Goal: Task Accomplishment & Management: Manage account settings

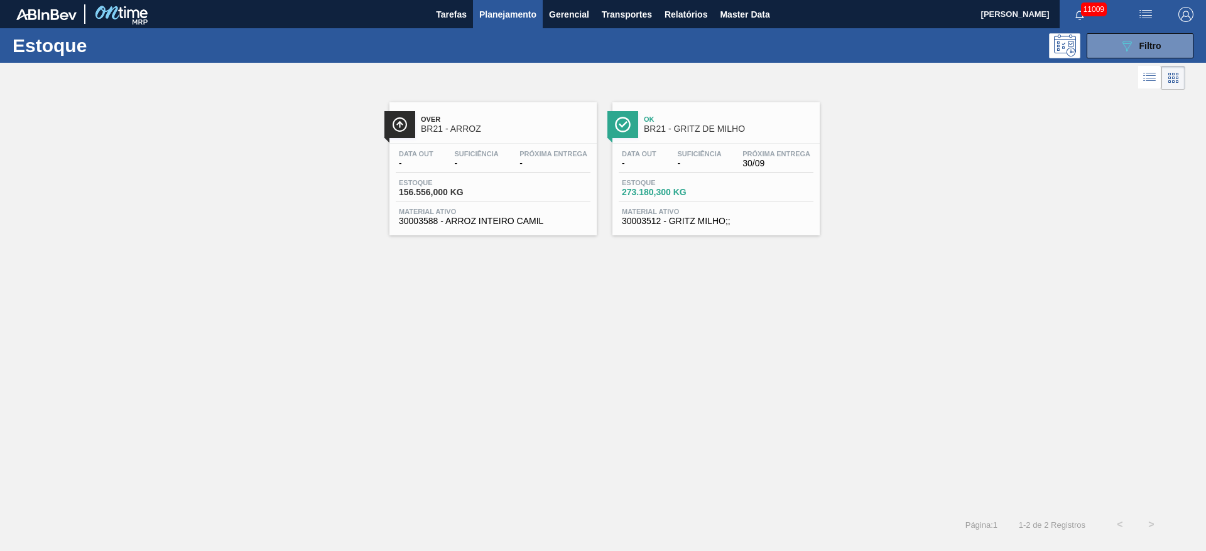
click at [518, 14] on span "Planejamento" at bounding box center [507, 14] width 57 height 15
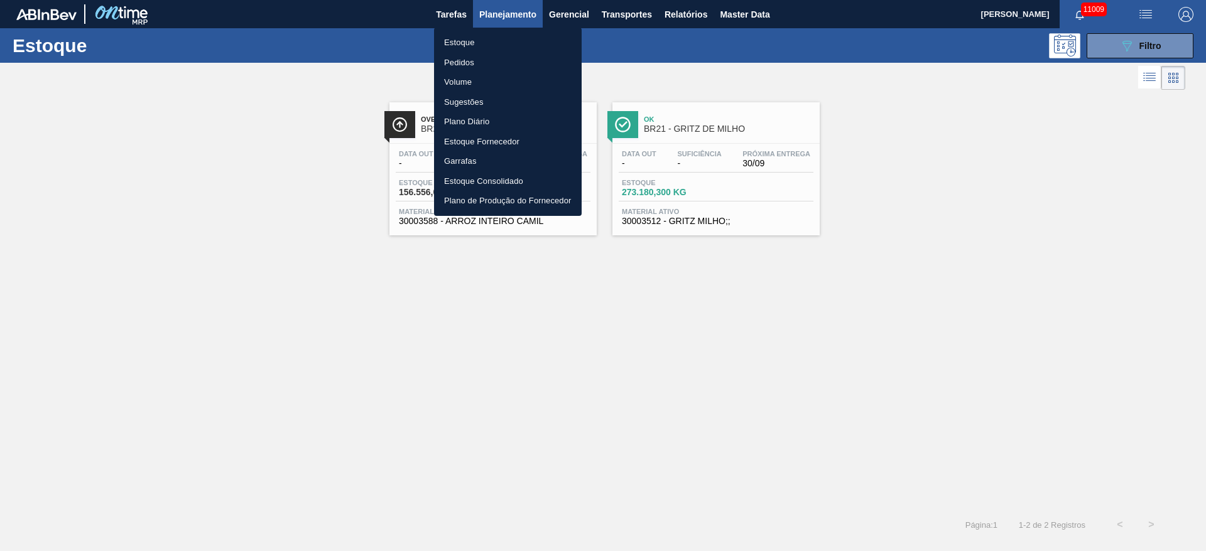
click at [1107, 36] on div at bounding box center [603, 275] width 1206 height 551
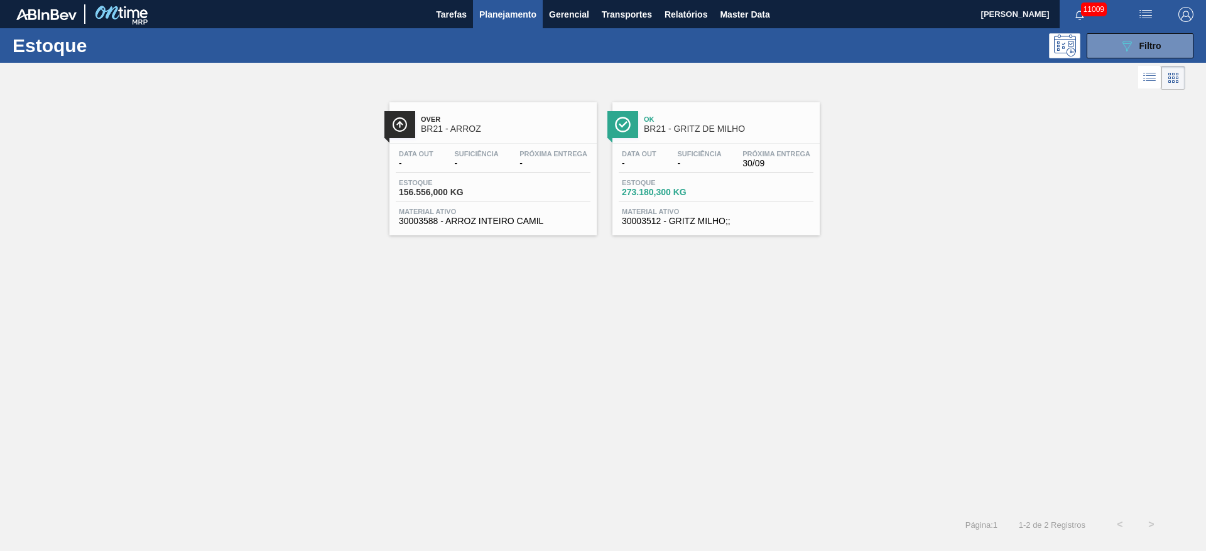
click at [1107, 46] on div "Estoque Pedidos Volume Sugestões Plano Diário Estoque Fornecedor Garrafas Estoq…" at bounding box center [603, 275] width 1206 height 551
click at [1102, 46] on button "089F7B8B-B2A5-4AFE-B5C0-19BA573D28AC Filtro" at bounding box center [1140, 45] width 107 height 25
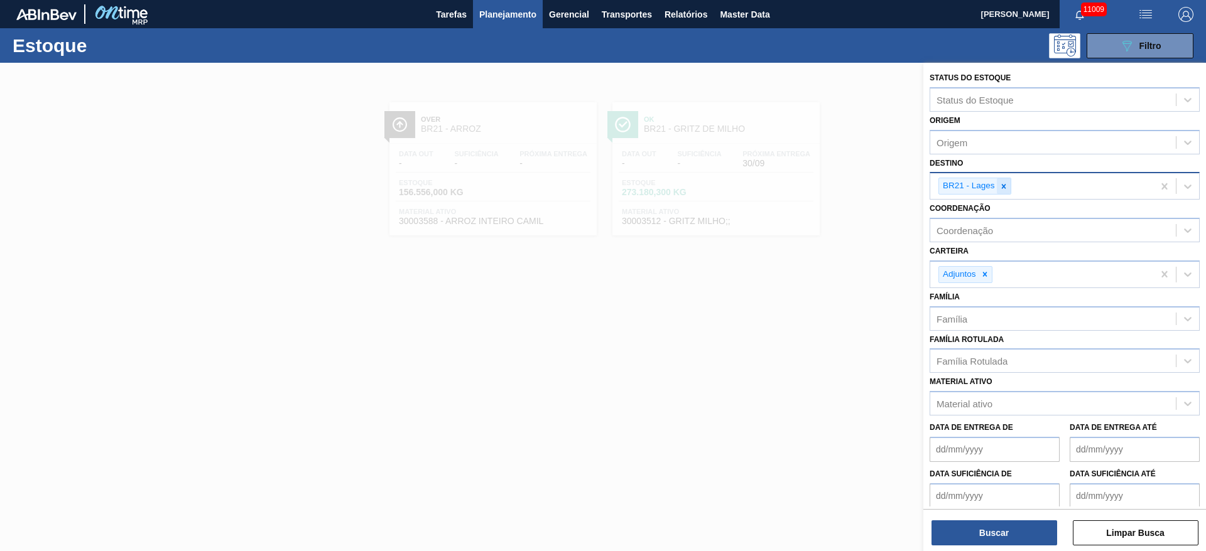
click at [997, 188] on div at bounding box center [1004, 186] width 14 height 16
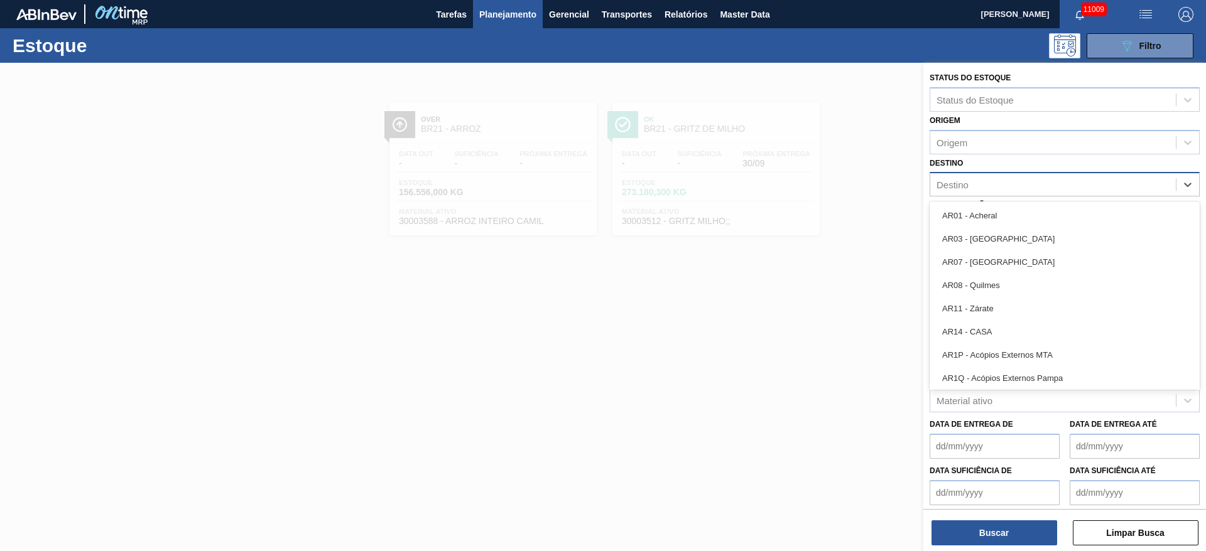
click at [996, 188] on div "Destino" at bounding box center [1053, 185] width 246 height 18
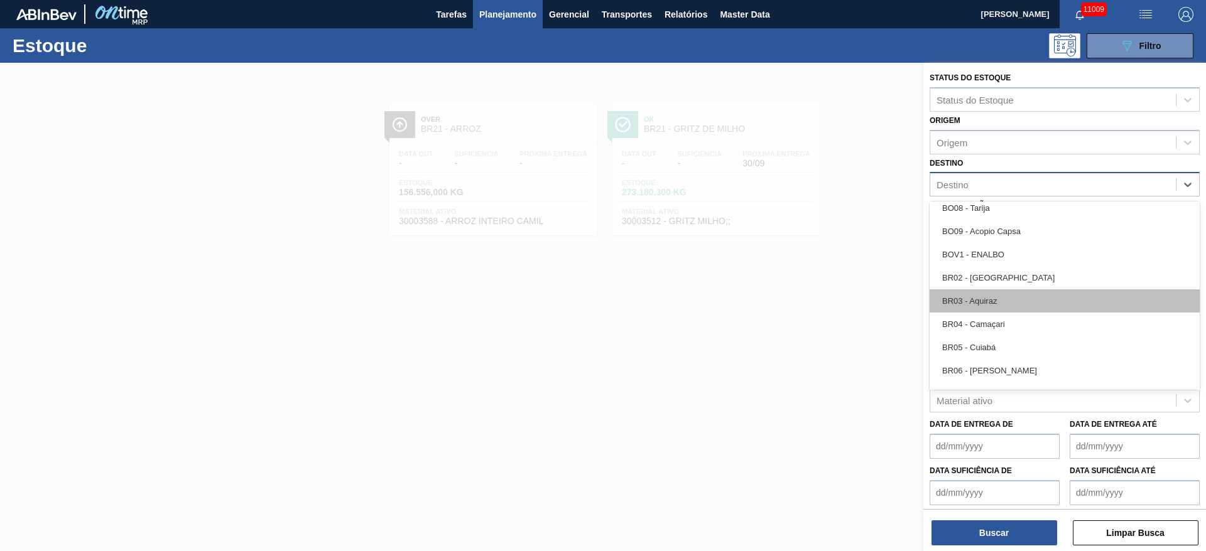
scroll to position [848, 0]
click at [988, 298] on div "BR15 - Jundiaí" at bounding box center [1065, 297] width 270 height 23
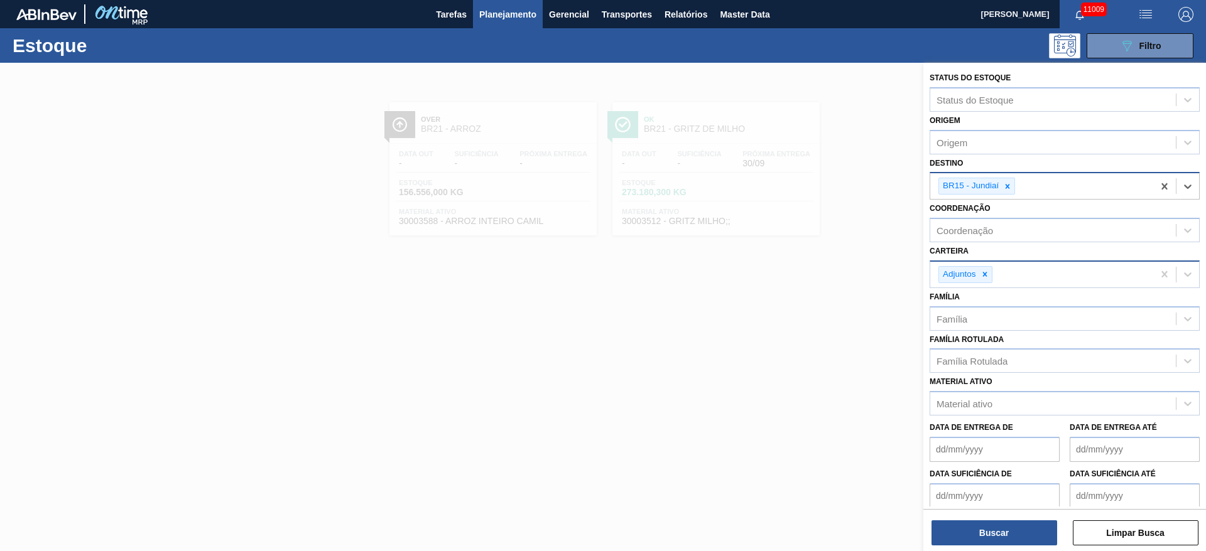
drag, startPoint x: 983, startPoint y: 277, endPoint x: 978, endPoint y: 267, distance: 11.2
click at [981, 271] on icon at bounding box center [984, 274] width 9 height 9
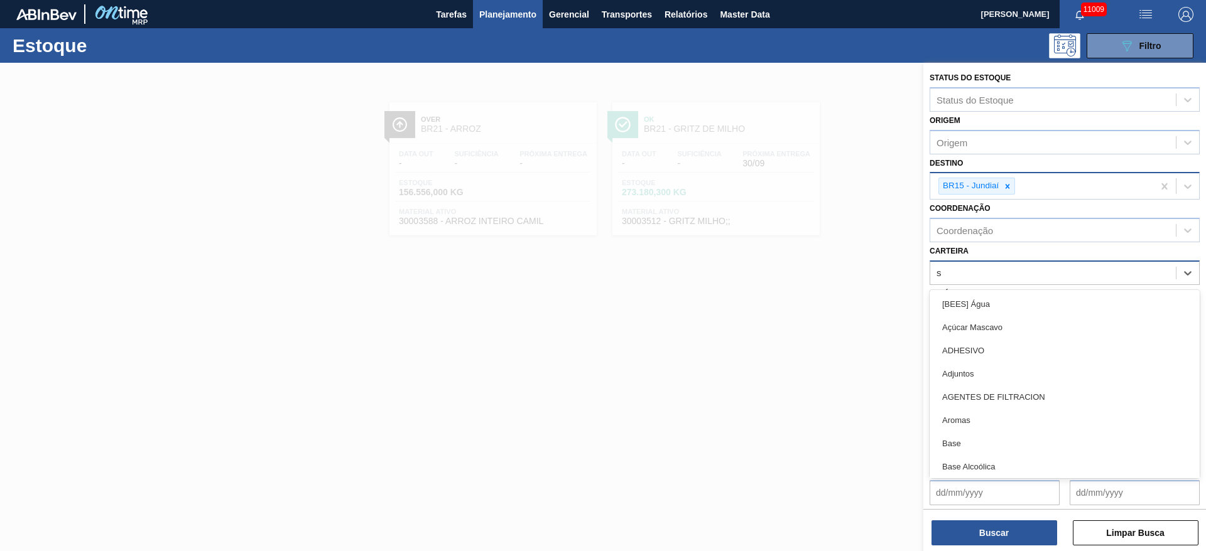
type input "su"
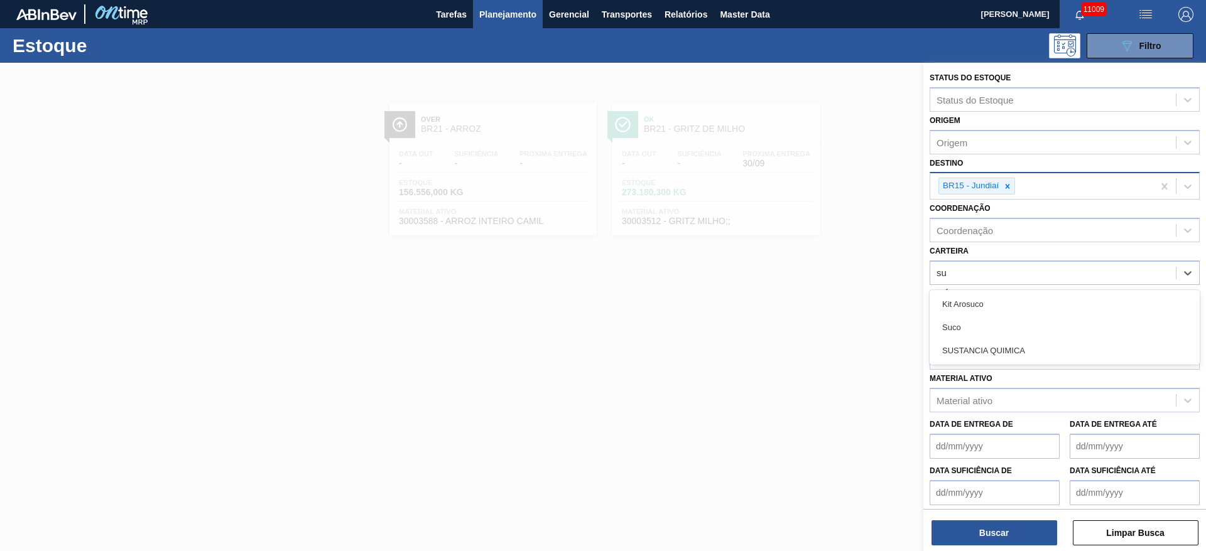
drag, startPoint x: 986, startPoint y: 320, endPoint x: 983, endPoint y: 332, distance: 11.7
click at [985, 322] on div "Suco" at bounding box center [1065, 327] width 270 height 23
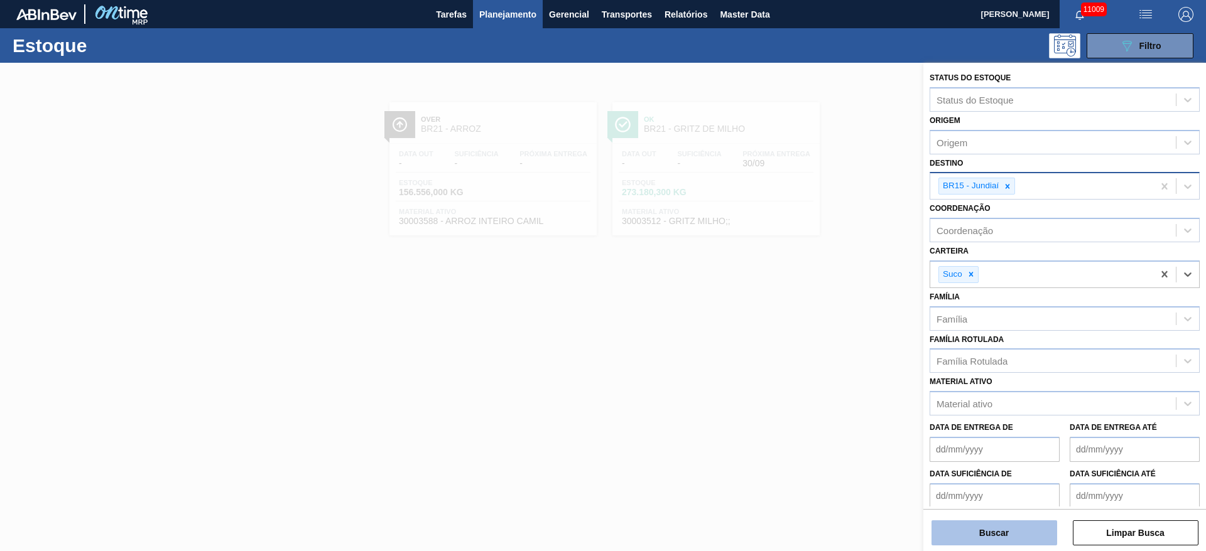
click at [1003, 533] on button "Buscar" at bounding box center [994, 533] width 126 height 25
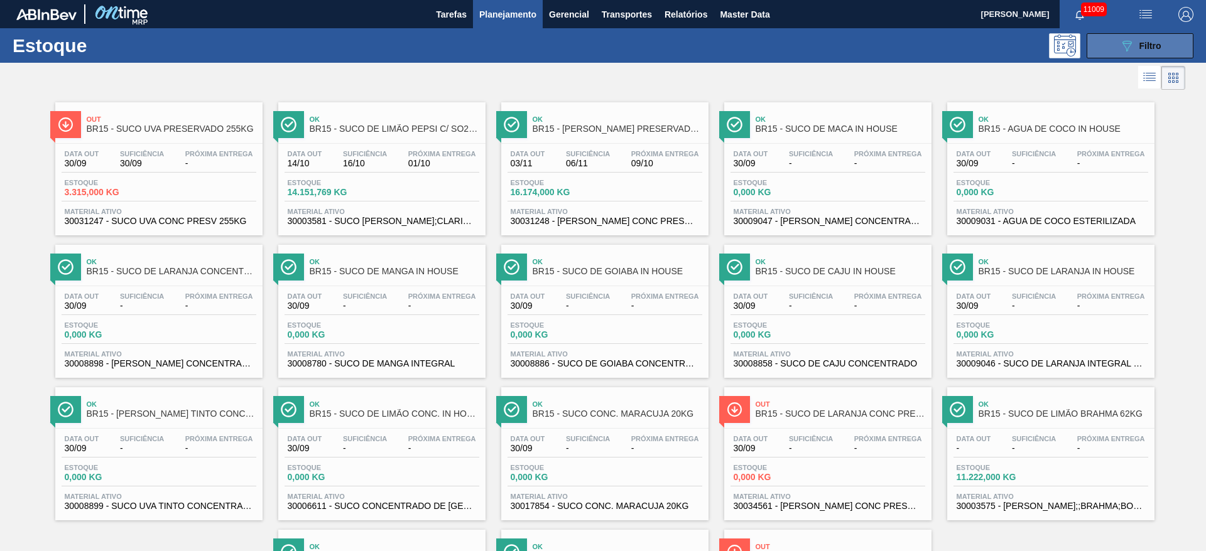
click at [1139, 46] on span "Filtro" at bounding box center [1150, 46] width 22 height 10
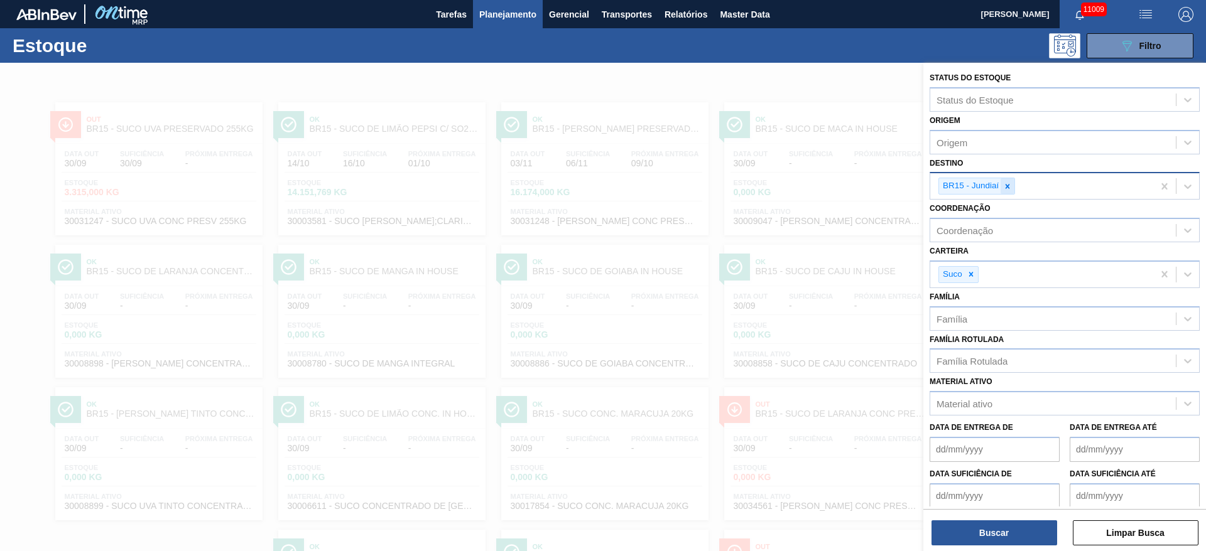
click at [1009, 180] on div at bounding box center [1008, 186] width 14 height 16
type input "23"
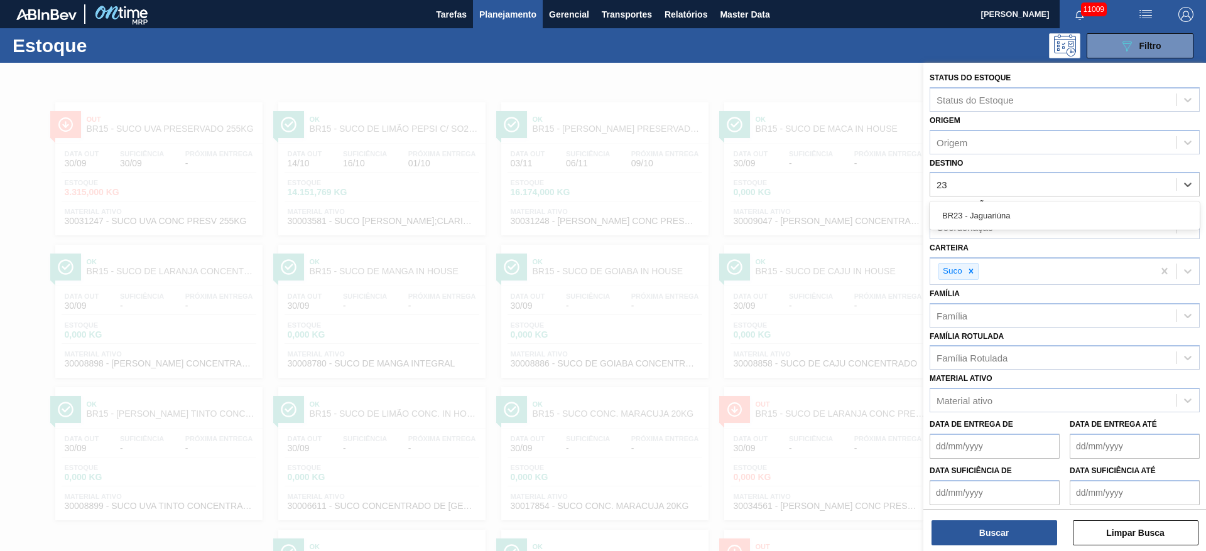
click at [1001, 203] on div "BR23 - Jaguariúna" at bounding box center [1065, 216] width 270 height 28
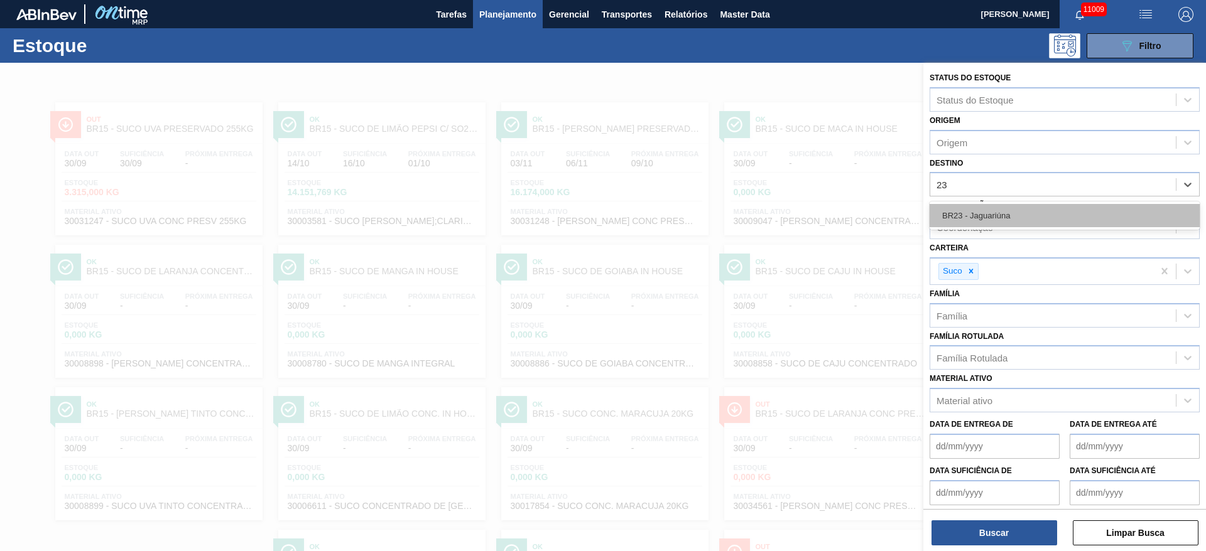
click at [1001, 204] on div "BR23 - Jaguariúna" at bounding box center [1065, 215] width 270 height 23
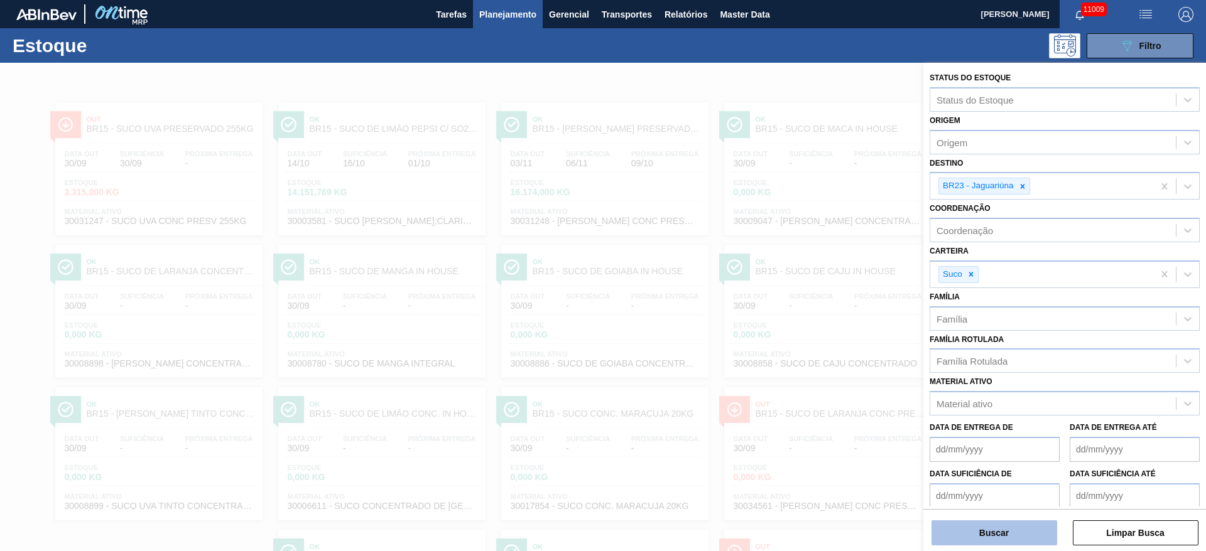
click at [993, 534] on button "Buscar" at bounding box center [994, 533] width 126 height 25
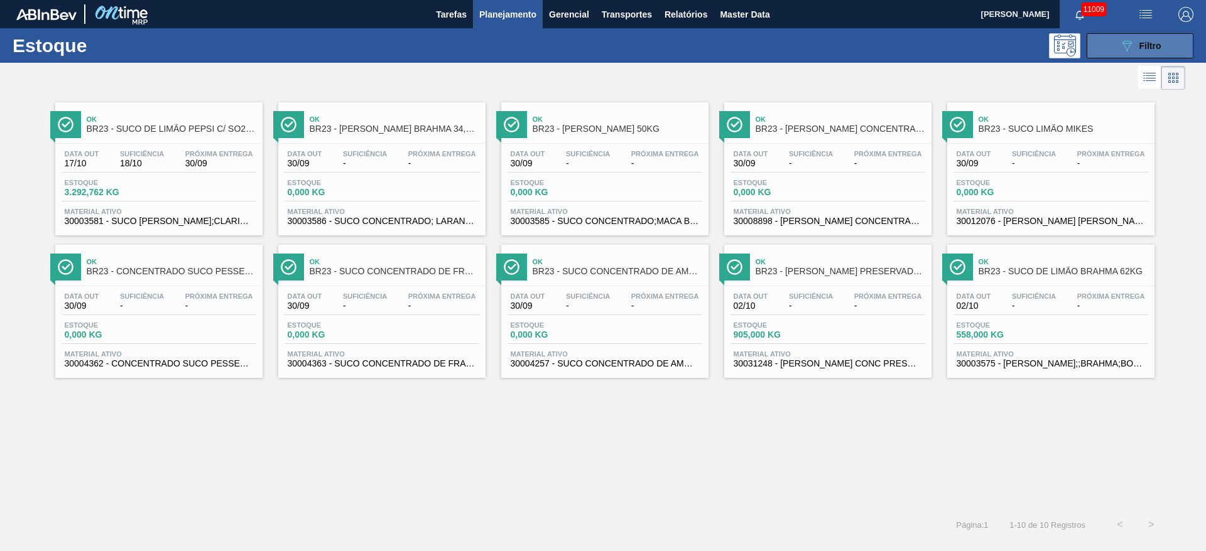
click at [1158, 33] on button "089F7B8B-B2A5-4AFE-B5C0-19BA573D28AC Filtro" at bounding box center [1140, 45] width 107 height 25
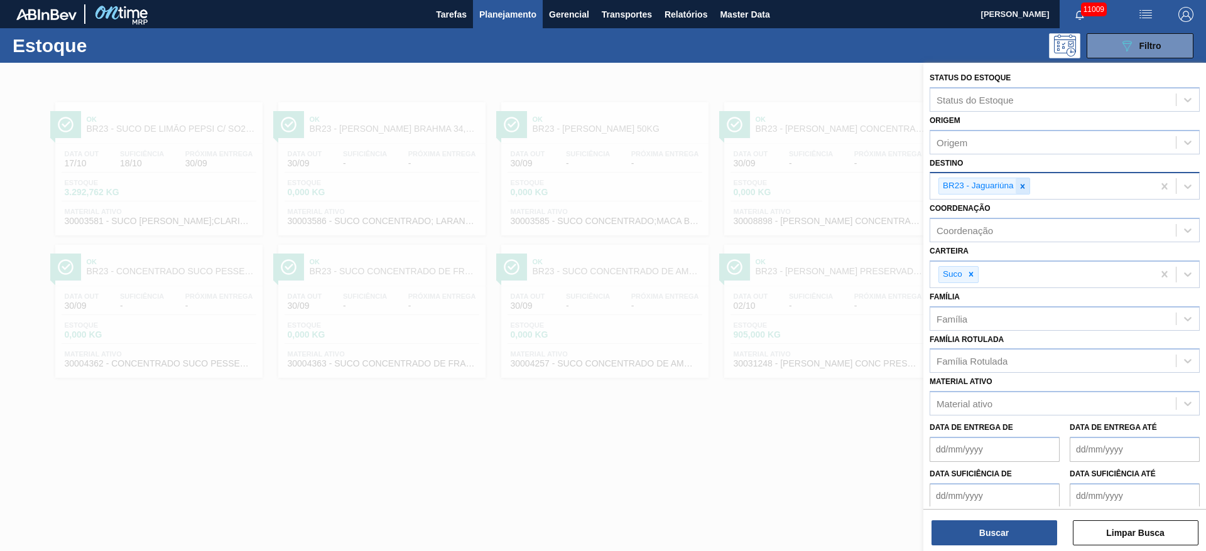
click at [1021, 184] on icon at bounding box center [1022, 186] width 9 height 9
click at [1021, 184] on div "Destino" at bounding box center [1053, 185] width 246 height 18
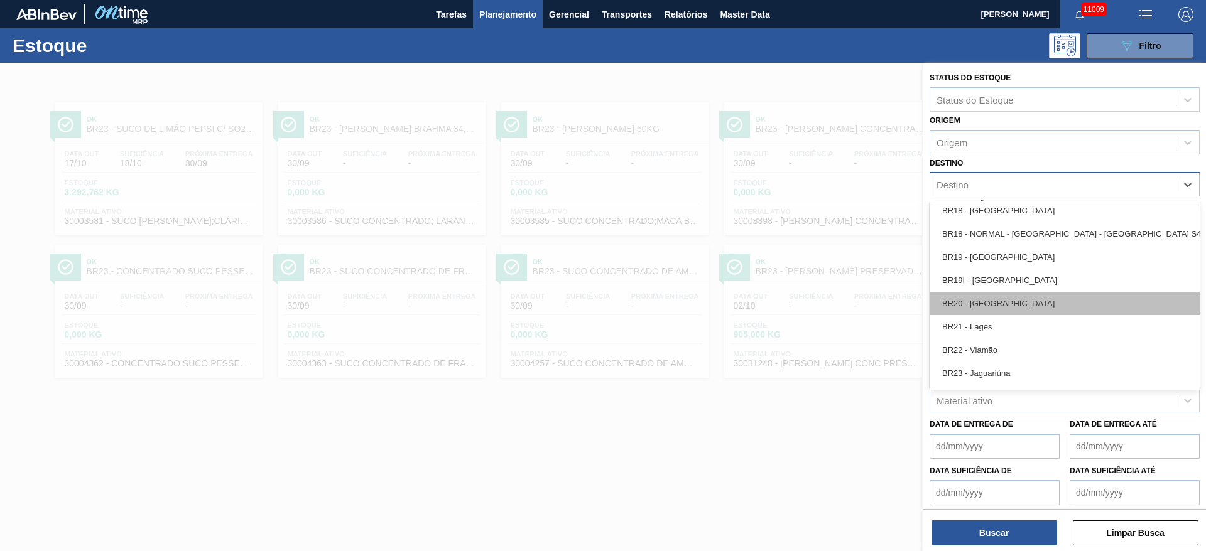
scroll to position [1036, 0]
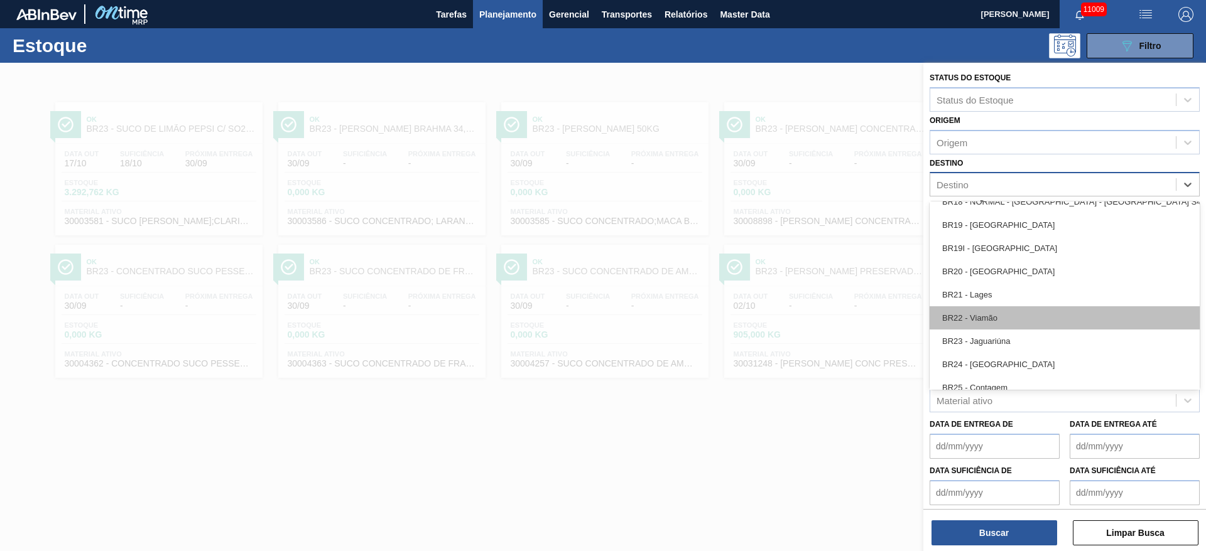
click at [995, 311] on div "BR22 - Viamão" at bounding box center [1065, 318] width 270 height 23
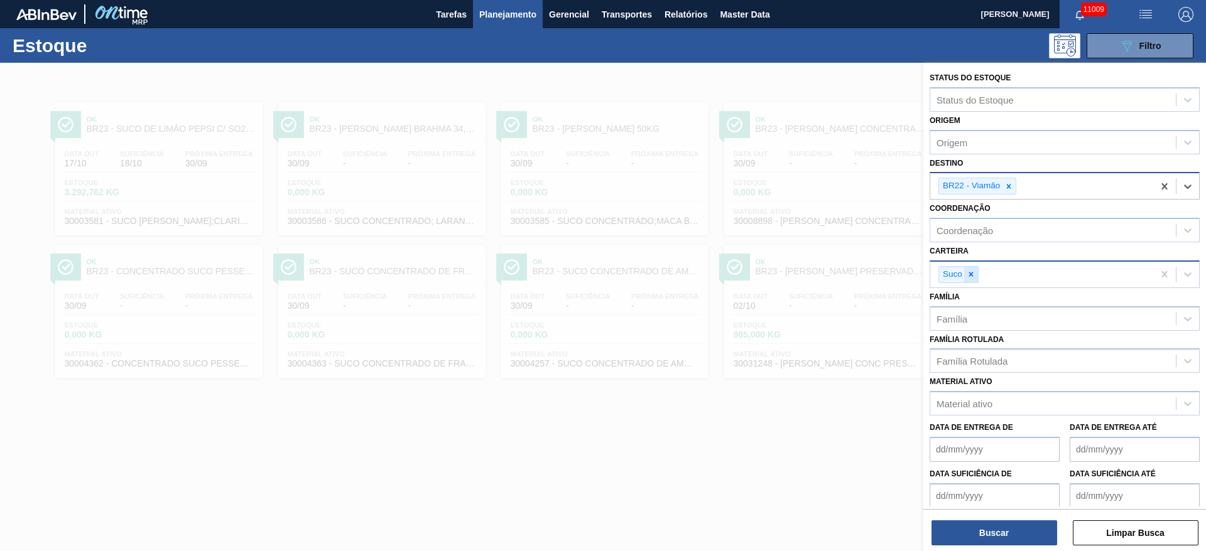
click at [974, 273] on icon at bounding box center [971, 274] width 9 height 9
click at [974, 273] on div "Carteira" at bounding box center [1053, 273] width 246 height 18
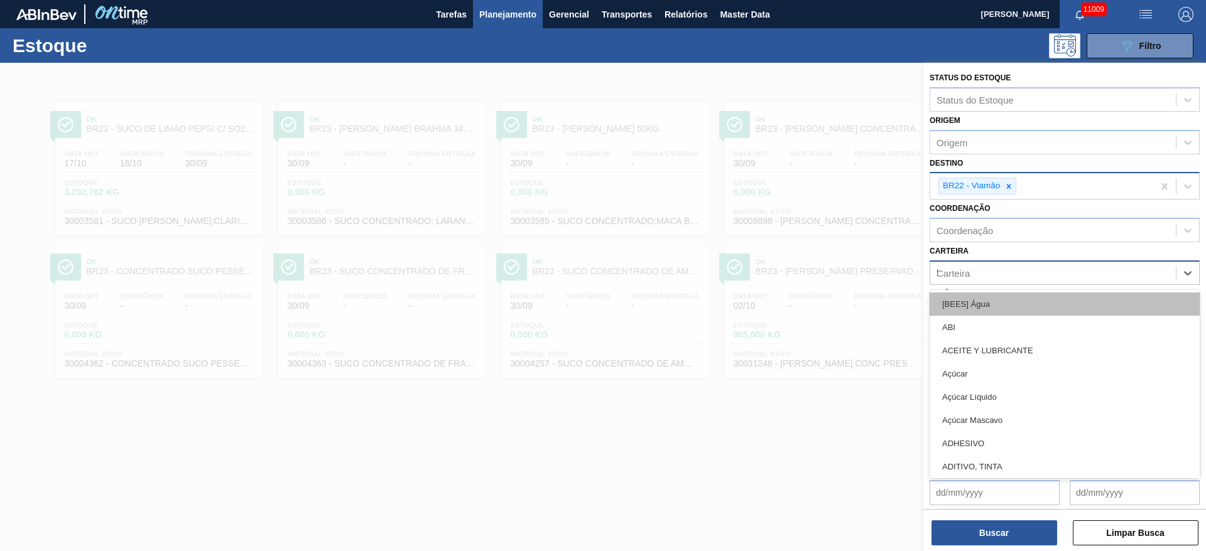
type input "ki"
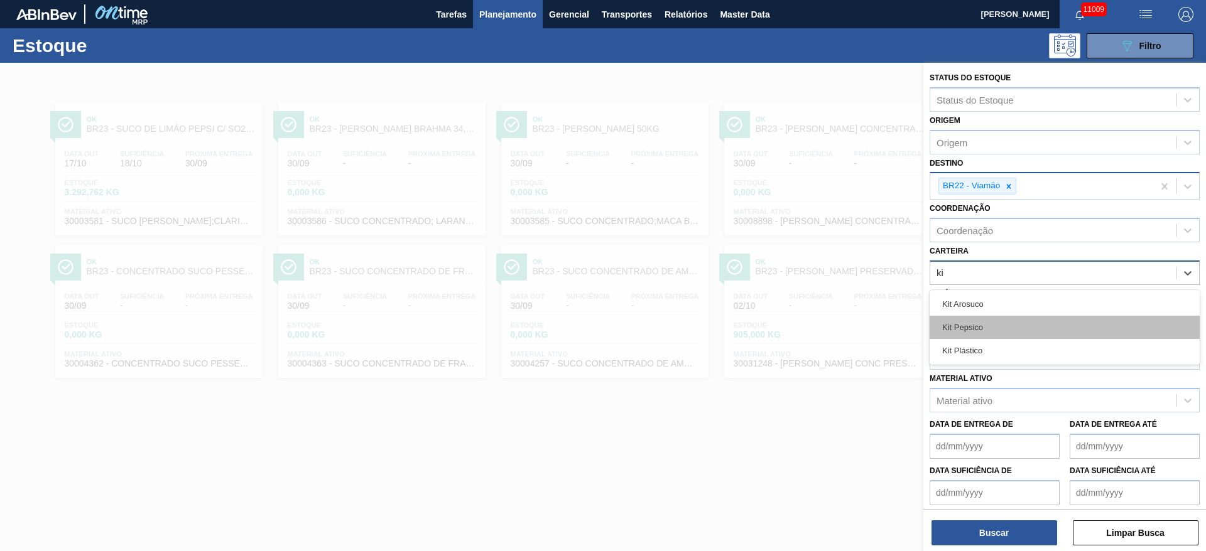
click at [973, 330] on div "Kit Pepsico" at bounding box center [1065, 327] width 270 height 23
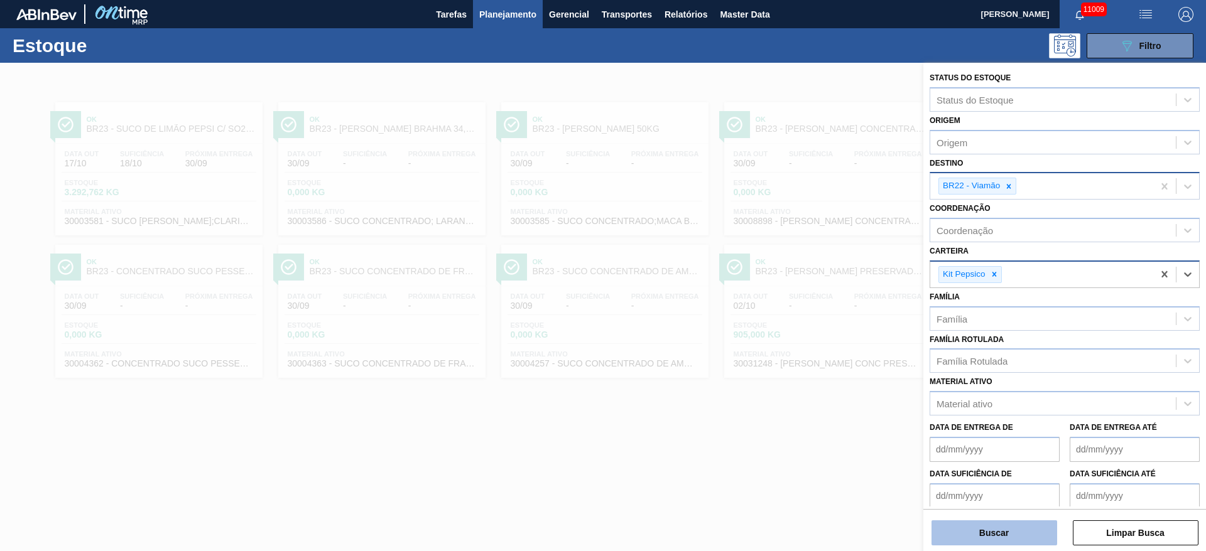
click at [1000, 533] on button "Buscar" at bounding box center [994, 533] width 126 height 25
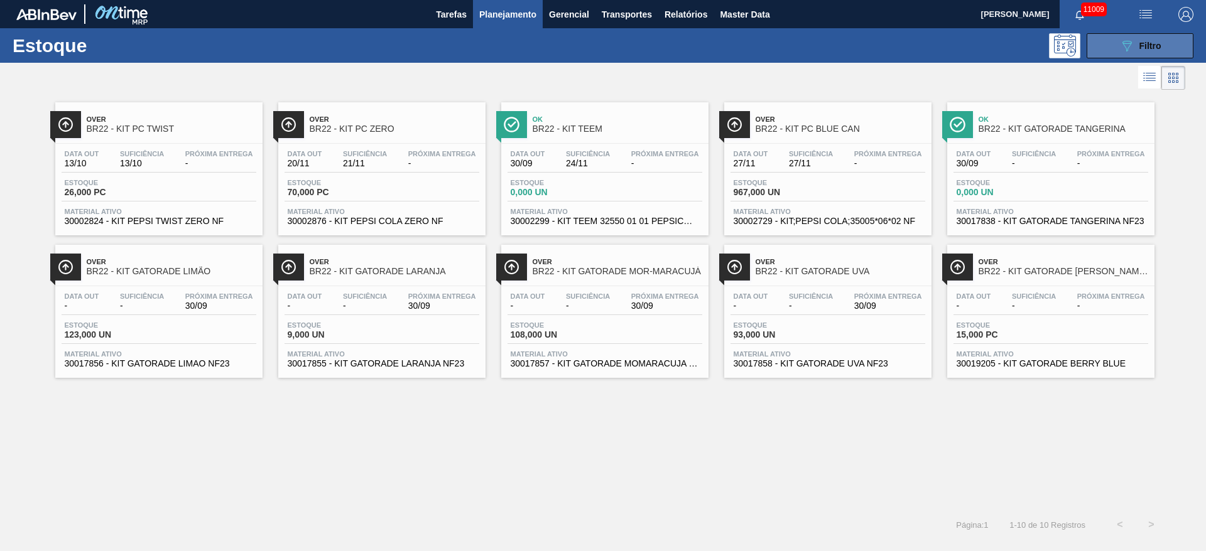
click at [1143, 40] on div "089F7B8B-B2A5-4AFE-B5C0-19BA573D28AC Filtro" at bounding box center [1140, 45] width 42 height 15
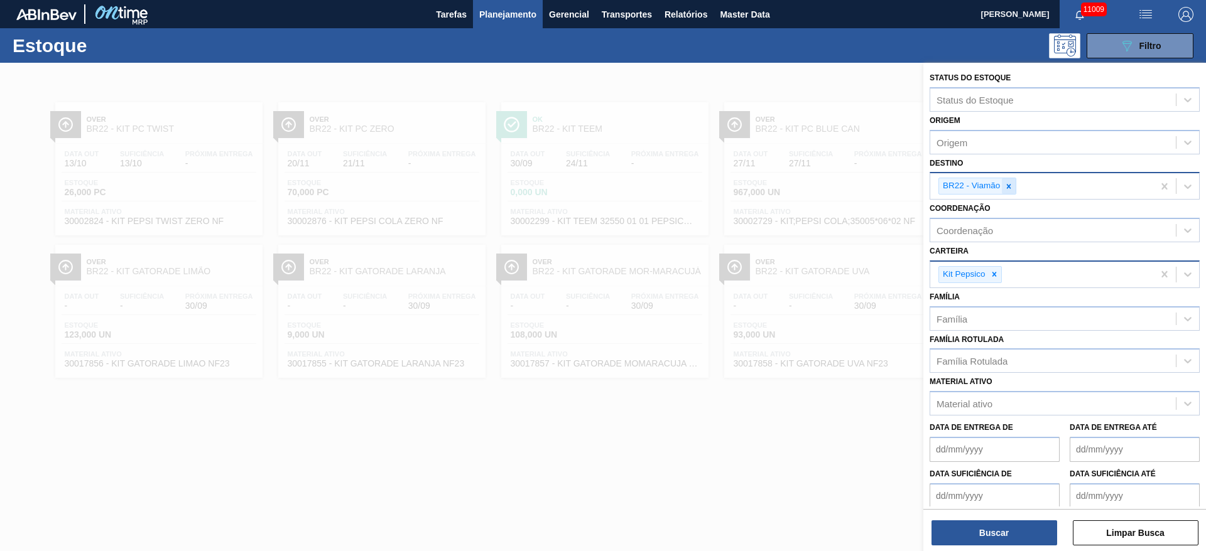
click at [1009, 182] on icon at bounding box center [1008, 186] width 9 height 9
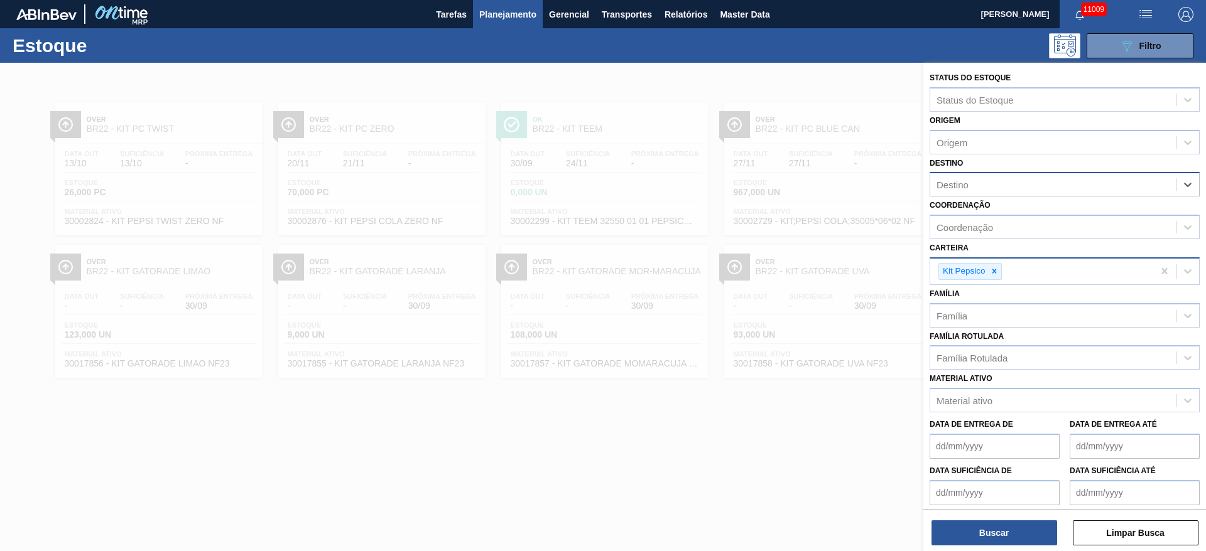
type input "8"
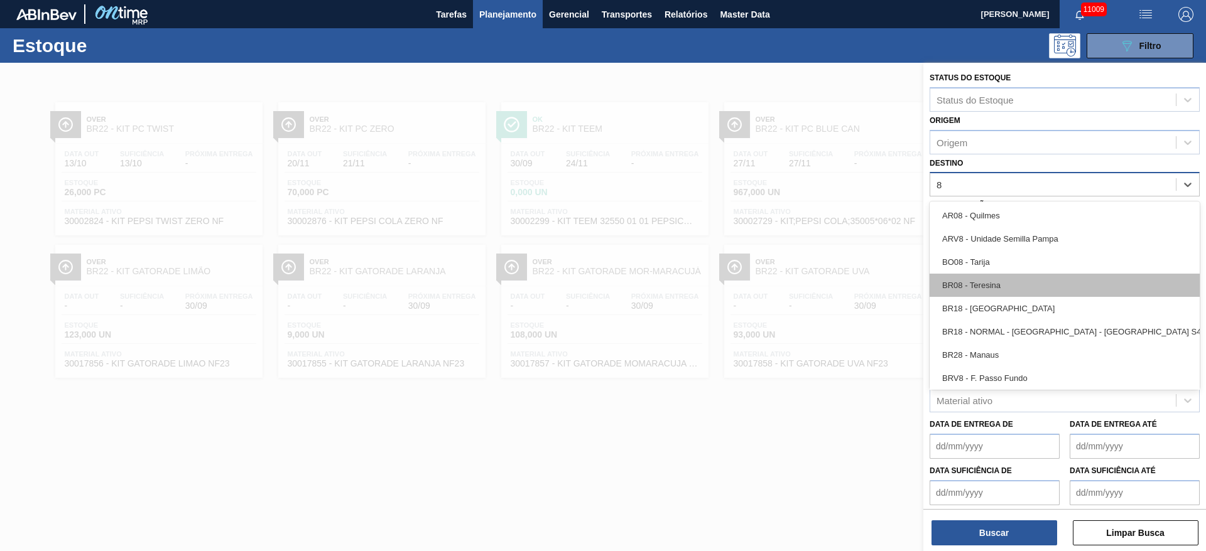
click at [1009, 293] on div "BR08 - Teresina" at bounding box center [1065, 285] width 270 height 23
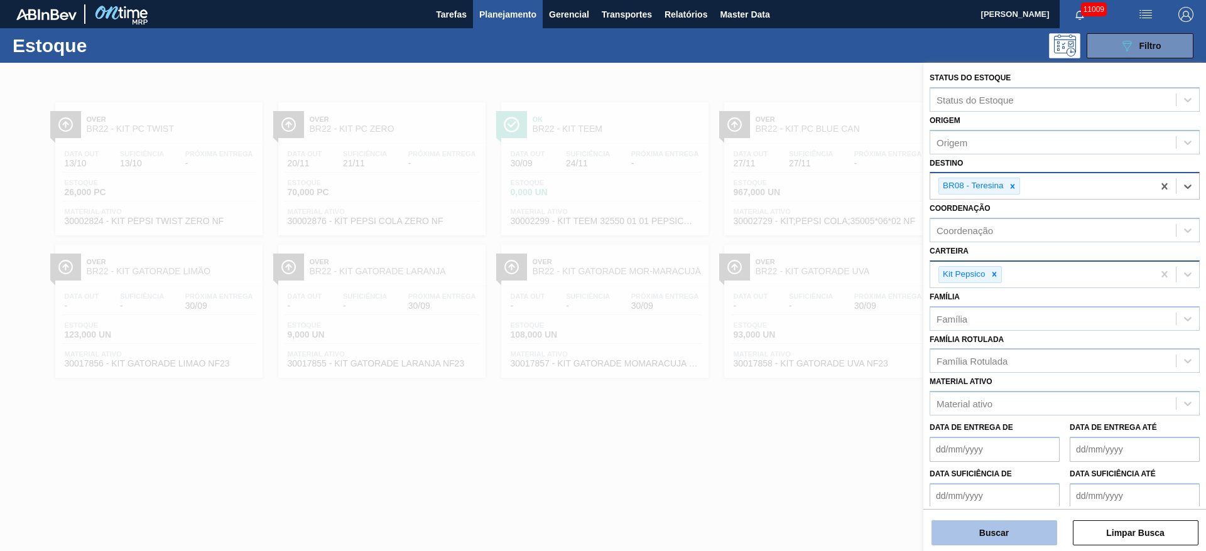
click at [1001, 529] on button "Buscar" at bounding box center [994, 533] width 126 height 25
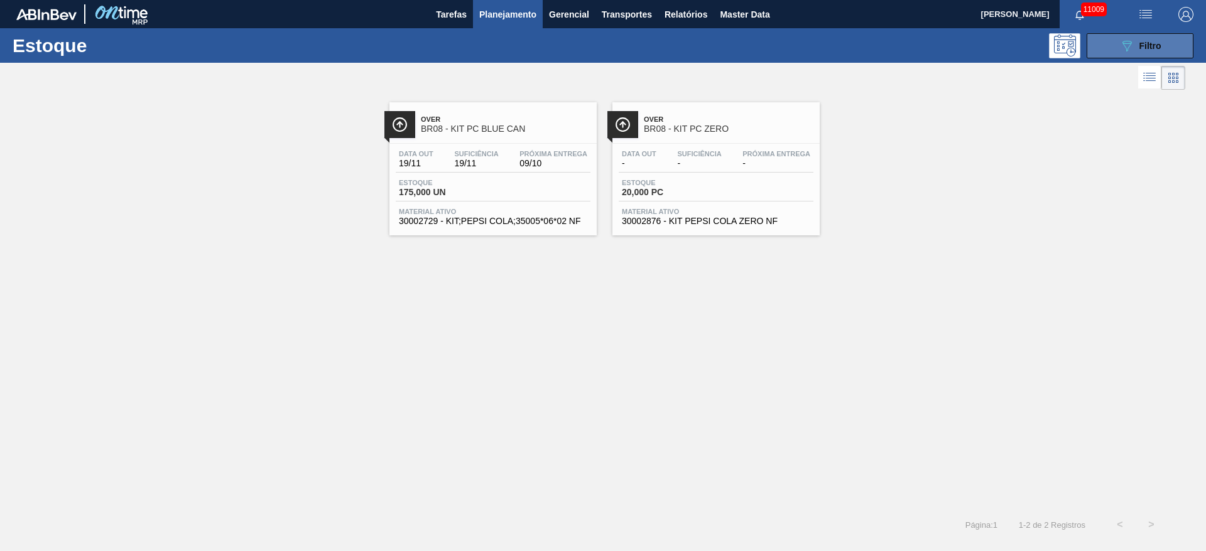
click at [1136, 43] on div "089F7B8B-B2A5-4AFE-B5C0-19BA573D28AC Filtro" at bounding box center [1140, 45] width 42 height 15
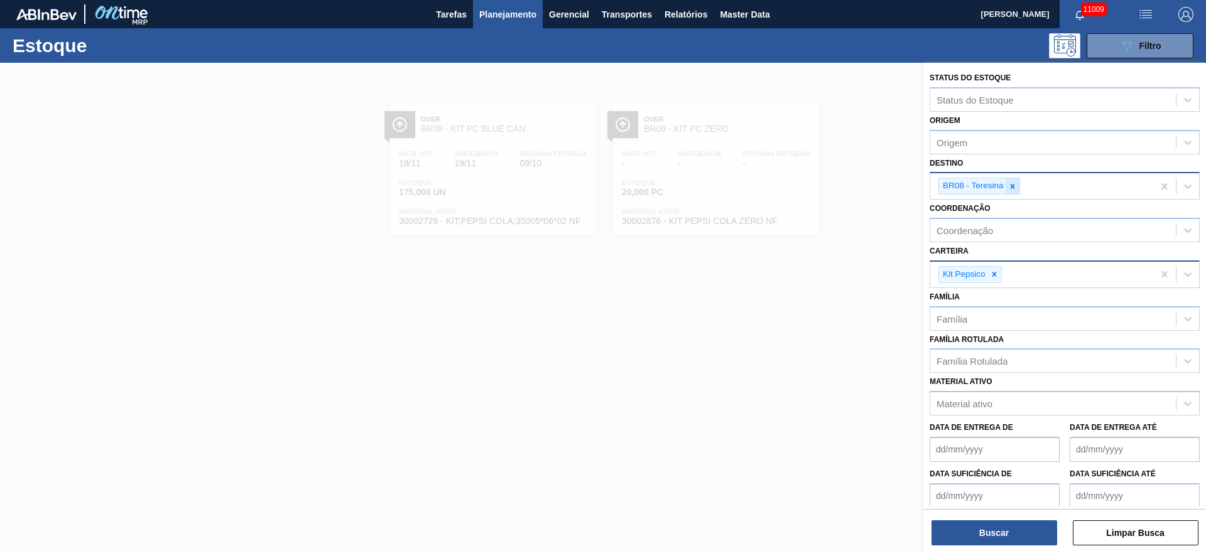
click at [1011, 187] on icon at bounding box center [1012, 186] width 4 height 4
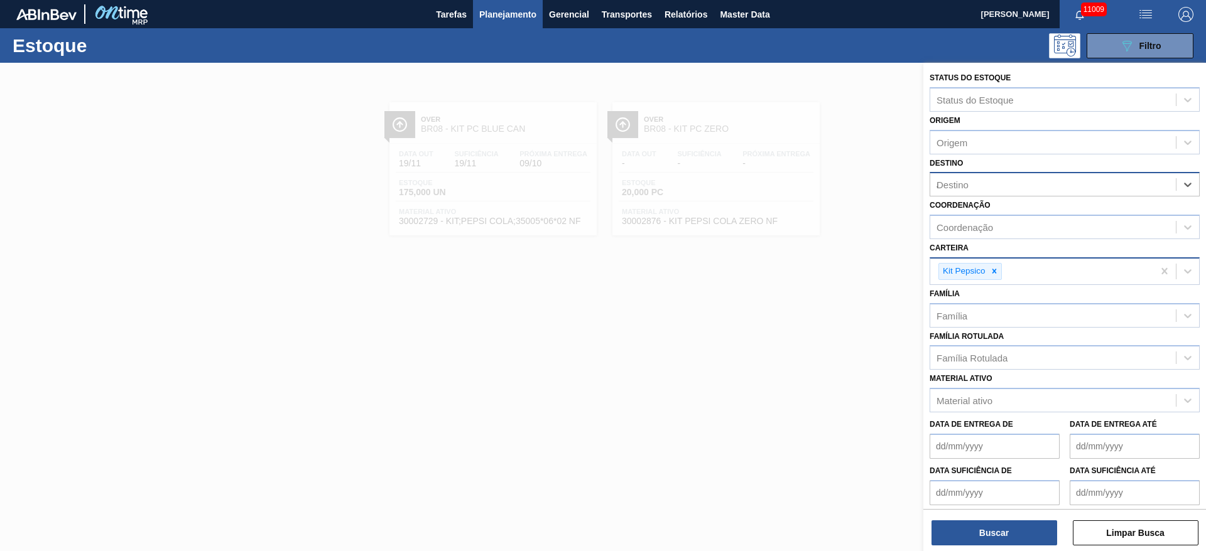
type input "ag"
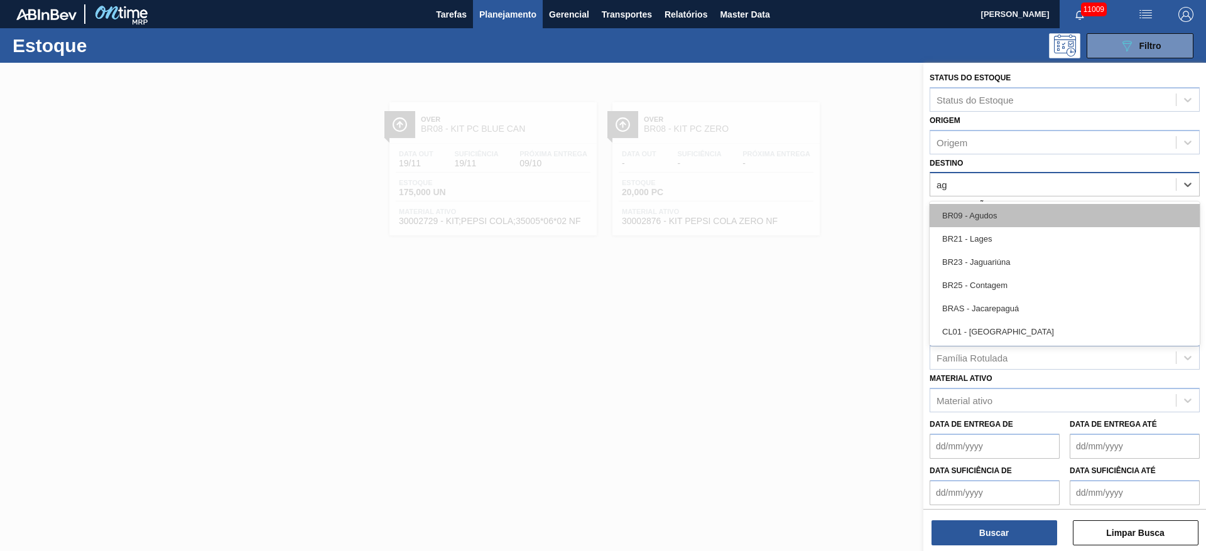
click at [984, 217] on div "BR09 - Agudos" at bounding box center [1065, 215] width 270 height 23
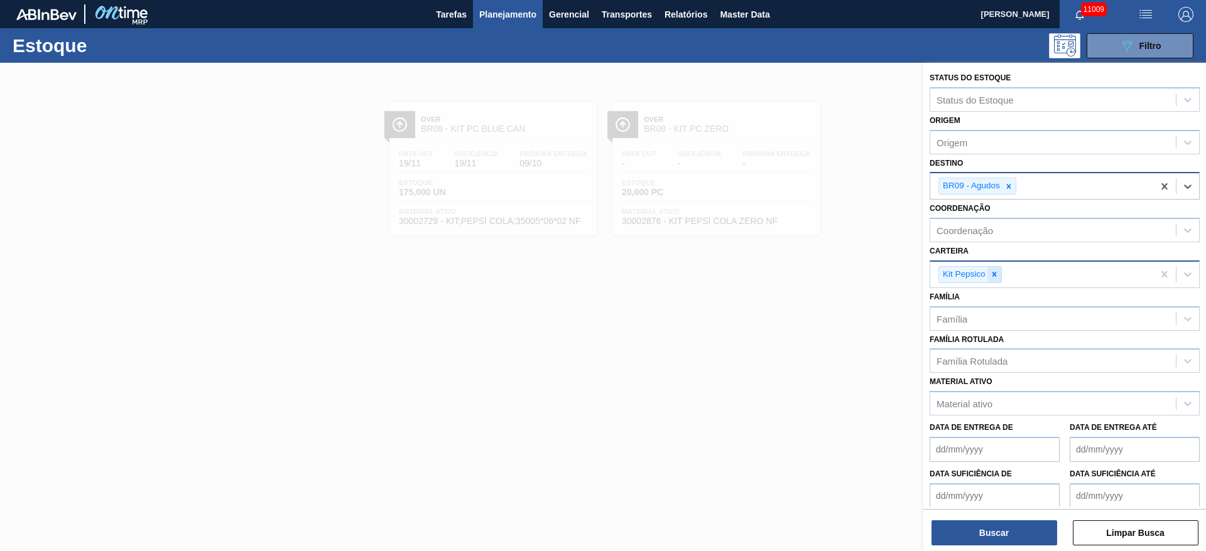
click at [998, 275] on icon at bounding box center [994, 274] width 9 height 9
click at [998, 275] on div "Kit Pepsico" at bounding box center [1041, 275] width 223 height 26
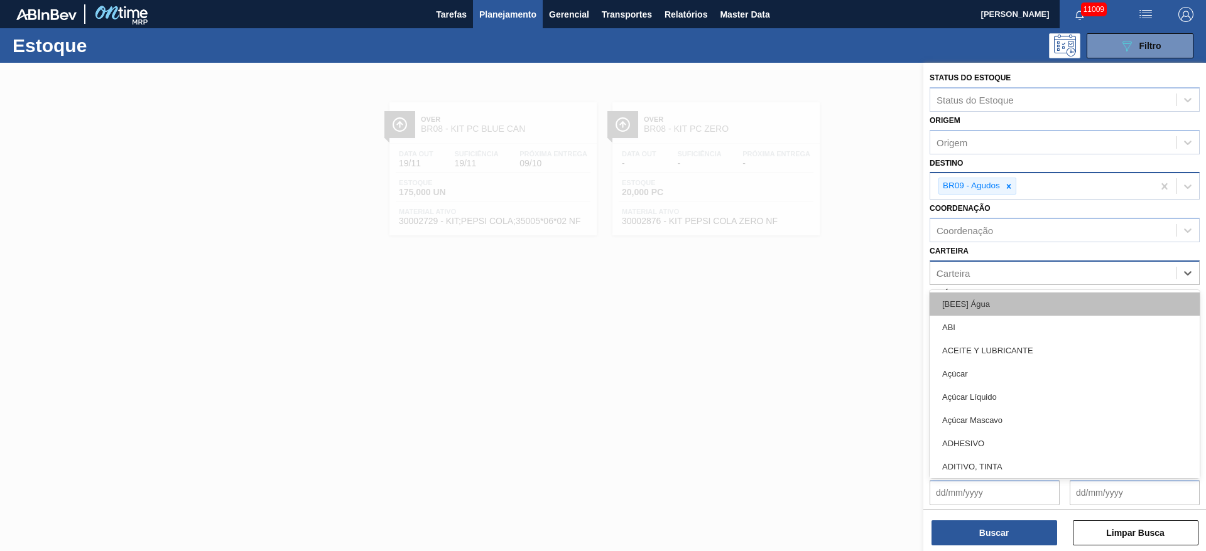
type input "ad"
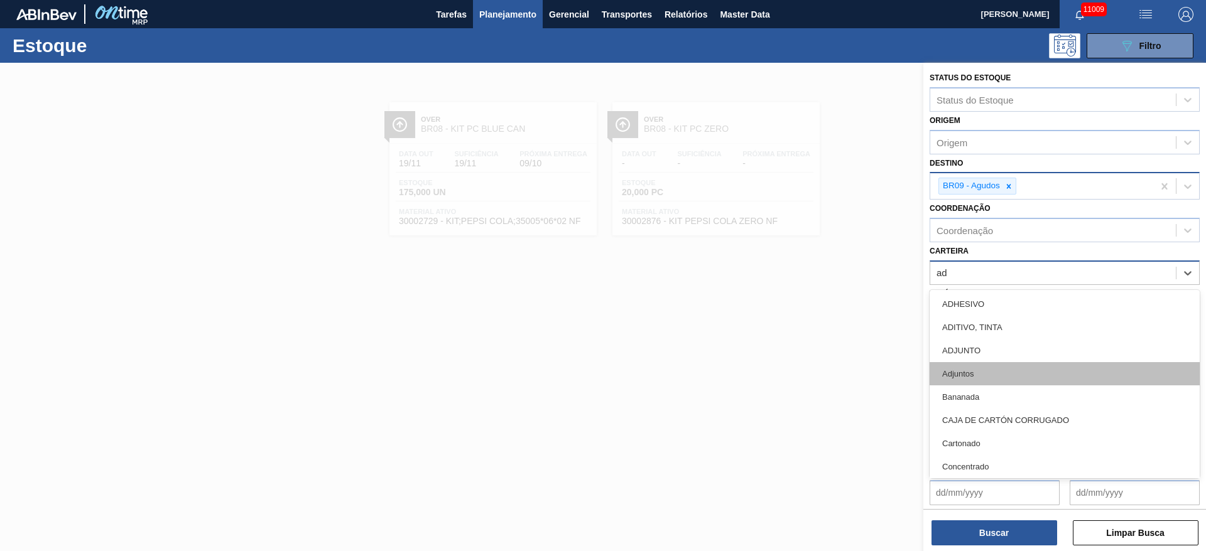
click at [984, 377] on div "Adjuntos" at bounding box center [1065, 373] width 270 height 23
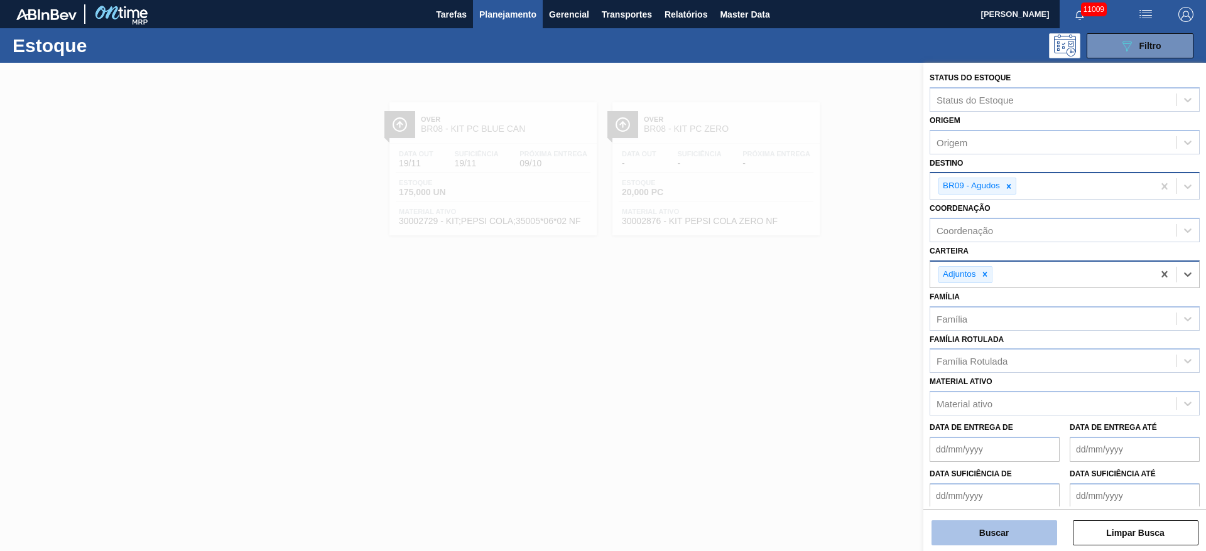
click at [983, 533] on button "Buscar" at bounding box center [994, 533] width 126 height 25
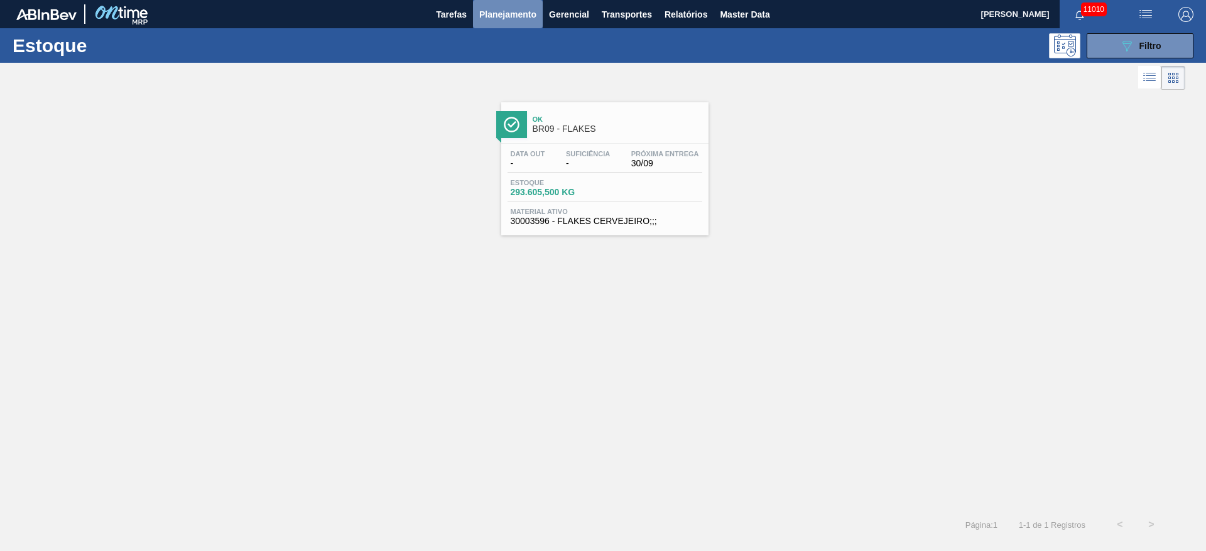
click at [523, 13] on span "Planejamento" at bounding box center [507, 14] width 57 height 15
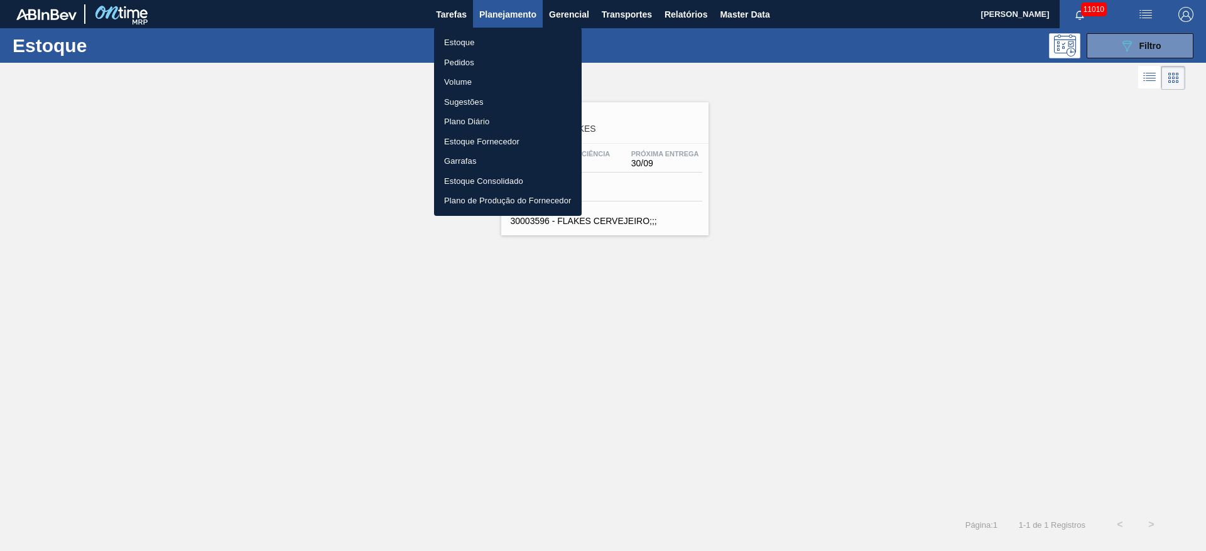
click at [807, 109] on div at bounding box center [603, 275] width 1206 height 551
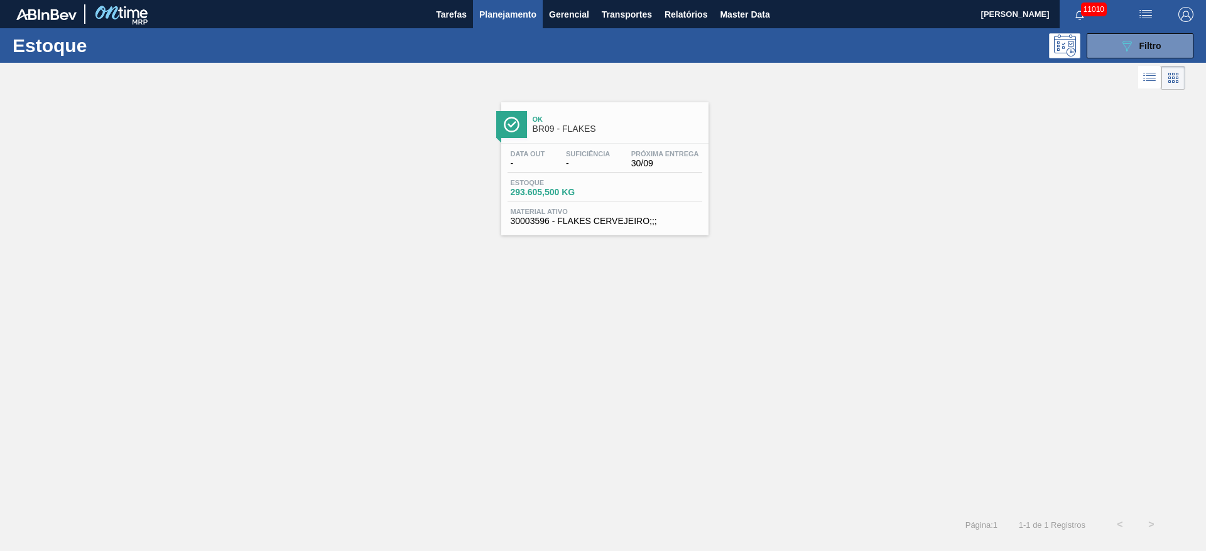
drag, startPoint x: 1131, startPoint y: 48, endPoint x: 1089, endPoint y: 70, distance: 46.9
click at [1127, 48] on icon "089F7B8B-B2A5-4AFE-B5C0-19BA573D28AC" at bounding box center [1126, 45] width 15 height 15
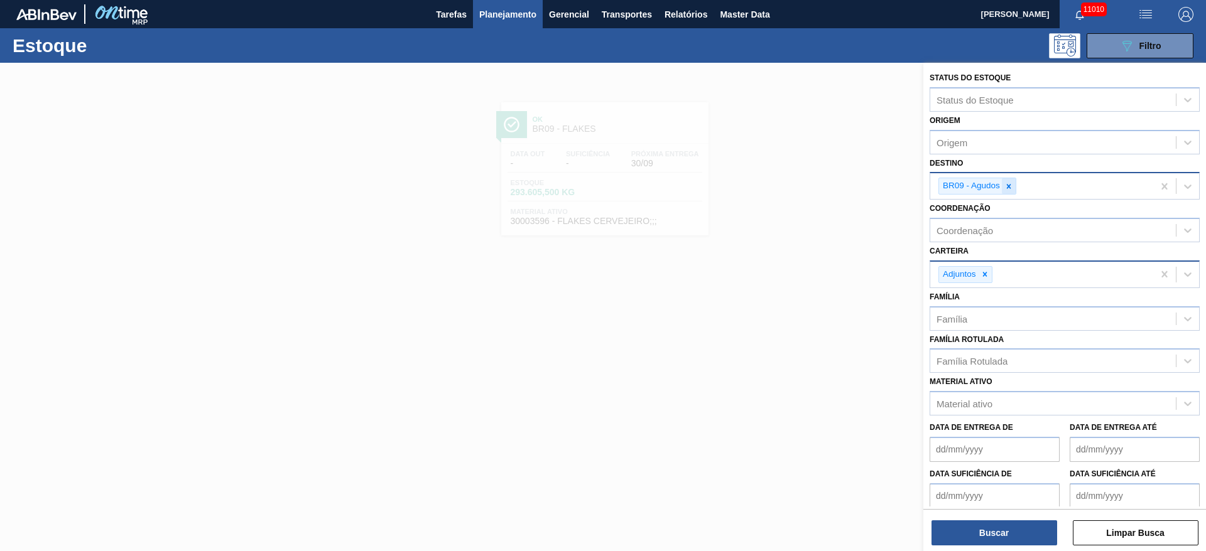
click at [1009, 182] on icon at bounding box center [1008, 186] width 9 height 9
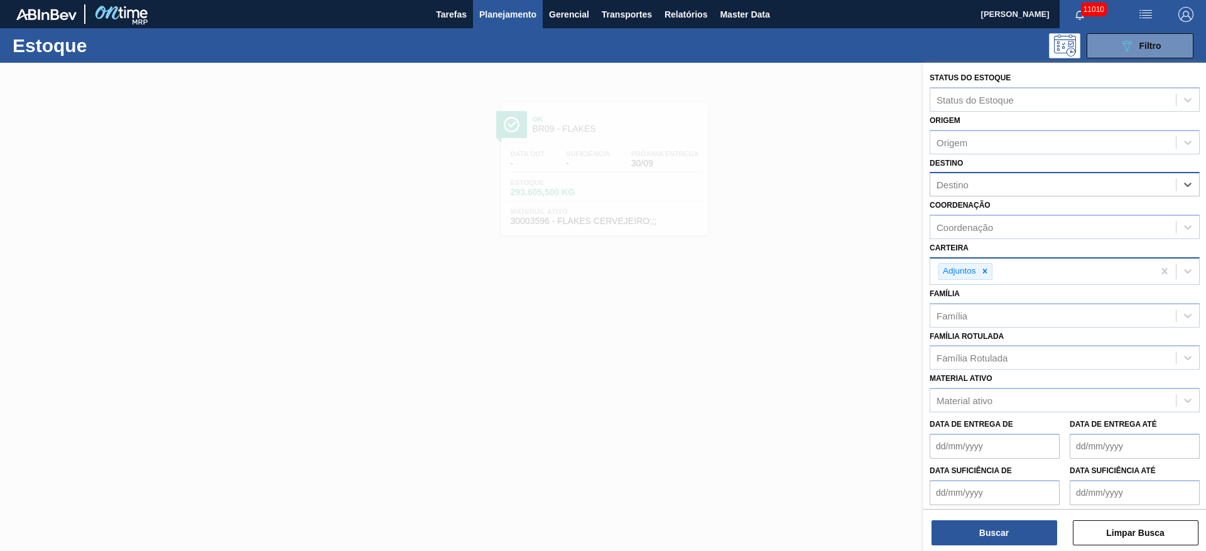
type input "21"
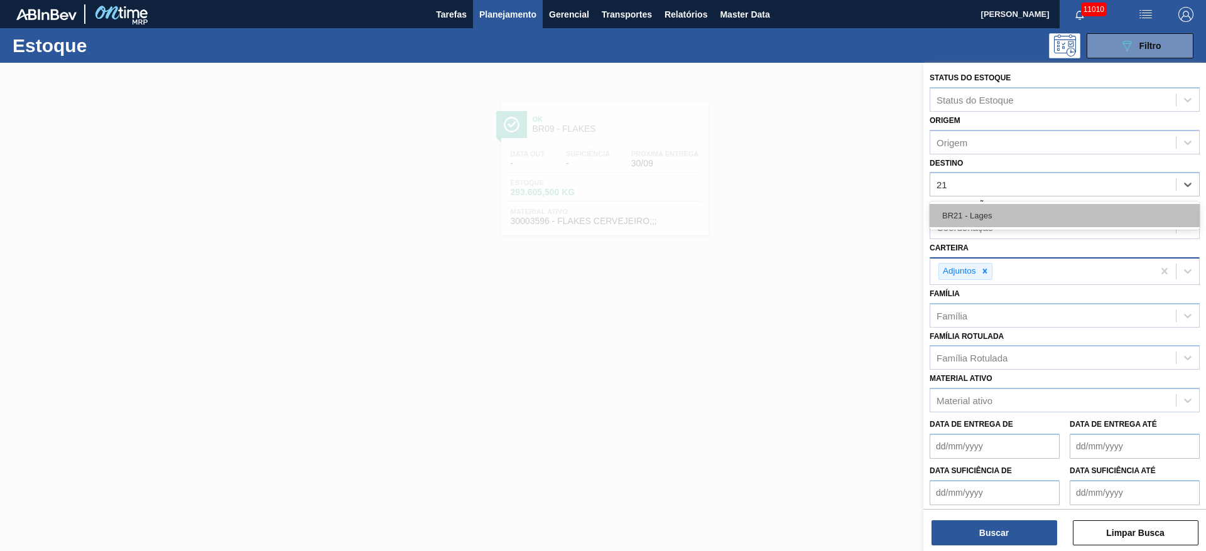
click at [1009, 214] on div "BR21 - Lages" at bounding box center [1065, 215] width 270 height 23
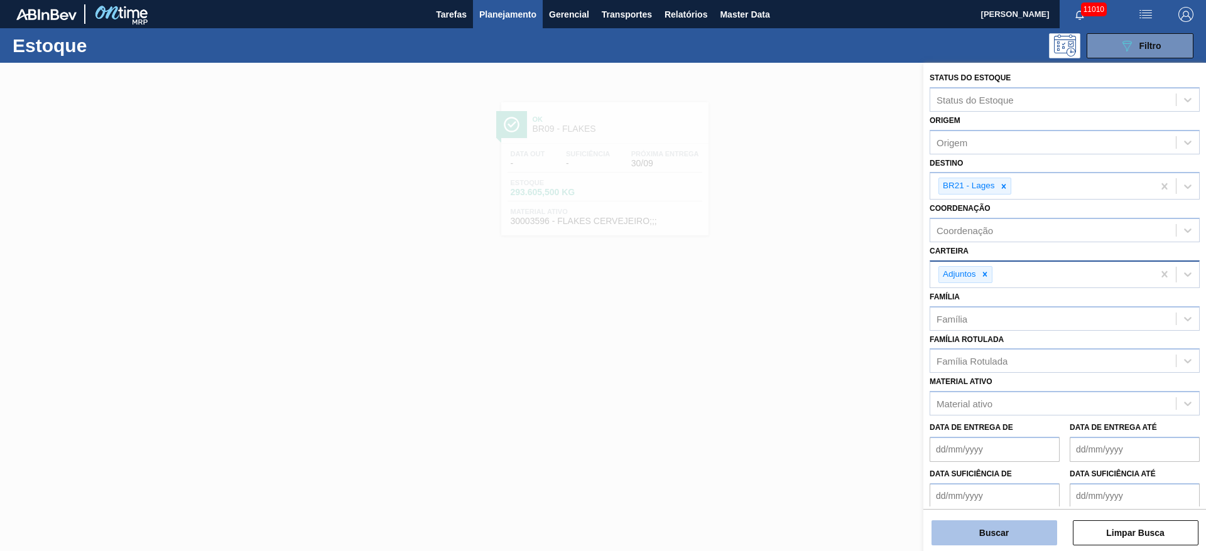
click at [994, 534] on button "Buscar" at bounding box center [994, 533] width 126 height 25
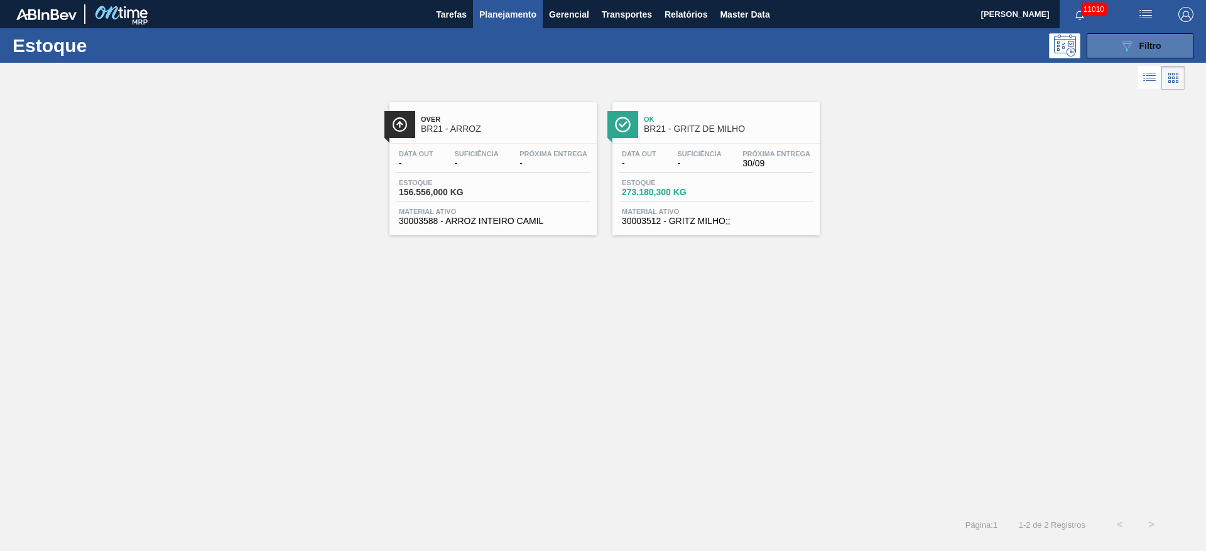
click at [1132, 54] on button "089F7B8B-B2A5-4AFE-B5C0-19BA573D28AC Filtro" at bounding box center [1140, 45] width 107 height 25
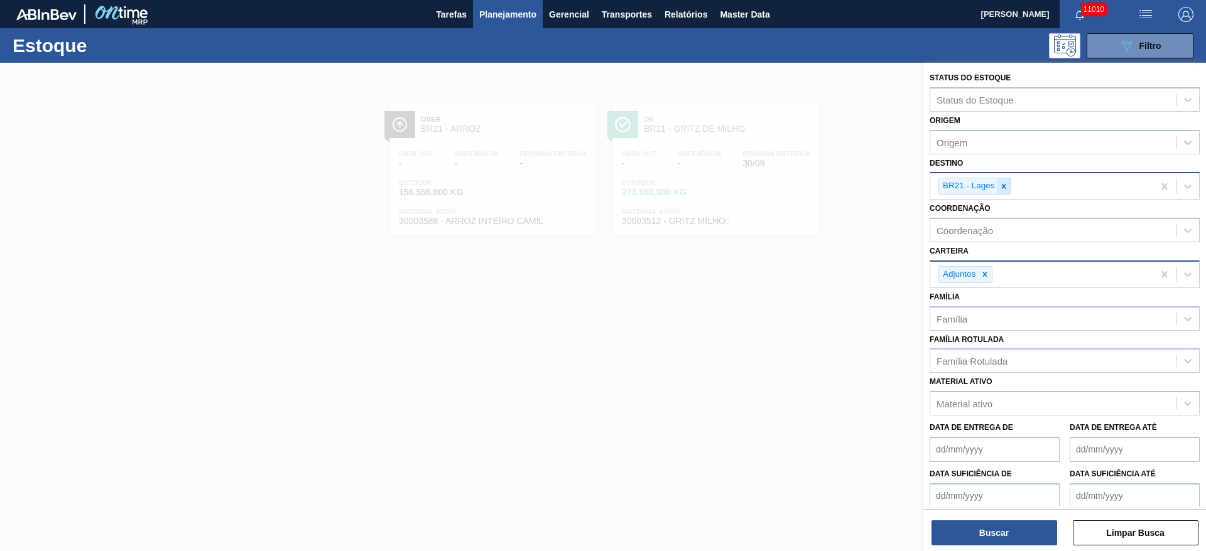
click at [1008, 189] on div at bounding box center [1004, 186] width 14 height 16
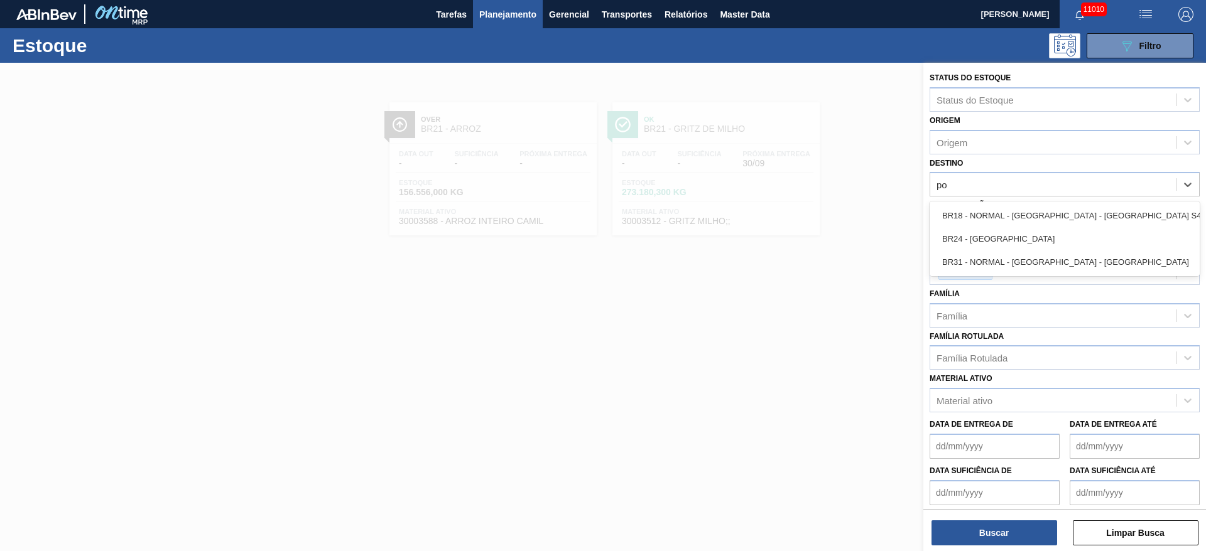
type input "pon"
click at [955, 215] on div "BR24 - Ponta Grossa" at bounding box center [1065, 215] width 270 height 23
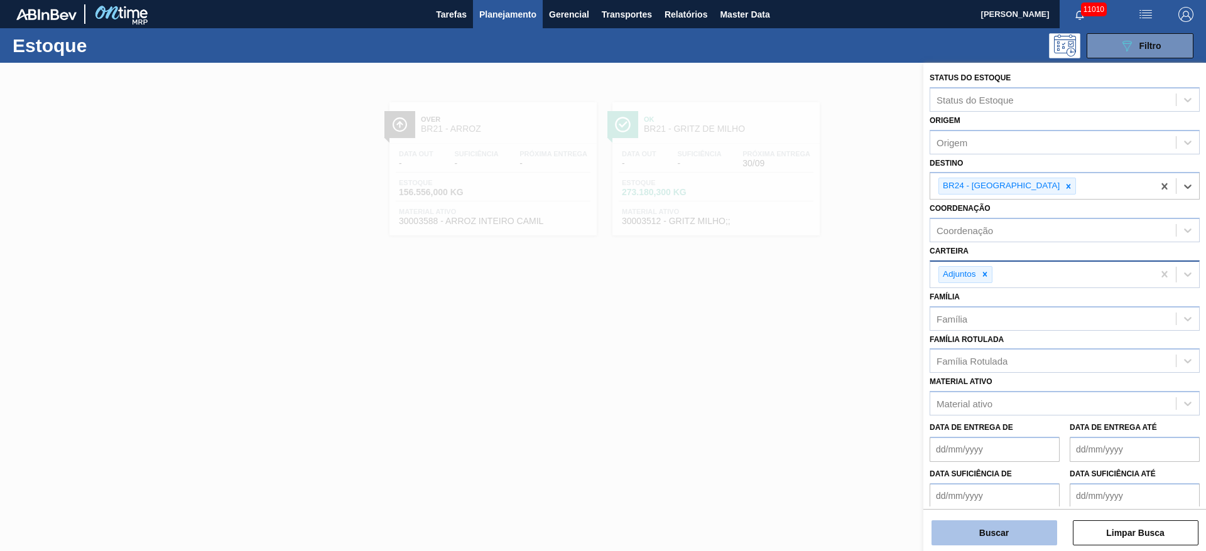
click at [1007, 526] on button "Buscar" at bounding box center [994, 533] width 126 height 25
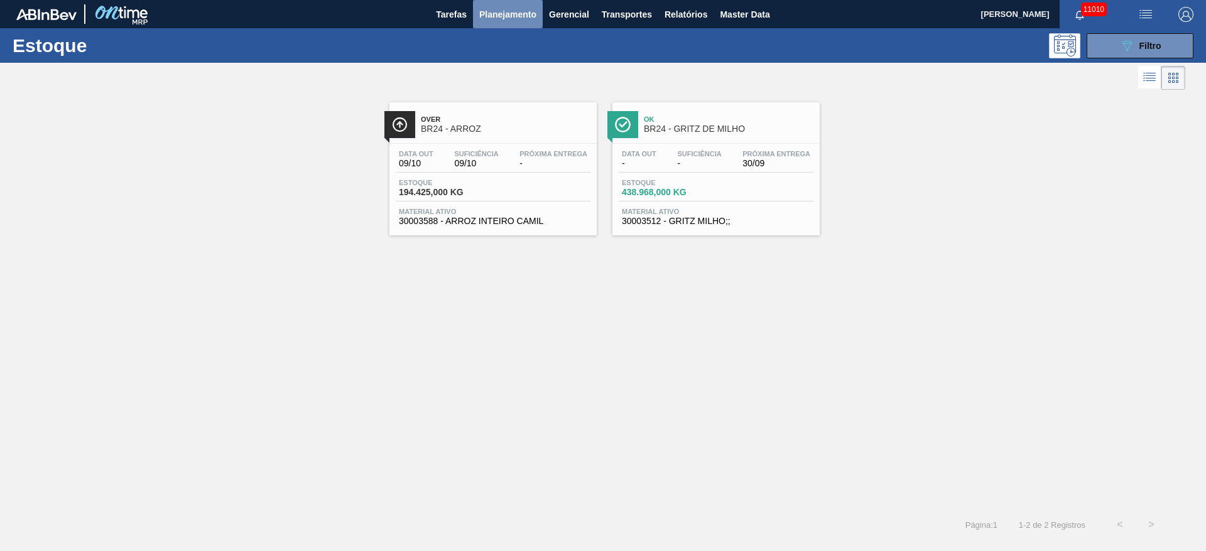
click at [532, 22] on button "Planejamento" at bounding box center [508, 14] width 70 height 28
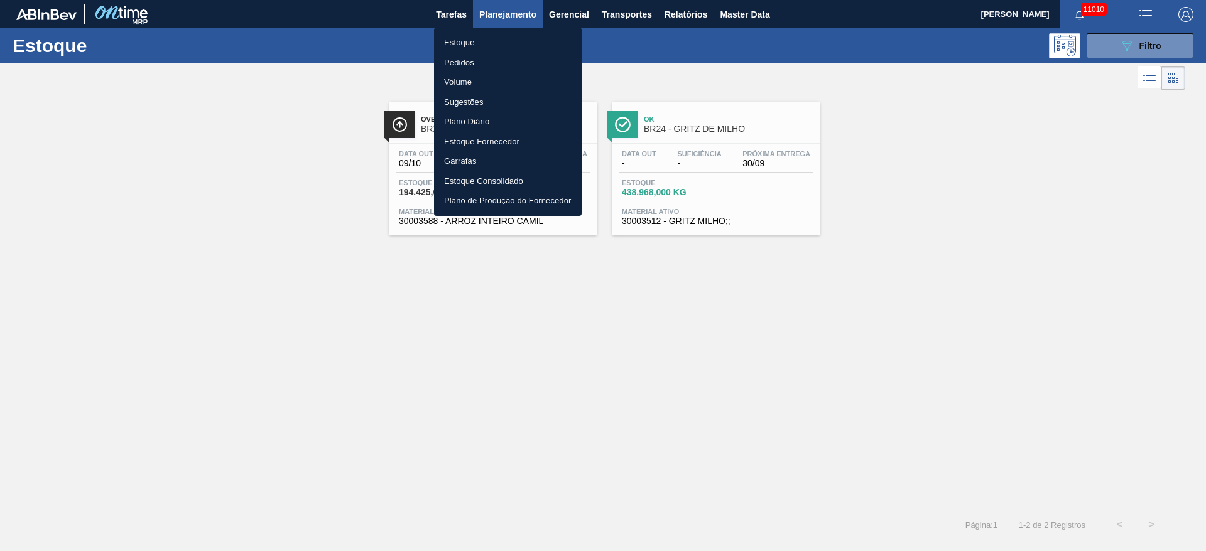
click at [907, 258] on div at bounding box center [603, 275] width 1206 height 551
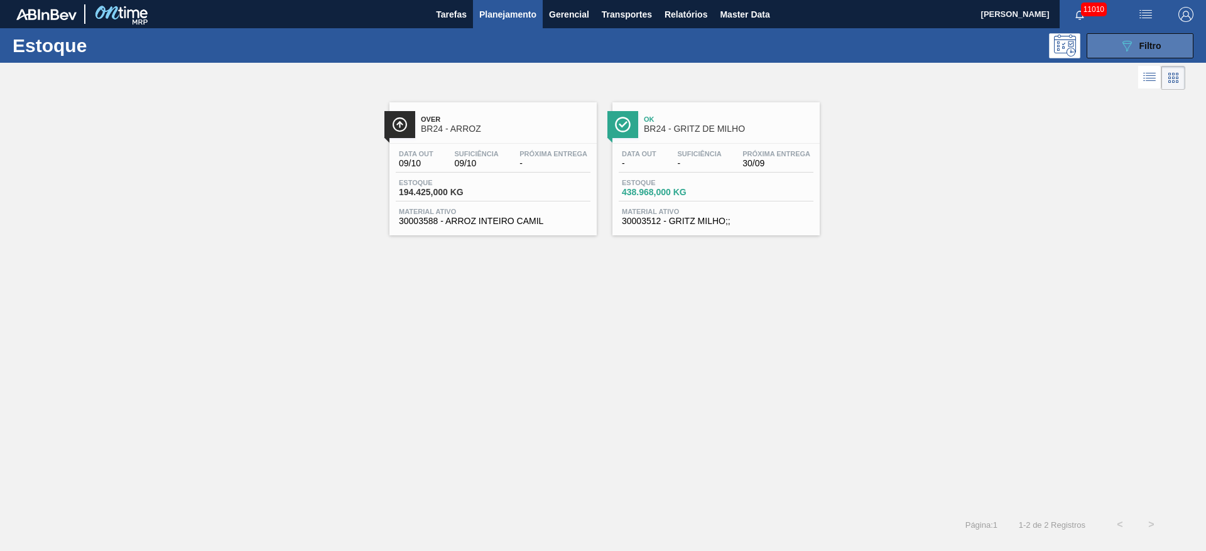
click at [1100, 43] on button "089F7B8B-B2A5-4AFE-B5C0-19BA573D28AC Filtro" at bounding box center [1140, 45] width 107 height 25
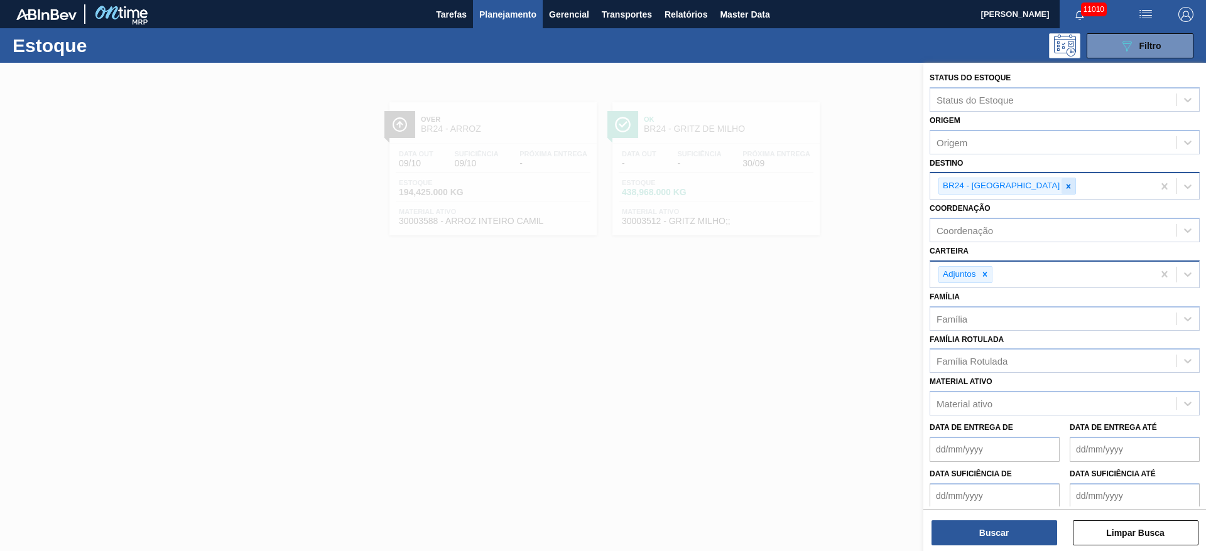
click at [1064, 182] on icon at bounding box center [1068, 186] width 9 height 9
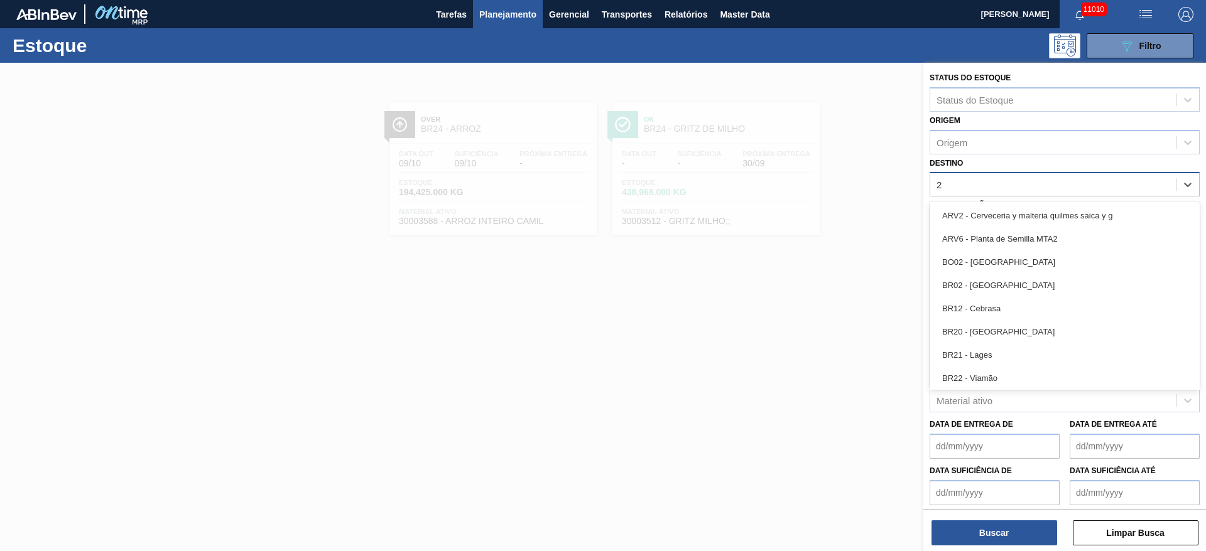
type input "28"
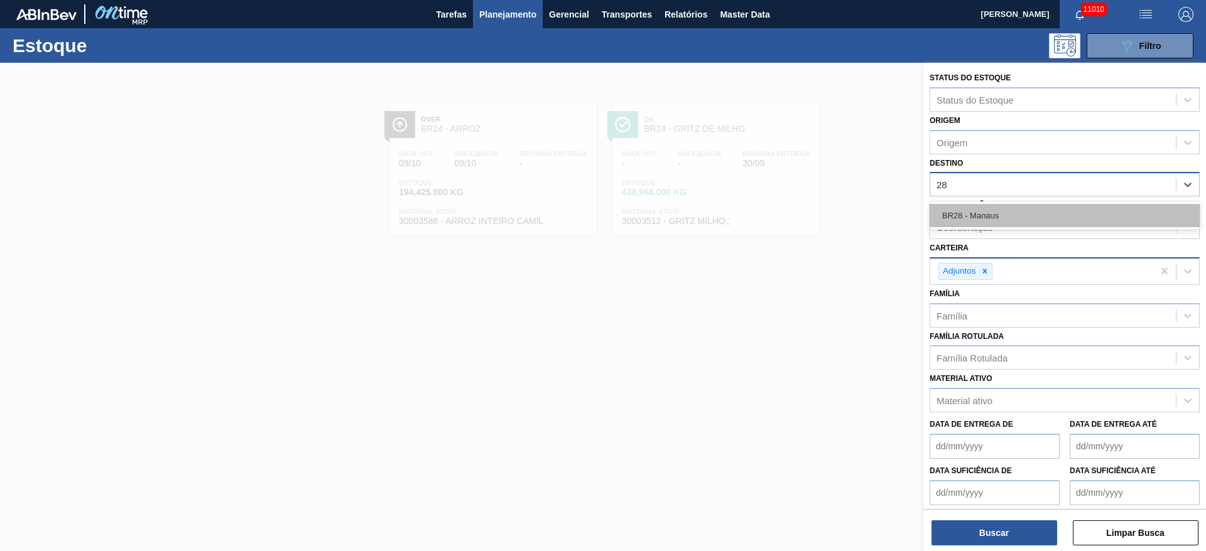
click at [1023, 214] on div "BR28 - Manaus" at bounding box center [1065, 215] width 270 height 23
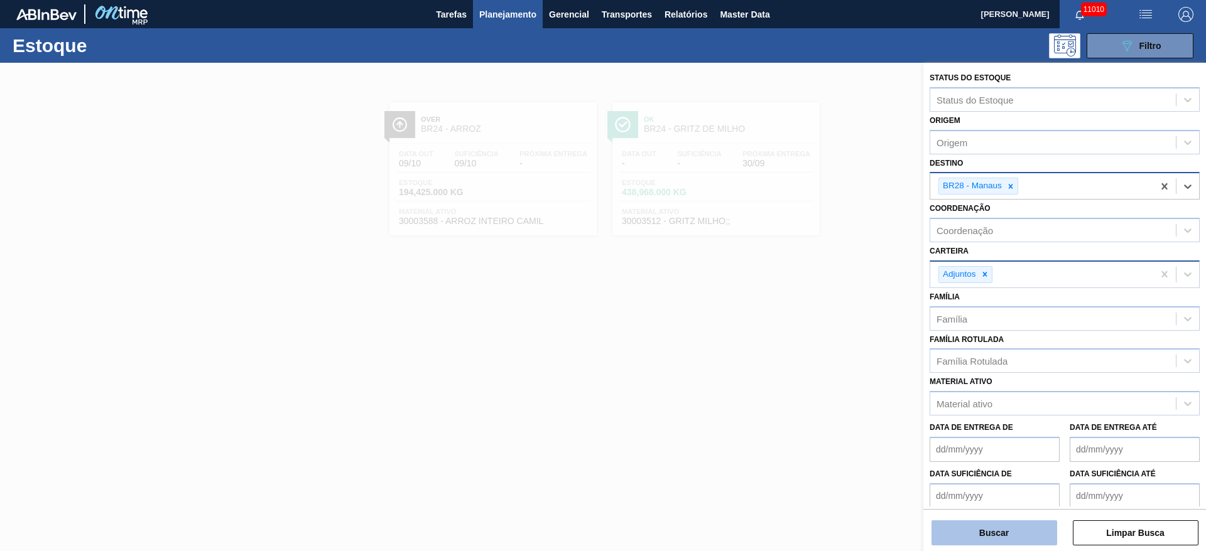
click at [978, 531] on button "Buscar" at bounding box center [994, 533] width 126 height 25
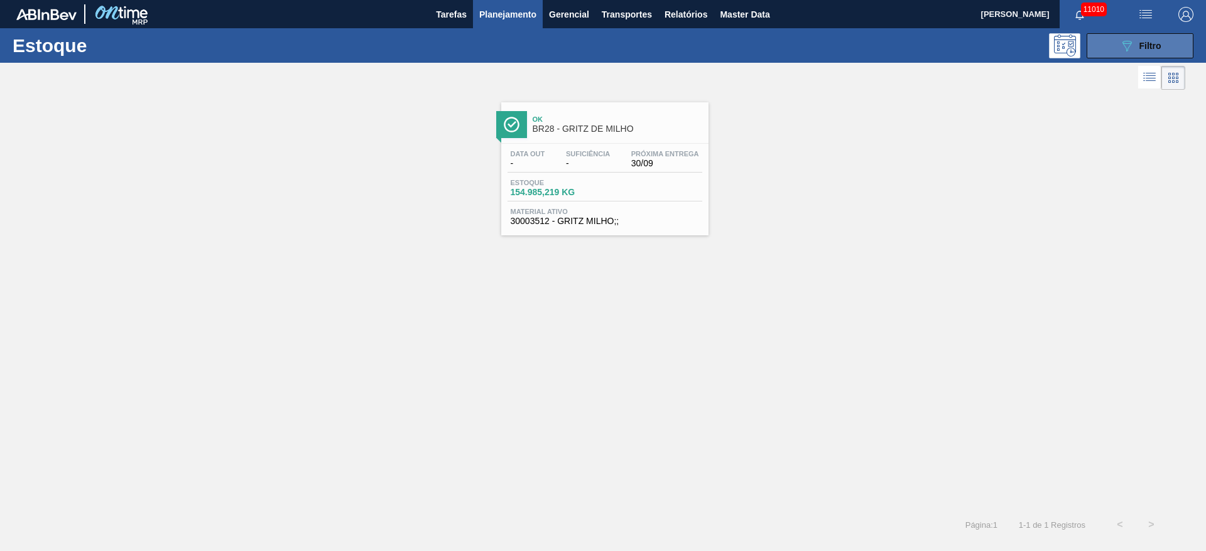
click at [1111, 41] on button "089F7B8B-B2A5-4AFE-B5C0-19BA573D28AC Filtro" at bounding box center [1140, 45] width 107 height 25
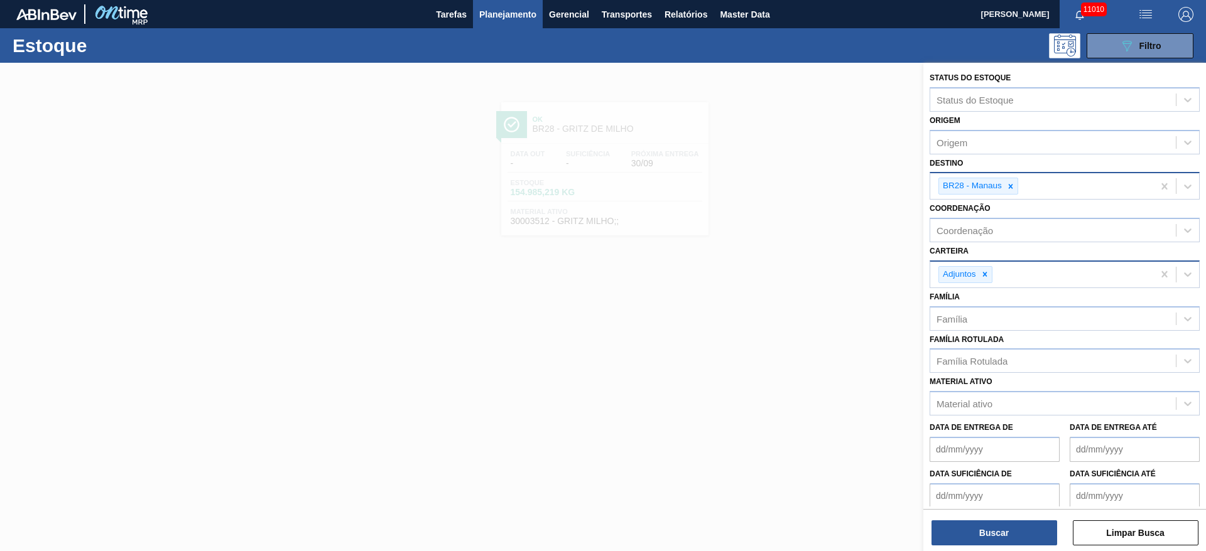
click at [1010, 188] on icon at bounding box center [1010, 186] width 9 height 9
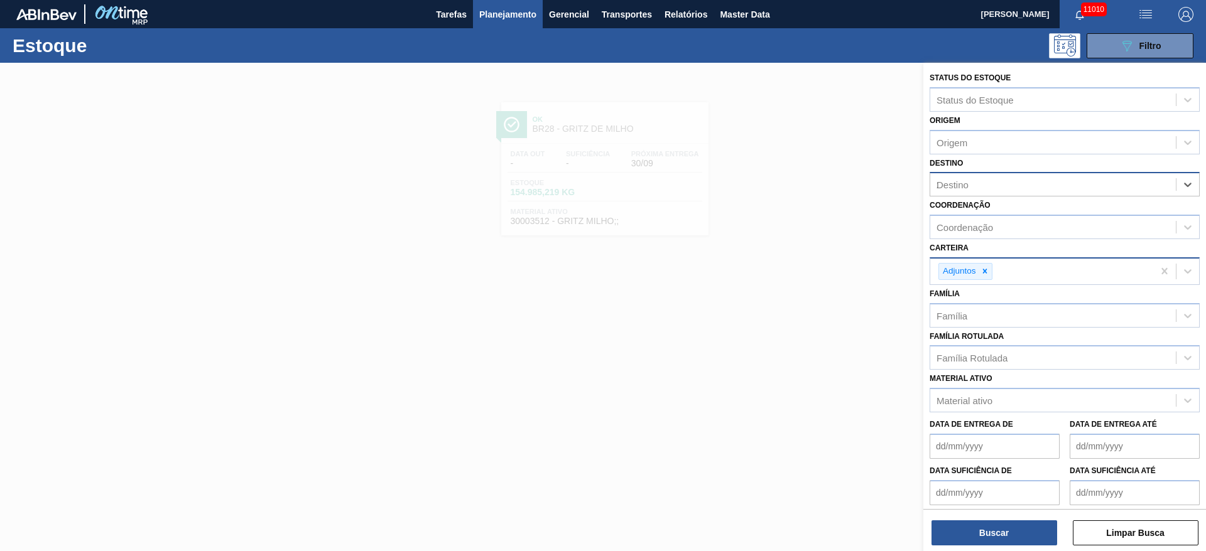
type input "26"
drag, startPoint x: 994, startPoint y: 213, endPoint x: 992, endPoint y: 247, distance: 33.9
click at [991, 215] on div "BR26 - [GEOGRAPHIC_DATA]" at bounding box center [1065, 215] width 270 height 23
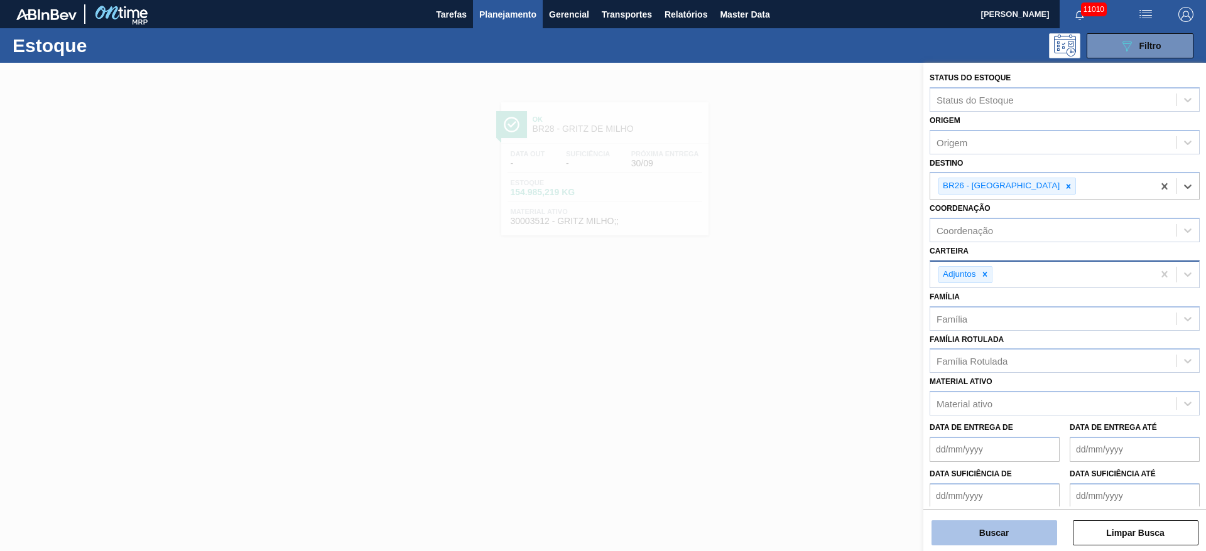
click at [987, 524] on button "Buscar" at bounding box center [994, 533] width 126 height 25
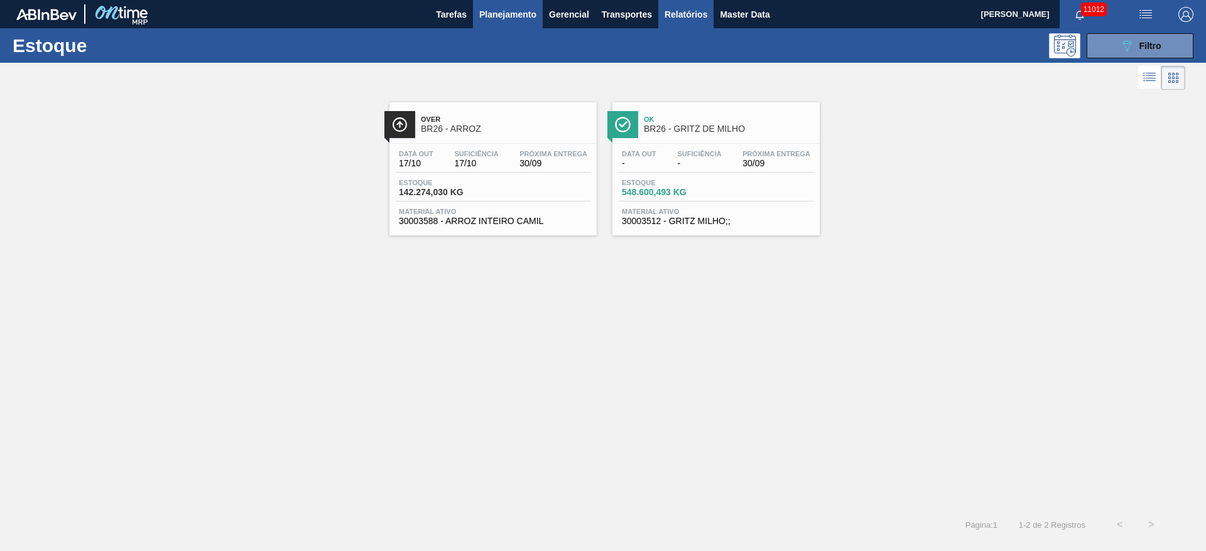
click at [687, 10] on span "Relatórios" at bounding box center [686, 14] width 43 height 15
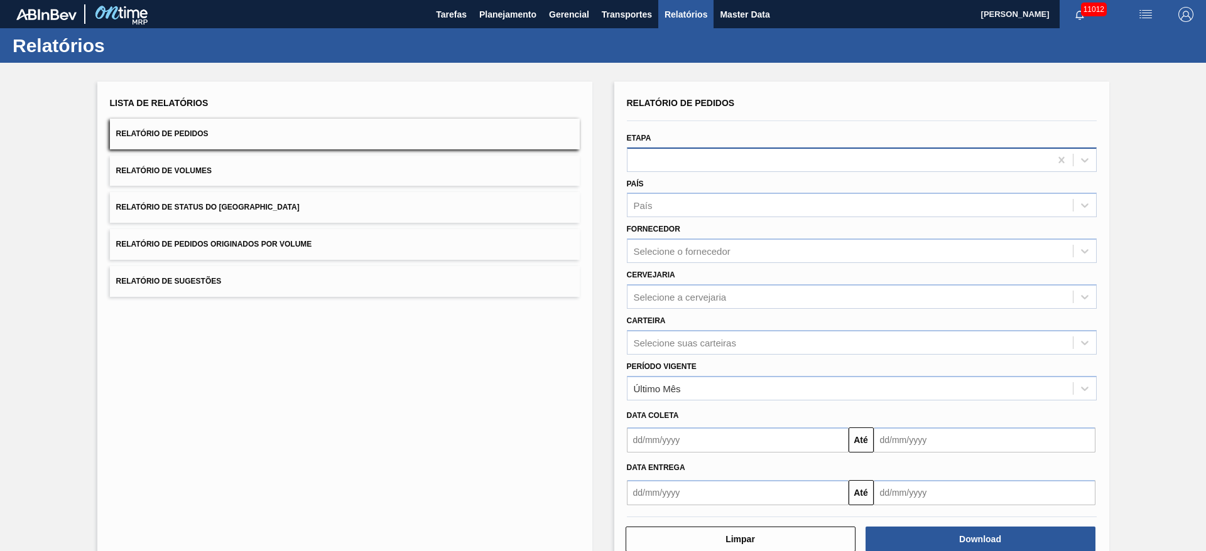
click at [705, 166] on div at bounding box center [838, 160] width 423 height 18
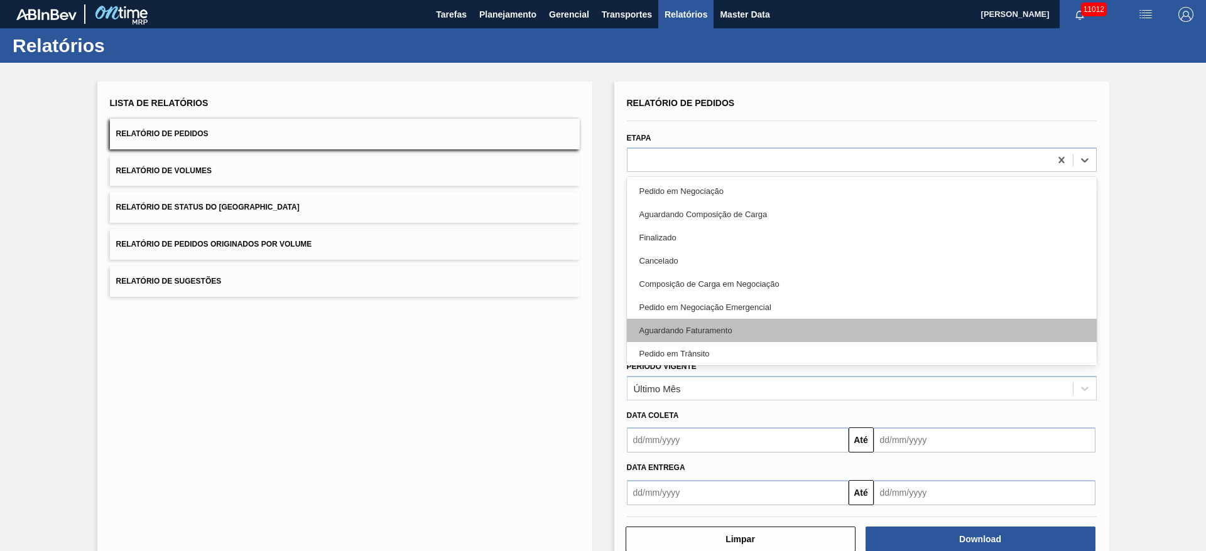
click at [715, 329] on div "Aguardando Faturamento" at bounding box center [862, 330] width 470 height 23
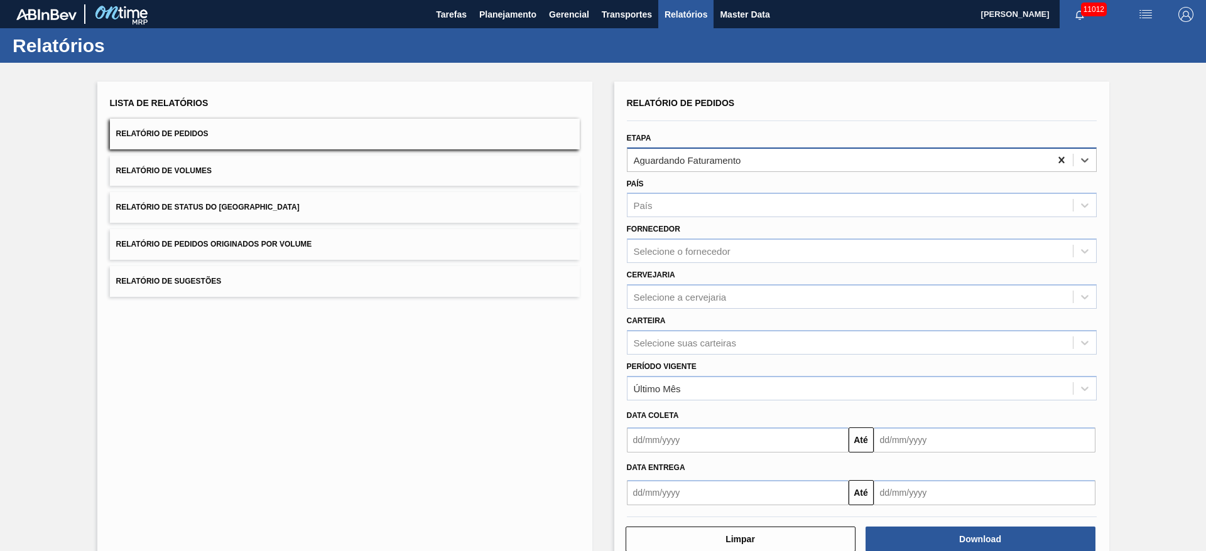
click at [1063, 153] on div at bounding box center [1061, 160] width 23 height 23
click at [1063, 158] on icon at bounding box center [1061, 160] width 13 height 13
click at [1062, 159] on icon at bounding box center [1061, 160] width 13 height 13
click at [518, 3] on button "Planejamento" at bounding box center [508, 14] width 70 height 28
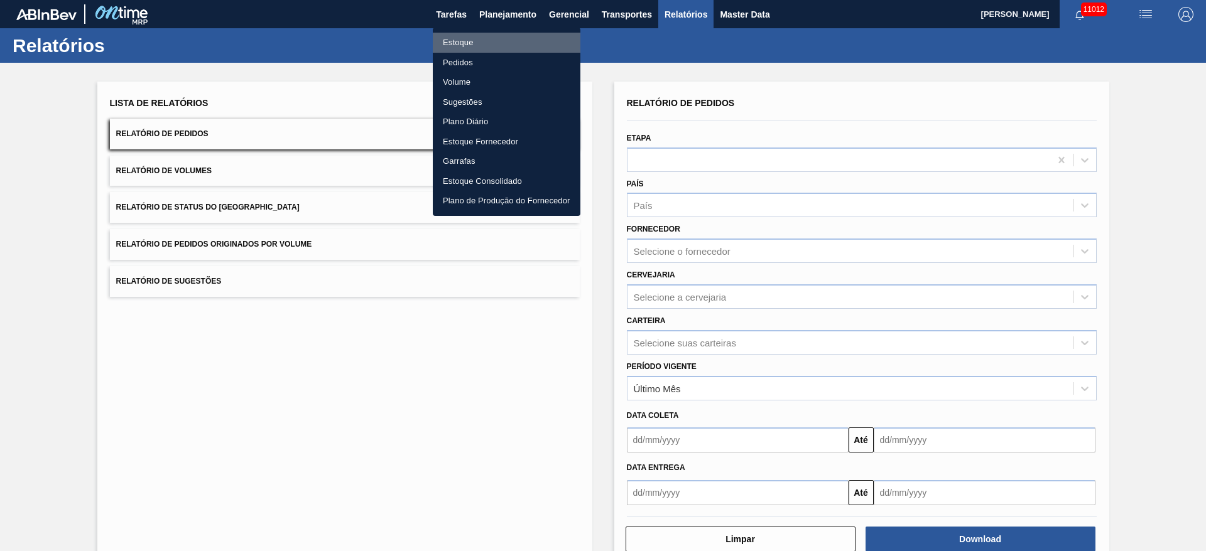
click at [494, 33] on li "Estoque" at bounding box center [507, 43] width 148 height 20
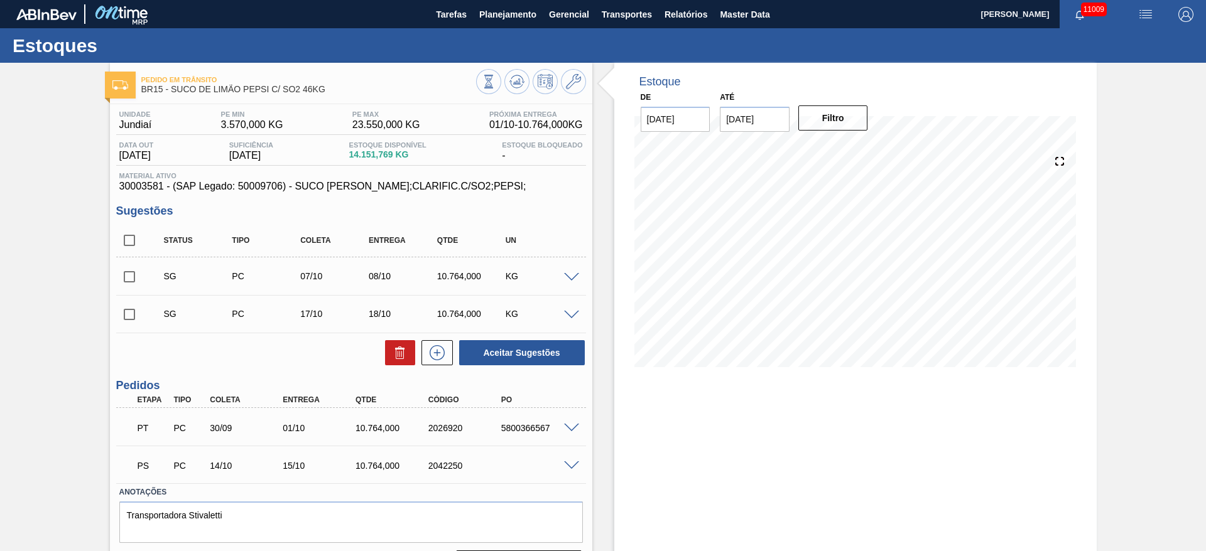
click at [576, 468] on span at bounding box center [571, 466] width 15 height 9
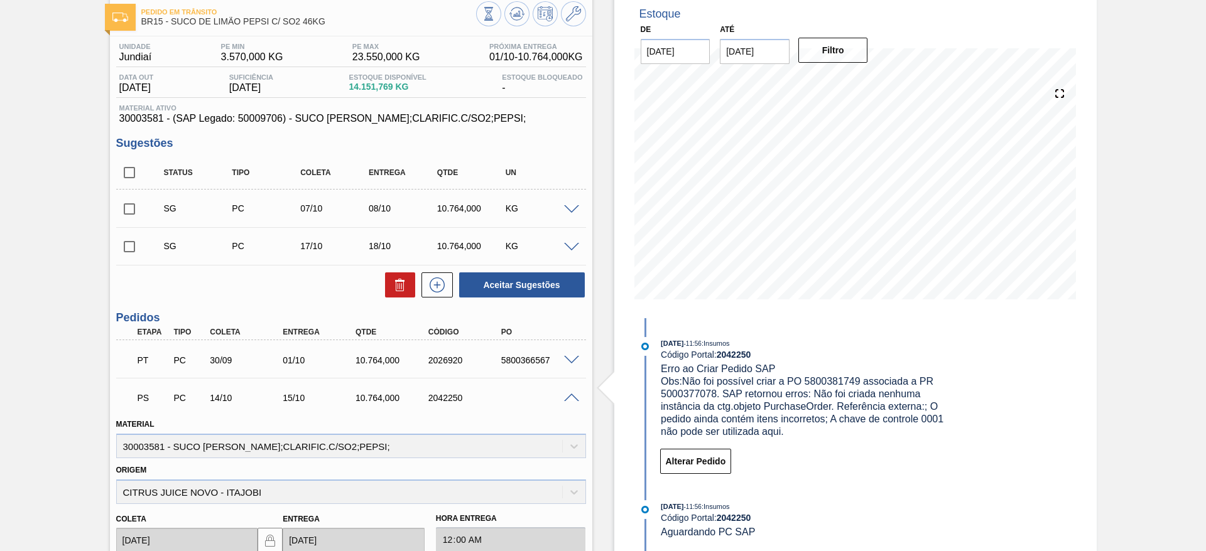
scroll to position [188, 0]
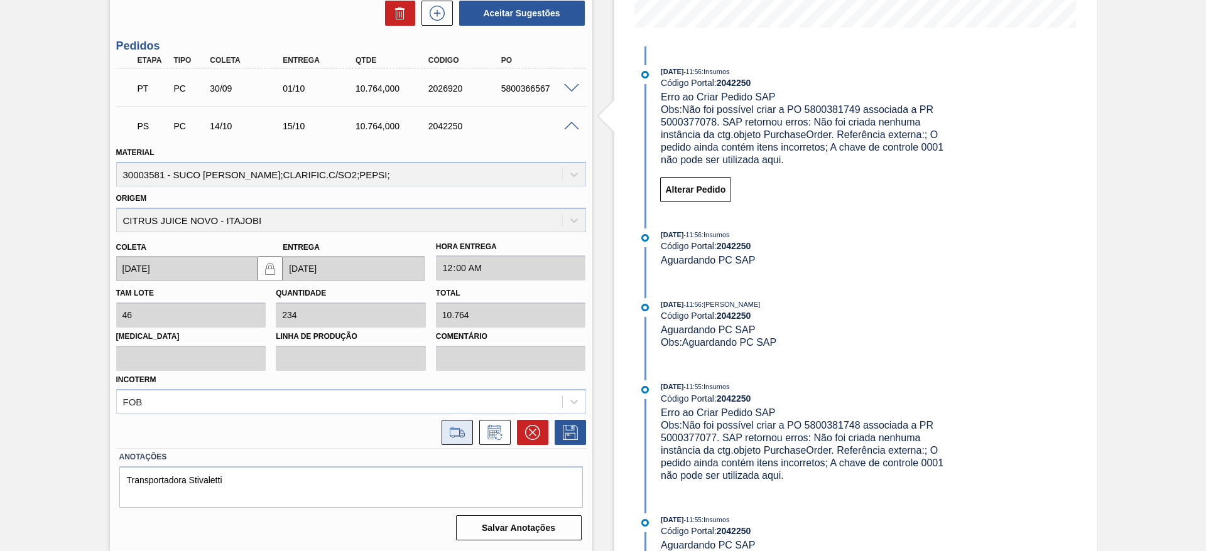
click at [452, 433] on icon at bounding box center [457, 432] width 20 height 15
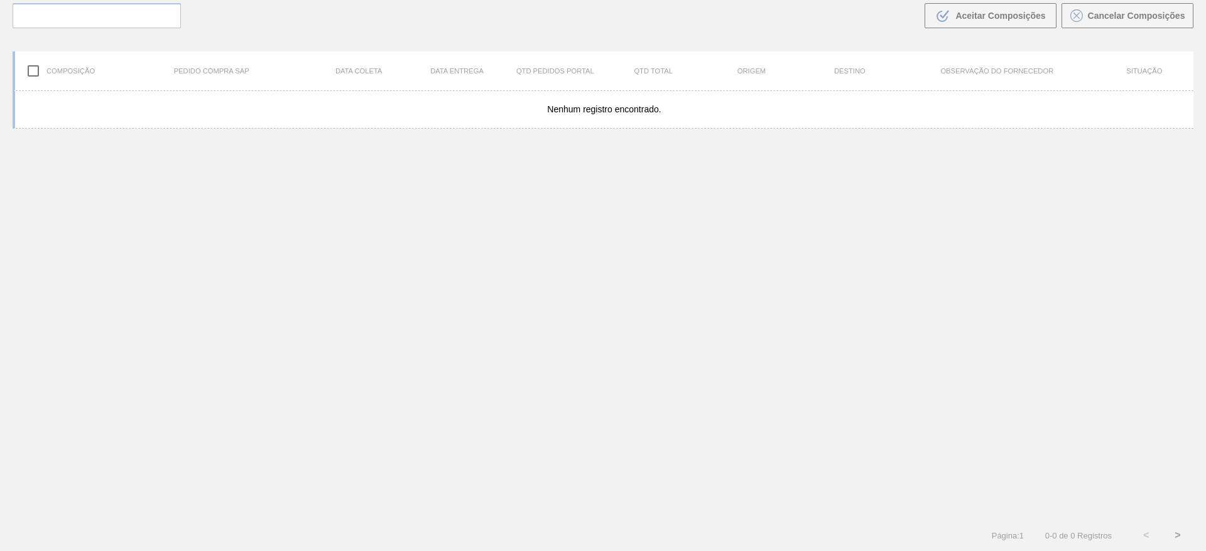
scroll to position [90, 0]
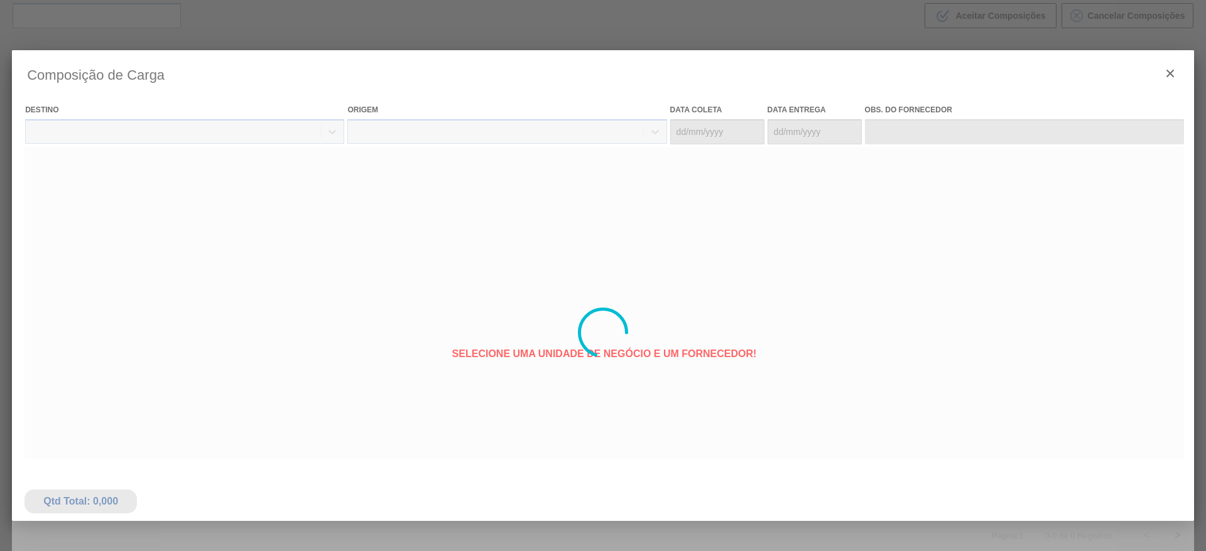
type coleta "14/10/2025"
type entrega "15/10/2025"
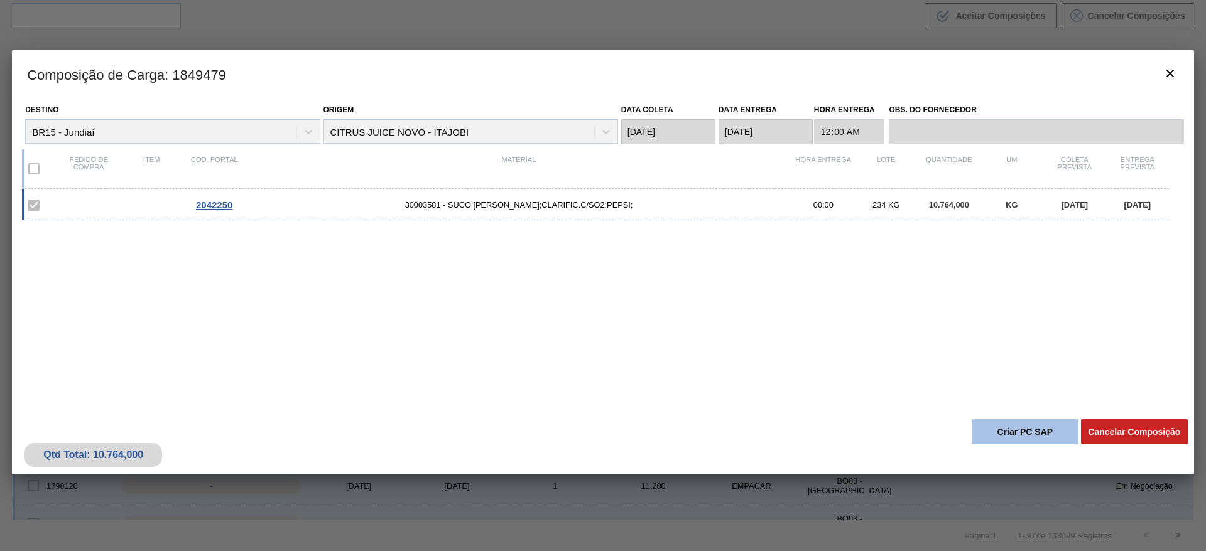
click at [1008, 428] on button "Criar PC SAP" at bounding box center [1025, 432] width 107 height 25
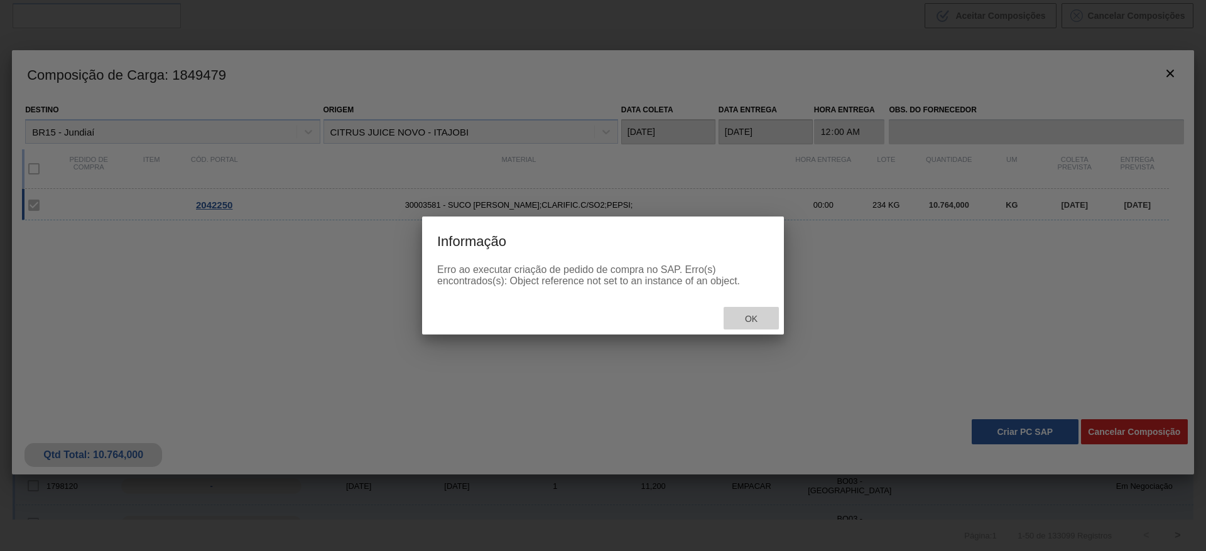
click at [759, 326] on div "Ok" at bounding box center [751, 318] width 55 height 23
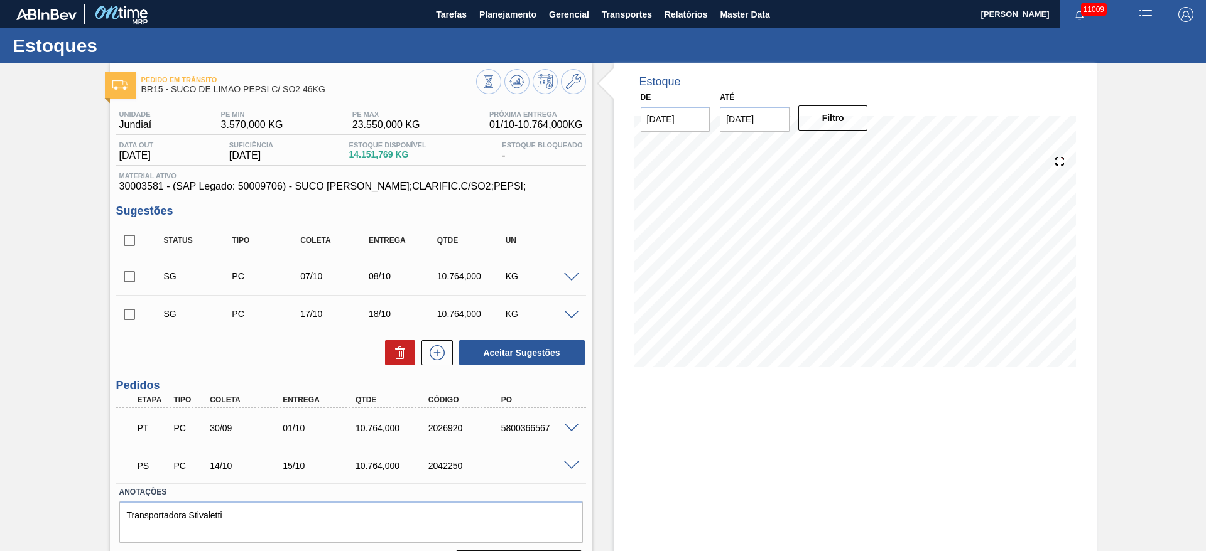
click at [567, 462] on span at bounding box center [571, 466] width 15 height 9
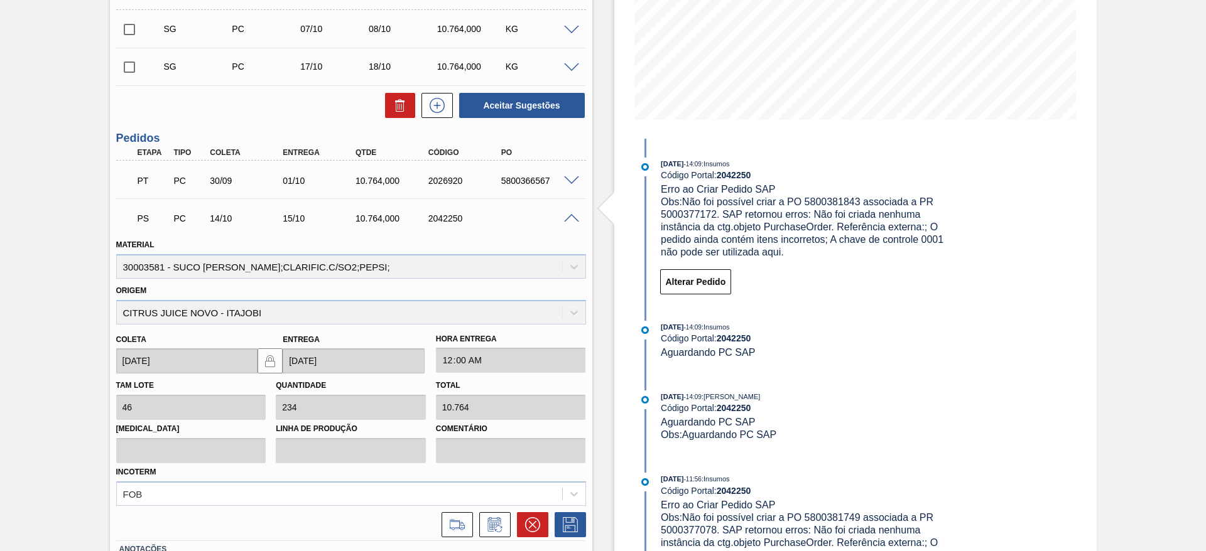
scroll to position [340, 0]
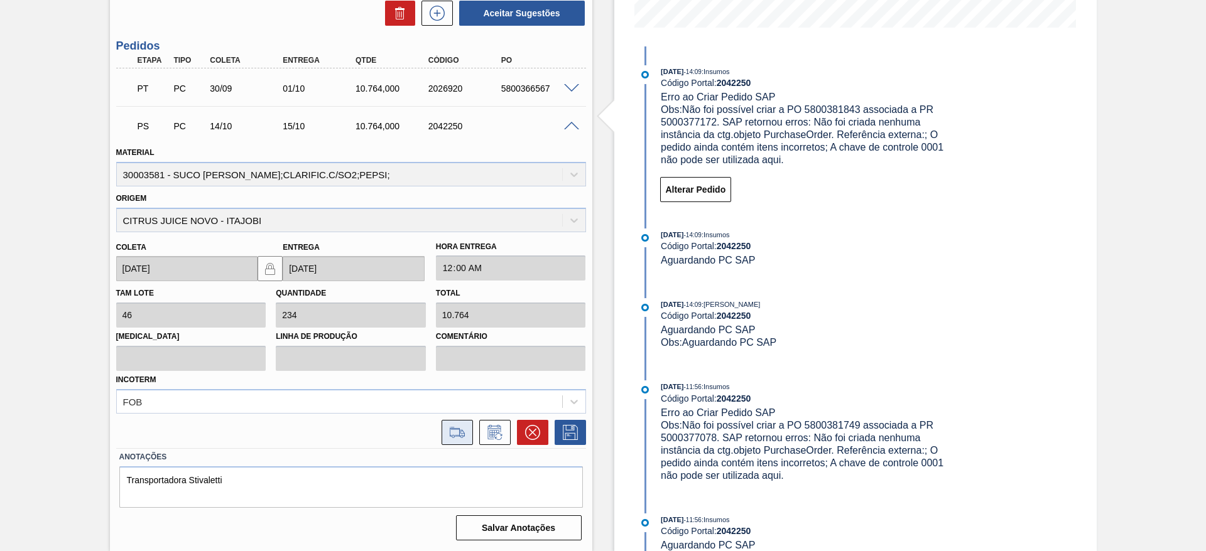
click at [459, 433] on icon at bounding box center [457, 432] width 20 height 15
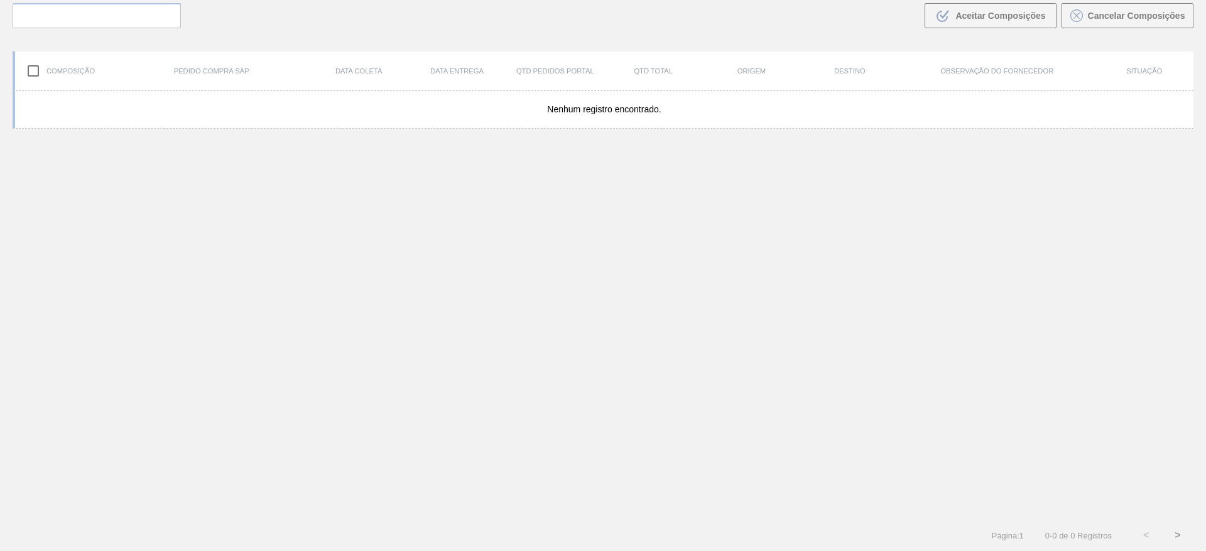
scroll to position [90, 0]
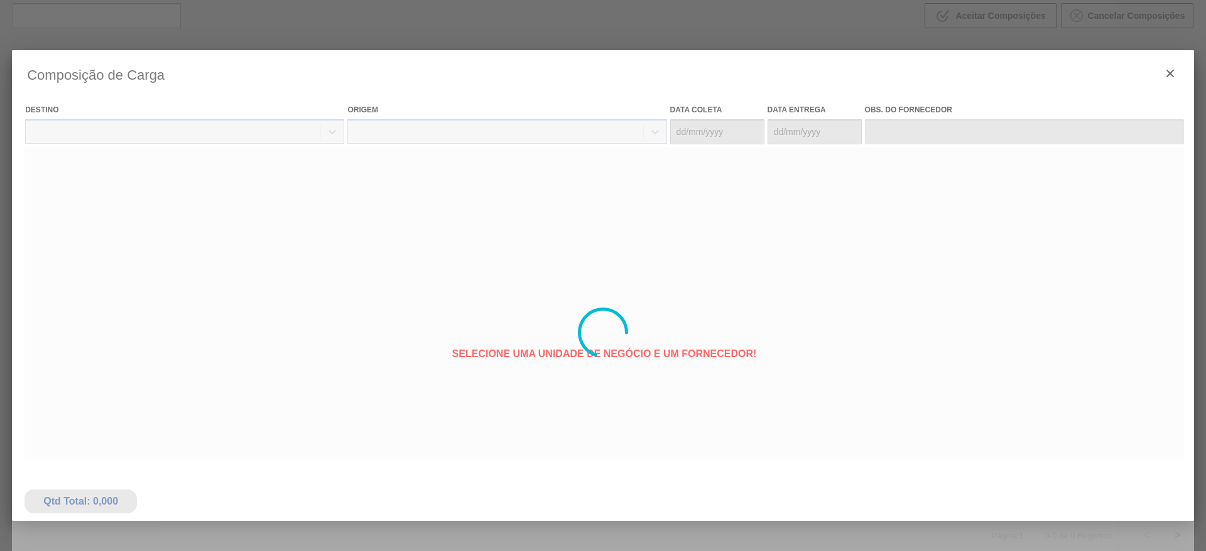
type coleta "14/10/2025"
type entrega "15/10/2025"
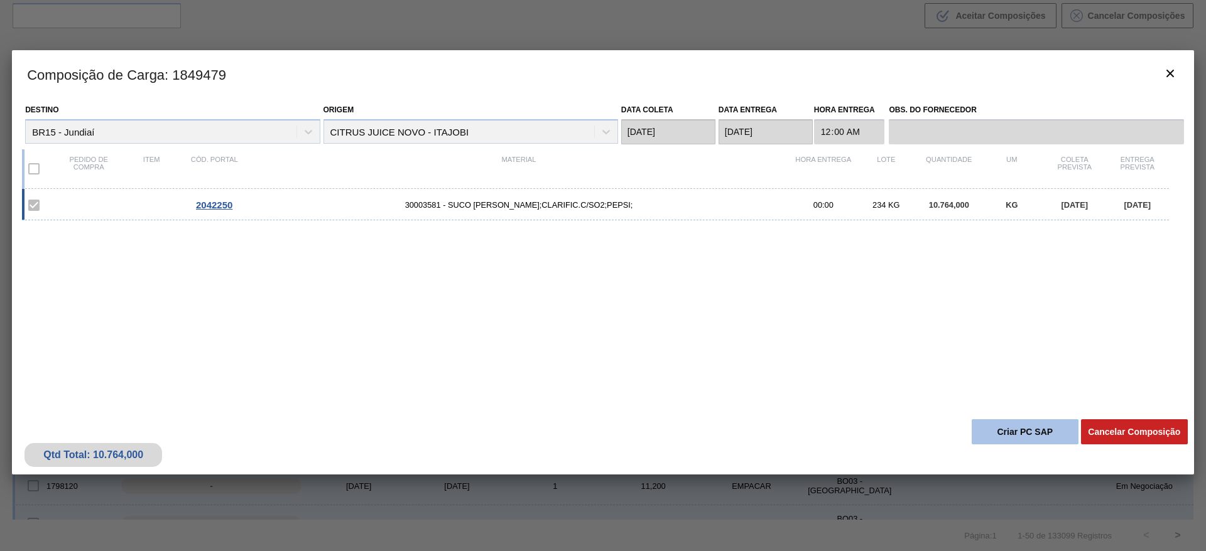
click at [1018, 425] on button "Criar PC SAP" at bounding box center [1025, 432] width 107 height 25
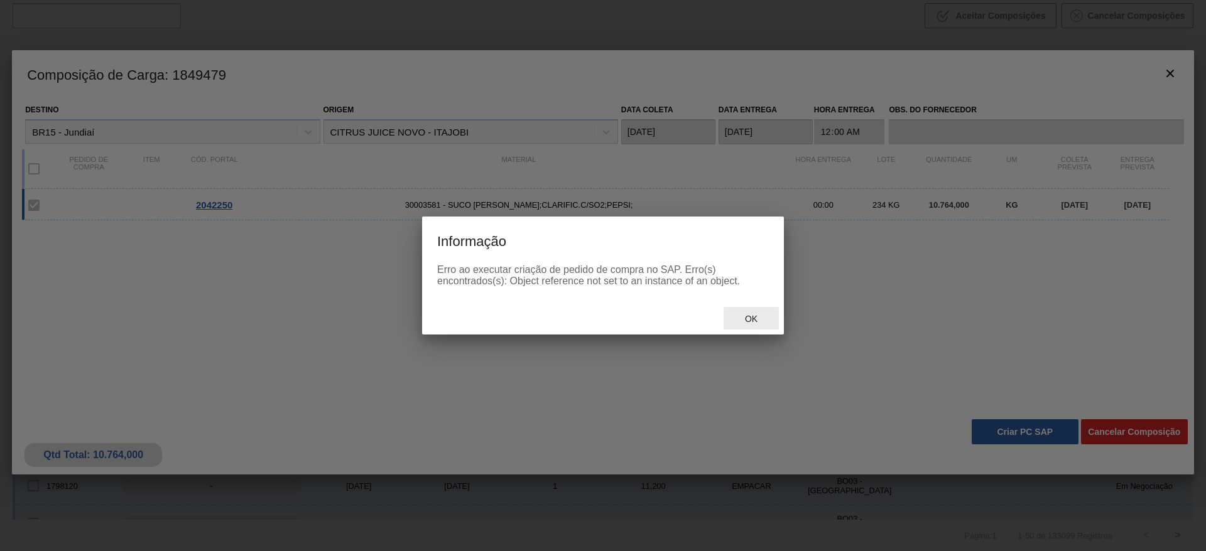
click at [743, 319] on span "Ok" at bounding box center [751, 319] width 33 height 10
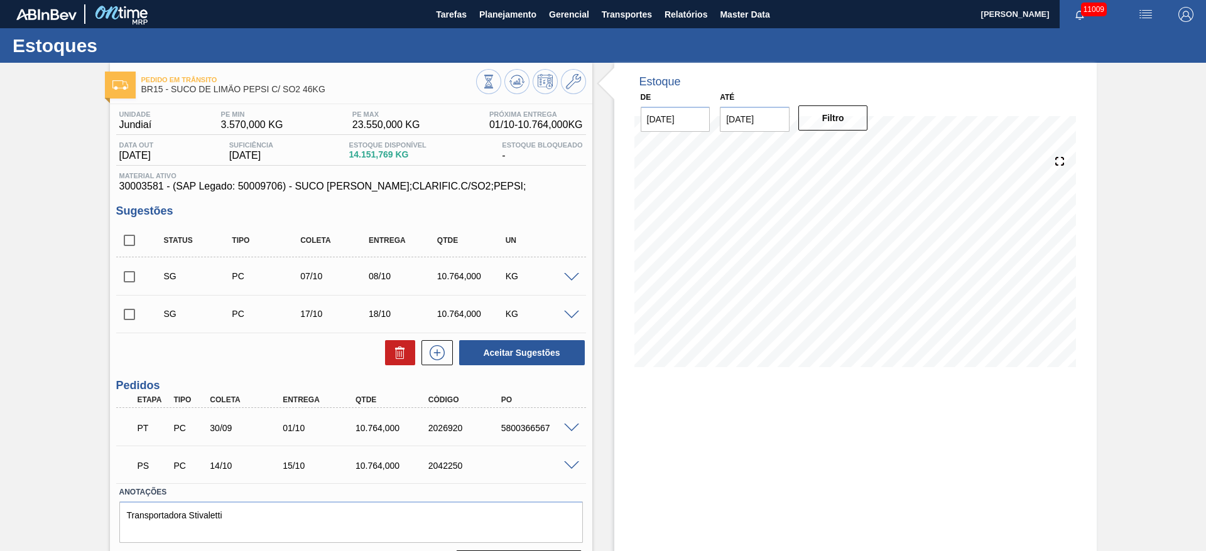
click at [568, 470] on div "PS PC 14/10 15/10 10.764,000 2042250" at bounding box center [351, 464] width 470 height 31
click at [565, 452] on div "PS PC 14/10 15/10 10.764,000 2042250" at bounding box center [351, 464] width 470 height 31
drag, startPoint x: 568, startPoint y: 455, endPoint x: 573, endPoint y: 464, distance: 9.8
click at [570, 458] on div "PS PC 14/10 15/10 10.764,000 2042250" at bounding box center [351, 464] width 470 height 31
click at [571, 465] on span at bounding box center [571, 466] width 15 height 9
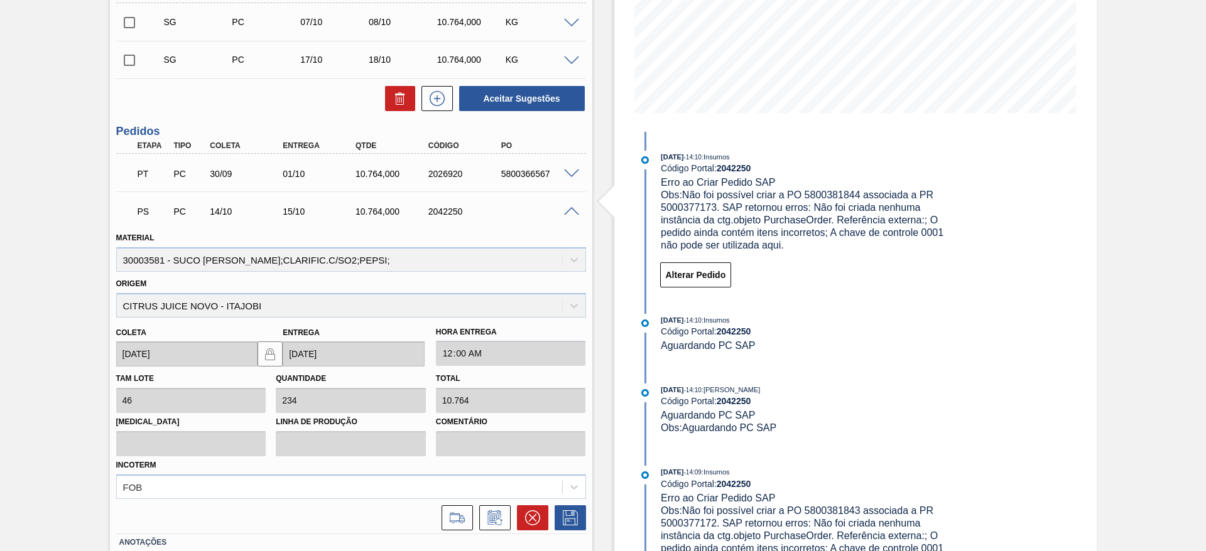
scroll to position [283, 0]
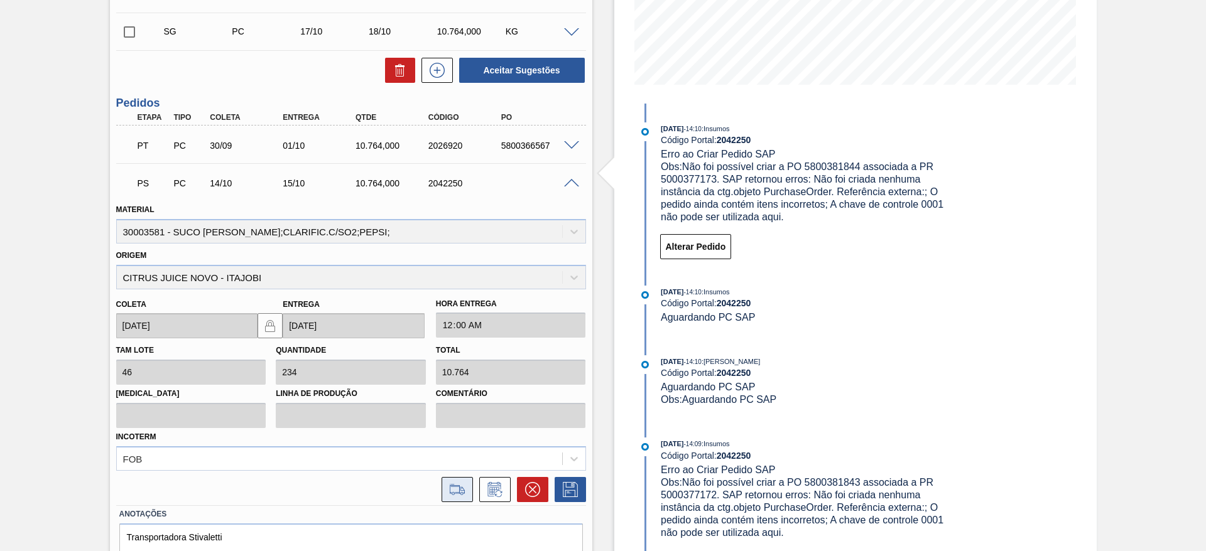
click at [454, 489] on icon at bounding box center [457, 489] width 20 height 15
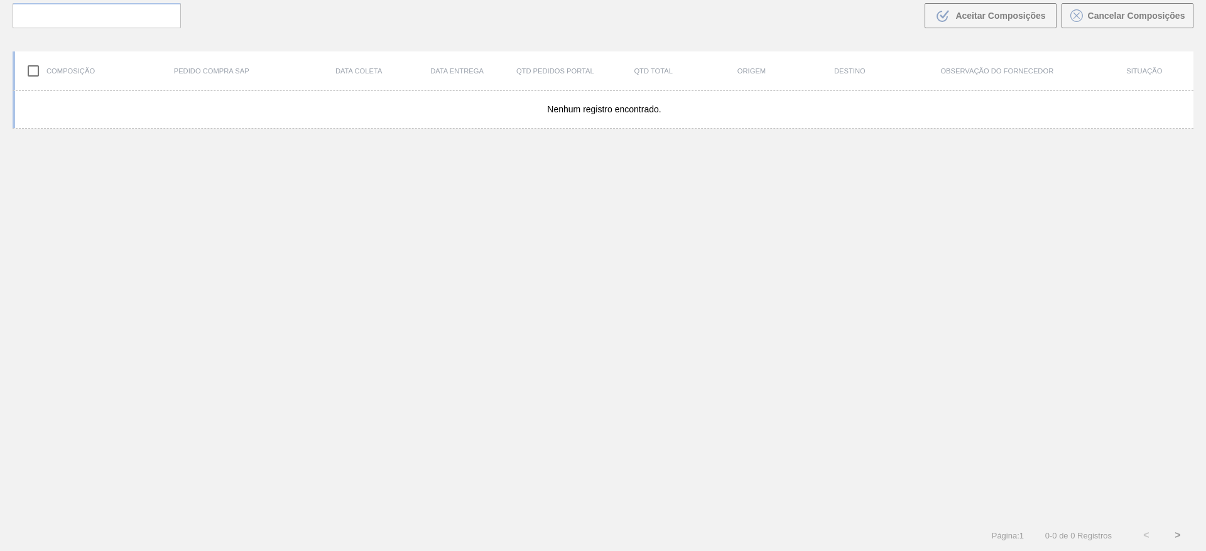
scroll to position [90, 0]
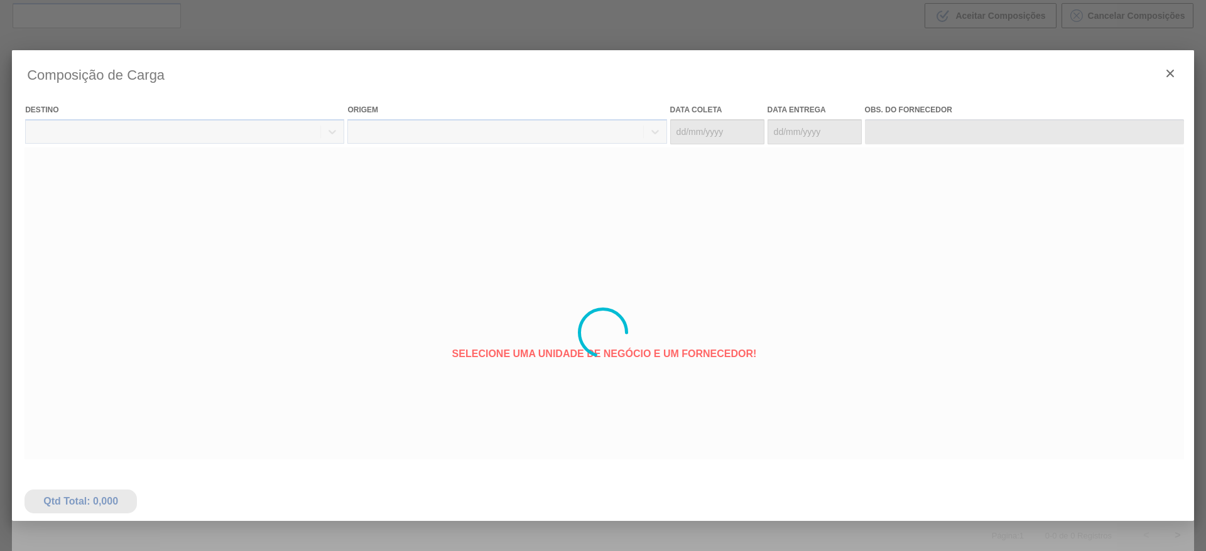
type coleta "14/10/2025"
type entrega "15/10/2025"
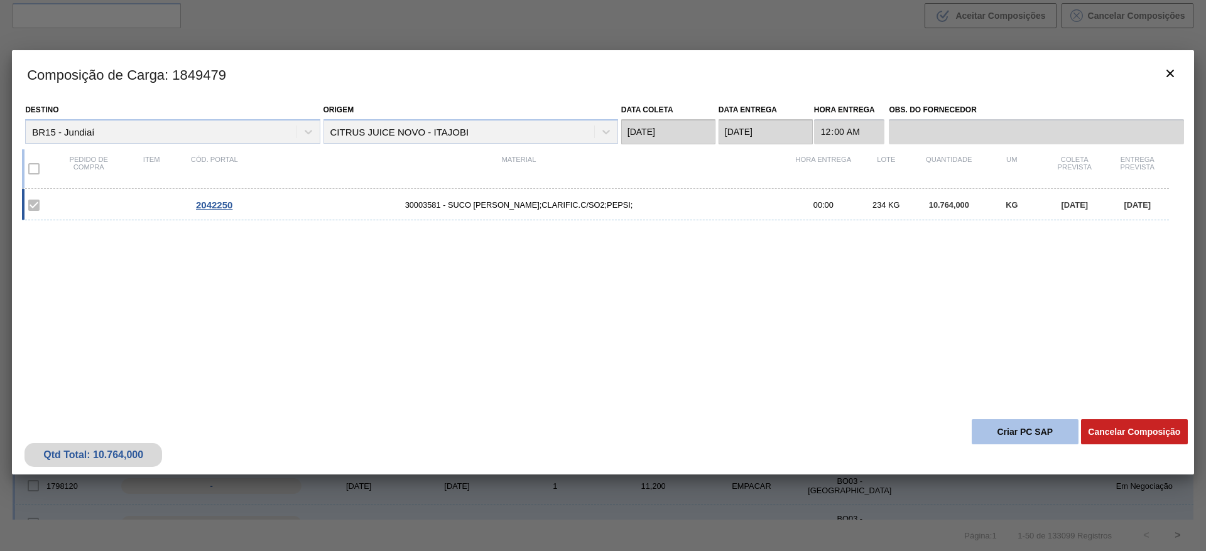
click at [999, 432] on button "Criar PC SAP" at bounding box center [1025, 432] width 107 height 25
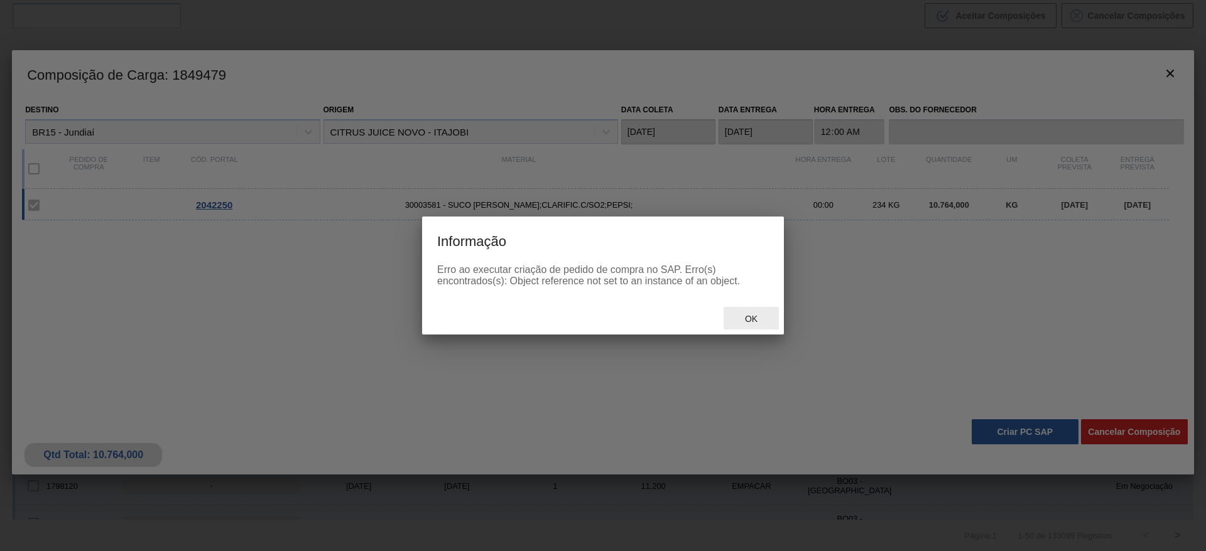
click at [744, 325] on div "Ok" at bounding box center [751, 318] width 55 height 23
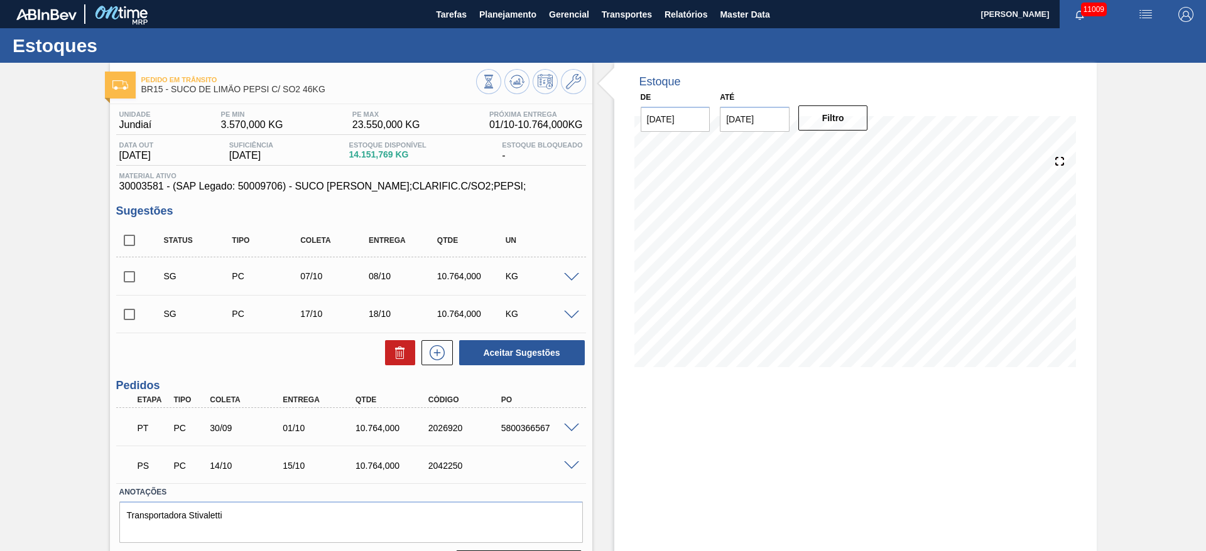
click at [572, 465] on span at bounding box center [571, 466] width 15 height 9
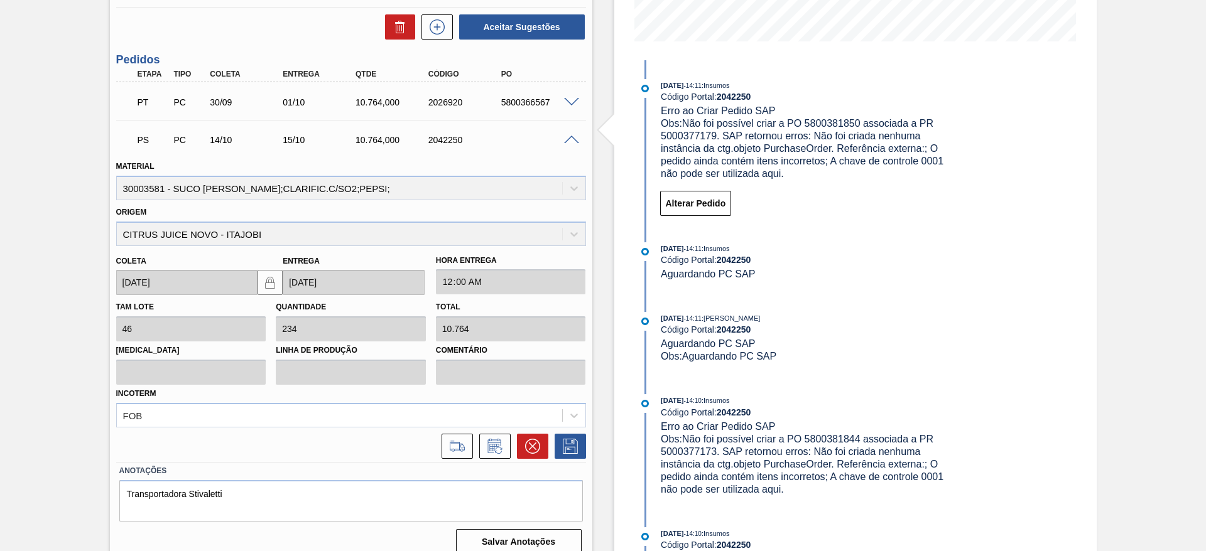
scroll to position [340, 0]
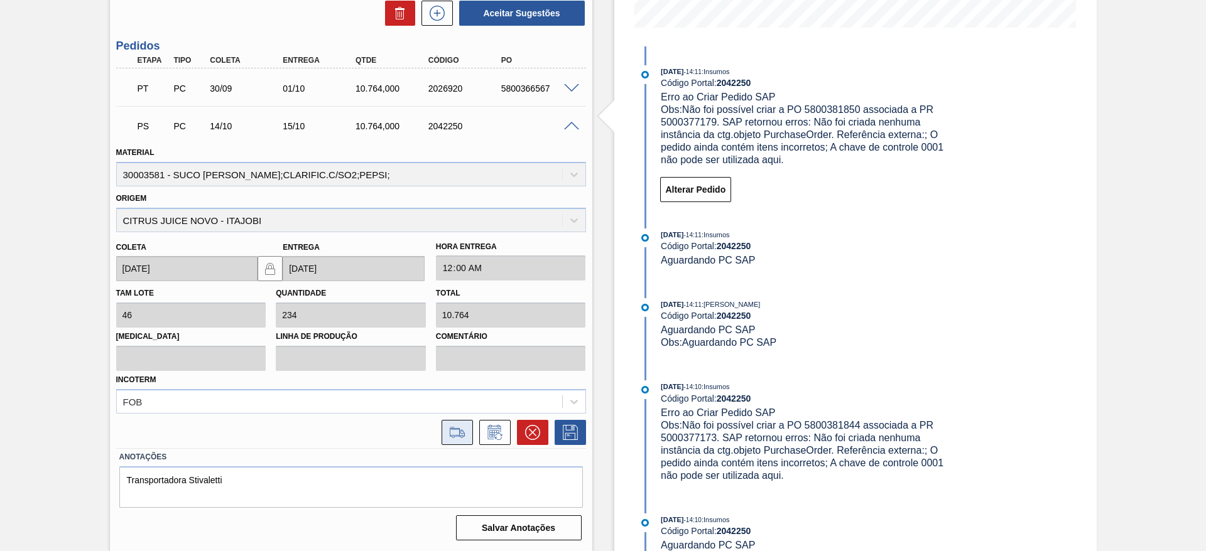
click at [457, 438] on icon at bounding box center [457, 432] width 20 height 15
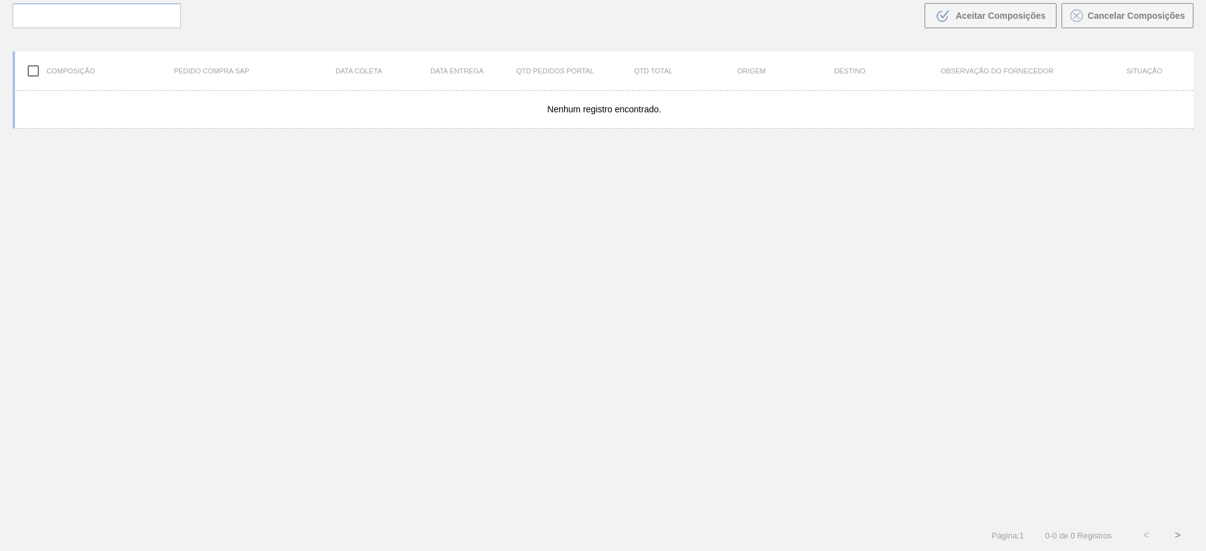
scroll to position [90, 0]
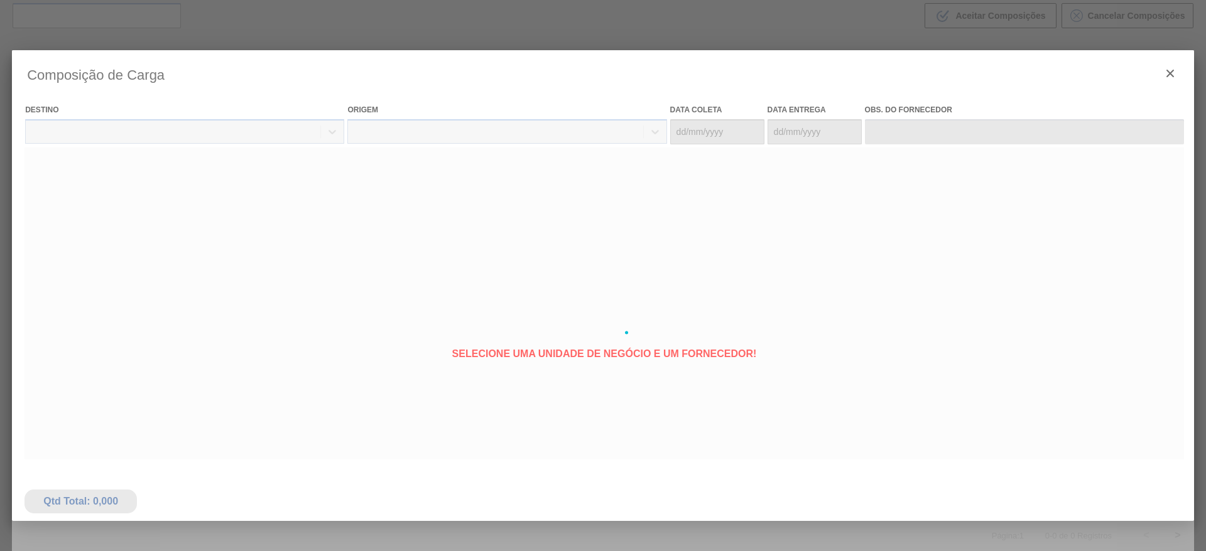
type coleta "14/10/2025"
type entrega "15/10/2025"
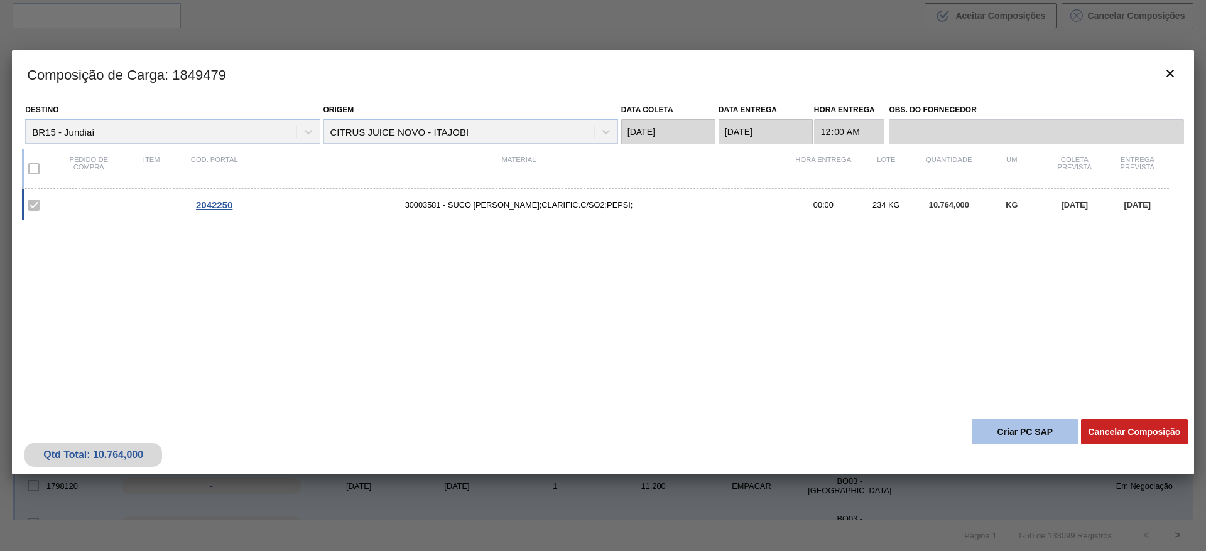
click at [1016, 435] on button "Criar PC SAP" at bounding box center [1025, 432] width 107 height 25
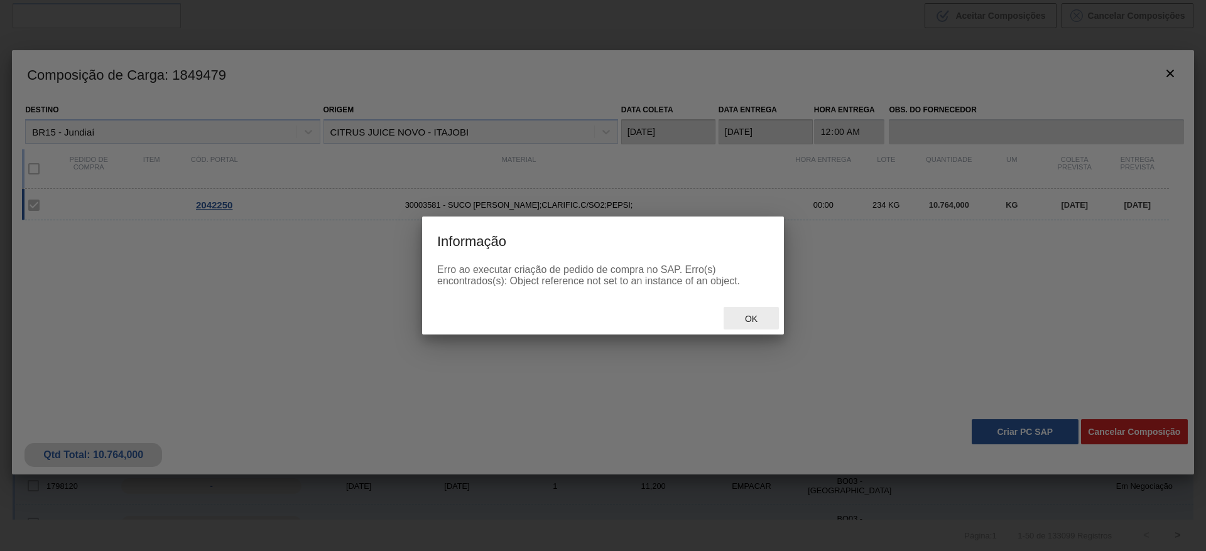
click at [740, 325] on div "Ok" at bounding box center [751, 318] width 55 height 23
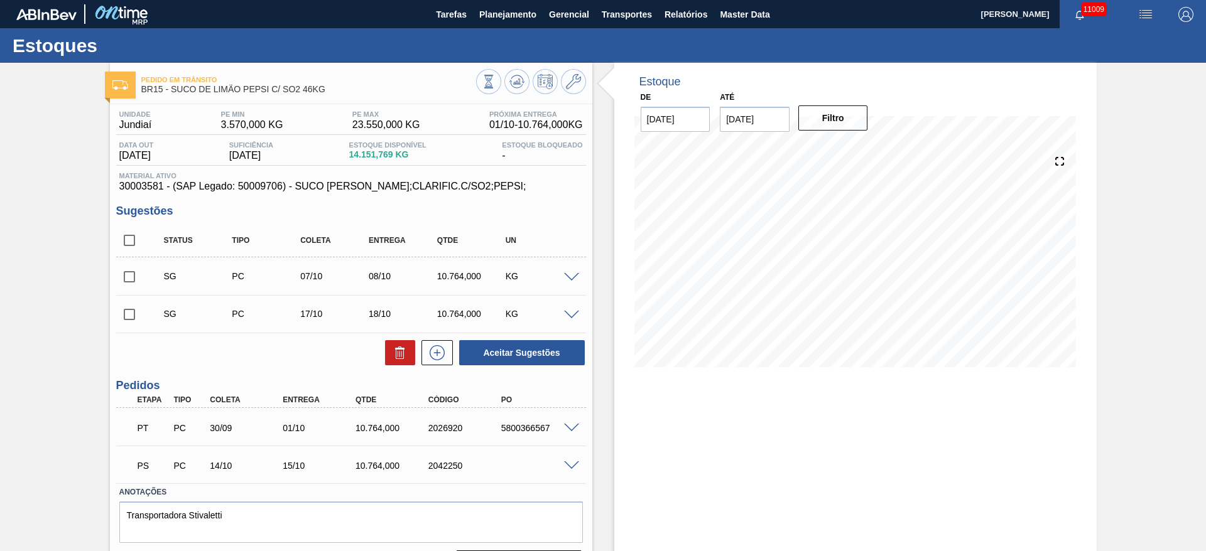
click at [570, 462] on span at bounding box center [571, 466] width 15 height 9
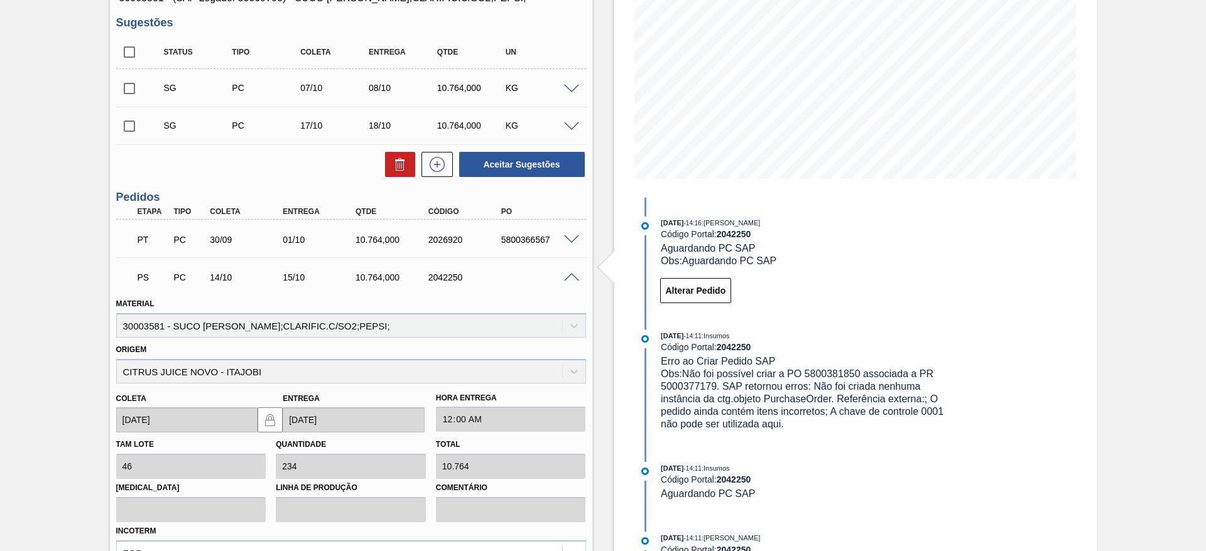
scroll to position [283, 0]
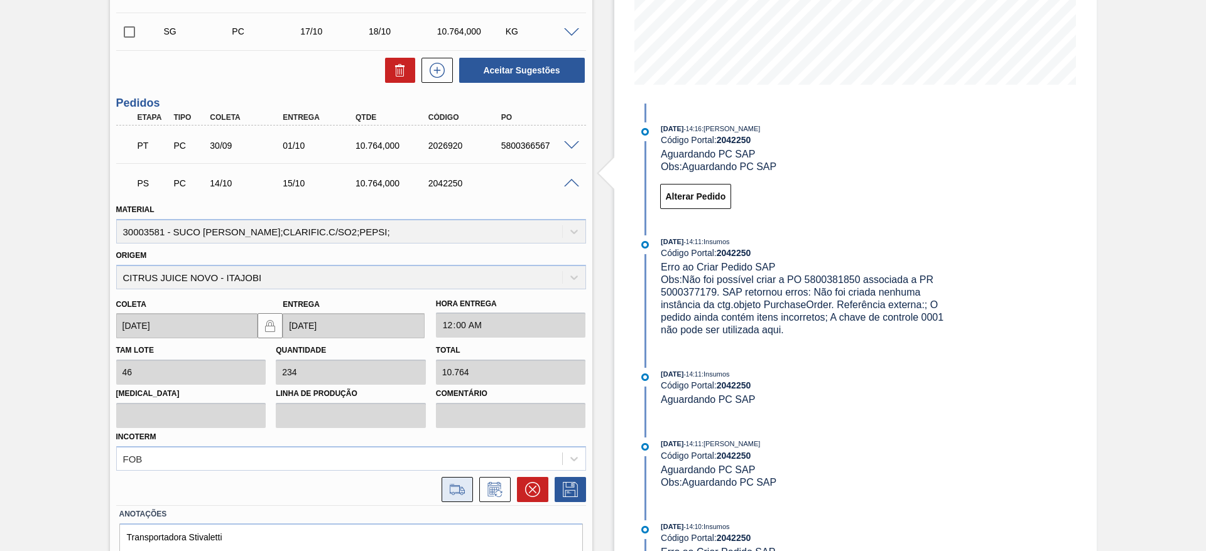
click at [453, 489] on icon at bounding box center [457, 489] width 20 height 15
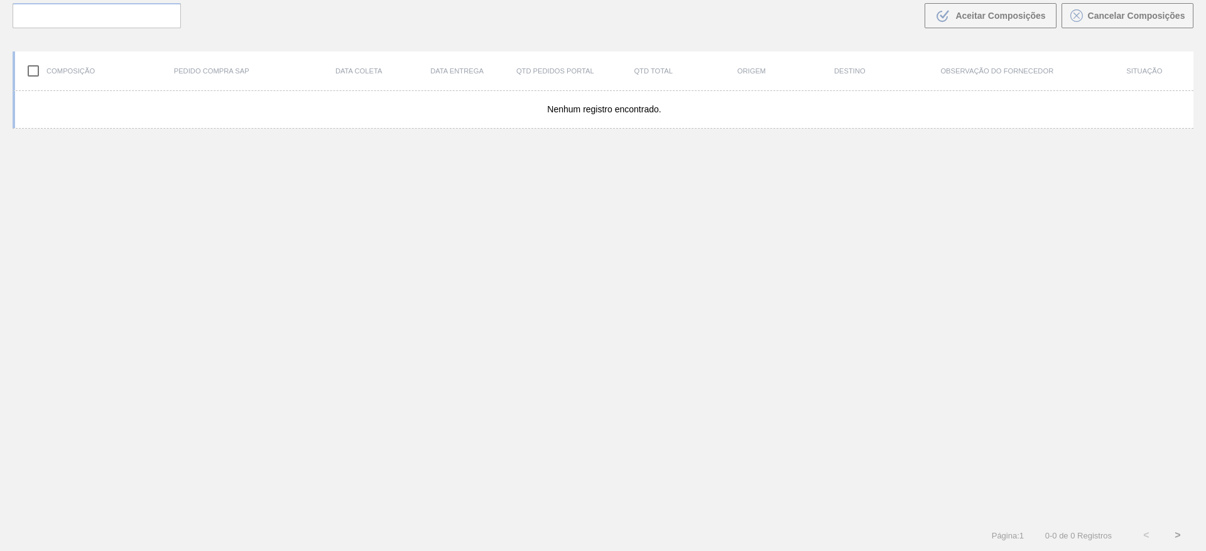
scroll to position [90, 0]
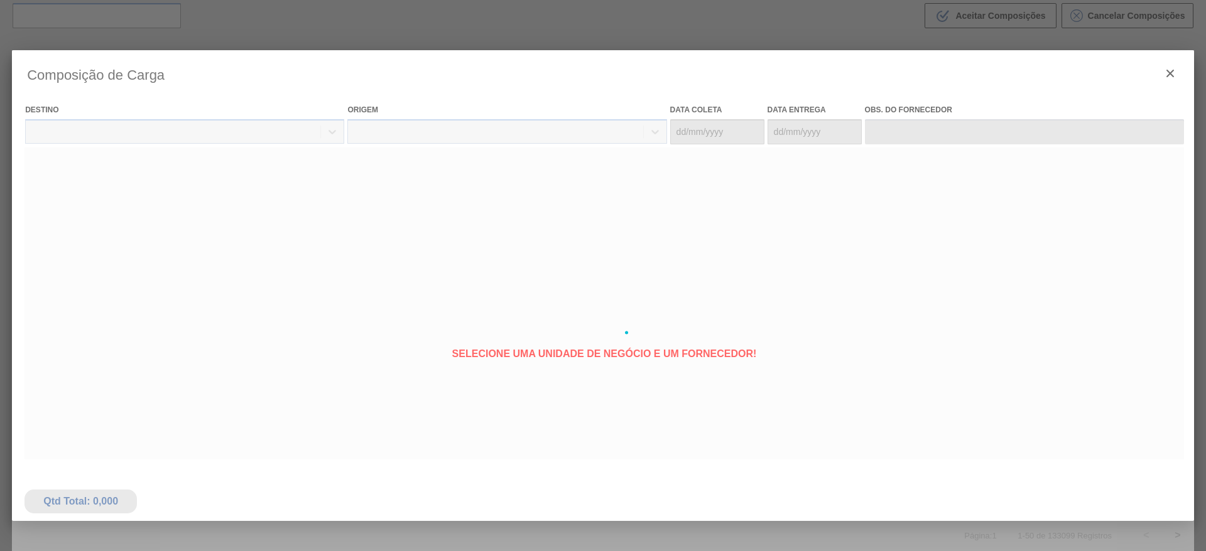
type coleta "14/10/2025"
type entrega "15/10/2025"
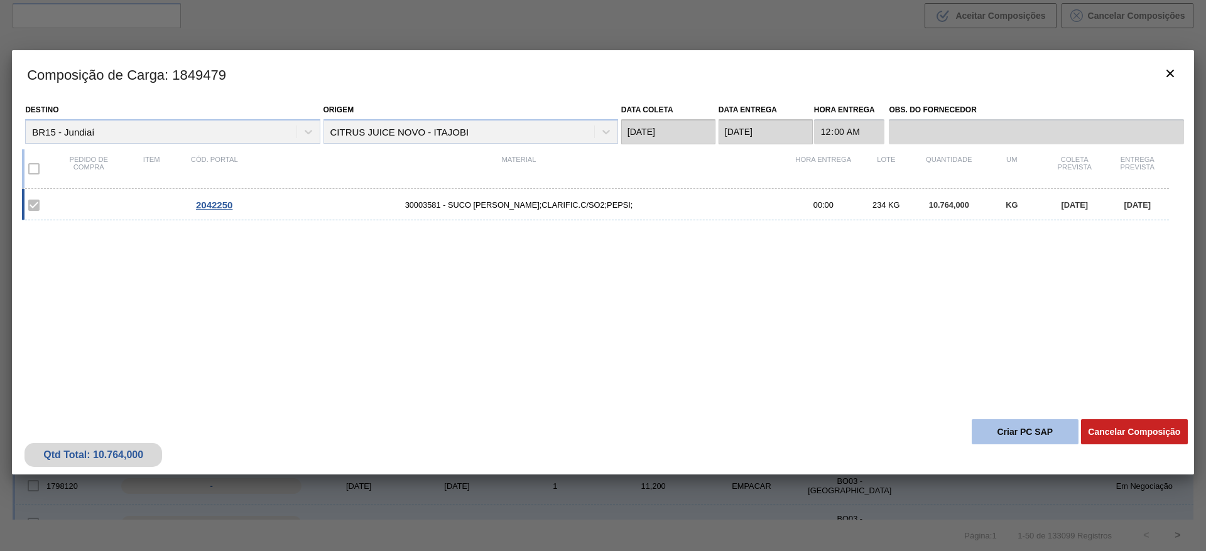
click at [1048, 426] on button "Criar PC SAP" at bounding box center [1025, 432] width 107 height 25
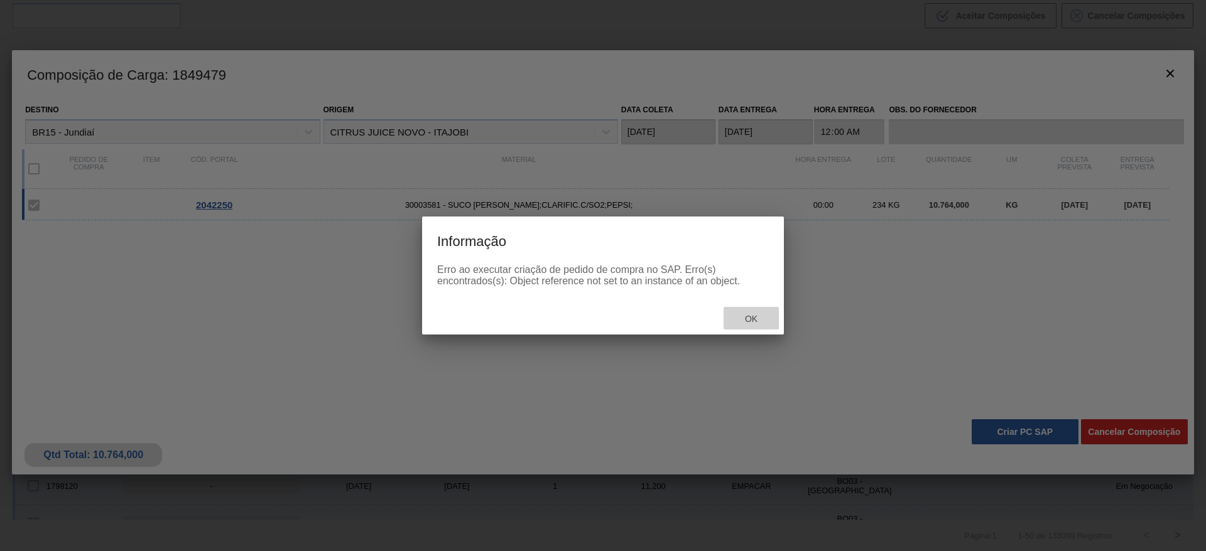
click at [770, 313] on div "Ok" at bounding box center [751, 318] width 55 height 23
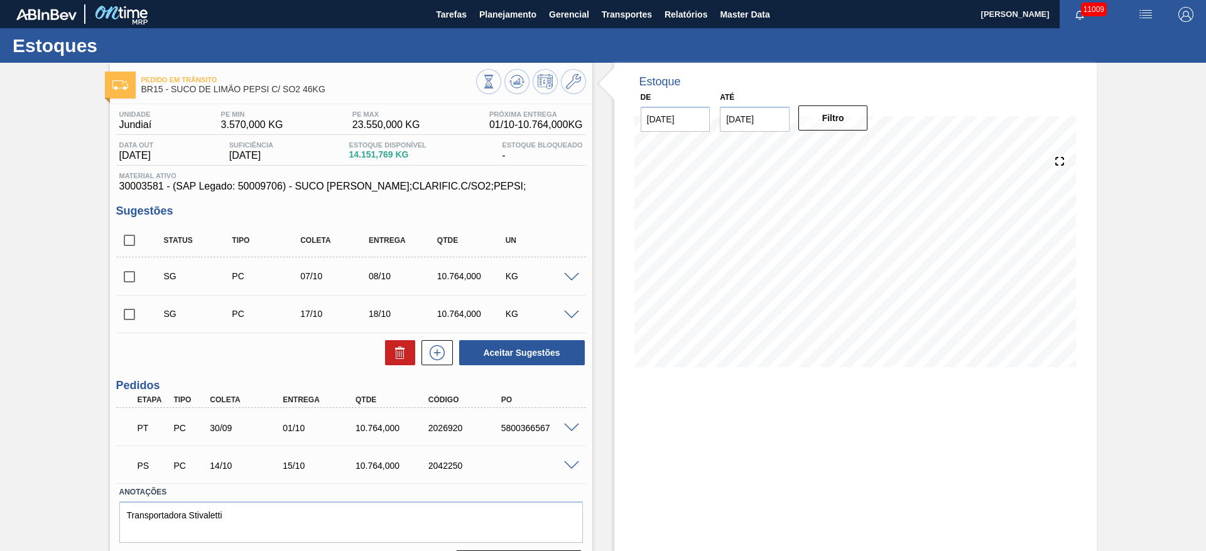
click at [567, 462] on span at bounding box center [571, 466] width 15 height 9
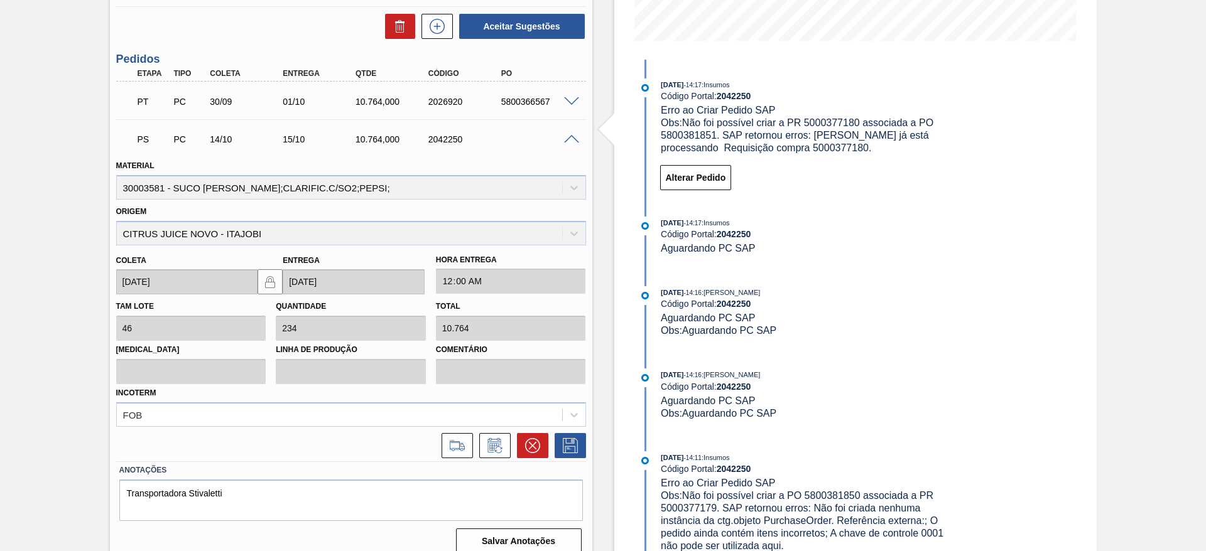
scroll to position [340, 0]
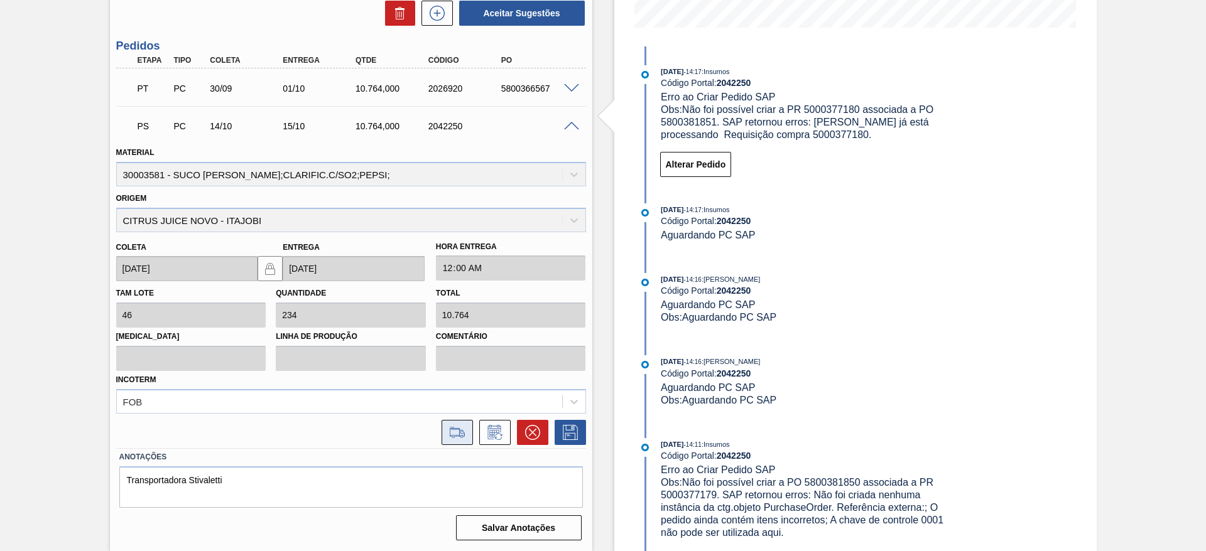
click at [454, 428] on icon at bounding box center [457, 432] width 20 height 15
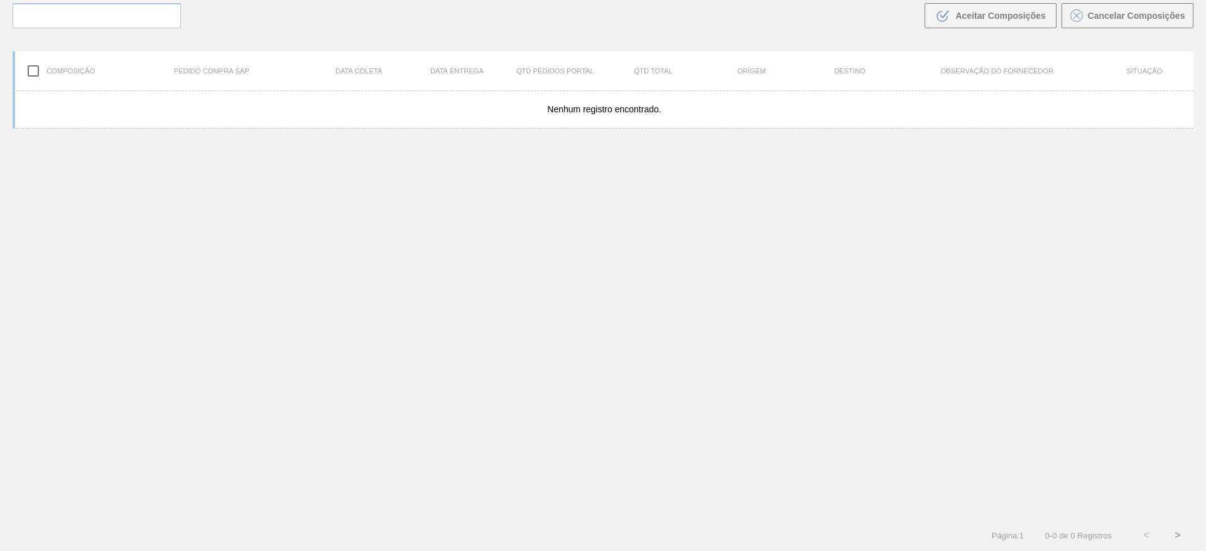
scroll to position [90, 0]
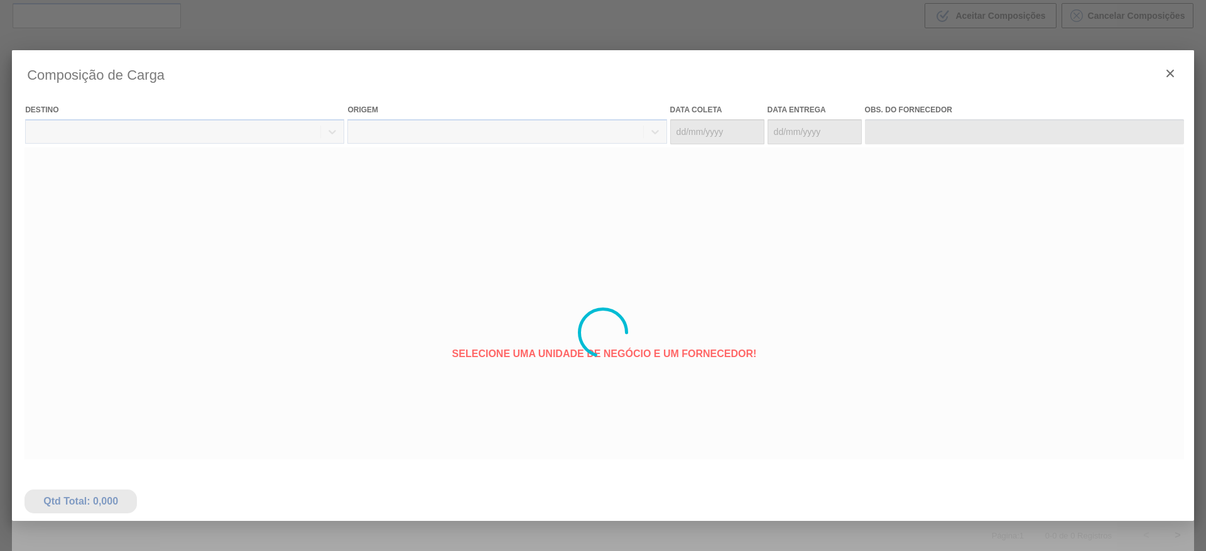
type coleta "[DATE]"
type entrega "[DATE]"
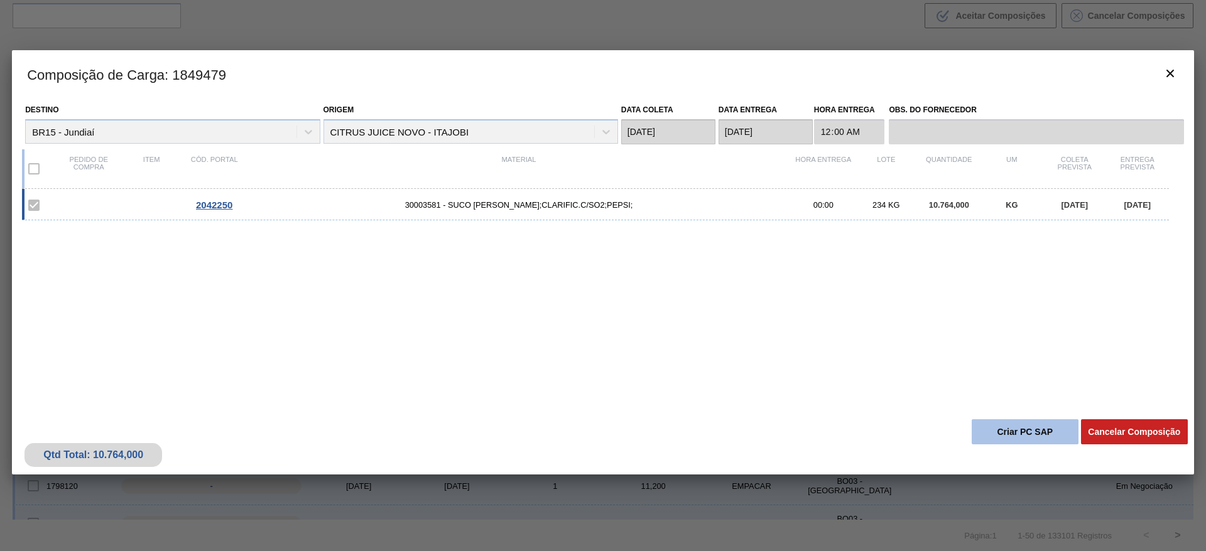
click at [1001, 429] on button "Criar PC SAP" at bounding box center [1025, 432] width 107 height 25
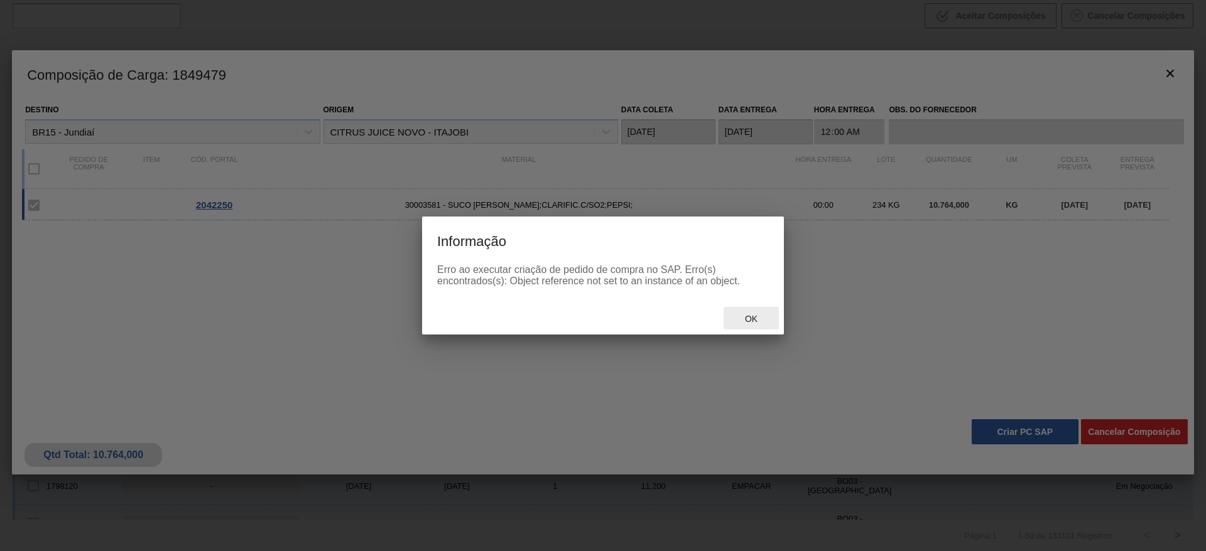
click at [744, 323] on span "Ok" at bounding box center [751, 319] width 33 height 10
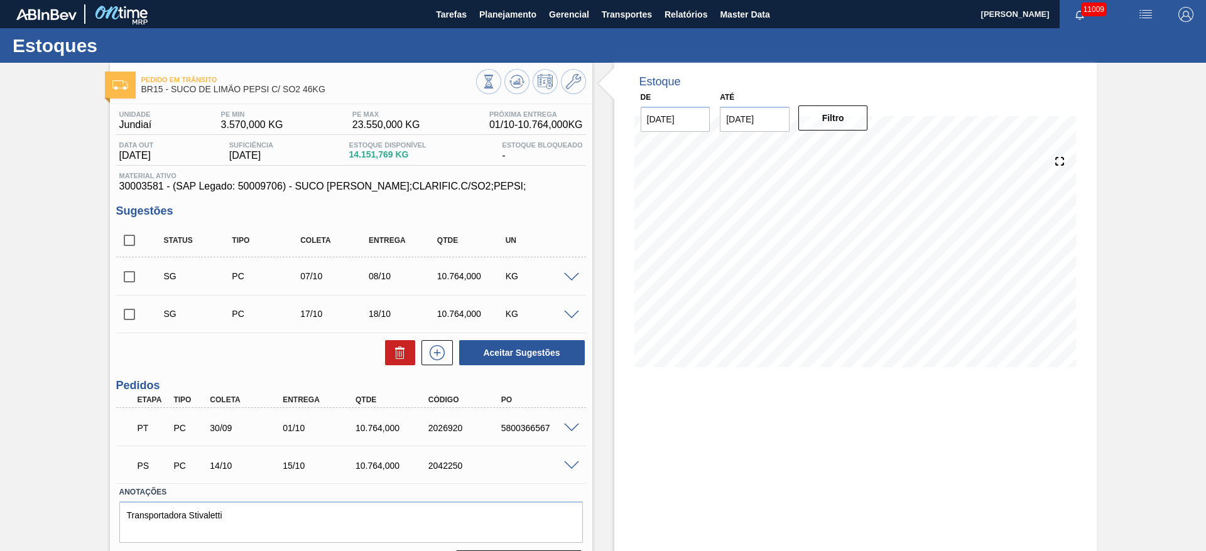
click at [567, 472] on div "PS PC 14/10 15/10 10.764,000 2042250" at bounding box center [351, 464] width 470 height 31
click at [567, 460] on div at bounding box center [573, 464] width 25 height 9
click at [572, 465] on span at bounding box center [571, 466] width 15 height 9
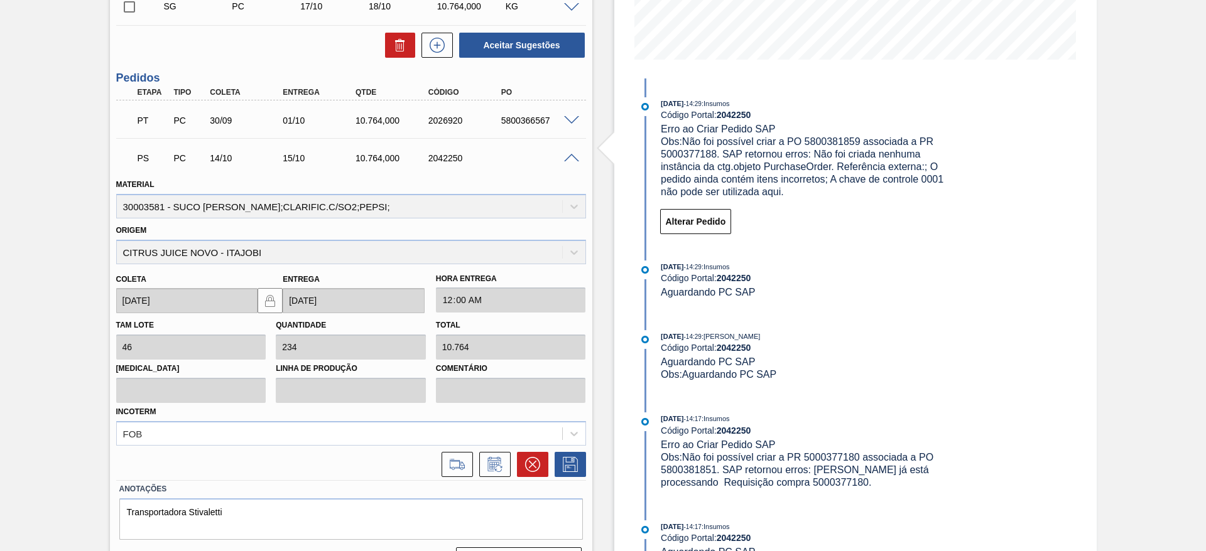
scroll to position [340, 0]
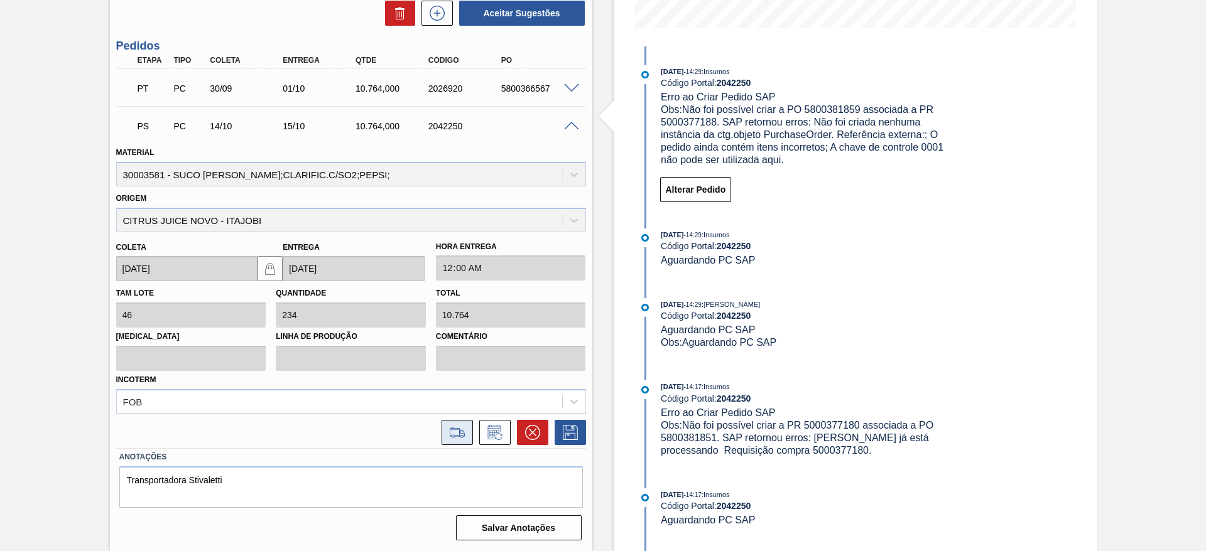
click at [459, 437] on icon at bounding box center [457, 432] width 20 height 15
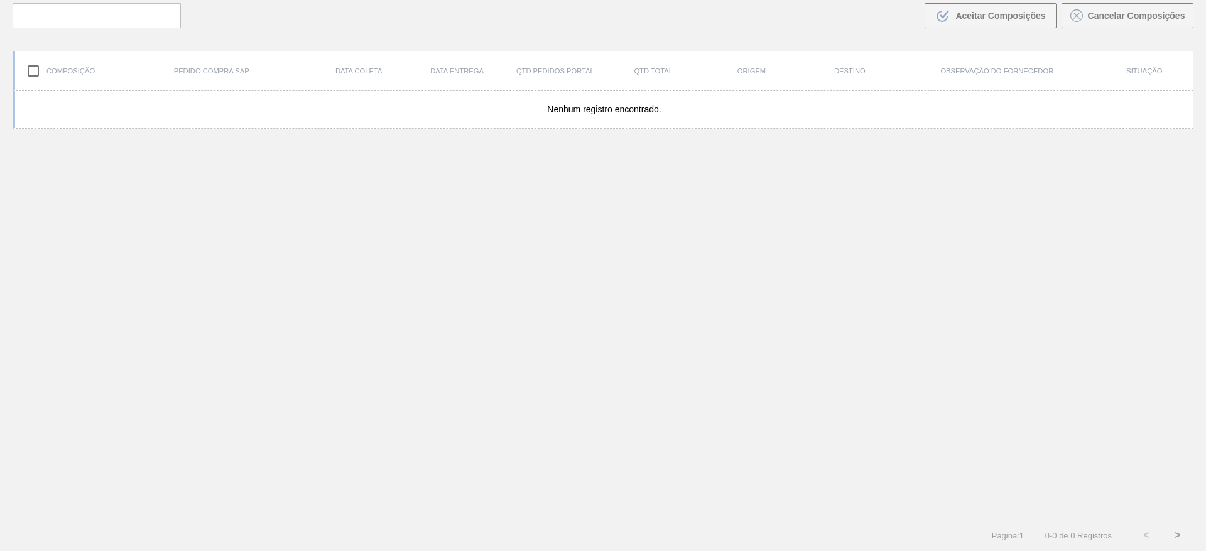
scroll to position [90, 0]
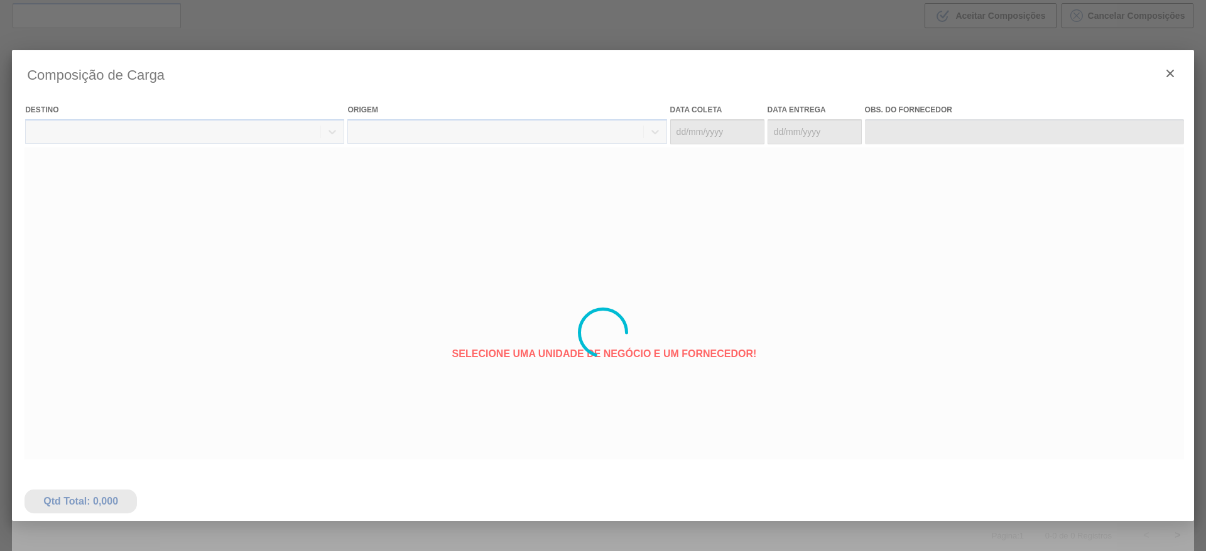
type coleta "14/10/2025"
type entrega "15/10/2025"
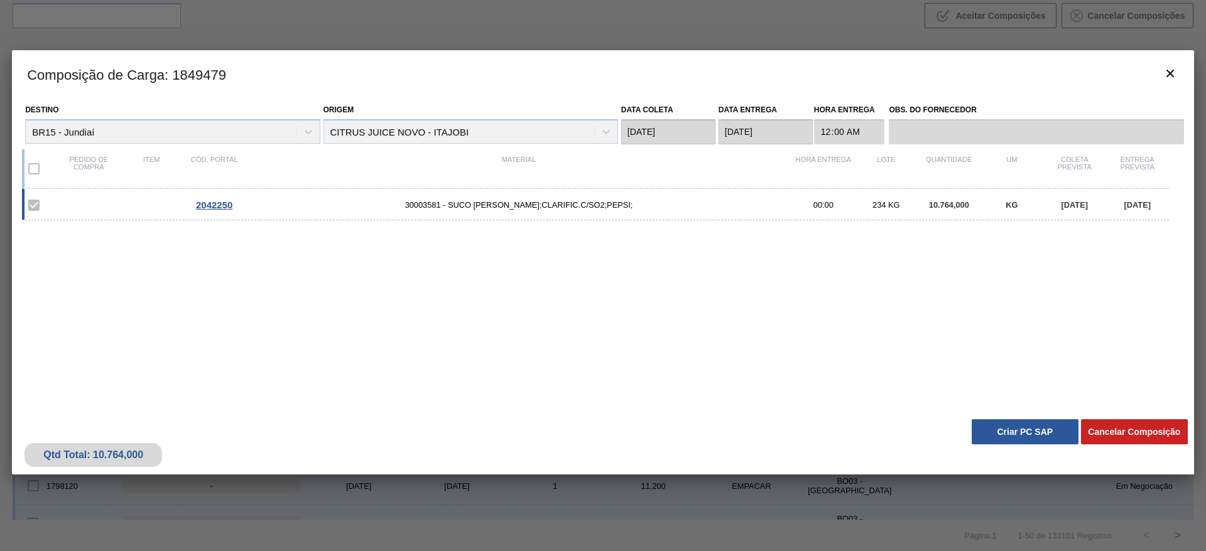
click at [1013, 447] on div "Qtd Total: 10.764,000 Cancelar Composição Criar PC SAP" at bounding box center [603, 444] width 1182 height 62
click at [1013, 443] on div "Qtd Total: 10.764,000 Cancelar Composição Criar PC SAP" at bounding box center [603, 444] width 1182 height 62
click at [1011, 440] on button "Criar PC SAP" at bounding box center [1025, 432] width 107 height 25
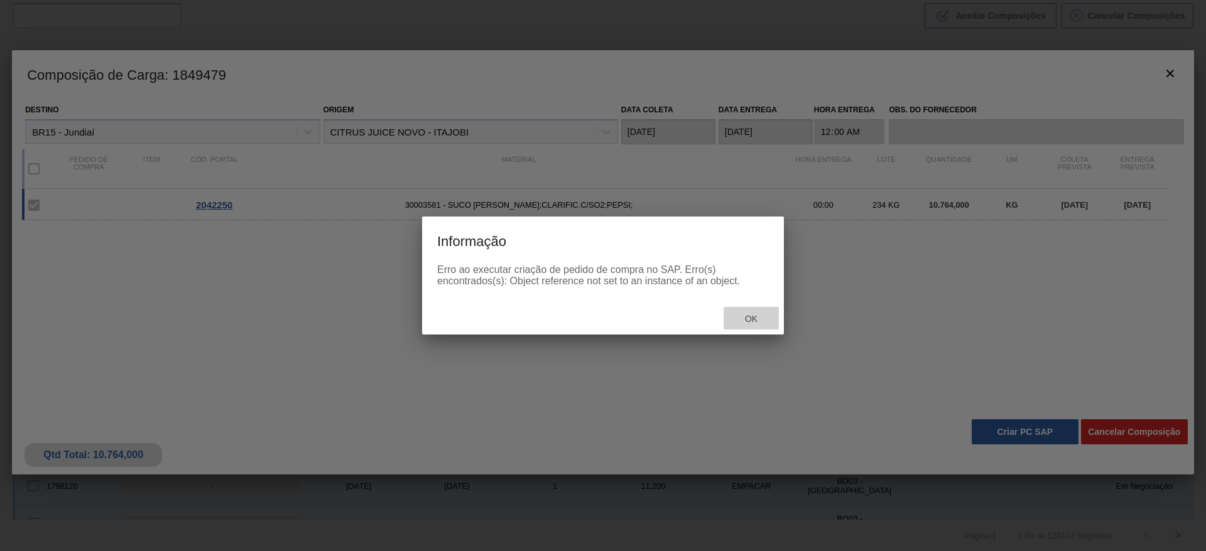
click at [768, 314] on div "Ok" at bounding box center [751, 318] width 55 height 23
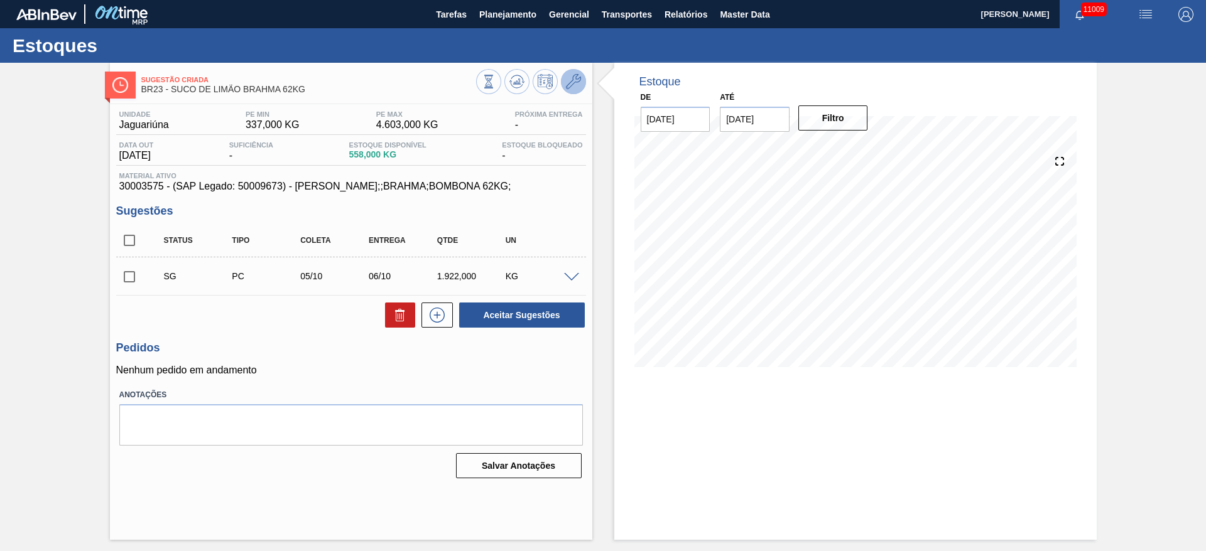
click at [570, 86] on icon at bounding box center [573, 81] width 15 height 15
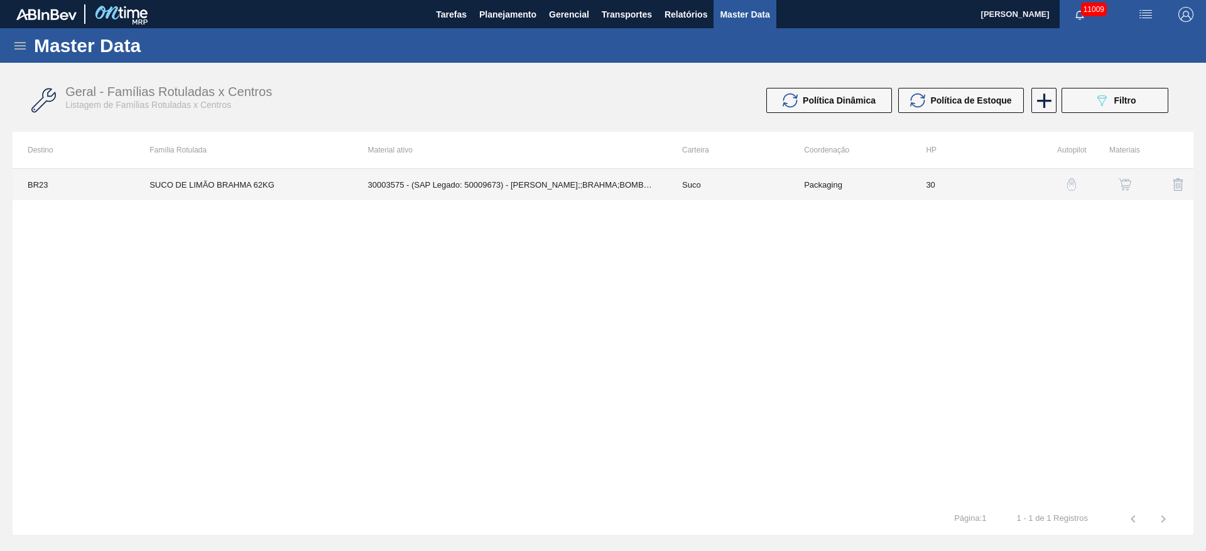
click at [475, 185] on td "30003575 - (SAP Legado: 50009673) - SUCO CONCENT LIMAO;;BRAHMA;BOMBONA 62KG;" at bounding box center [510, 184] width 314 height 31
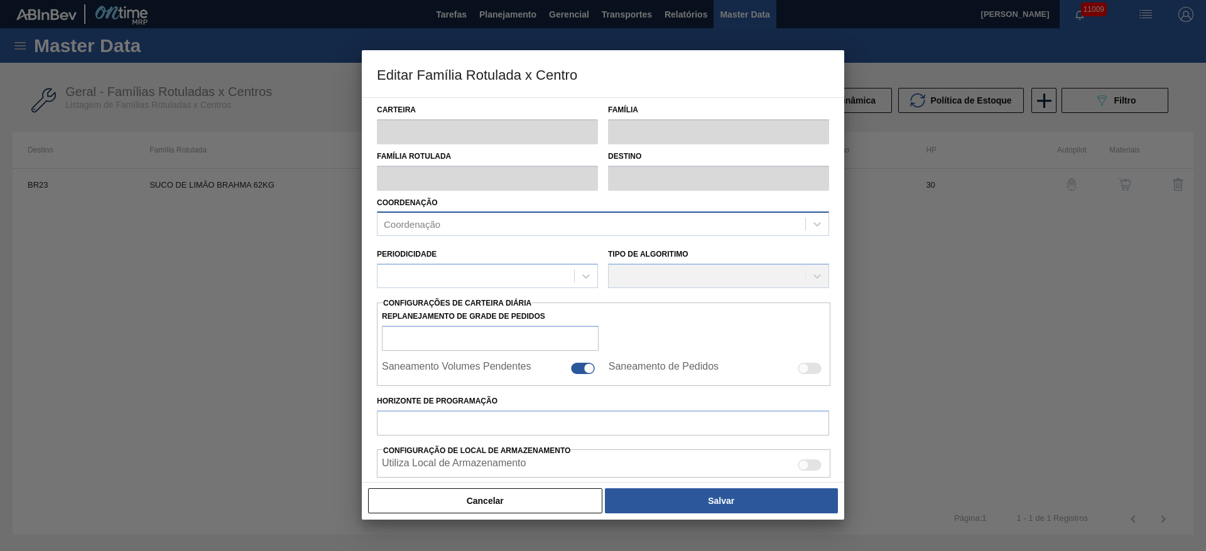
type input "Suco"
type input "SUCO DE LIMÃO BRAHMA 62KG"
type input "BR23 - Jaguariúna"
type input "30"
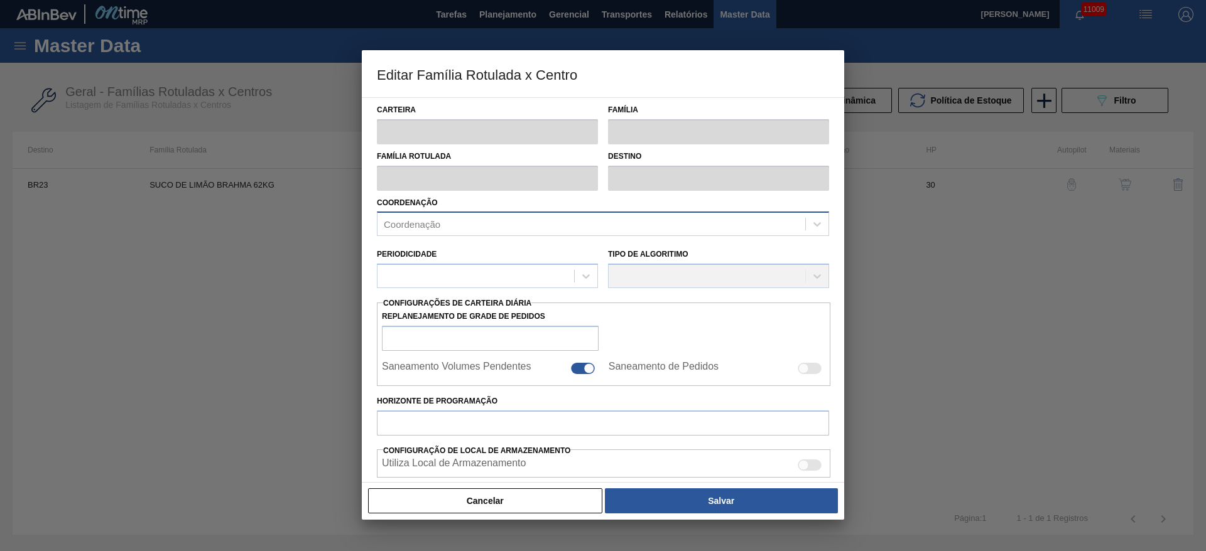
type input "337"
type input "4.603"
type input "40"
type input "2.043,400"
checkbox input "true"
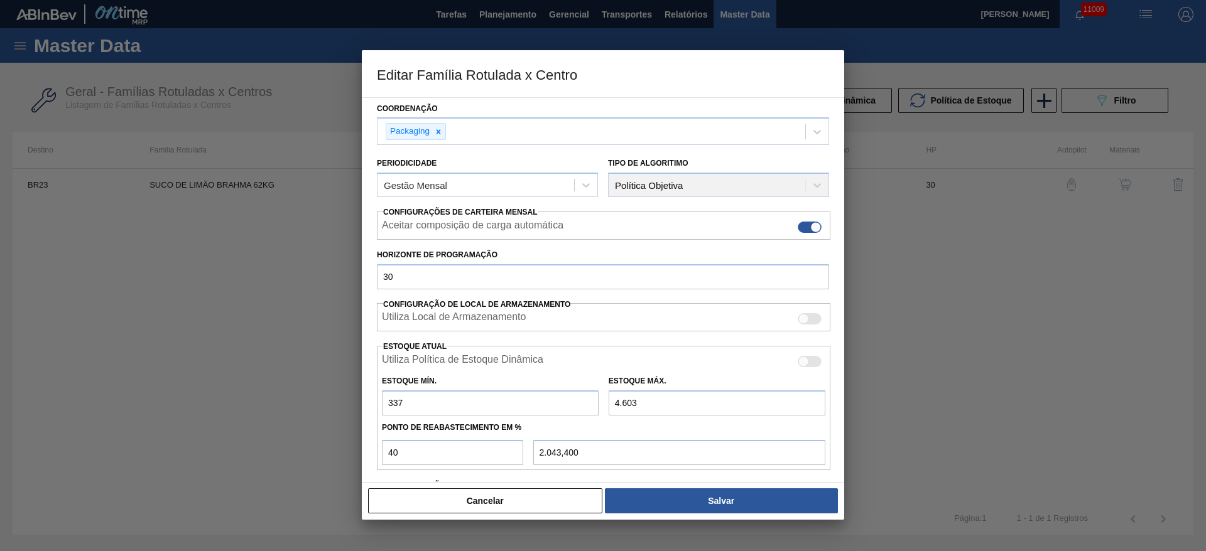
scroll to position [192, 0]
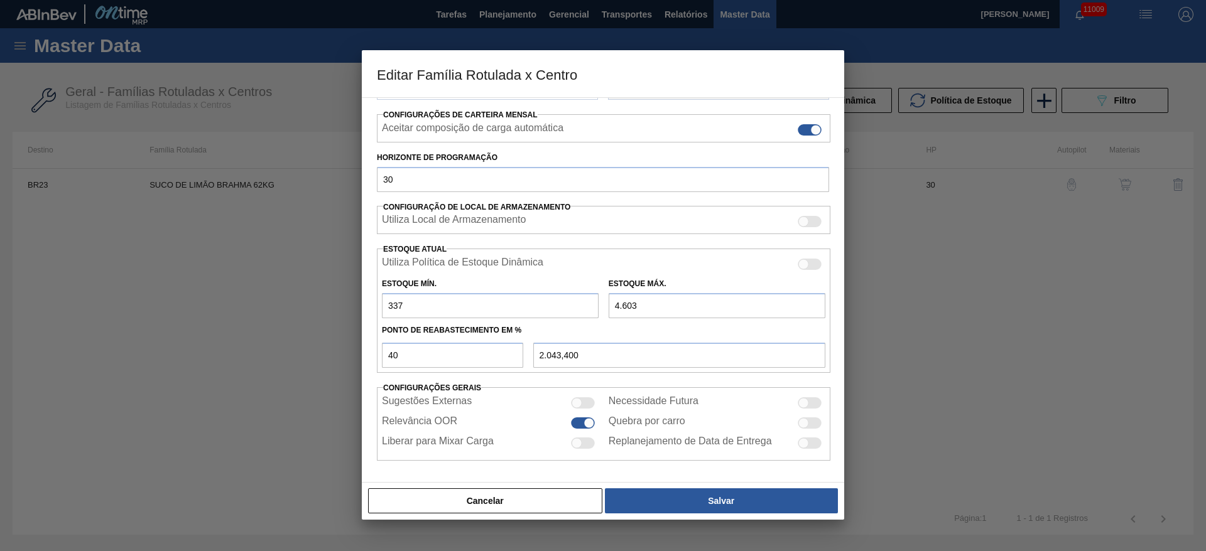
click at [580, 305] on div "Estoque Mín. 337 Estoque Máx. 4.603" at bounding box center [604, 295] width 454 height 46
type input "2"
type input "203,000"
type input "20"
type input "210,200"
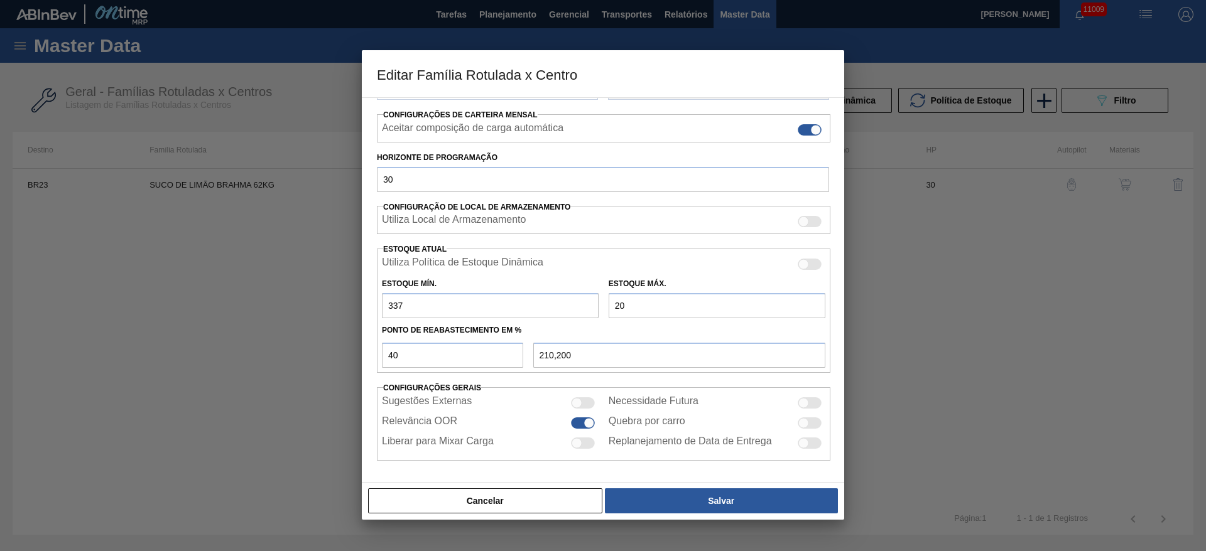
type input "200"
type input "282,200"
type input "2.000"
type input "1.002,200"
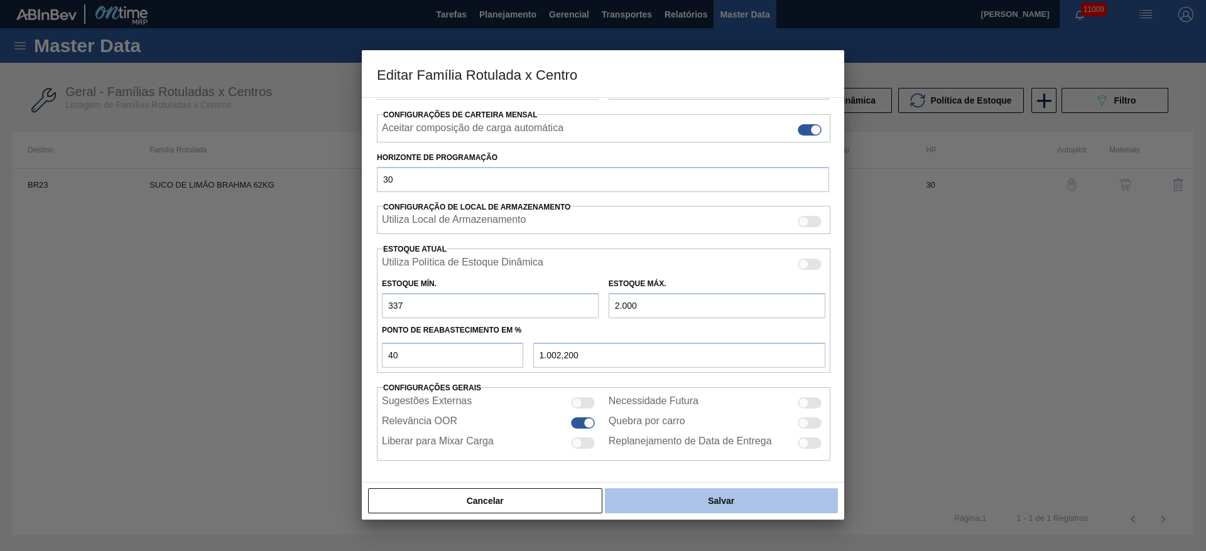
type input "2.000"
click at [680, 493] on button "Salvar" at bounding box center [721, 501] width 233 height 25
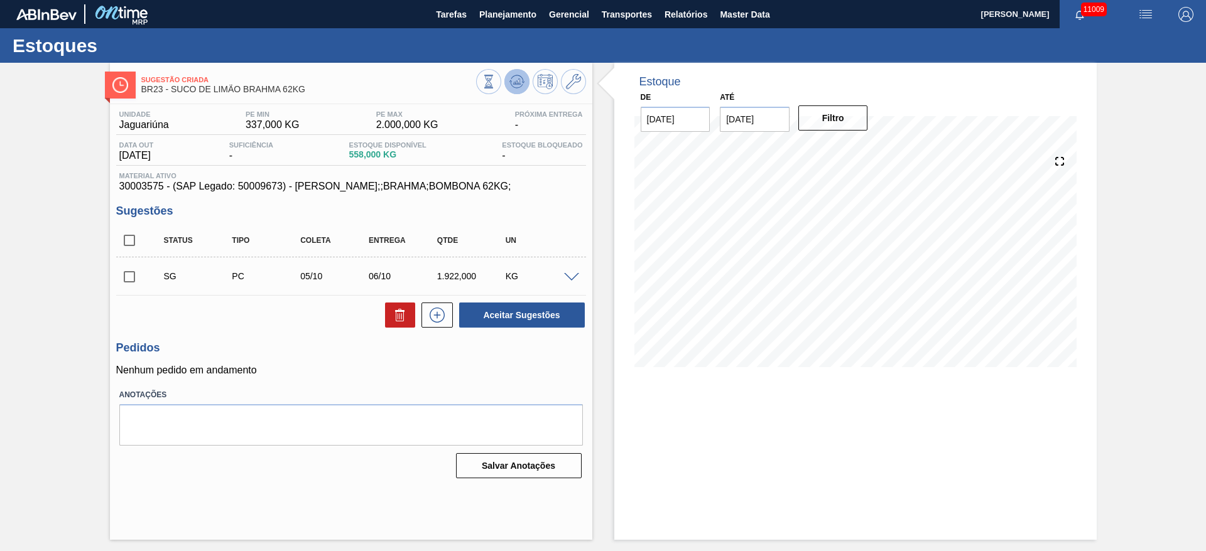
click at [520, 92] on button at bounding box center [516, 81] width 25 height 25
checkbox input "true"
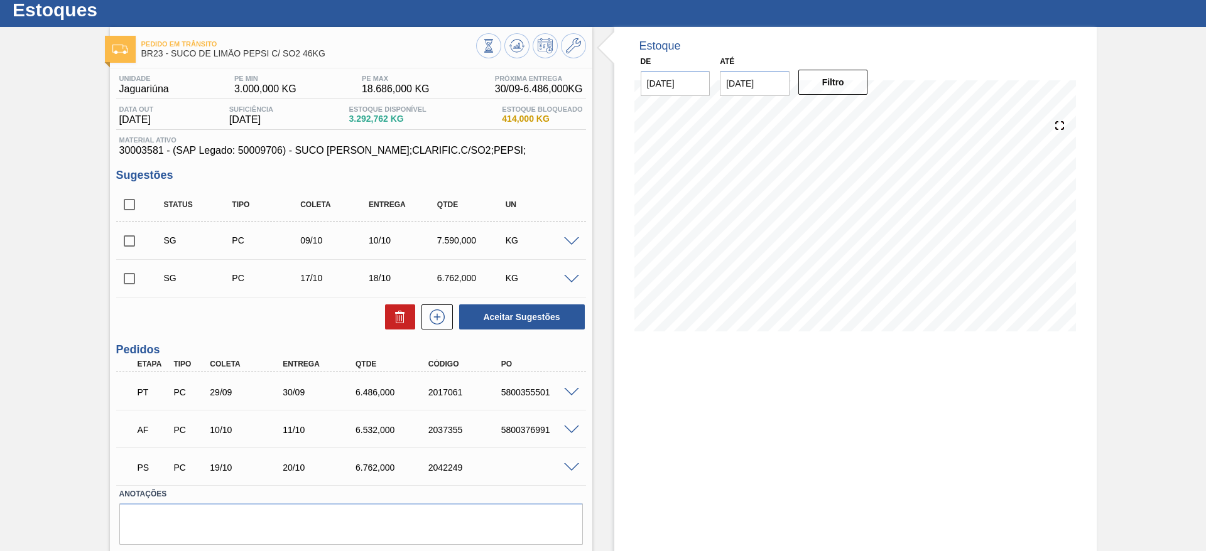
scroll to position [73, 0]
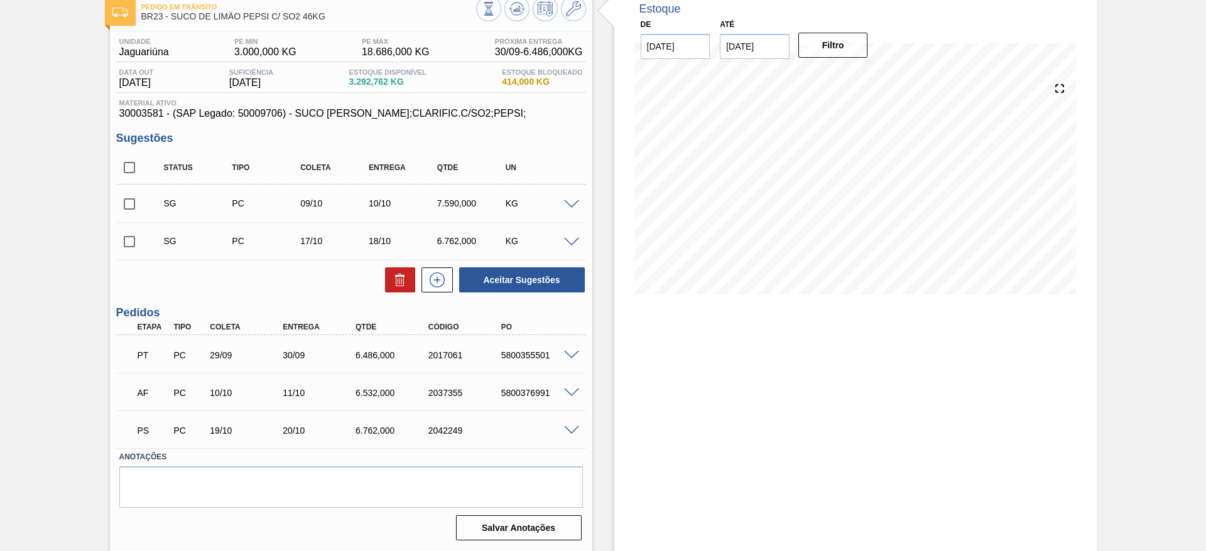
click at [570, 422] on div "PS PC 19/10 20/10 6.762,000 2042249" at bounding box center [351, 429] width 470 height 31
click at [564, 426] on span at bounding box center [571, 430] width 15 height 9
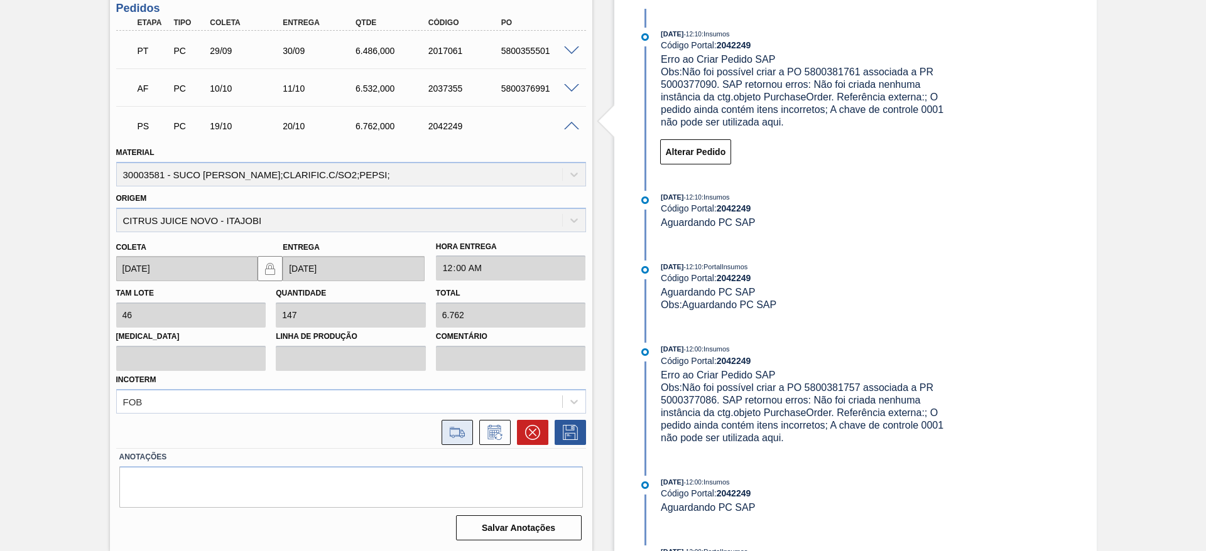
click at [457, 428] on icon at bounding box center [457, 432] width 14 height 9
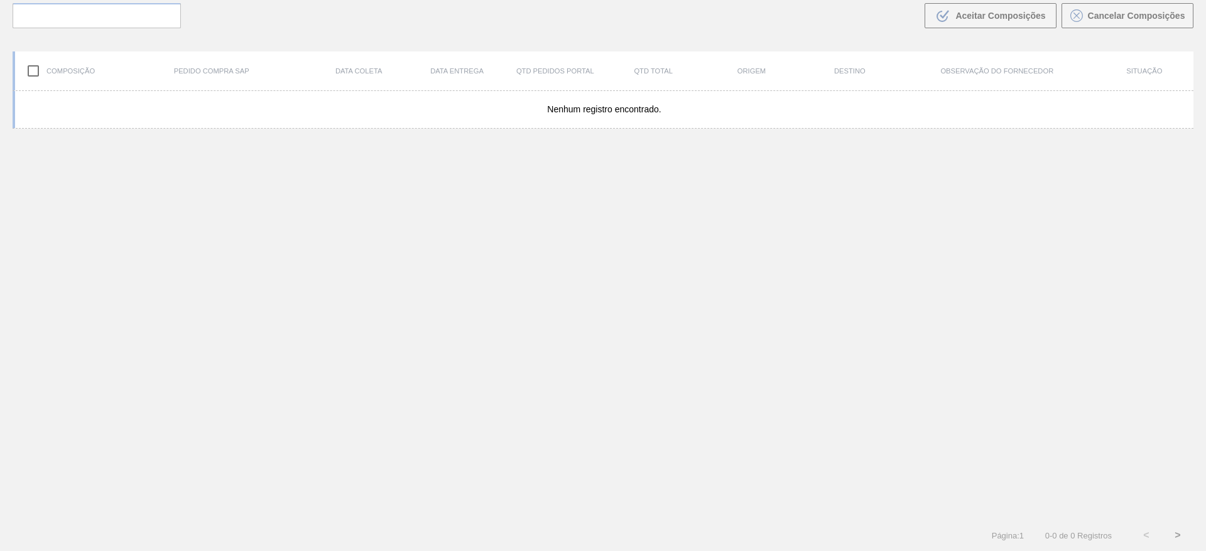
scroll to position [90, 0]
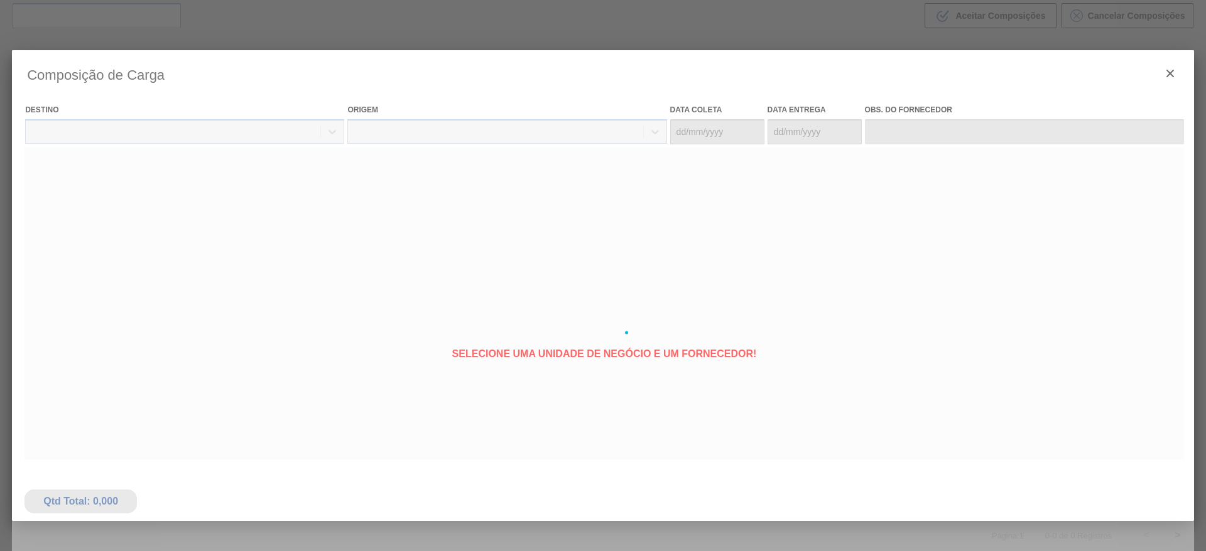
type coleta "19/10/2025"
type entrega "20/10/2025"
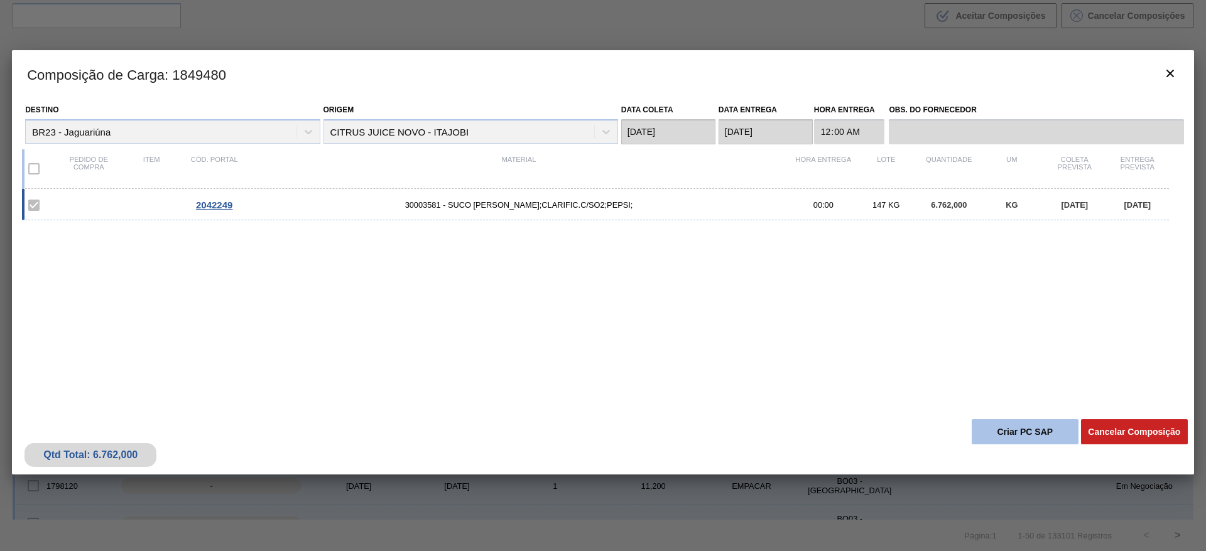
click at [1011, 429] on button "Criar PC SAP" at bounding box center [1025, 432] width 107 height 25
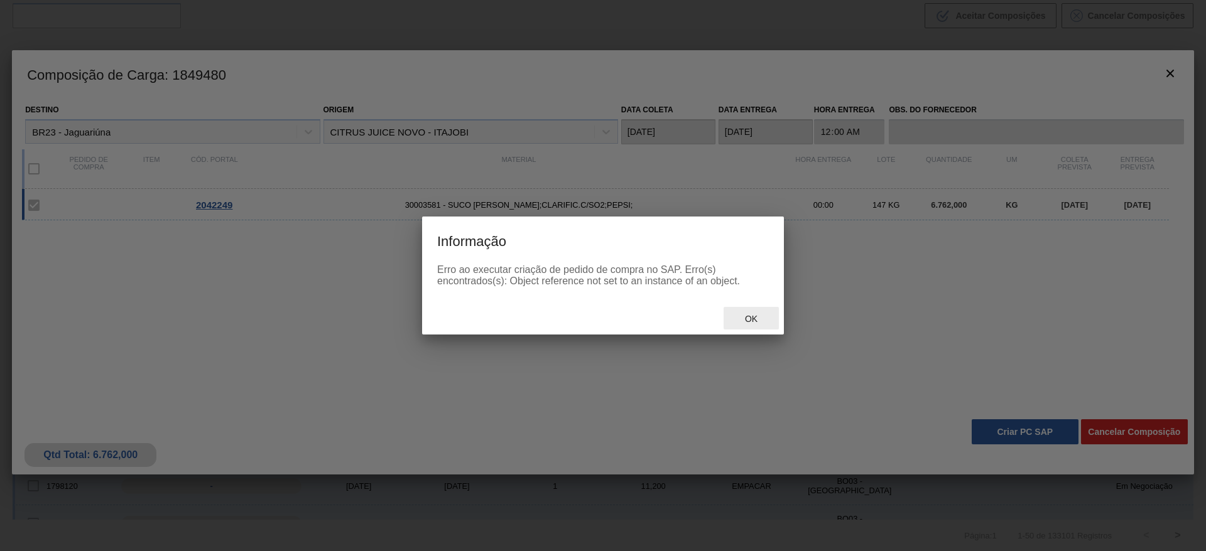
click at [747, 312] on div "Ok" at bounding box center [751, 318] width 55 height 23
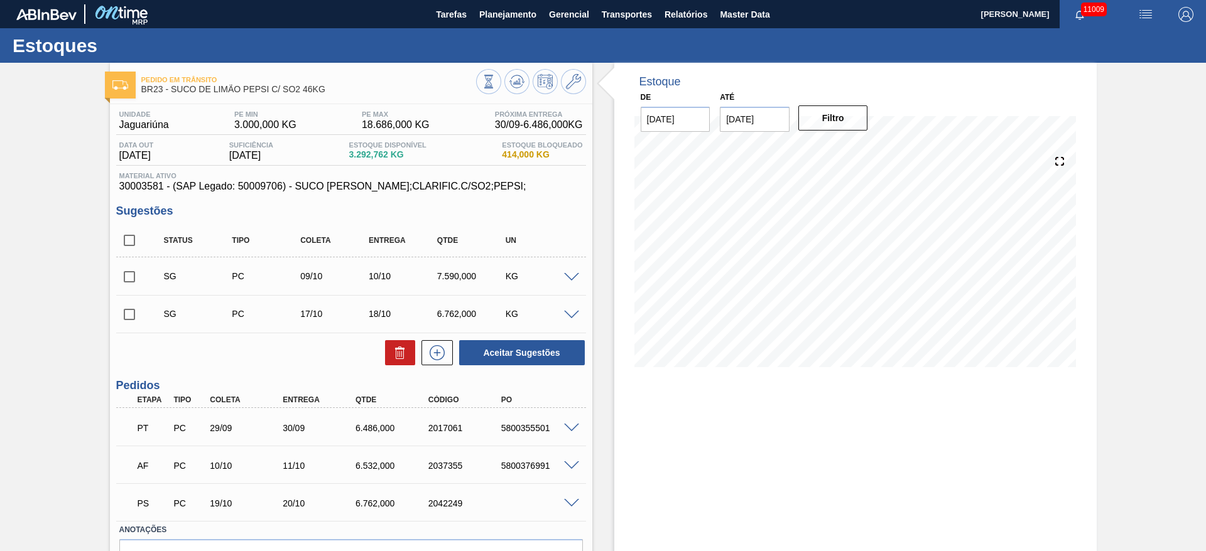
click at [567, 498] on div at bounding box center [573, 502] width 25 height 9
click at [576, 500] on span at bounding box center [571, 503] width 15 height 9
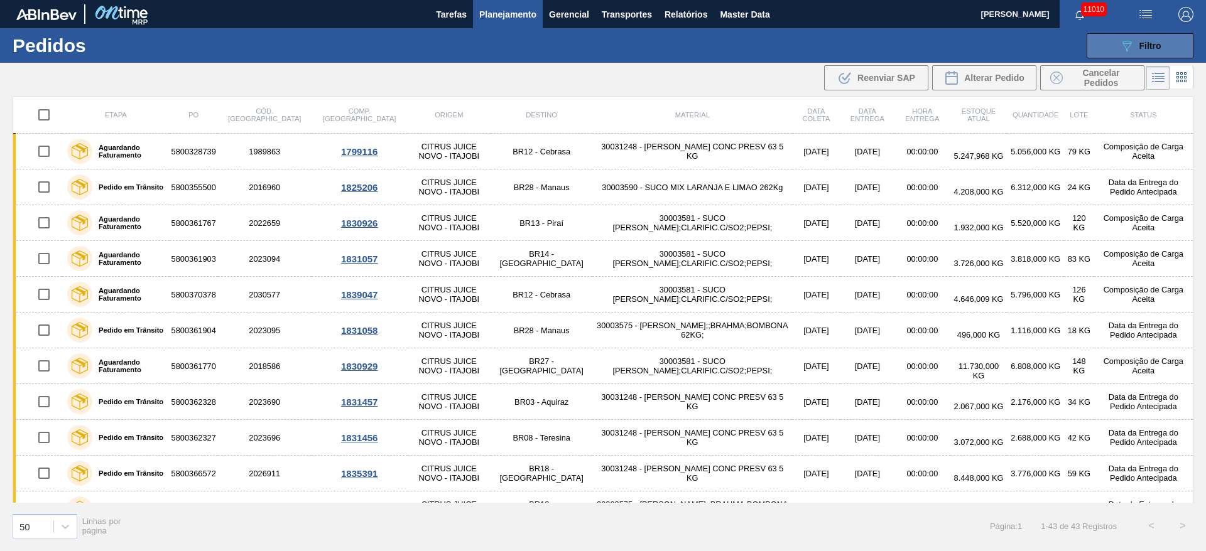
click at [1144, 50] on div "089F7B8B-B2A5-4AFE-B5C0-19BA573D28AC Filtro" at bounding box center [1140, 45] width 42 height 15
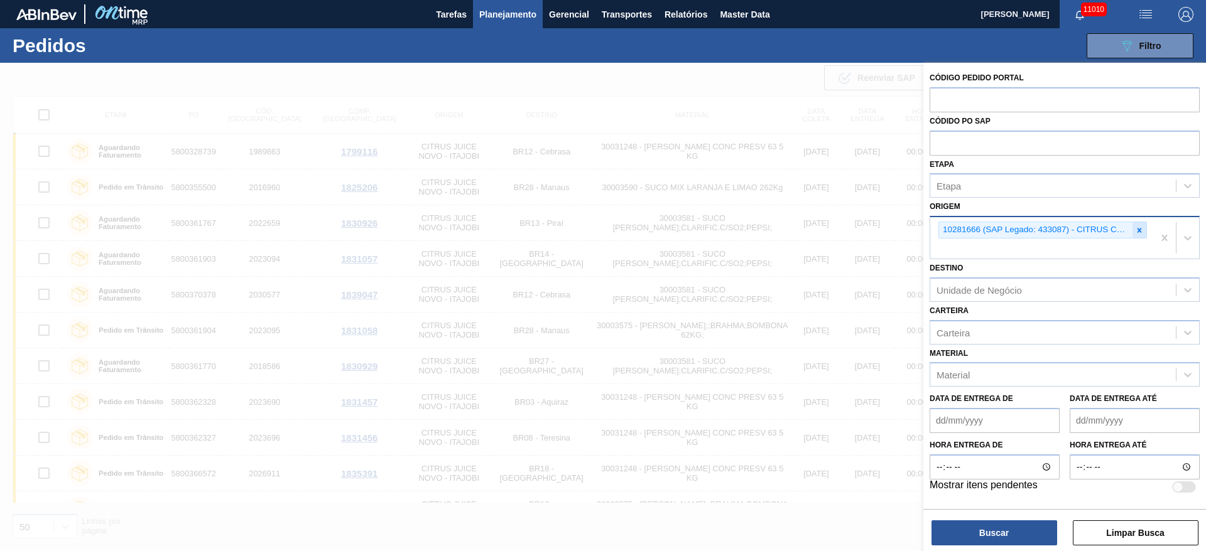
click at [1133, 229] on div at bounding box center [1139, 230] width 14 height 16
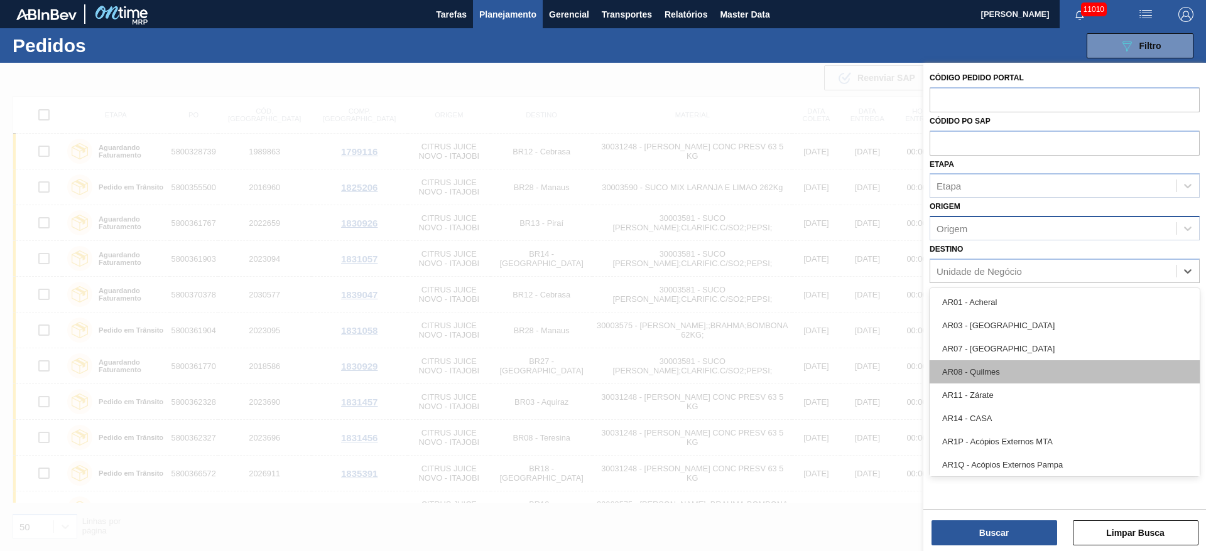
drag, startPoint x: 1049, startPoint y: 272, endPoint x: 1017, endPoint y: 372, distance: 105.5
click at [1048, 272] on div "Unidade de Negócio" at bounding box center [1053, 271] width 246 height 18
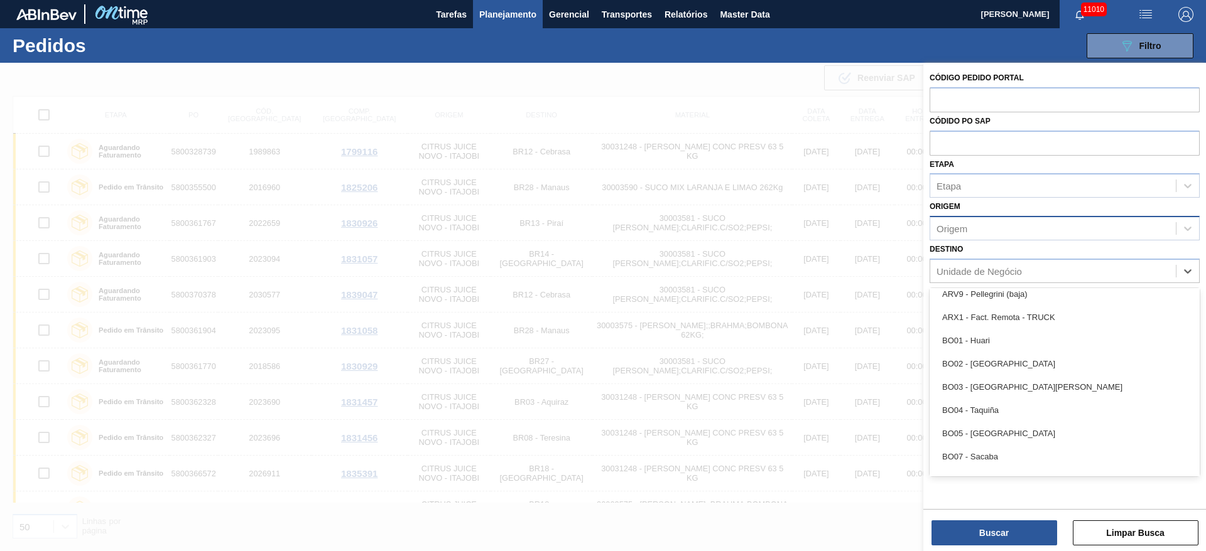
scroll to position [754, 0]
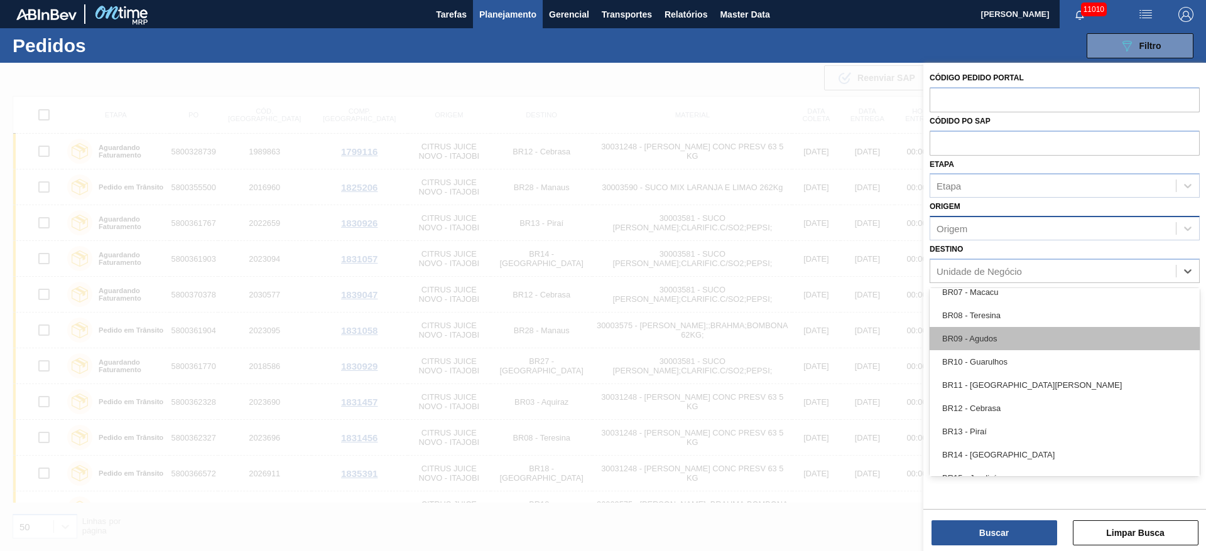
click at [1002, 342] on div "BR09 - Agudos" at bounding box center [1065, 338] width 270 height 23
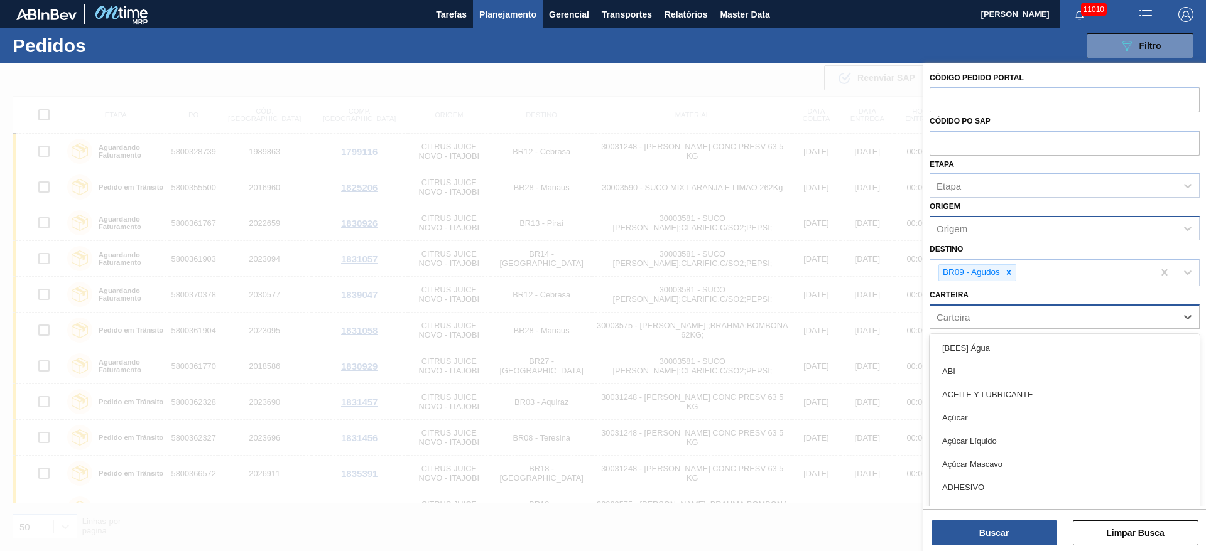
click at [999, 318] on div "Carteira" at bounding box center [1053, 317] width 246 height 18
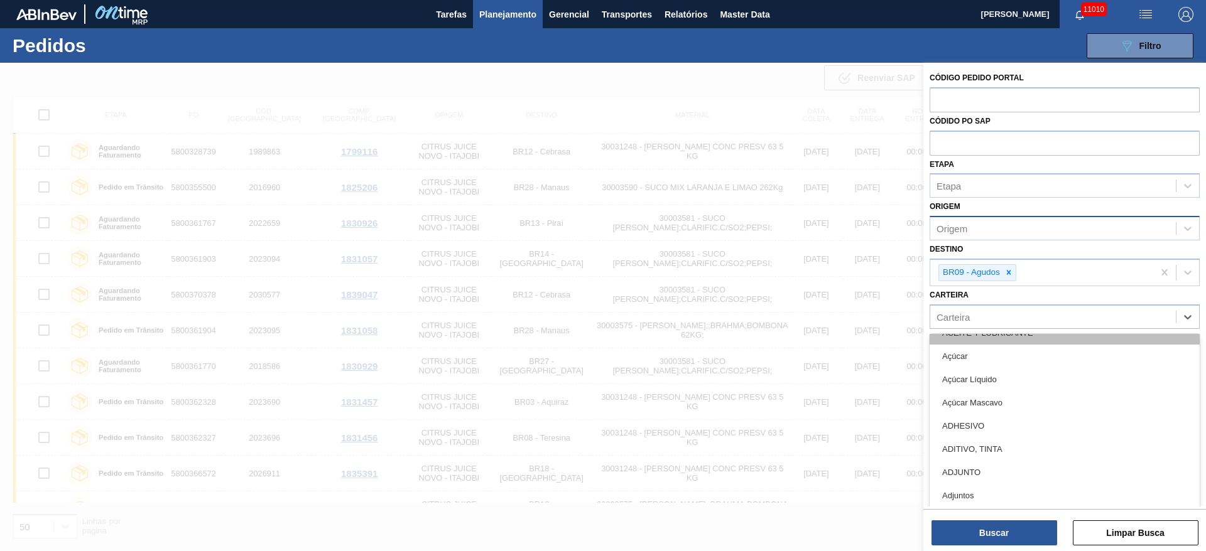
scroll to position [94, 0]
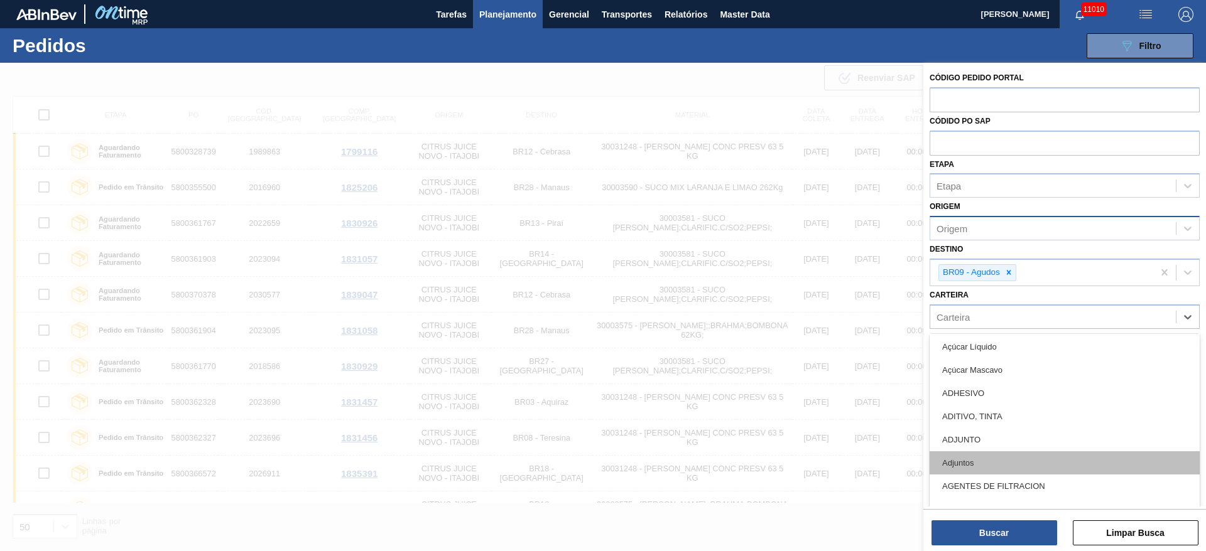
click at [986, 457] on div "Adjuntos" at bounding box center [1065, 463] width 270 height 23
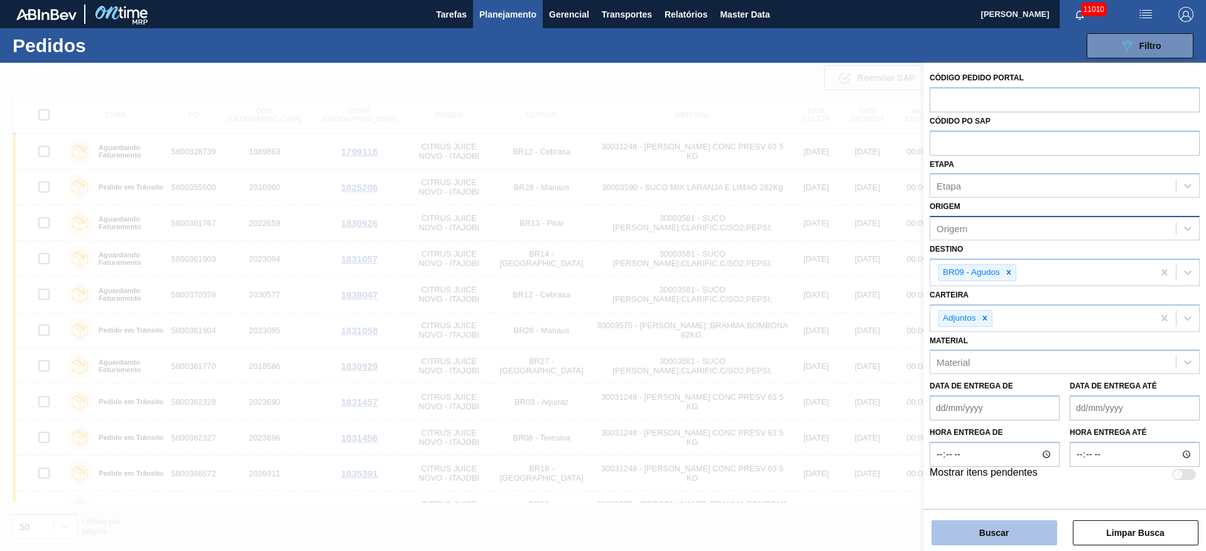
click at [992, 521] on div "Buscar Limpar Busca" at bounding box center [1064, 526] width 283 height 35
click at [992, 524] on button "Buscar" at bounding box center [994, 533] width 126 height 25
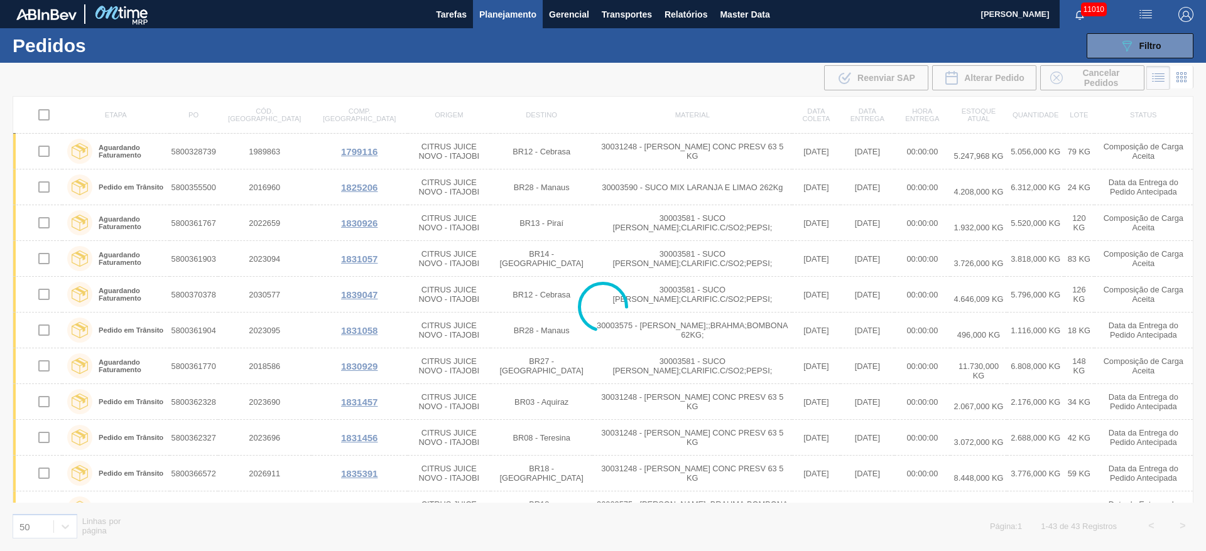
click at [990, 525] on div at bounding box center [603, 307] width 1206 height 489
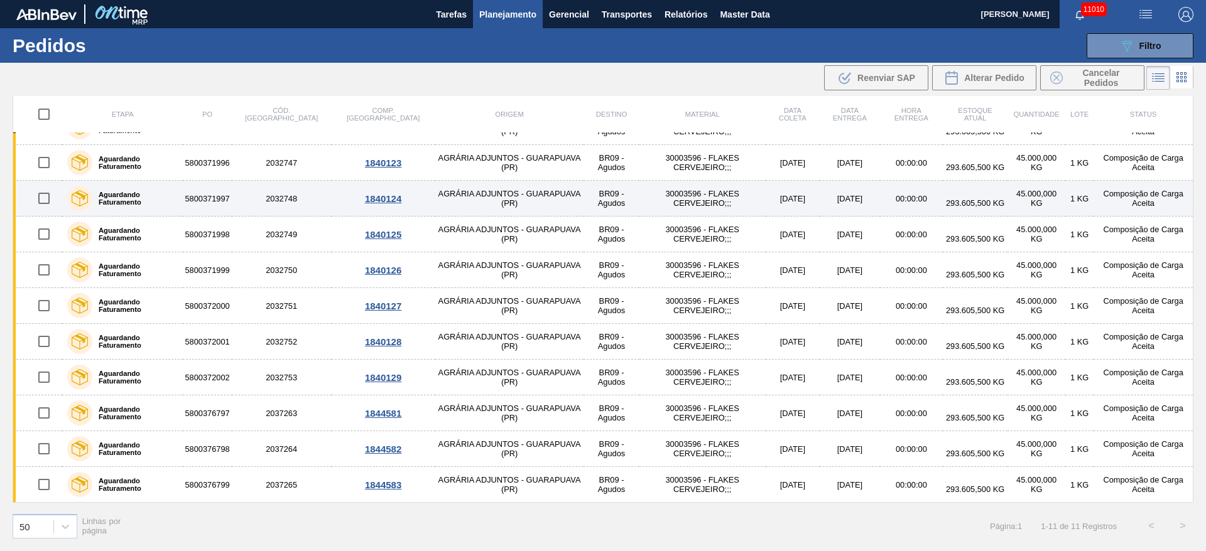
scroll to position [0, 0]
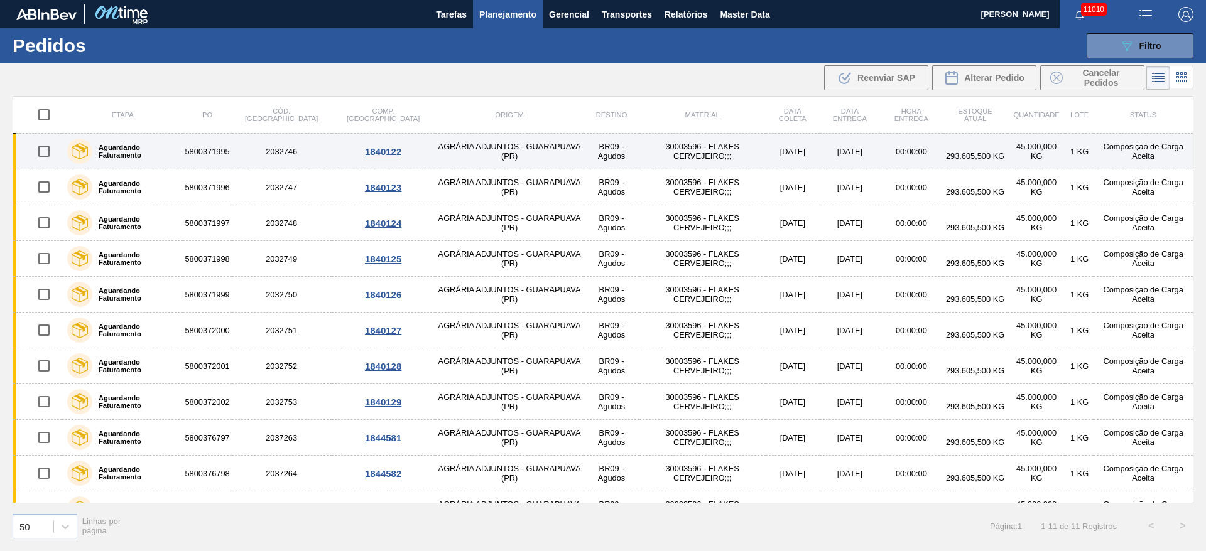
drag, startPoint x: 48, startPoint y: 152, endPoint x: 48, endPoint y: 160, distance: 8.2
click at [48, 152] on input "checkbox" at bounding box center [44, 151] width 26 height 26
checkbox input "true"
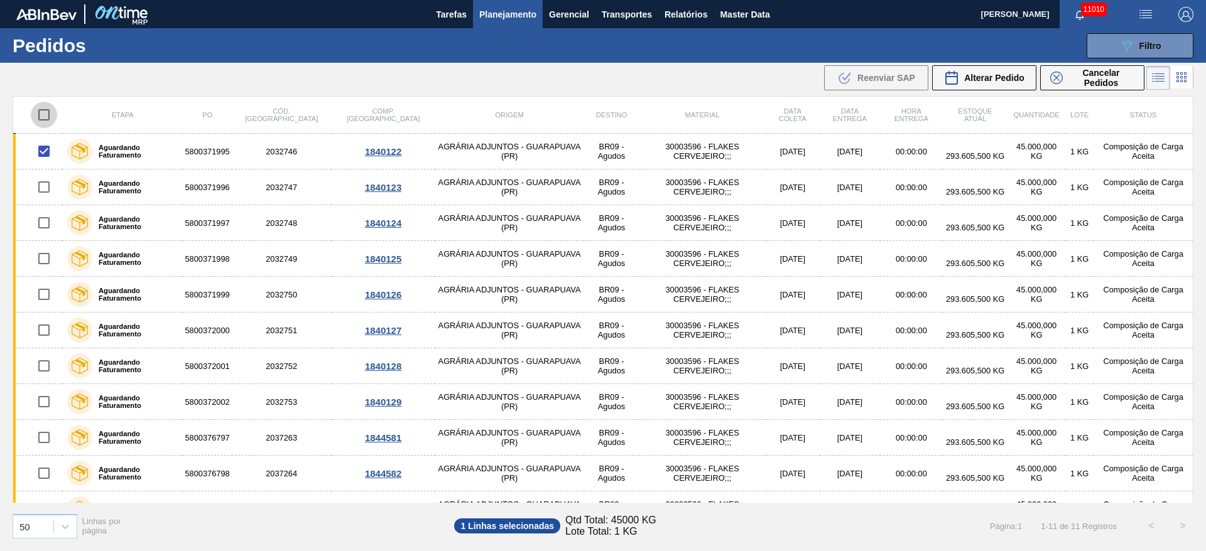
click at [47, 115] on input "checkbox" at bounding box center [44, 115] width 26 height 26
checkbox input "true"
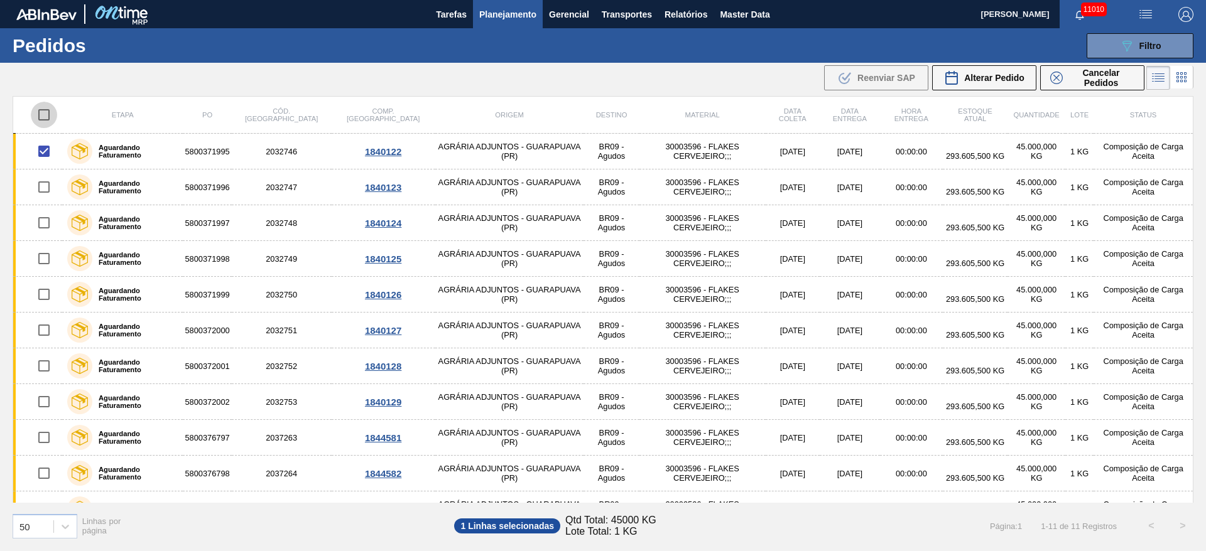
checkbox input "true"
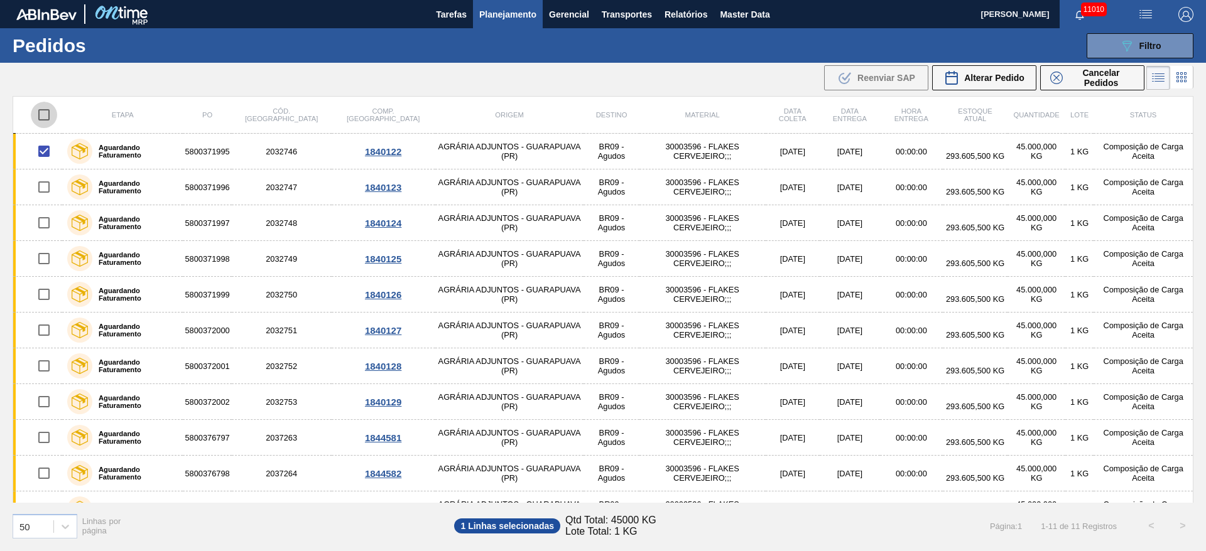
checkbox input "true"
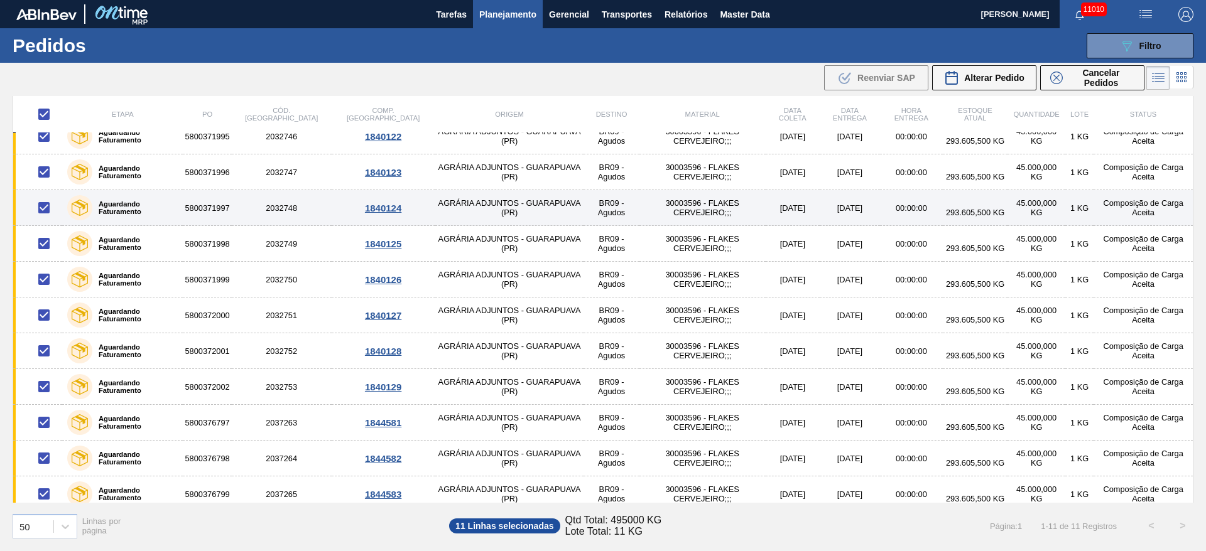
scroll to position [24, 0]
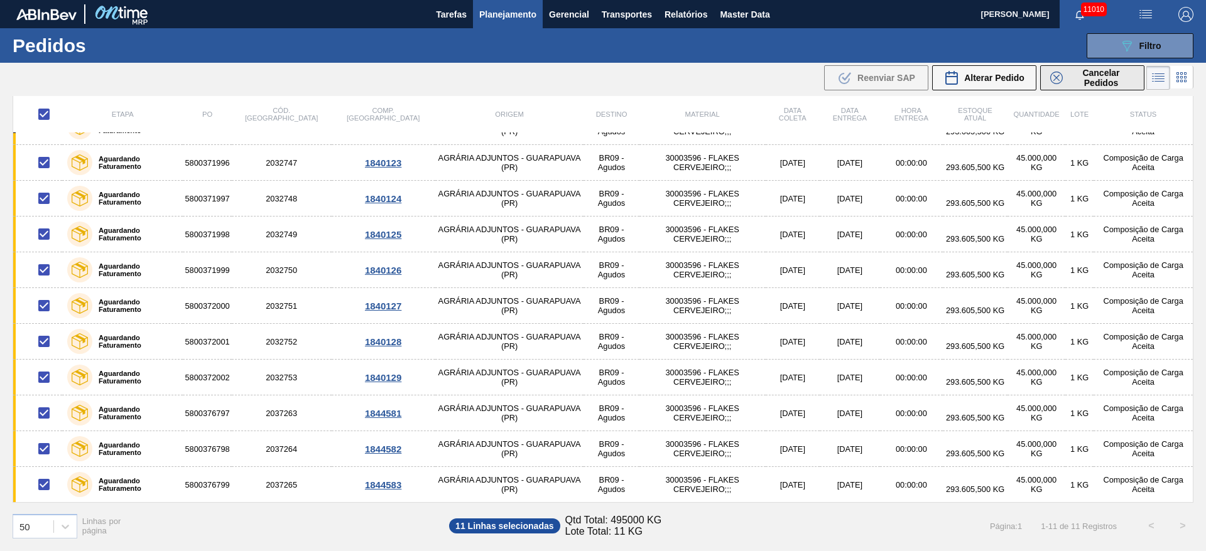
click at [1081, 74] on span "Cancelar Pedidos" at bounding box center [1101, 78] width 67 height 20
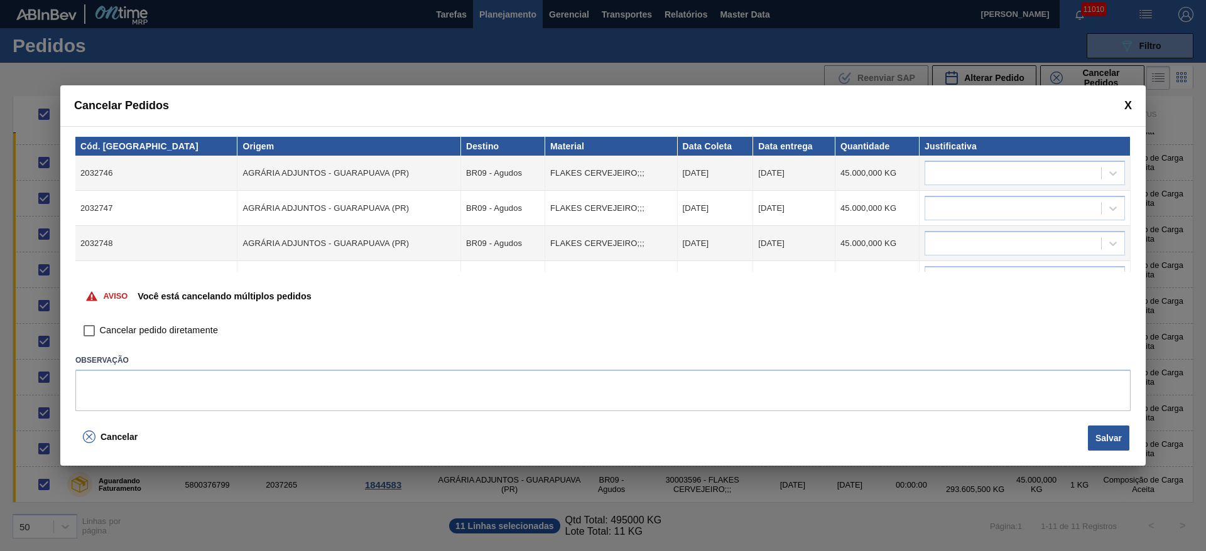
drag, startPoint x: 160, startPoint y: 329, endPoint x: 166, endPoint y: 334, distance: 7.7
click at [159, 328] on span "Cancelar pedido diretamente" at bounding box center [159, 331] width 118 height 14
click at [93, 328] on input "Cancelar pedido diretamente" at bounding box center [89, 330] width 21 height 21
checkbox input "true"
click at [950, 174] on div at bounding box center [1013, 174] width 176 height 18
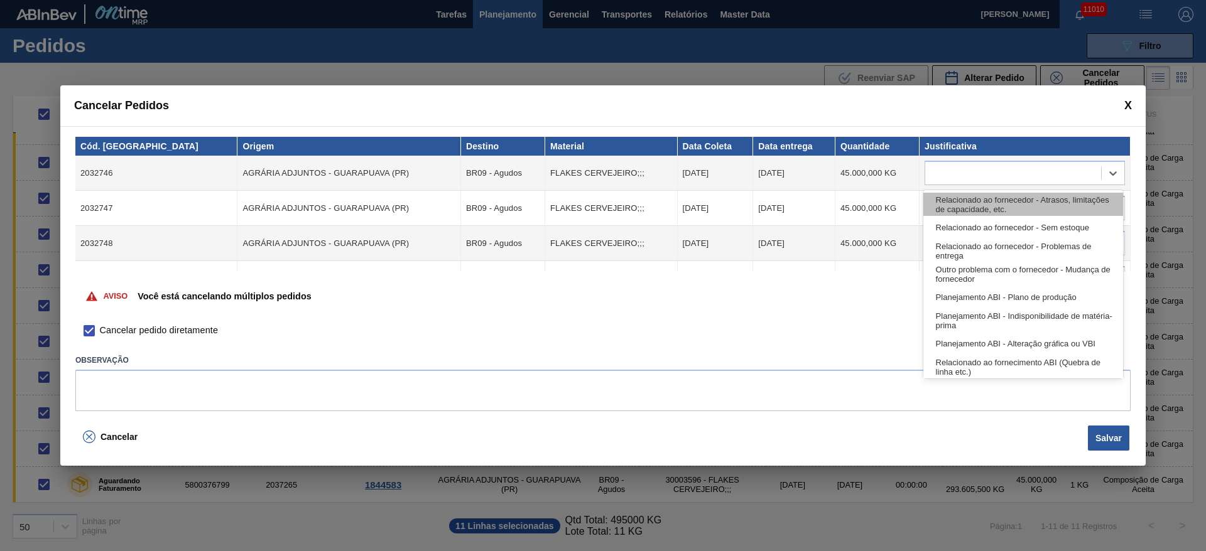
click at [960, 202] on div "Relacionado ao fornecedor - Atrasos, limitações de capacidade, etc." at bounding box center [1023, 204] width 200 height 23
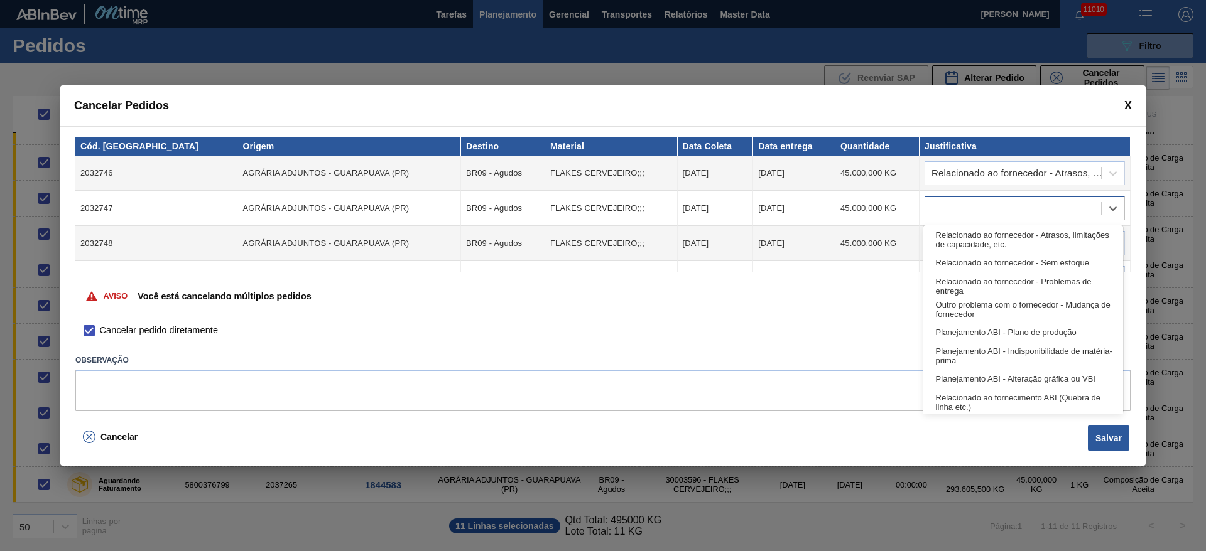
click at [961, 204] on div at bounding box center [1013, 209] width 176 height 18
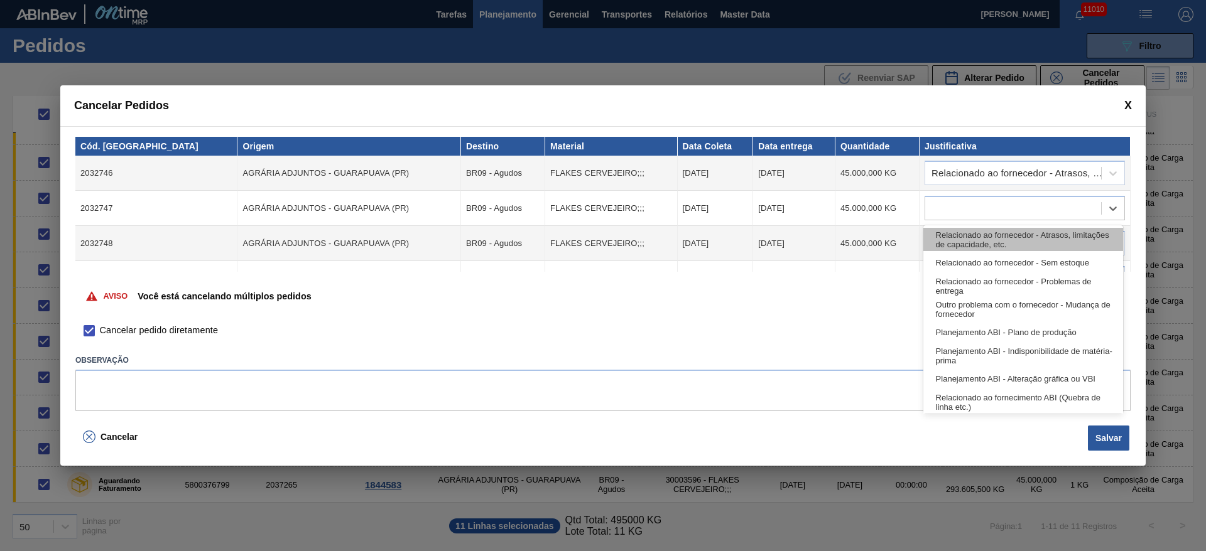
click at [964, 233] on div "Relacionado ao fornecedor - Atrasos, limitações de capacidade, etc." at bounding box center [1023, 239] width 200 height 23
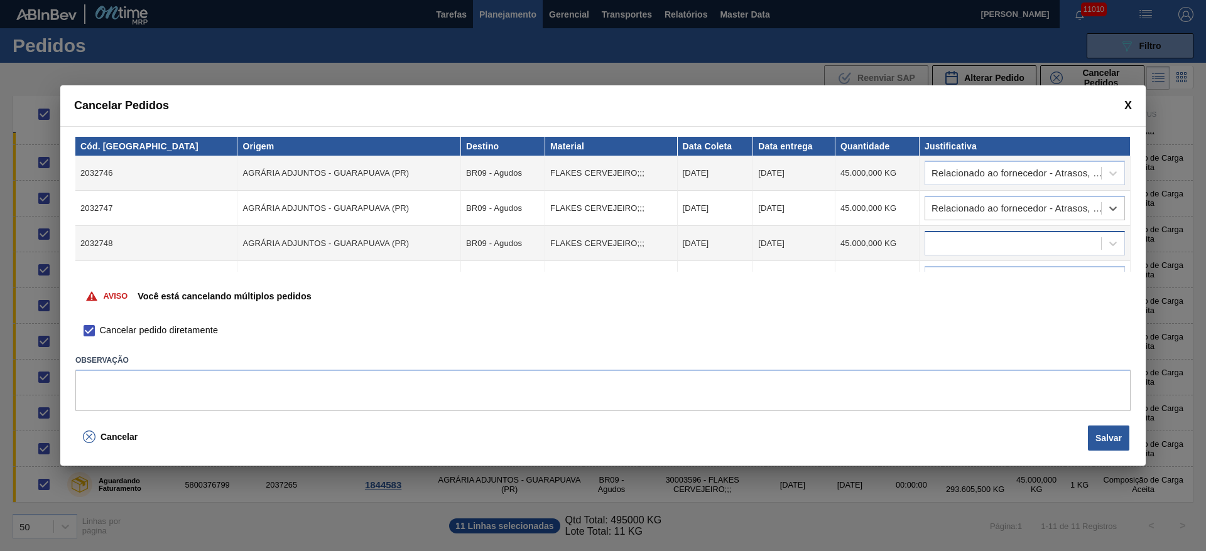
click at [967, 238] on div at bounding box center [1013, 244] width 176 height 18
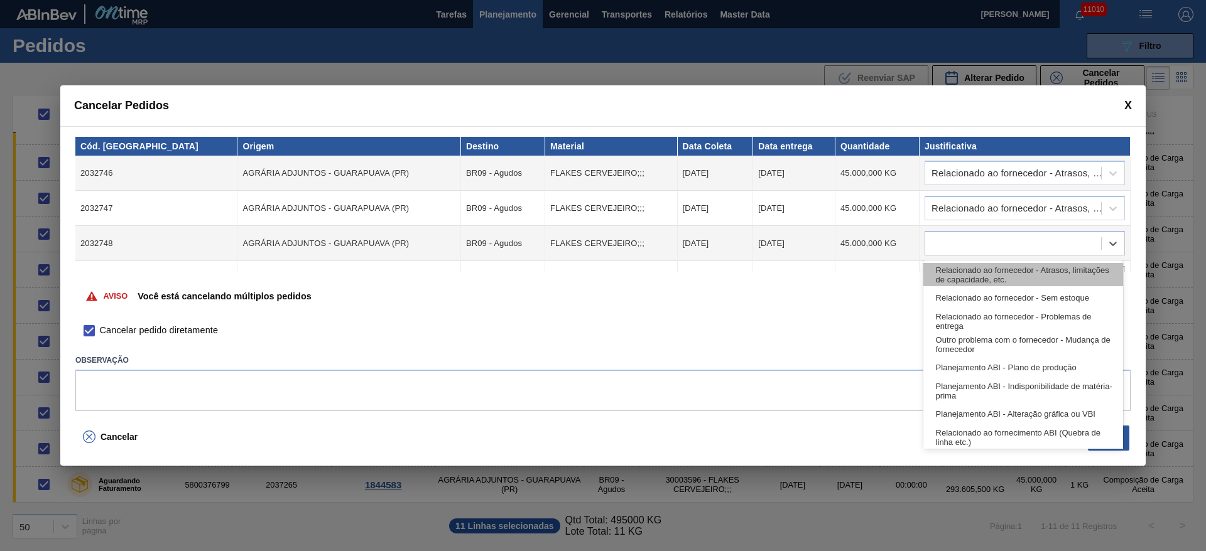
click at [970, 272] on div "Relacionado ao fornecedor - Atrasos, limitações de capacidade, etc." at bounding box center [1023, 274] width 200 height 23
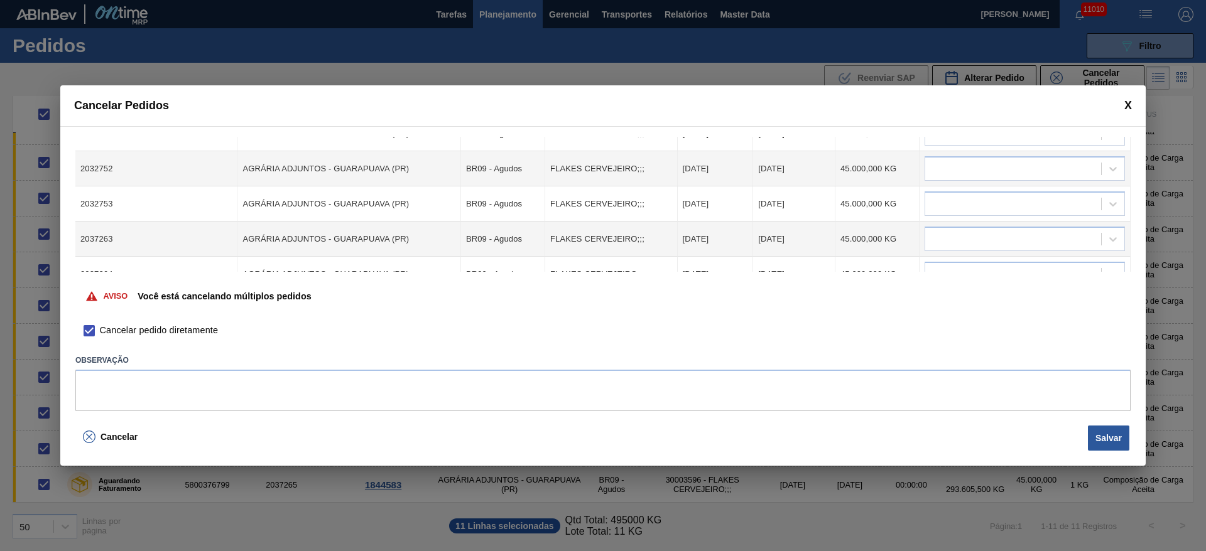
scroll to position [271, 0]
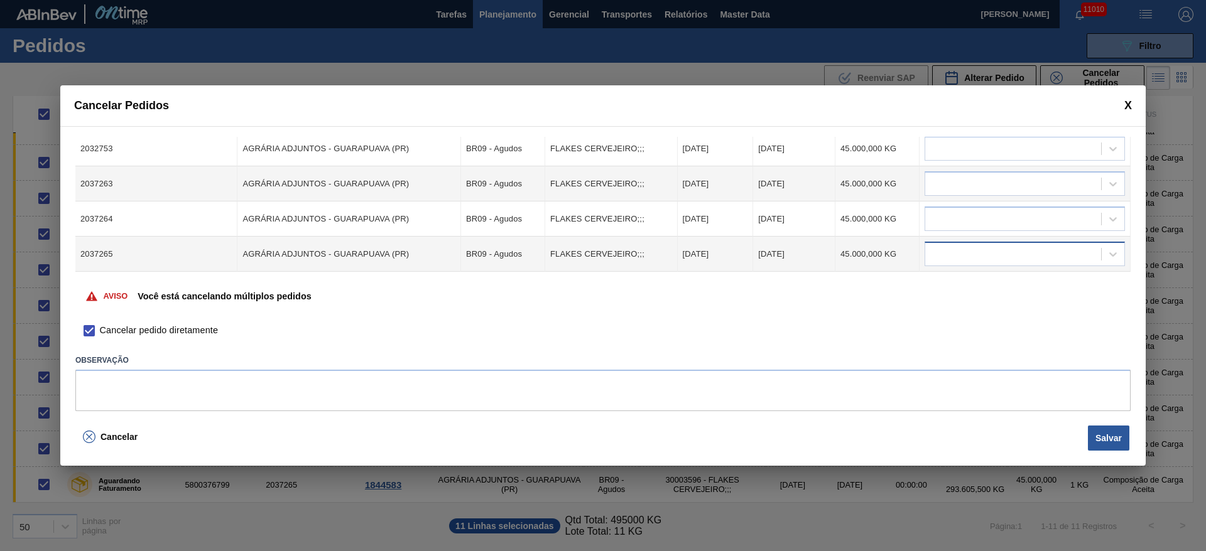
click at [978, 254] on div at bounding box center [1013, 255] width 176 height 18
click at [982, 270] on td at bounding box center [1025, 254] width 211 height 35
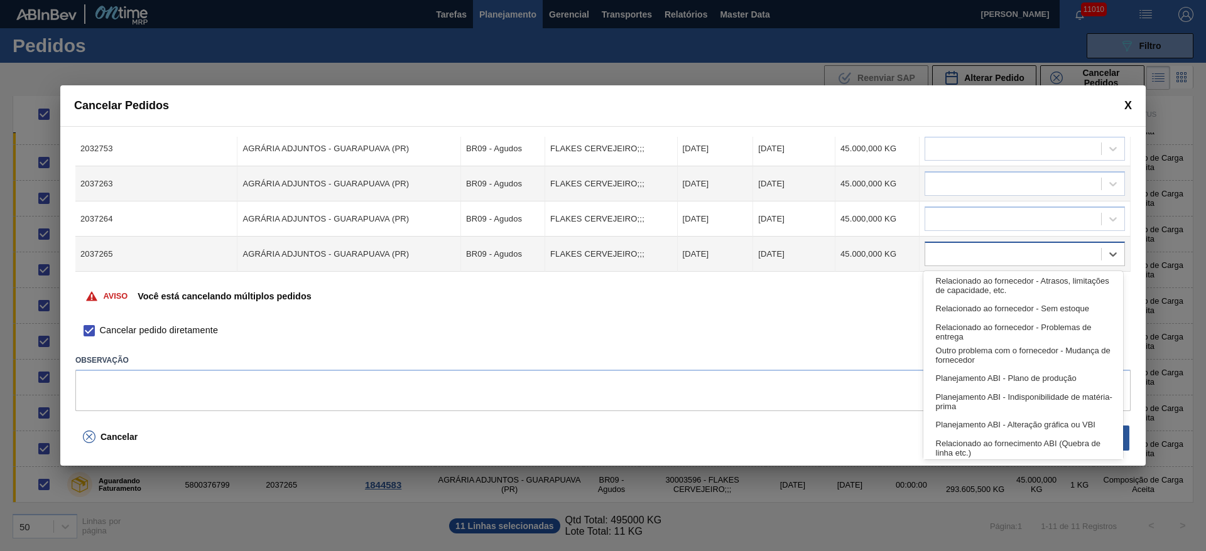
click at [985, 256] on div at bounding box center [1013, 255] width 176 height 18
click at [986, 290] on div "Relacionado ao fornecedor - Atrasos, limitações de capacidade, etc." at bounding box center [1023, 285] width 200 height 23
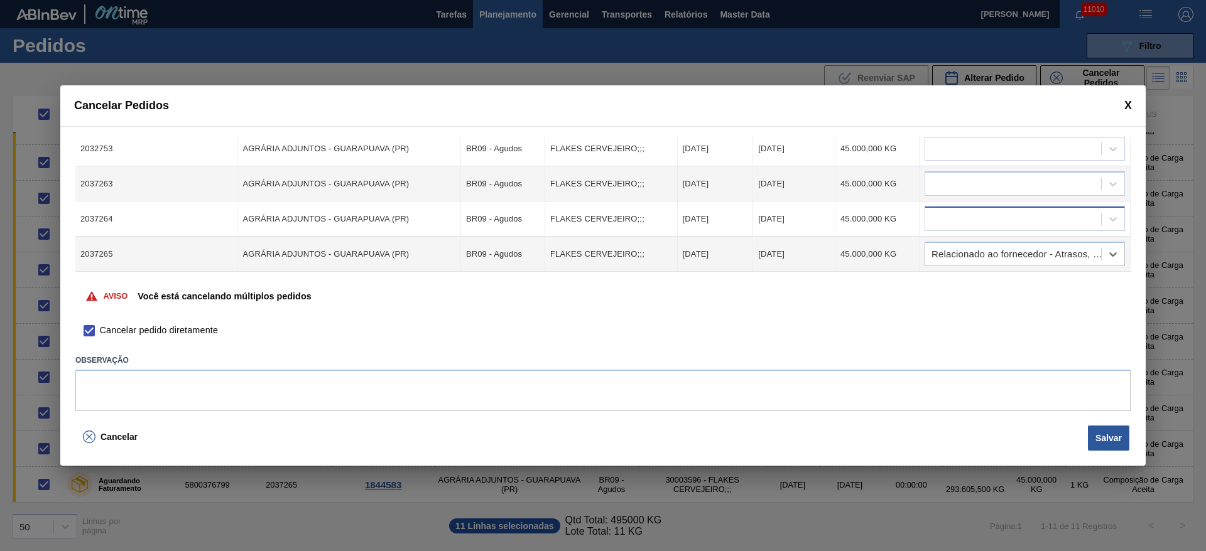
click at [969, 211] on div at bounding box center [1013, 219] width 176 height 18
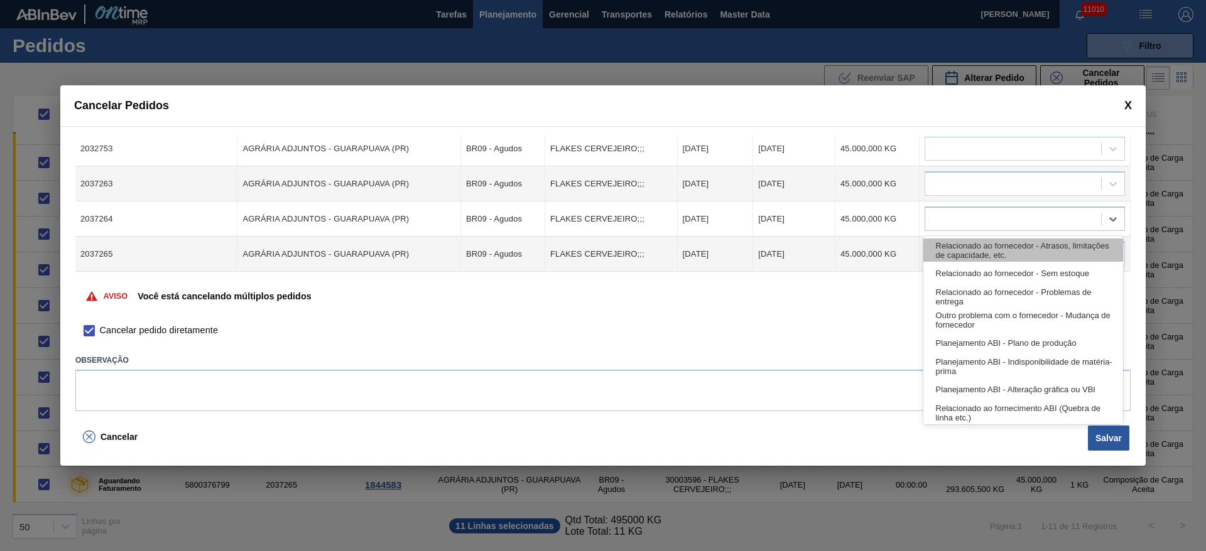
click at [977, 256] on div "Relacionado ao fornecedor - Atrasos, limitações de capacidade, etc." at bounding box center [1023, 250] width 200 height 23
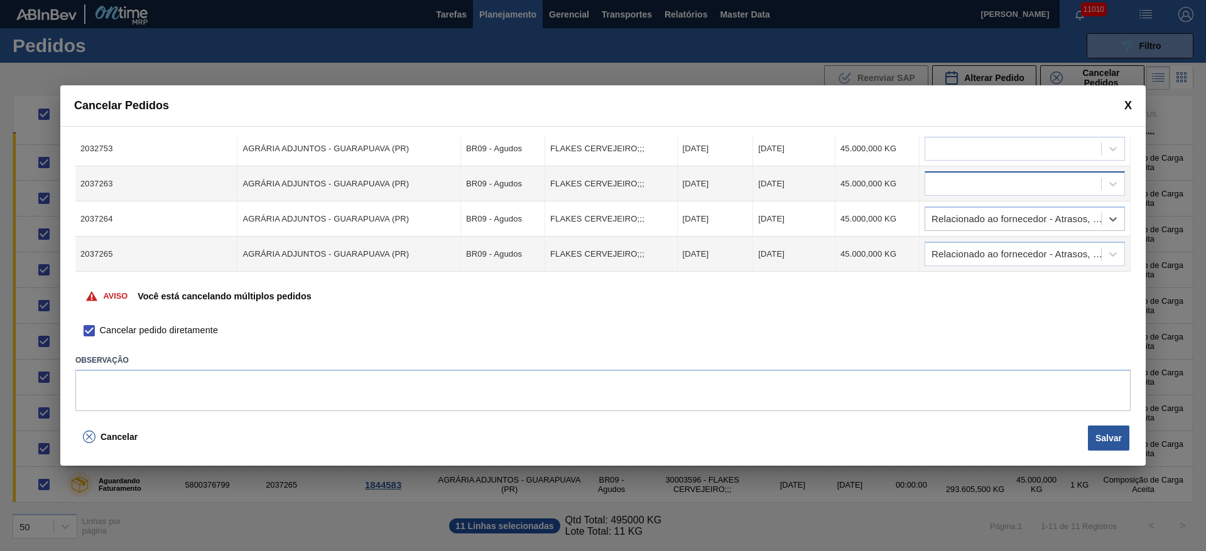
drag, startPoint x: 977, startPoint y: 182, endPoint x: 981, endPoint y: 193, distance: 11.3
click at [977, 182] on div at bounding box center [1013, 184] width 176 height 18
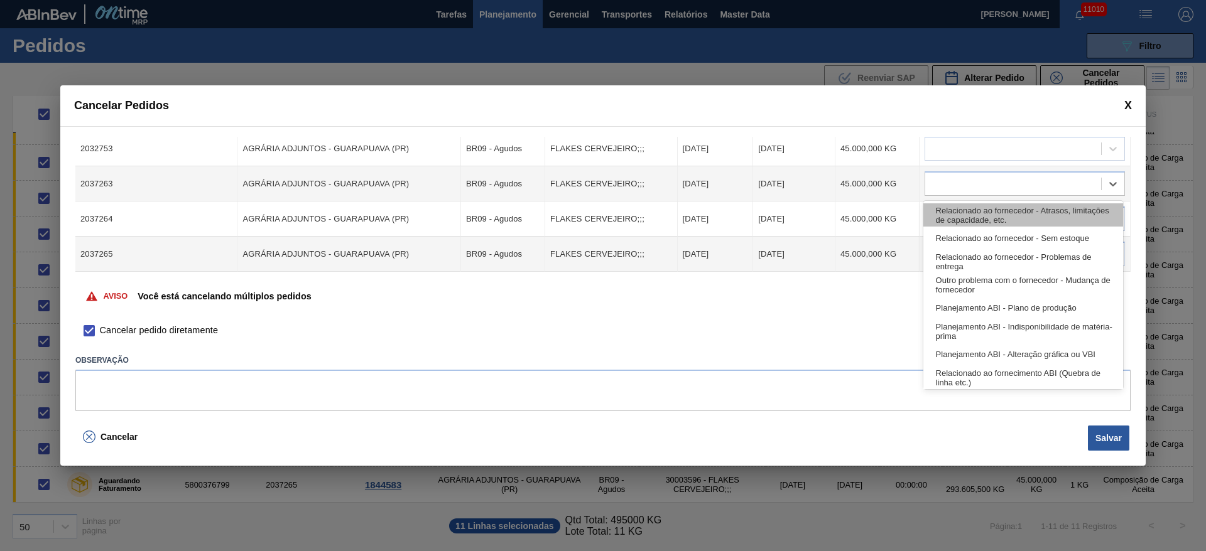
click at [986, 225] on div "Relacionado ao fornecedor - Atrasos, limitações de capacidade, etc." at bounding box center [1023, 215] width 200 height 23
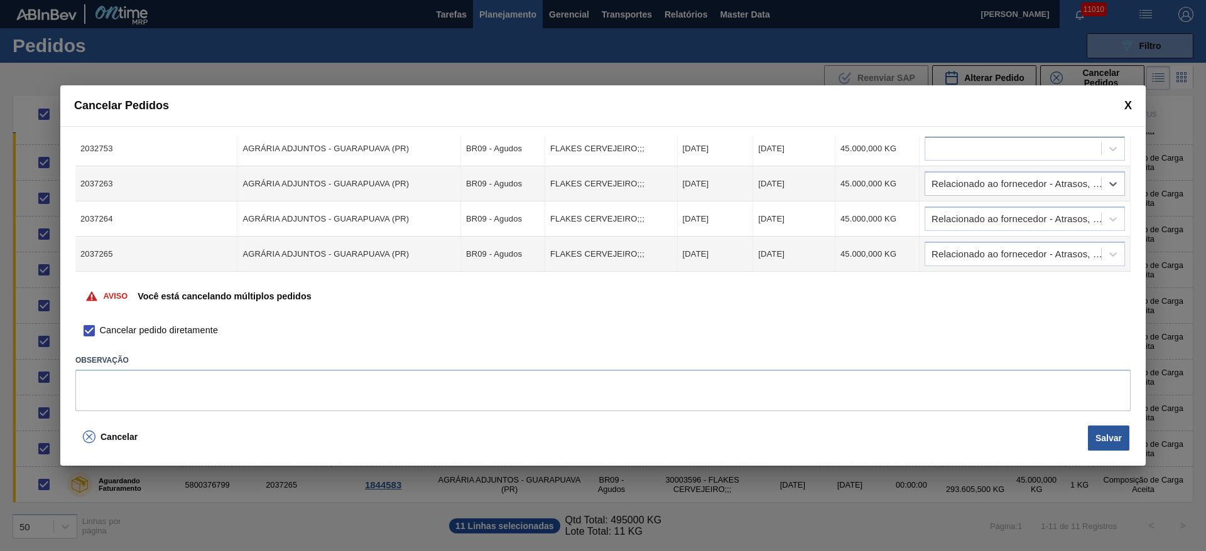
click at [979, 158] on div at bounding box center [1025, 148] width 200 height 24
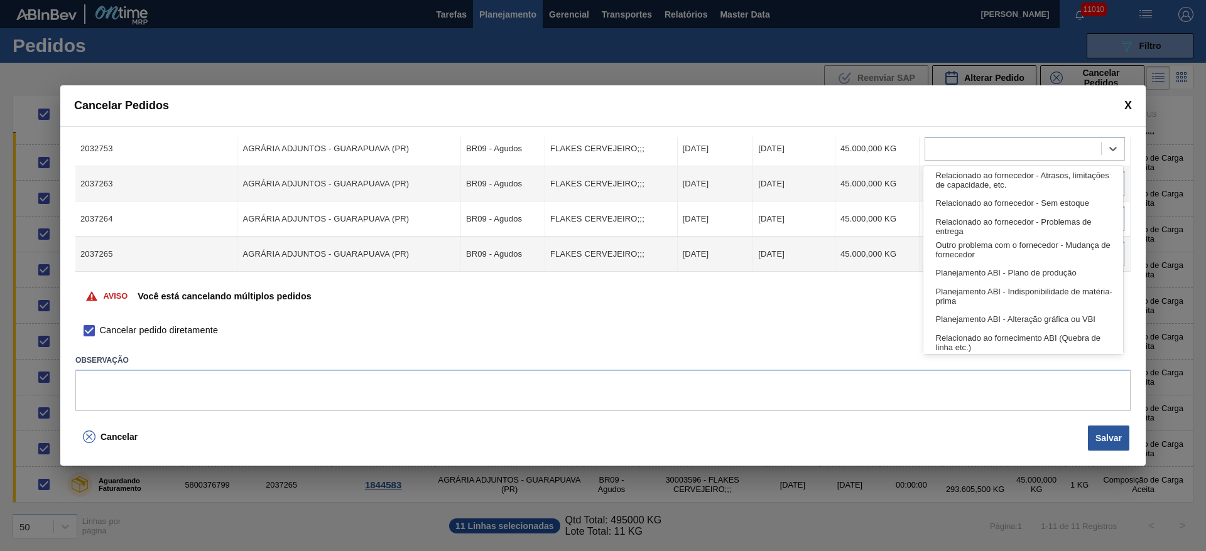
click at [982, 184] on div "Relacionado ao fornecedor - Atrasos, limitações de capacidade, etc." at bounding box center [1023, 179] width 200 height 23
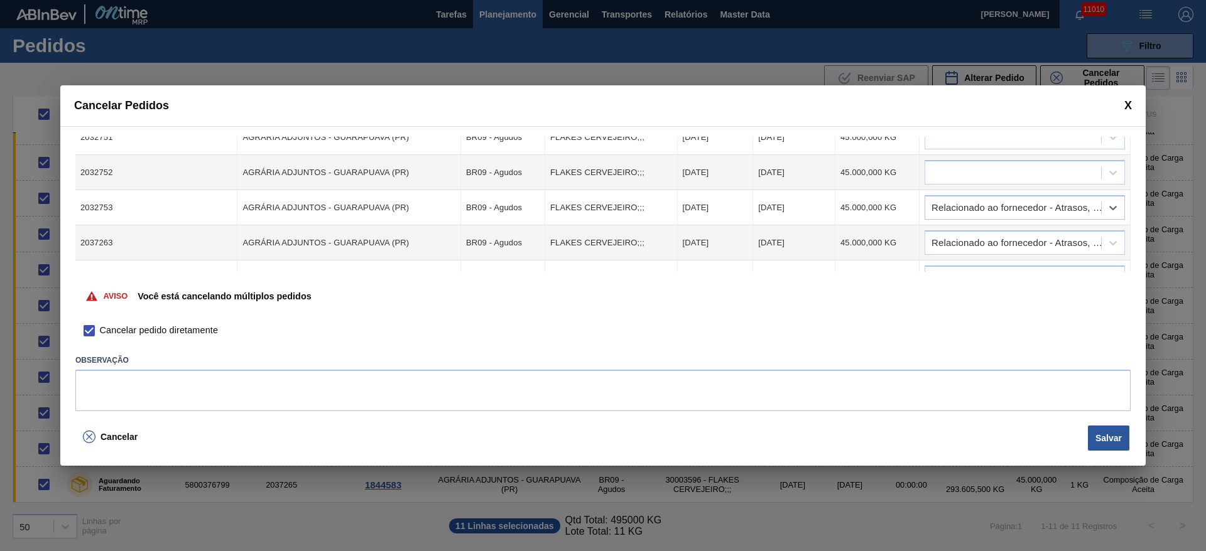
scroll to position [177, 0]
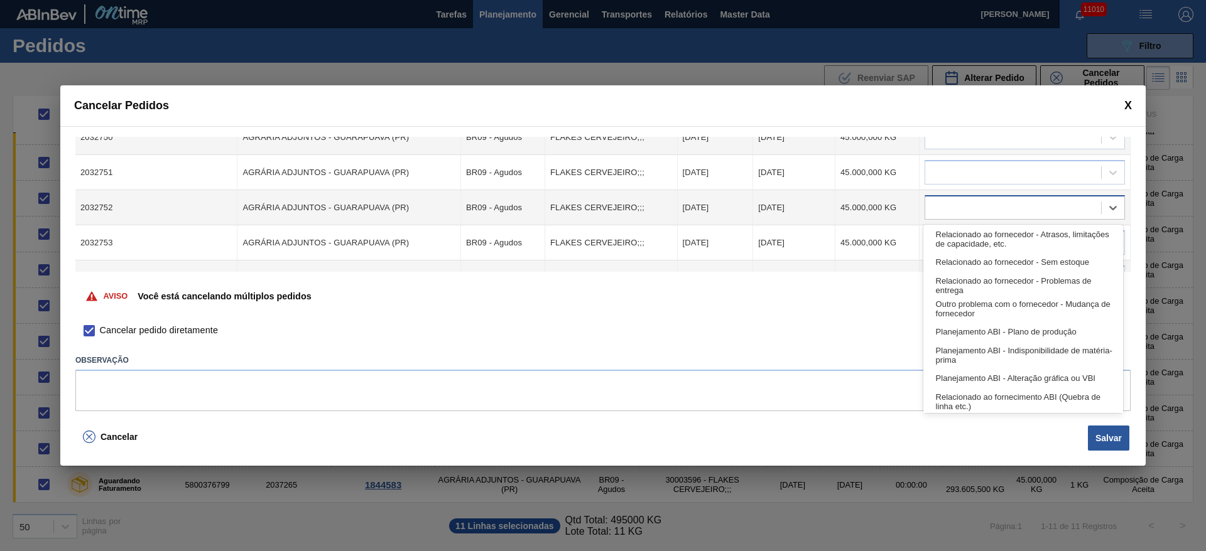
click at [981, 210] on div at bounding box center [1013, 208] width 176 height 18
click at [986, 246] on div "Relacionado ao fornecedor - Atrasos, limitações de capacidade, etc." at bounding box center [1023, 238] width 200 height 23
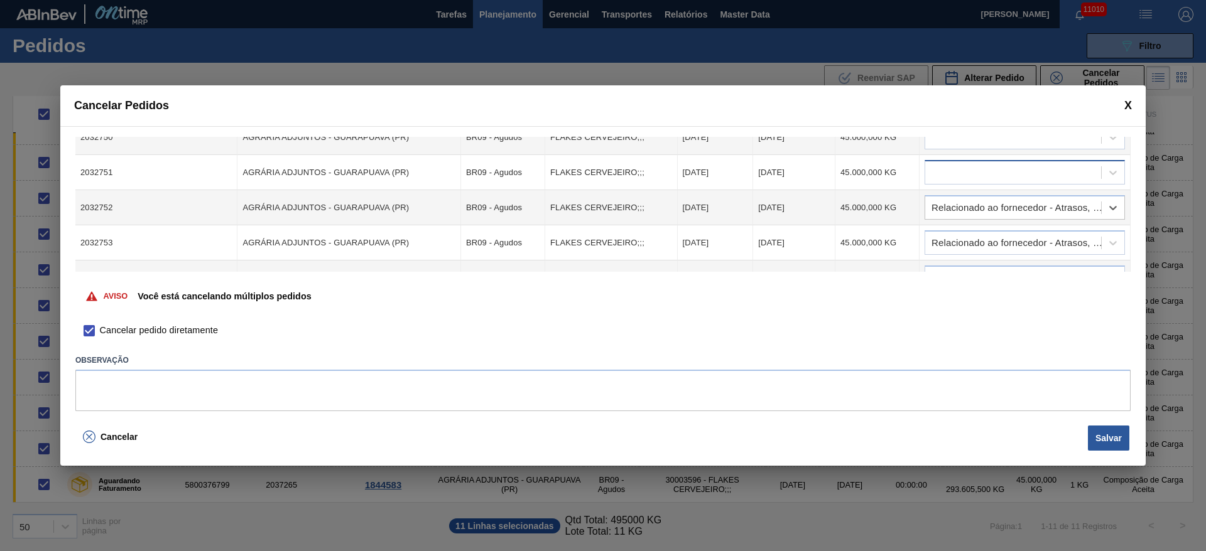
click at [981, 181] on div at bounding box center [1013, 173] width 176 height 18
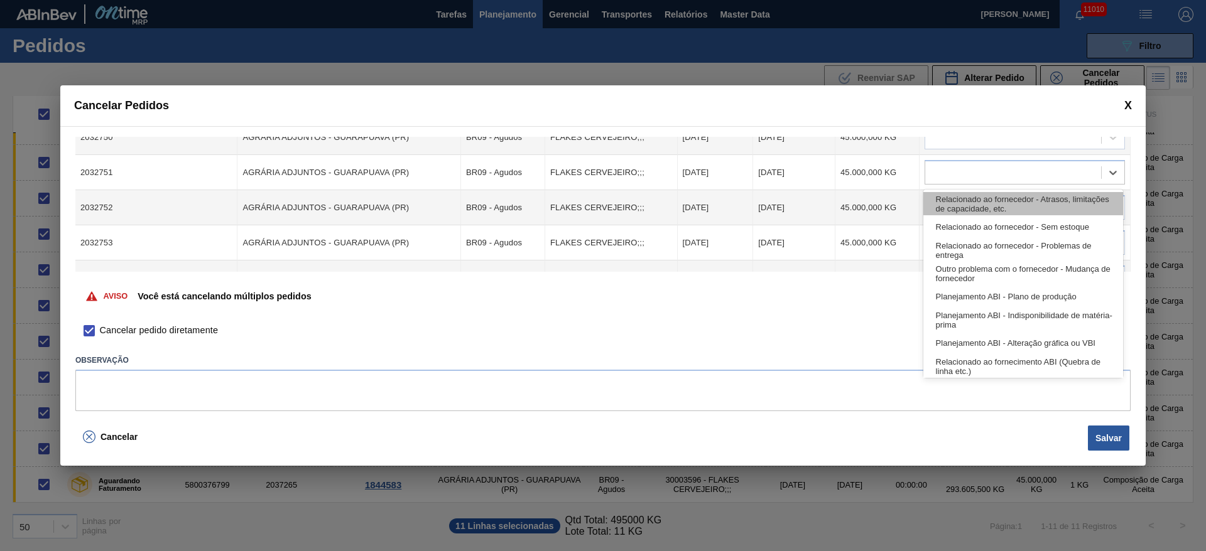
click at [984, 212] on div "Relacionado ao fornecedor - Atrasos, limitações de capacidade, etc." at bounding box center [1023, 203] width 200 height 23
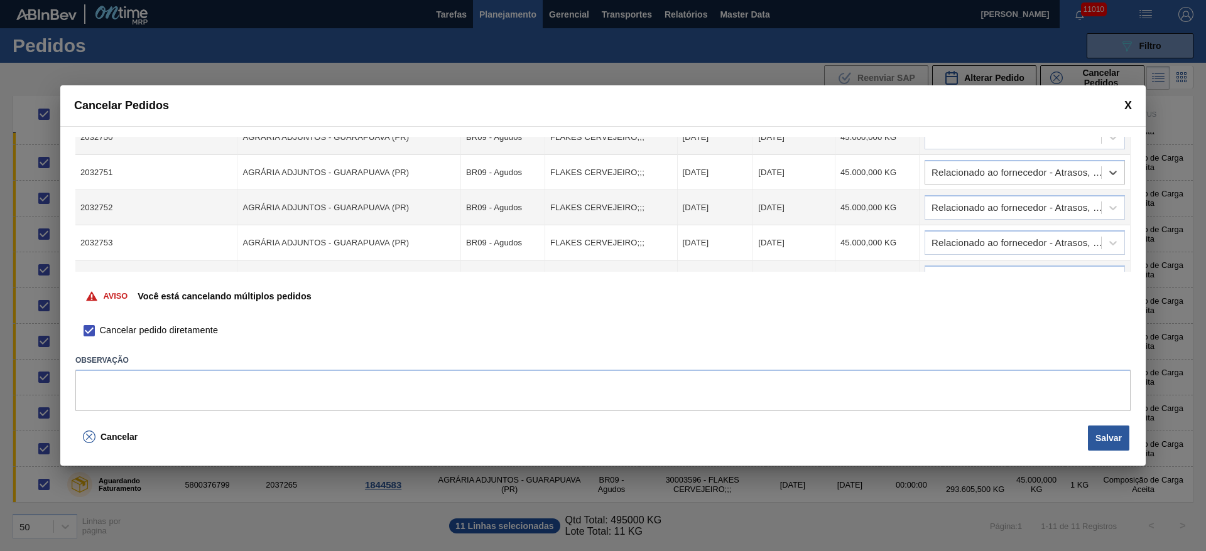
click at [985, 149] on td at bounding box center [1025, 137] width 211 height 35
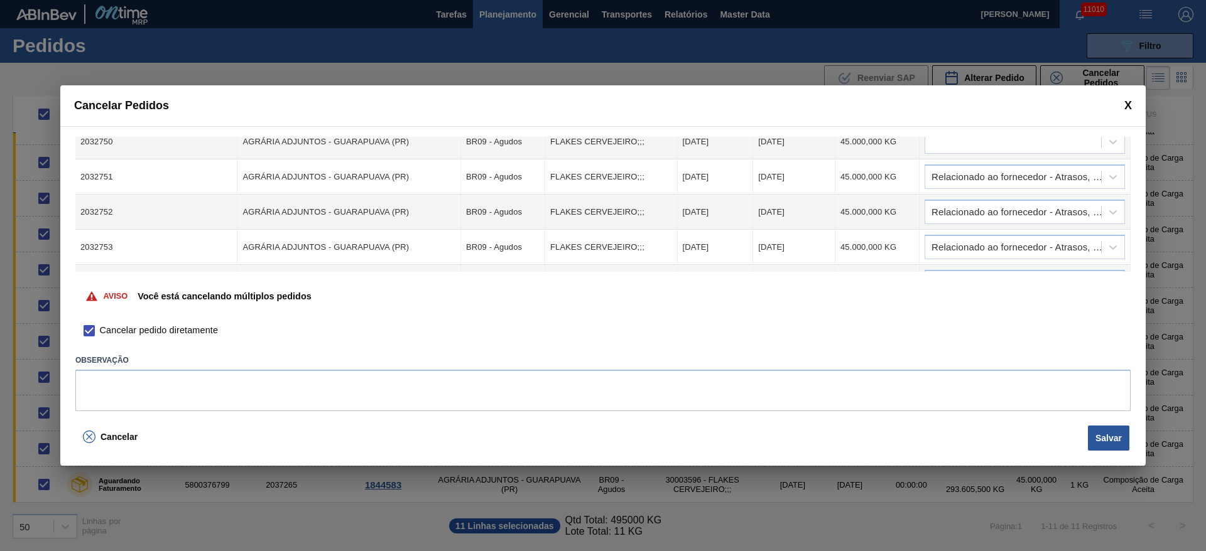
click at [974, 139] on div at bounding box center [1013, 142] width 176 height 18
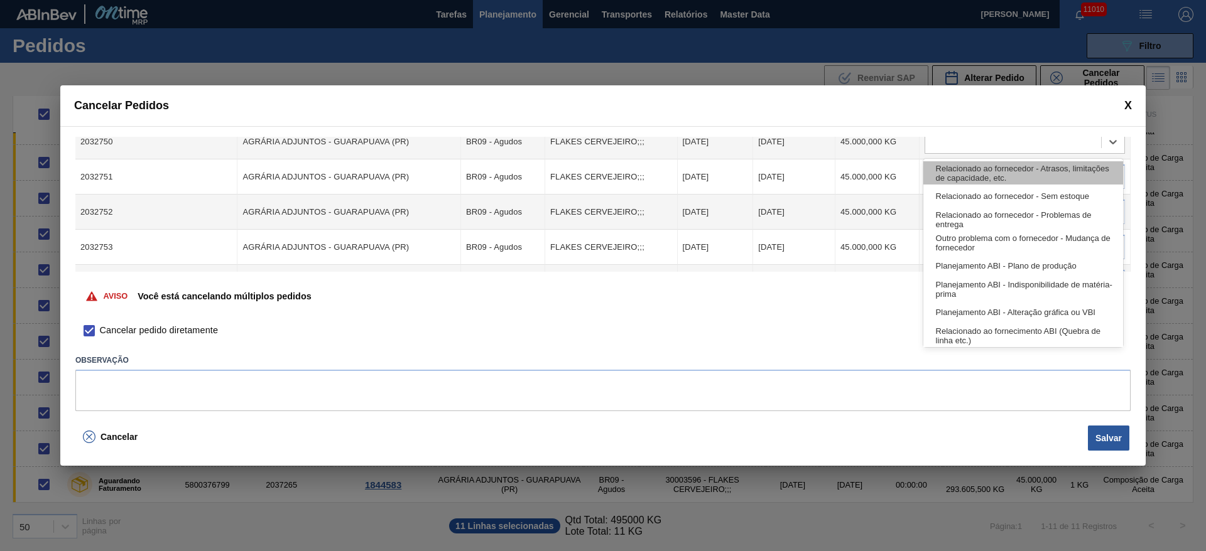
click at [974, 175] on div "Relacionado ao fornecedor - Atrasos, limitações de capacidade, etc." at bounding box center [1023, 172] width 200 height 23
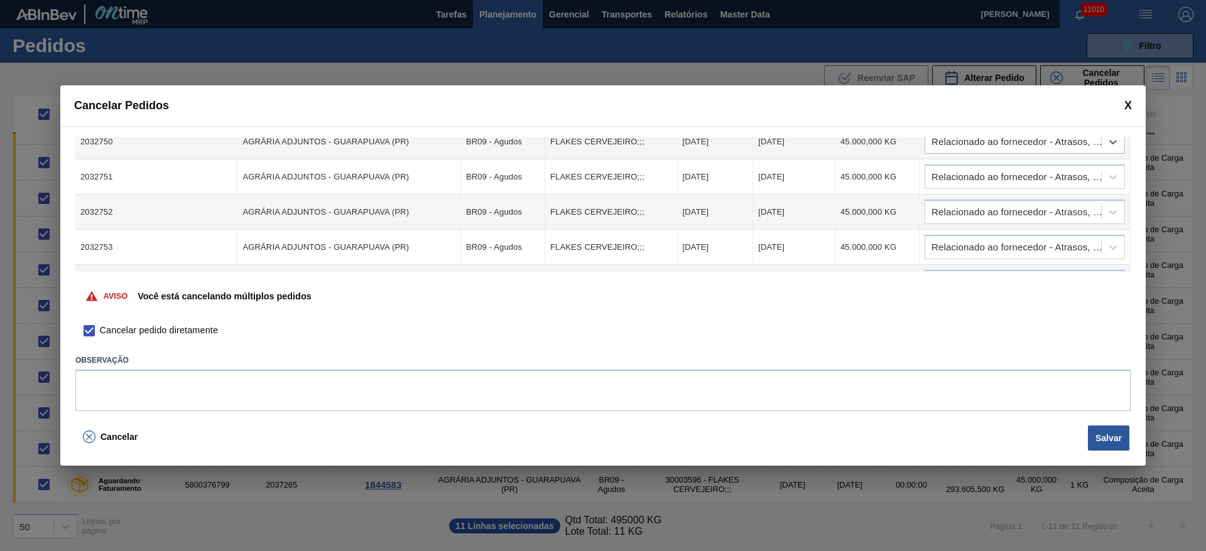
scroll to position [78, 0]
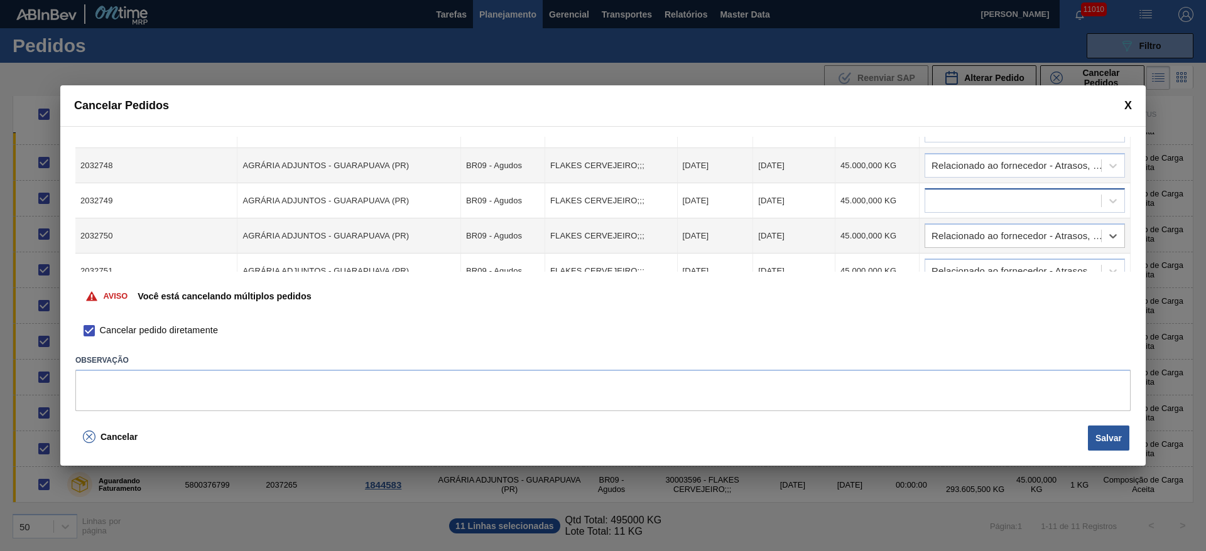
click at [981, 202] on div at bounding box center [1013, 201] width 176 height 18
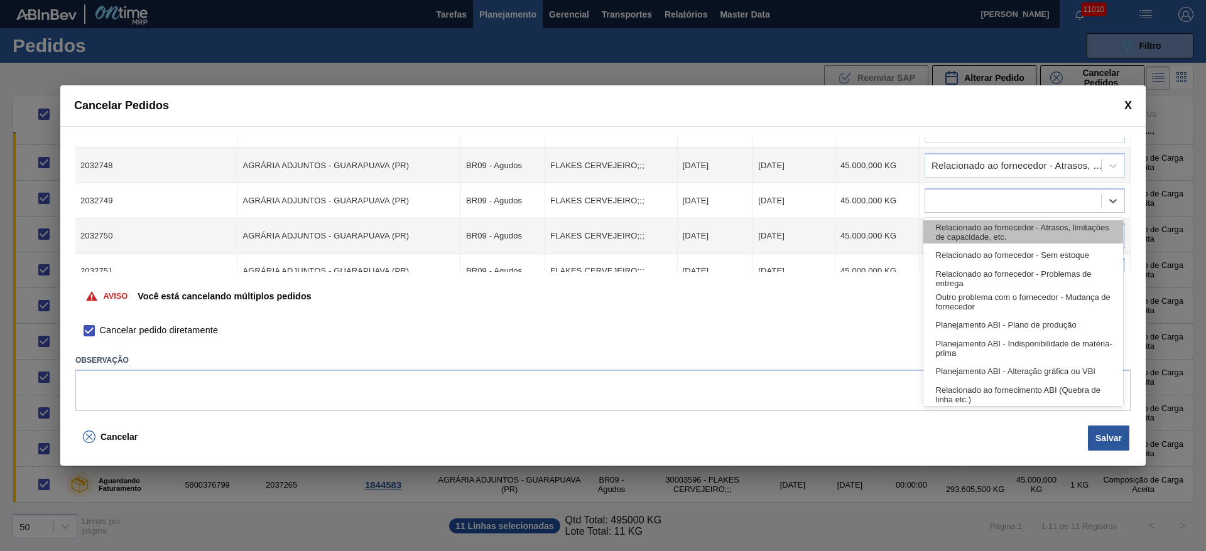
click at [994, 229] on div "Relacionado ao fornecedor - Atrasos, limitações de capacidade, etc." at bounding box center [1023, 231] width 200 height 23
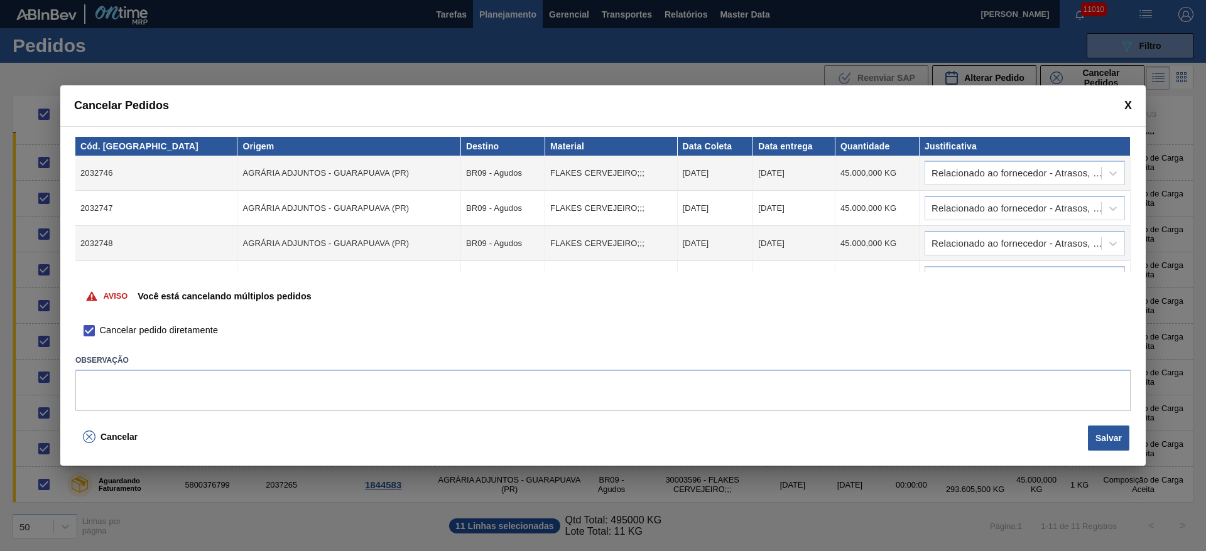
scroll to position [271, 0]
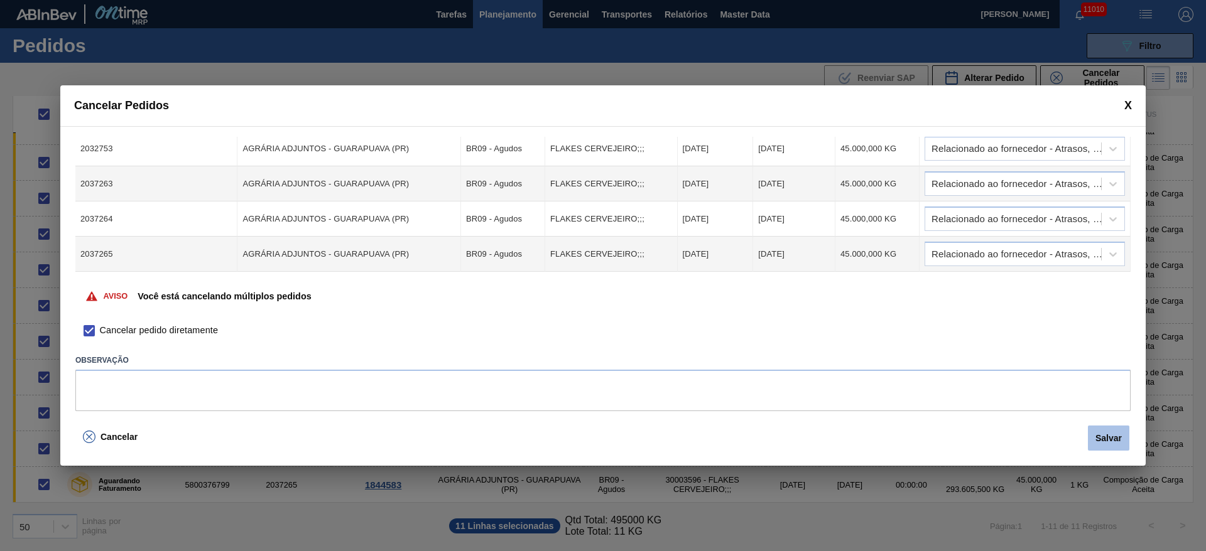
click at [1094, 438] on button "Salvar" at bounding box center [1108, 438] width 41 height 25
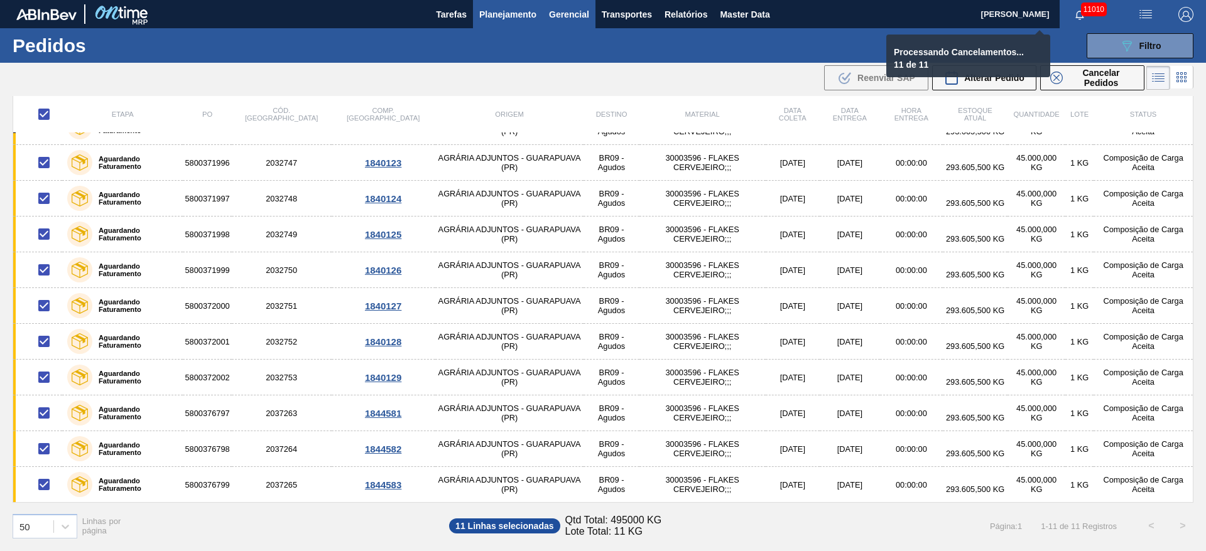
checkbox input "false"
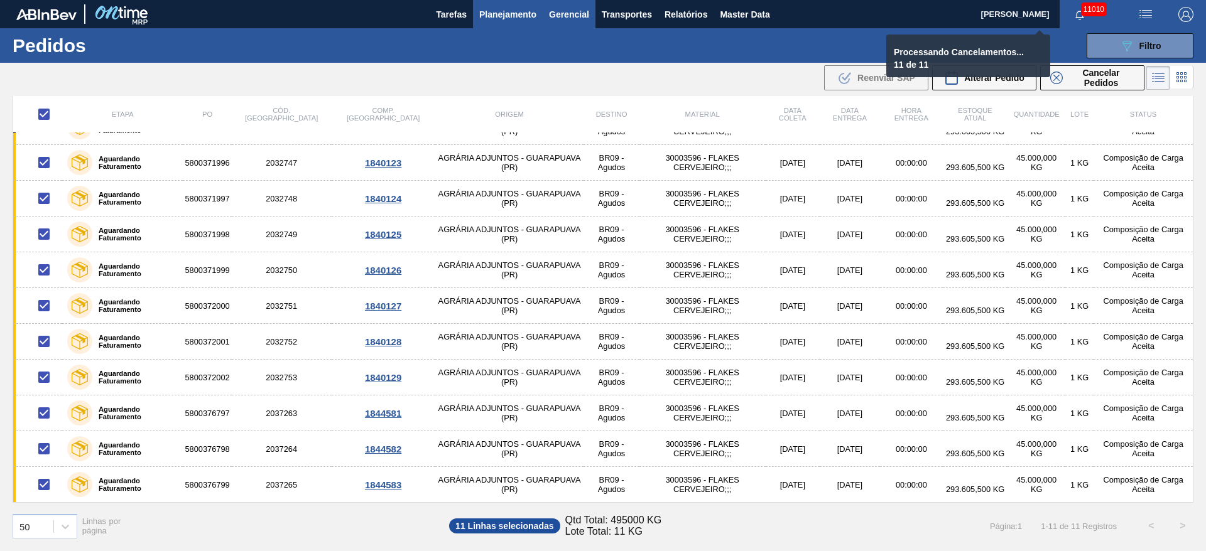
checkbox input "false"
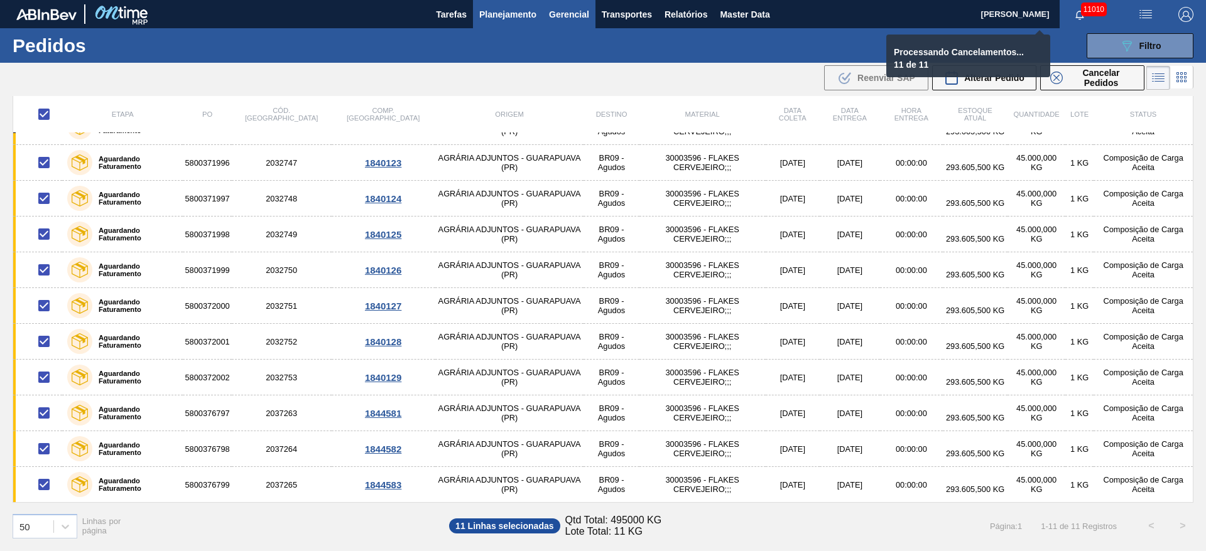
checkbox input "false"
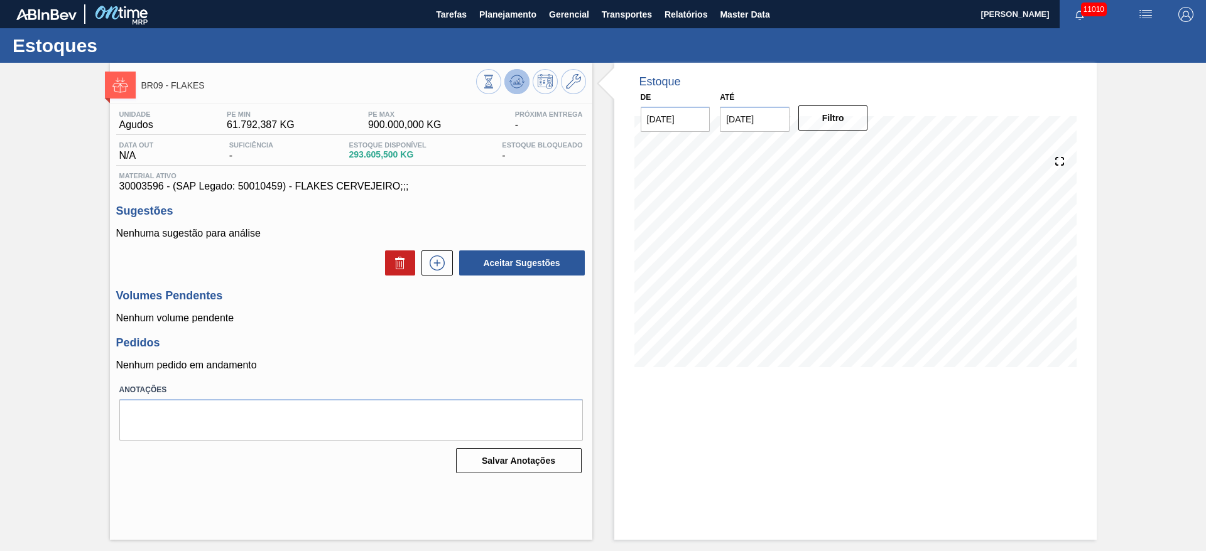
click at [522, 72] on button at bounding box center [516, 81] width 25 height 25
click at [434, 263] on icon at bounding box center [436, 263] width 7 height 1
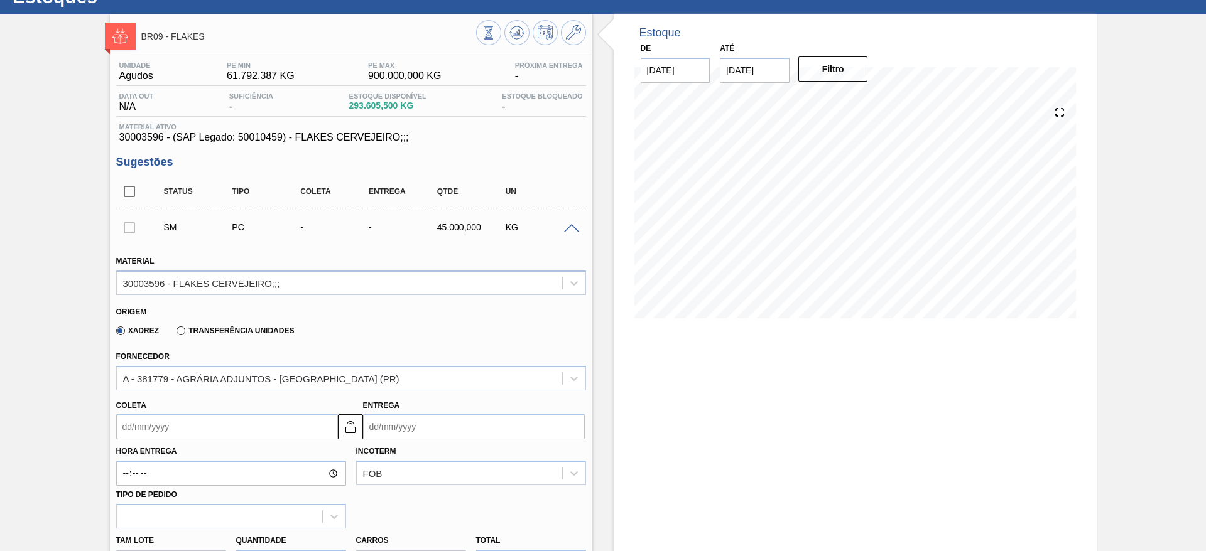
scroll to position [188, 0]
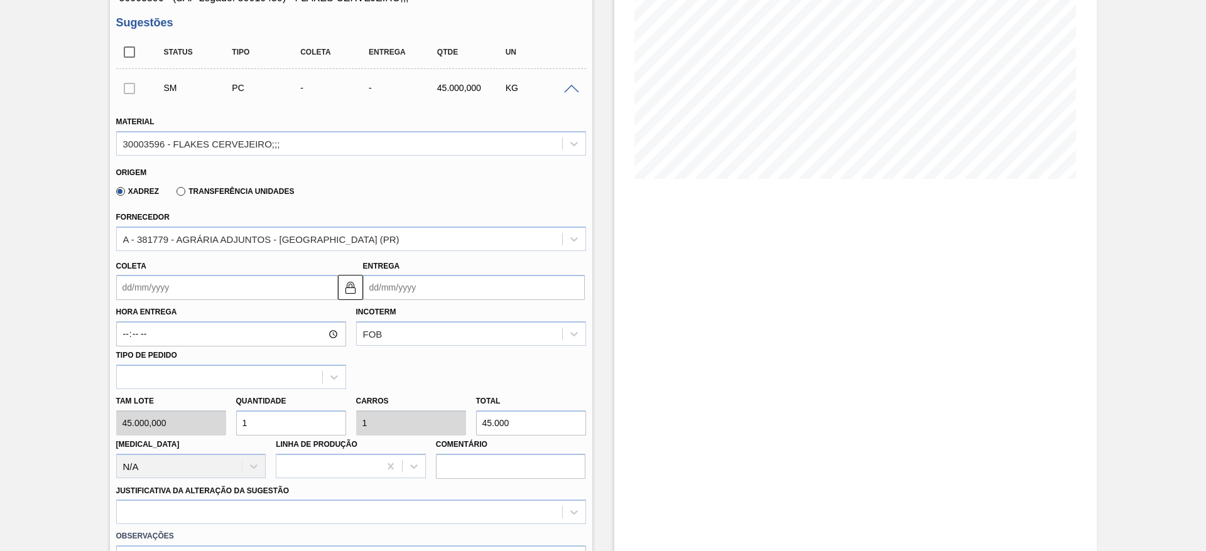
click at [146, 274] on div "Coleta" at bounding box center [227, 279] width 222 height 43
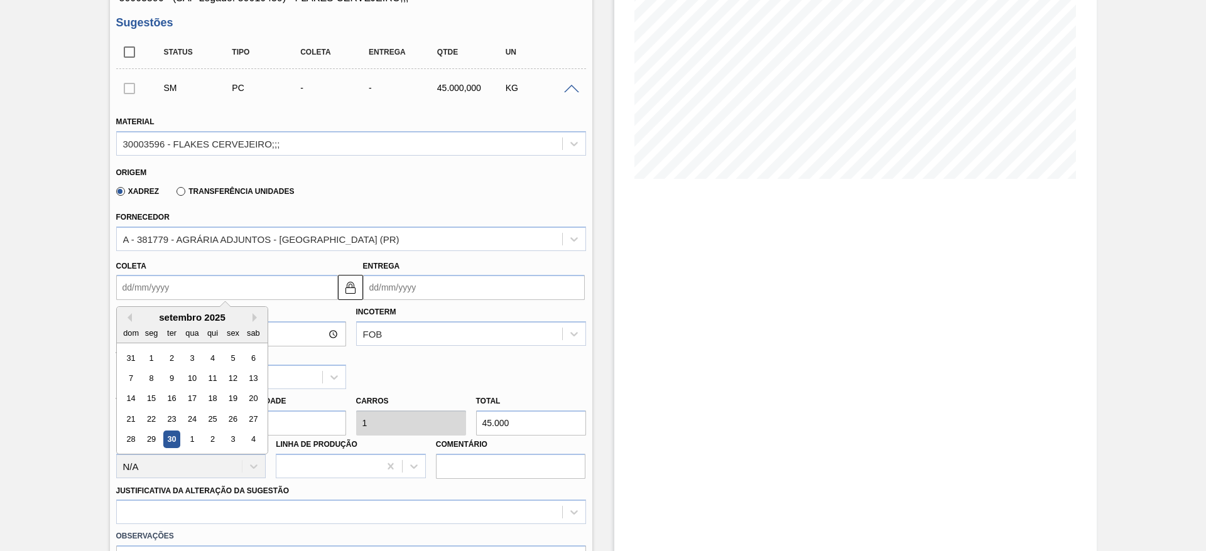
click at [141, 278] on input "Coleta" at bounding box center [227, 287] width 222 height 25
click at [228, 440] on div "3" at bounding box center [232, 440] width 17 height 17
type input "[DATE]"
type input "05/10/2025"
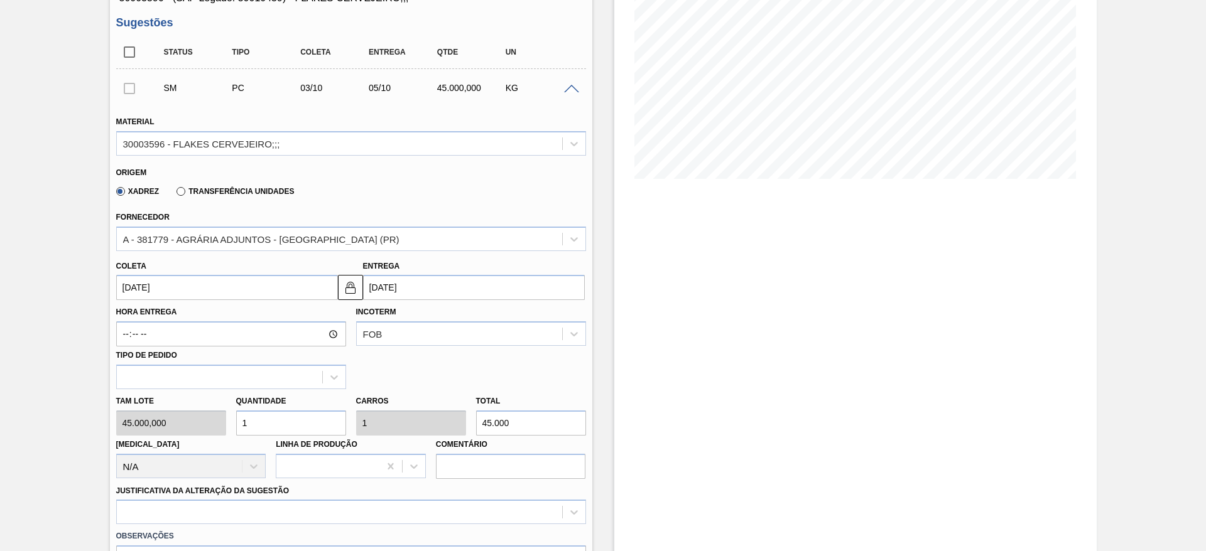
click at [141, 272] on div "Coleta 03/10/2025" at bounding box center [227, 279] width 222 height 43
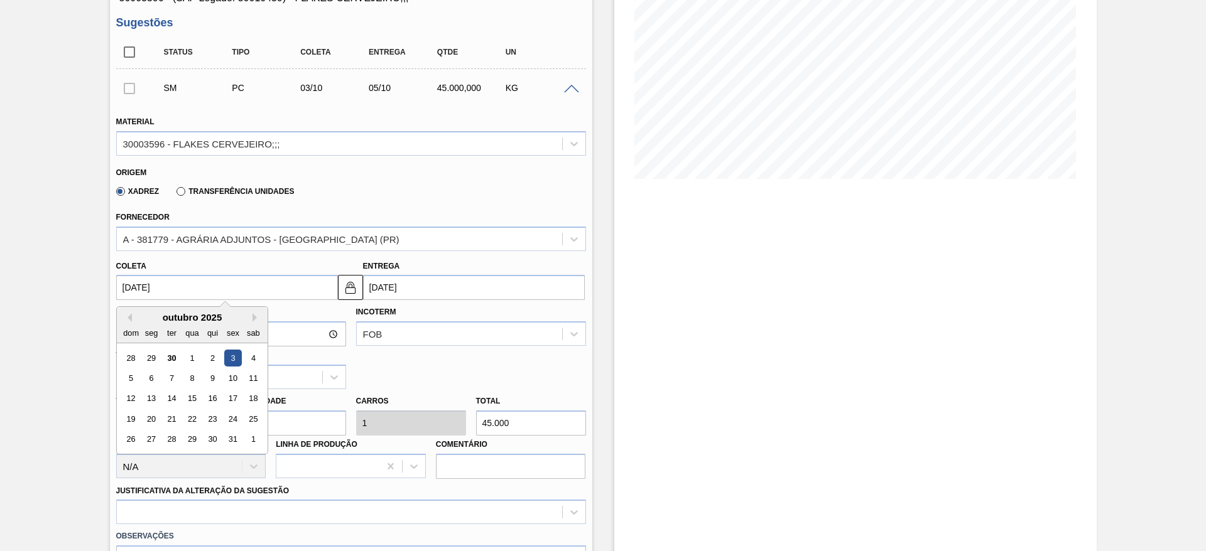
click at [147, 281] on input "[DATE]" at bounding box center [227, 287] width 222 height 25
click at [234, 359] on div "3" at bounding box center [232, 358] width 17 height 17
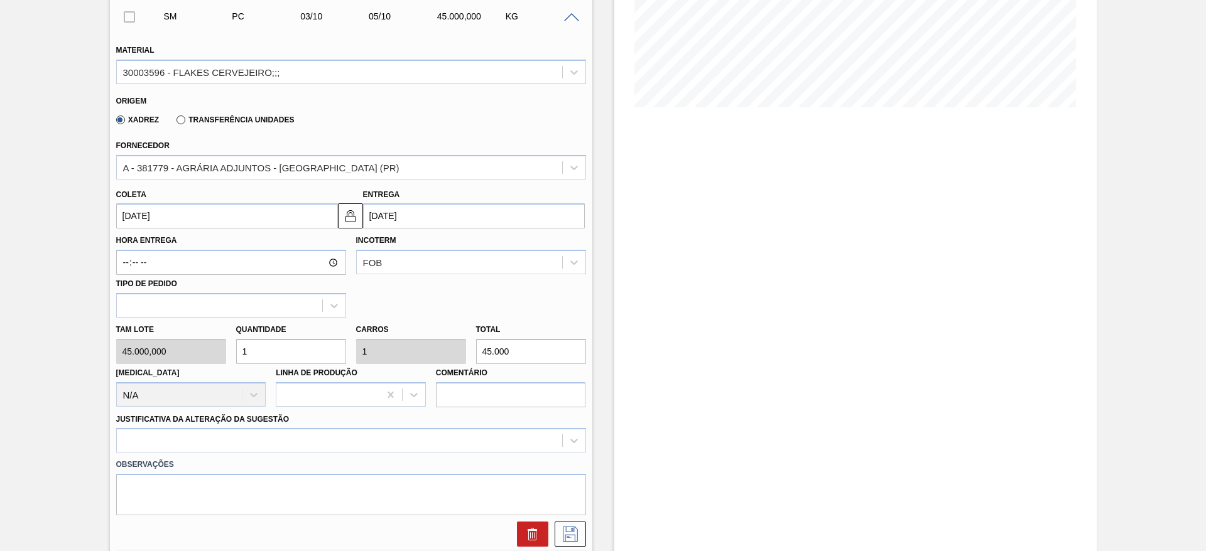
scroll to position [377, 0]
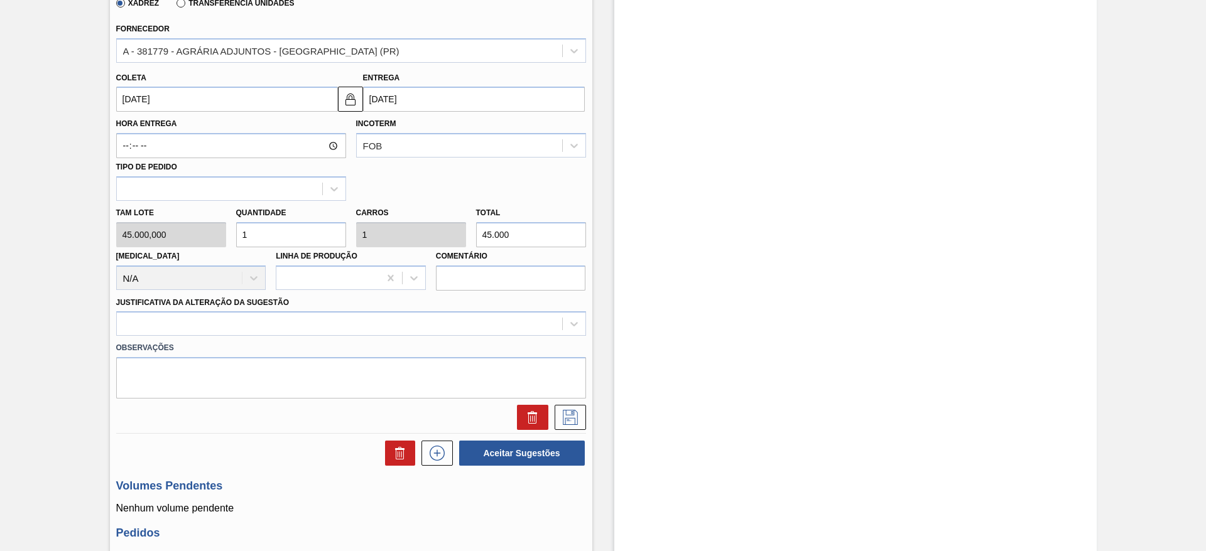
click at [200, 237] on div "Tam lote 45.000,000 Quantidade 1 Carros 1 Total 45.000 Doca N/A Linha de Produç…" at bounding box center [351, 246] width 480 height 90
type input "3"
type input "135.000"
type input "3"
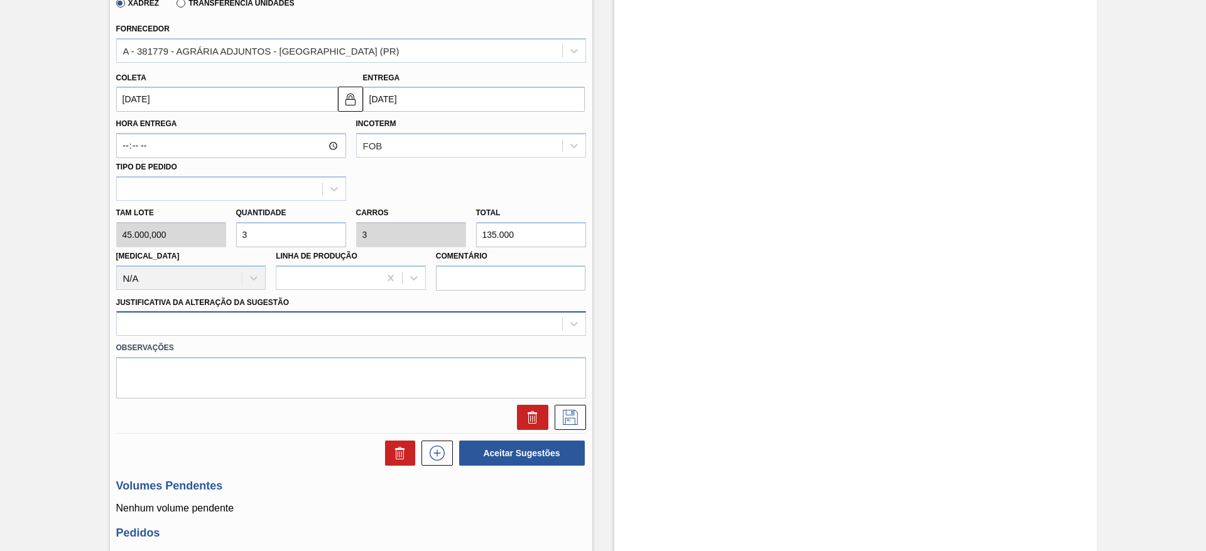
click at [411, 313] on div at bounding box center [351, 324] width 470 height 24
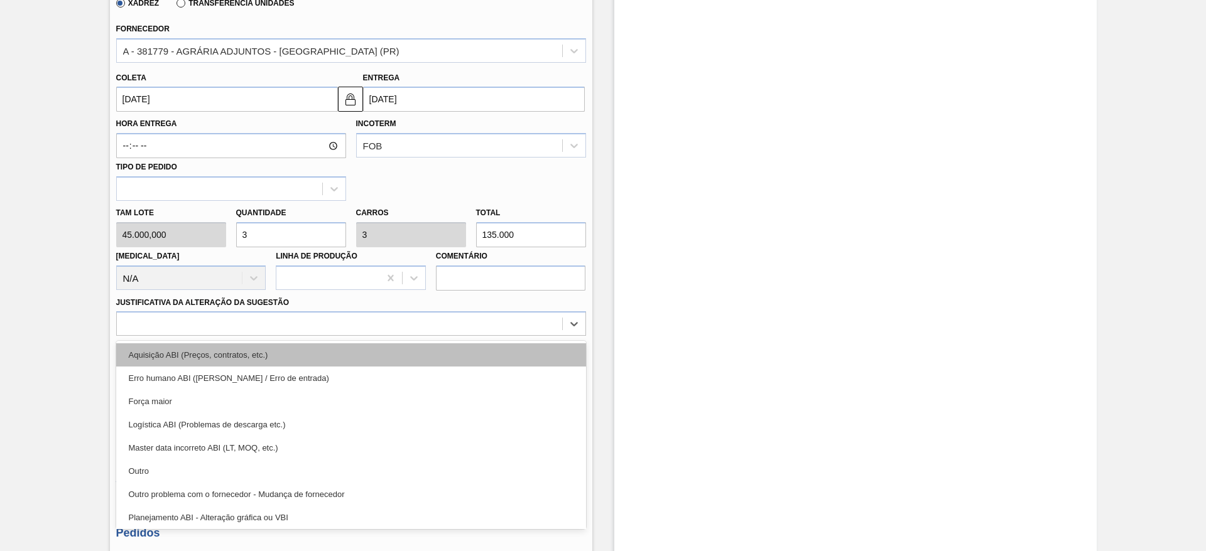
drag, startPoint x: 426, startPoint y: 366, endPoint x: 420, endPoint y: 352, distance: 15.2
click at [424, 365] on div "Aquisição ABI (Preços, contratos, etc.) Erro humano ABI (Cálculo / Erro de entr…" at bounding box center [351, 435] width 470 height 188
click at [420, 352] on div "Aquisição ABI (Preços, contratos, etc.)" at bounding box center [351, 355] width 470 height 23
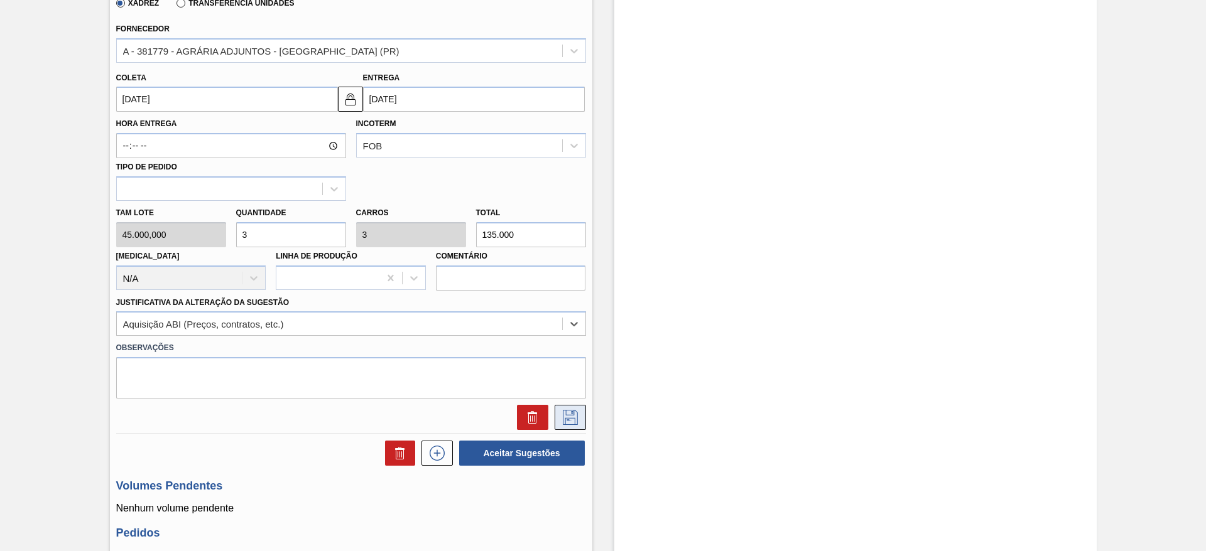
click at [570, 413] on icon at bounding box center [570, 416] width 6 height 10
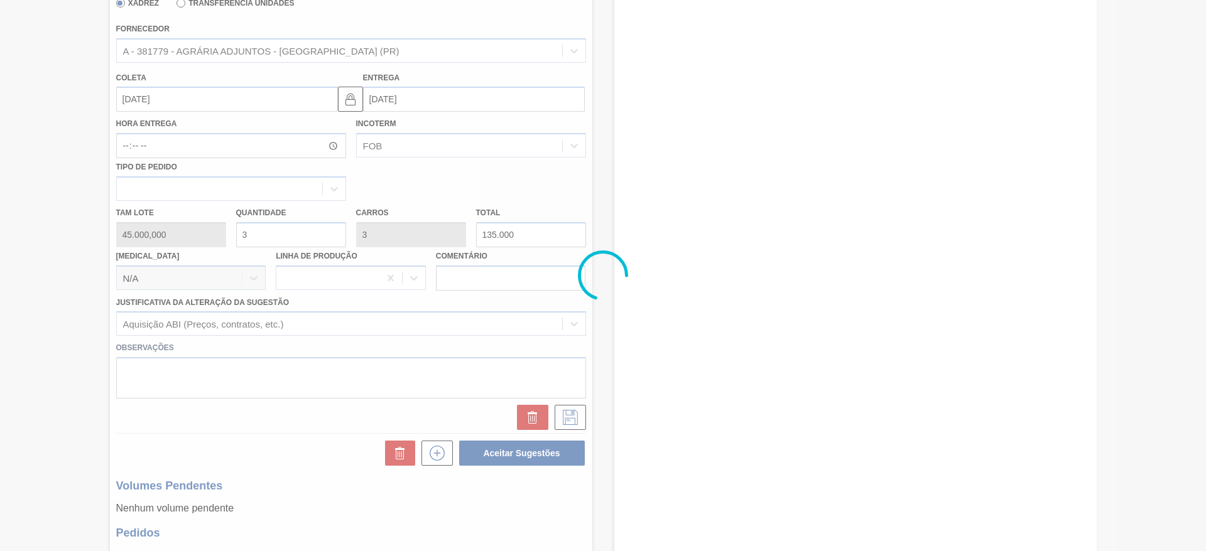
scroll to position [0, 0]
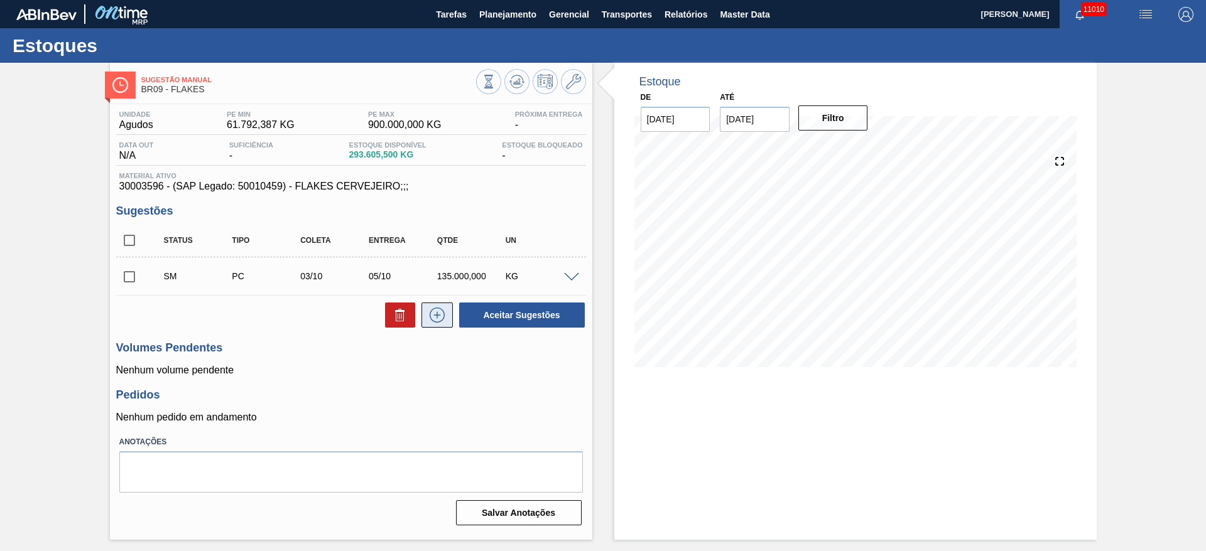
click at [446, 322] on icon at bounding box center [437, 315] width 20 height 15
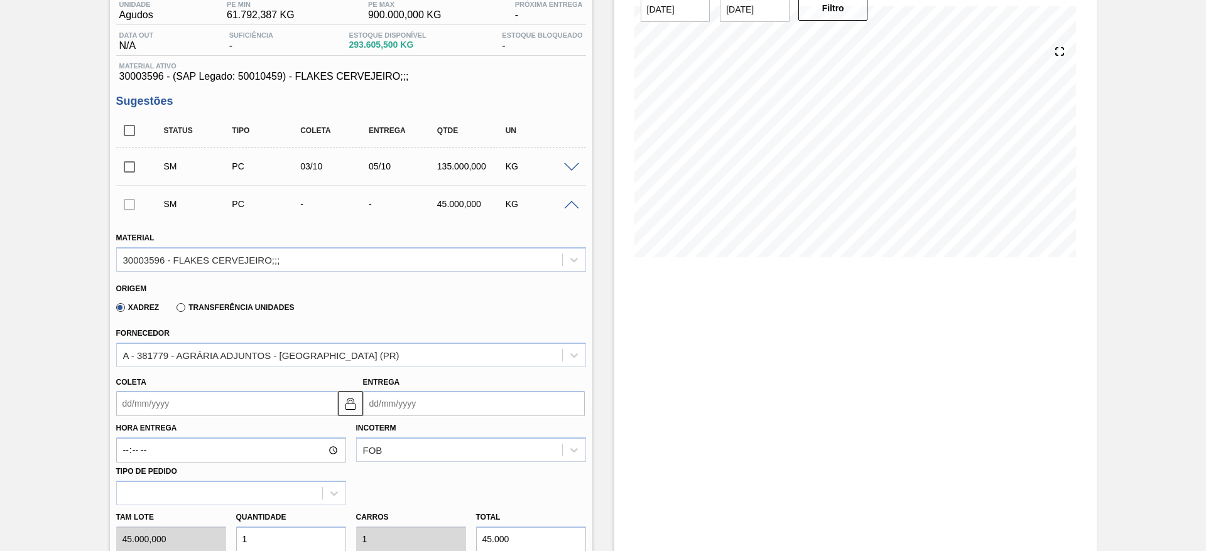
scroll to position [188, 0]
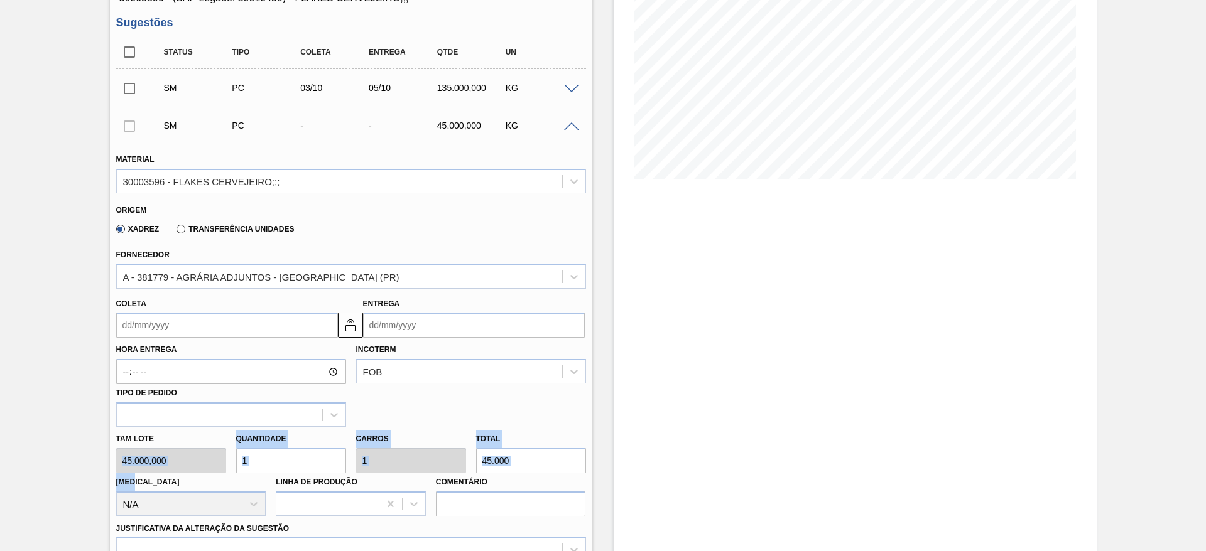
click at [225, 456] on div "Tam lote 45.000,000 Quantidade 1 Carros 1 Total 45.000 Doca N/A Linha de Produç…" at bounding box center [351, 472] width 480 height 90
click at [246, 459] on input "1" at bounding box center [291, 460] width 110 height 25
click at [249, 459] on input "1" at bounding box center [291, 460] width 110 height 25
type input "13"
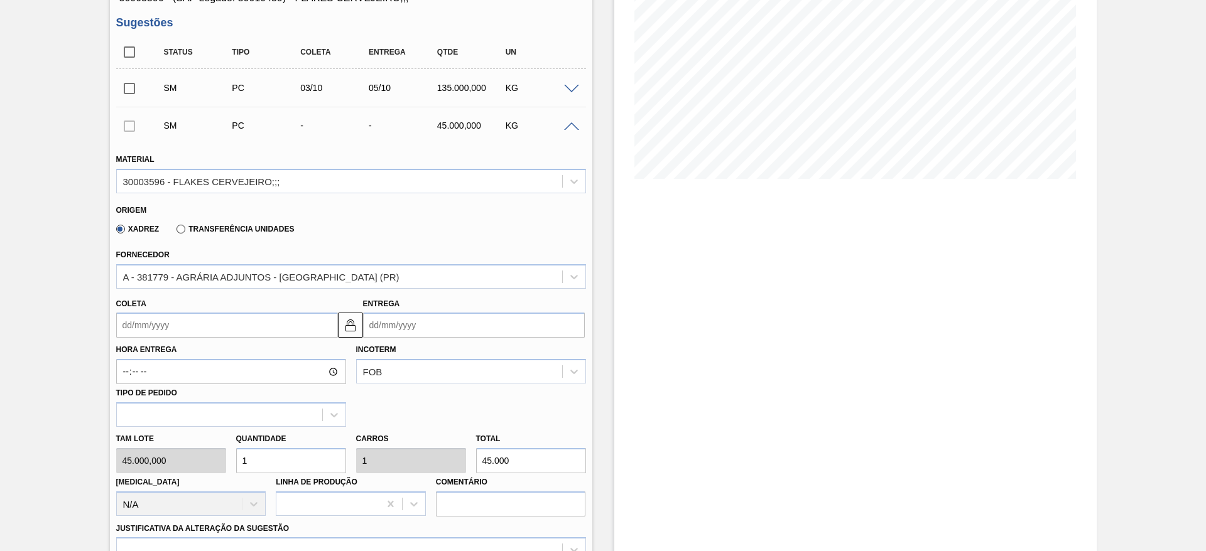
type input "585.000"
click at [221, 455] on div "Tam lote 45.000,000 Quantidade 13 Carros 13 Total 585.000 Doca N/A Linha de Pro…" at bounding box center [351, 472] width 480 height 90
type input "3"
type input "135.000"
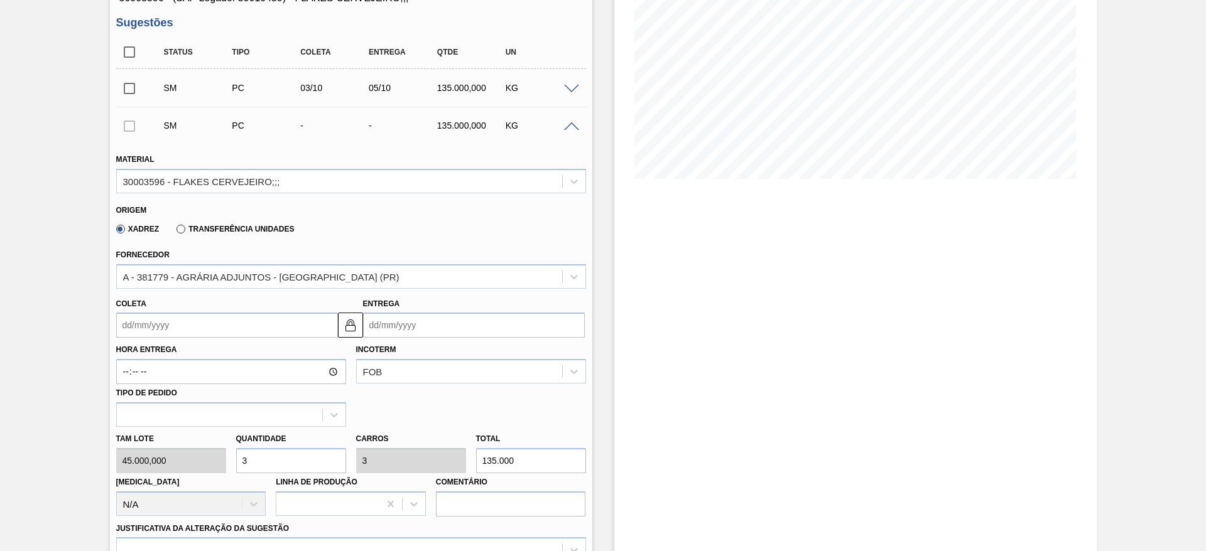
type input "3"
click at [153, 310] on div "Coleta" at bounding box center [227, 316] width 222 height 43
click at [156, 318] on input "Coleta" at bounding box center [227, 325] width 222 height 25
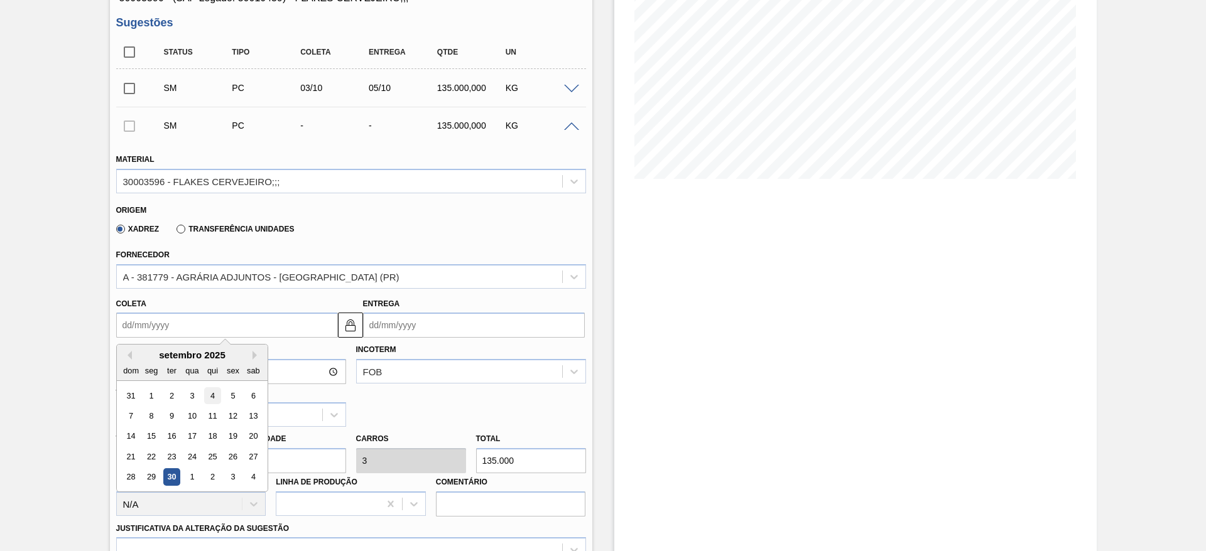
click at [217, 402] on div "4" at bounding box center [212, 396] width 17 height 17
type input "04/09/2025"
type input "06/09/2025"
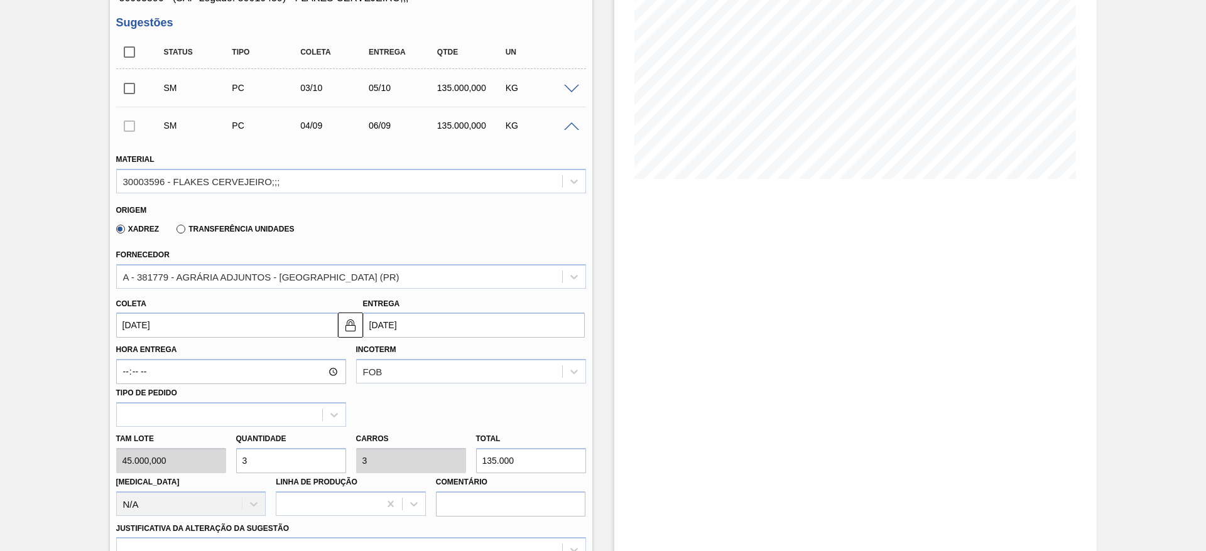
click at [153, 324] on input "04/09/2025" at bounding box center [227, 325] width 222 height 25
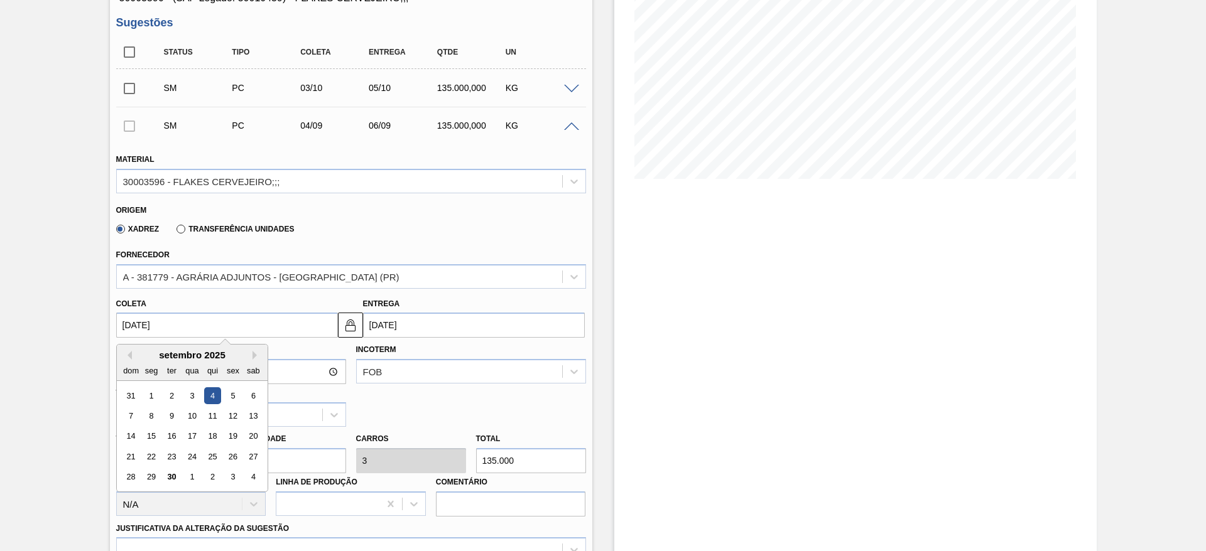
drag, startPoint x: 249, startPoint y: 474, endPoint x: 263, endPoint y: 437, distance: 38.7
click at [251, 474] on div "4" at bounding box center [252, 477] width 17 height 17
type input "04/10/2025"
type input "06/10/2025"
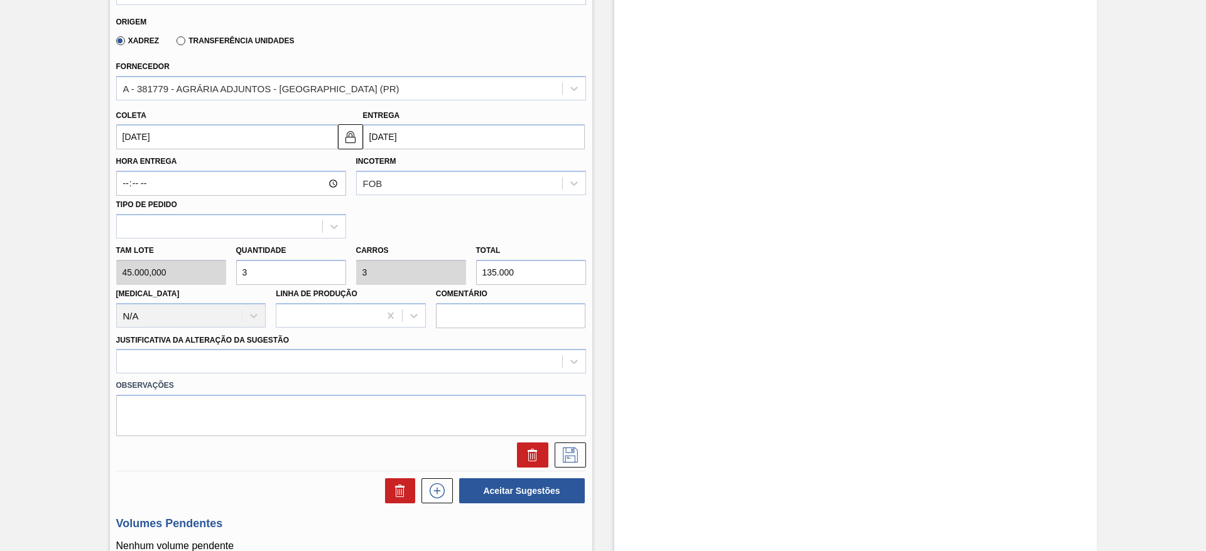
click at [524, 345] on div "Justificativa da Alteração da Sugestão" at bounding box center [351, 353] width 470 height 43
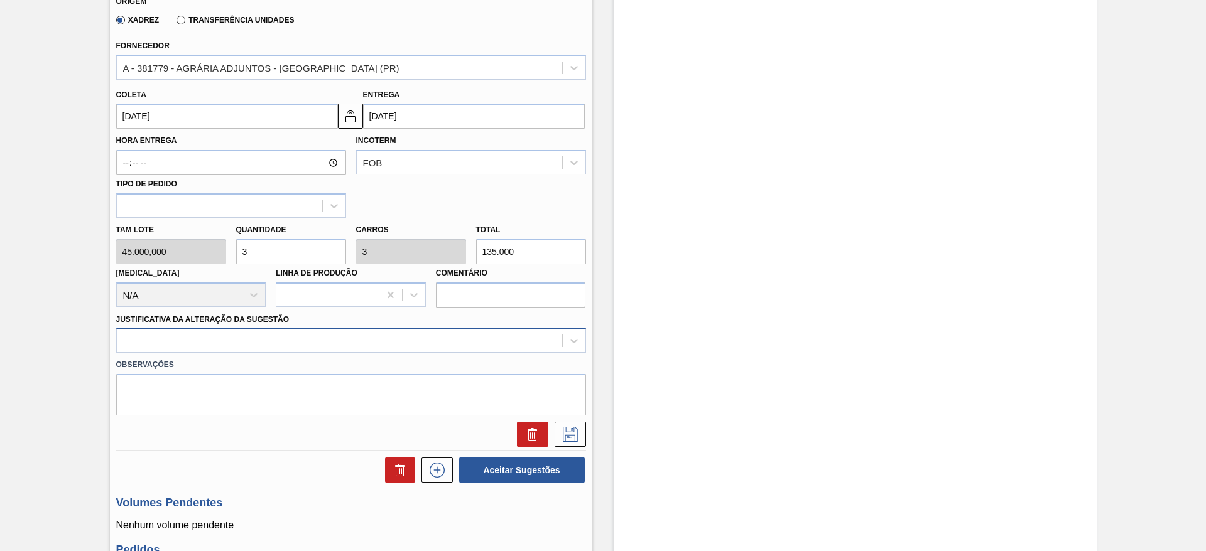
click at [519, 355] on div "Material 30003596 - FLAKES CERVEJEIRO;;; Origem Xadrez Transferência Unidades F…" at bounding box center [351, 189] width 470 height 515
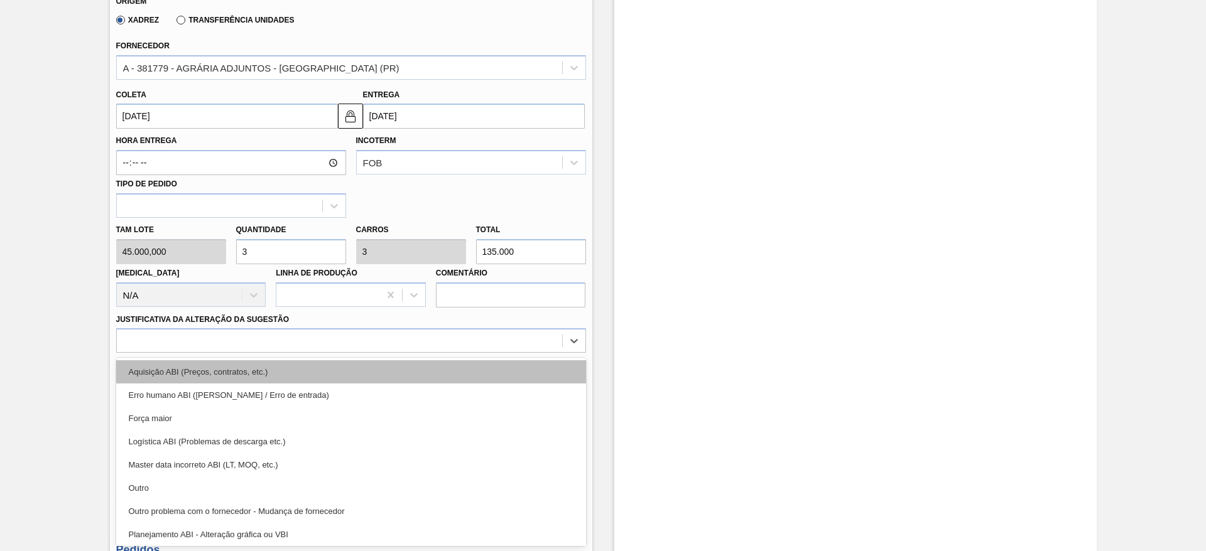
click at [517, 377] on div "Aquisição ABI (Preços, contratos, etc.)" at bounding box center [351, 372] width 470 height 23
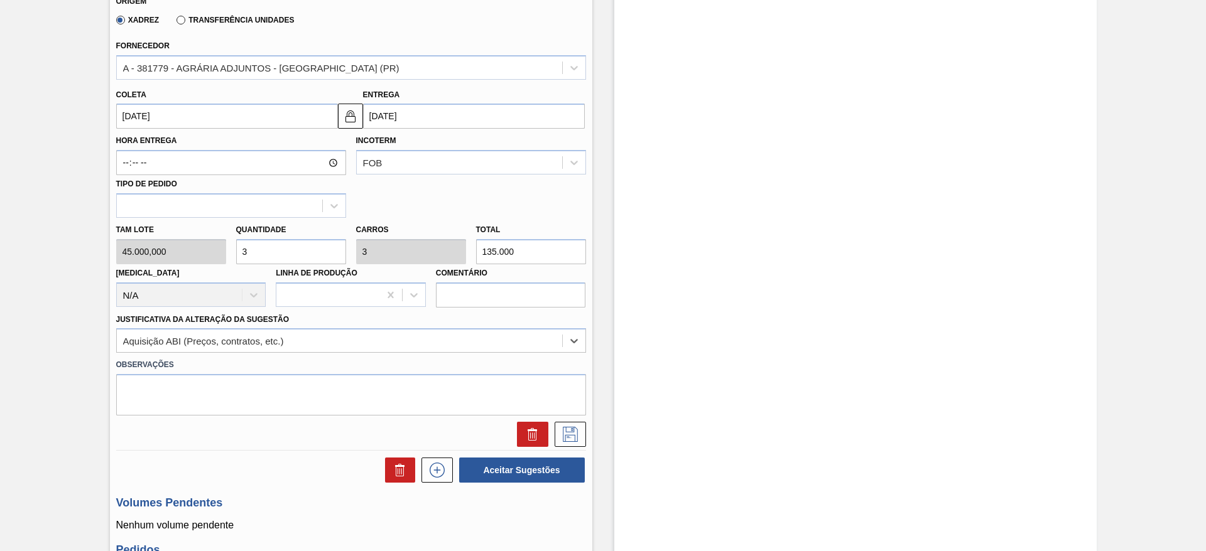
click at [570, 421] on div at bounding box center [351, 431] width 480 height 31
click at [571, 420] on div at bounding box center [351, 431] width 480 height 31
click at [569, 422] on button at bounding box center [570, 434] width 31 height 25
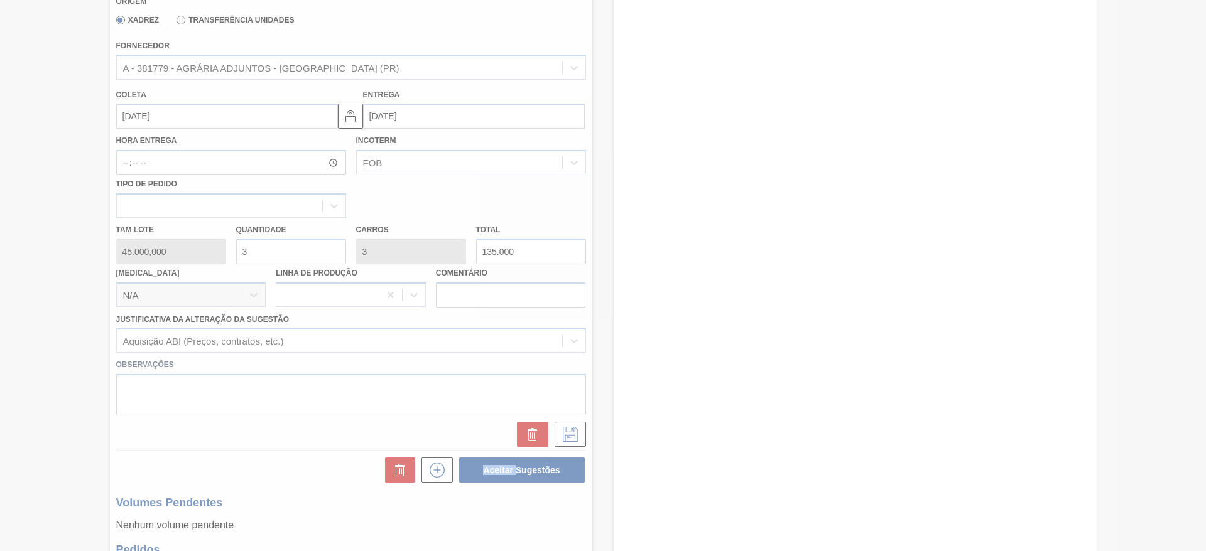
scroll to position [23, 0]
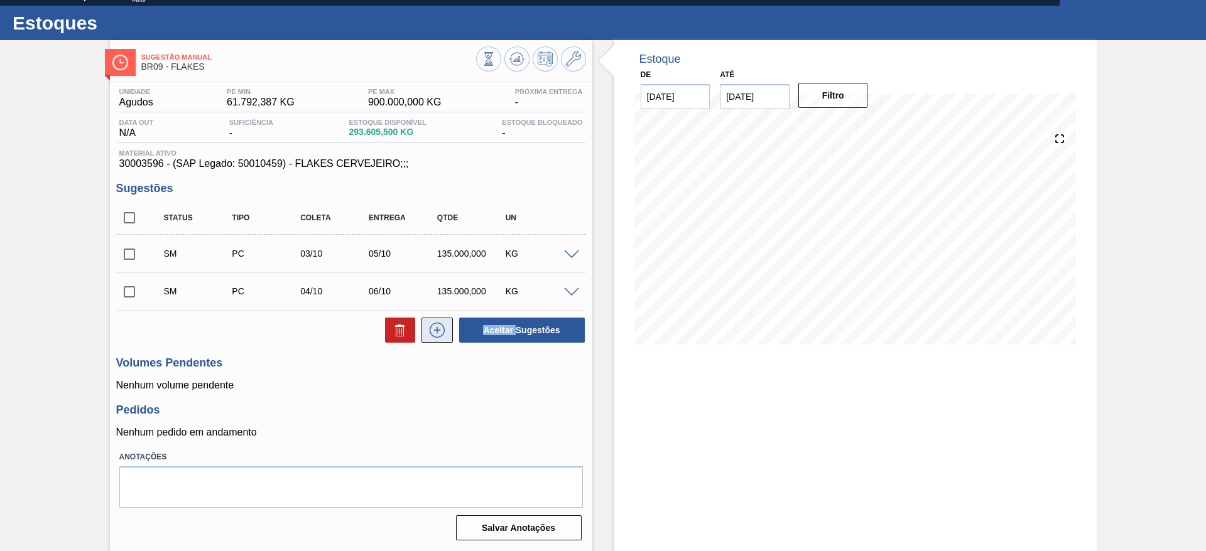
click at [446, 331] on button at bounding box center [436, 330] width 31 height 25
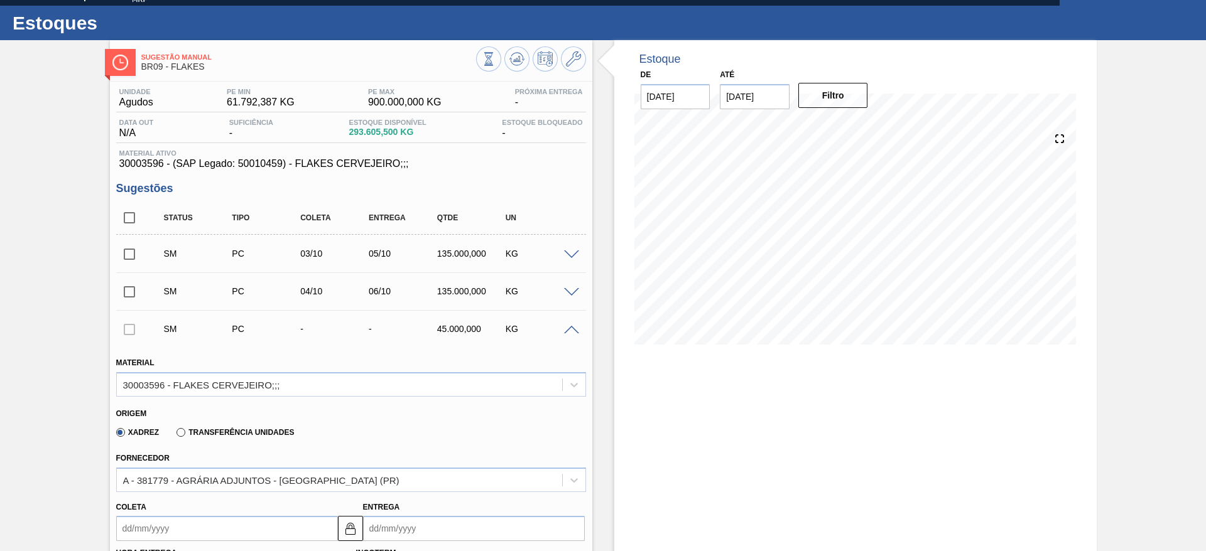
scroll to position [305, 0]
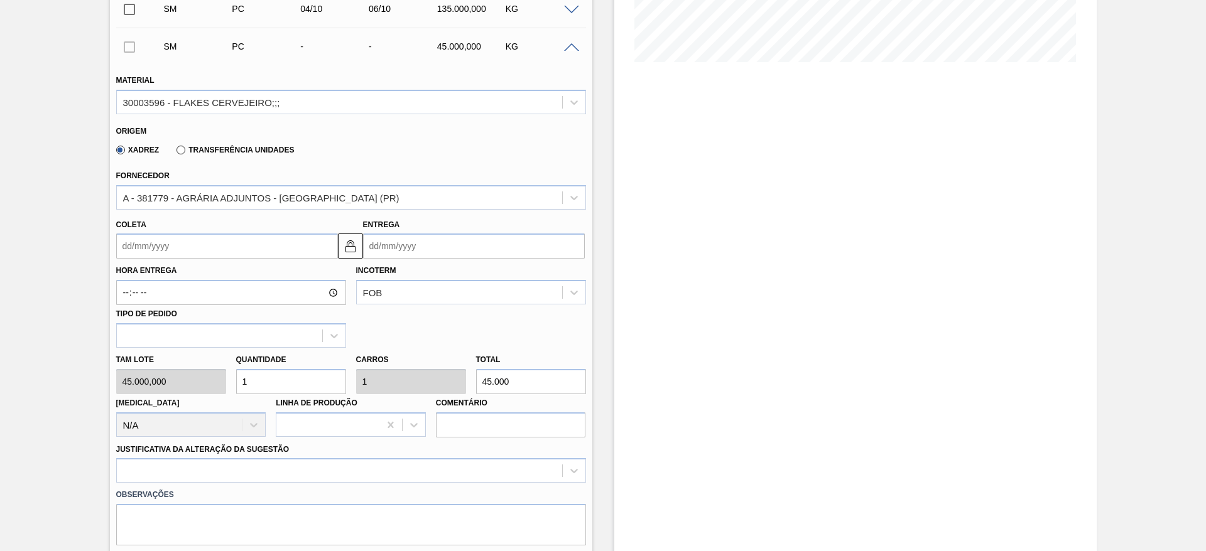
click at [193, 381] on div "Tam lote 45.000,000 Quantidade 1 Carros 1 Total 45.000 Doca N/A Linha de Produç…" at bounding box center [351, 393] width 480 height 90
type input "3"
type input "135.000"
type input "3"
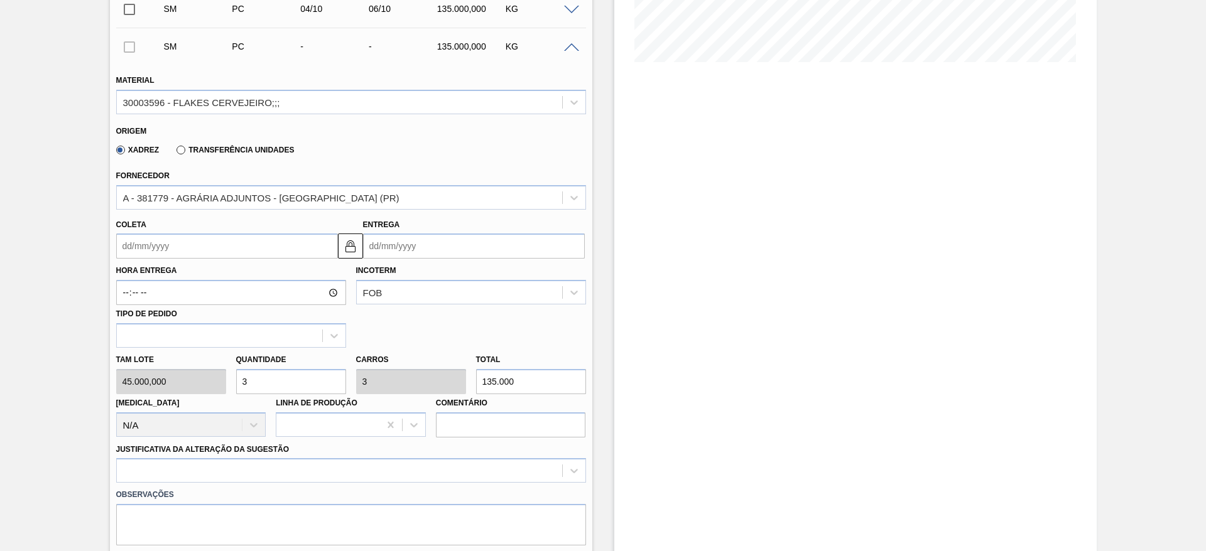
click at [149, 247] on input "Coleta" at bounding box center [227, 246] width 222 height 25
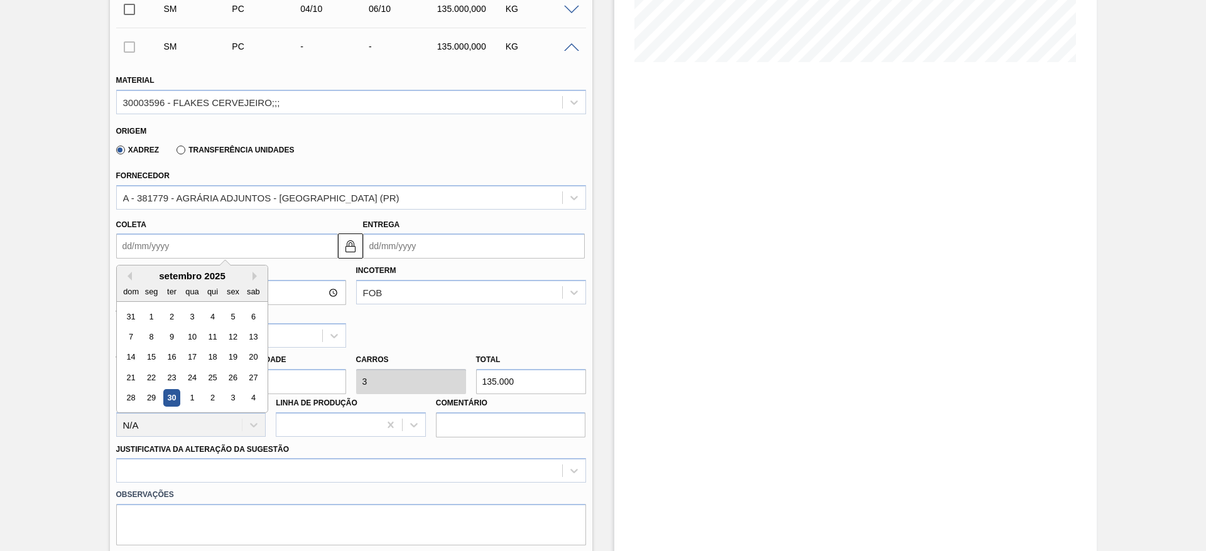
click at [251, 280] on div "setembro 2025" at bounding box center [192, 276] width 151 height 11
click at [263, 271] on div "setembro 2025" at bounding box center [192, 276] width 151 height 11
click at [253, 274] on button "Next Month" at bounding box center [257, 276] width 9 height 9
click at [194, 336] on div "8" at bounding box center [191, 337] width 17 height 17
type input "08/10/2025"
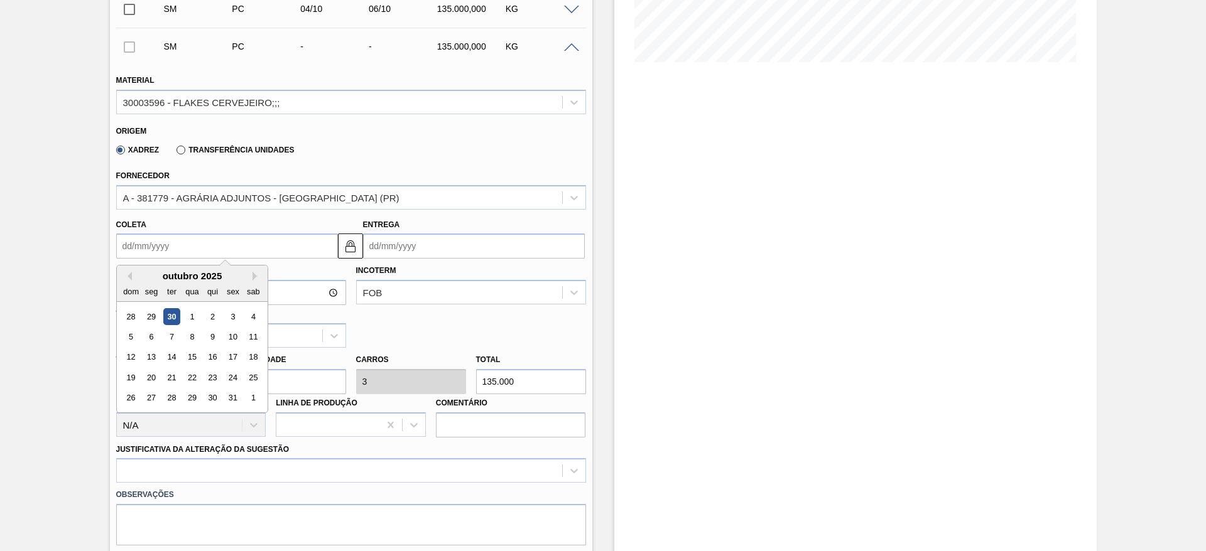
type input "[DATE]"
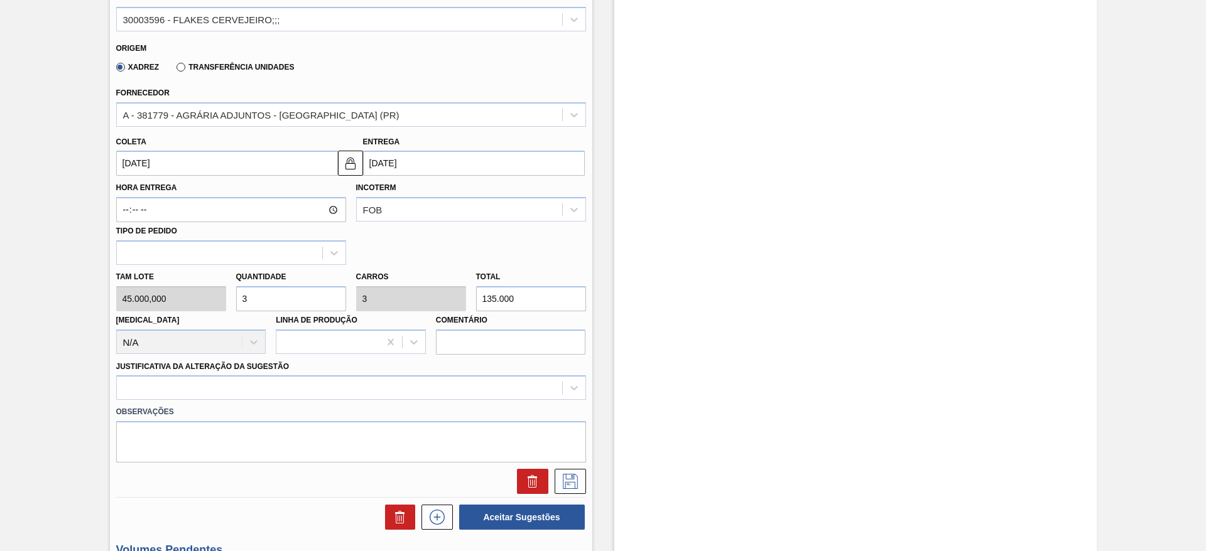
scroll to position [494, 0]
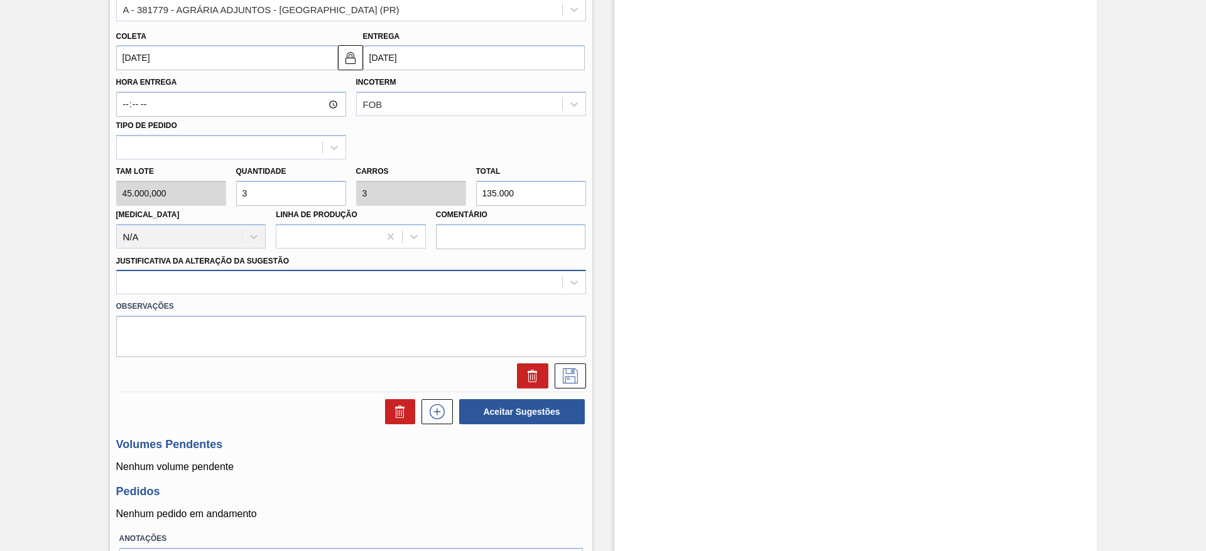
click at [479, 281] on div at bounding box center [339, 283] width 445 height 18
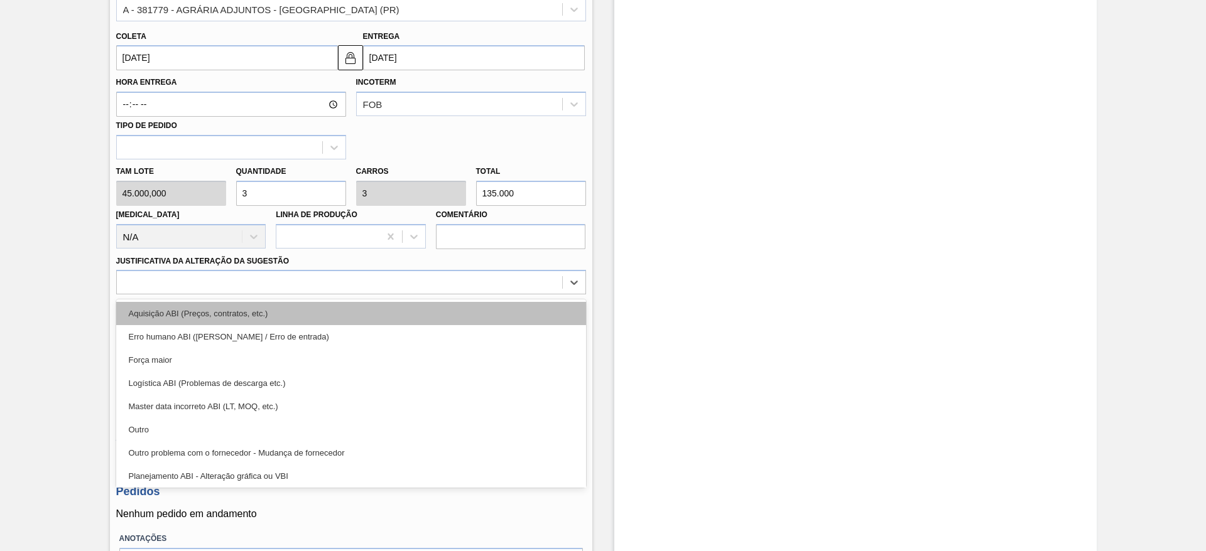
click at [475, 305] on div "Aquisição ABI (Preços, contratos, etc.)" at bounding box center [351, 313] width 470 height 23
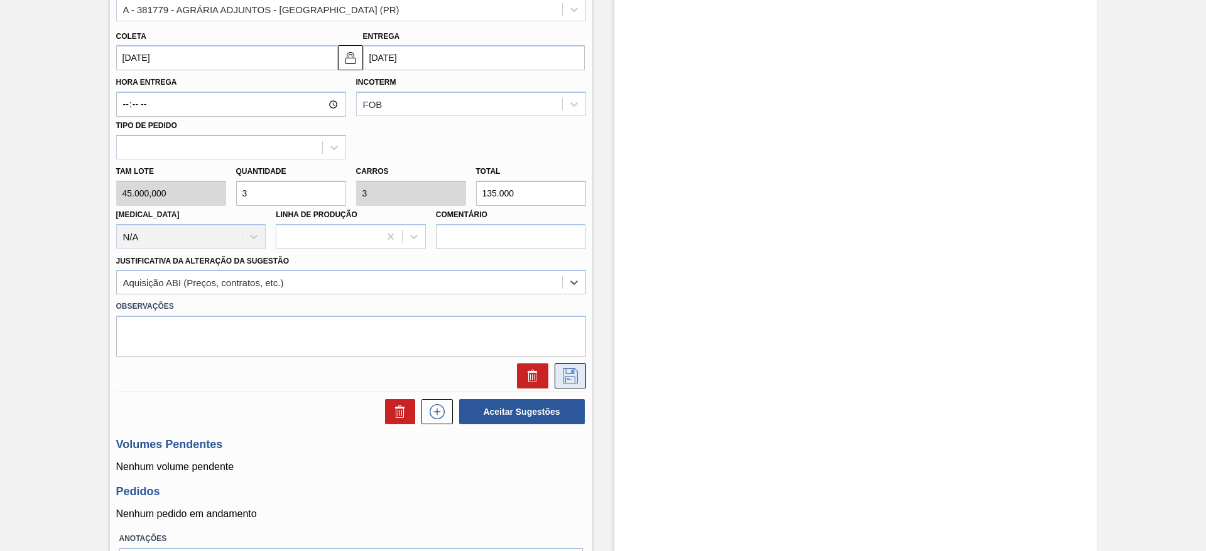
click at [577, 377] on button at bounding box center [570, 376] width 31 height 25
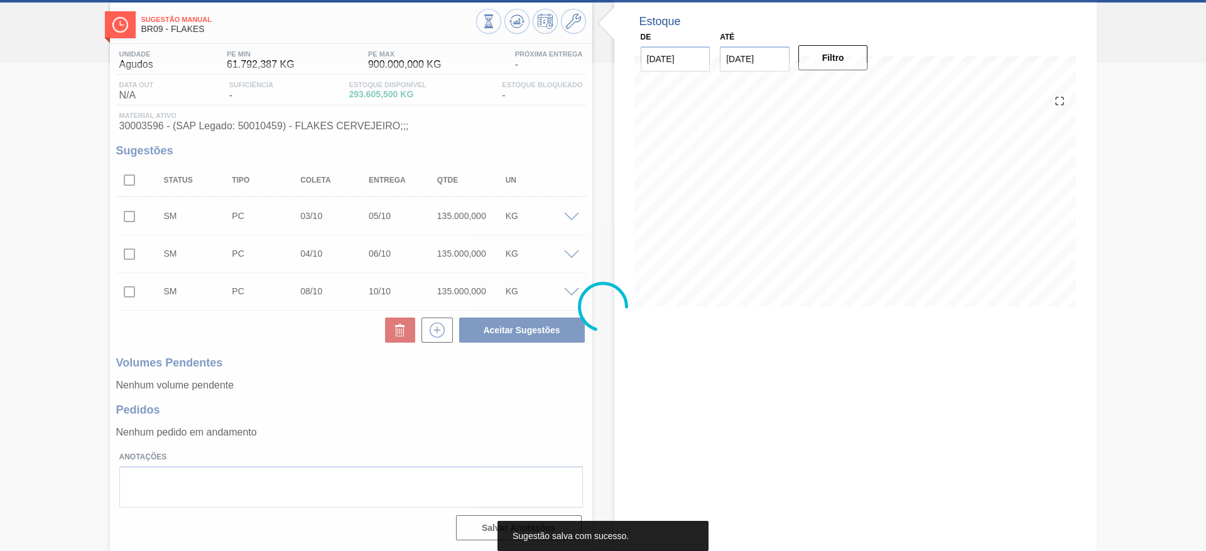
scroll to position [60, 0]
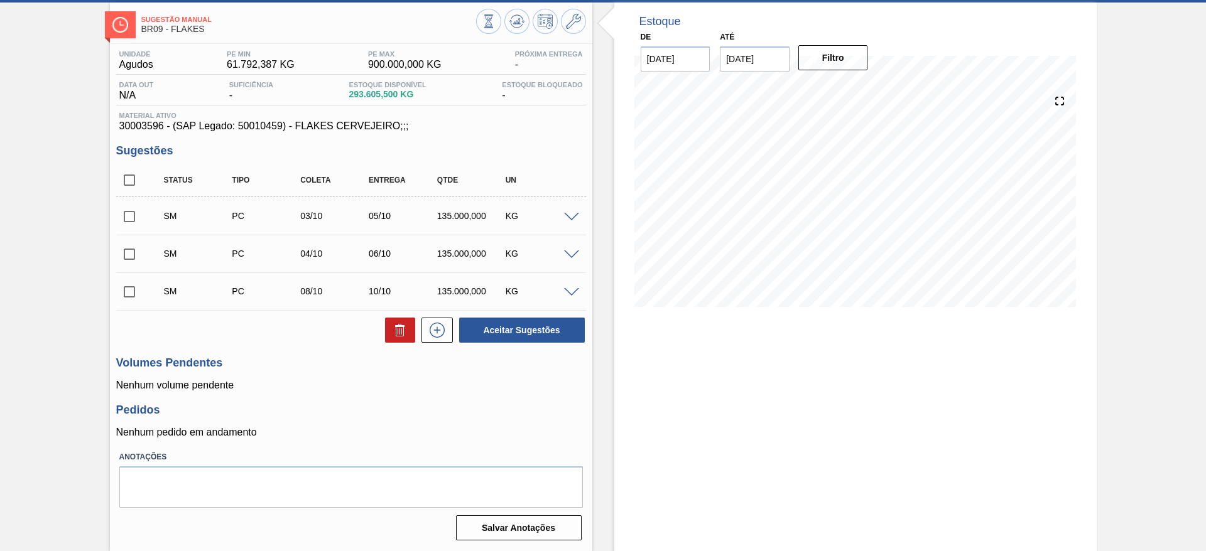
click at [561, 253] on div at bounding box center [573, 253] width 25 height 9
click at [432, 337] on button at bounding box center [436, 330] width 31 height 25
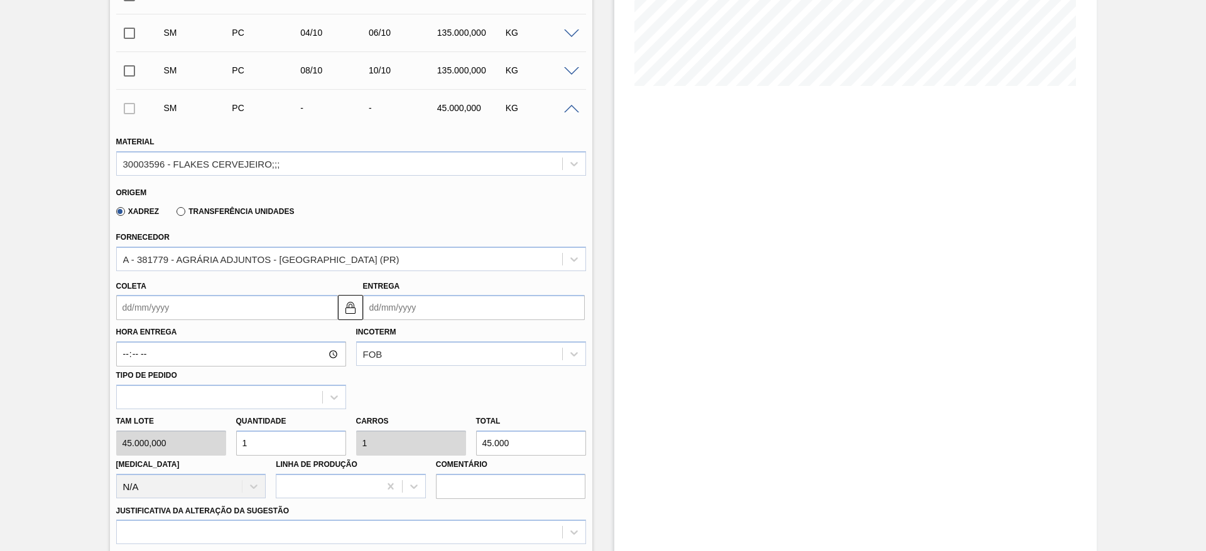
scroll to position [343, 0]
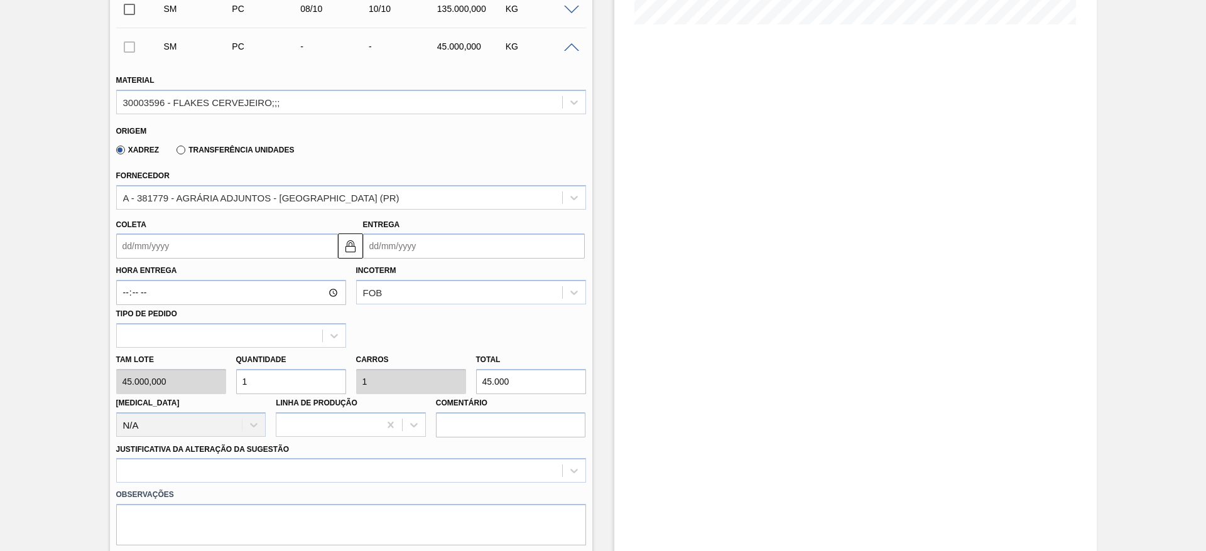
click at [152, 246] on input "Coleta" at bounding box center [227, 246] width 222 height 25
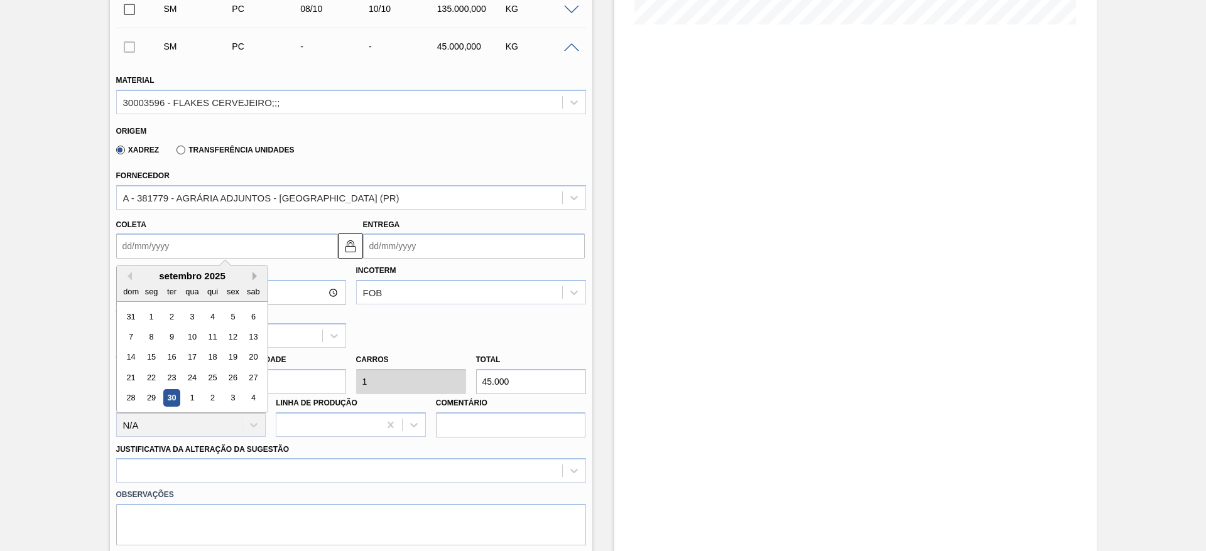
click at [260, 276] on button "Next Month" at bounding box center [257, 276] width 9 height 9
click at [212, 338] on div "9" at bounding box center [212, 337] width 17 height 17
type input "[DATE]"
type input "11/10/2025"
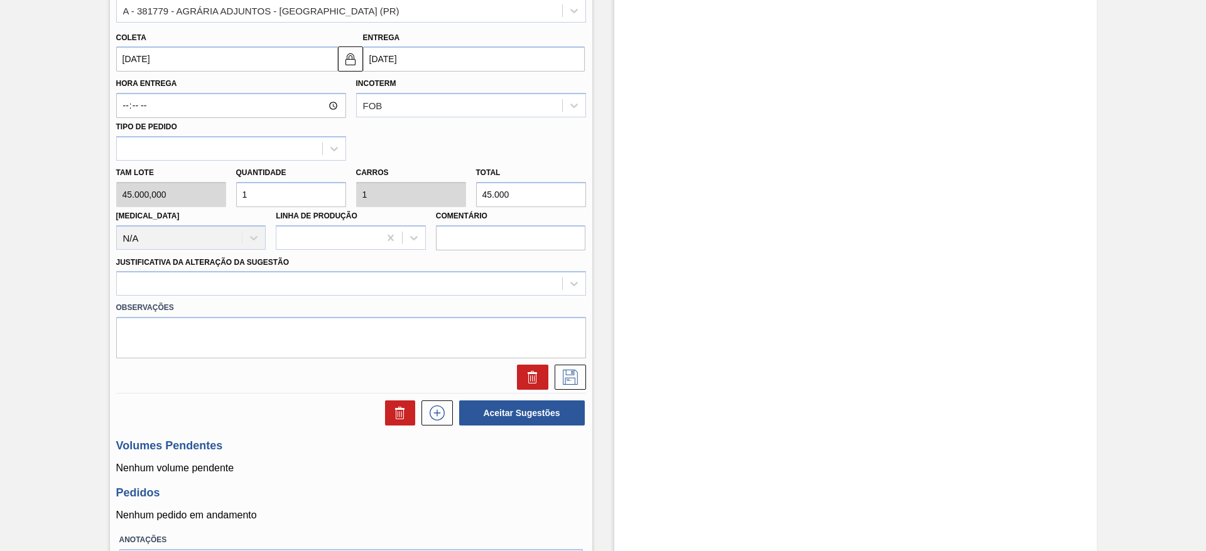
scroll to position [531, 0]
click at [225, 190] on div "Tam lote 45.000,000 Quantidade 1 Carros 1 Total 45.000 Doca N/A Linha de Produç…" at bounding box center [351, 205] width 480 height 90
type input "2"
type input "90.000"
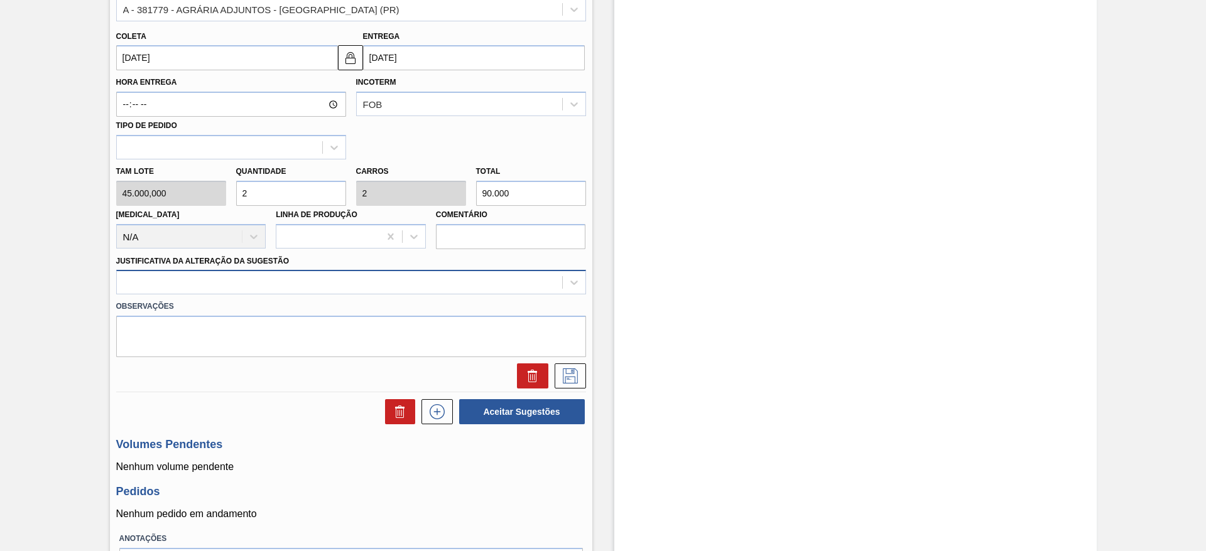
type input "2"
click at [375, 288] on div at bounding box center [339, 283] width 445 height 18
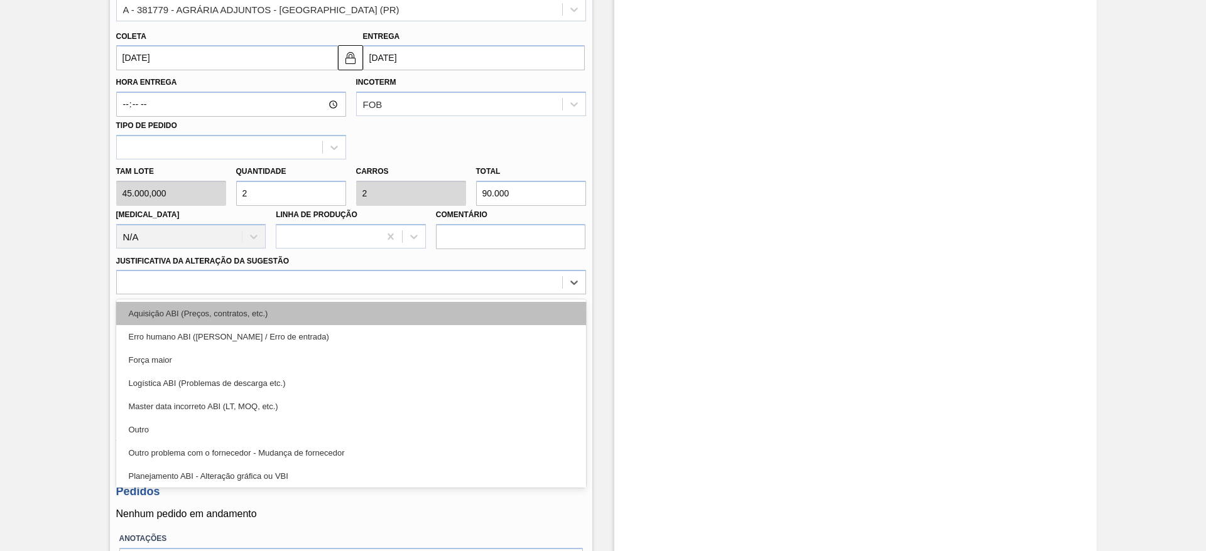
click at [380, 311] on div "Aquisição ABI (Preços, contratos, etc.)" at bounding box center [351, 313] width 470 height 23
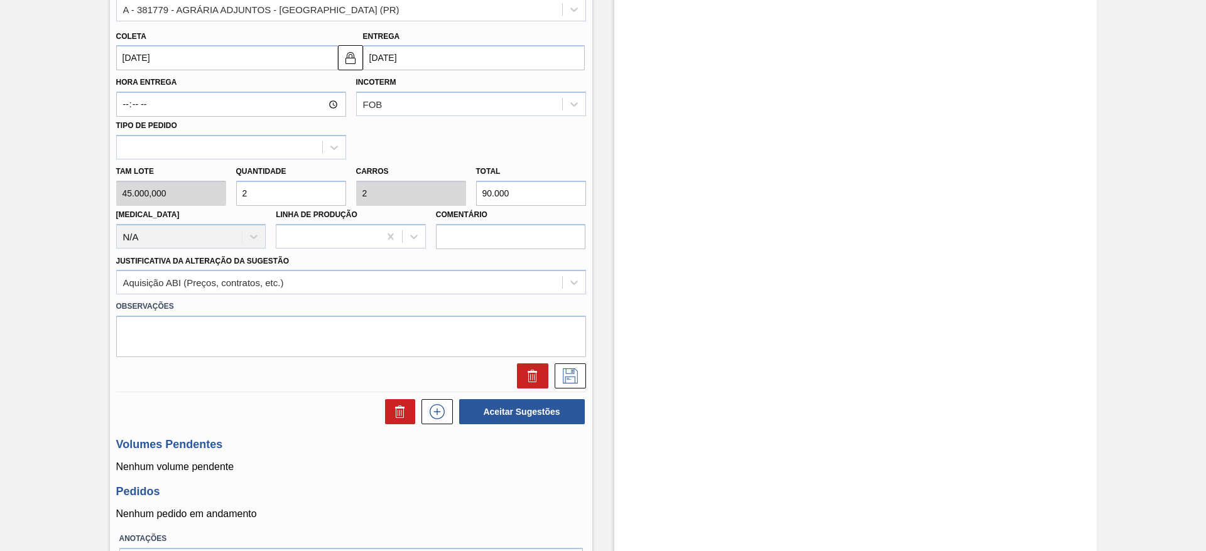
click at [550, 371] on div at bounding box center [567, 376] width 38 height 25
click at [560, 375] on icon at bounding box center [570, 376] width 20 height 15
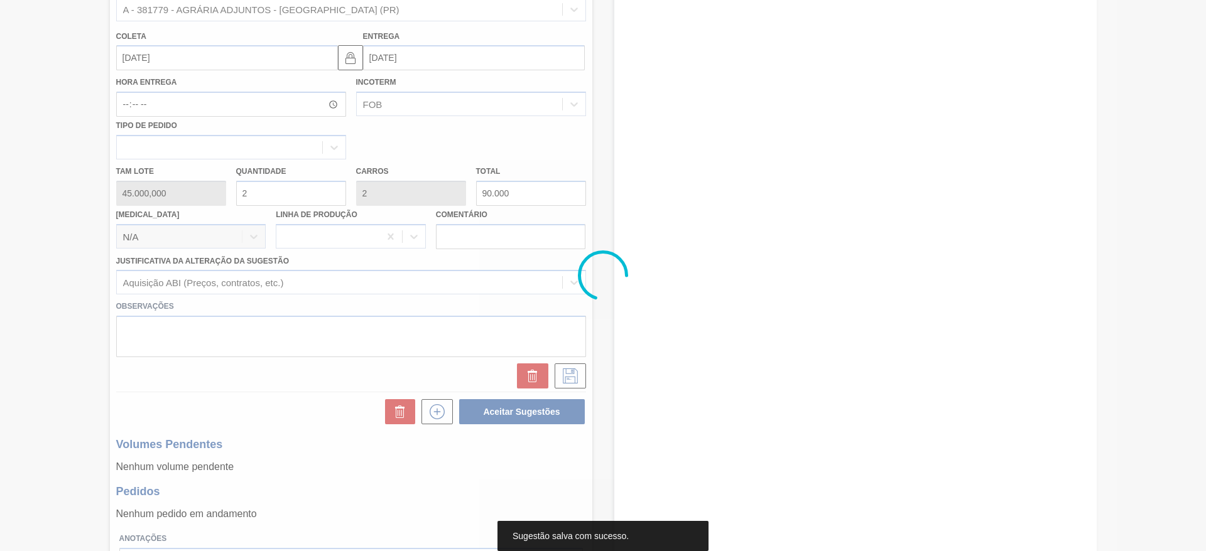
scroll to position [98, 0]
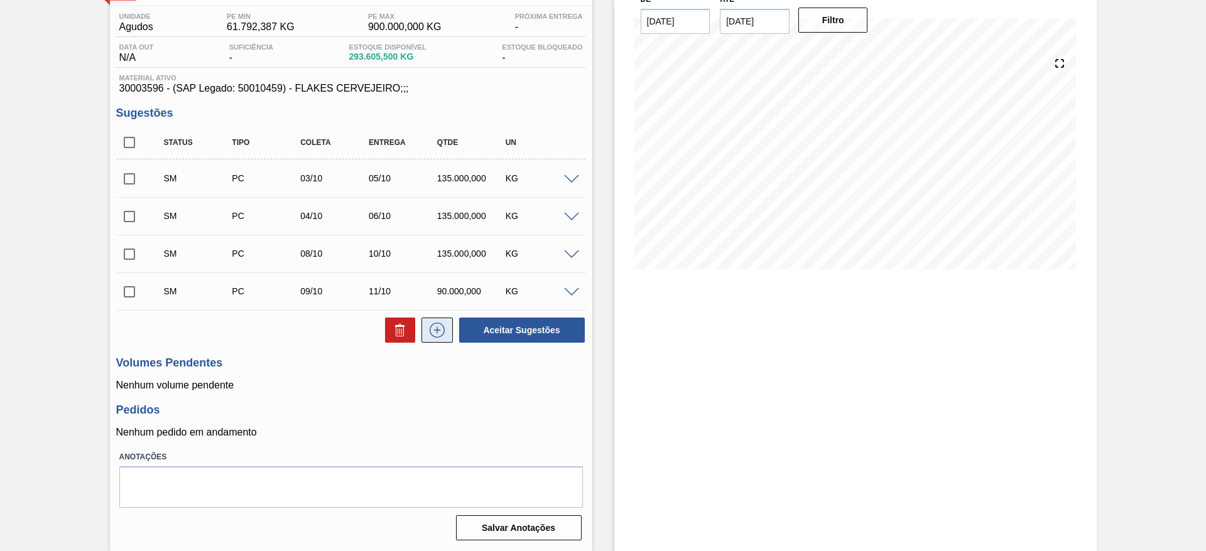
click at [436, 336] on icon at bounding box center [437, 330] width 20 height 15
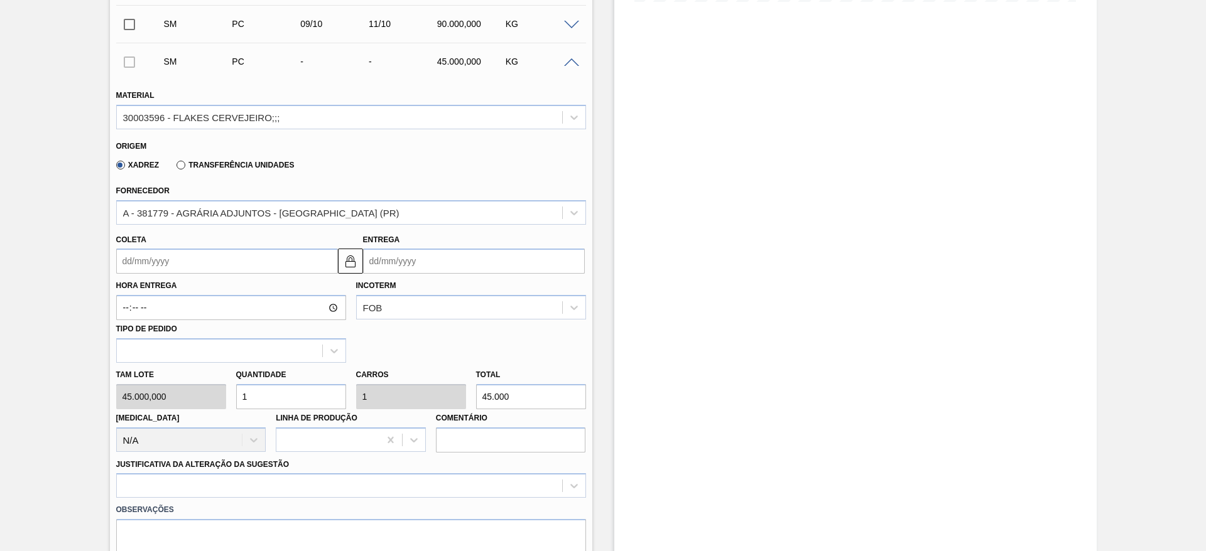
scroll to position [381, 0]
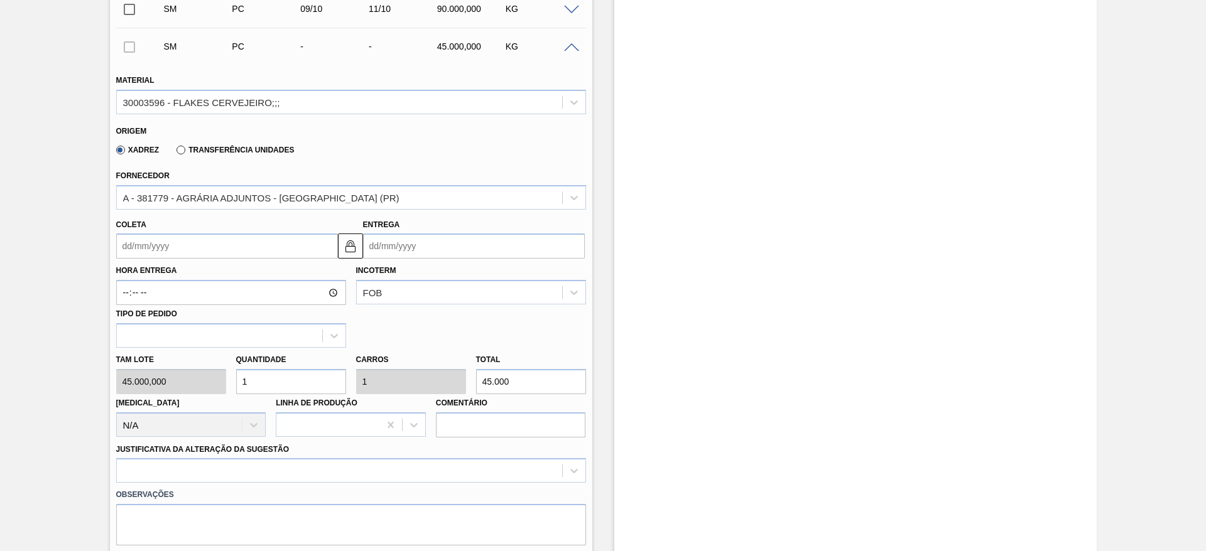
click at [161, 246] on input "Coleta" at bounding box center [227, 246] width 222 height 25
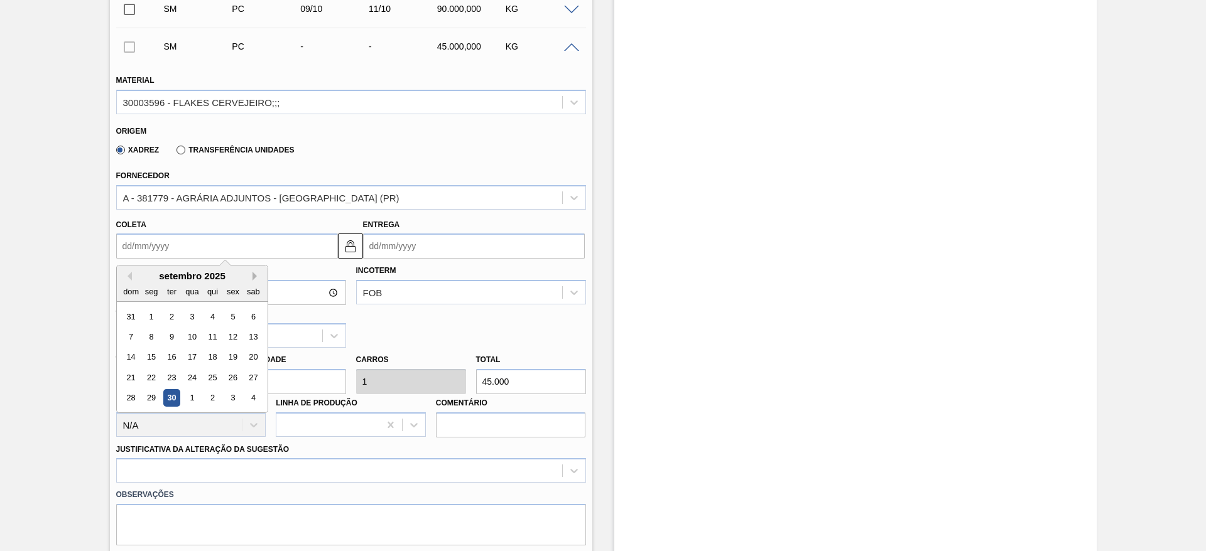
click at [258, 274] on button "Next Month" at bounding box center [257, 276] width 9 height 9
click at [237, 335] on div "10" at bounding box center [232, 337] width 17 height 17
type input "[DATE]"
type input "12/10/2025"
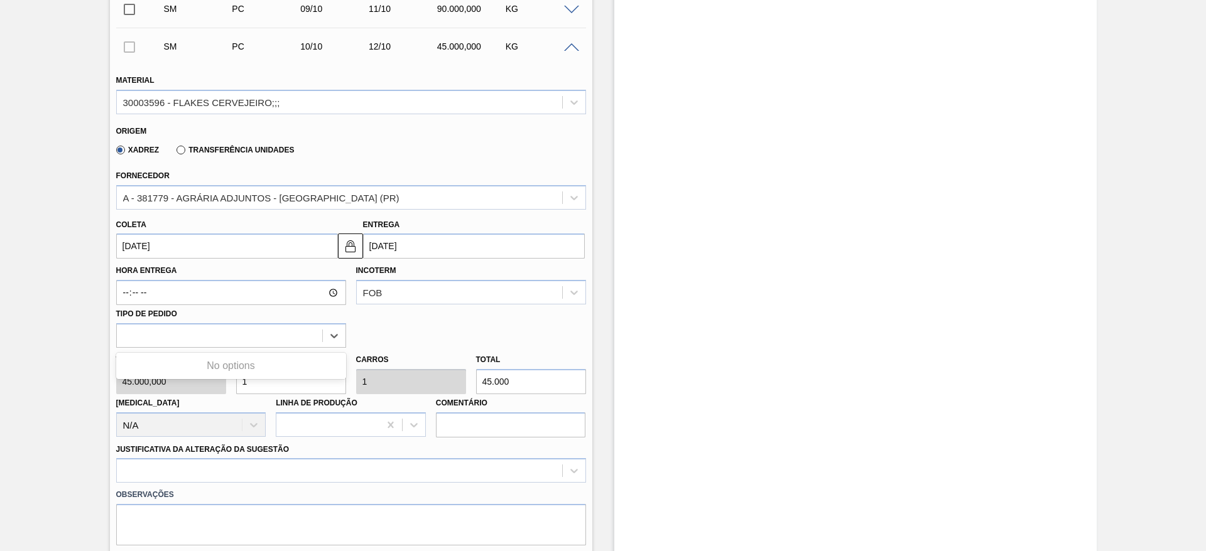
click at [237, 335] on div at bounding box center [219, 336] width 205 height 18
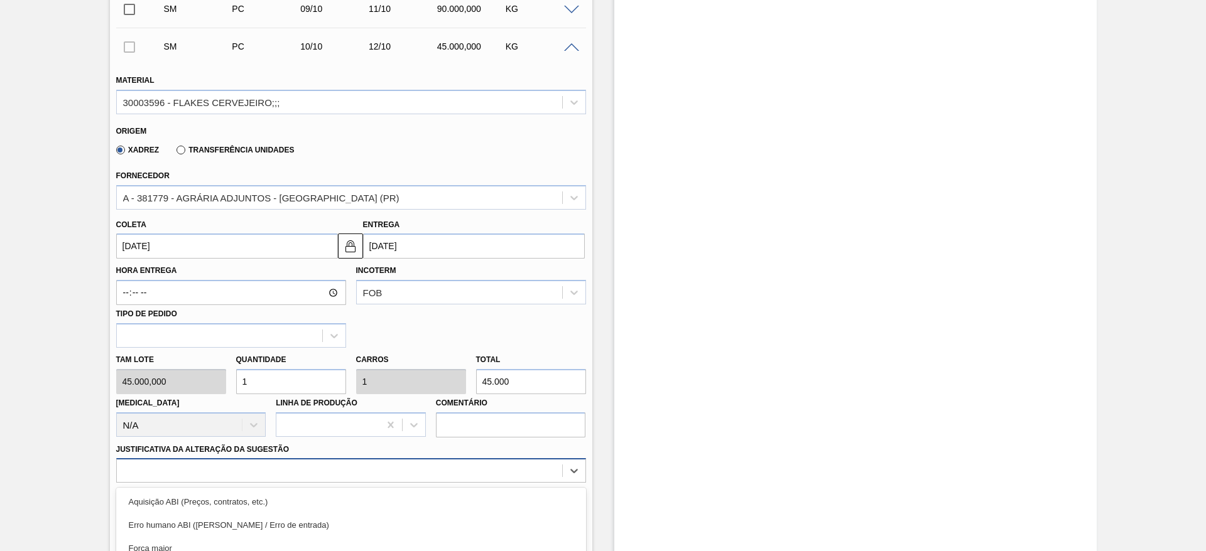
scroll to position [511, 0]
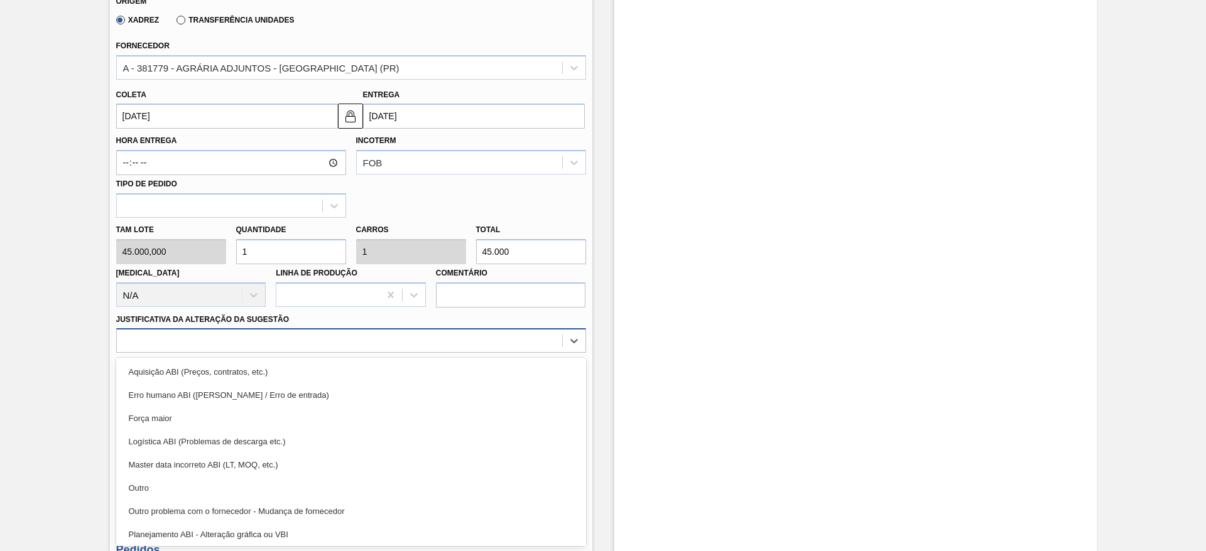
click at [396, 353] on div "option Master data incorreto ABI (LT, MOQ, etc.) focused, 5 of 18. 18 results a…" at bounding box center [351, 341] width 470 height 24
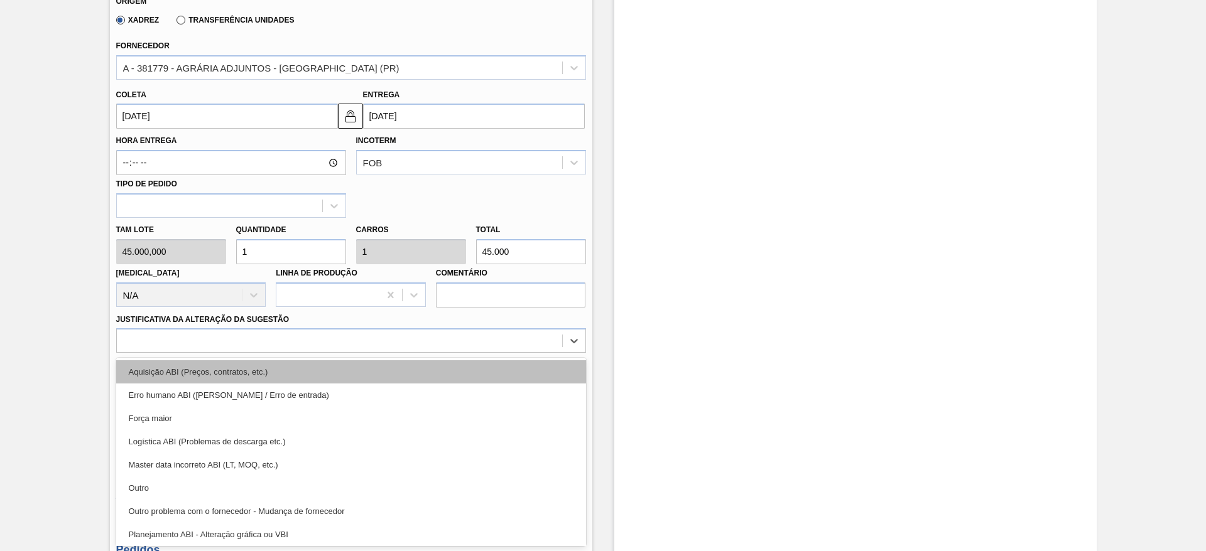
click at [413, 376] on div "Aquisição ABI (Preços, contratos, etc.)" at bounding box center [351, 372] width 470 height 23
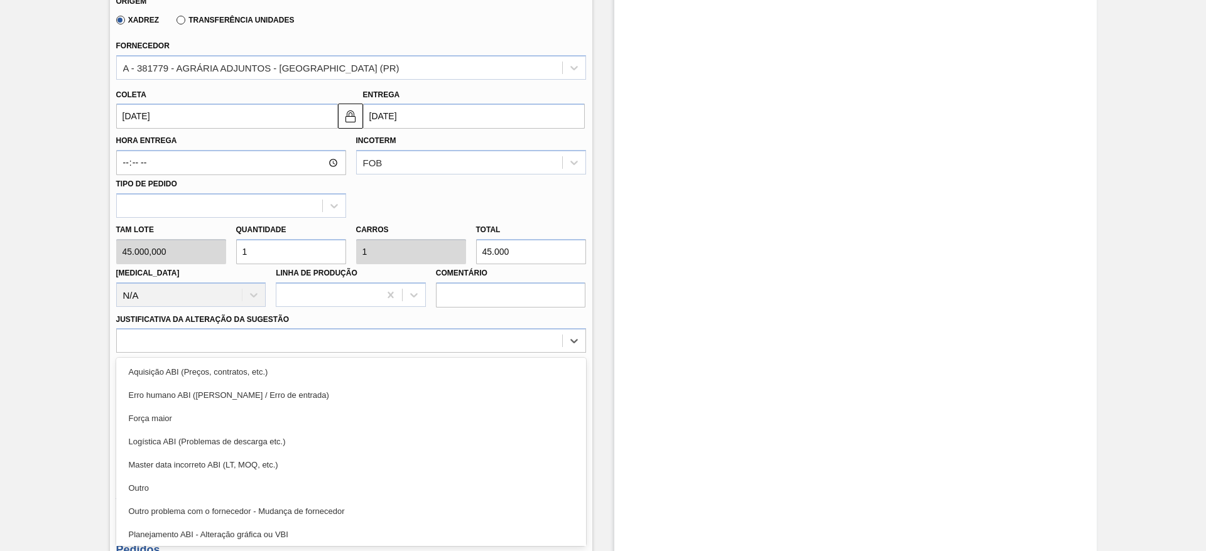
click at [411, 376] on textarea at bounding box center [351, 394] width 470 height 41
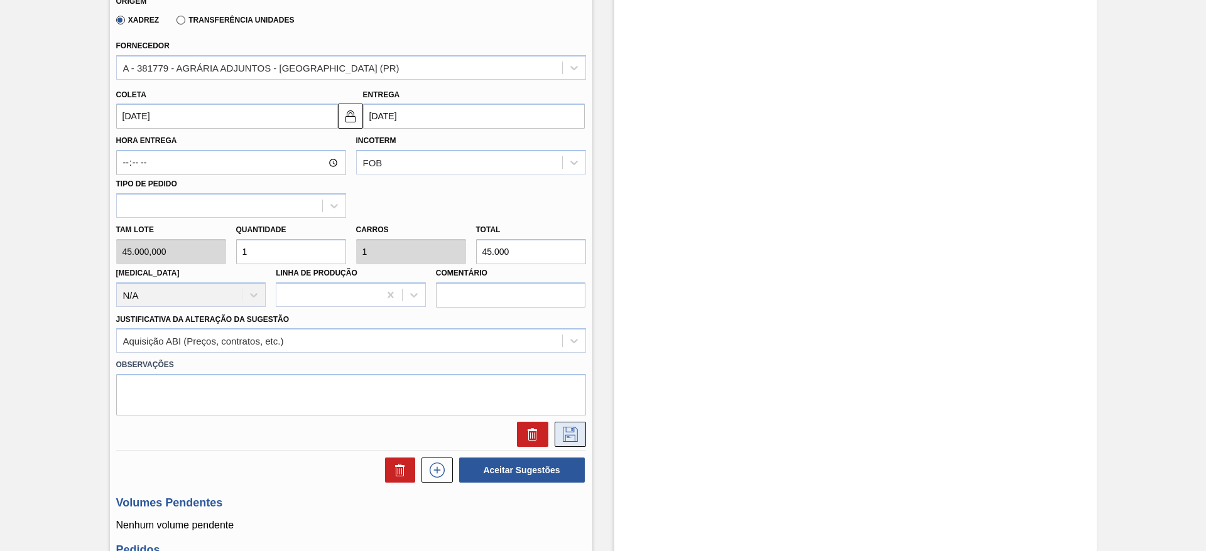
click at [567, 431] on icon at bounding box center [570, 434] width 20 height 15
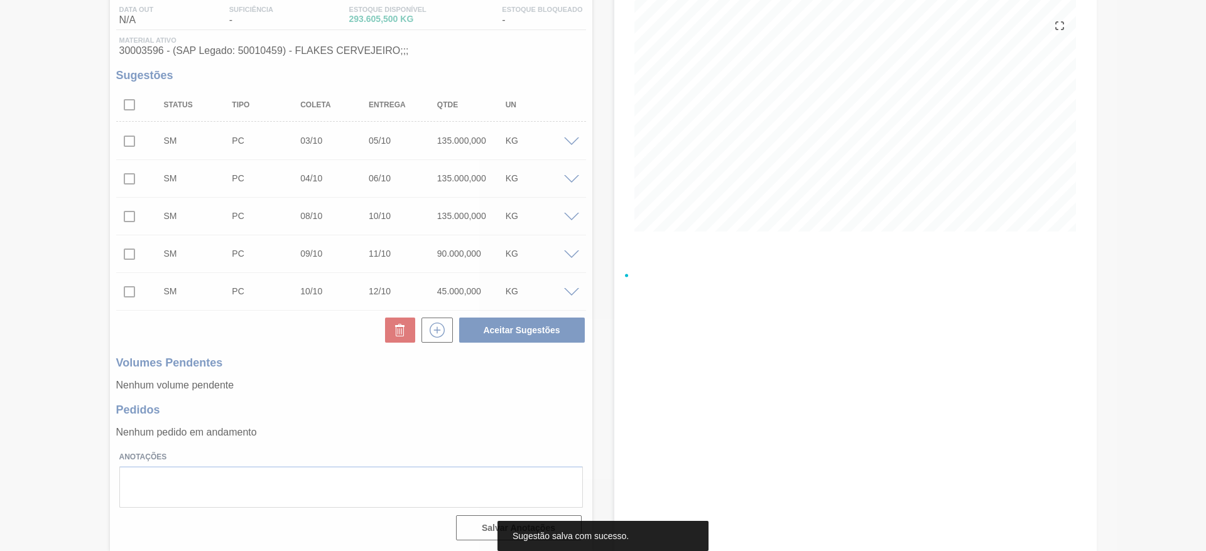
scroll to position [136, 0]
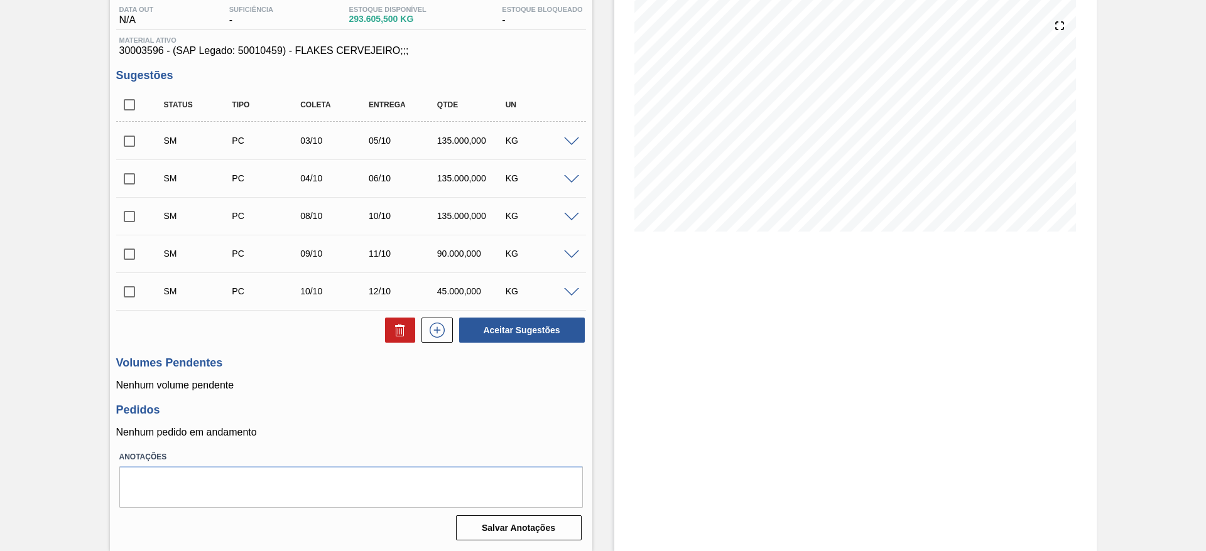
click at [134, 100] on input "checkbox" at bounding box center [129, 105] width 26 height 26
checkbox input "true"
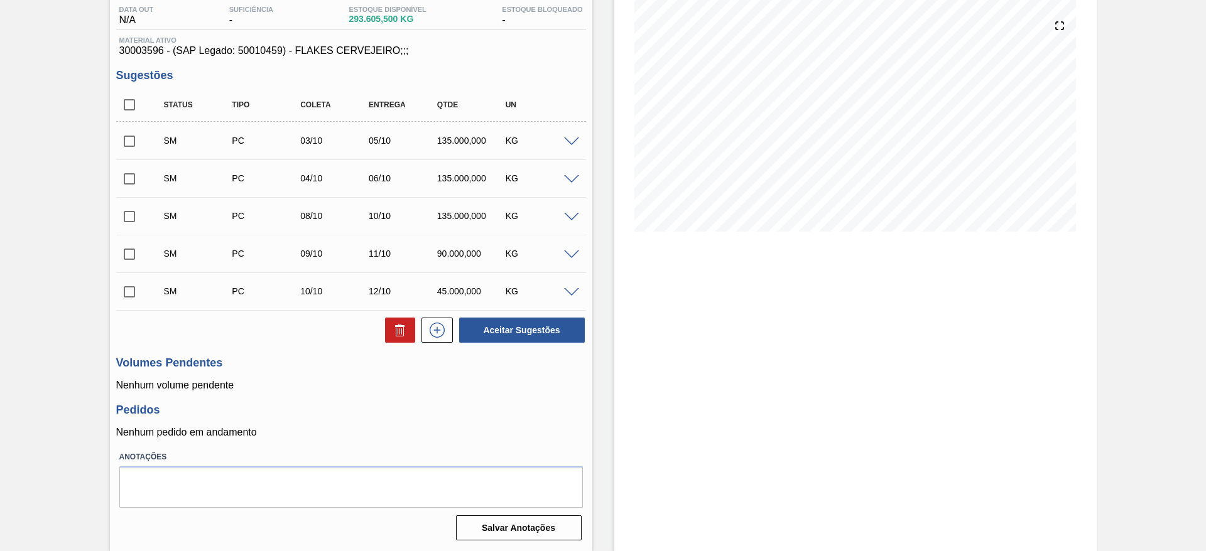
checkbox input "true"
click at [521, 329] on button "Aceitar Sugestões" at bounding box center [522, 330] width 126 height 25
checkbox input "false"
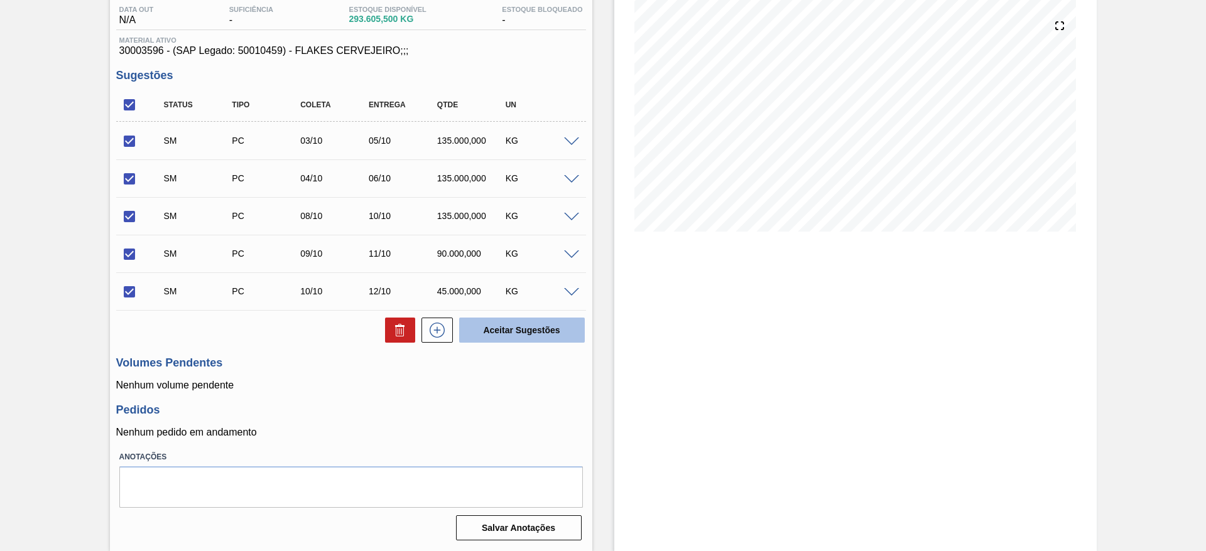
checkbox input "false"
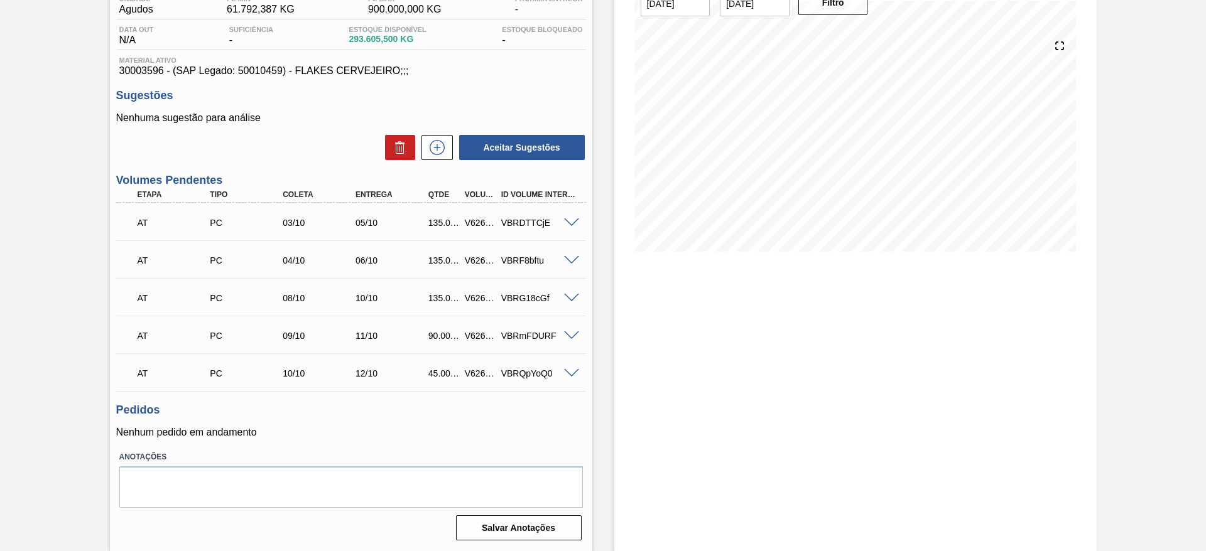
scroll to position [0, 0]
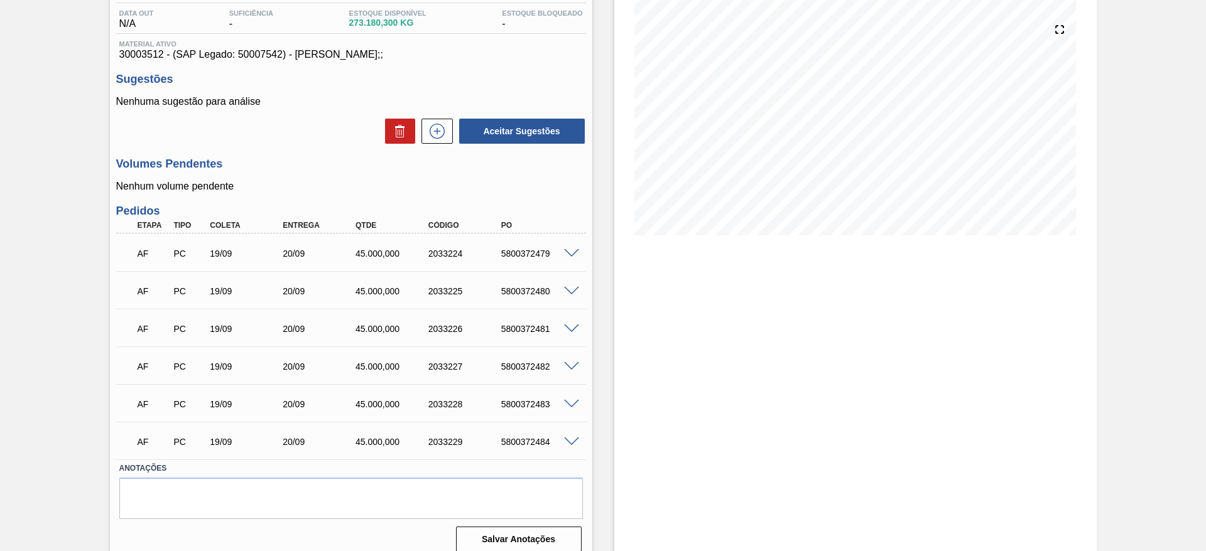
scroll to position [143, 0]
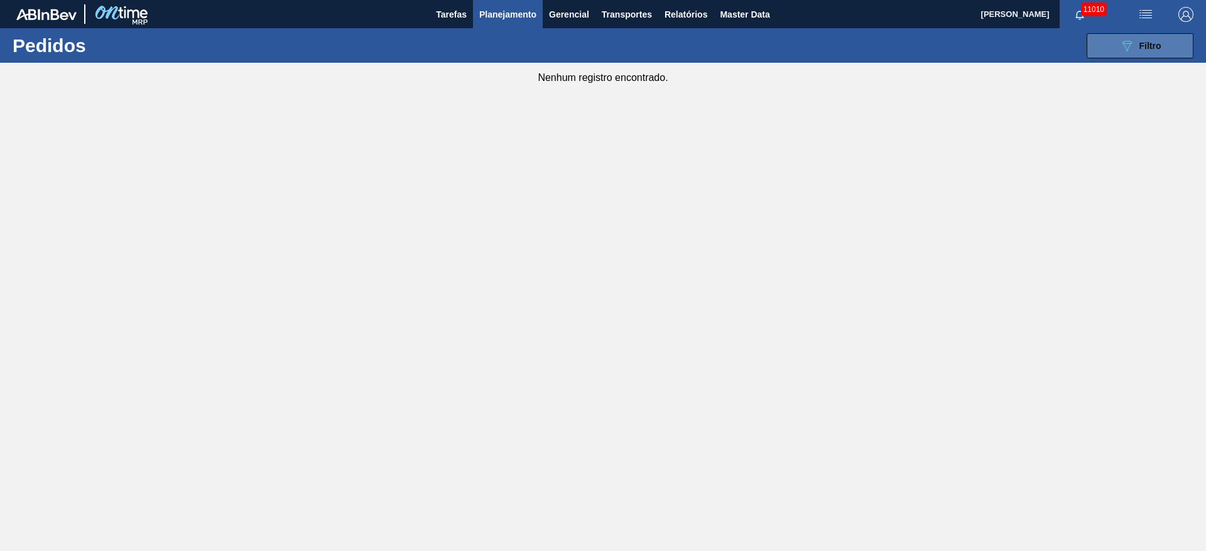
drag, startPoint x: 1164, startPoint y: 48, endPoint x: 1155, endPoint y: 50, distance: 9.0
click at [1162, 48] on button "089F7B8B-B2A5-4AFE-B5C0-19BA573D28AC Filtro" at bounding box center [1140, 45] width 107 height 25
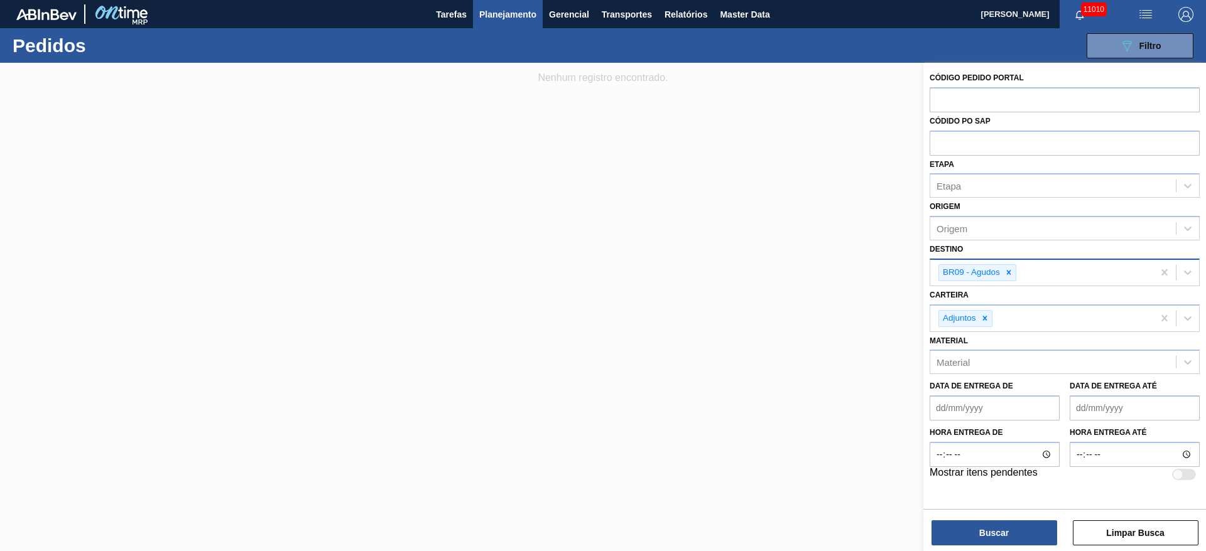
click at [1000, 266] on div "BR09 - Agudos" at bounding box center [970, 273] width 63 height 16
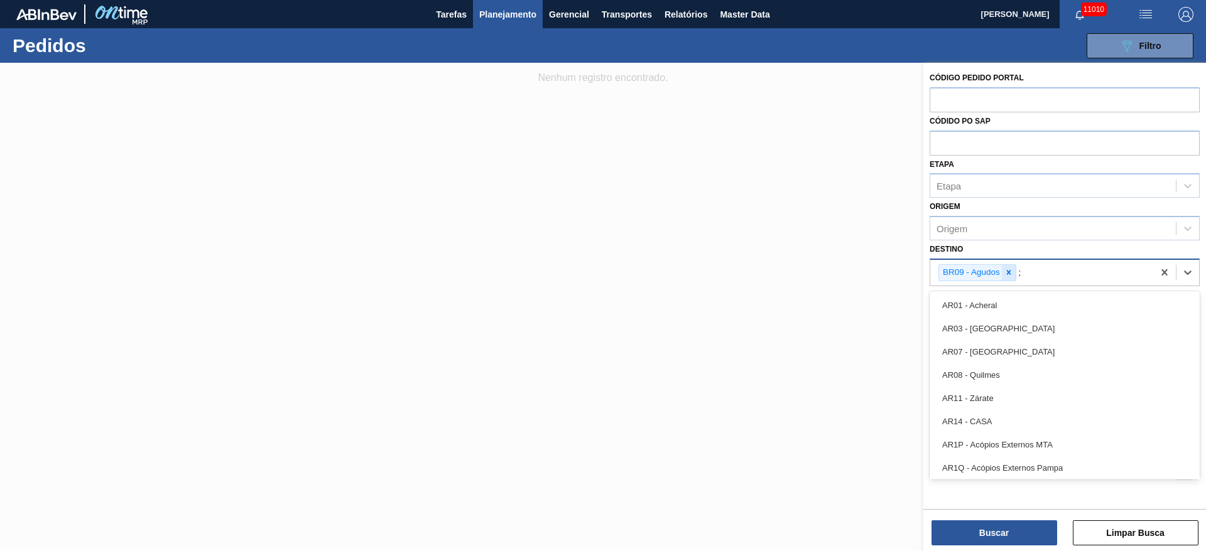
type input "21"
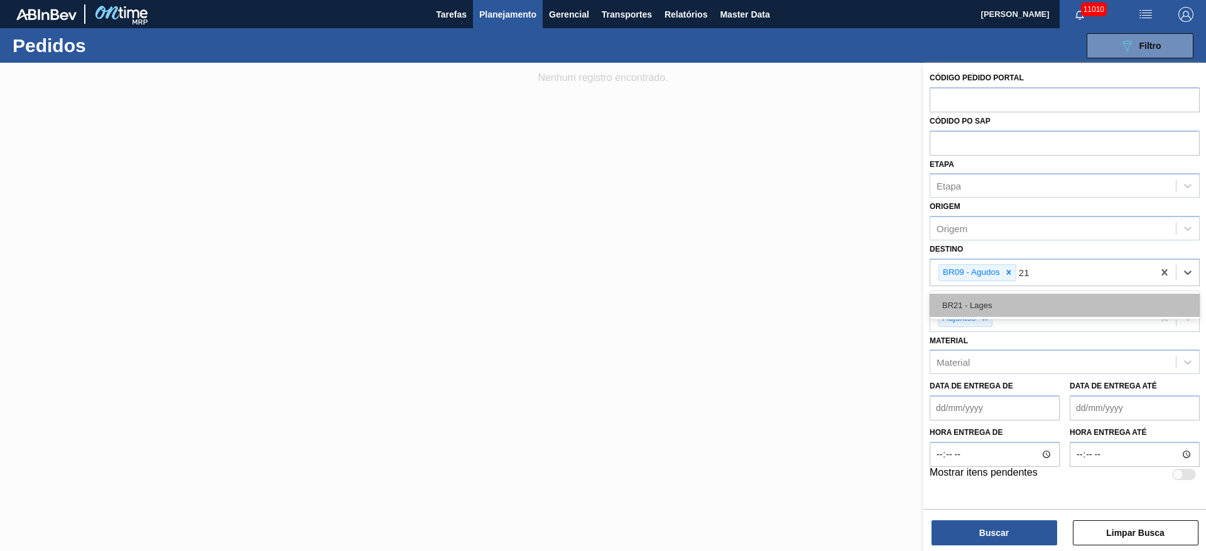
click at [1002, 308] on div "BR21 - Lages" at bounding box center [1065, 305] width 270 height 23
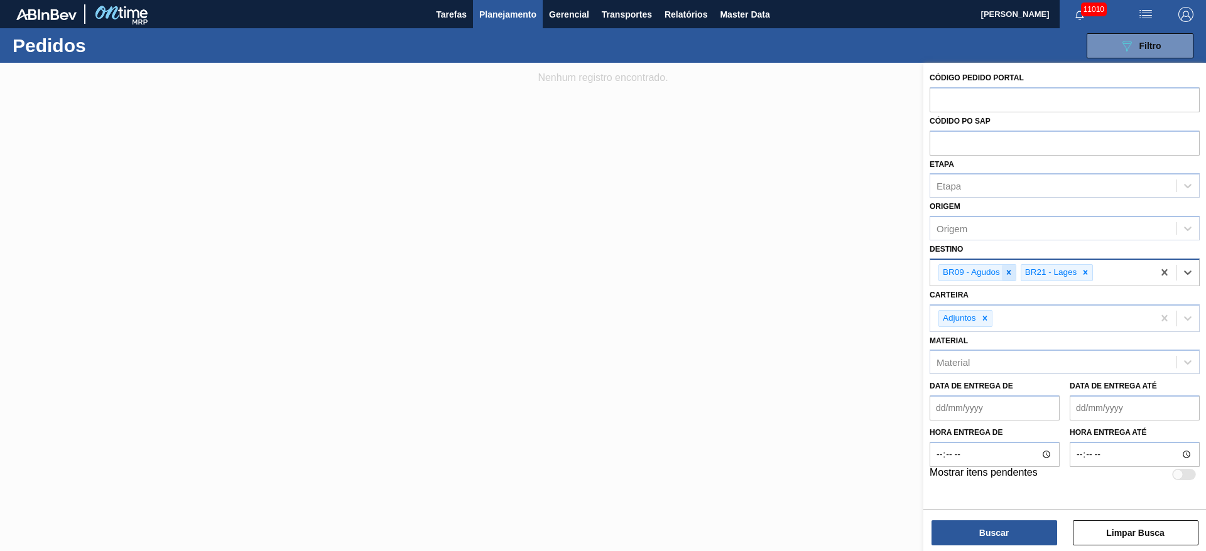
click at [1009, 273] on icon at bounding box center [1009, 273] width 4 height 4
click at [994, 518] on div "Buscar Limpar Busca" at bounding box center [1064, 526] width 283 height 35
click at [1004, 516] on div "Buscar Limpar Busca" at bounding box center [1064, 526] width 283 height 35
click at [1002, 519] on div "Buscar Limpar Busca" at bounding box center [1064, 526] width 283 height 35
click at [1001, 521] on button "Buscar" at bounding box center [994, 533] width 126 height 25
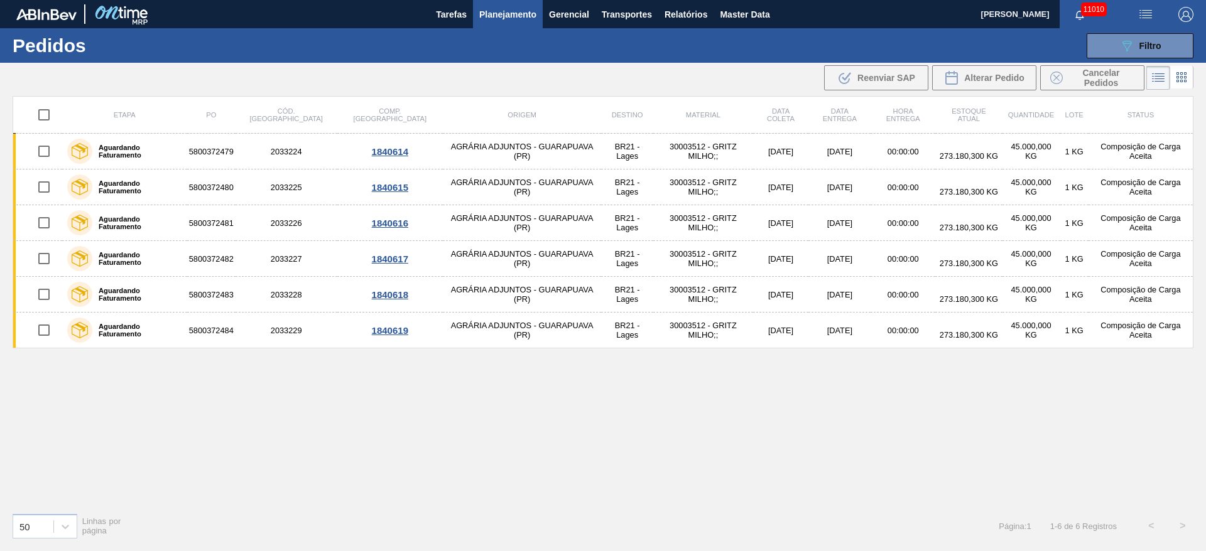
drag, startPoint x: 50, startPoint y: 116, endPoint x: 41, endPoint y: 116, distance: 8.2
click at [43, 116] on input "checkbox" at bounding box center [44, 115] width 26 height 26
checkbox input "true"
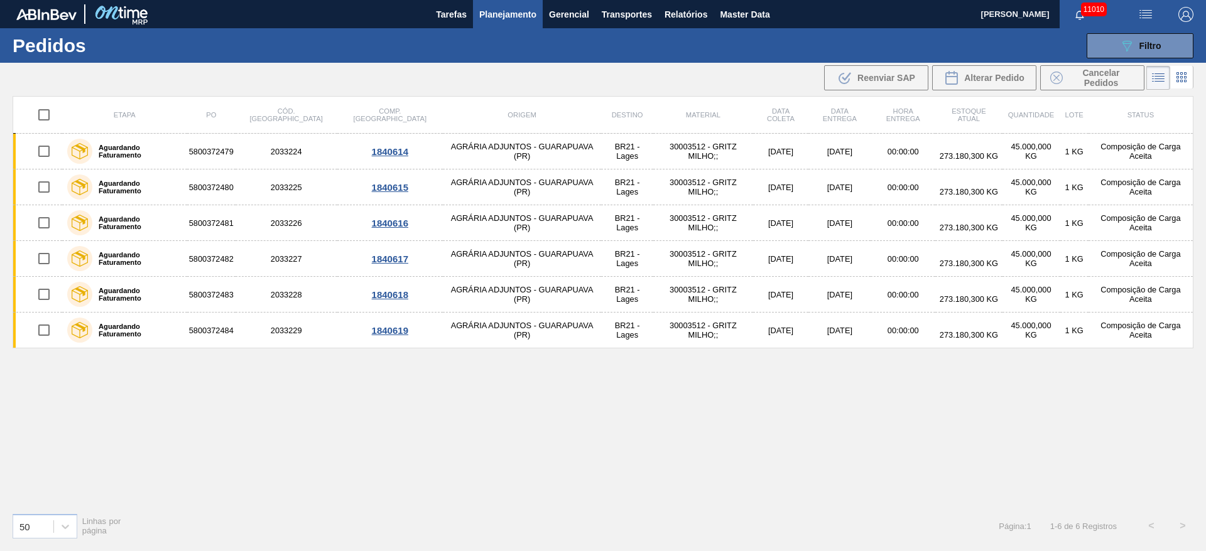
checkbox input "true"
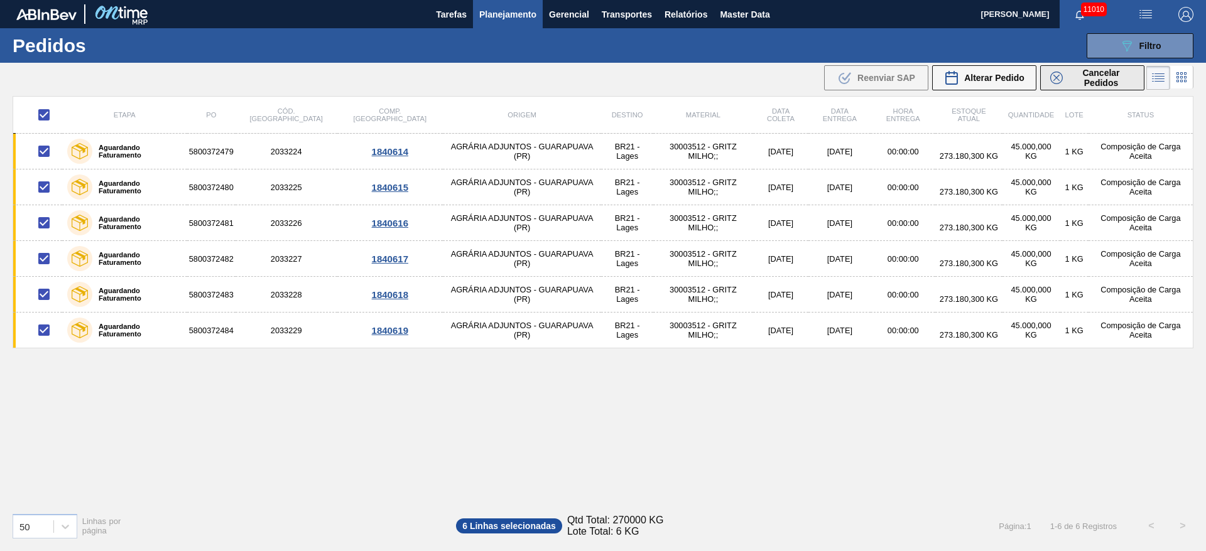
click at [1075, 87] on span "Cancelar Pedidos" at bounding box center [1101, 78] width 67 height 20
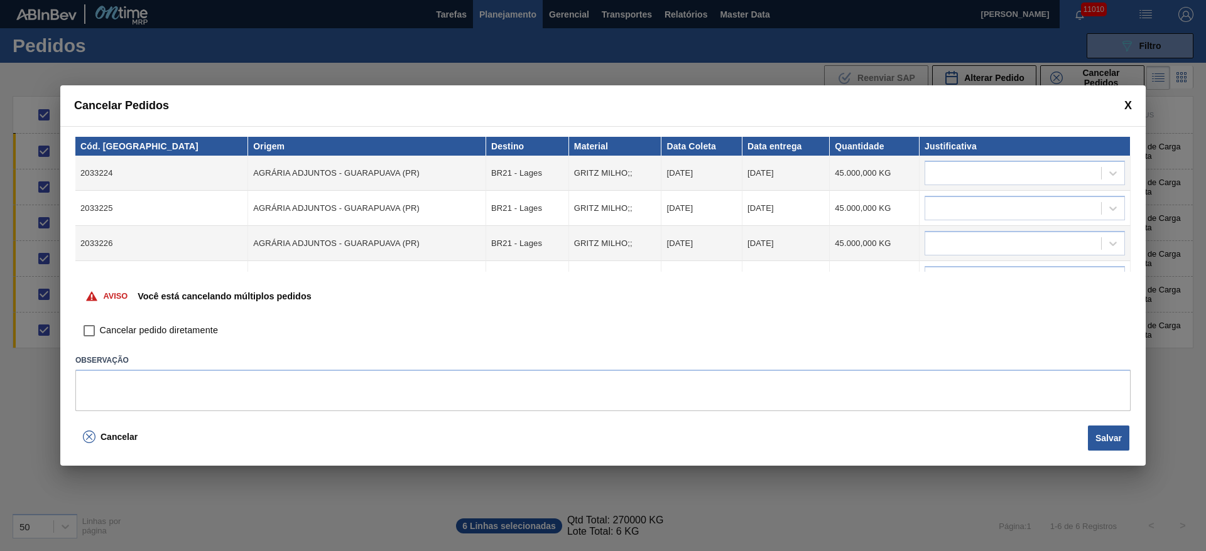
click at [149, 335] on span "Cancelar pedido diretamente" at bounding box center [159, 331] width 118 height 14
click at [100, 335] on input "Cancelar pedido diretamente" at bounding box center [89, 330] width 21 height 21
checkbox input "true"
click at [1043, 178] on div at bounding box center [1013, 174] width 176 height 18
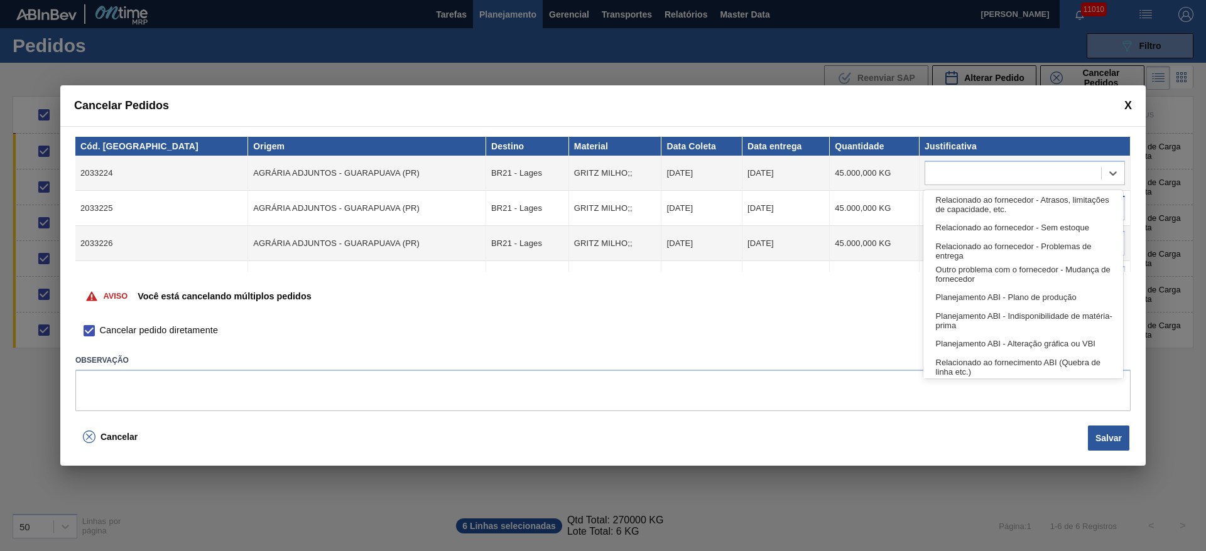
drag, startPoint x: 1033, startPoint y: 188, endPoint x: 1005, endPoint y: 212, distance: 36.5
click at [1011, 212] on div "Relacionado ao fornecedor - Atrasos, limitações de capacidade, etc." at bounding box center [1023, 204] width 200 height 23
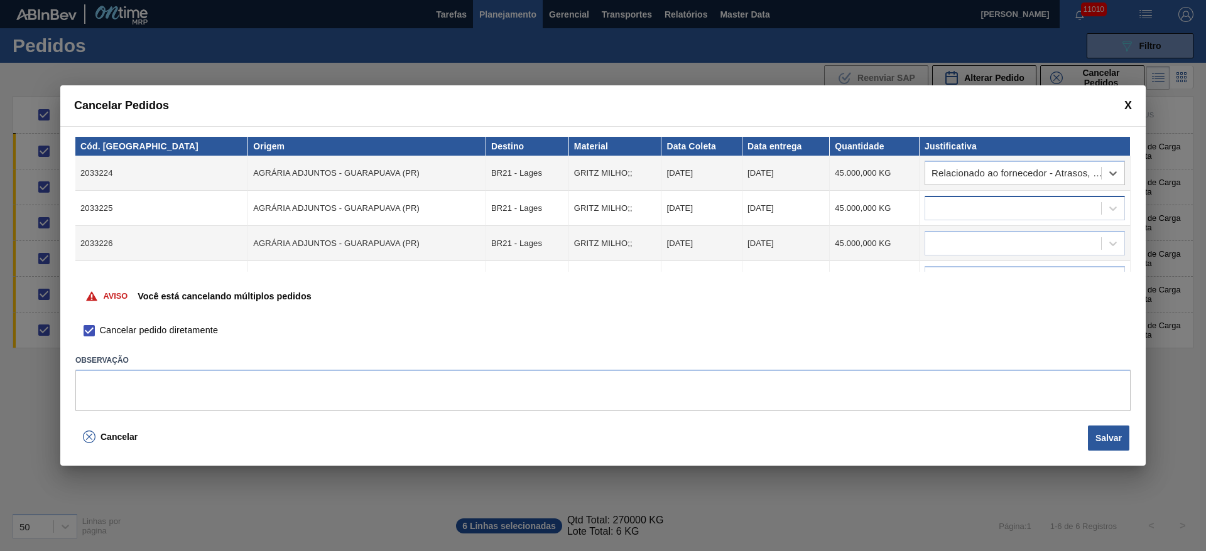
click at [1005, 212] on div at bounding box center [1013, 209] width 176 height 18
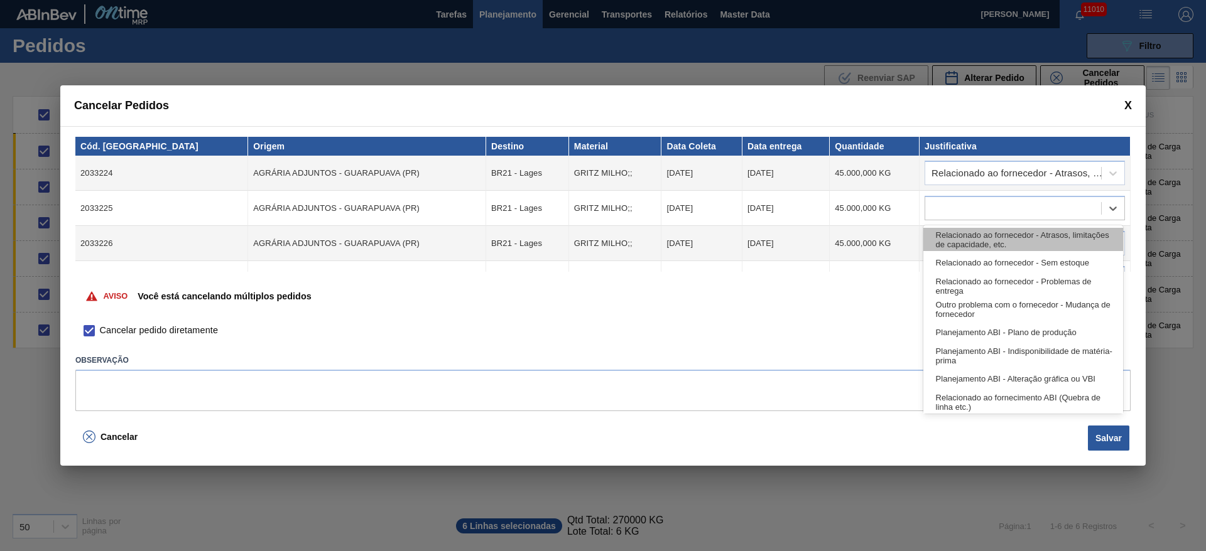
click at [1002, 228] on div "Relacionado ao fornecedor - Atrasos, limitações de capacidade, etc." at bounding box center [1023, 239] width 200 height 23
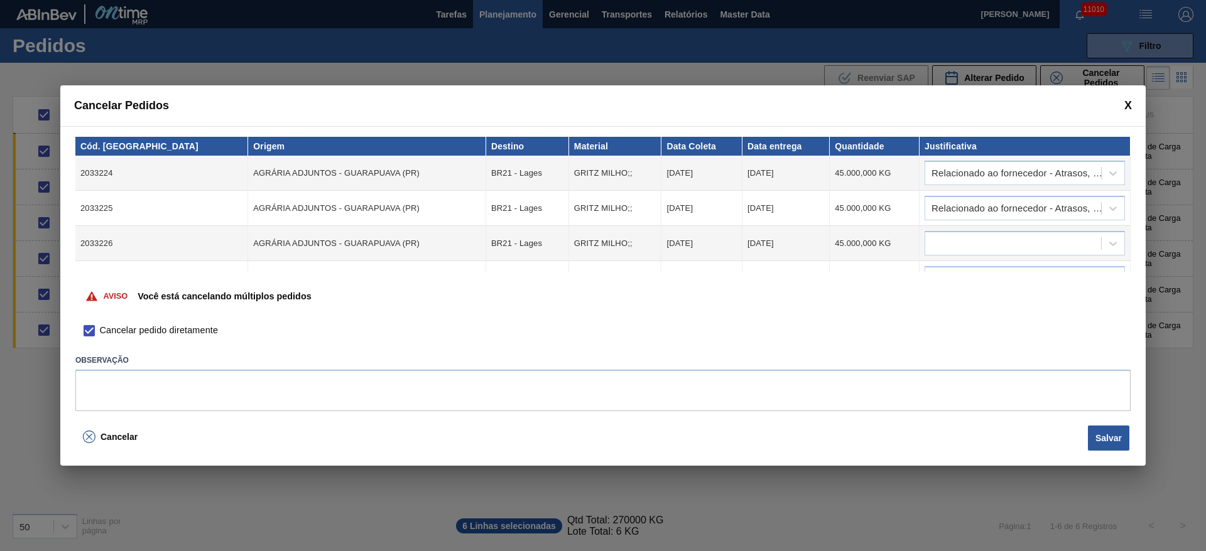
click at [1002, 228] on td at bounding box center [1025, 243] width 211 height 35
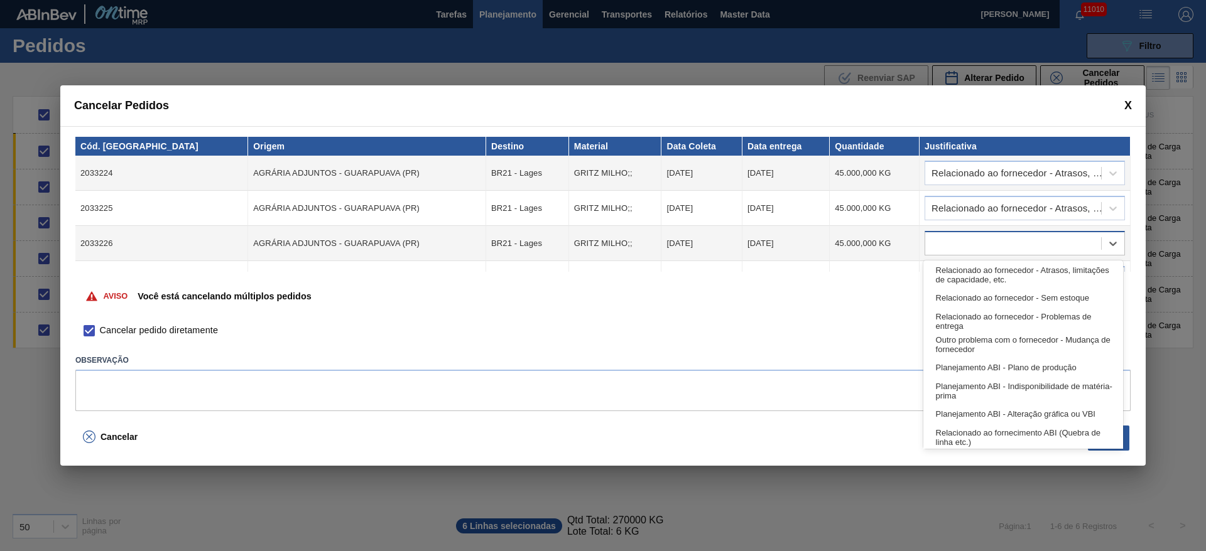
click at [1001, 241] on div at bounding box center [1013, 244] width 176 height 18
click at [995, 261] on div "Relacionado ao fornecedor - Atrasos, limitações de capacidade, etc. Relacionado…" at bounding box center [1023, 355] width 200 height 188
click at [995, 267] on div "Relacionado ao fornecedor - Atrasos, limitações de capacidade, etc." at bounding box center [1023, 274] width 200 height 23
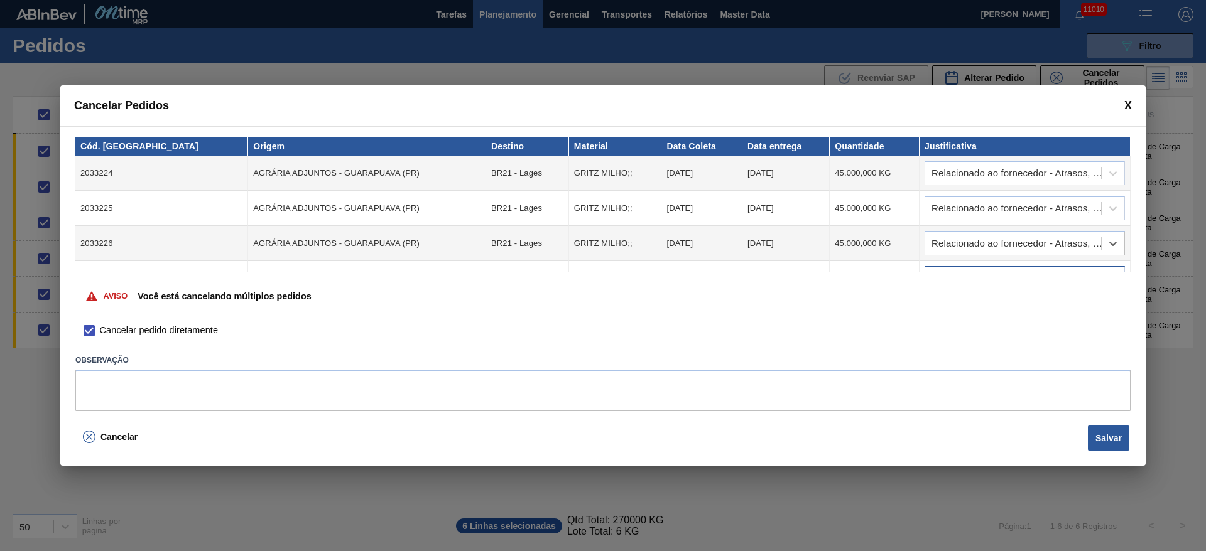
click at [995, 0] on body "Tarefas Planejamento Gerencial Transportes Relatórios Master Data [PERSON_NAME]…" at bounding box center [603, 0] width 1206 height 0
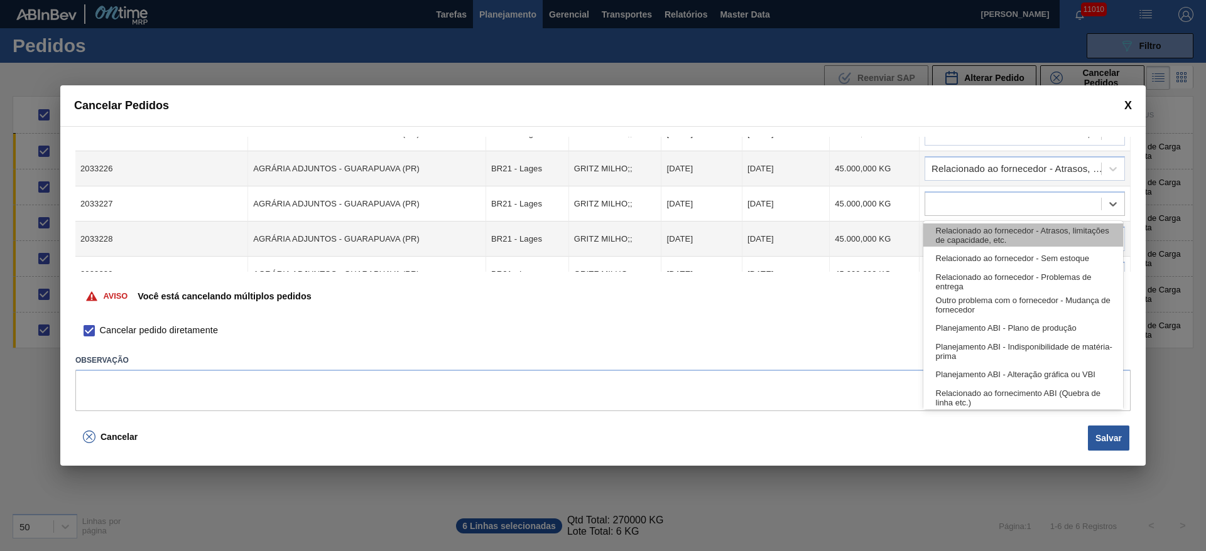
click at [995, 239] on div "Relacionado ao fornecedor - Atrasos, limitações de capacidade, etc." at bounding box center [1023, 235] width 200 height 23
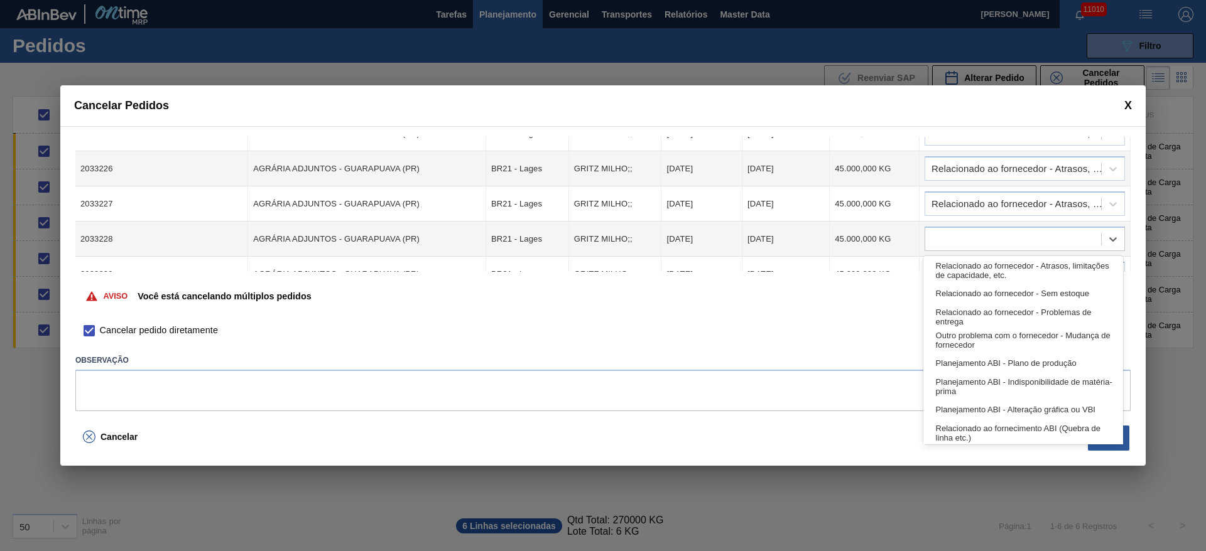
click at [995, 239] on div at bounding box center [1013, 240] width 176 height 18
click at [995, 271] on div "Relacionado ao fornecedor - Atrasos, limitações de capacidade, etc." at bounding box center [1023, 270] width 200 height 23
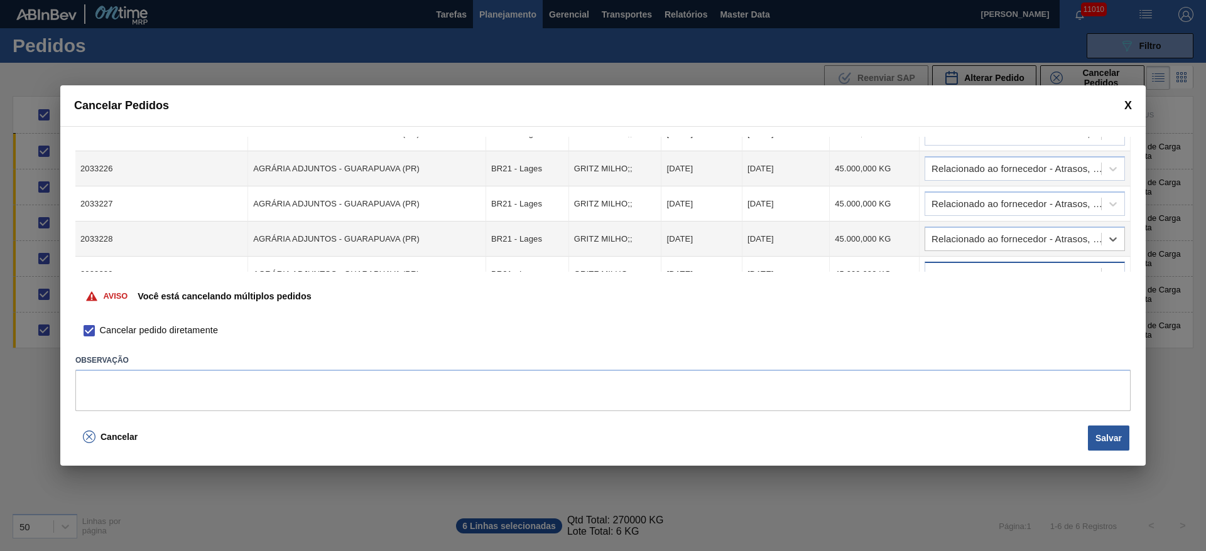
click at [980, 268] on div at bounding box center [1013, 275] width 176 height 18
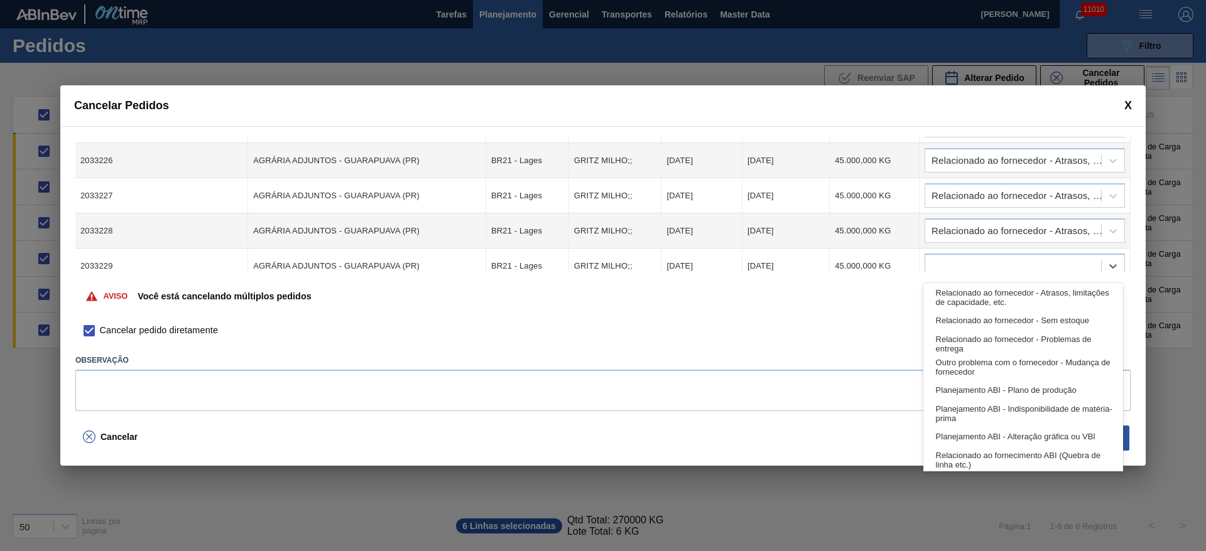
click at [980, 275] on div "Aviso Você está cancelando múltiplos pedidos" at bounding box center [602, 296] width 1055 height 48
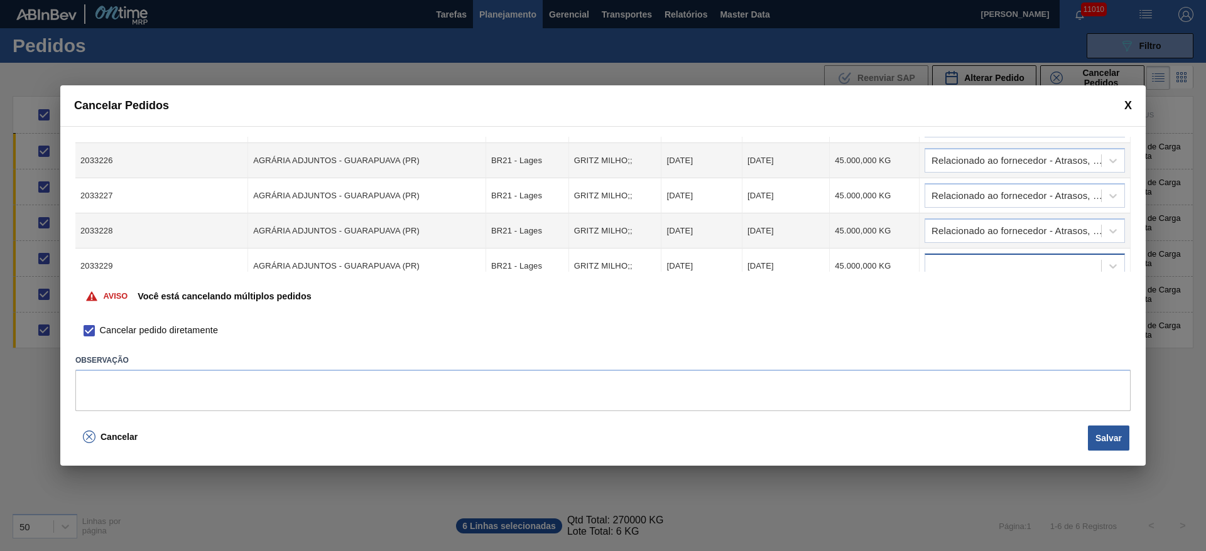
drag, startPoint x: 985, startPoint y: 282, endPoint x: 987, endPoint y: 268, distance: 14.7
click at [986, 282] on div "Aviso Você está cancelando múltiplos pedidos" at bounding box center [602, 296] width 1055 height 48
click at [987, 268] on div at bounding box center [1013, 267] width 176 height 18
click at [986, 281] on div "Aviso Você está cancelando múltiplos pedidos" at bounding box center [602, 296] width 1055 height 48
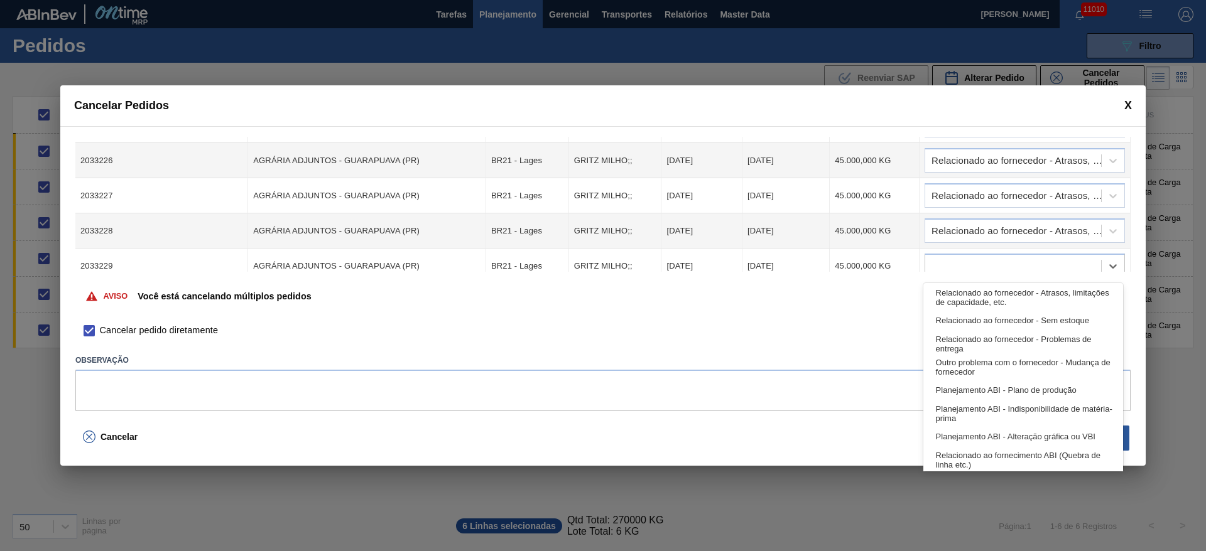
click at [991, 269] on div at bounding box center [1013, 267] width 176 height 18
drag, startPoint x: 991, startPoint y: 285, endPoint x: 993, endPoint y: 297, distance: 12.7
click at [991, 291] on div "Relacionado ao fornecedor - Atrasos, limitações de capacidade, etc. Relacionado…" at bounding box center [1023, 377] width 200 height 188
click at [993, 297] on div "Relacionado ao fornecedor - Atrasos, limitações de capacidade, etc." at bounding box center [1023, 297] width 200 height 23
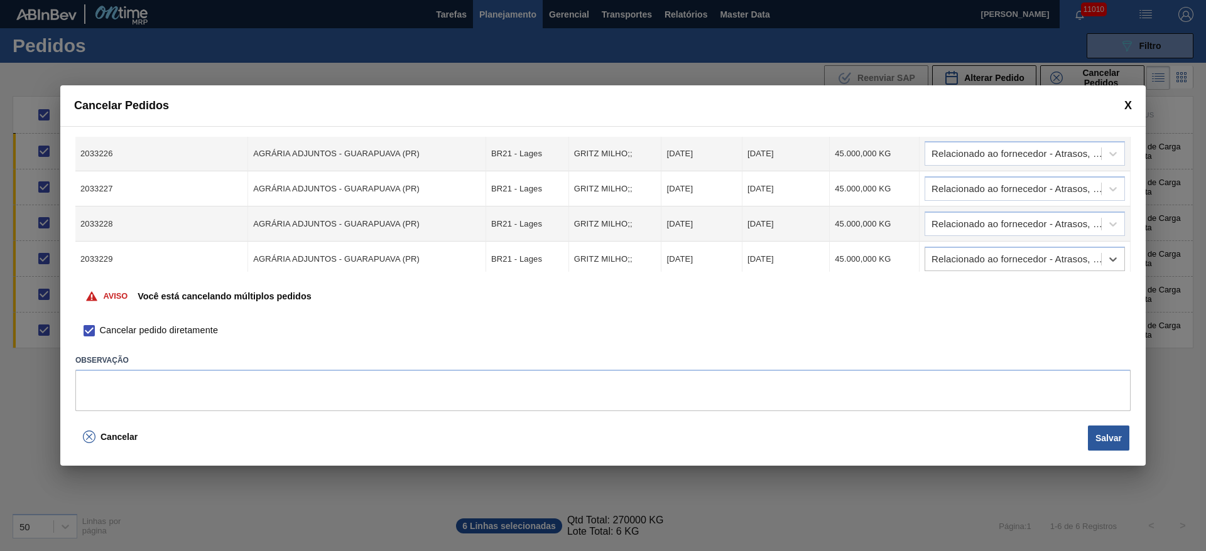
scroll to position [95, 0]
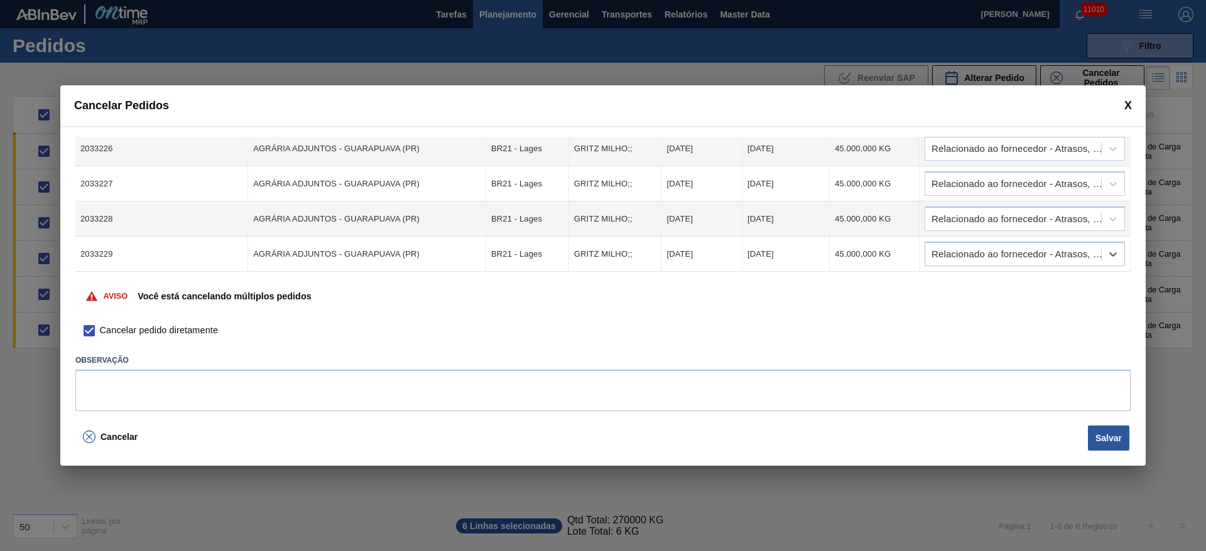
click at [1101, 432] on button "Salvar" at bounding box center [1108, 438] width 41 height 25
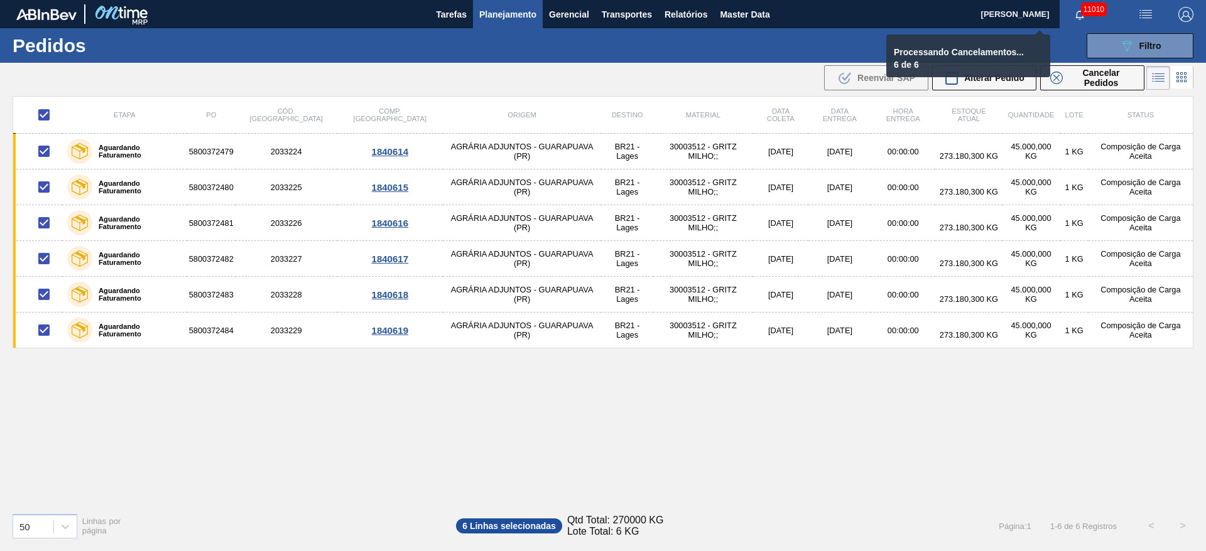
checkbox input "false"
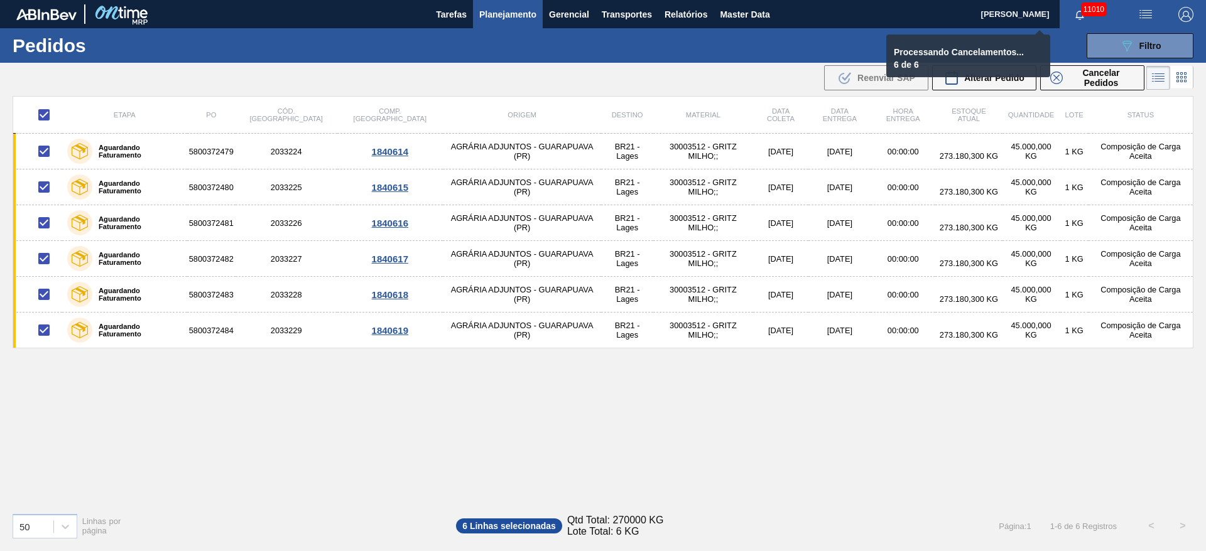
checkbox input "false"
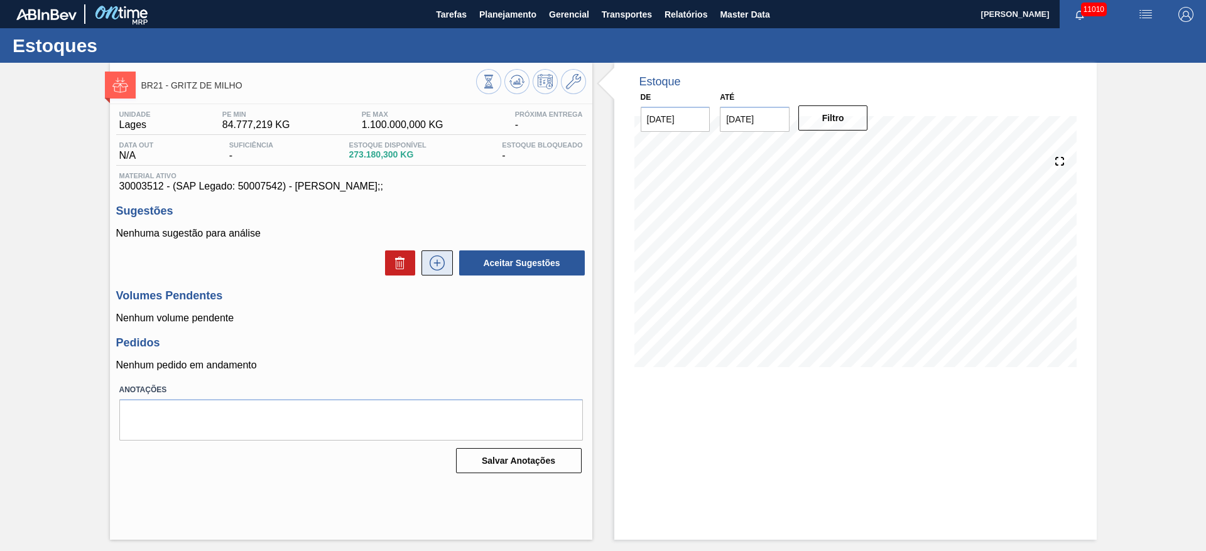
click at [438, 264] on icon at bounding box center [437, 263] width 20 height 15
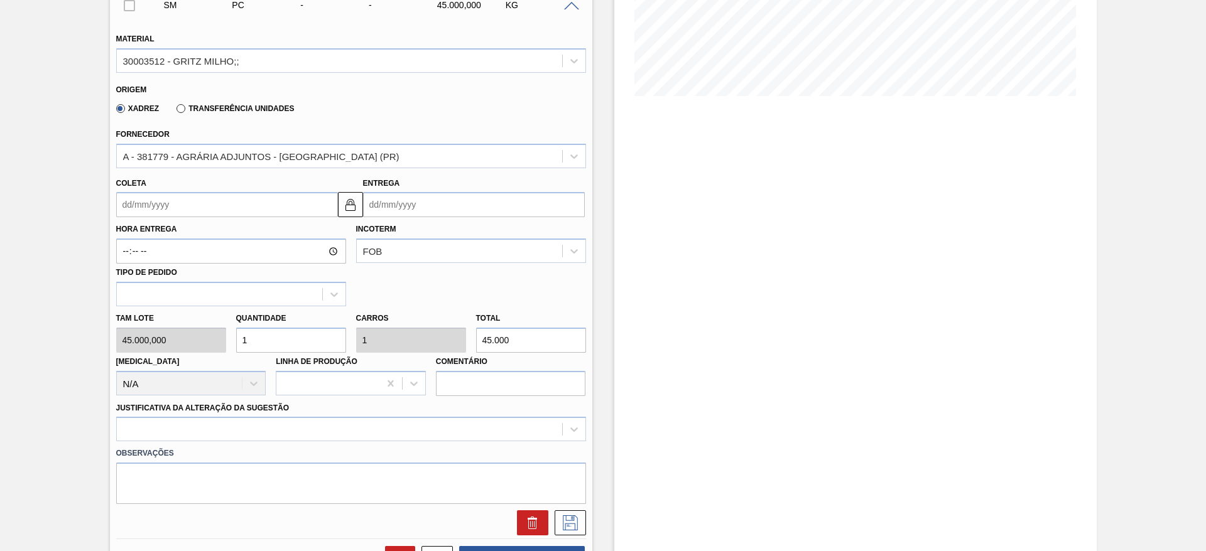
scroll to position [283, 0]
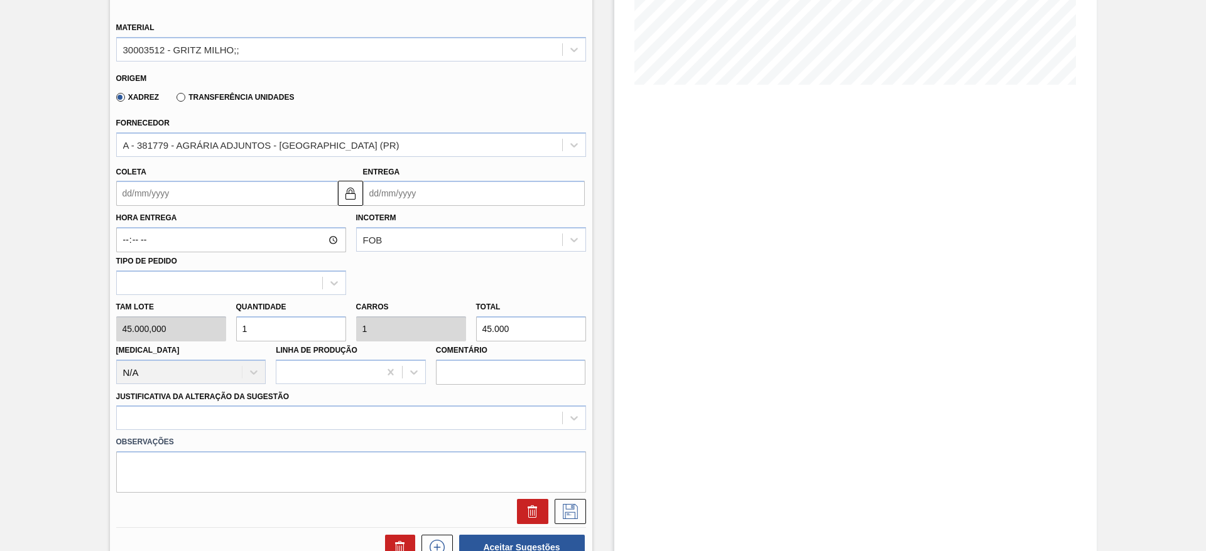
click at [197, 320] on div "Tam lote 45.000,000 Quantidade 1 Carros 1 Total 45.000 [MEDICAL_DATA] N/A Linha…" at bounding box center [351, 340] width 480 height 90
type input "3"
type input "135.000"
type input "3"
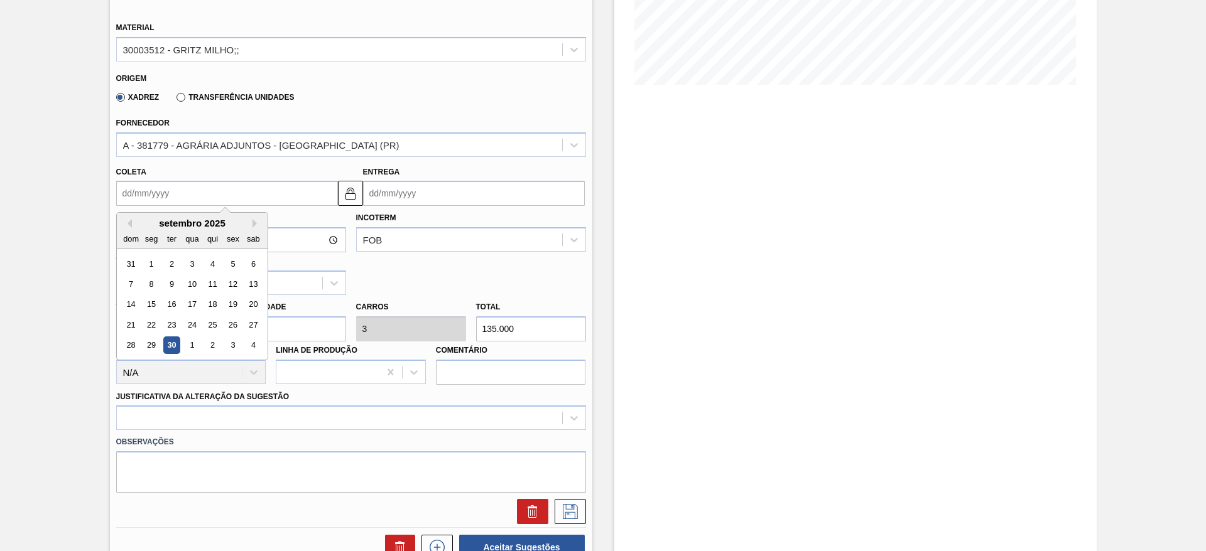
click at [131, 187] on input "Coleta" at bounding box center [227, 193] width 222 height 25
click at [228, 345] on div "3" at bounding box center [232, 345] width 17 height 17
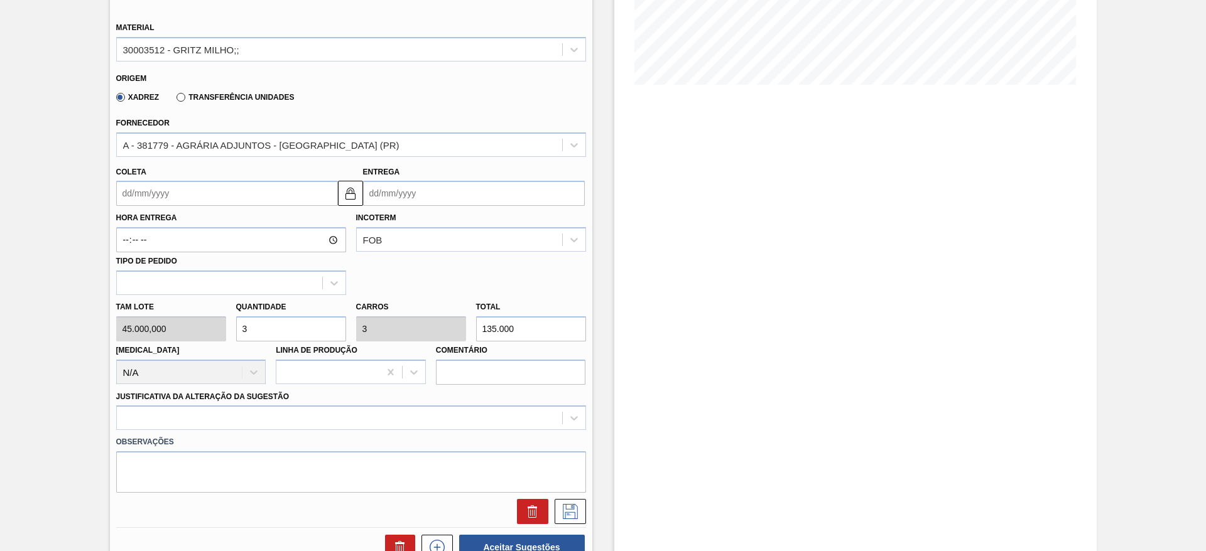
type input "[DATE]"
click at [386, 411] on div at bounding box center [351, 418] width 470 height 24
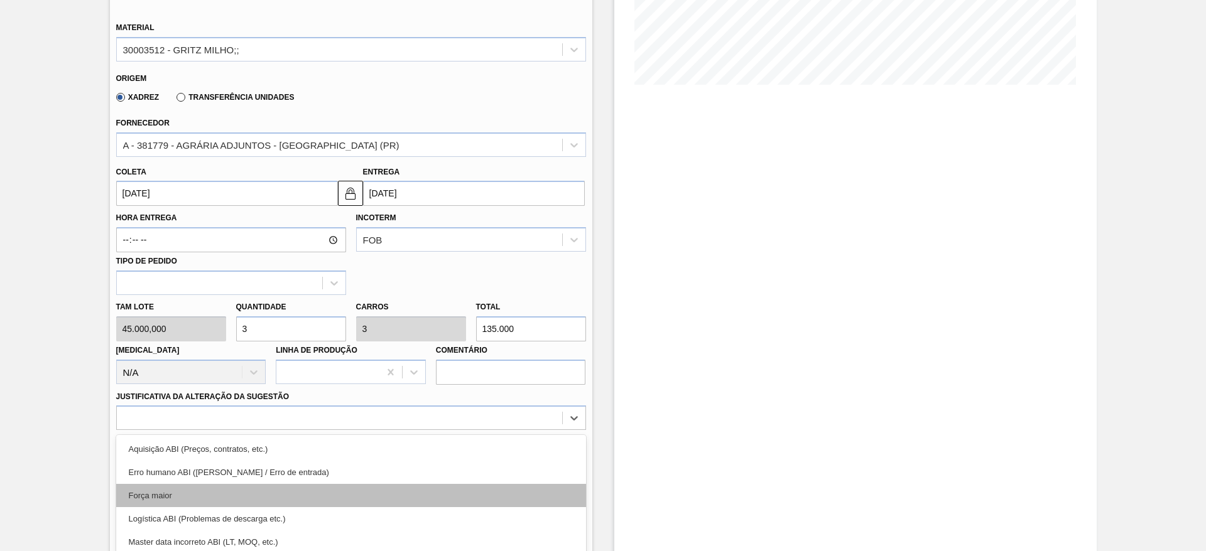
scroll to position [360, 0]
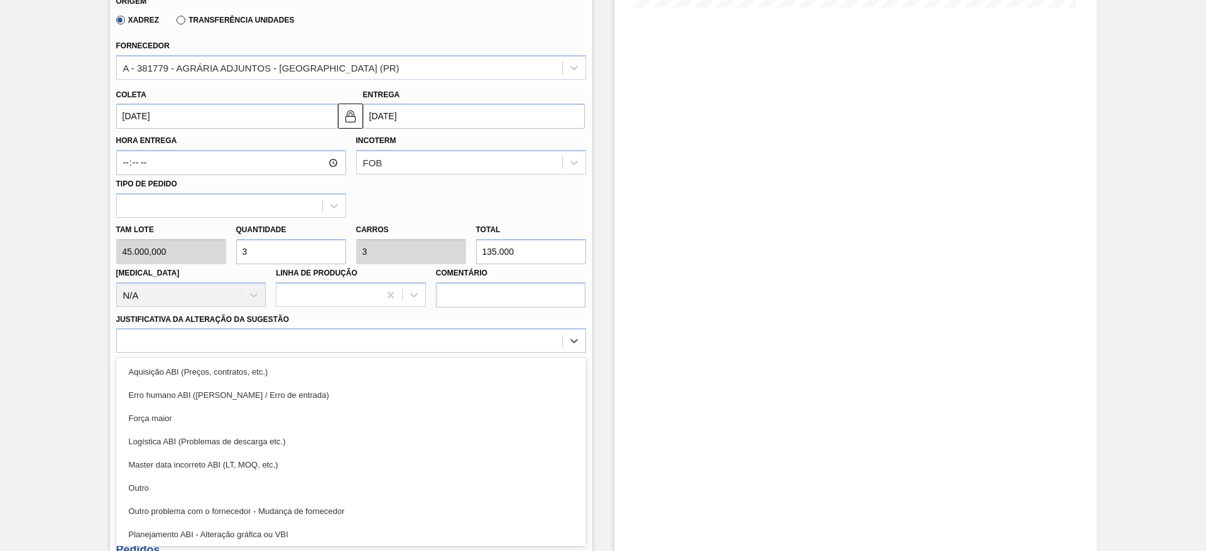
drag, startPoint x: 398, startPoint y: 372, endPoint x: 471, endPoint y: 403, distance: 79.1
click at [398, 373] on div "Aquisição ABI (Preços, contratos, etc.)" at bounding box center [351, 372] width 470 height 23
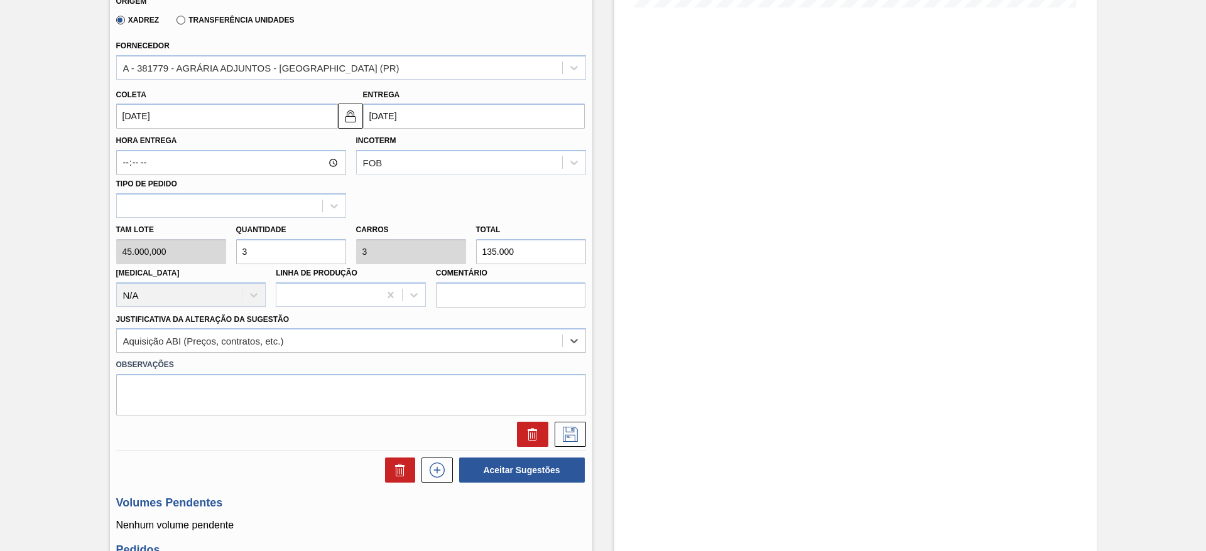
click at [587, 436] on div at bounding box center [351, 434] width 480 height 25
click at [575, 436] on icon at bounding box center [570, 434] width 20 height 15
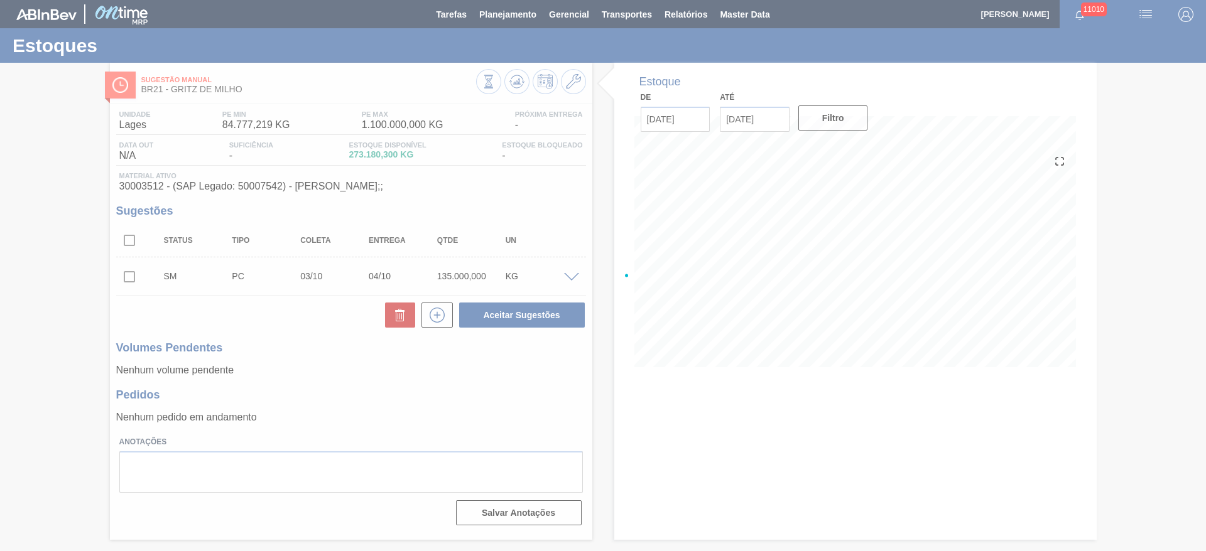
scroll to position [0, 0]
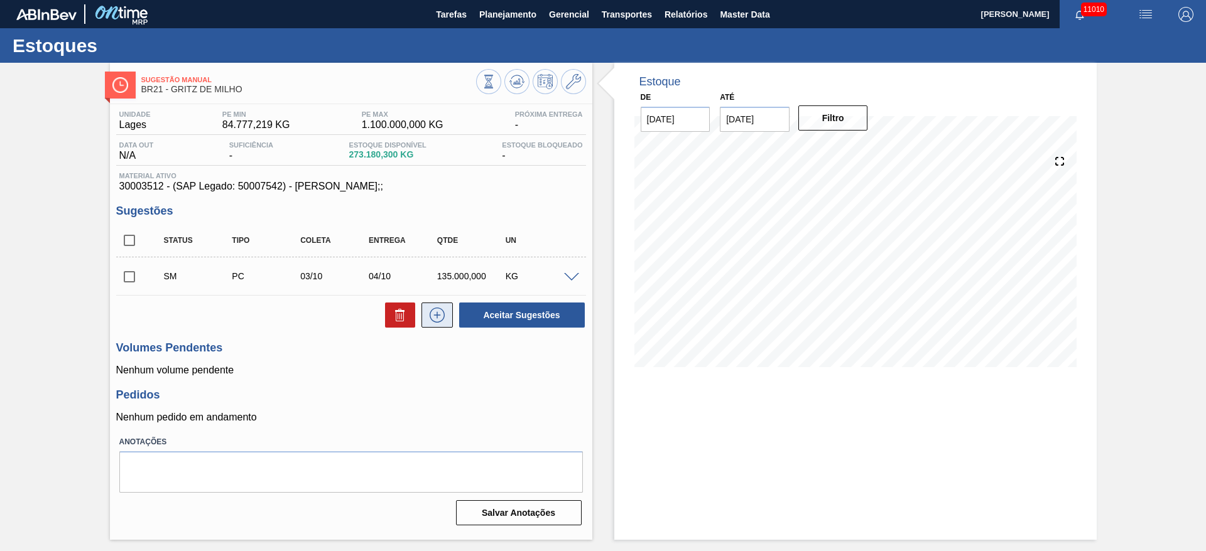
click at [443, 309] on button at bounding box center [436, 315] width 31 height 25
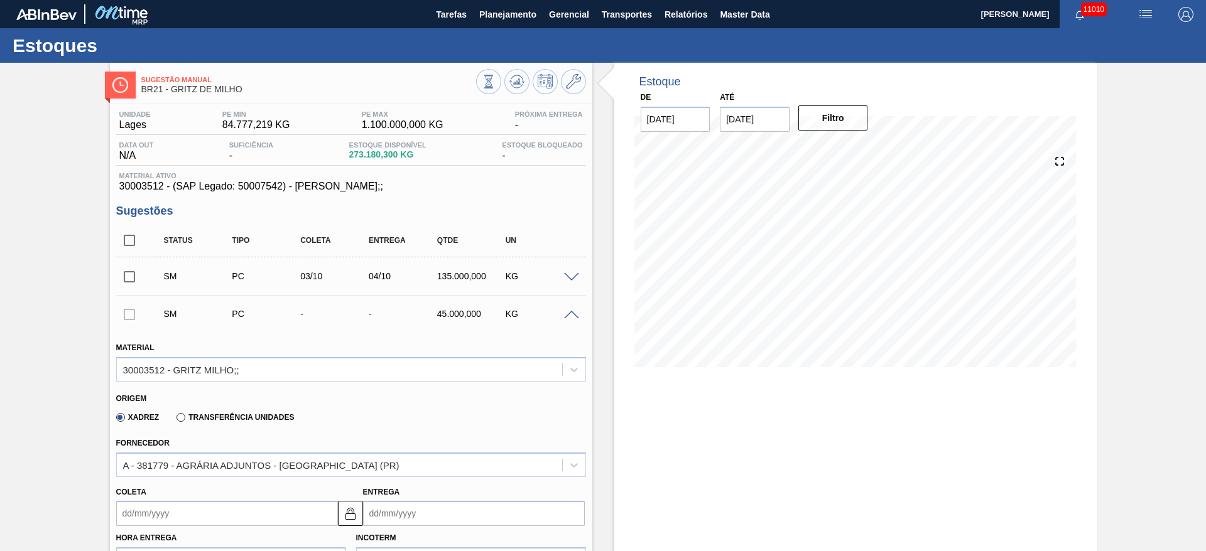
click at [136, 516] on input "Coleta" at bounding box center [227, 513] width 222 height 25
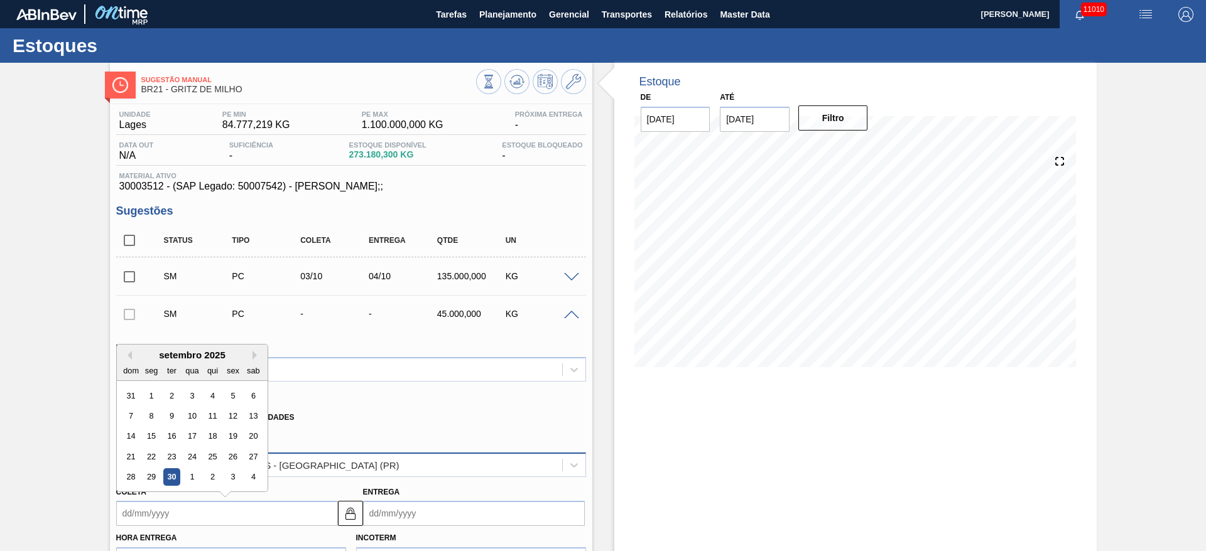
drag, startPoint x: 250, startPoint y: 473, endPoint x: 256, endPoint y: 470, distance: 6.5
click at [251, 473] on div "4" at bounding box center [252, 477] width 17 height 17
type input "[DATE]"
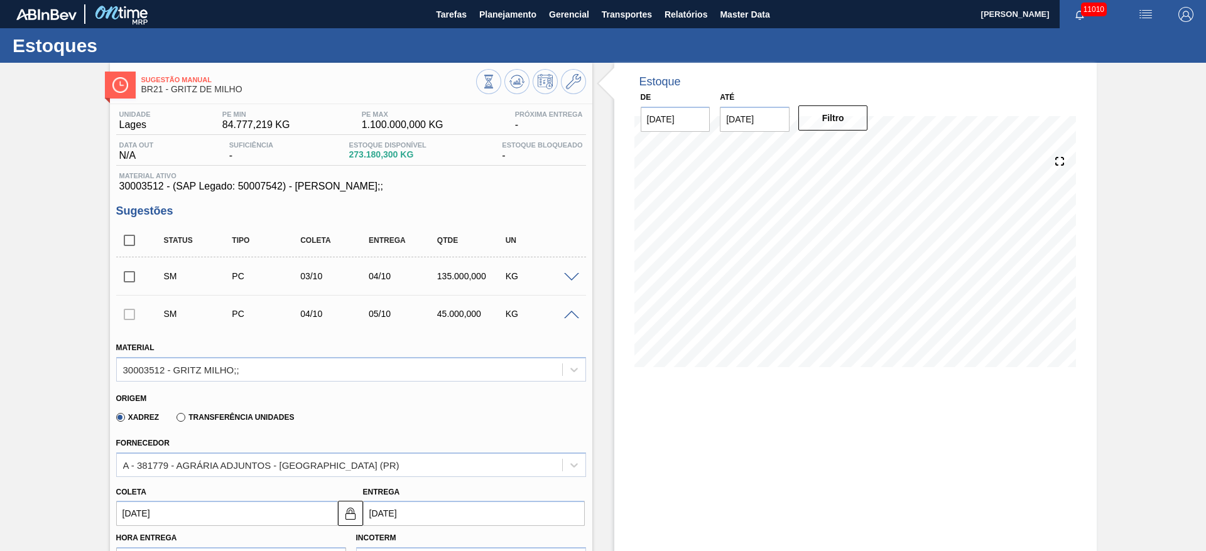
scroll to position [188, 0]
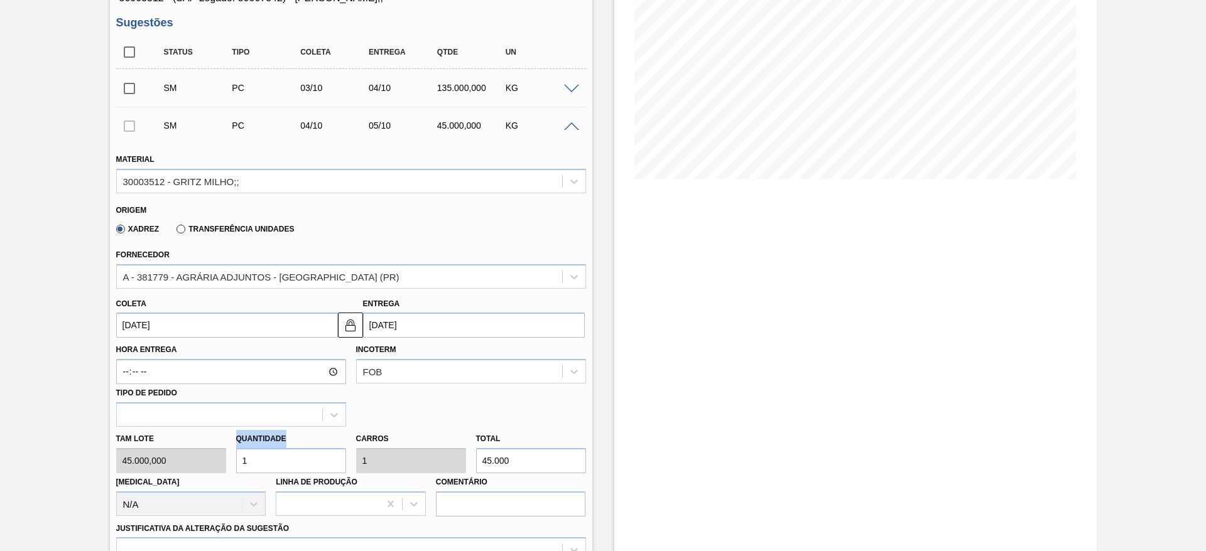
click at [222, 450] on div "Tam lote 45.000,000 Quantidade 1 Carros 1 Total 45.000 Doca N/A Linha de Produç…" at bounding box center [351, 472] width 480 height 90
click at [197, 456] on div "Tam lote 45.000,000 Quantidade 1 Carros 1 Total 45.000 Doca N/A Linha de Produç…" at bounding box center [351, 472] width 480 height 90
type input "3"
type input "135.000"
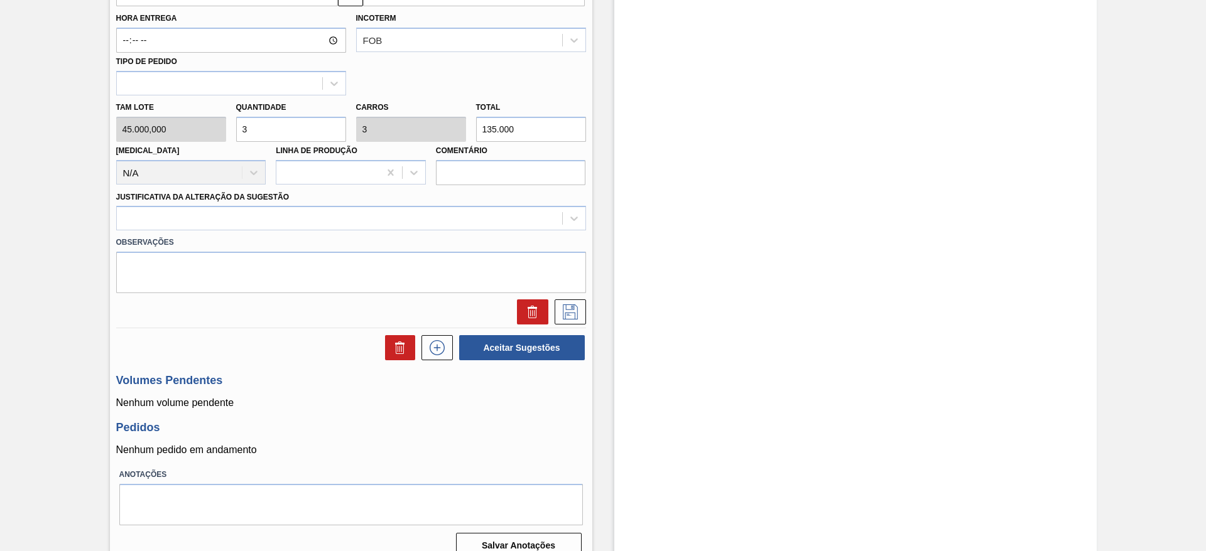
scroll to position [538, 0]
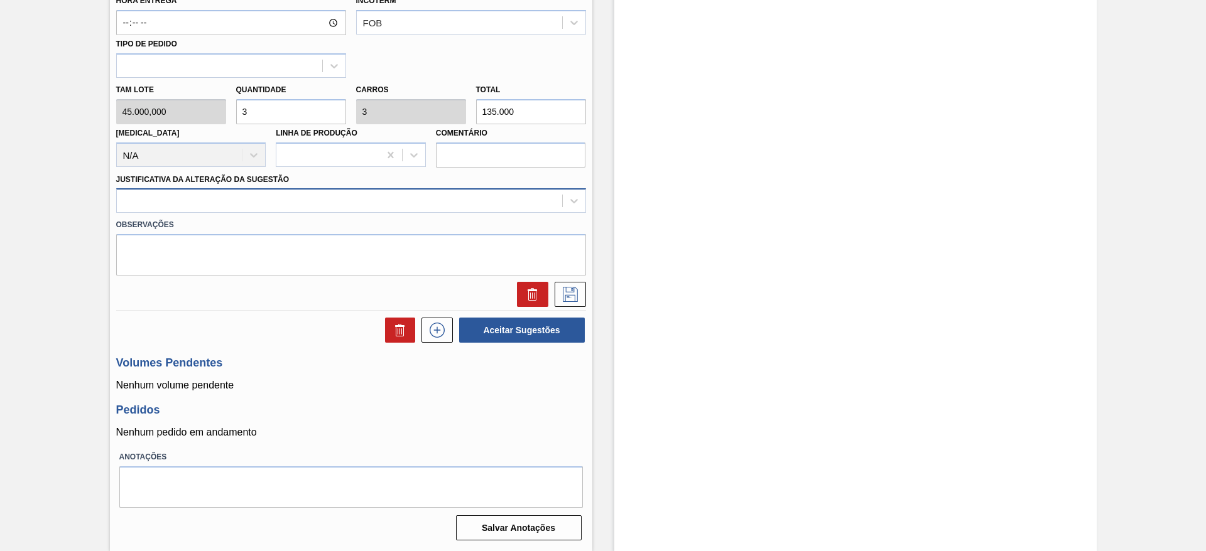
type input "3"
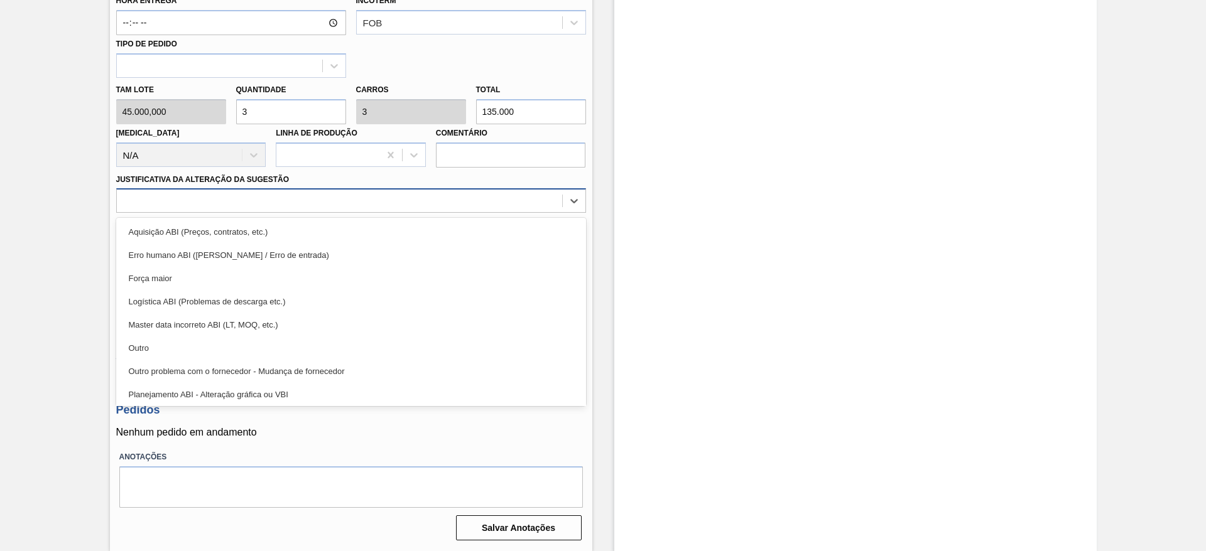
click at [443, 207] on div at bounding box center [339, 201] width 445 height 18
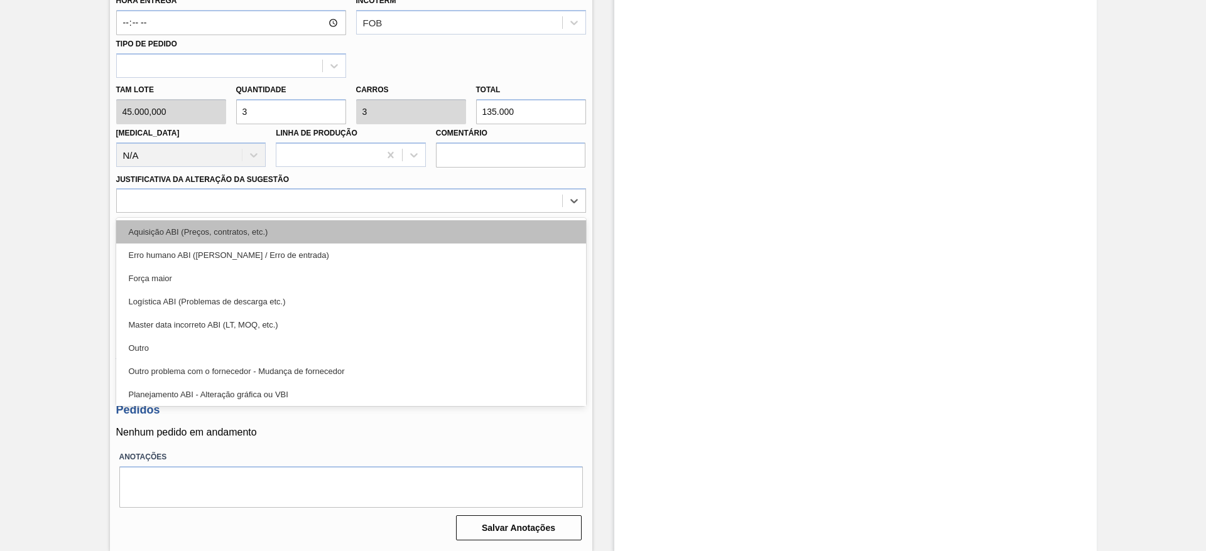
click at [454, 225] on div "Aquisição ABI (Preços, contratos, etc.)" at bounding box center [351, 231] width 470 height 23
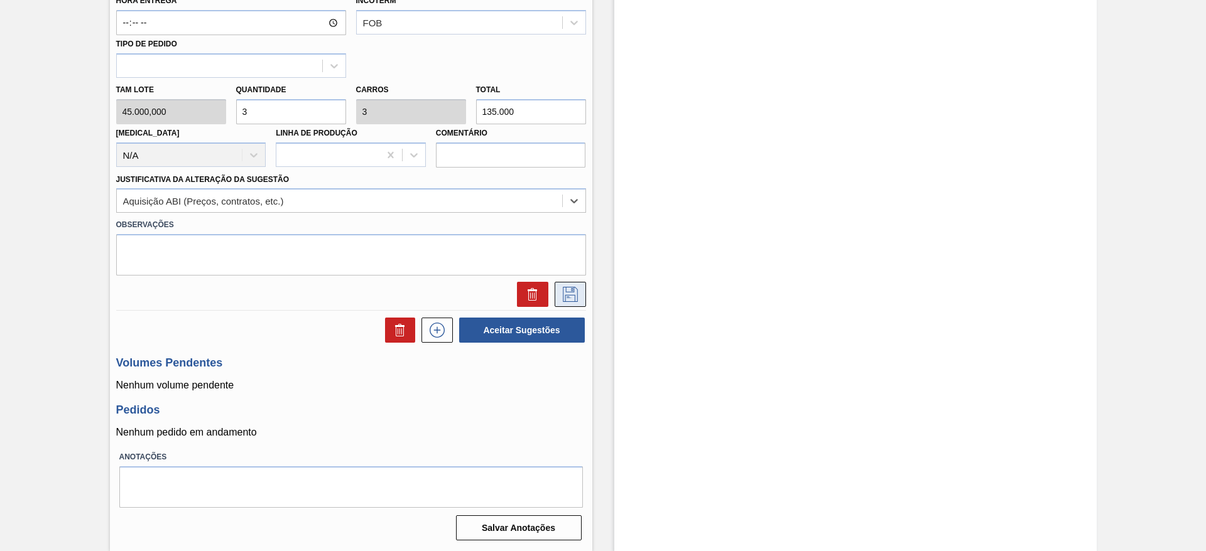
click at [561, 284] on button at bounding box center [570, 294] width 31 height 25
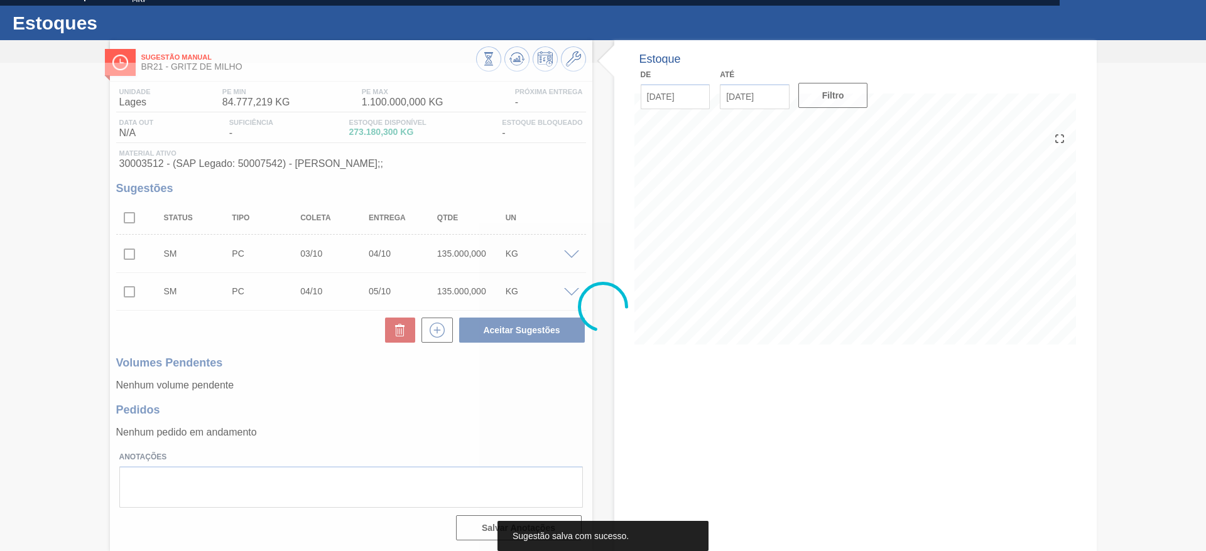
scroll to position [23, 0]
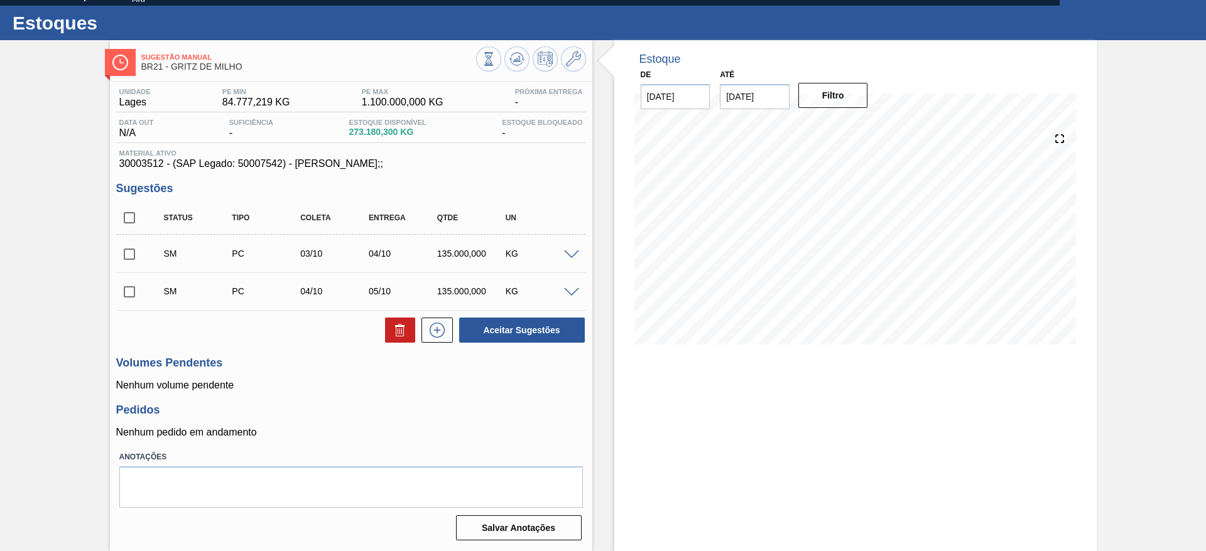
drag, startPoint x: 124, startPoint y: 217, endPoint x: 121, endPoint y: 212, distance: 6.8
click at [121, 218] on input "checkbox" at bounding box center [129, 218] width 26 height 26
checkbox input "true"
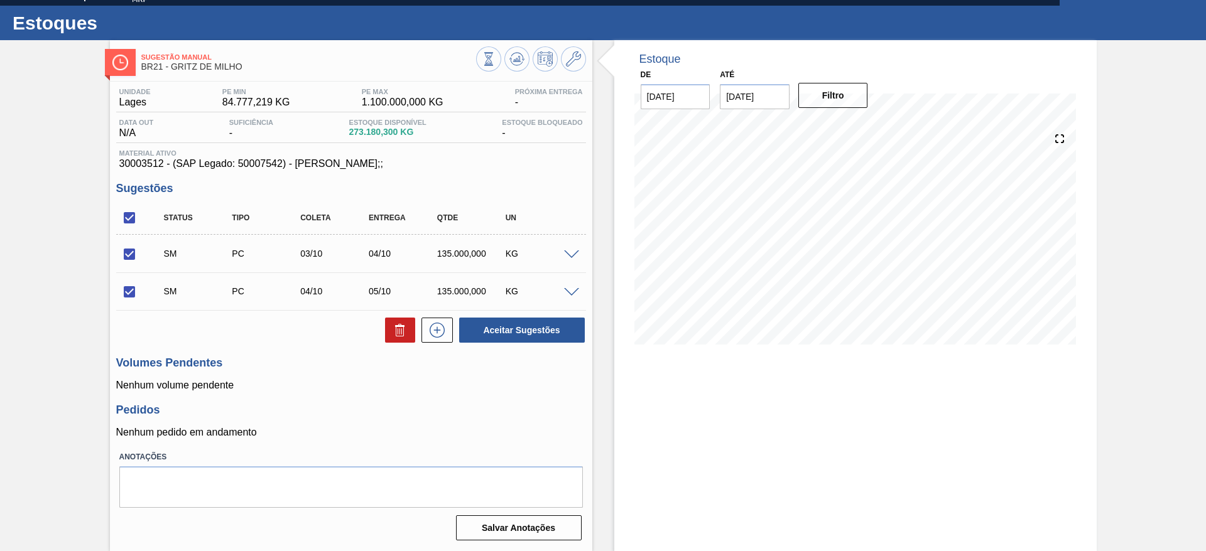
click at [180, 242] on div "SM PC 03/10 04/10 135.000,000 KG" at bounding box center [361, 253] width 410 height 25
click at [122, 215] on input "checkbox" at bounding box center [129, 218] width 26 height 26
checkbox input "false"
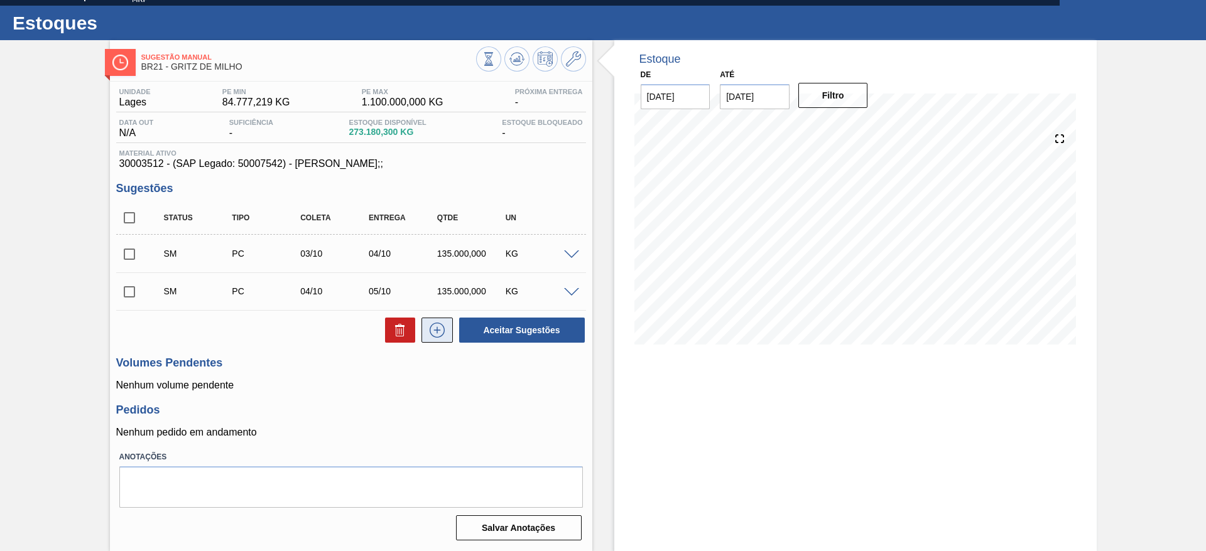
click at [448, 339] on button at bounding box center [436, 330] width 31 height 25
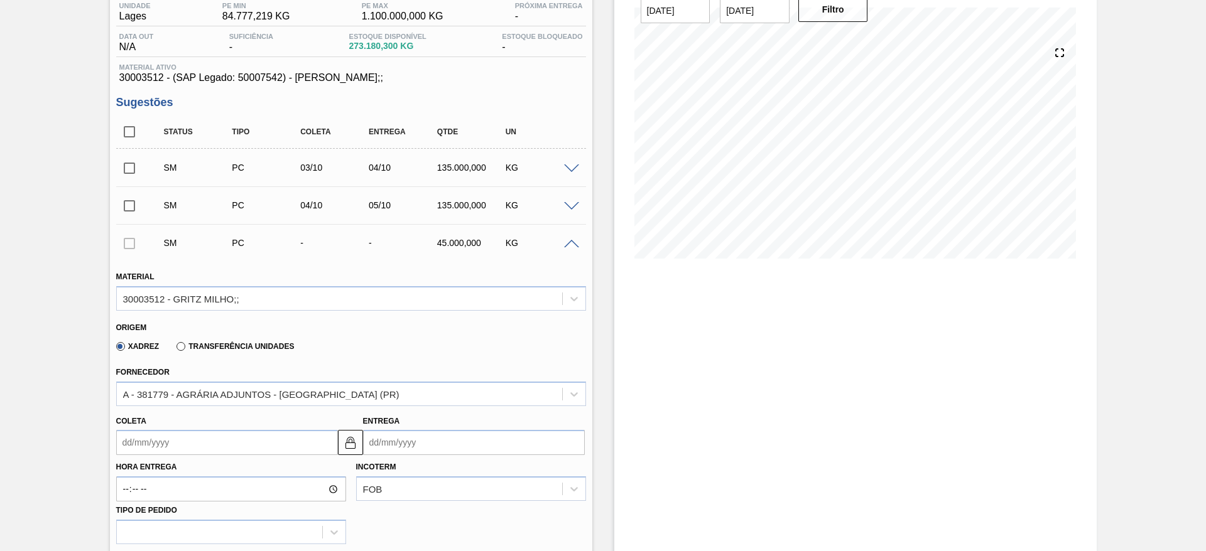
scroll to position [211, 0]
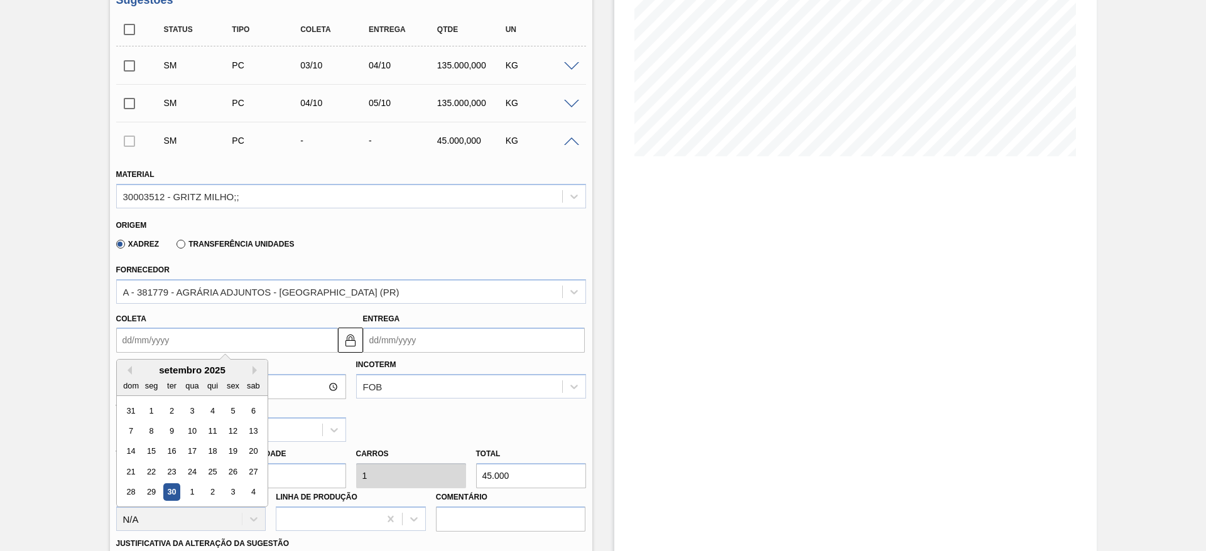
click at [168, 342] on input "Coleta" at bounding box center [227, 340] width 222 height 25
click at [256, 372] on button "Next Month" at bounding box center [257, 370] width 9 height 9
click at [231, 425] on div "10" at bounding box center [232, 431] width 17 height 17
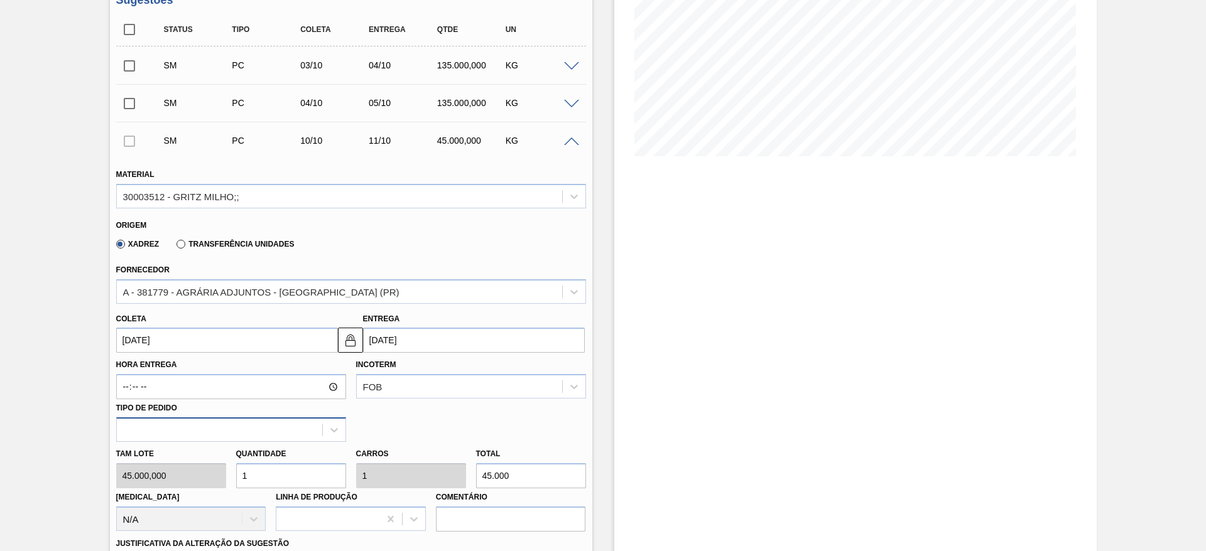
type input "[DATE]"
type input "11/10/2025"
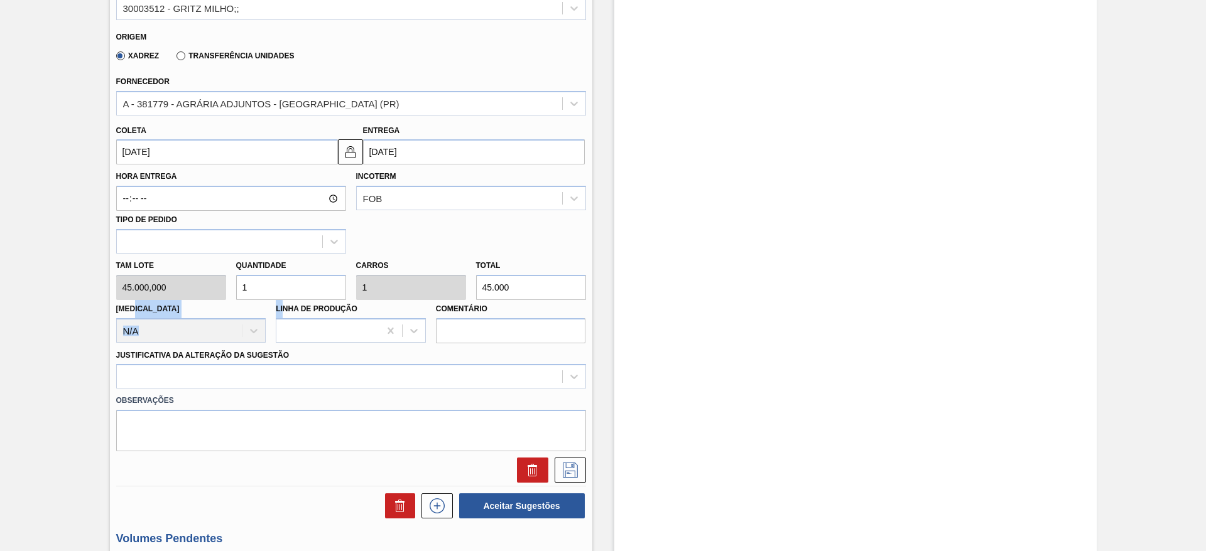
click at [177, 299] on div "Tam lote 45.000,000 Quantidade 1 Carros 1 Total 45.000 Doca N/A Linha de Produç…" at bounding box center [351, 299] width 480 height 90
click at [274, 284] on input "1" at bounding box center [291, 287] width 110 height 25
click at [271, 285] on input "1" at bounding box center [291, 287] width 110 height 25
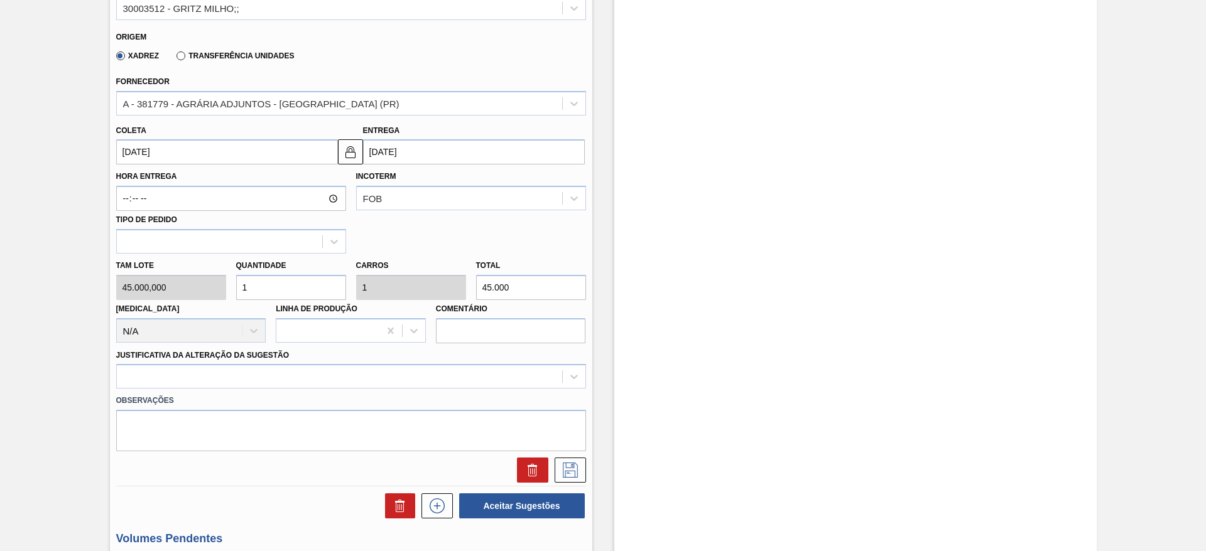
type input "13"
type input "585.000"
click at [221, 288] on div "Tam lote 45.000,000 Quantidade 13 Carros 13 Total 585.000 Doca N/A Linha de Pro…" at bounding box center [351, 299] width 480 height 90
type input "3"
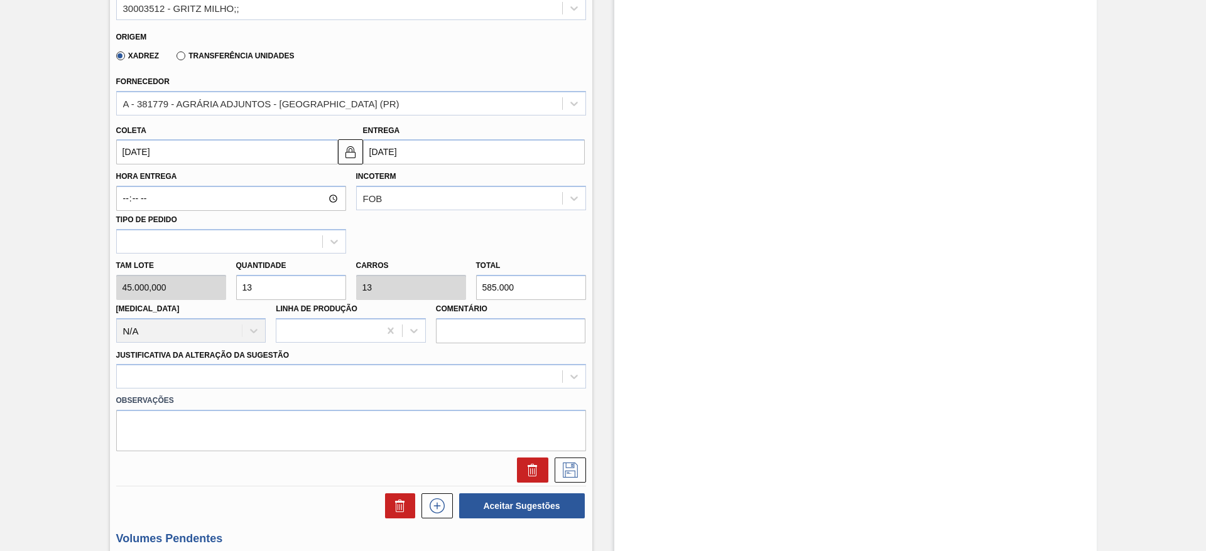
type input "3"
type input "135.000"
type input "33"
type input "1.485.000"
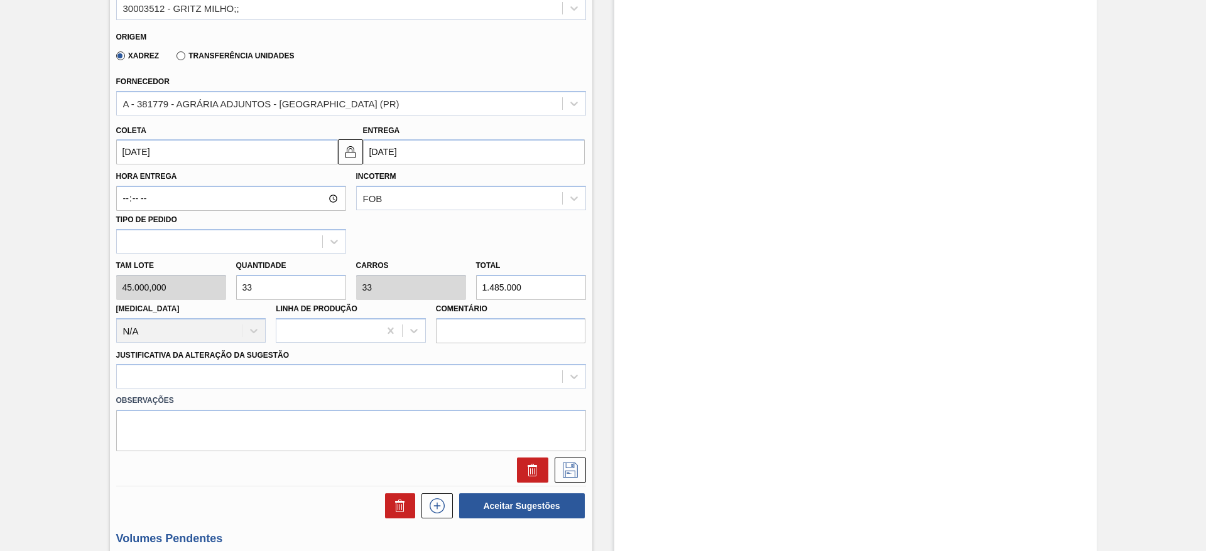
click at [310, 281] on input "33" at bounding box center [291, 287] width 110 height 25
type input "3"
type input "135.000"
type input "3"
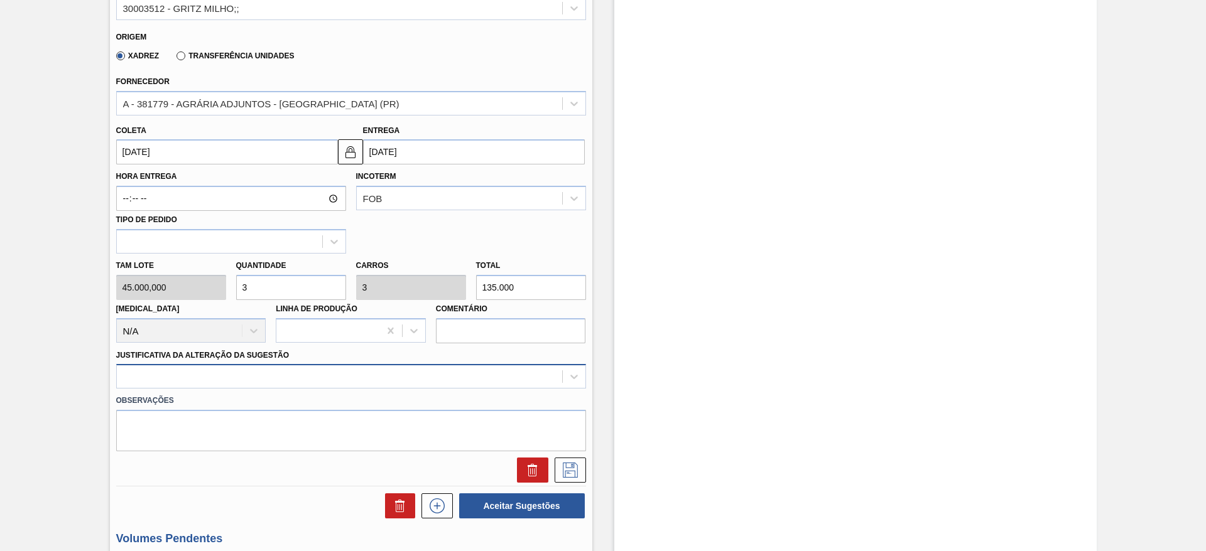
click at [394, 374] on div at bounding box center [351, 376] width 470 height 24
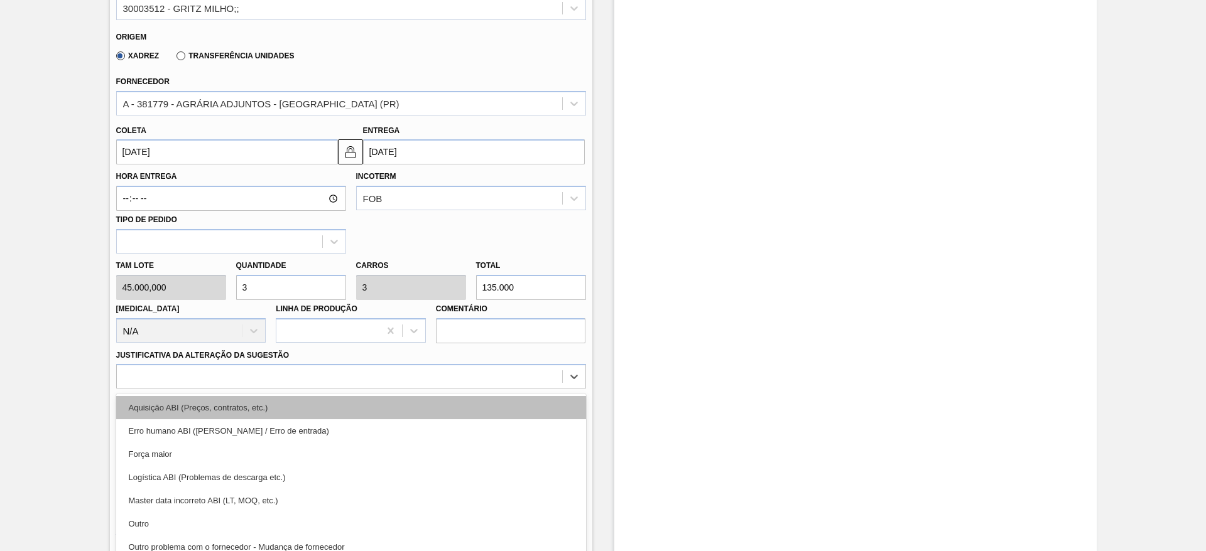
scroll to position [435, 0]
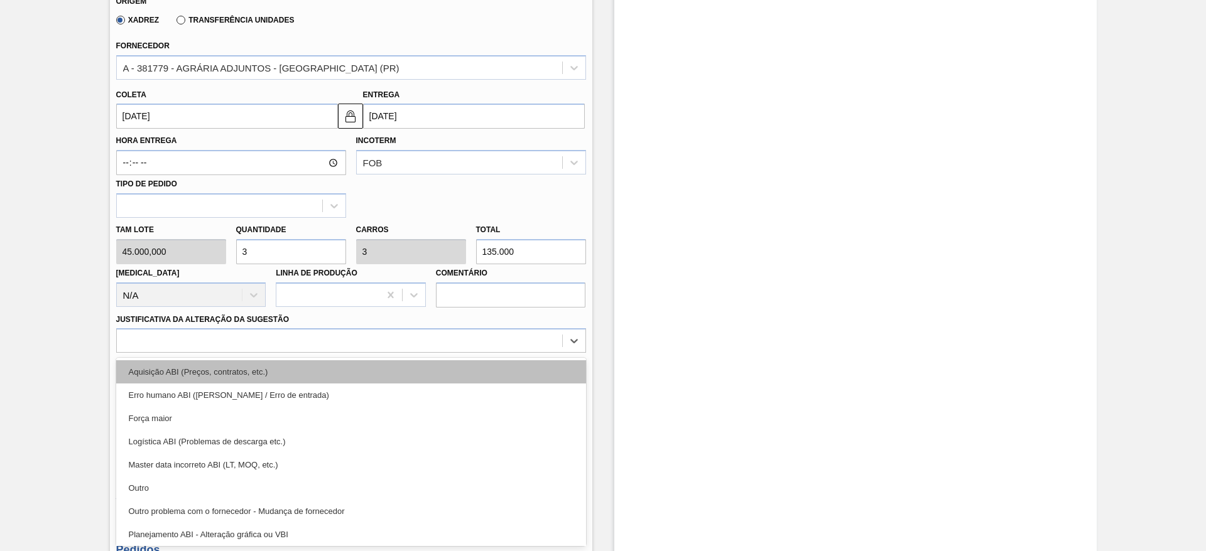
click at [410, 382] on div "Aquisição ABI (Preços, contratos, etc.)" at bounding box center [351, 372] width 470 height 23
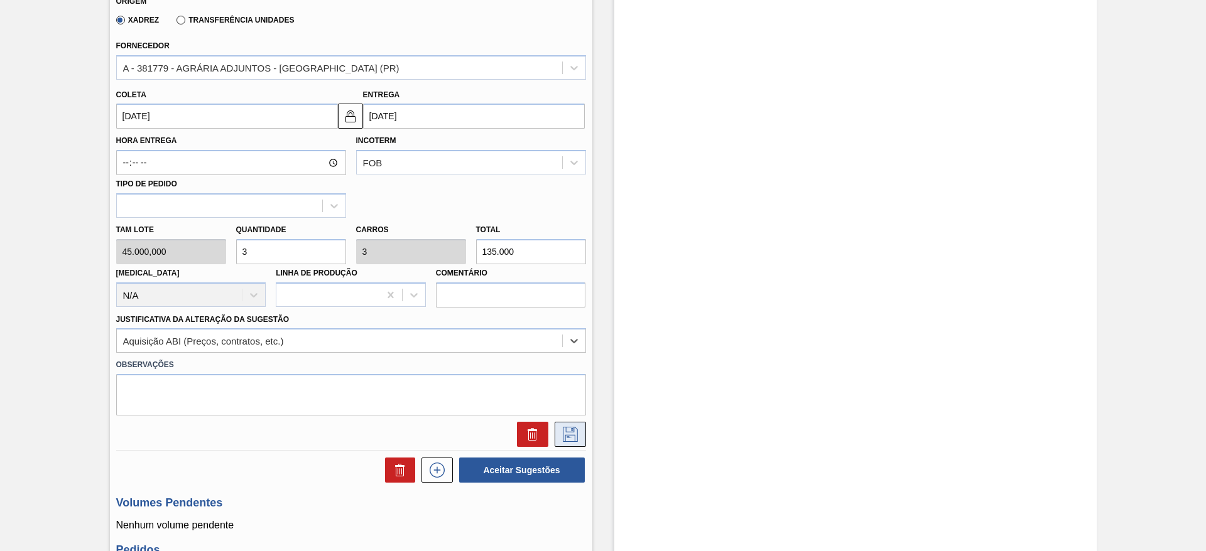
drag, startPoint x: 577, startPoint y: 429, endPoint x: 568, endPoint y: 435, distance: 10.5
click at [568, 435] on icon at bounding box center [570, 434] width 20 height 15
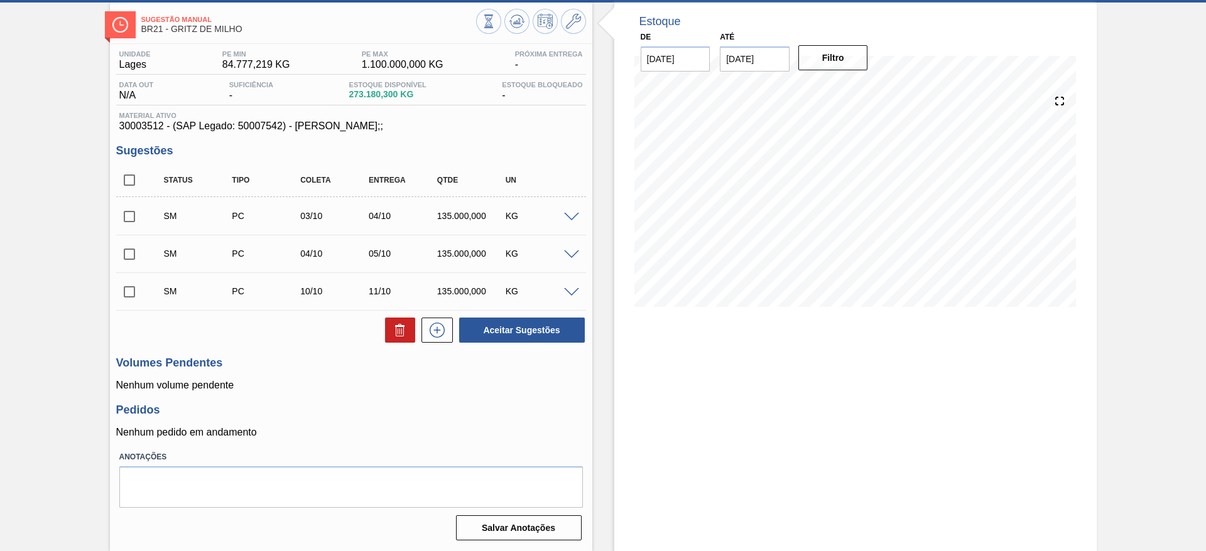
scroll to position [60, 0]
click at [438, 329] on icon at bounding box center [437, 330] width 20 height 15
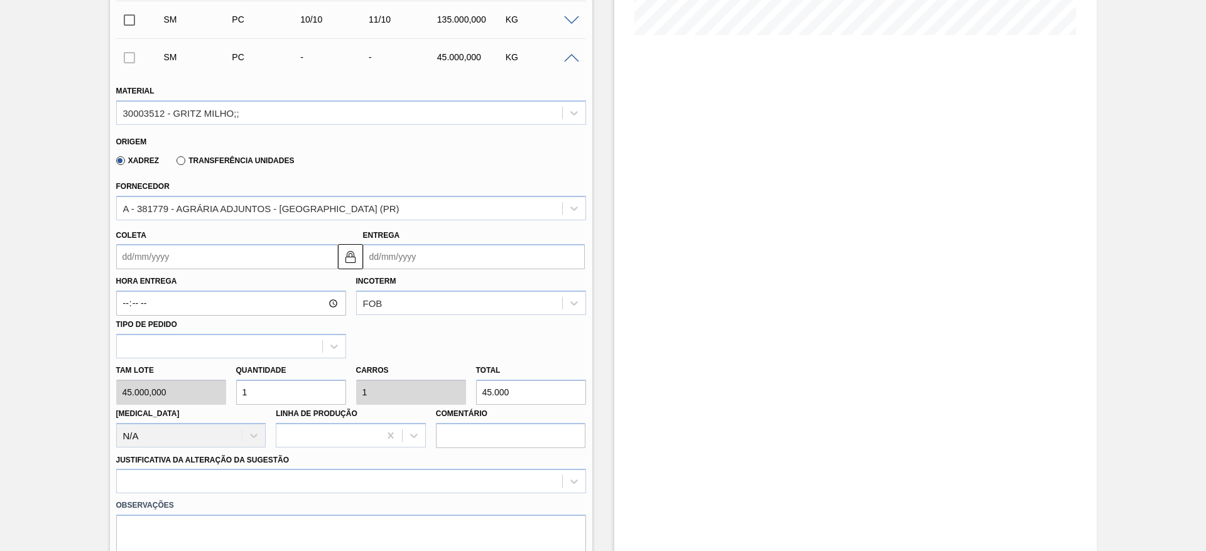
scroll to position [343, 0]
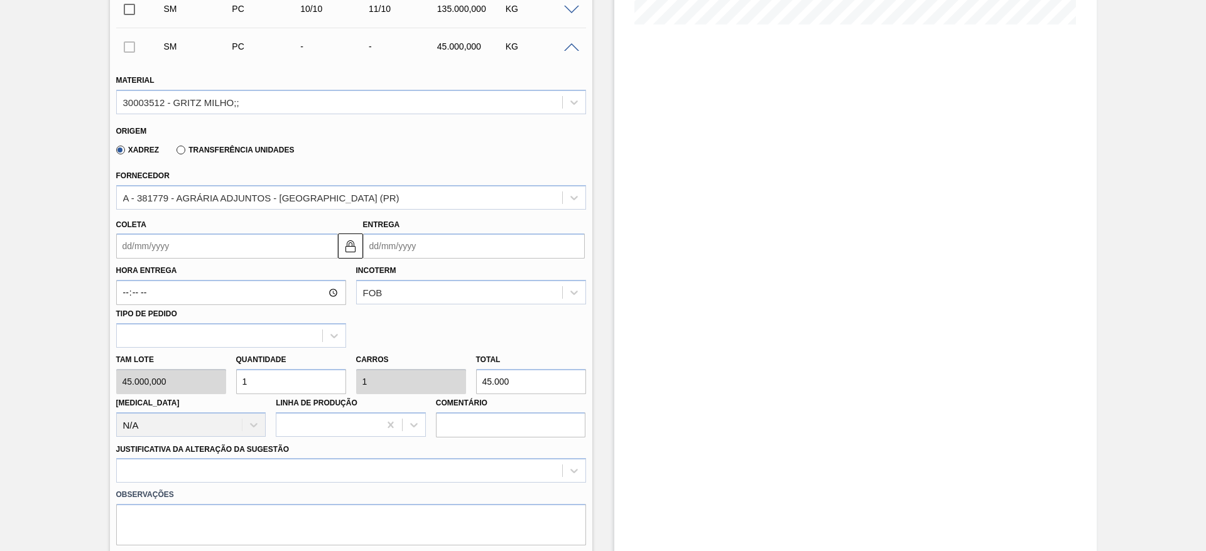
click at [201, 376] on div "Tam lote 45.000,000 Quantidade 1 Carros 1 Total 45.000 Doca N/A Linha de Produç…" at bounding box center [351, 393] width 480 height 90
type input "3"
type input "135.000"
type input "3"
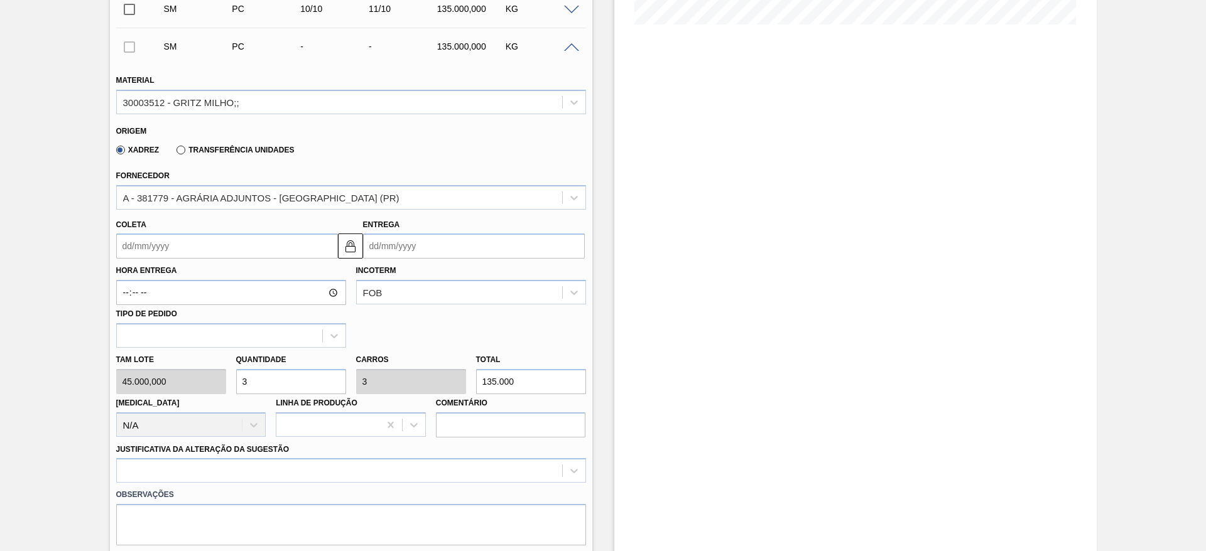
click at [151, 243] on input "Coleta" at bounding box center [227, 246] width 222 height 25
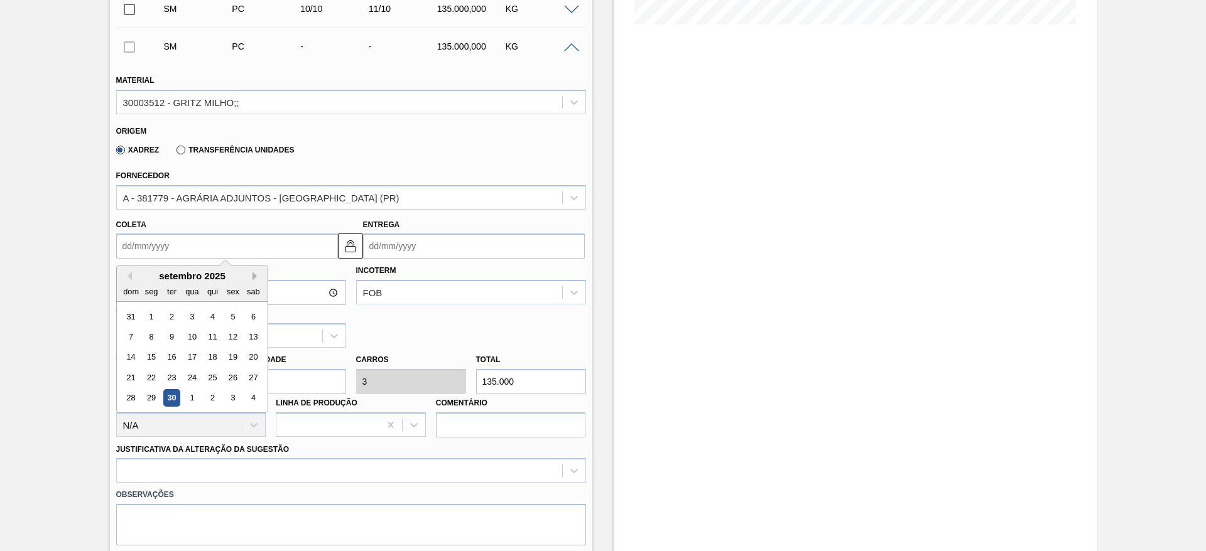
click at [258, 273] on button "Next Month" at bounding box center [257, 276] width 9 height 9
click at [251, 339] on div "11" at bounding box center [252, 337] width 17 height 17
type input "11/10/2025"
type input "12/10/2025"
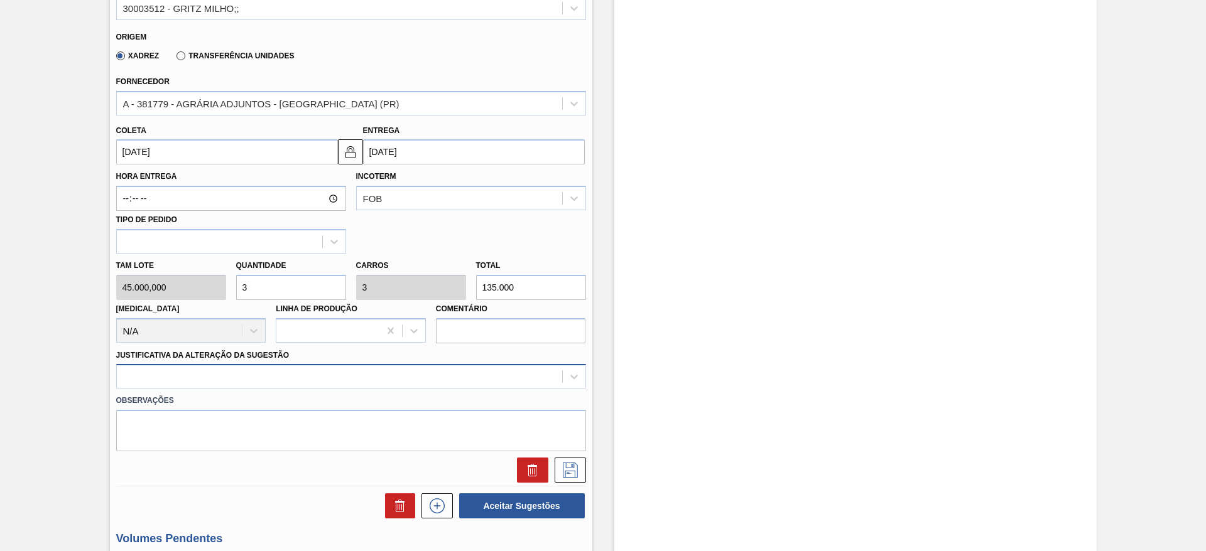
click at [462, 374] on div at bounding box center [351, 376] width 470 height 24
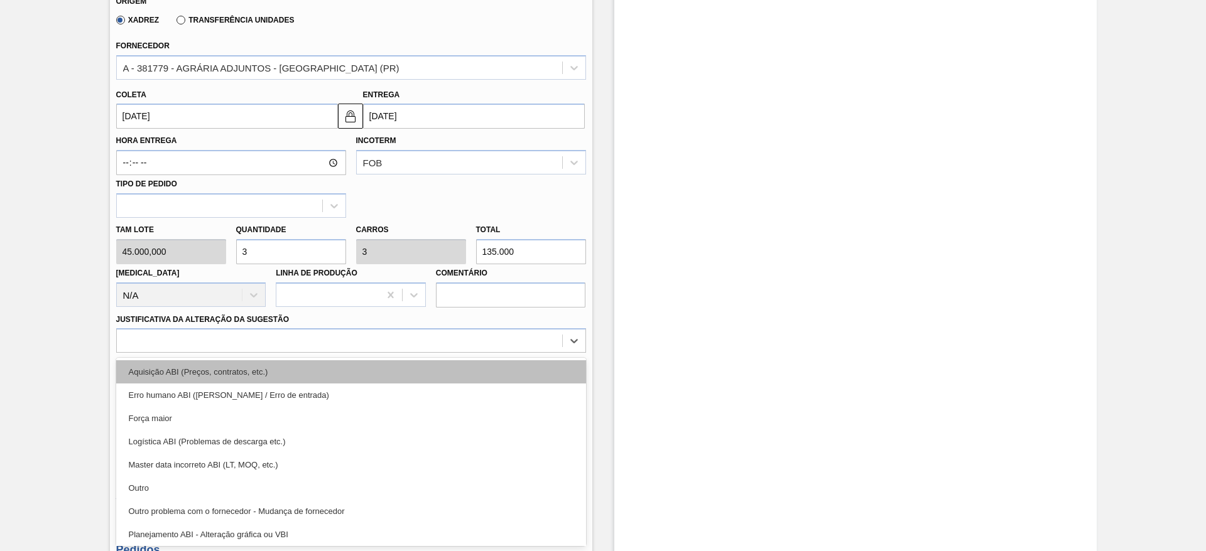
click at [469, 369] on div "Aquisição ABI (Preços, contratos, etc.)" at bounding box center [351, 372] width 470 height 23
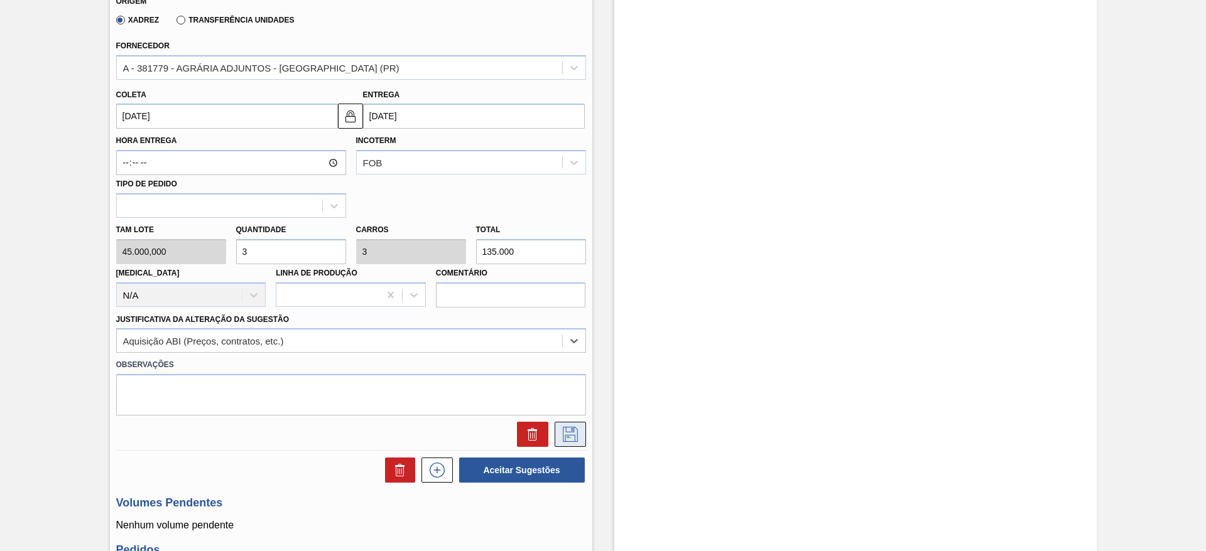
click at [579, 427] on button at bounding box center [570, 434] width 31 height 25
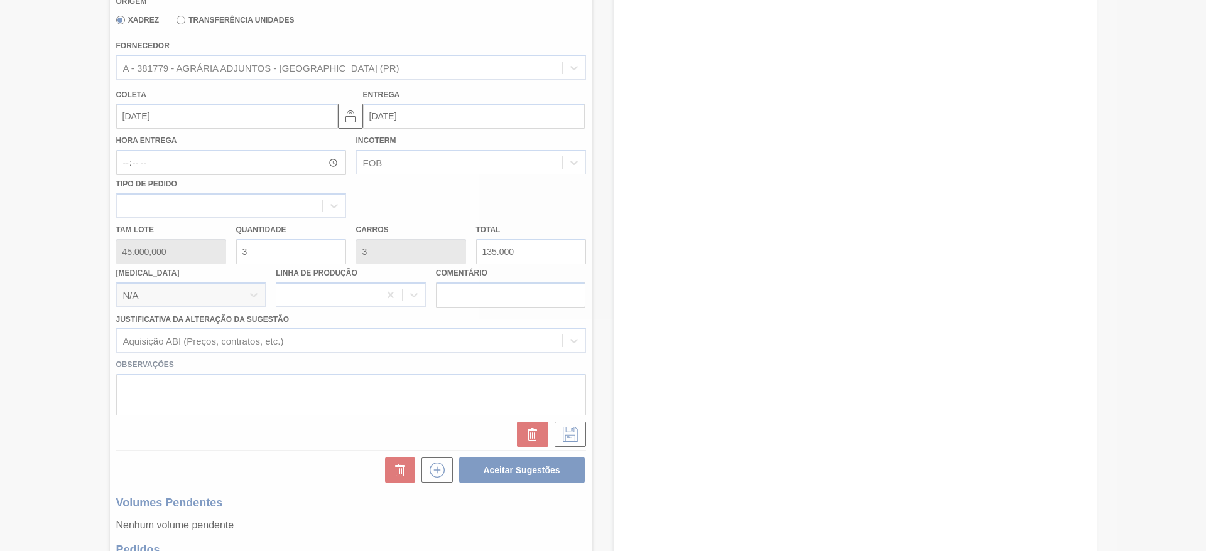
scroll to position [98, 0]
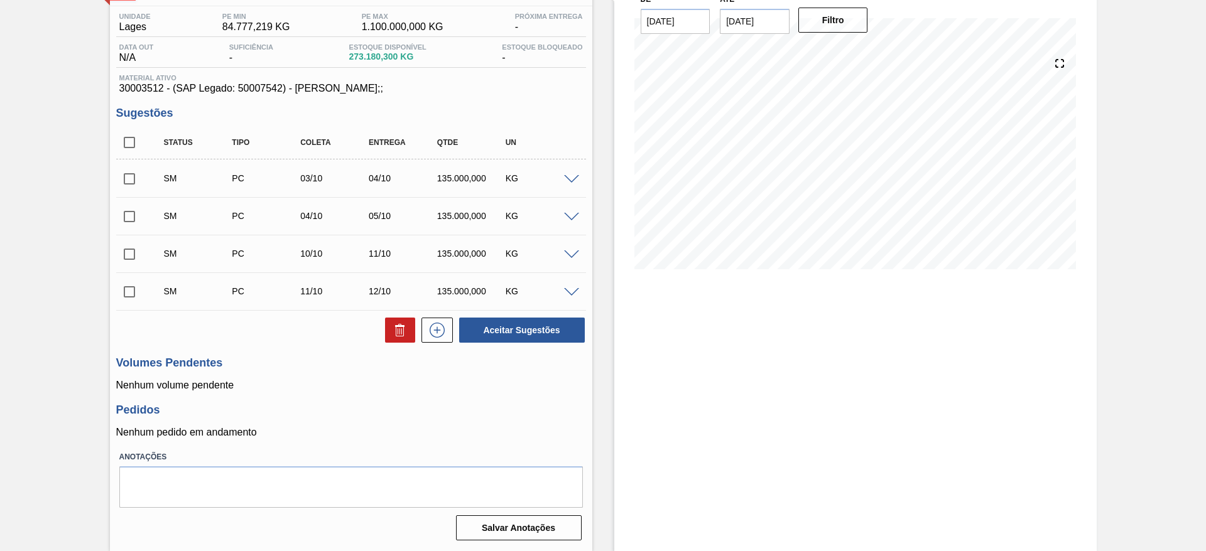
drag, startPoint x: 126, startPoint y: 133, endPoint x: 141, endPoint y: 150, distance: 22.8
click at [127, 131] on input "checkbox" at bounding box center [129, 142] width 26 height 26
checkbox input "true"
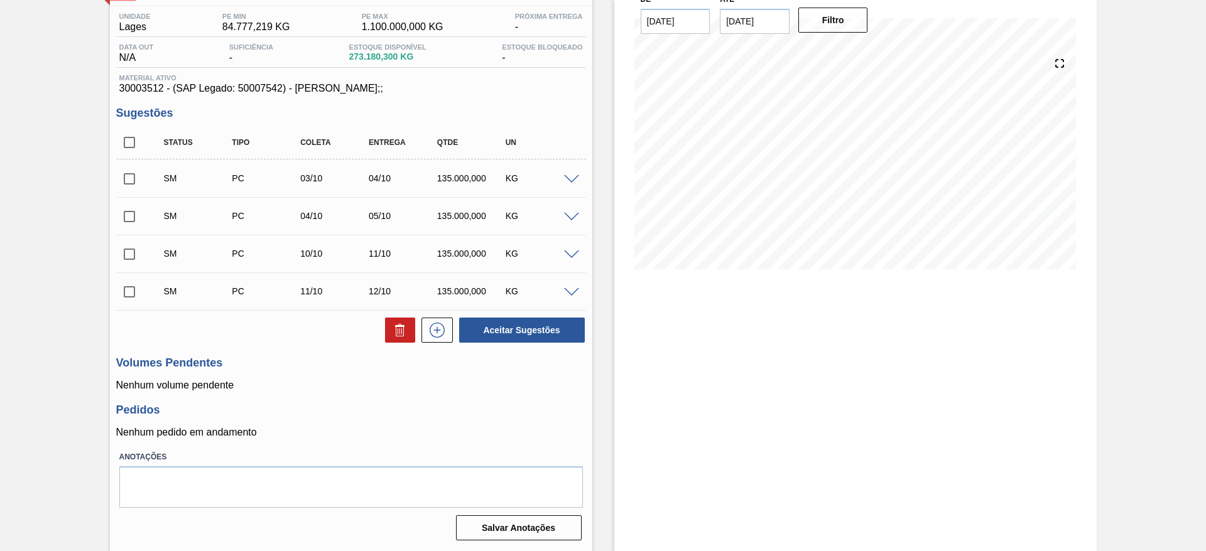
checkbox input "true"
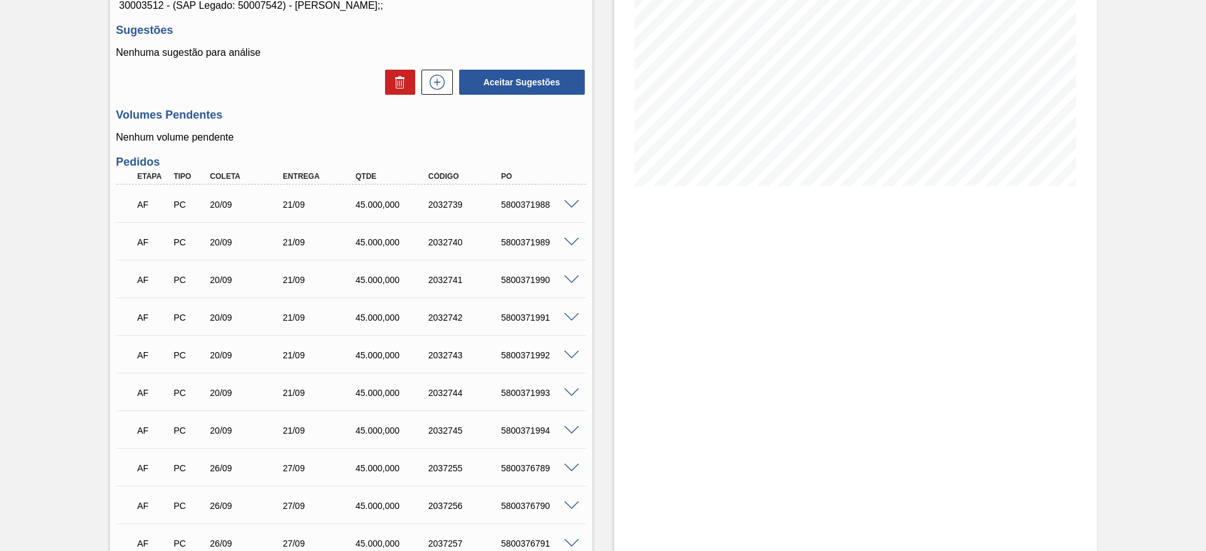
scroll to position [87, 0]
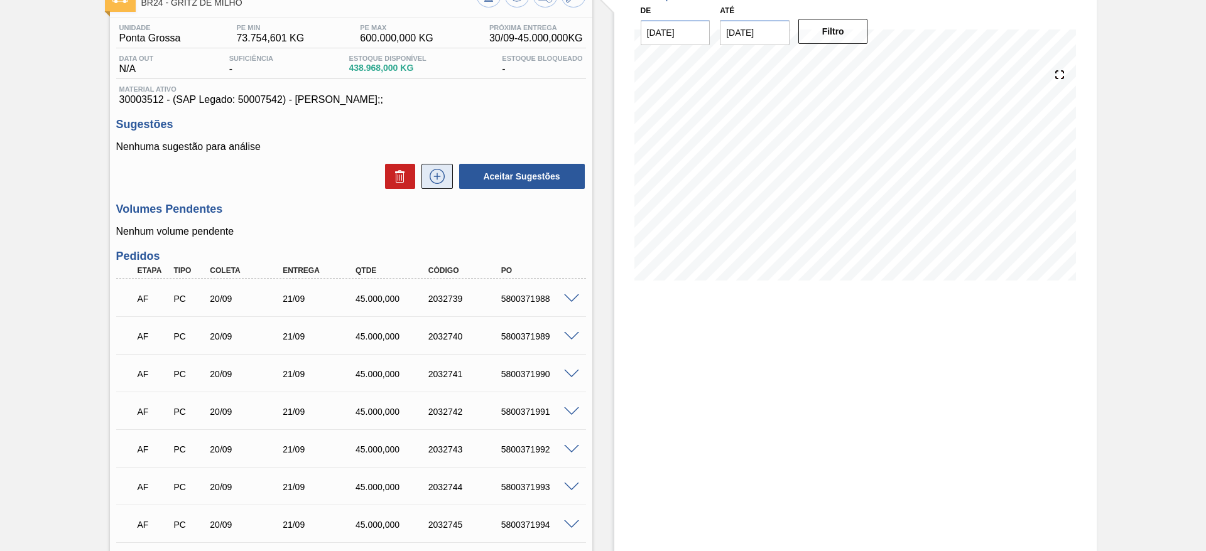
click at [443, 171] on icon at bounding box center [437, 176] width 20 height 15
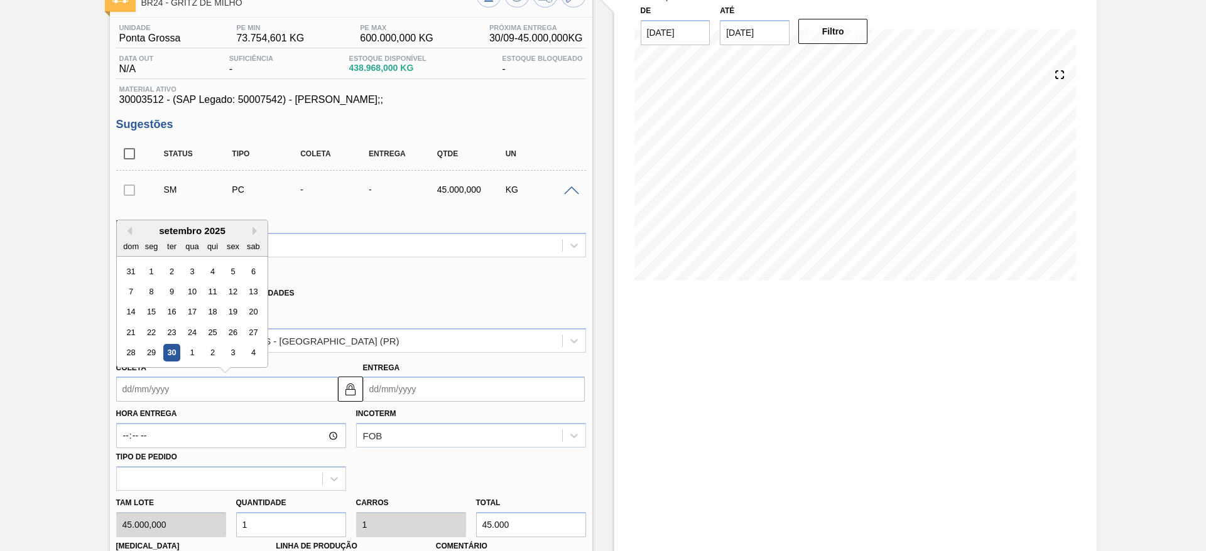
click at [150, 393] on input "Coleta" at bounding box center [227, 389] width 222 height 25
click at [209, 354] on div "2" at bounding box center [212, 353] width 17 height 17
type input "[DATE]"
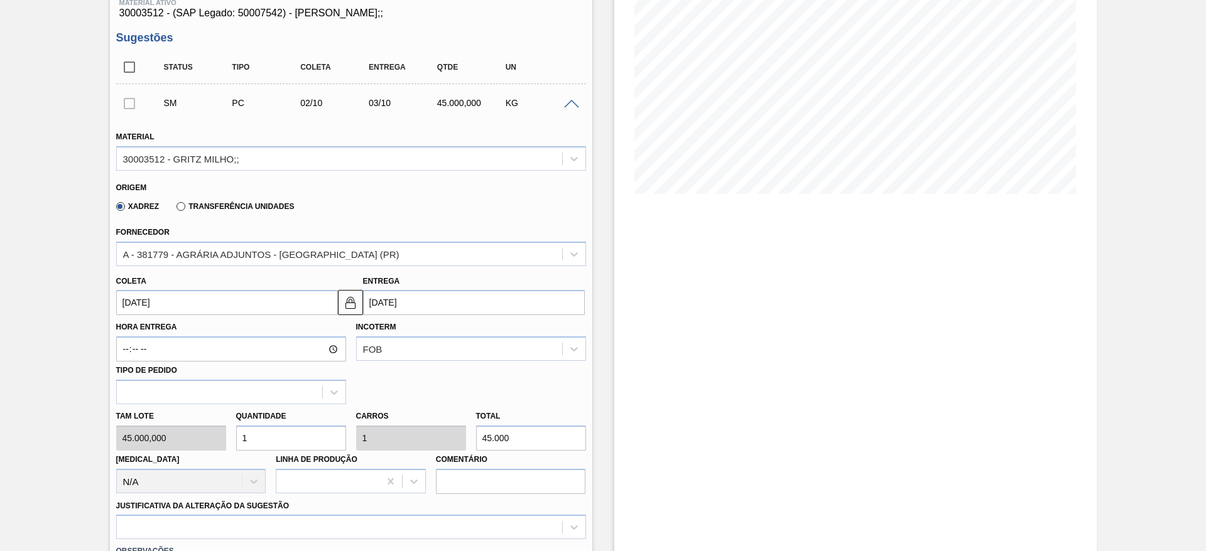
scroll to position [275, 0]
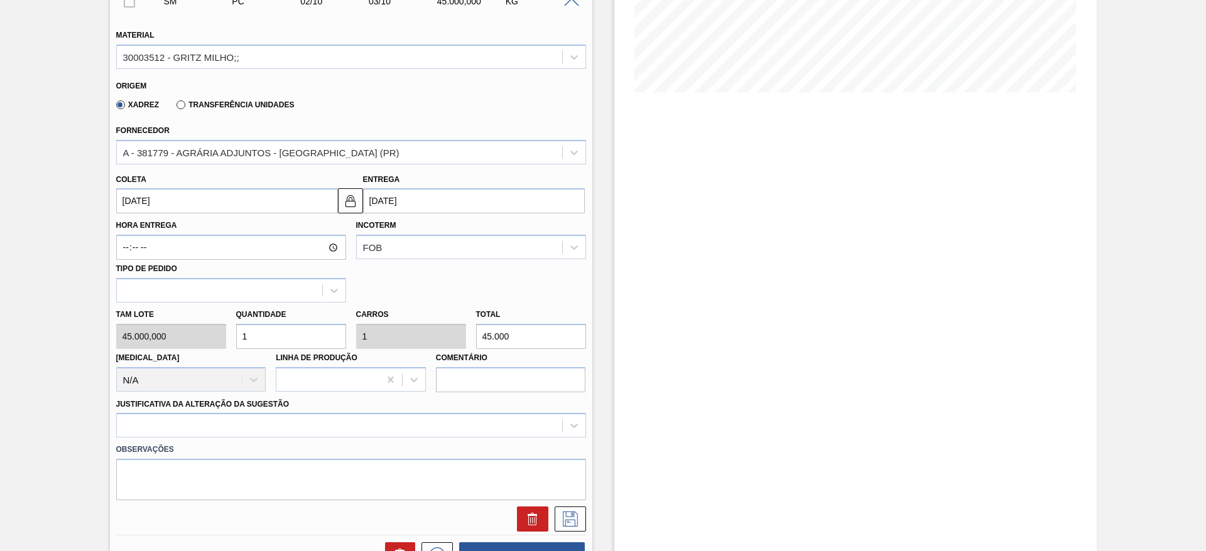
click at [212, 333] on div "Tam lote 45.000,000 Quantidade 1 Carros 1 Total 45.000 [MEDICAL_DATA] N/A Linha…" at bounding box center [351, 348] width 480 height 90
type input "2"
type input "90.000"
type input "2"
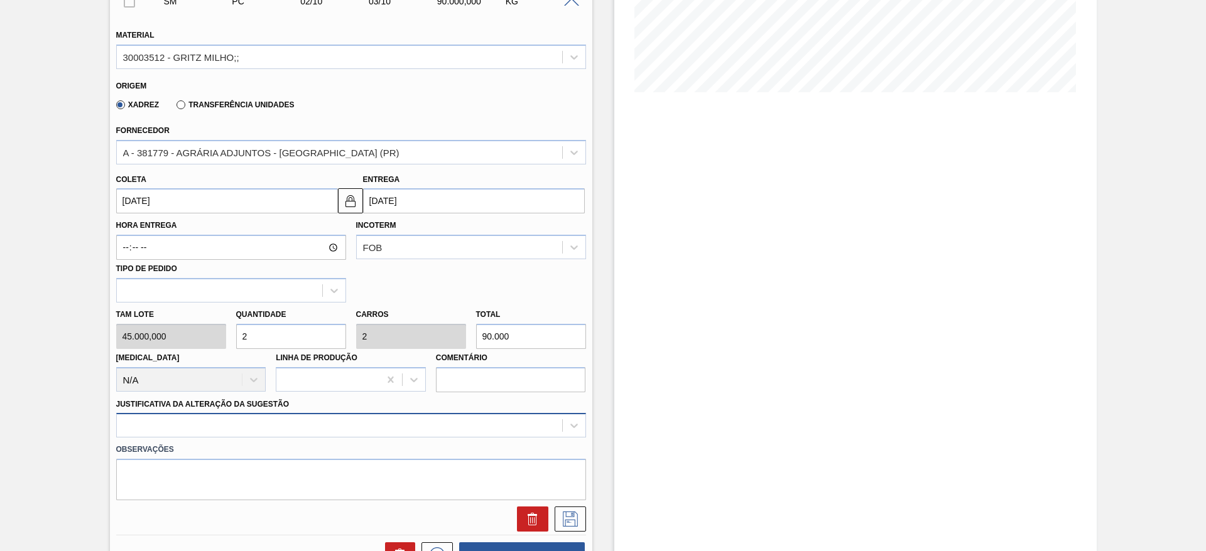
click at [360, 418] on div at bounding box center [351, 425] width 470 height 24
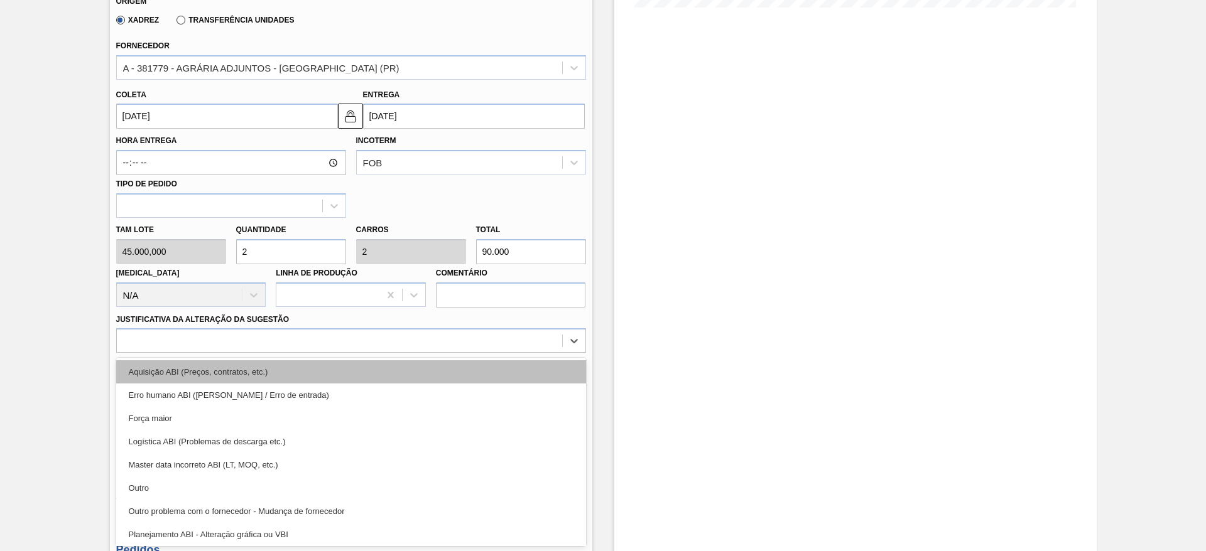
click at [383, 367] on div "Aquisição ABI (Preços, contratos, etc.)" at bounding box center [351, 372] width 470 height 23
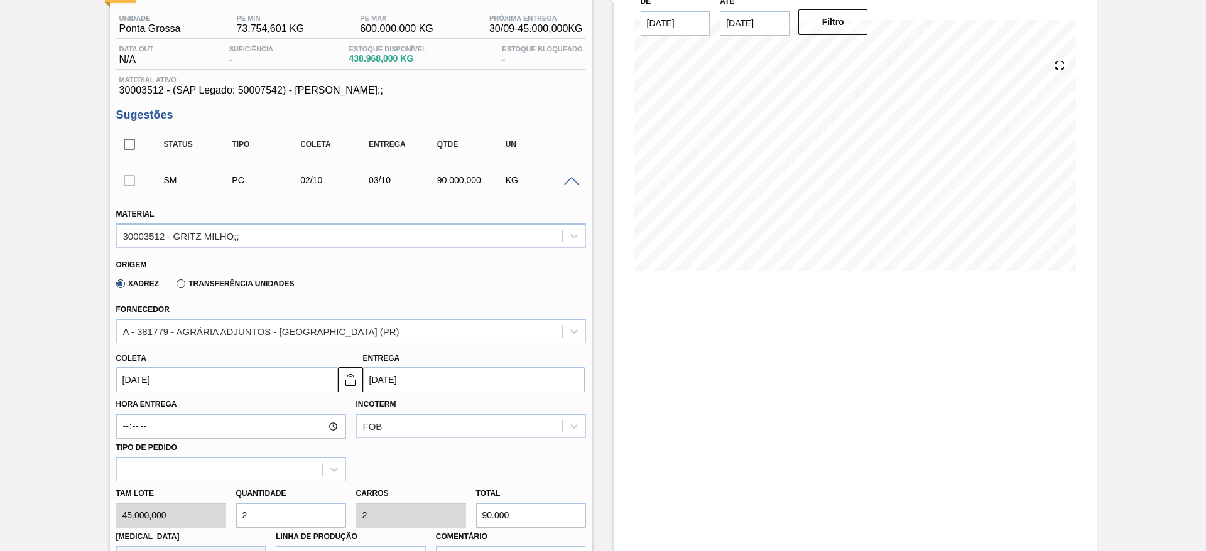
scroll to position [377, 0]
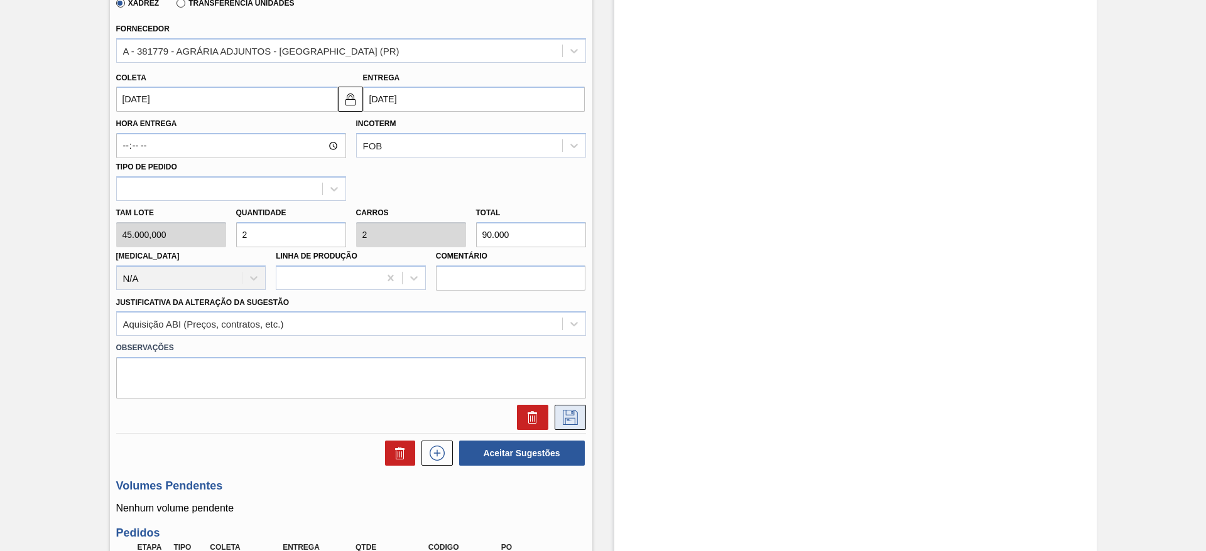
click at [567, 406] on button at bounding box center [570, 417] width 31 height 25
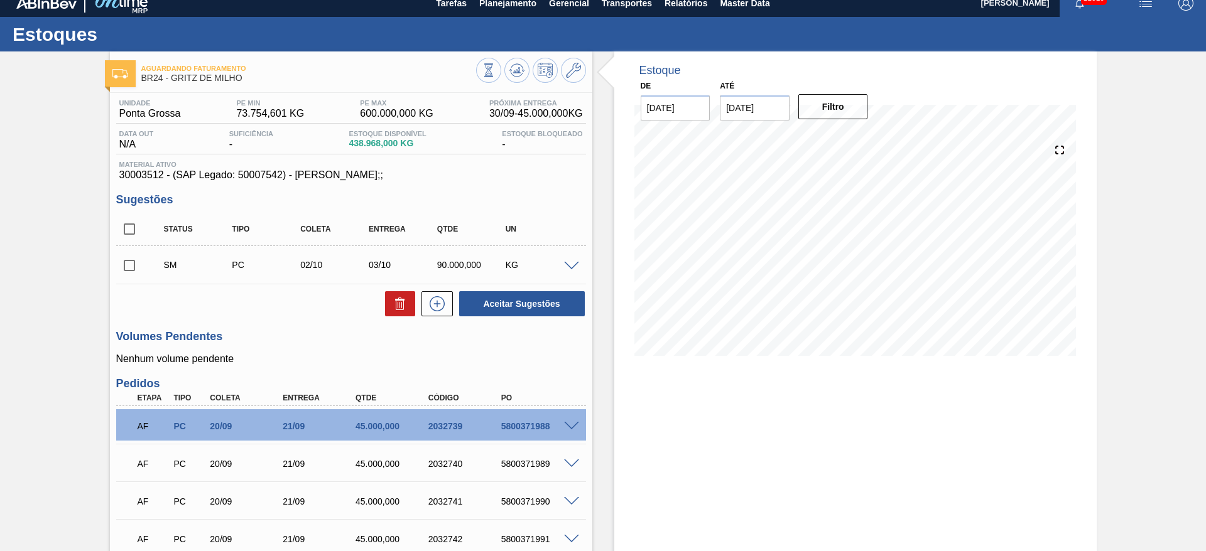
scroll to position [0, 0]
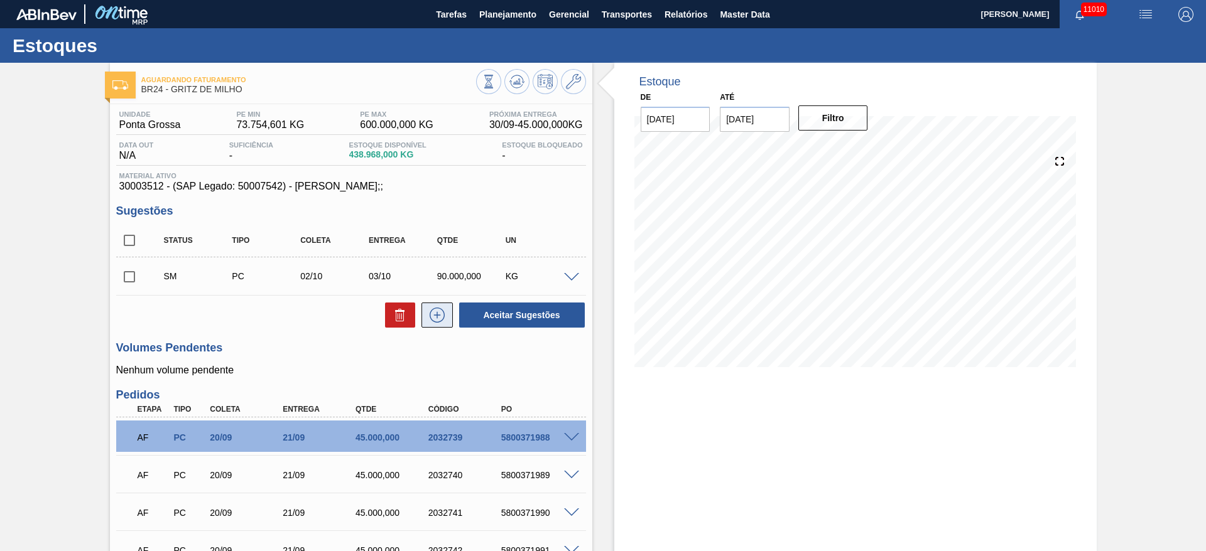
click at [430, 308] on icon at bounding box center [437, 315] width 20 height 15
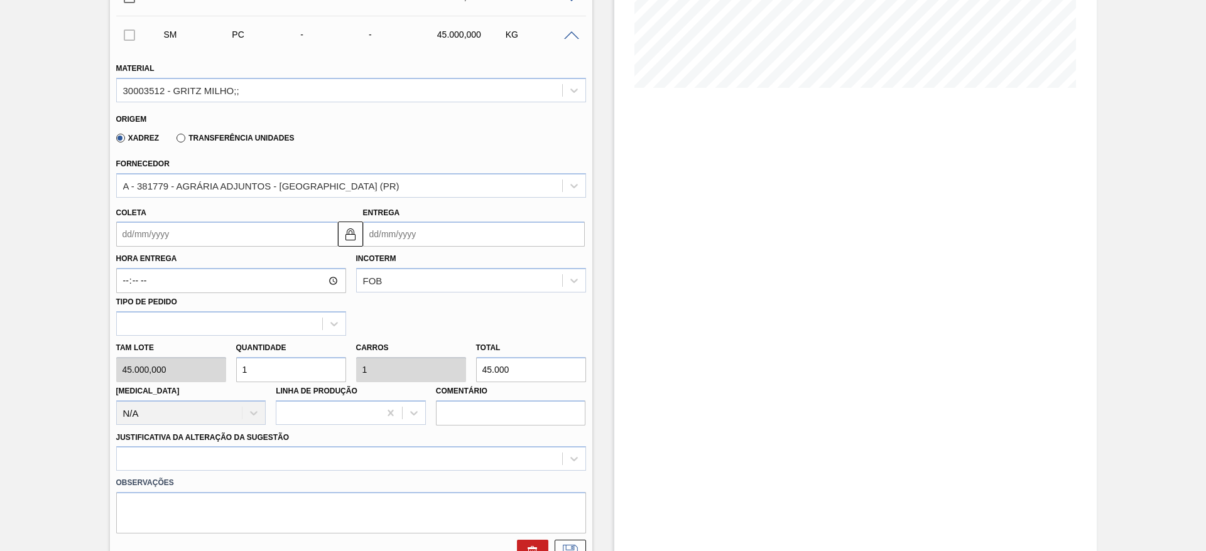
scroll to position [283, 0]
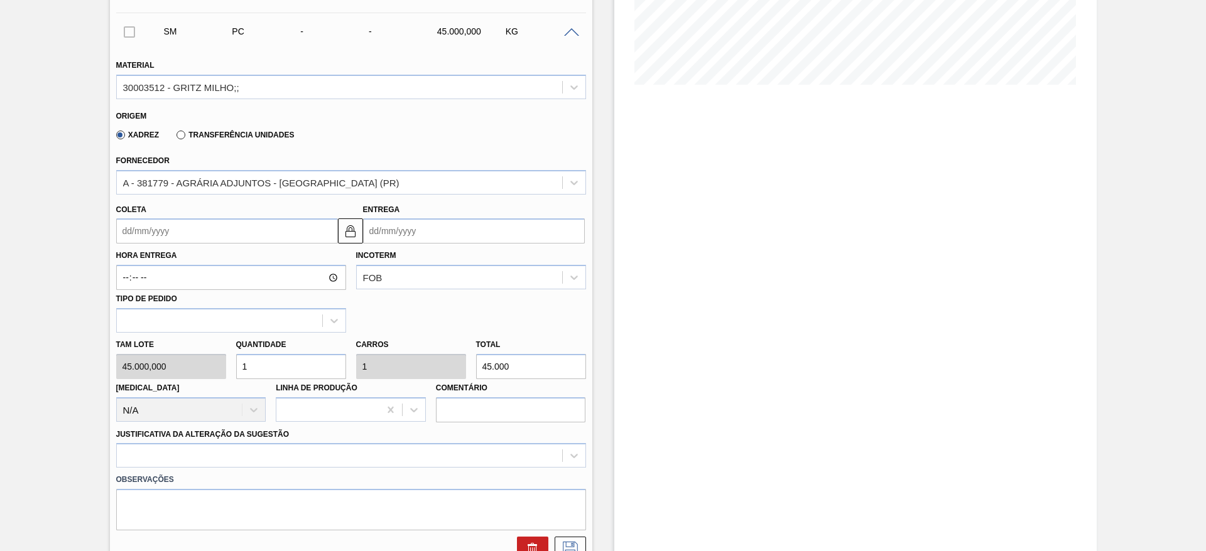
click at [211, 364] on div "Tam lote 45.000,000 Quantidade 1 Carros 1 Total 45.000 [MEDICAL_DATA] N/A Linha…" at bounding box center [351, 378] width 480 height 90
type input "4"
type input "180.000"
type input "4"
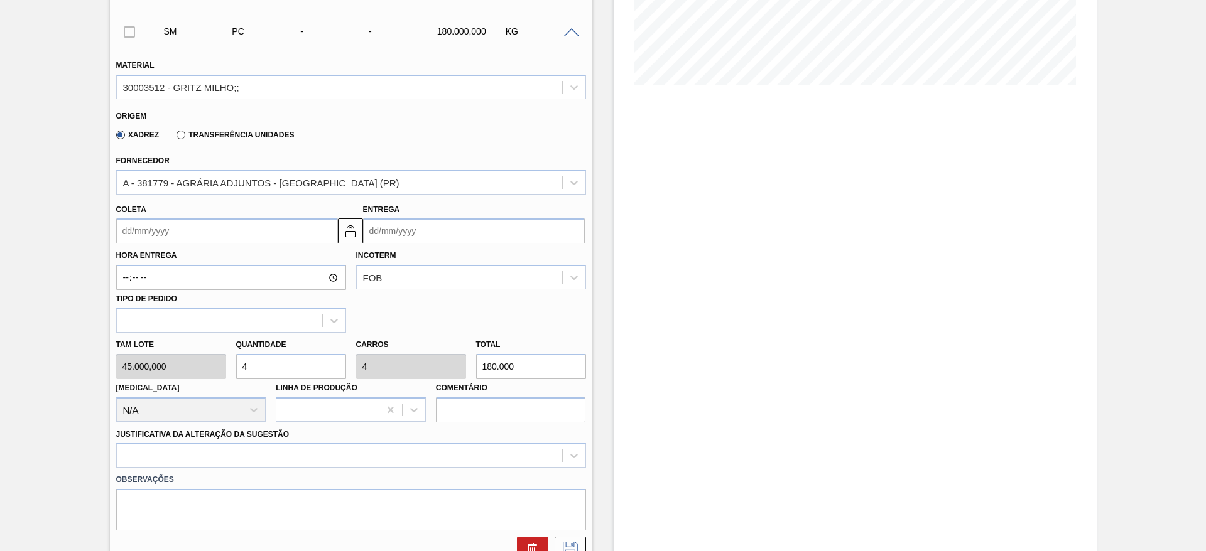
click at [159, 240] on input "Coleta" at bounding box center [227, 231] width 222 height 25
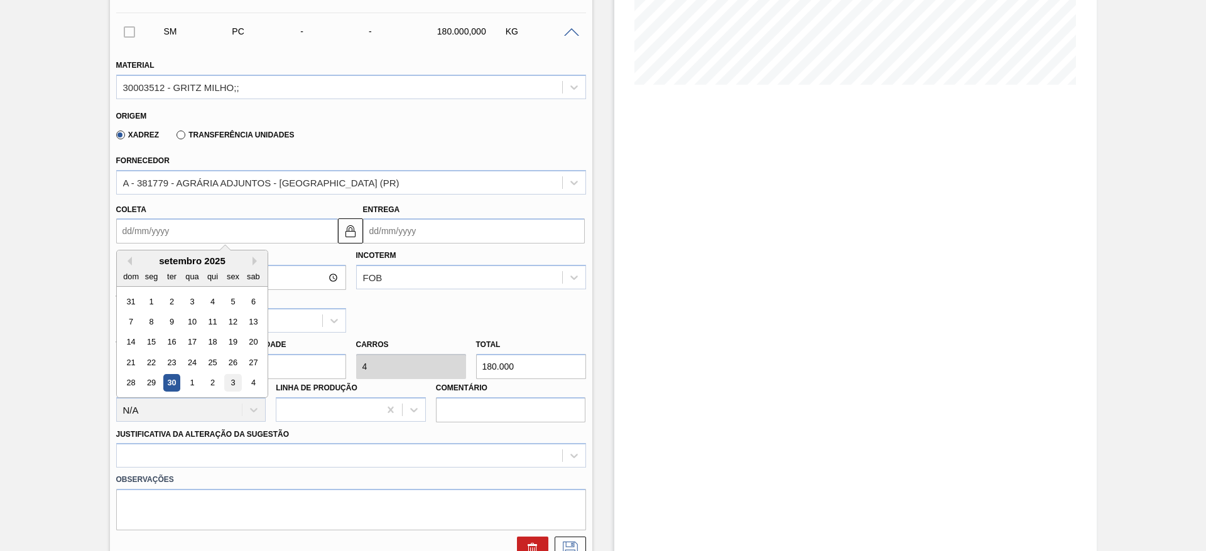
click at [236, 380] on div "3" at bounding box center [232, 383] width 17 height 17
type input "[DATE]"
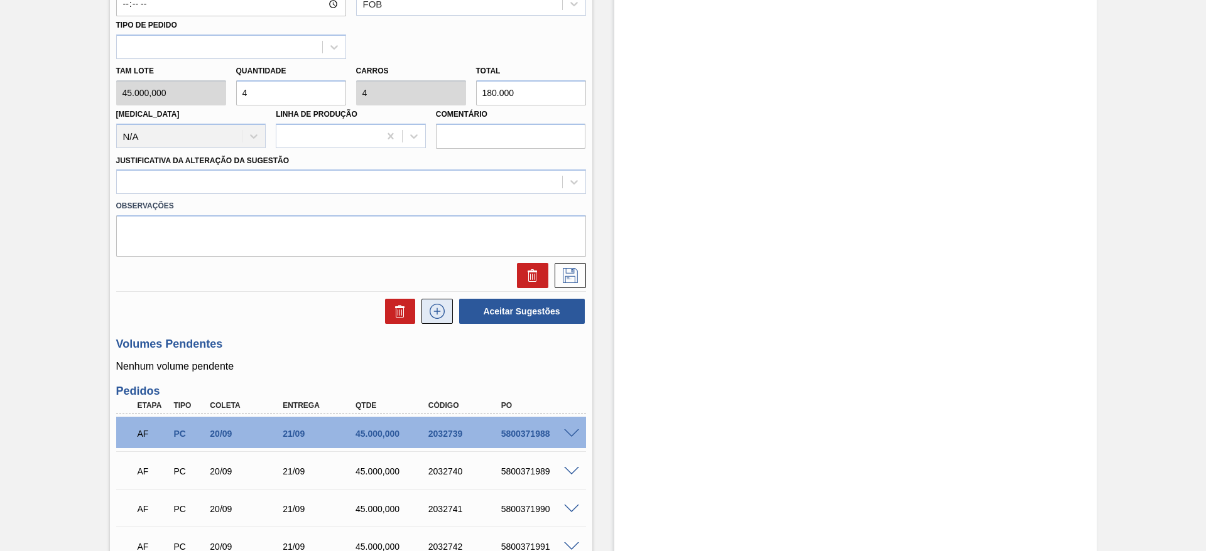
scroll to position [565, 0]
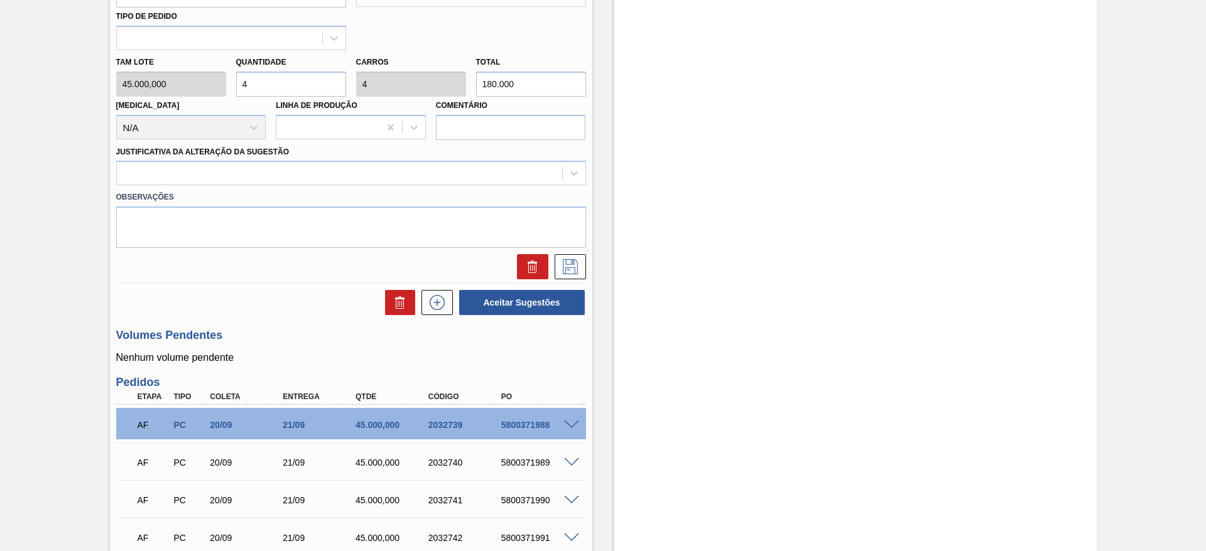
drag, startPoint x: 472, startPoint y: 180, endPoint x: 478, endPoint y: 189, distance: 10.8
click at [473, 179] on div at bounding box center [339, 174] width 445 height 18
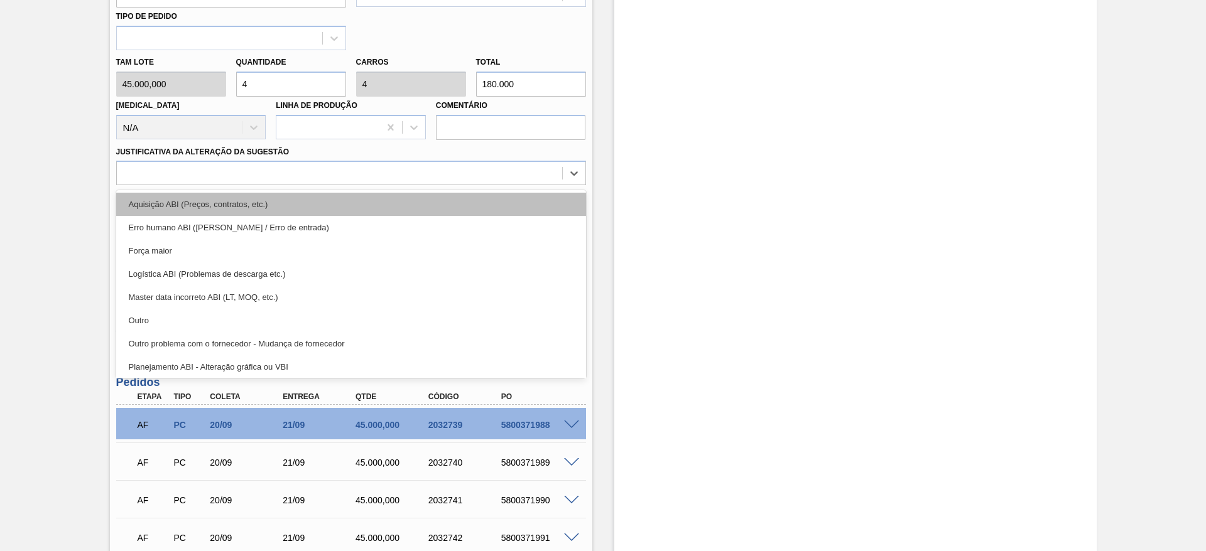
click at [486, 205] on div "Aquisição ABI (Preços, contratos, etc.)" at bounding box center [351, 204] width 470 height 23
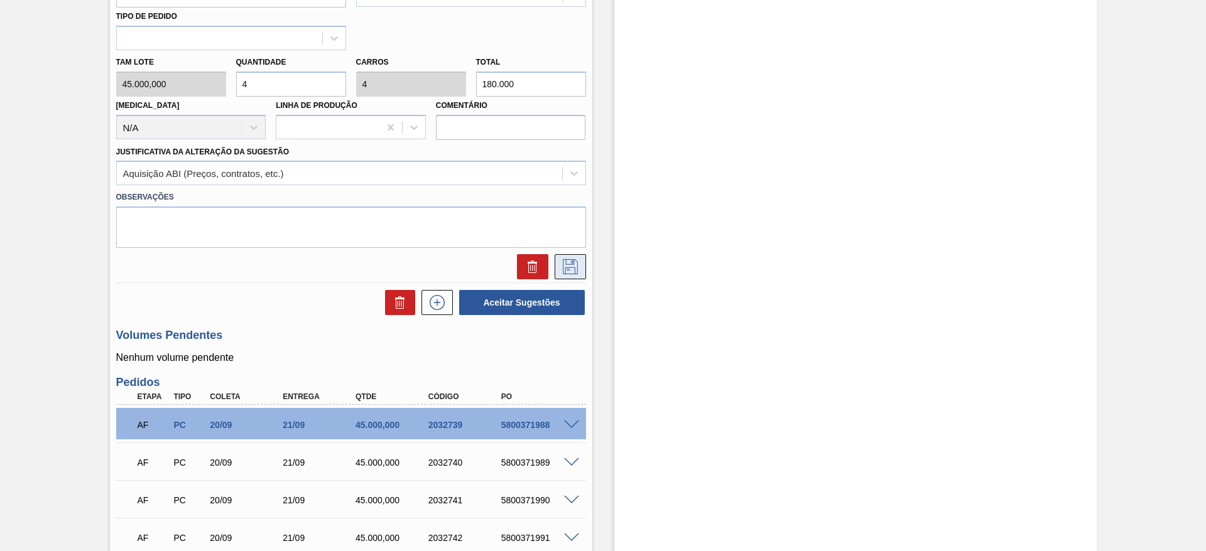
click at [568, 261] on icon at bounding box center [570, 266] width 20 height 15
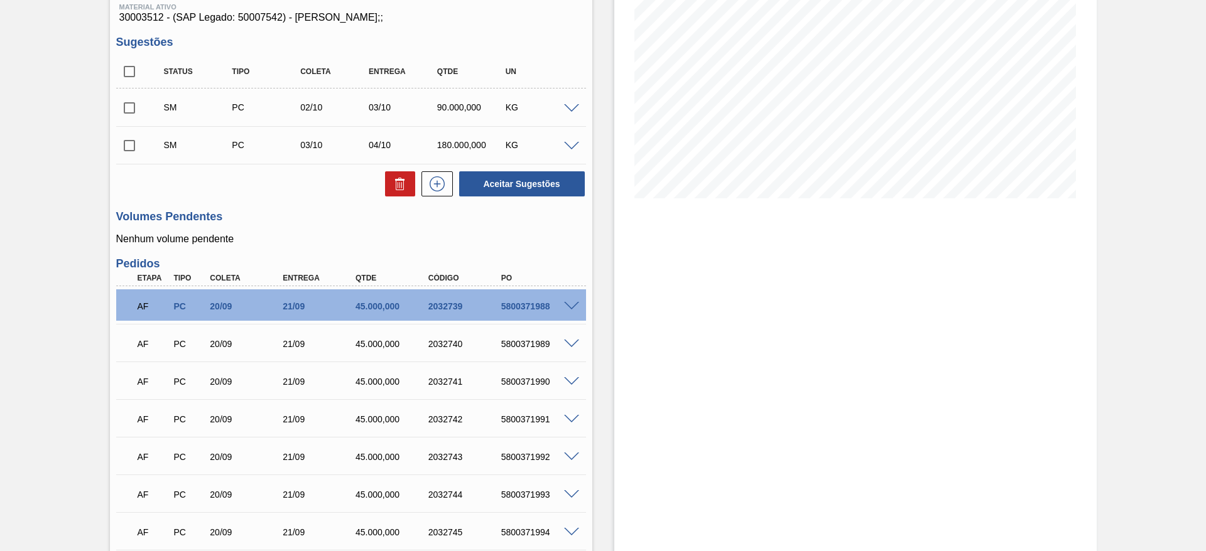
scroll to position [0, 0]
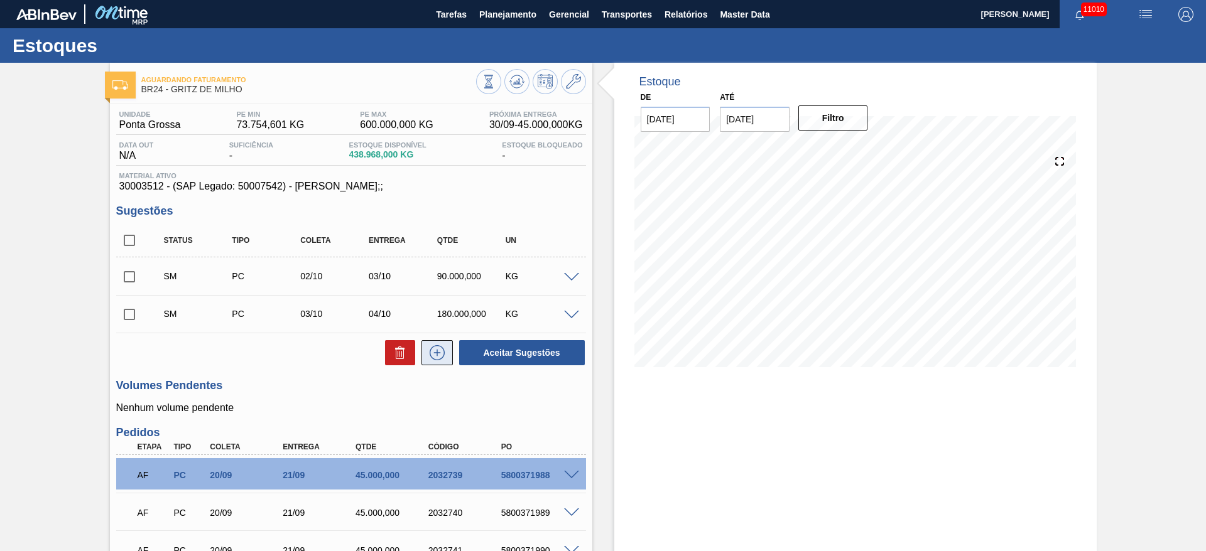
click at [439, 342] on button at bounding box center [436, 352] width 31 height 25
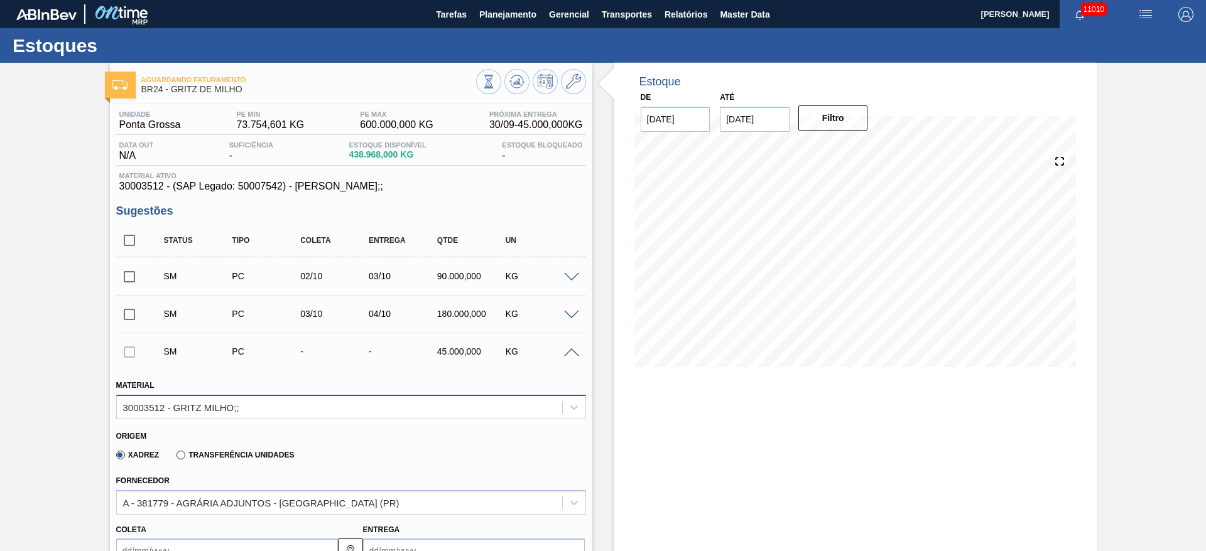
scroll to position [377, 0]
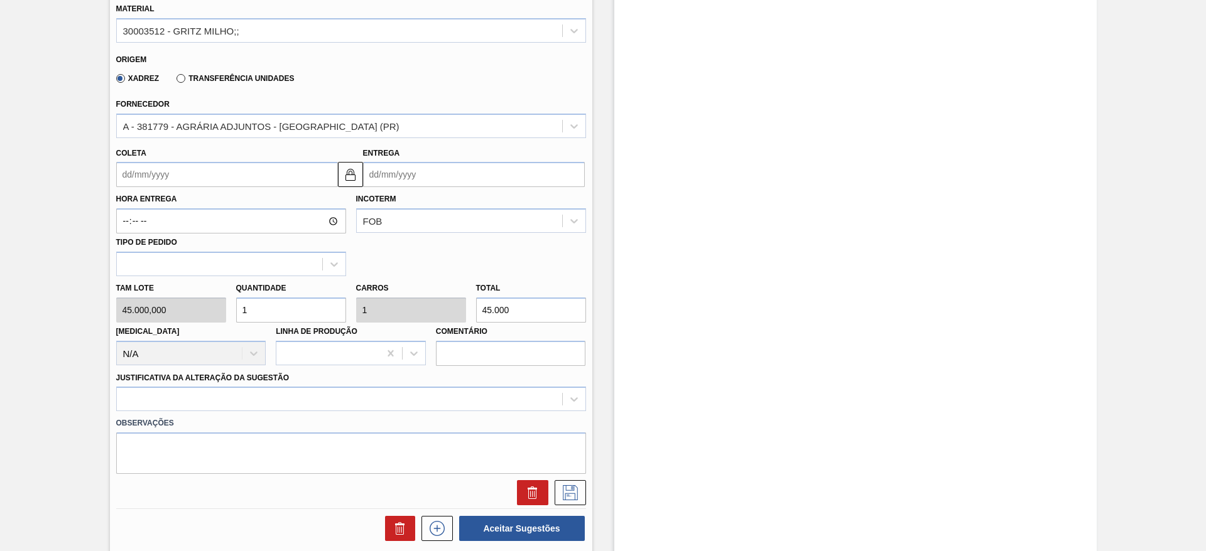
click at [173, 320] on div "Tam lote 45.000,000 Quantidade 1 Carros 1 Total 45.000 [MEDICAL_DATA] N/A Linha…" at bounding box center [351, 321] width 480 height 90
type input "4"
type input "180.000"
type input "4"
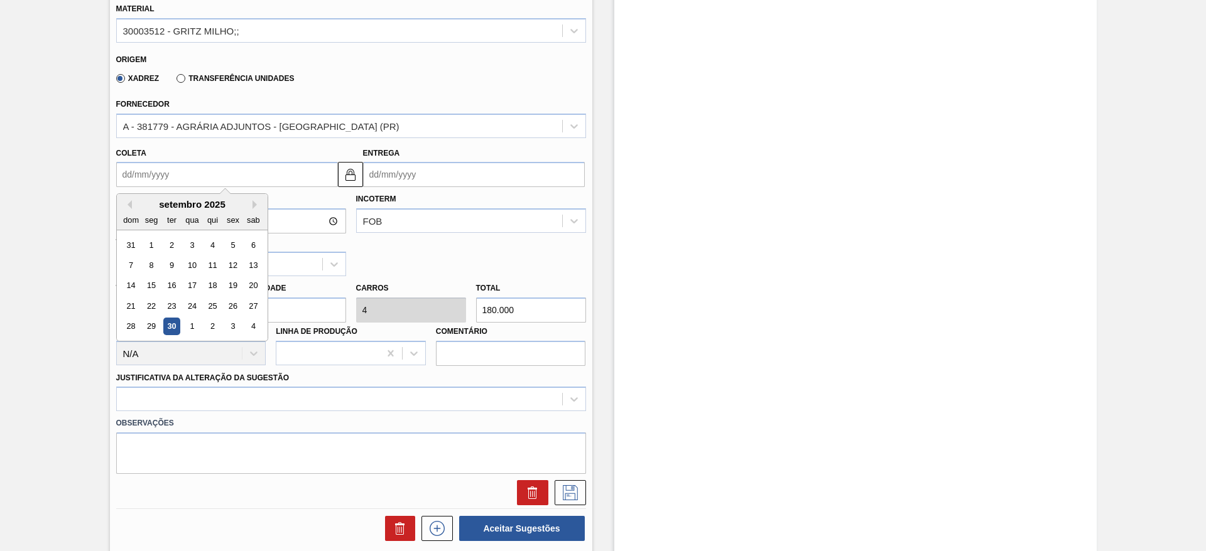
click at [157, 180] on input "Coleta" at bounding box center [227, 174] width 222 height 25
click at [254, 324] on div "4" at bounding box center [252, 326] width 17 height 17
type input "[DATE]"
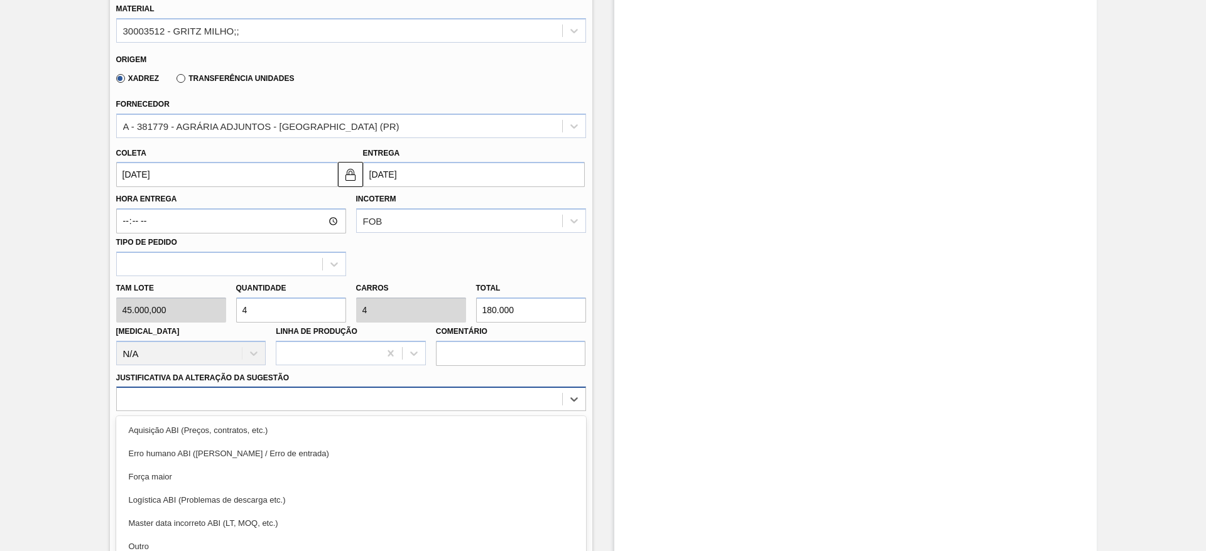
click at [460, 388] on div "option Erro humano ABI (Cálculo / Erro de entrada) focused, 2 of 18. 18 results…" at bounding box center [351, 399] width 470 height 24
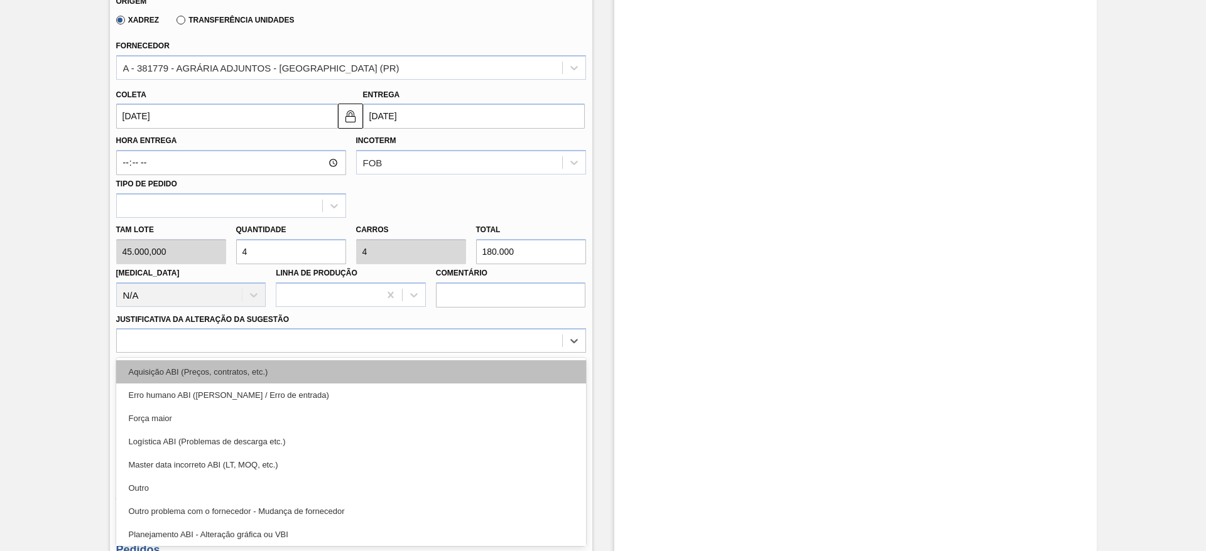
click at [471, 374] on div "Aquisição ABI (Preços, contratos, etc.)" at bounding box center [351, 372] width 470 height 23
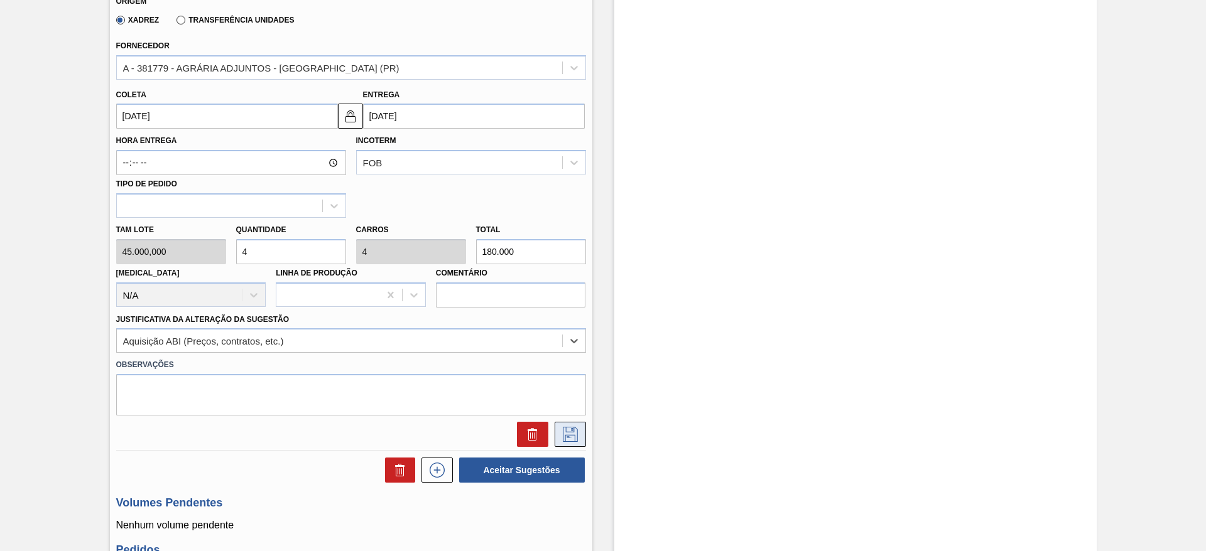
click at [567, 441] on icon at bounding box center [570, 434] width 20 height 15
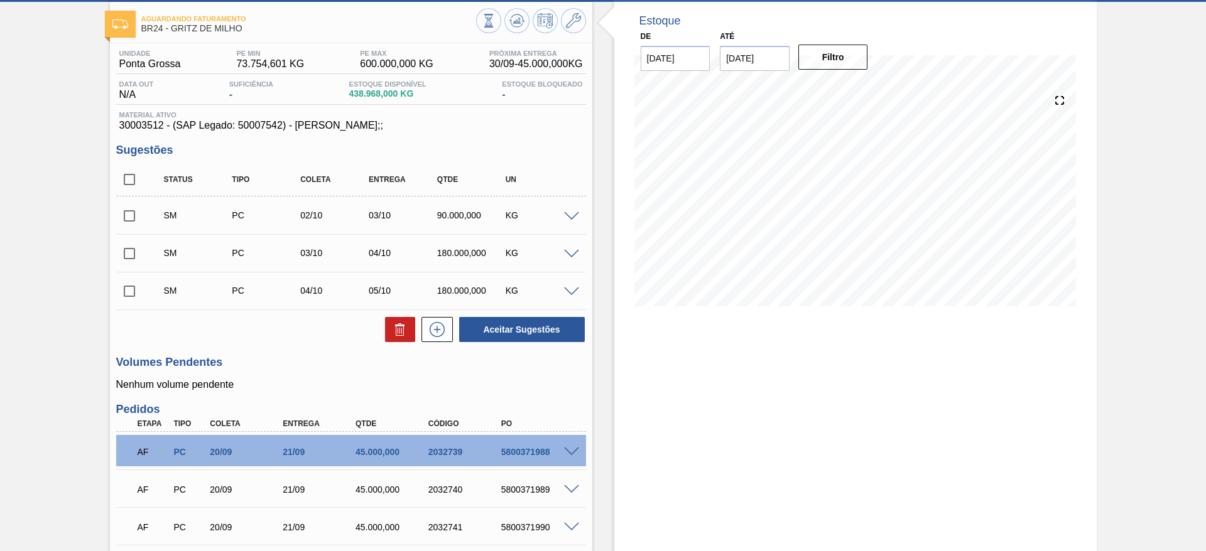
scroll to position [58, 0]
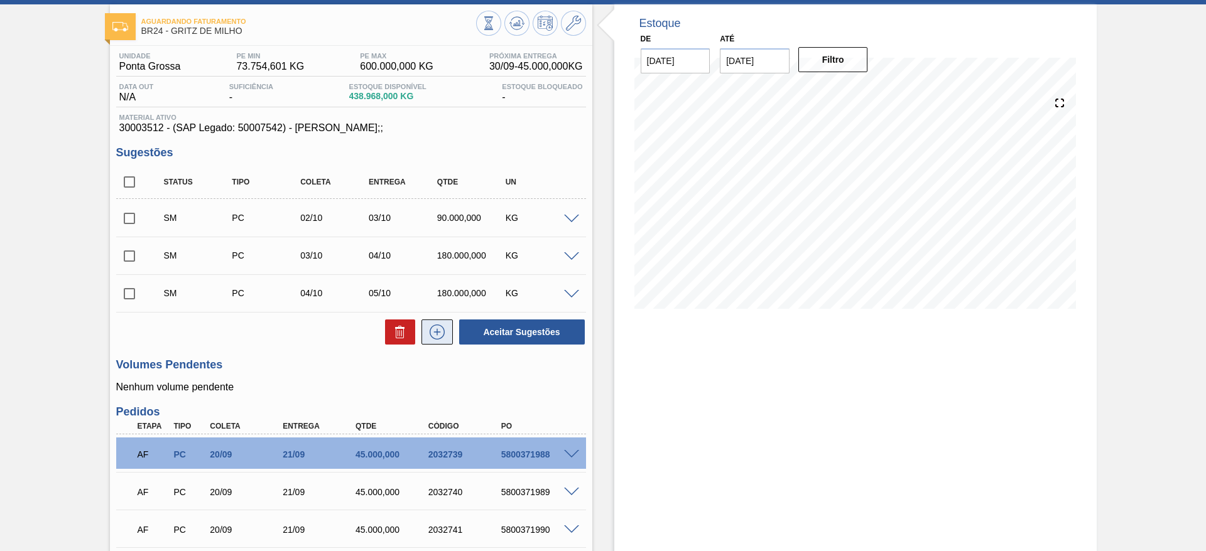
click at [437, 330] on icon at bounding box center [437, 332] width 20 height 15
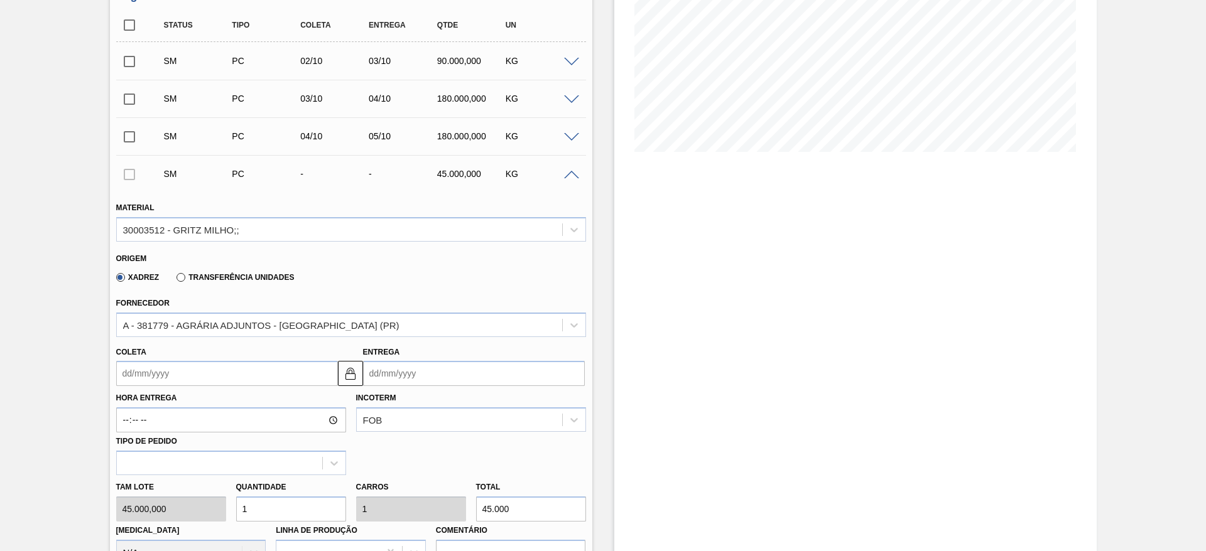
scroll to position [247, 0]
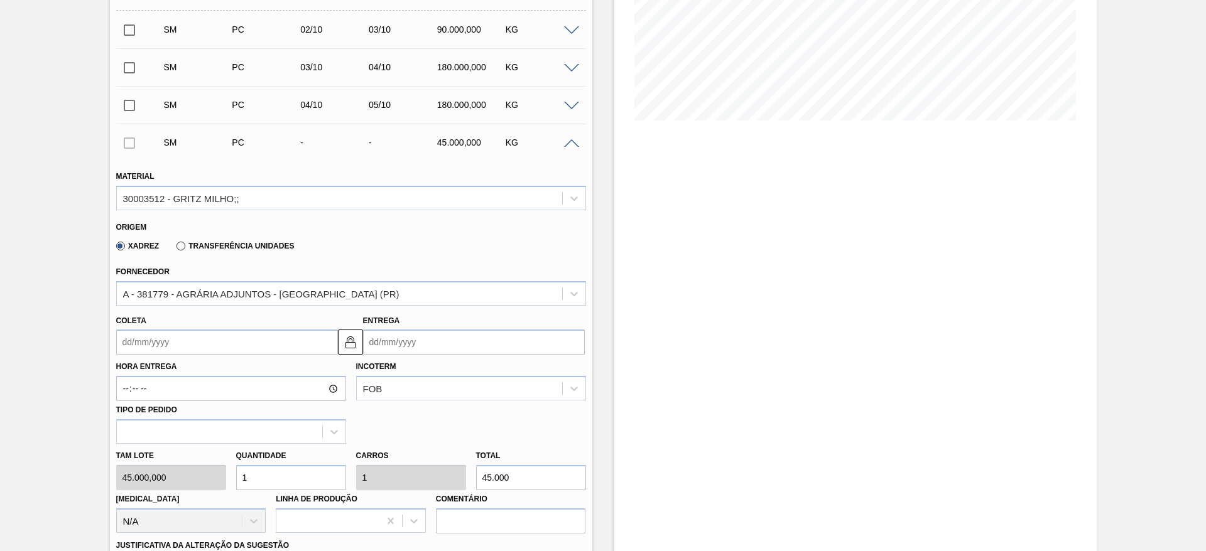
click at [137, 345] on input "Coleta" at bounding box center [227, 342] width 222 height 25
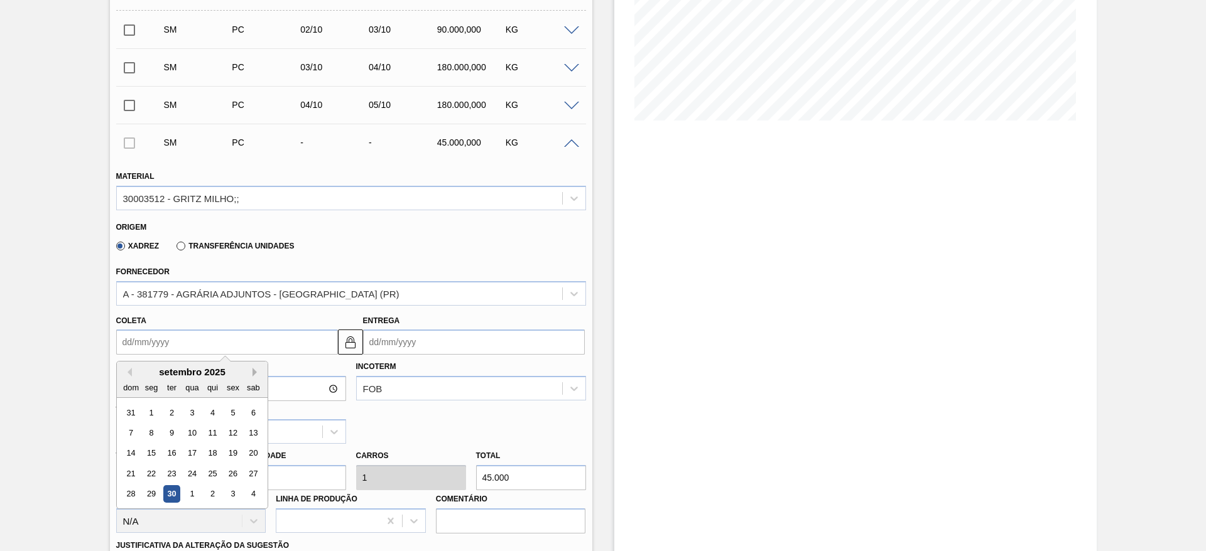
click at [255, 369] on button "Next Month" at bounding box center [257, 372] width 9 height 9
drag, startPoint x: 213, startPoint y: 433, endPoint x: 286, endPoint y: 465, distance: 79.9
click at [212, 434] on div "9" at bounding box center [212, 433] width 17 height 17
type input "[DATE]"
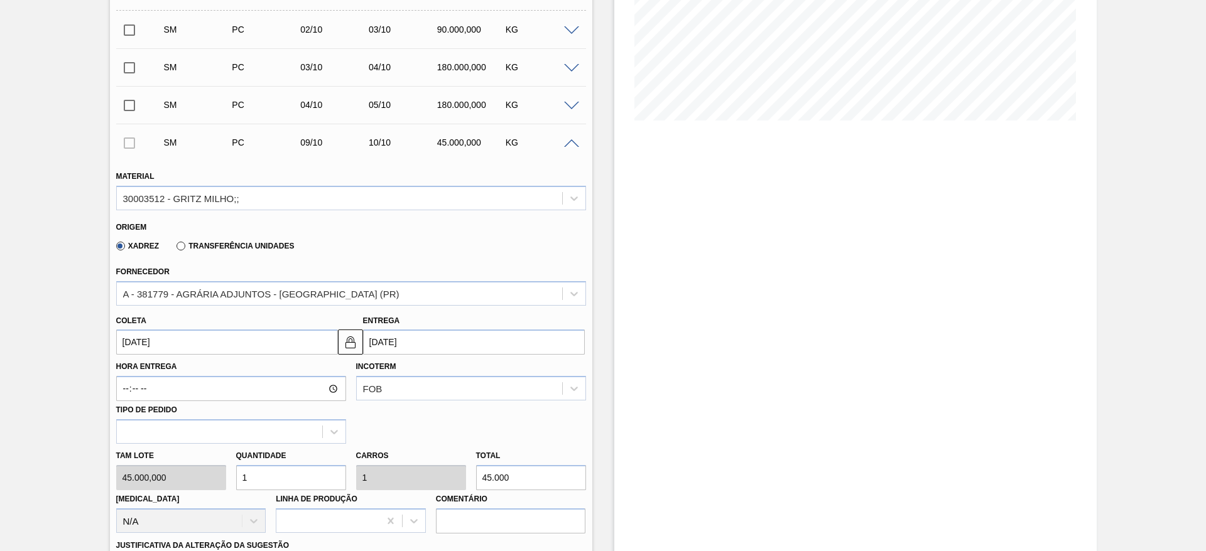
click at [219, 473] on div "Tam lote 45.000,000 Quantidade 1 Carros 1 Total 45.000 [MEDICAL_DATA] N/A Linha…" at bounding box center [351, 489] width 480 height 90
type input "2"
type input "90.000"
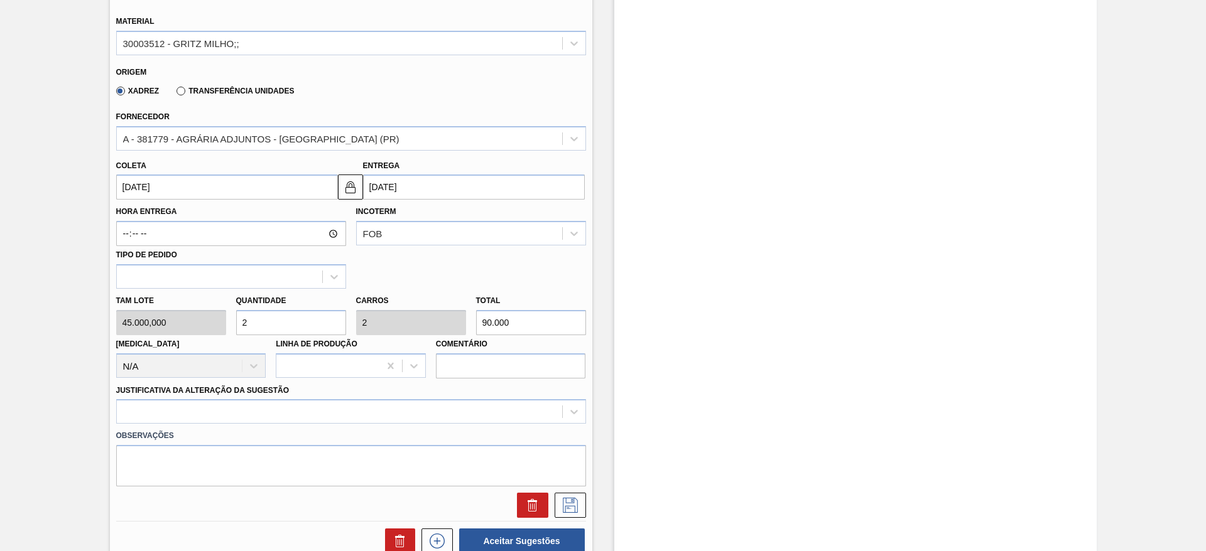
scroll to position [530, 0]
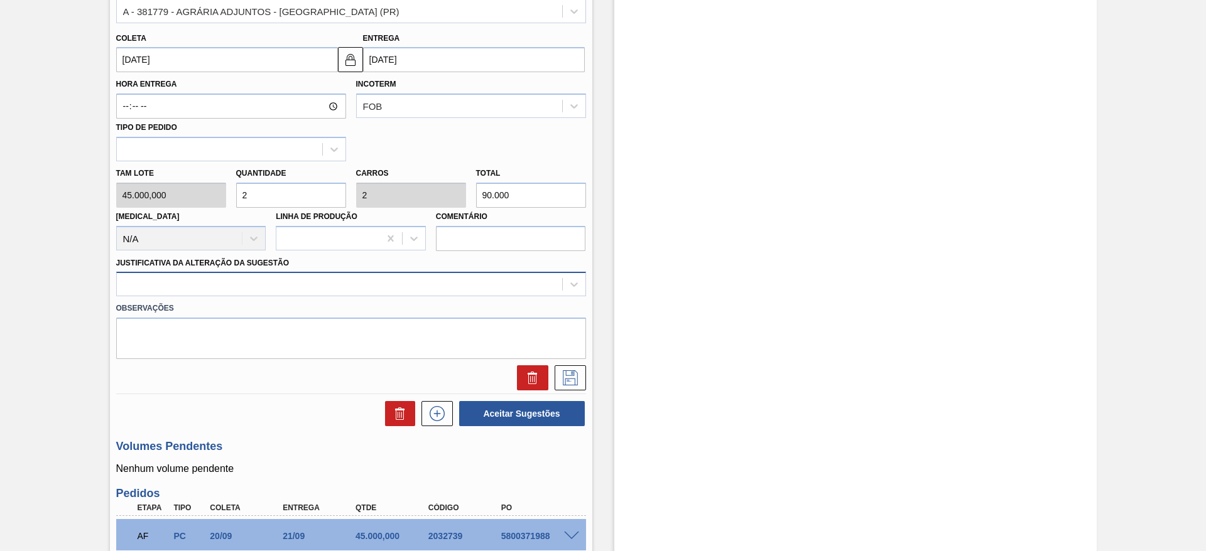
type input "2"
click at [491, 285] on div at bounding box center [339, 285] width 445 height 18
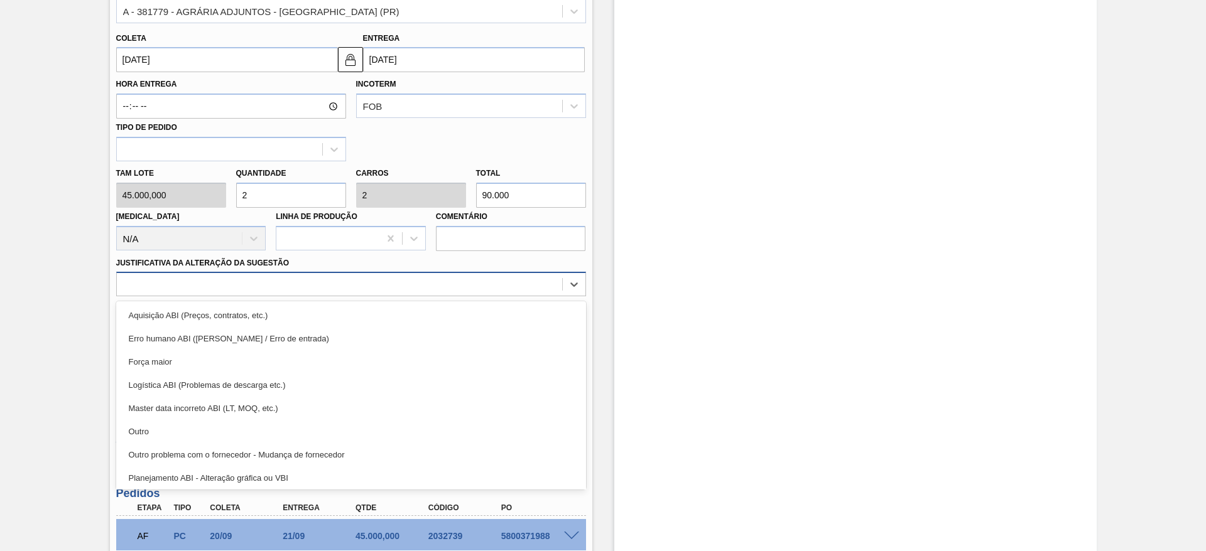
click at [501, 314] on div "Aquisição ABI (Preços, contratos, etc.)" at bounding box center [351, 315] width 470 height 23
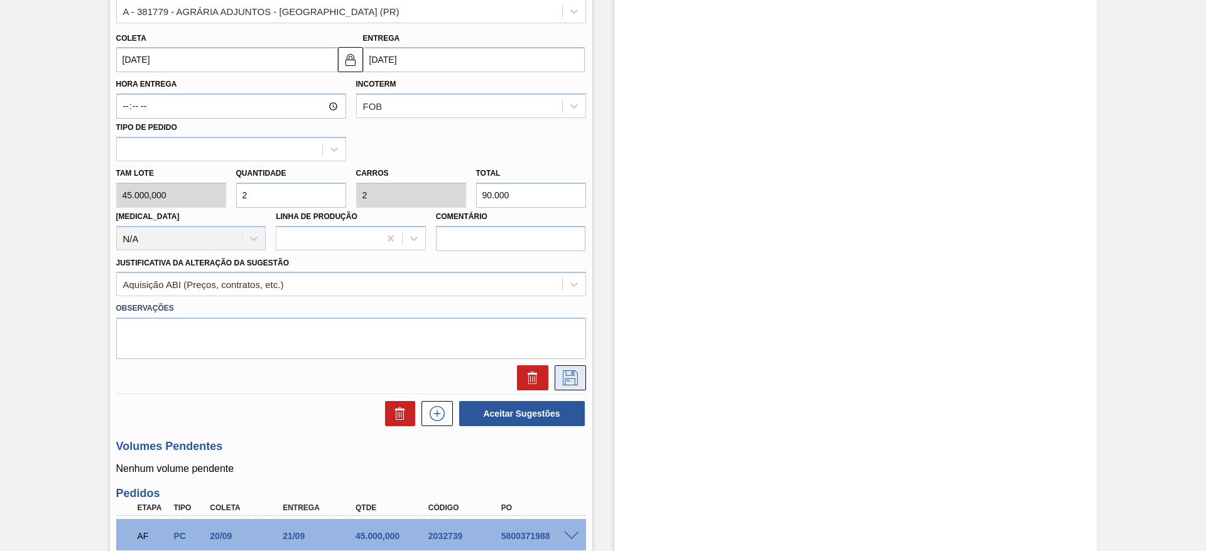
click at [577, 370] on button at bounding box center [570, 378] width 31 height 25
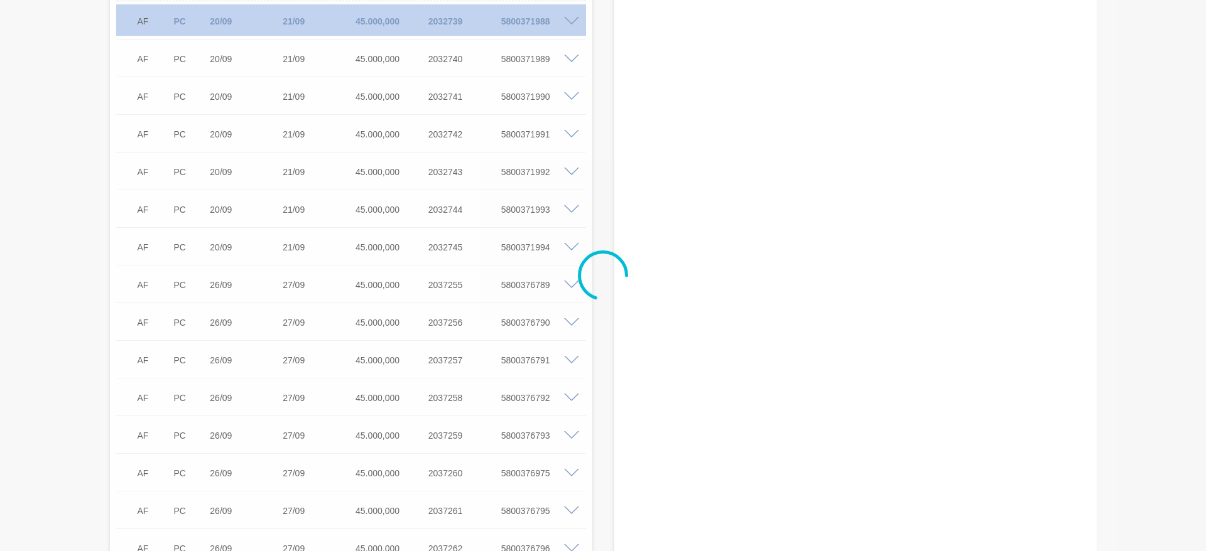
scroll to position [47, 0]
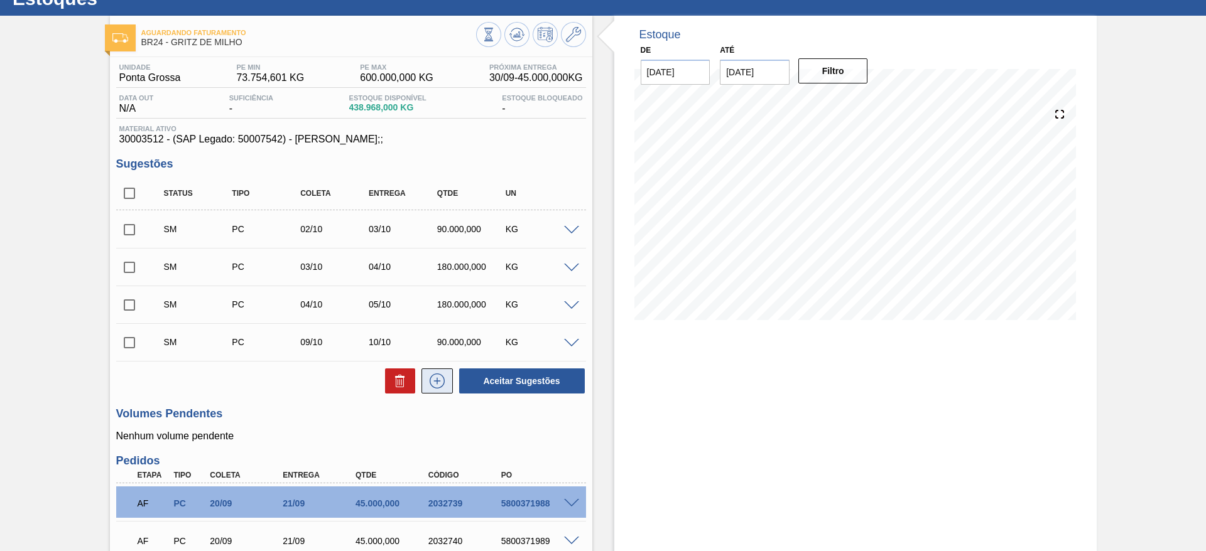
click at [437, 390] on button at bounding box center [436, 381] width 31 height 25
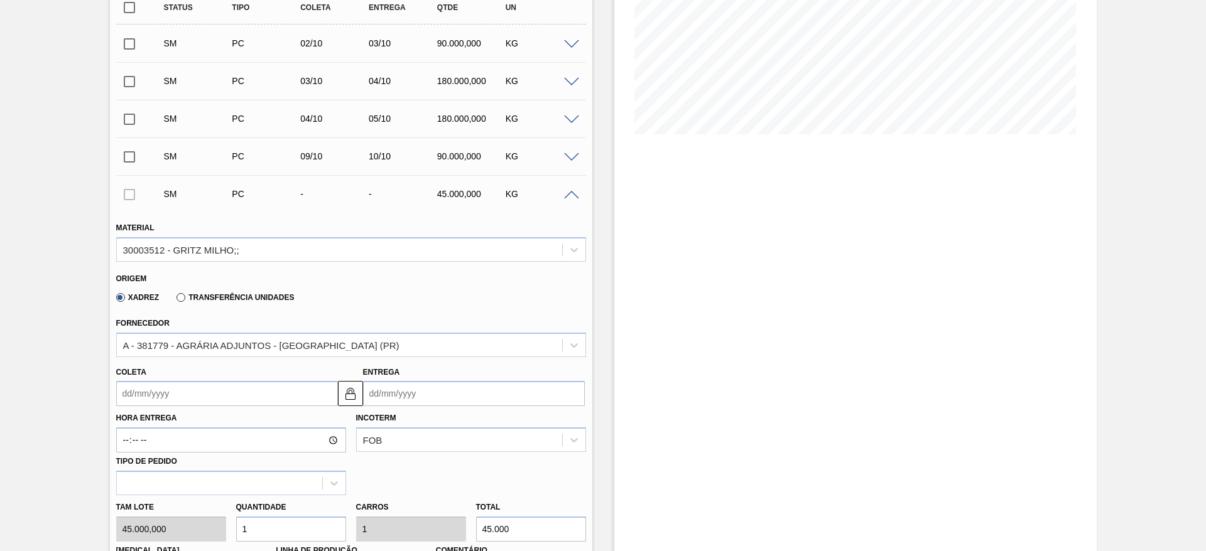
scroll to position [236, 0]
click at [144, 393] on input "Coleta" at bounding box center [227, 391] width 222 height 25
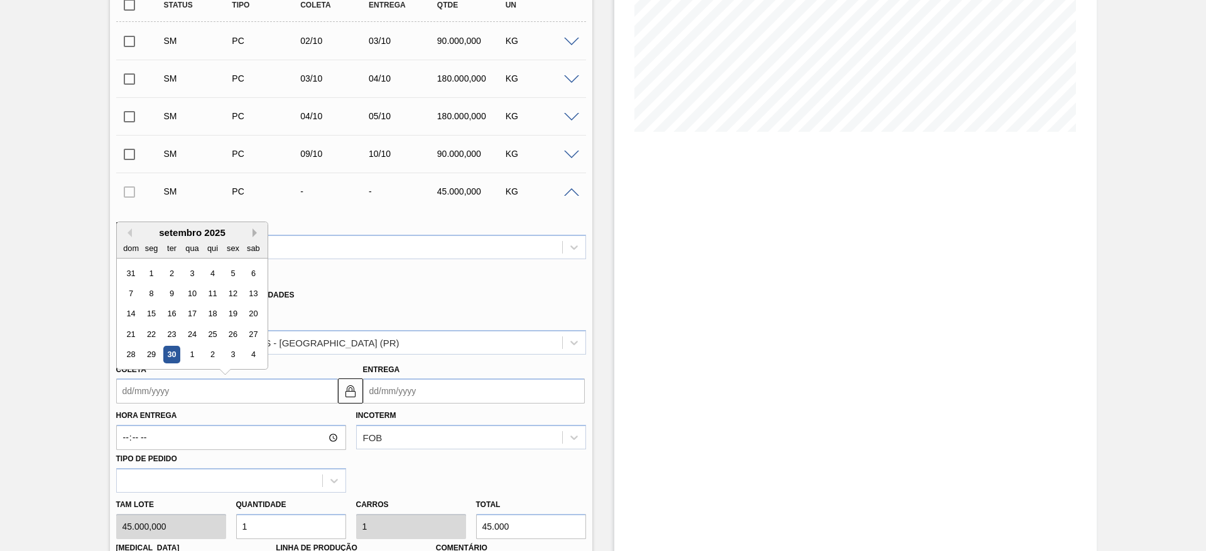
click at [255, 230] on button "Next Month" at bounding box center [257, 233] width 9 height 9
click at [222, 292] on div "5 6 7 8 9 10 11" at bounding box center [192, 294] width 143 height 20
click at [234, 295] on div "10" at bounding box center [232, 293] width 17 height 17
type input "[DATE]"
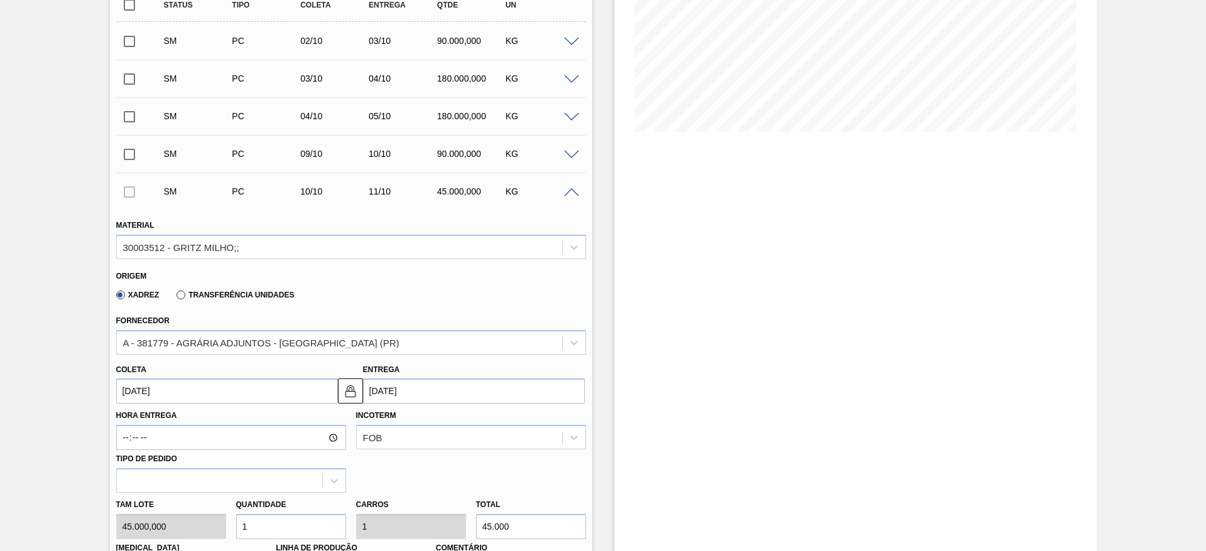
scroll to position [518, 0]
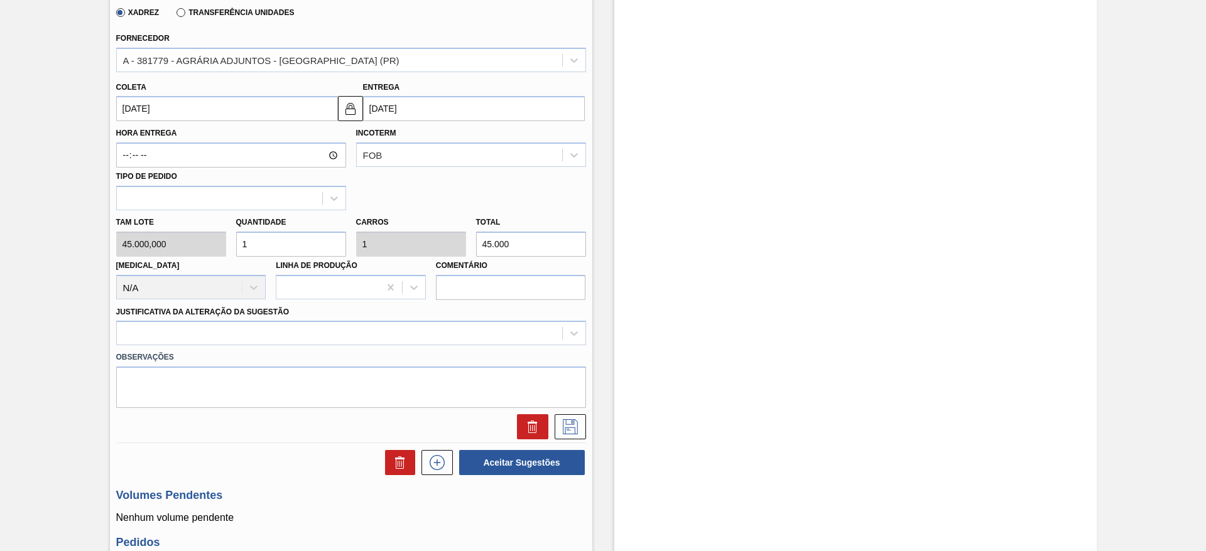
click at [168, 247] on div "Tam lote 45.000,000 Quantidade 1 Carros 1 Total 45.000 [MEDICAL_DATA] N/A Linha…" at bounding box center [351, 255] width 480 height 90
type input "4"
type input "180.000"
type input "4"
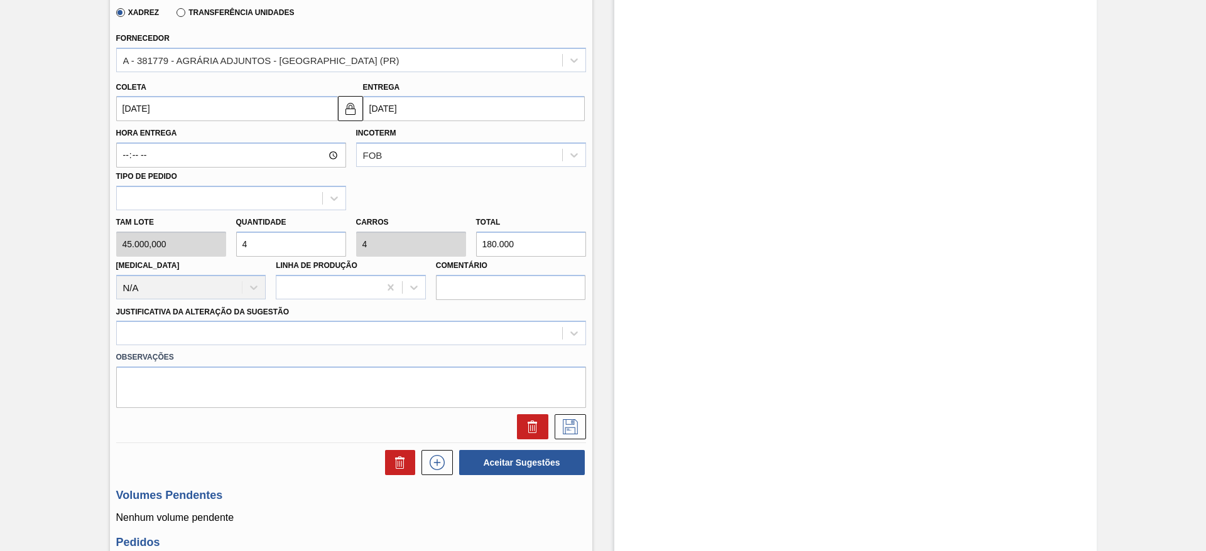
click at [427, 347] on div "Observações" at bounding box center [351, 376] width 480 height 63
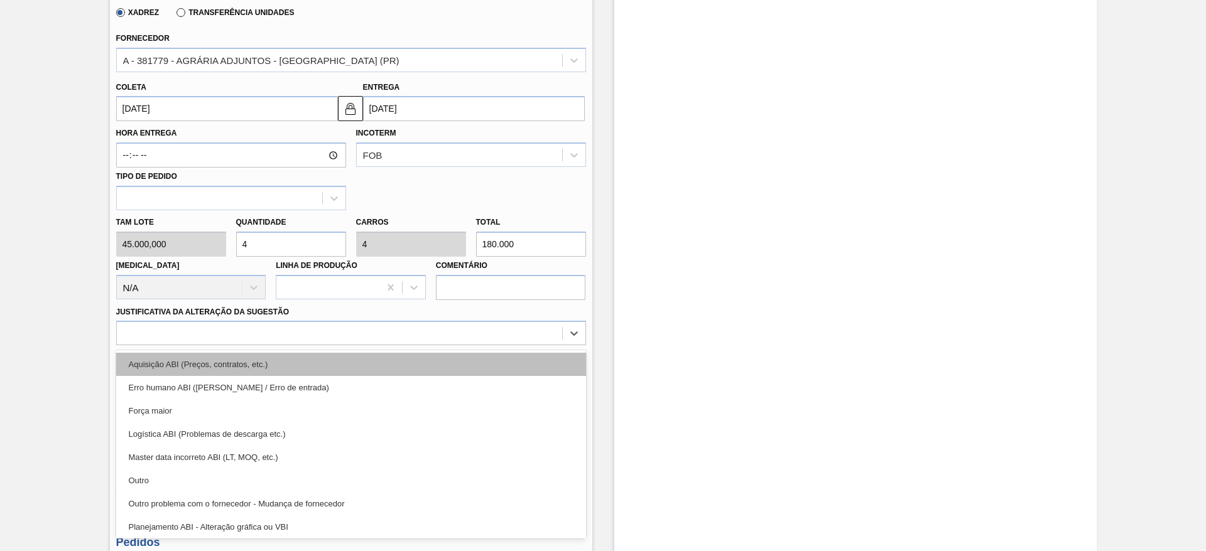
drag, startPoint x: 440, startPoint y: 337, endPoint x: 440, endPoint y: 359, distance: 22.0
click at [441, 337] on div at bounding box center [339, 334] width 445 height 18
click at [441, 363] on div "Aquisição ABI (Preços, contratos, etc.)" at bounding box center [351, 364] width 470 height 23
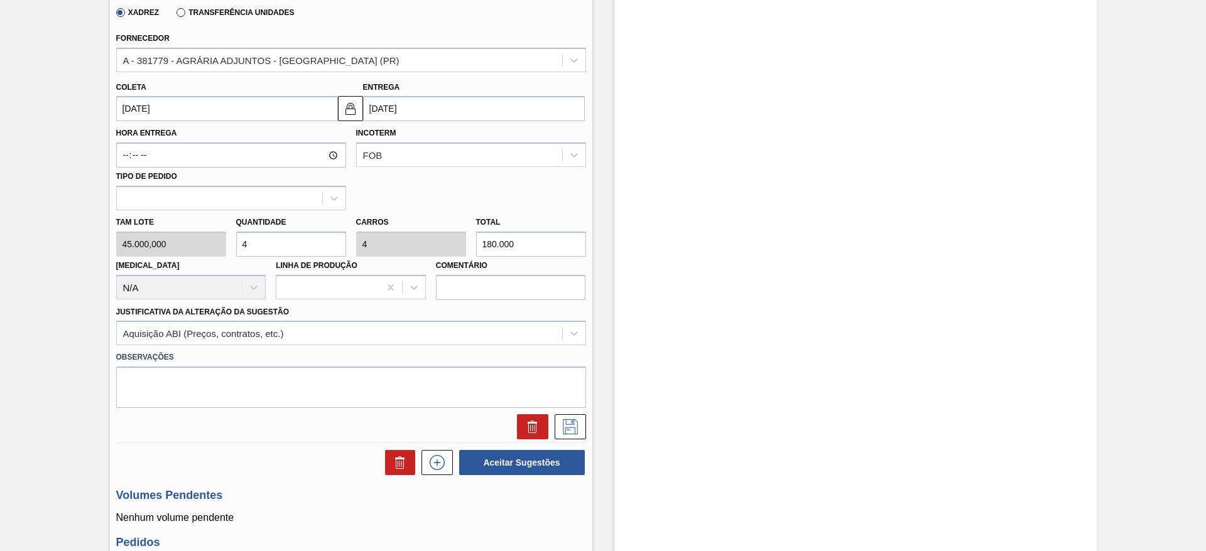
click at [587, 422] on div at bounding box center [351, 427] width 480 height 25
click at [571, 421] on icon at bounding box center [570, 426] width 6 height 10
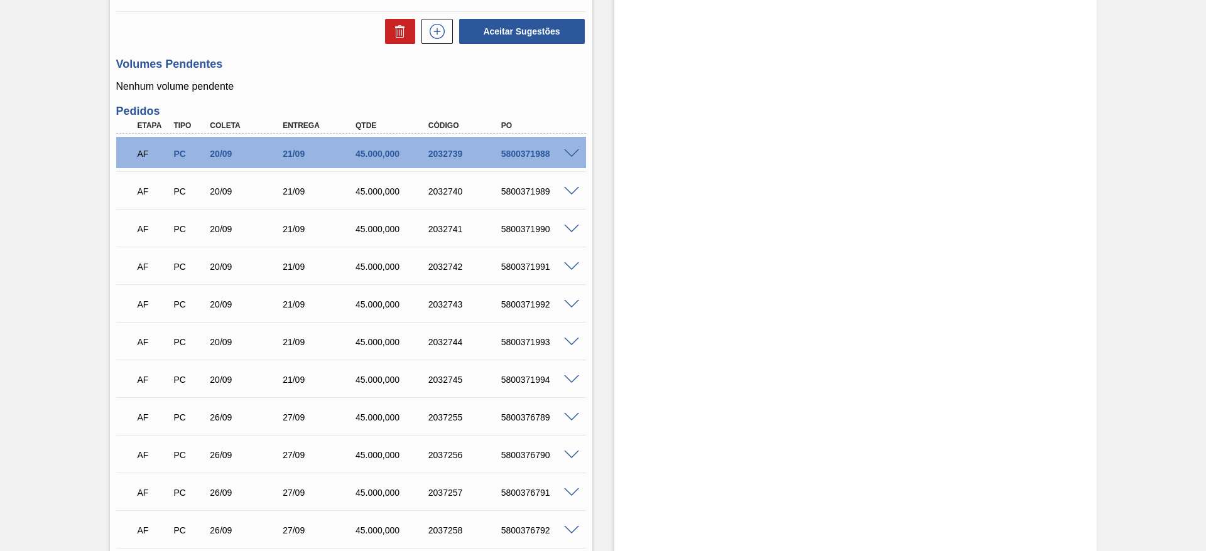
scroll to position [141, 0]
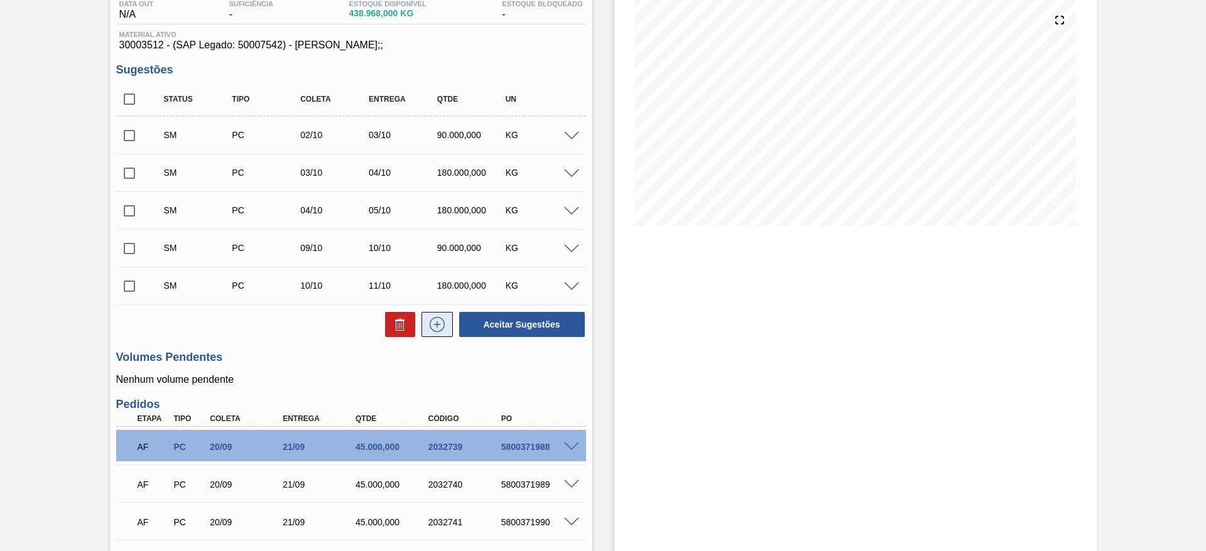
click at [443, 330] on icon at bounding box center [437, 324] width 20 height 15
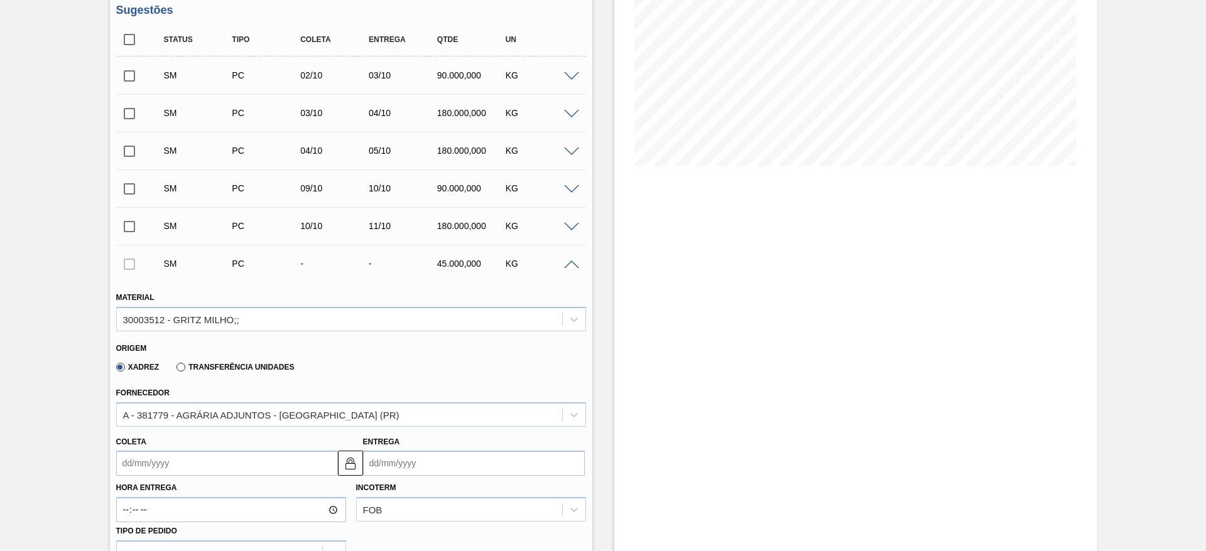
scroll to position [236, 0]
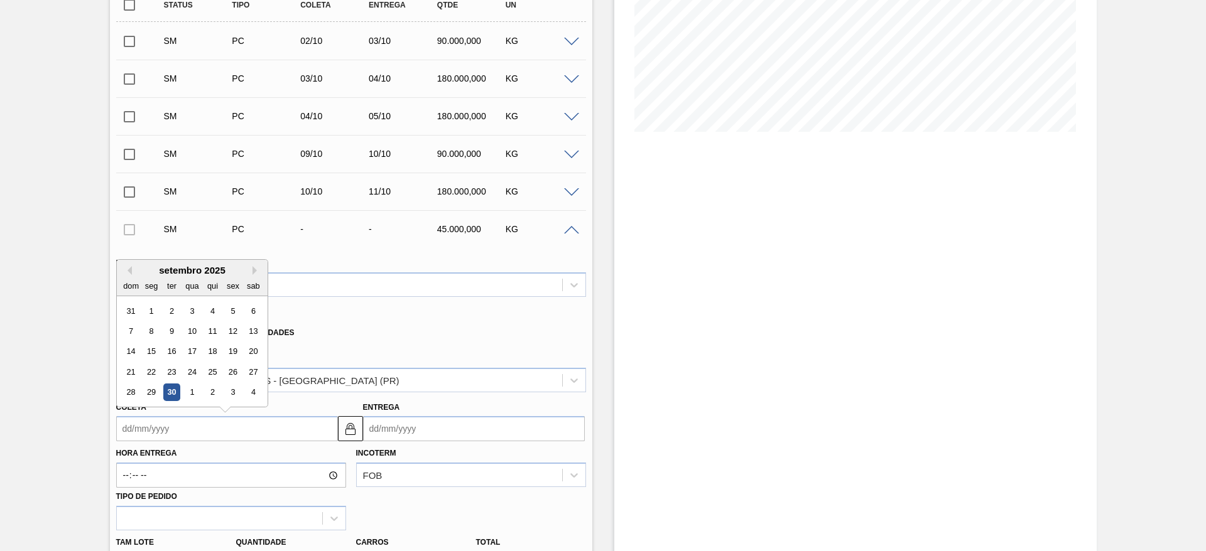
click at [170, 438] on input "Coleta" at bounding box center [227, 428] width 222 height 25
click at [253, 393] on div "4" at bounding box center [252, 392] width 17 height 17
type input "[DATE]"
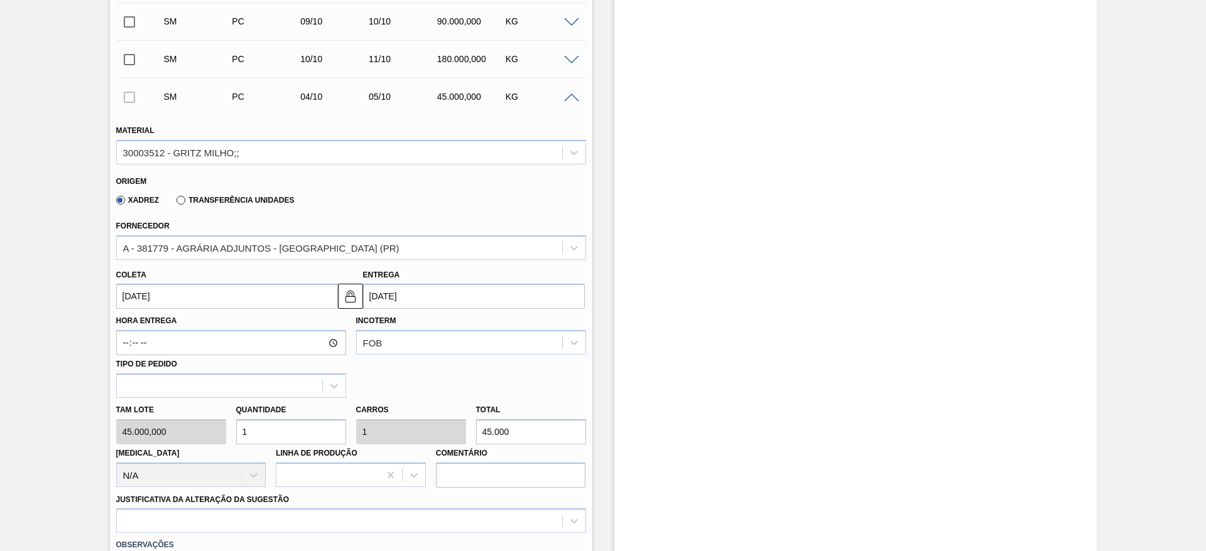
scroll to position [612, 0]
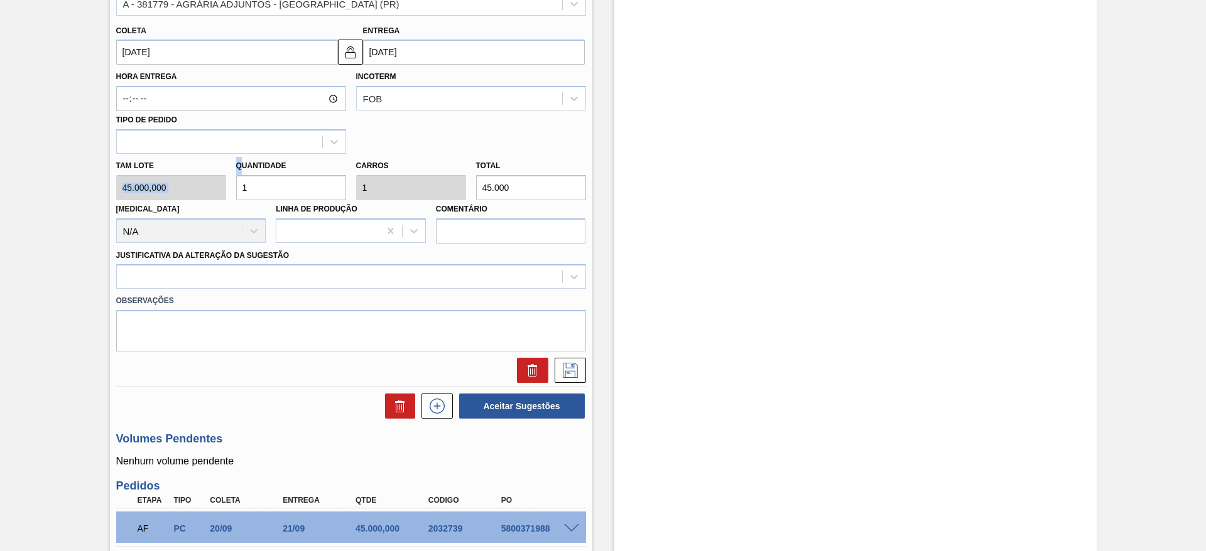
click at [208, 183] on div "Tam lote 45.000,000 Quantidade 1 Carros 1 Total 45.000 [MEDICAL_DATA] N/A Linha…" at bounding box center [351, 199] width 480 height 90
click at [197, 192] on div "Tam lote 45.000,000 Quantidade 1 Carros 1 Total 45.000 [MEDICAL_DATA] N/A Linha…" at bounding box center [351, 199] width 480 height 90
type input "4"
type input "180.000"
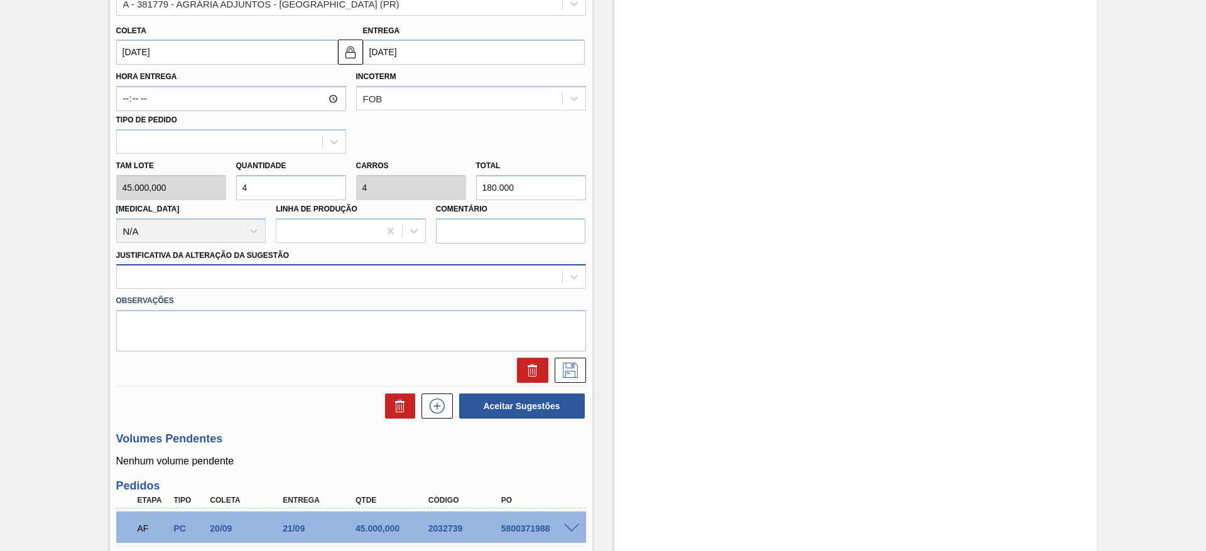
type input "4"
click at [367, 275] on div at bounding box center [339, 277] width 445 height 18
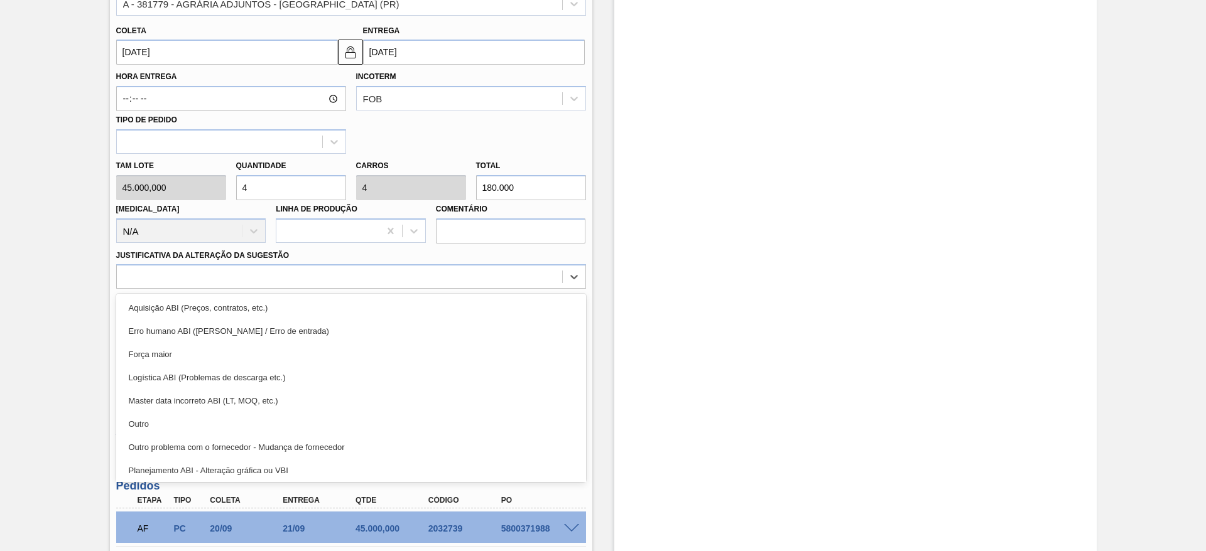
drag, startPoint x: 381, startPoint y: 315, endPoint x: 535, endPoint y: 342, distance: 156.9
click at [381, 317] on div "Aquisição ABI (Preços, contratos, etc.)" at bounding box center [351, 307] width 470 height 23
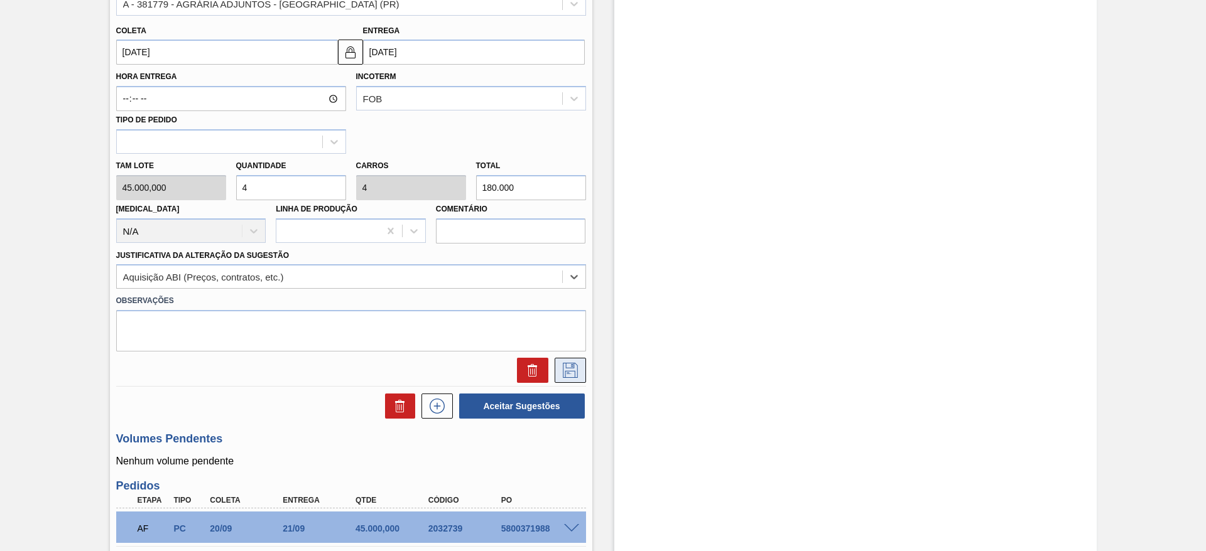
click at [580, 364] on button at bounding box center [570, 370] width 31 height 25
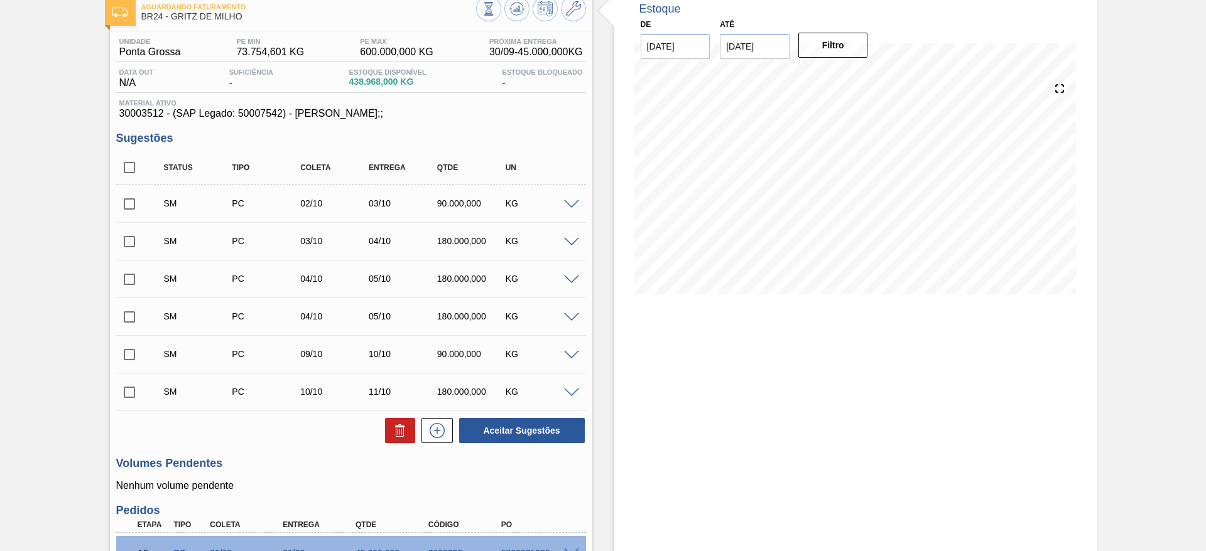
scroll to position [66, 0]
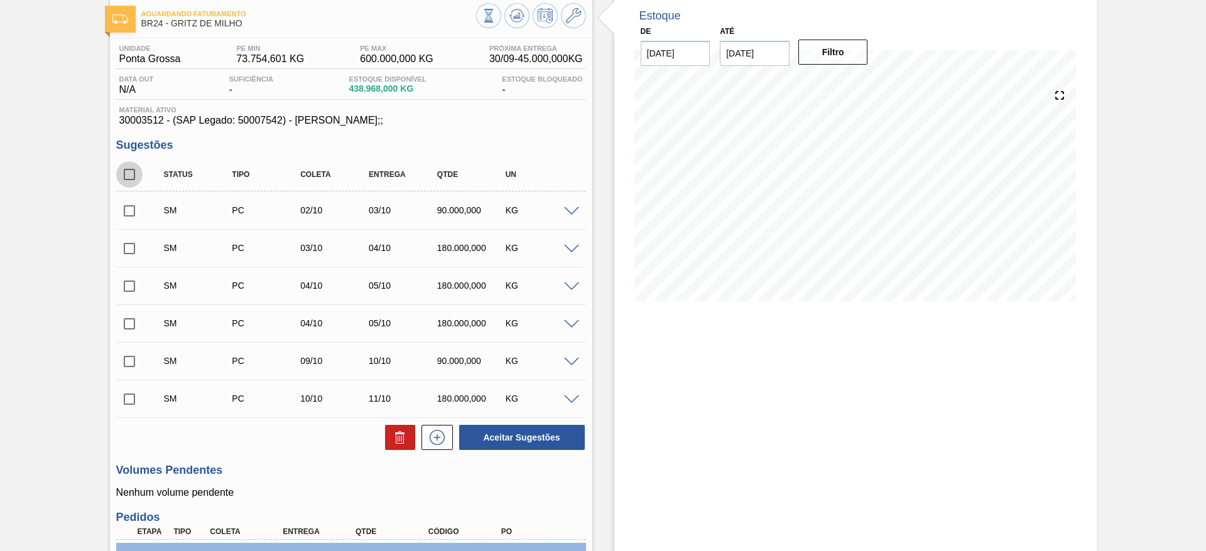
drag, startPoint x: 129, startPoint y: 176, endPoint x: 229, endPoint y: 226, distance: 112.4
click at [129, 178] on input "checkbox" at bounding box center [129, 174] width 26 height 26
checkbox input "true"
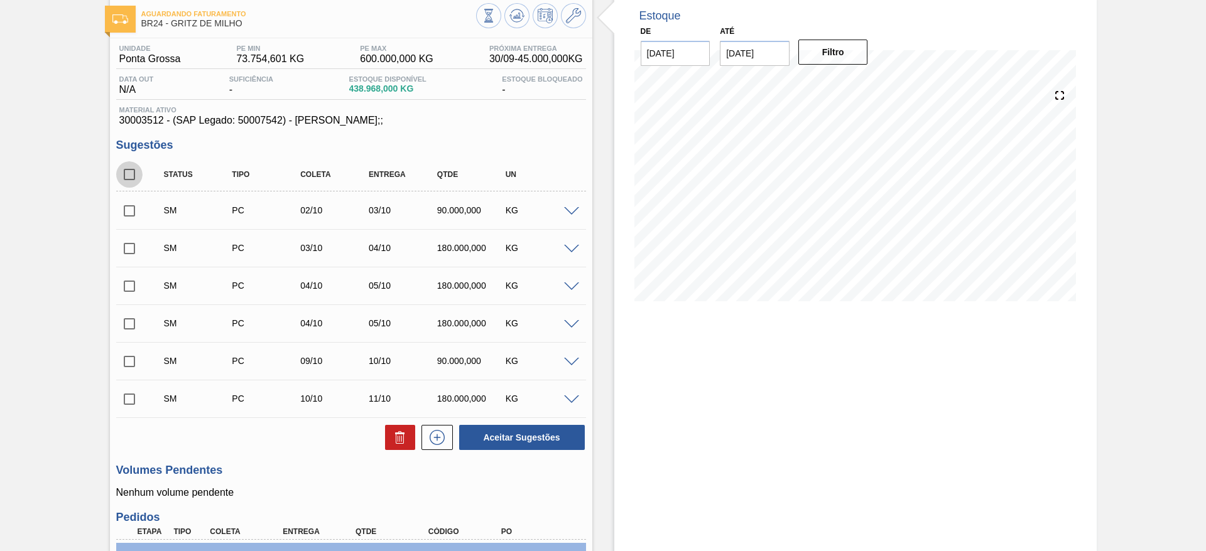
checkbox input "true"
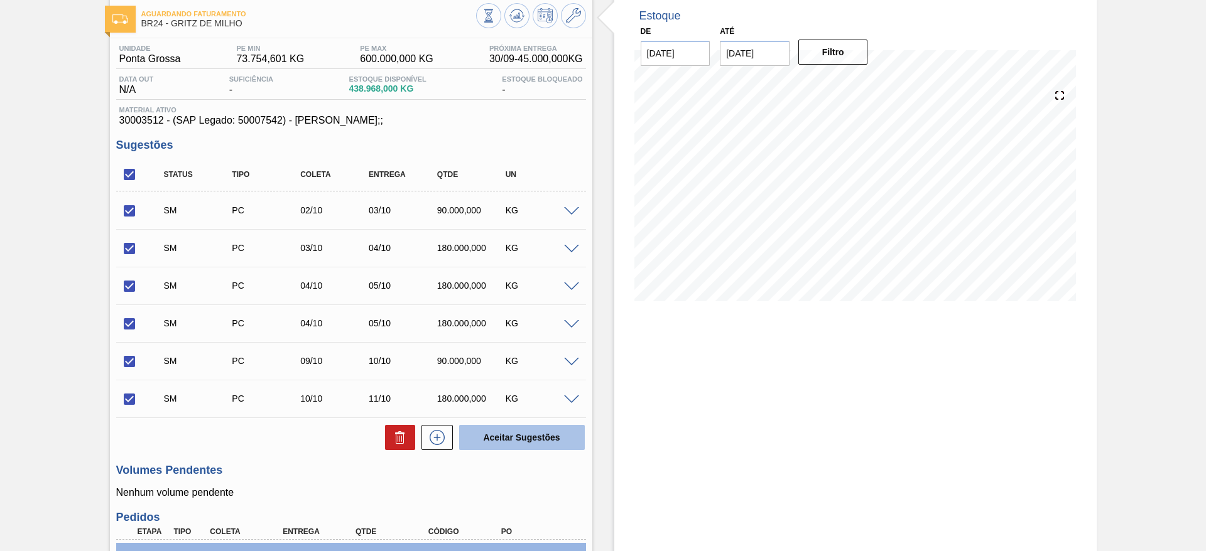
click at [512, 425] on button "Aceitar Sugestões" at bounding box center [522, 437] width 126 height 25
checkbox input "false"
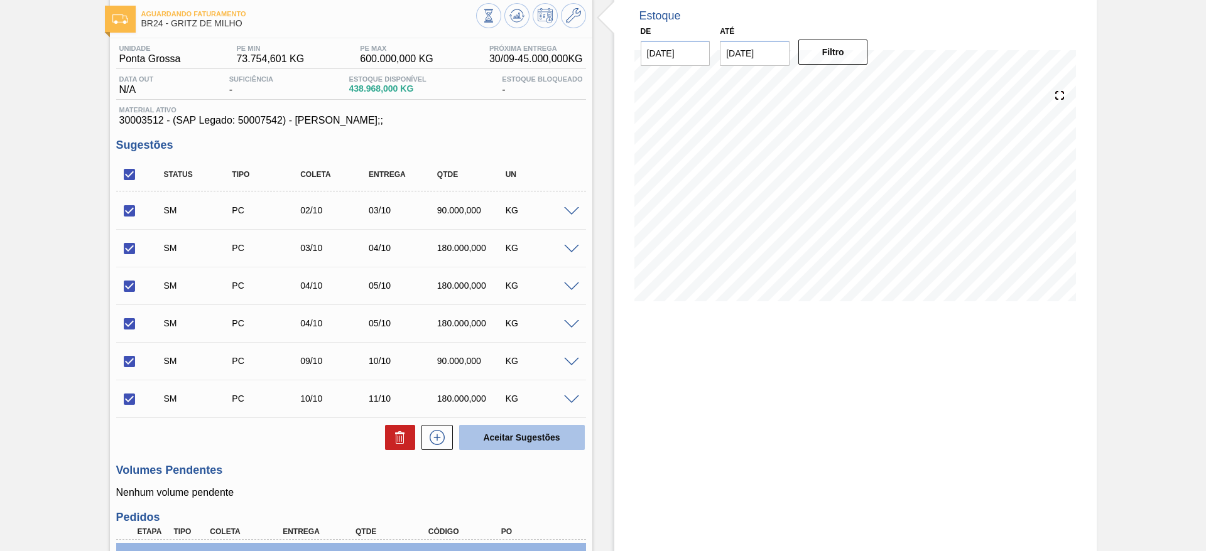
checkbox input "false"
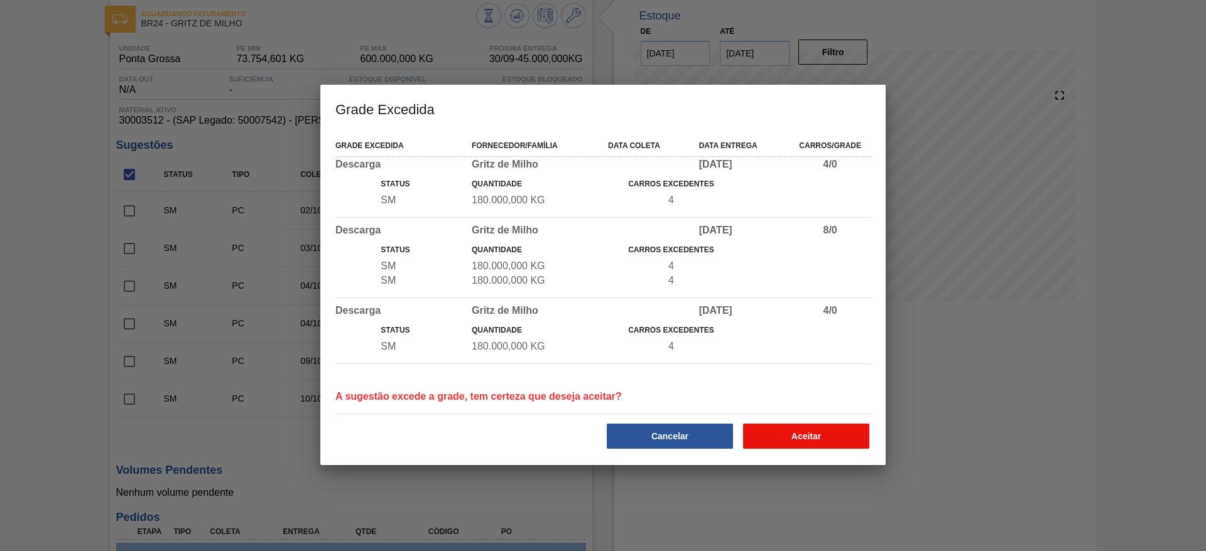
click at [795, 433] on button "Aceitar" at bounding box center [806, 436] width 126 height 25
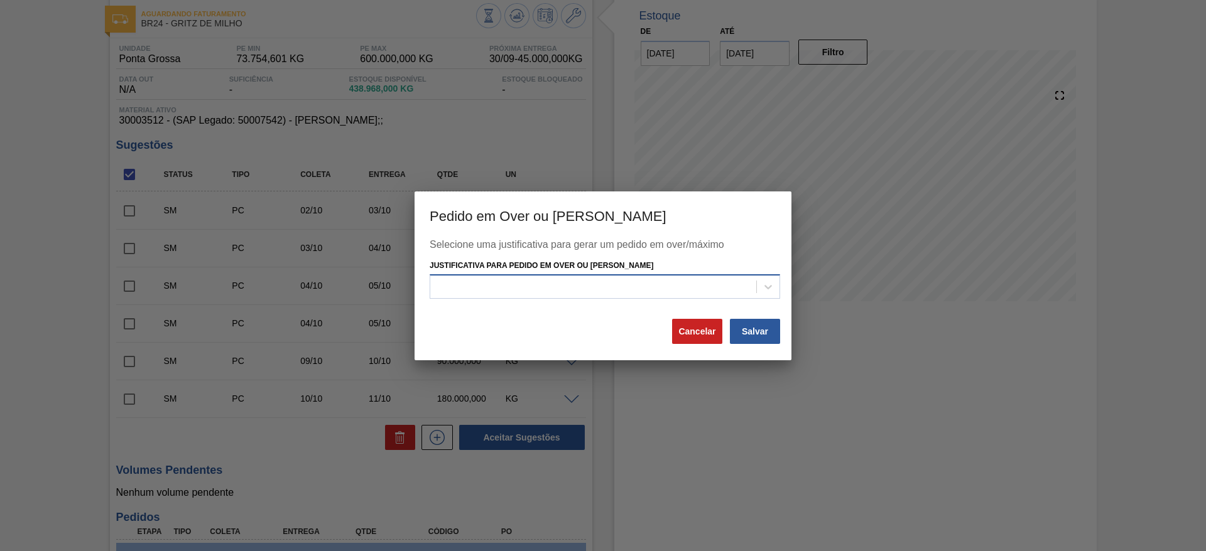
click at [631, 288] on div at bounding box center [593, 287] width 326 height 18
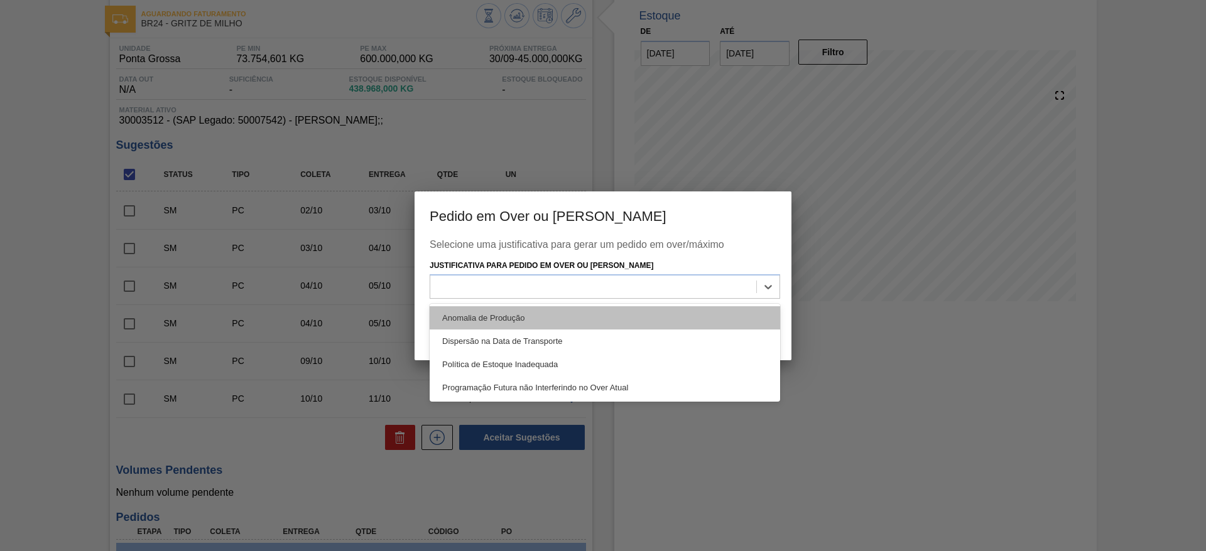
click at [634, 317] on div "Anomalia de Produção" at bounding box center [605, 318] width 350 height 23
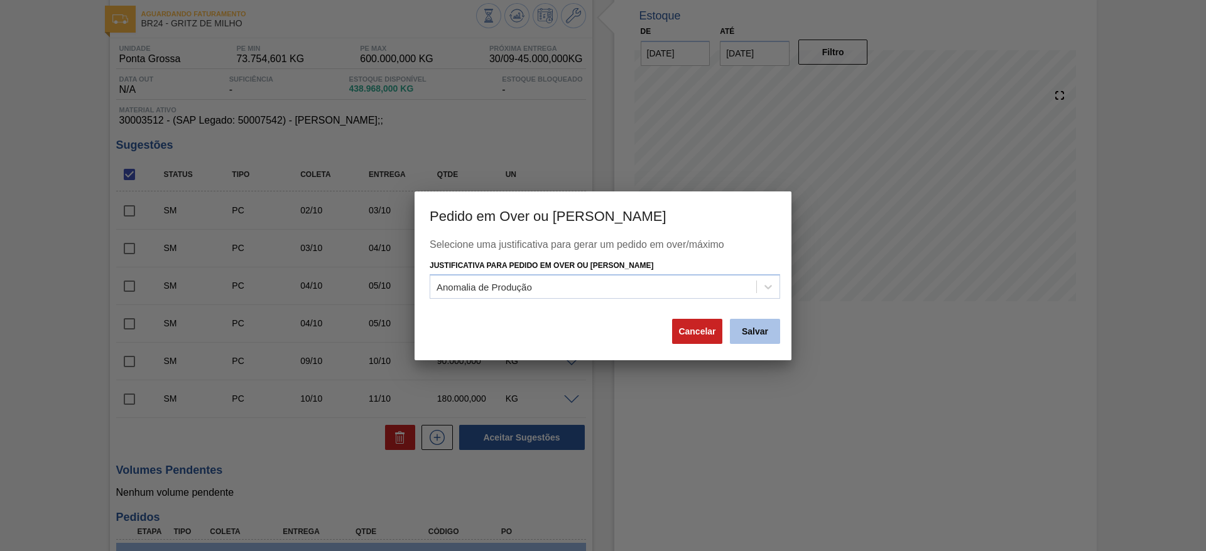
click at [765, 342] on button "Salvar" at bounding box center [755, 331] width 50 height 25
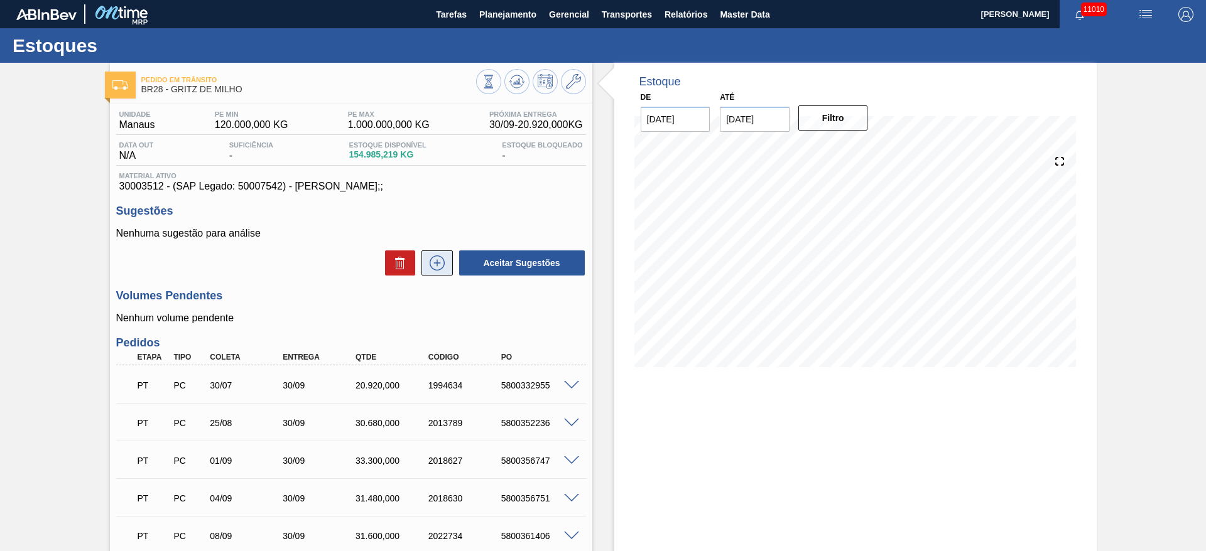
click at [444, 271] on button at bounding box center [436, 263] width 31 height 25
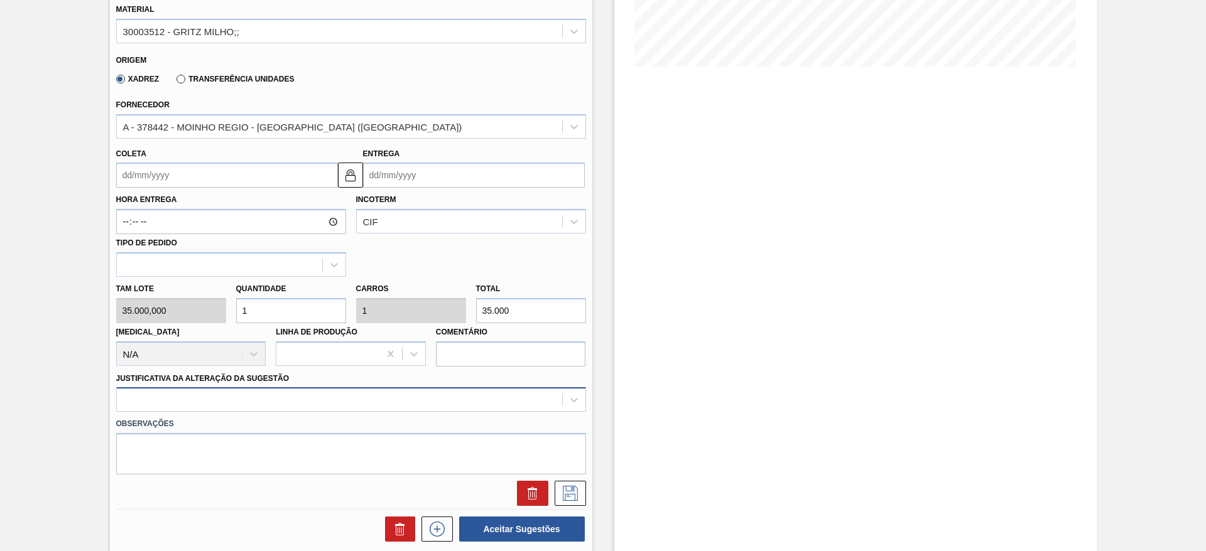
scroll to position [377, 0]
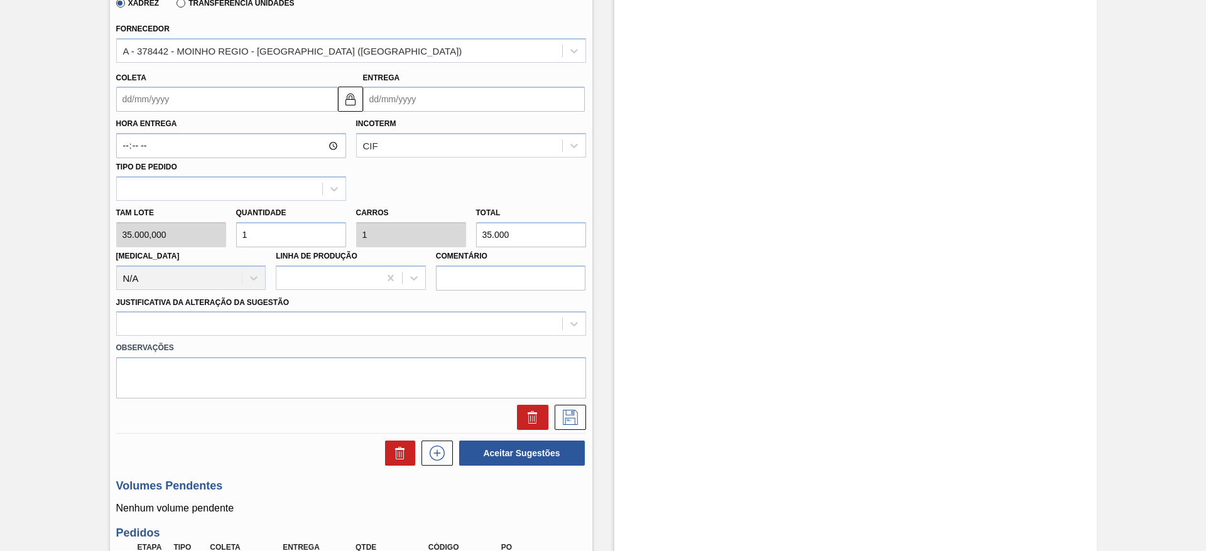
click at [142, 101] on input "Coleta" at bounding box center [227, 99] width 222 height 25
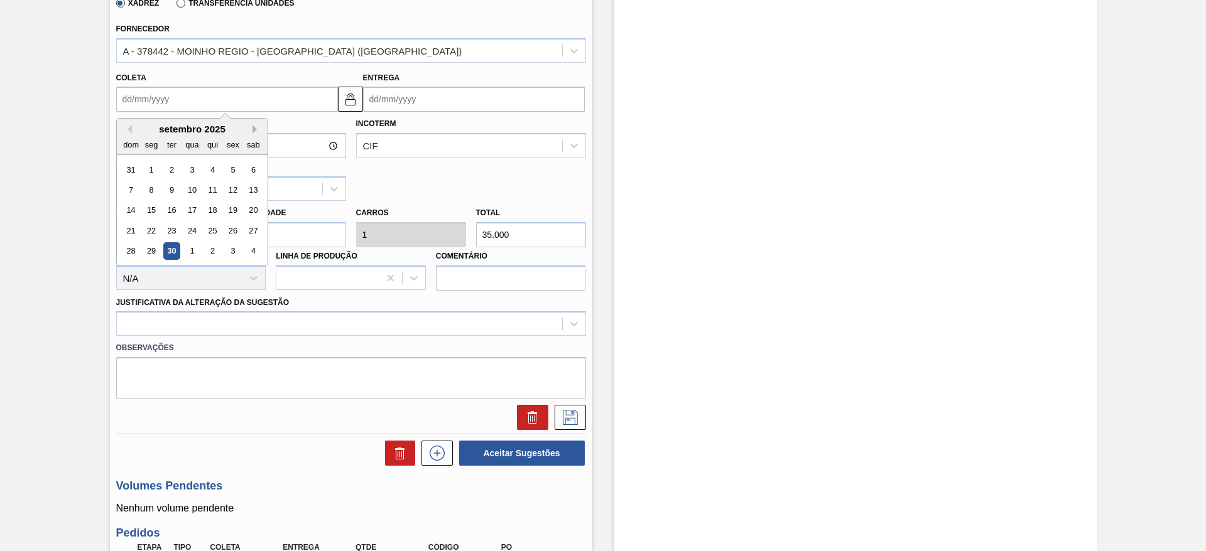
click at [256, 129] on button "Next Month" at bounding box center [257, 129] width 9 height 9
click at [190, 182] on div "8" at bounding box center [191, 190] width 17 height 17
type input "[DATE]"
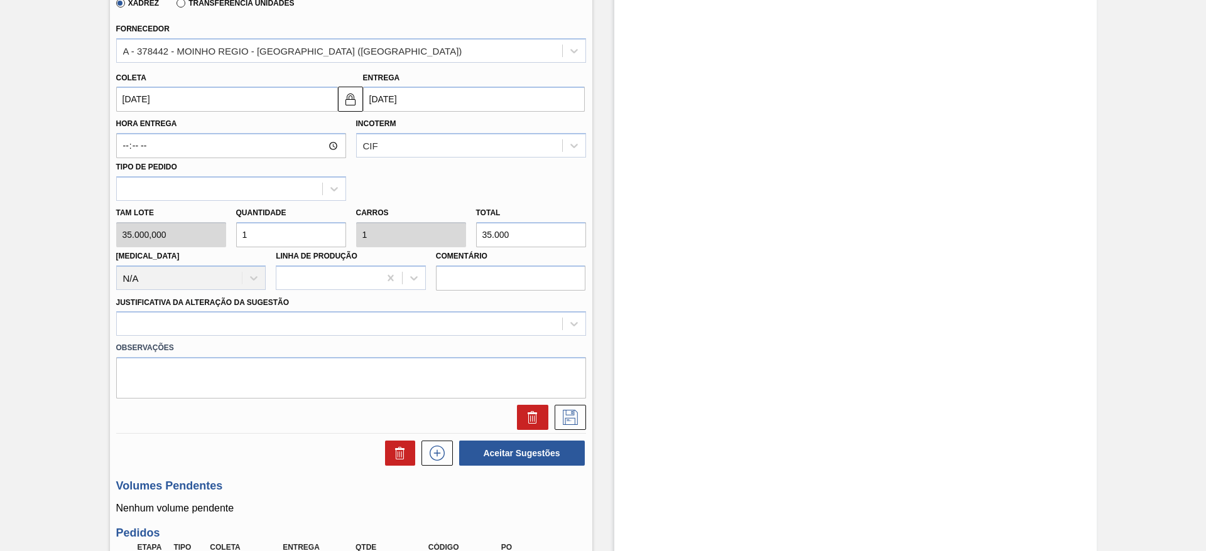
click at [215, 241] on div "[PERSON_NAME] 35.000,000 Quantidade 1 Carros 1 Total 35.000 [MEDICAL_DATA] N/A …" at bounding box center [351, 246] width 480 height 90
type input "6"
type input "210.000"
type input "6"
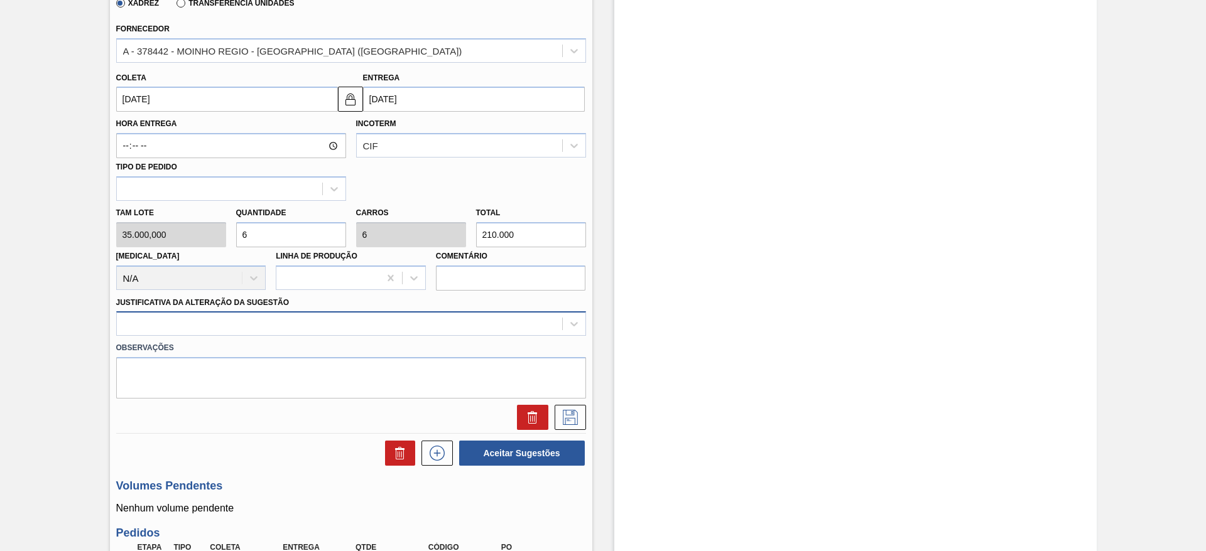
click at [415, 331] on div at bounding box center [339, 324] width 445 height 18
click at [415, 337] on div "Observações" at bounding box center [351, 367] width 480 height 63
click at [423, 317] on div at bounding box center [339, 324] width 445 height 18
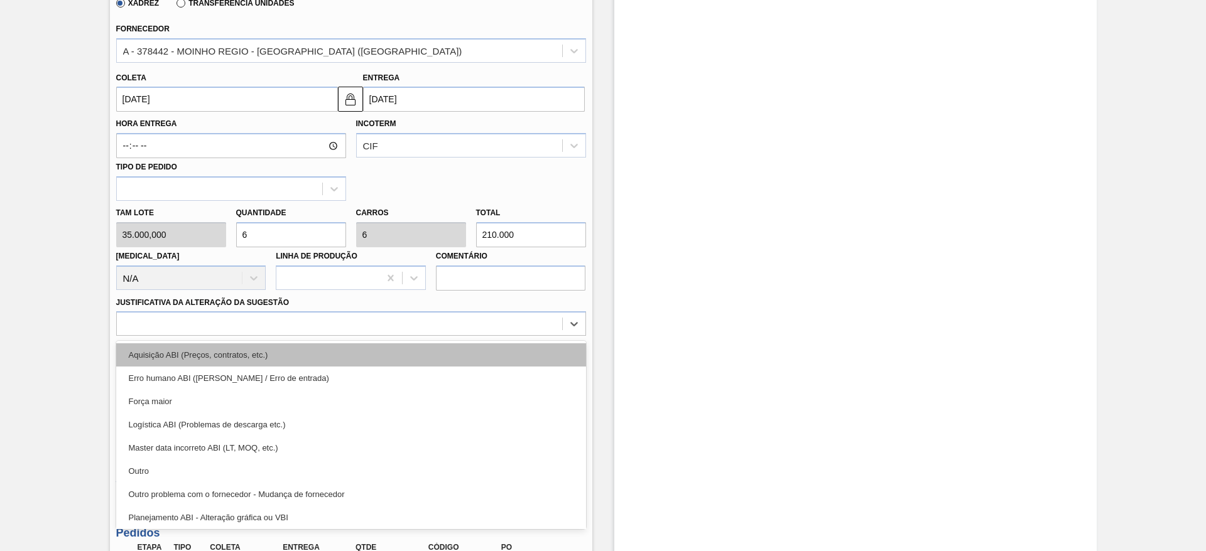
click at [436, 358] on div "Aquisição ABI (Preços, contratos, etc.)" at bounding box center [351, 355] width 470 height 23
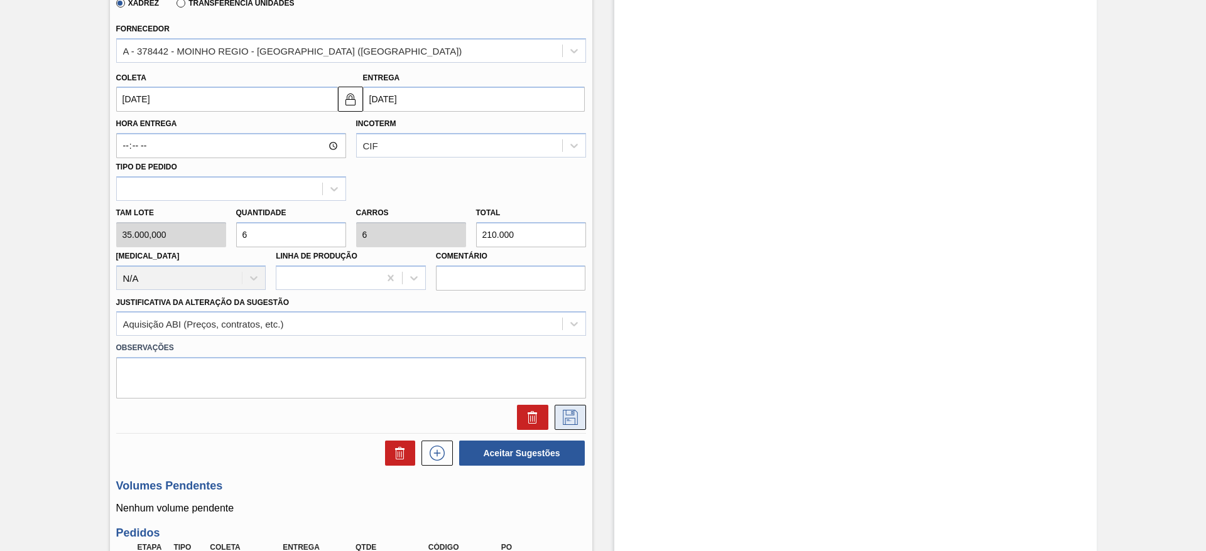
click at [570, 417] on icon at bounding box center [570, 417] width 20 height 15
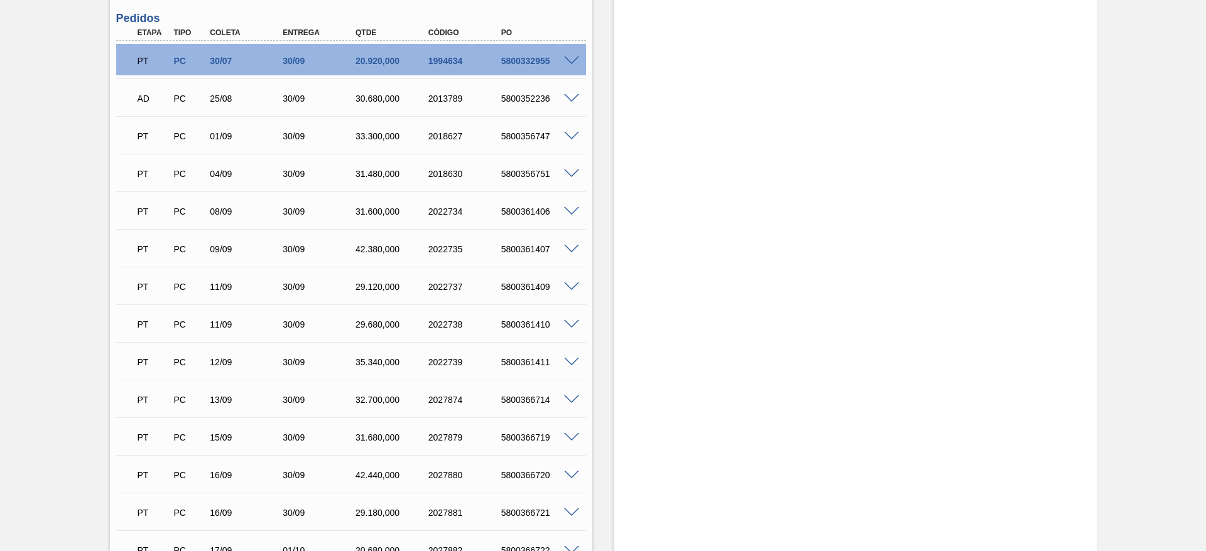
scroll to position [0, 0]
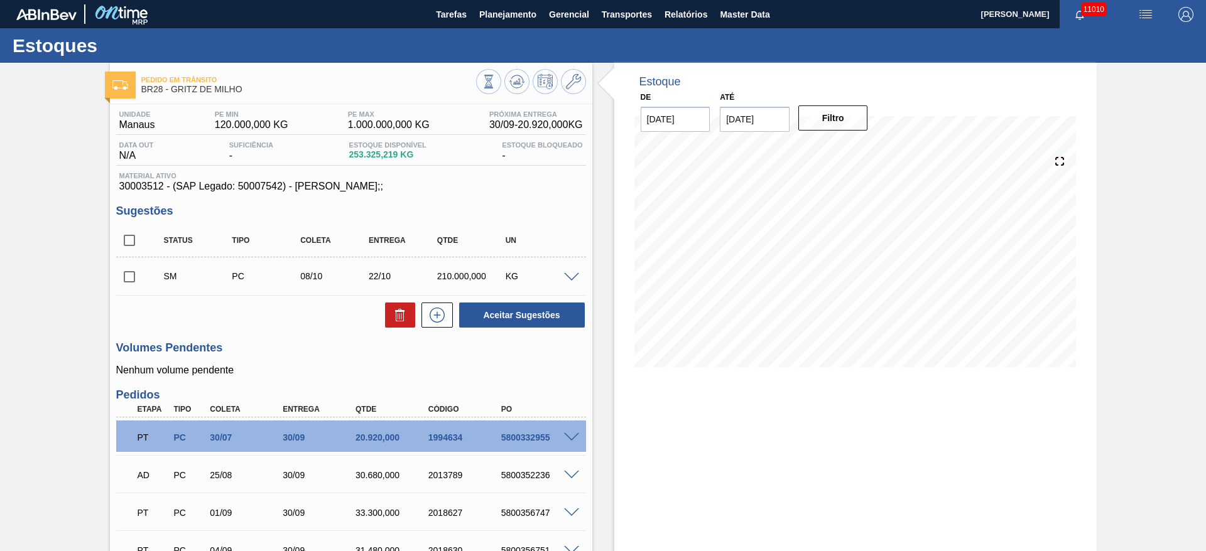
click at [120, 271] on input "checkbox" at bounding box center [129, 277] width 26 height 26
click at [487, 308] on button "Aceitar Sugestões" at bounding box center [522, 315] width 126 height 25
checkbox input "false"
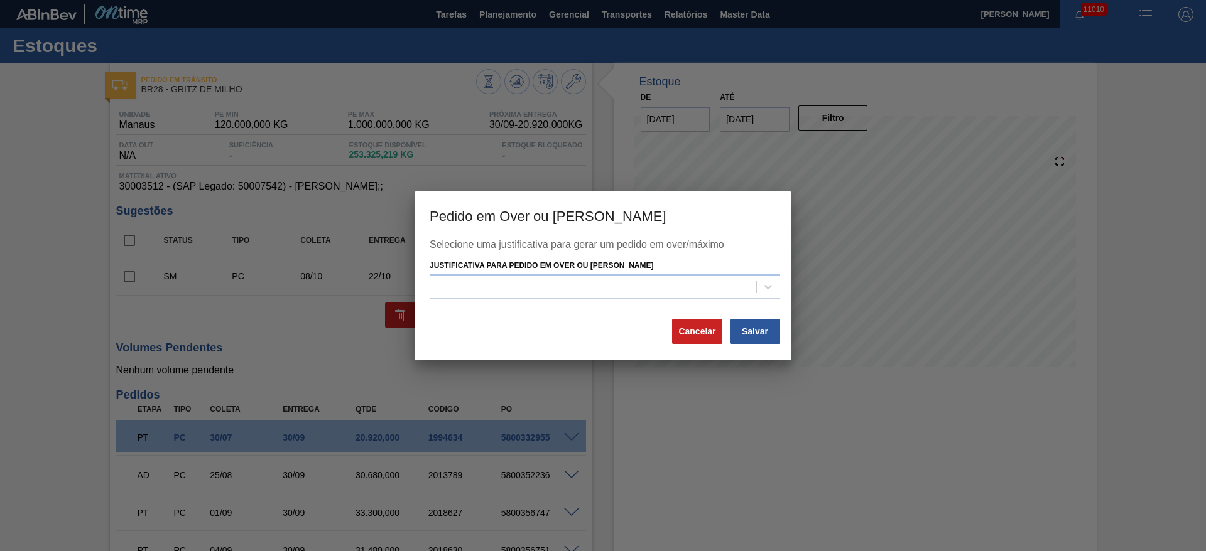
click at [491, 300] on div "Selecione uma justificativa para gerar um pedido em over/máximo Justificativa p…" at bounding box center [603, 278] width 347 height 79
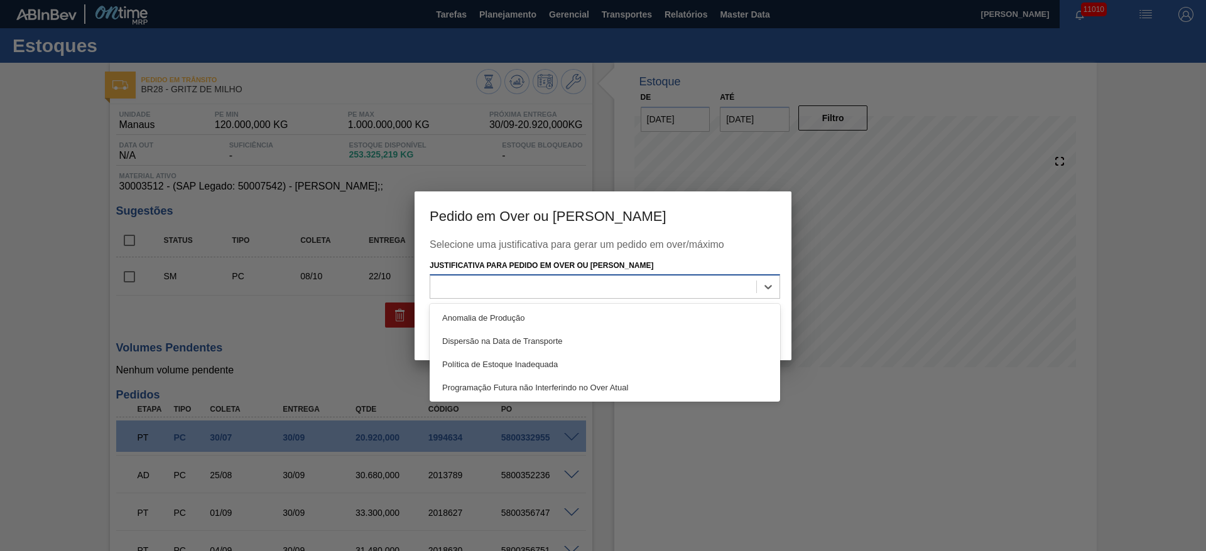
click at [564, 290] on div at bounding box center [593, 287] width 326 height 18
click at [585, 315] on div "Anomalia de Produção" at bounding box center [605, 318] width 350 height 23
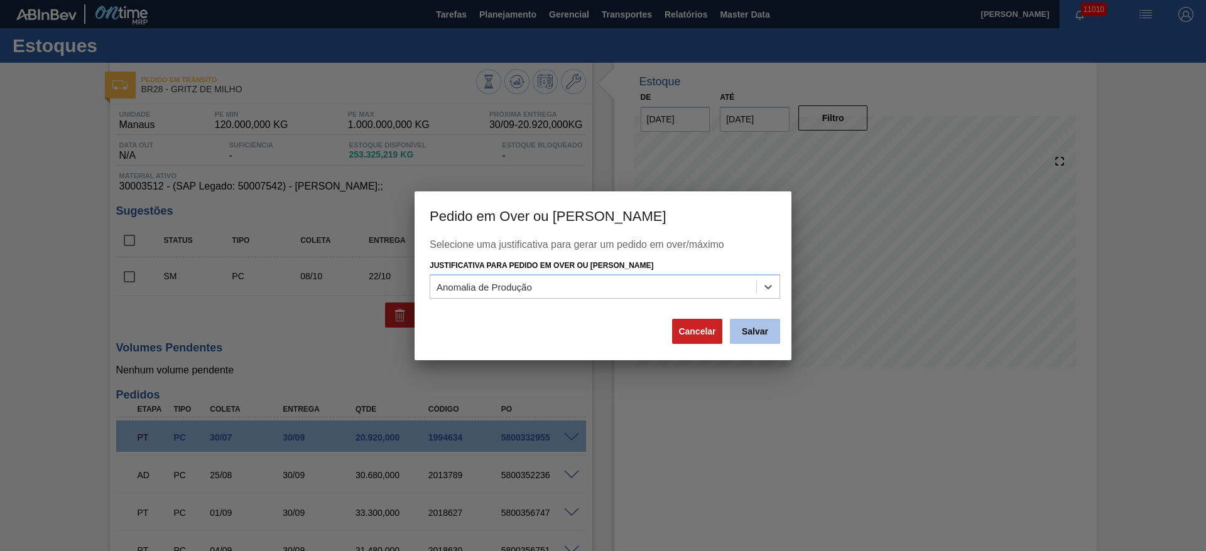
click at [751, 329] on button "Salvar" at bounding box center [755, 331] width 50 height 25
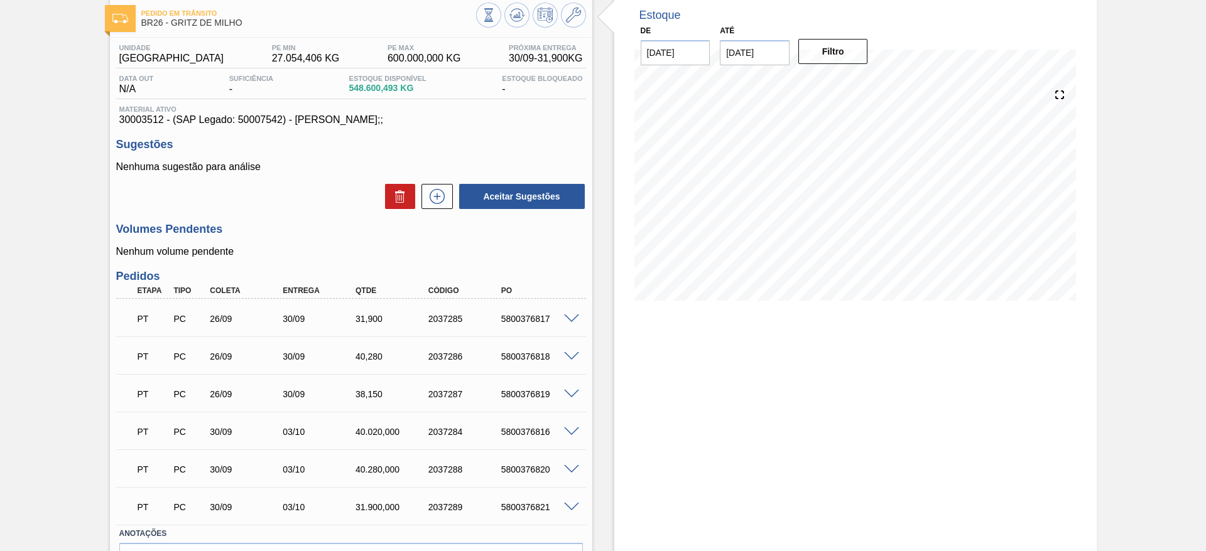
scroll to position [55, 0]
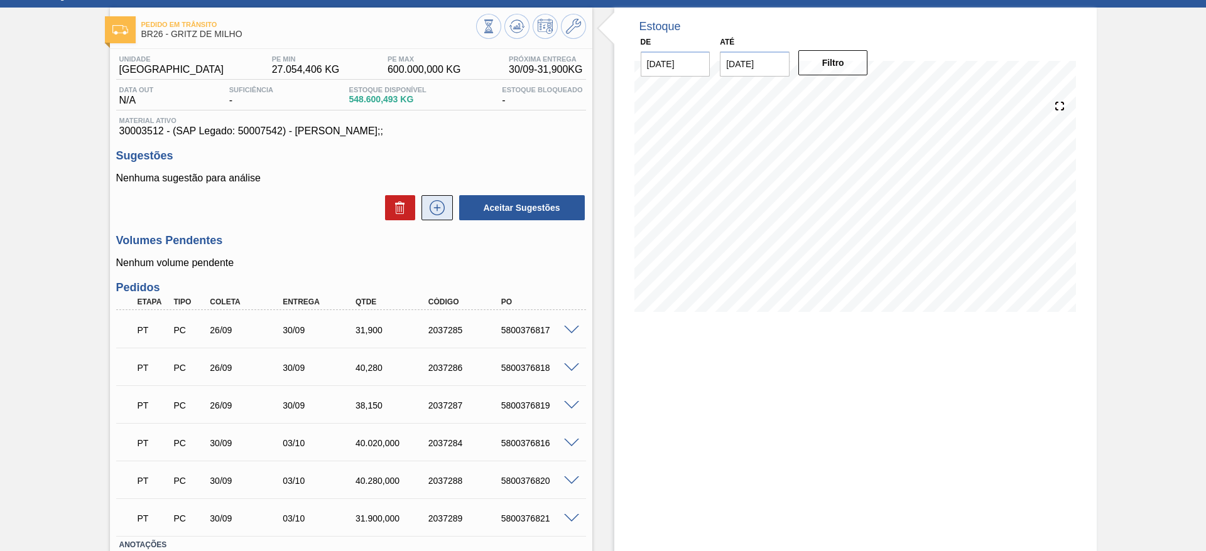
click at [450, 218] on button at bounding box center [436, 207] width 31 height 25
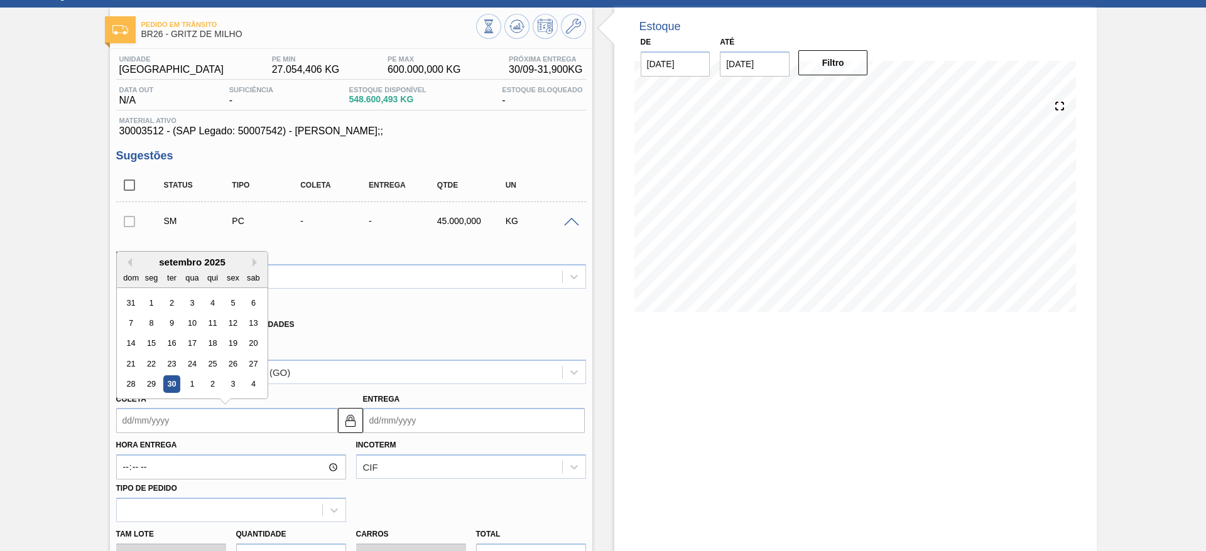
click at [153, 412] on input "Coleta" at bounding box center [227, 420] width 222 height 25
click at [259, 262] on button "Next Month" at bounding box center [257, 262] width 9 height 9
click at [191, 325] on div "8" at bounding box center [191, 323] width 17 height 17
type input "[DATE]"
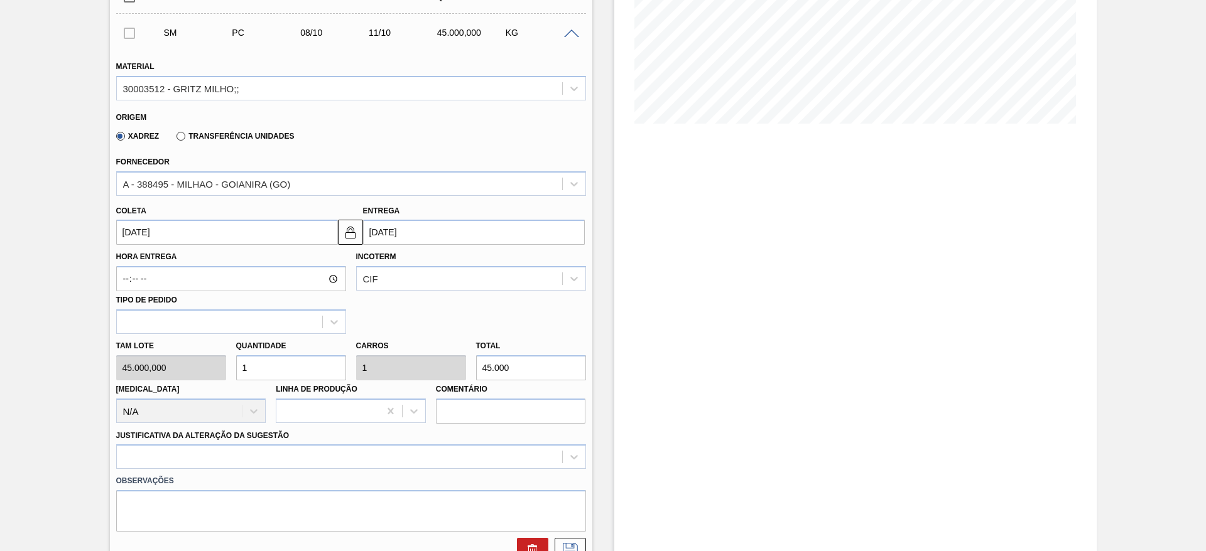
click at [442, 440] on div "Justificativa da Alteração da Sugestão" at bounding box center [351, 448] width 470 height 43
click at [454, 448] on div at bounding box center [351, 457] width 470 height 24
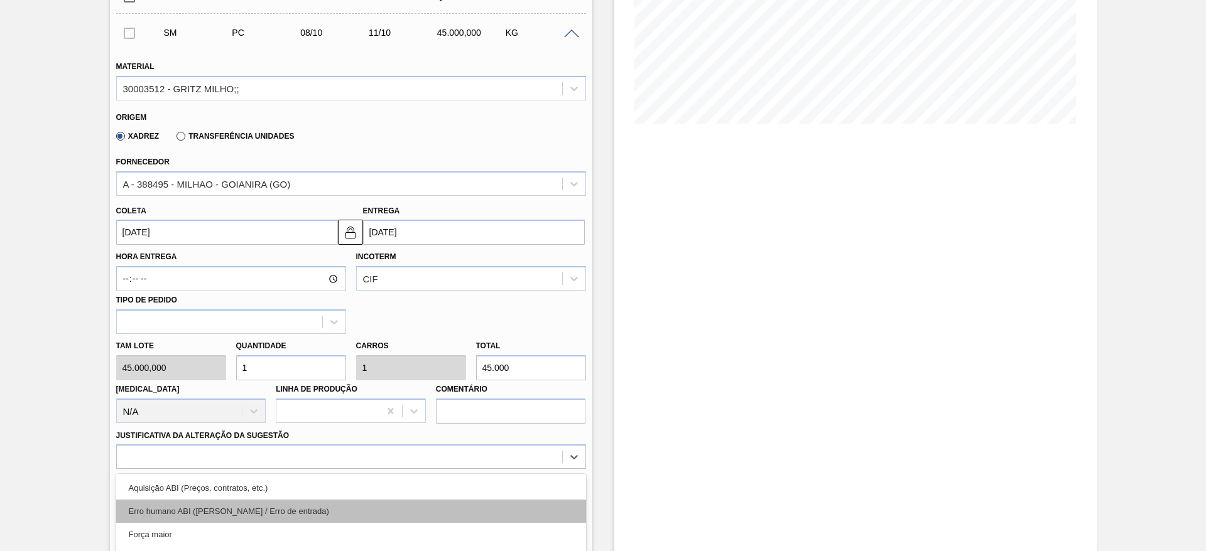
scroll to position [360, 0]
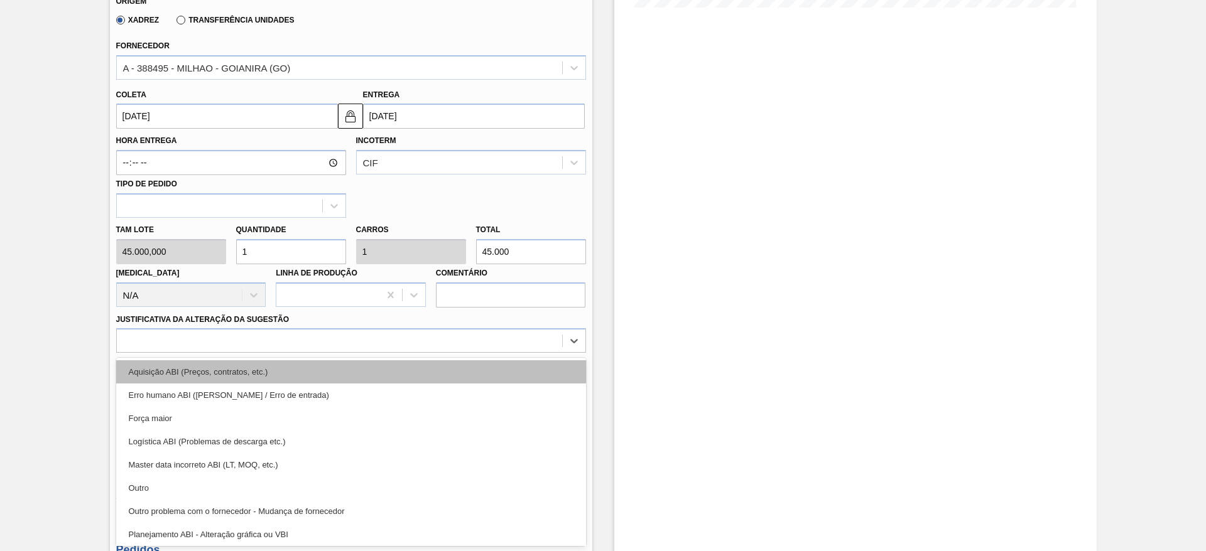
click at [467, 363] on div "Aquisição ABI (Preços, contratos, etc.)" at bounding box center [351, 372] width 470 height 23
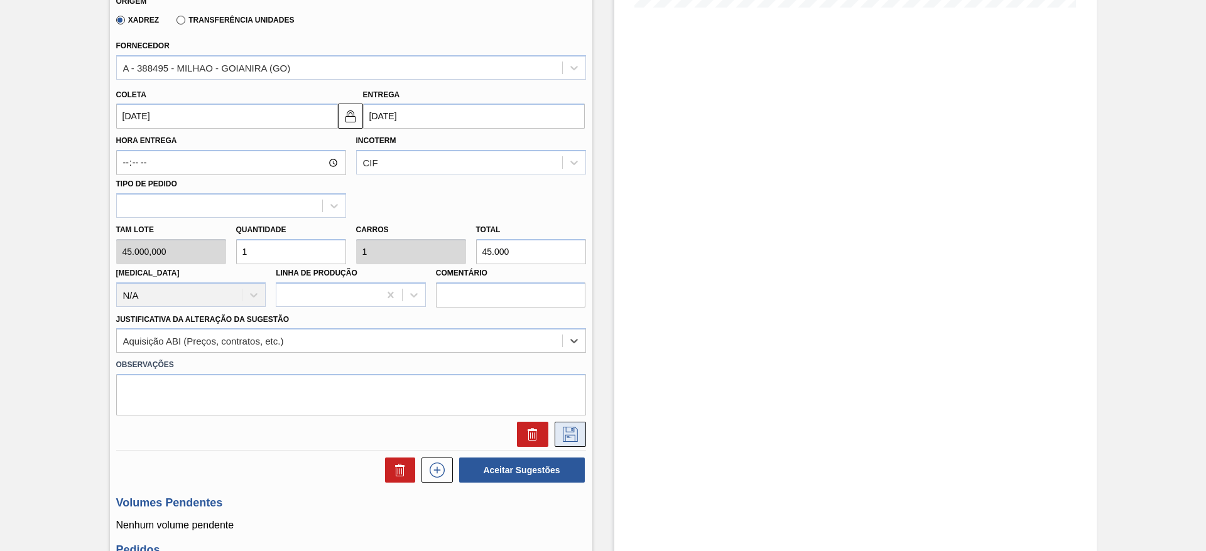
click at [573, 433] on icon at bounding box center [570, 434] width 20 height 15
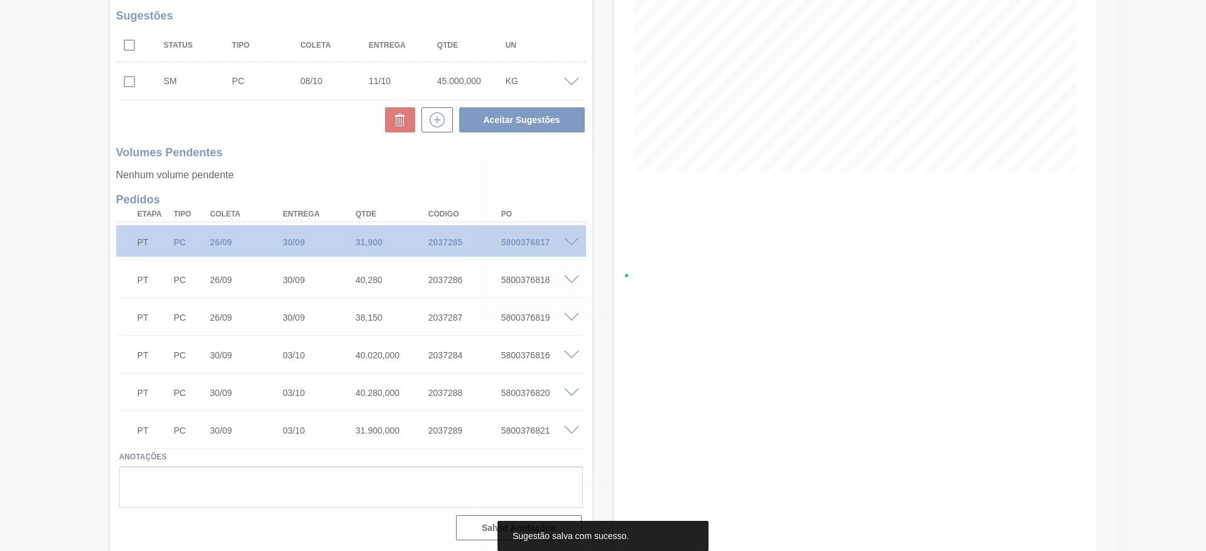
scroll to position [195, 0]
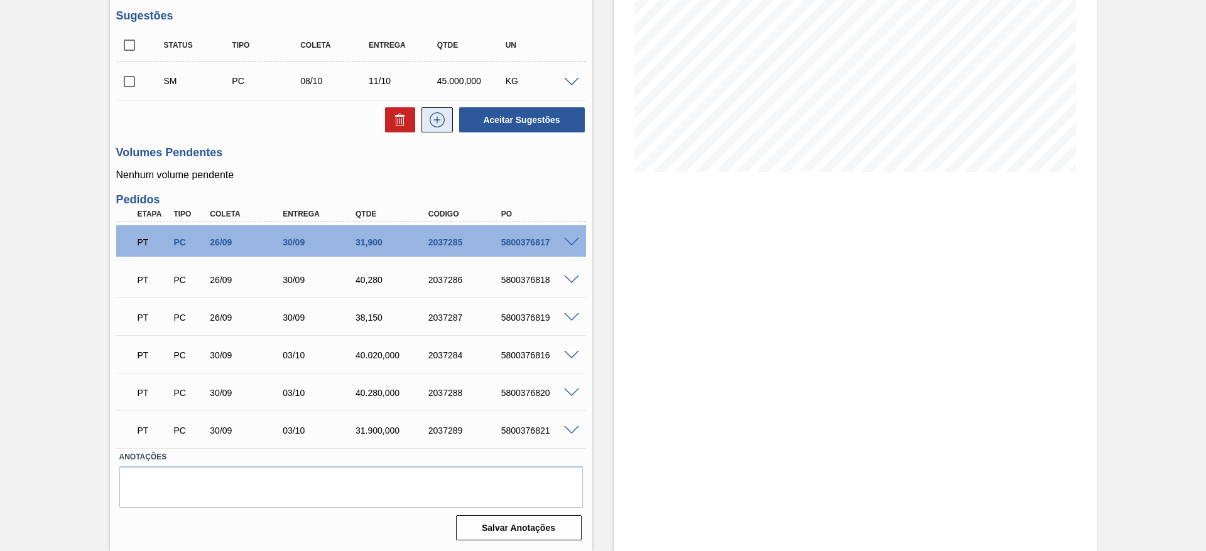
click at [428, 131] on button at bounding box center [436, 119] width 31 height 25
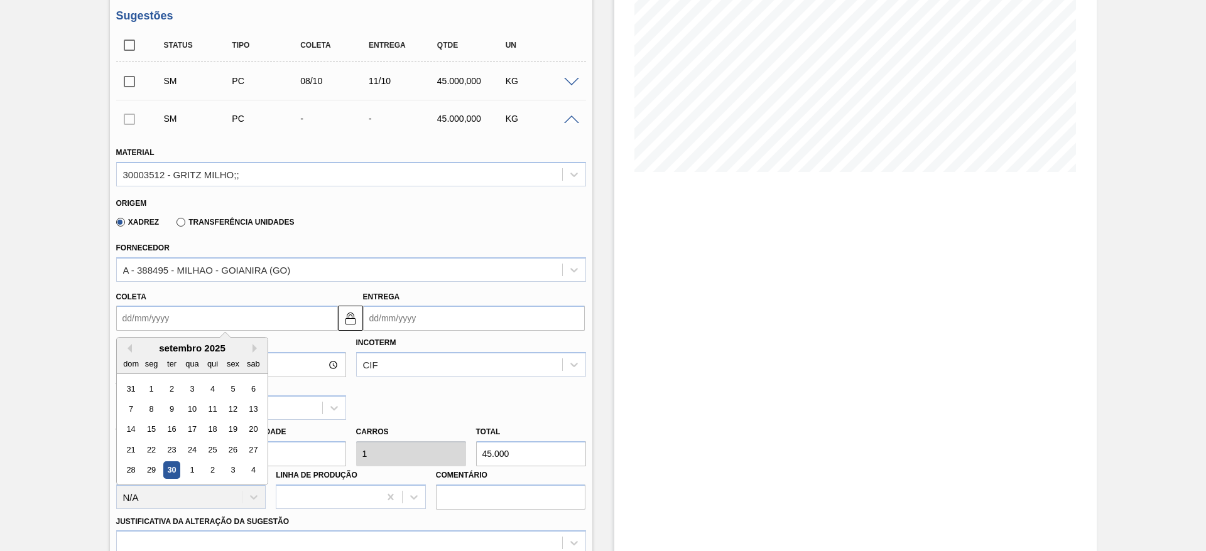
click at [153, 321] on input "Coleta" at bounding box center [227, 318] width 222 height 25
click at [258, 347] on button "Next Month" at bounding box center [257, 348] width 9 height 9
click at [211, 415] on div "9" at bounding box center [212, 409] width 17 height 17
type input "[DATE]"
type input "12/10/2025"
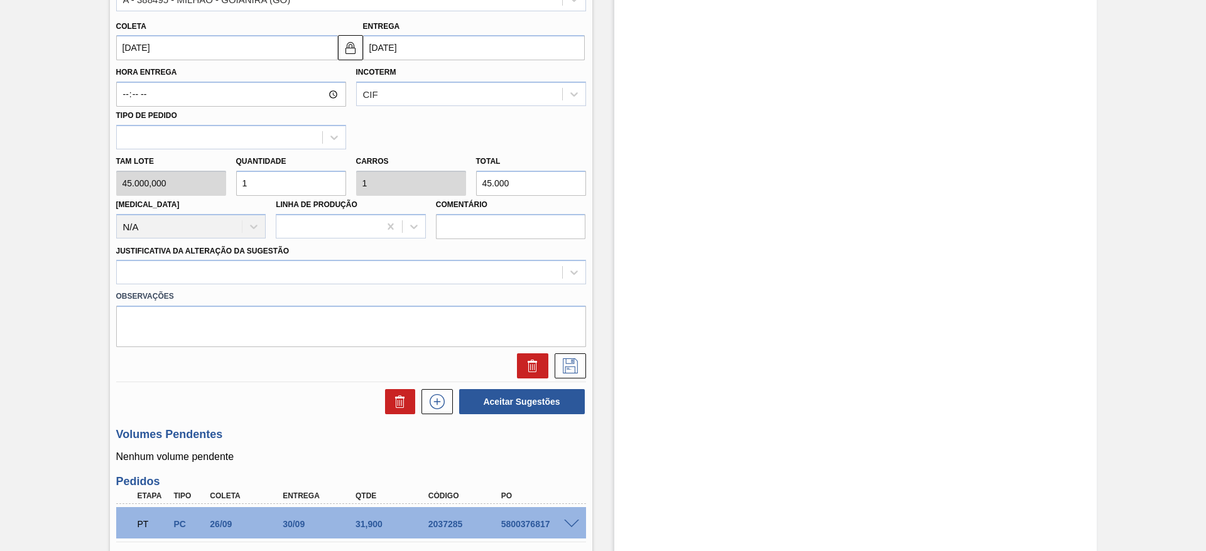
scroll to position [478, 0]
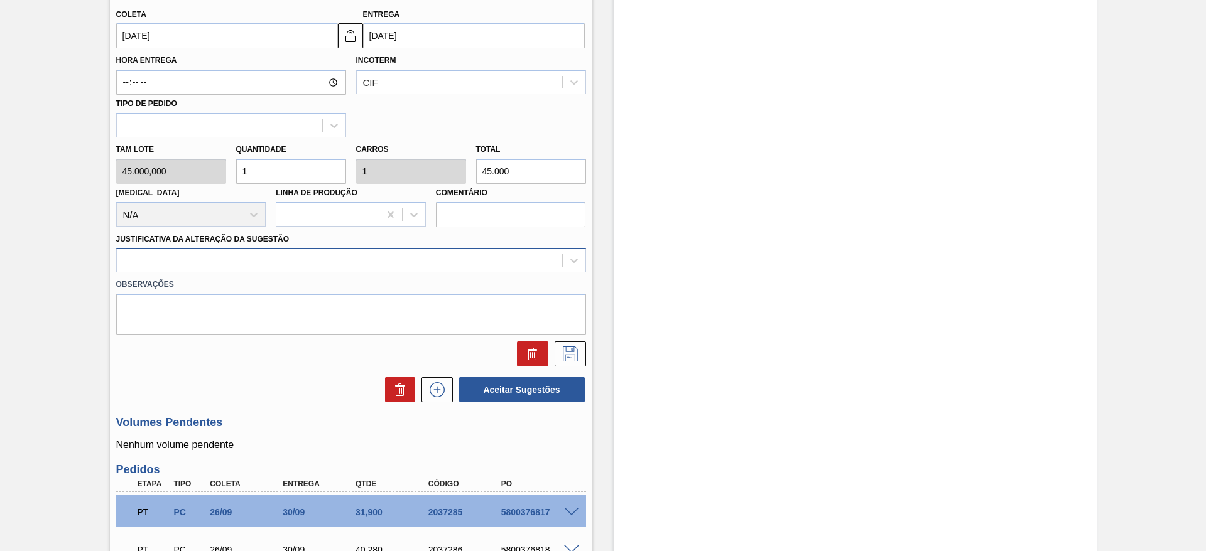
click at [410, 259] on div at bounding box center [339, 261] width 445 height 18
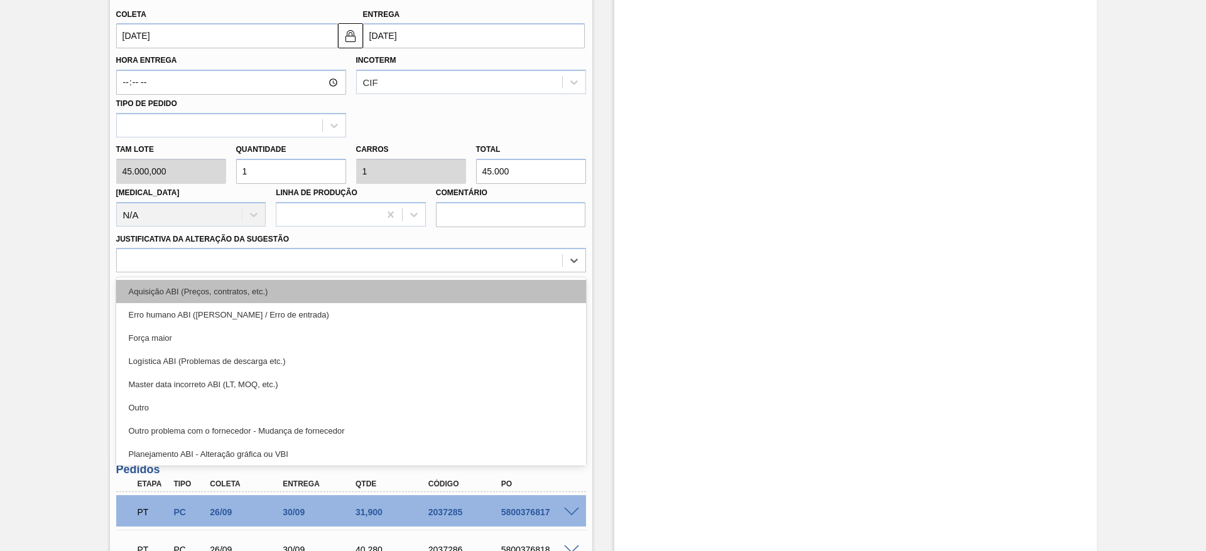
click at [425, 284] on div "Aquisição ABI (Preços, contratos, etc.)" at bounding box center [351, 291] width 470 height 23
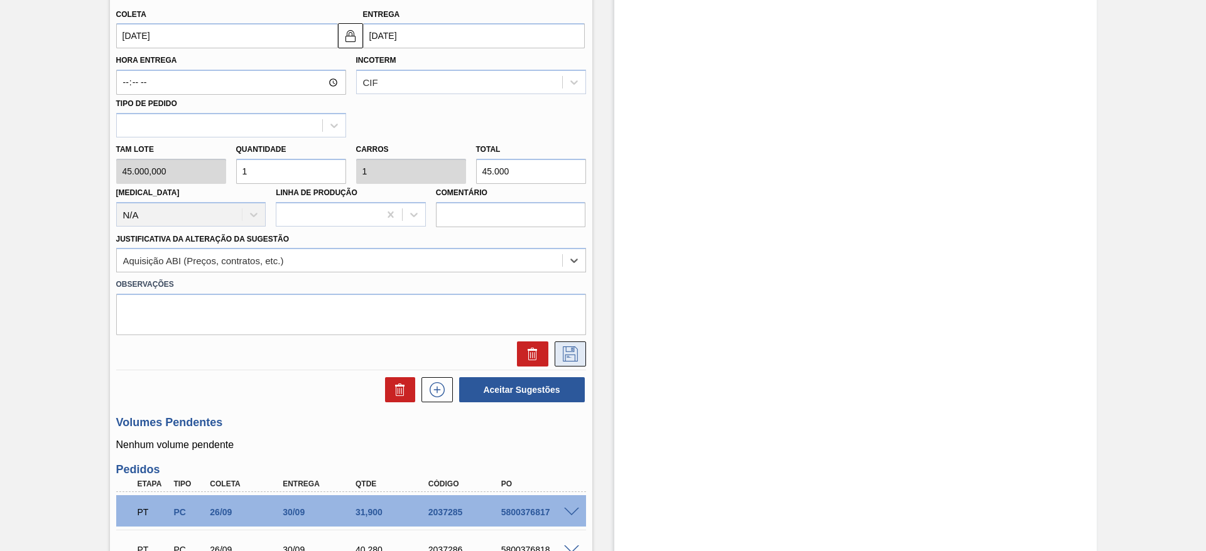
click at [575, 365] on button at bounding box center [570, 354] width 31 height 25
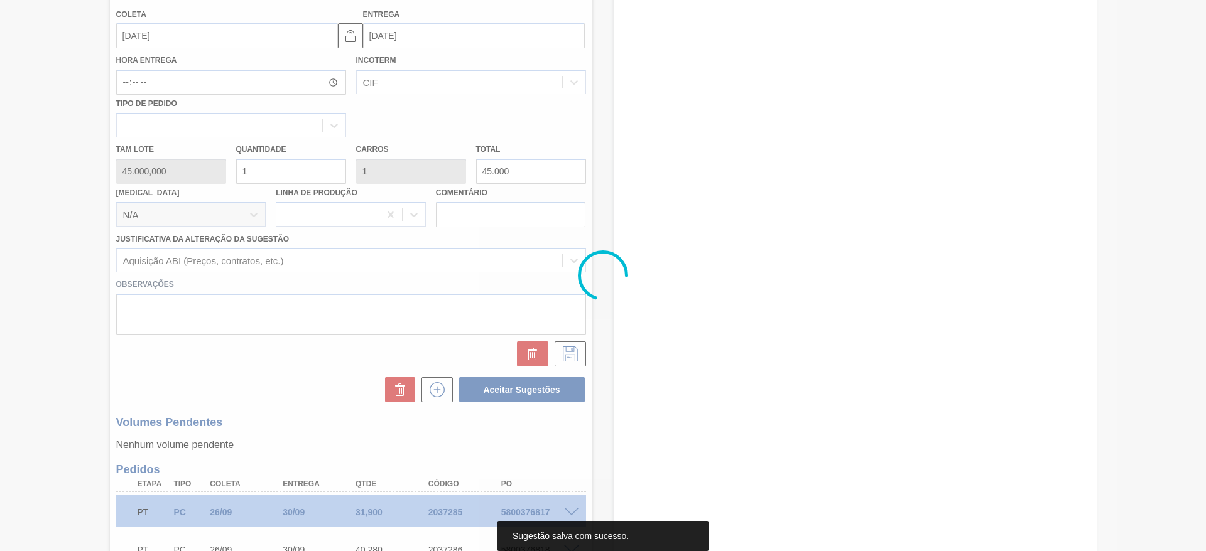
scroll to position [233, 0]
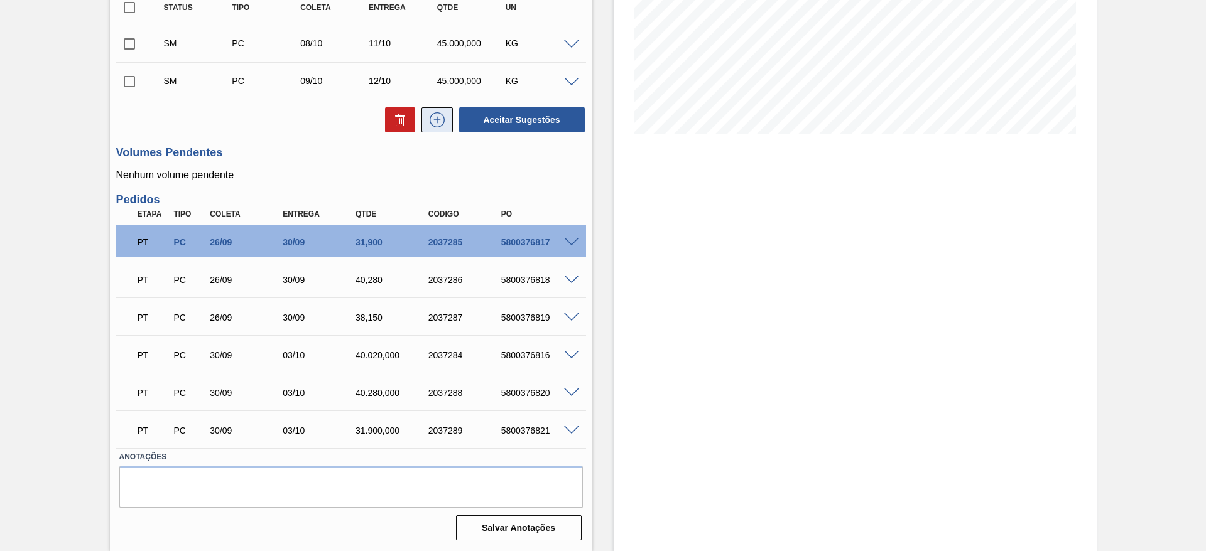
click at [428, 124] on button at bounding box center [436, 119] width 31 height 25
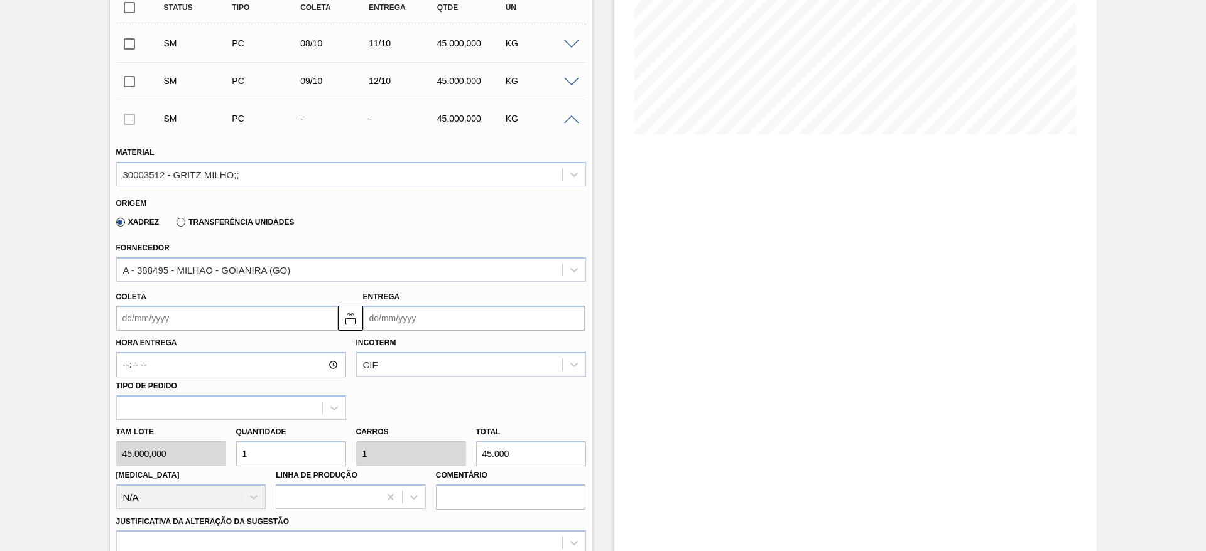
click at [147, 323] on input "Coleta" at bounding box center [227, 318] width 222 height 25
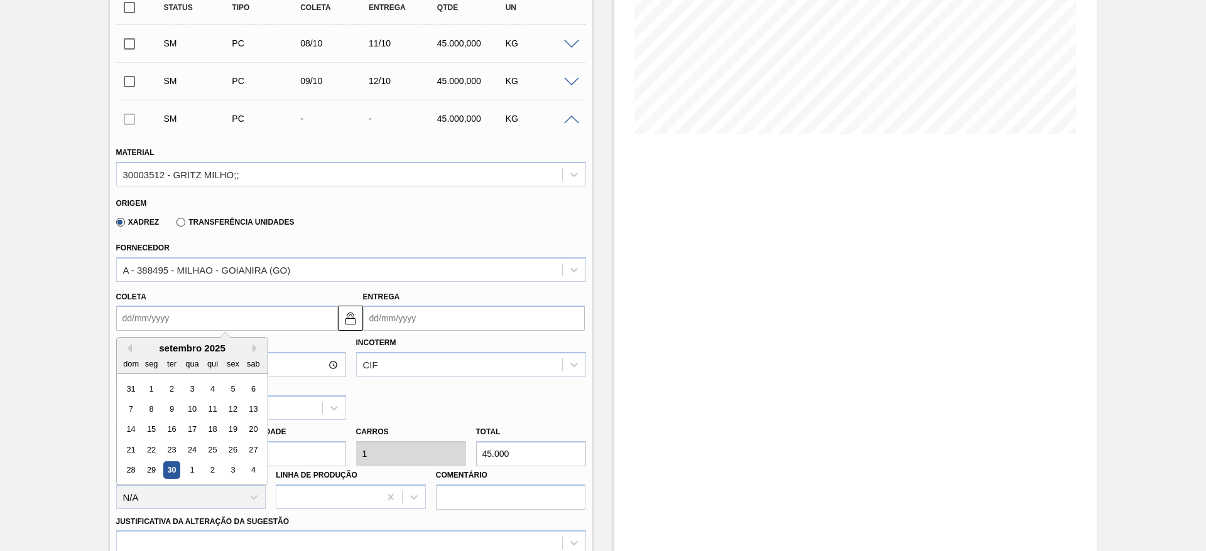
click at [250, 345] on div "setembro 2025" at bounding box center [192, 348] width 151 height 11
click at [256, 344] on button "Next Month" at bounding box center [257, 348] width 9 height 9
drag, startPoint x: 223, startPoint y: 418, endPoint x: 224, endPoint y: 404, distance: 13.8
click at [224, 412] on div "5 6 7 8 9 10 11" at bounding box center [192, 409] width 143 height 20
click at [224, 404] on div "10" at bounding box center [232, 409] width 17 height 17
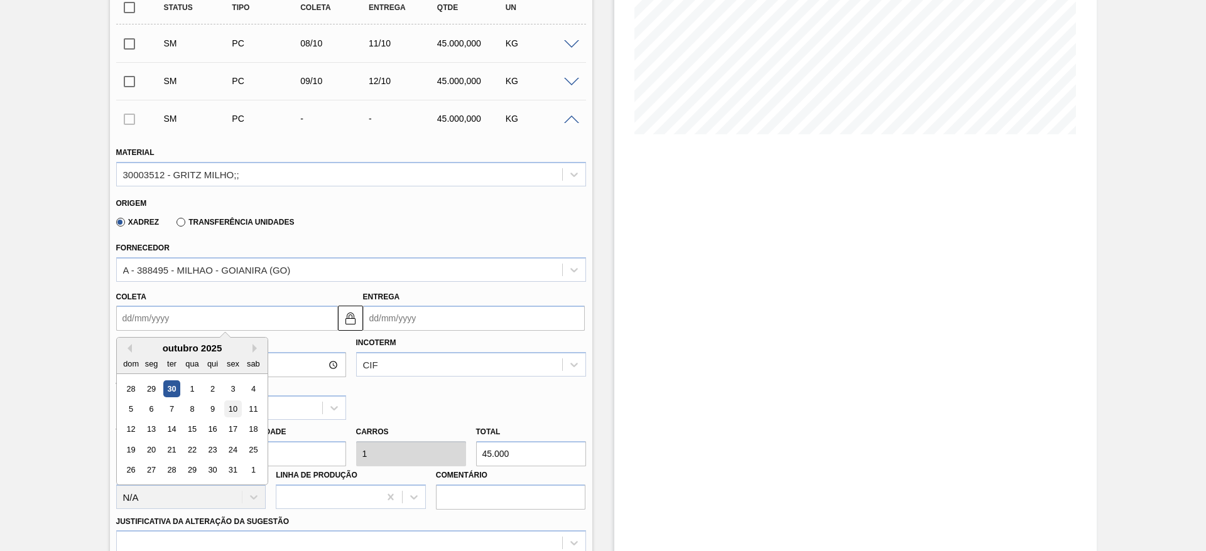
type input "[DATE]"
type input "13/10/2025"
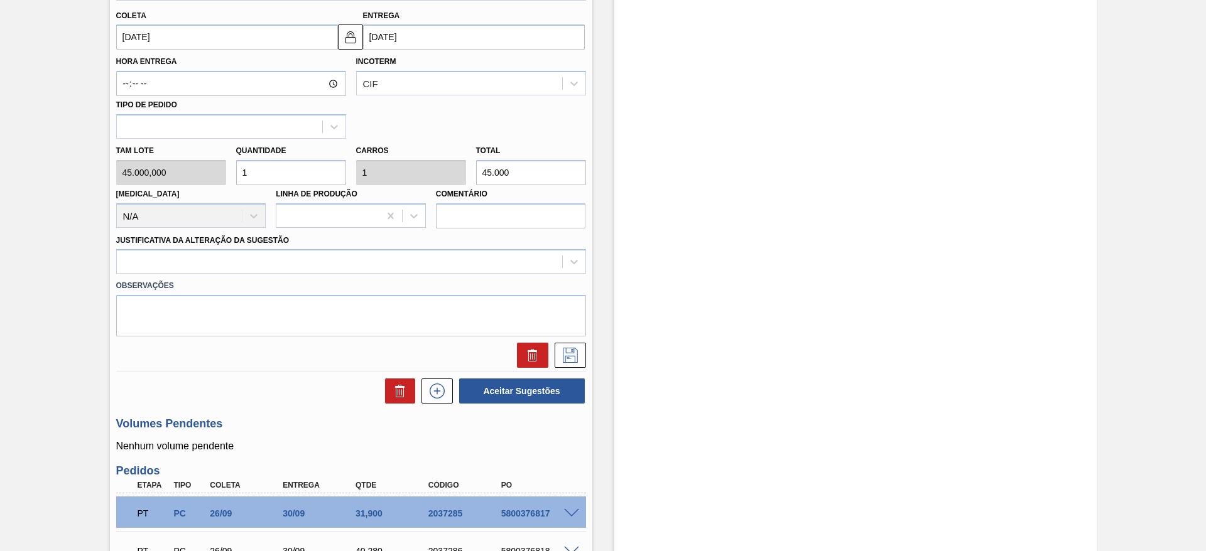
scroll to position [516, 0]
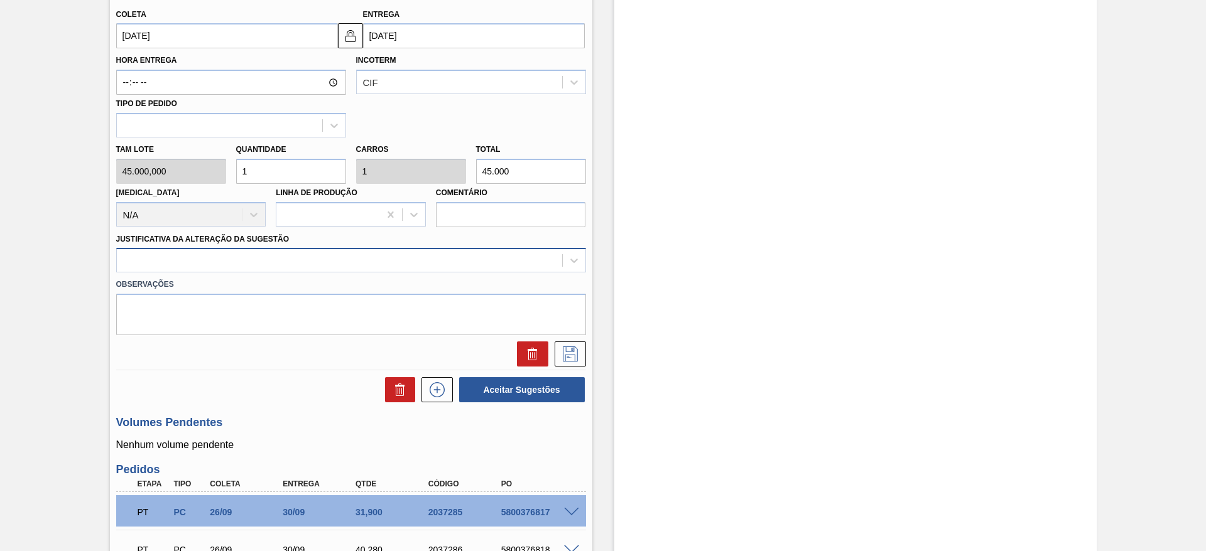
click at [387, 262] on div at bounding box center [339, 261] width 445 height 18
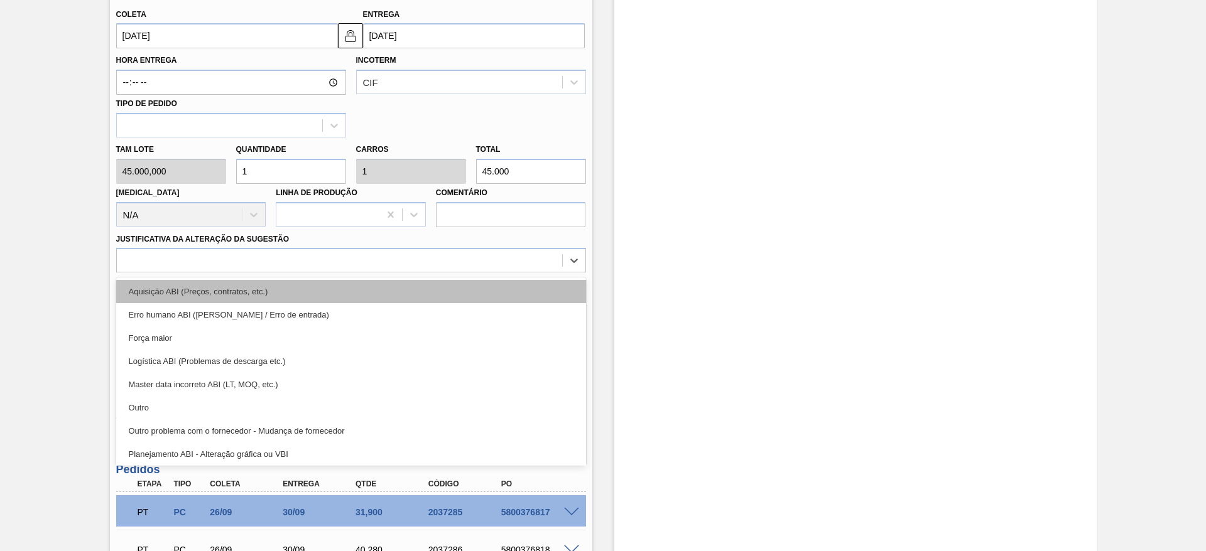
click at [390, 288] on div "Aquisição ABI (Preços, contratos, etc.)" at bounding box center [351, 291] width 470 height 23
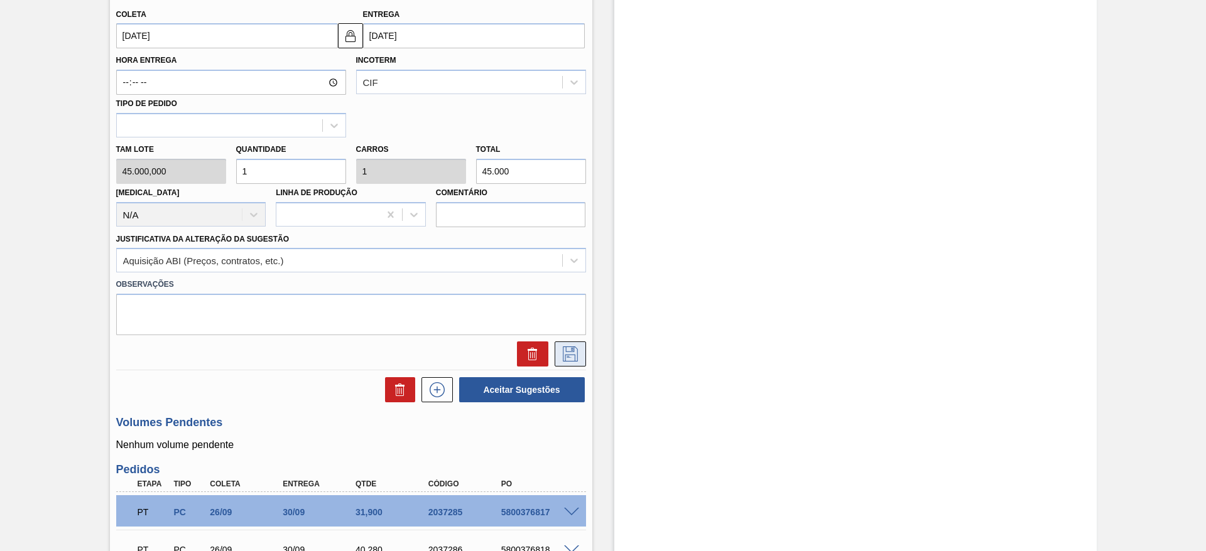
click at [555, 347] on button at bounding box center [570, 354] width 31 height 25
click at [570, 349] on icon at bounding box center [570, 354] width 20 height 15
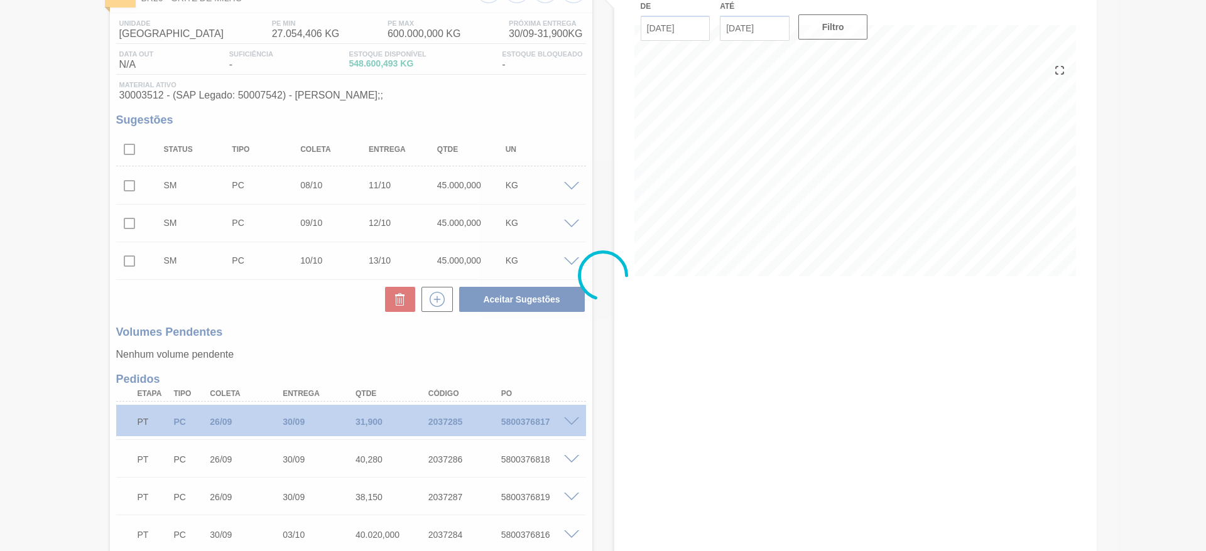
scroll to position [58, 0]
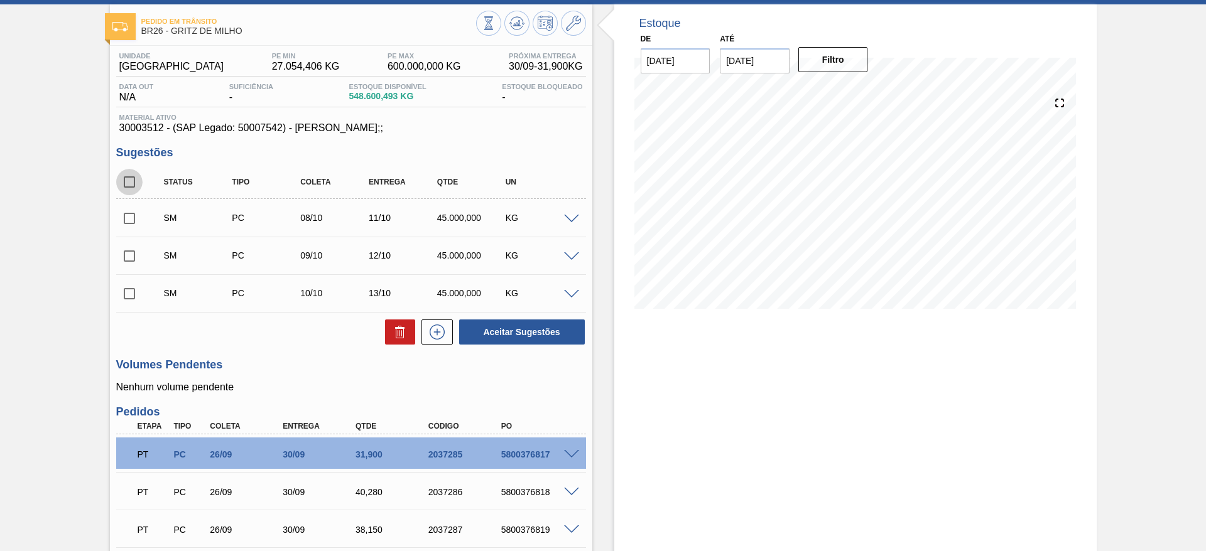
click at [126, 181] on input "checkbox" at bounding box center [129, 182] width 26 height 26
checkbox input "true"
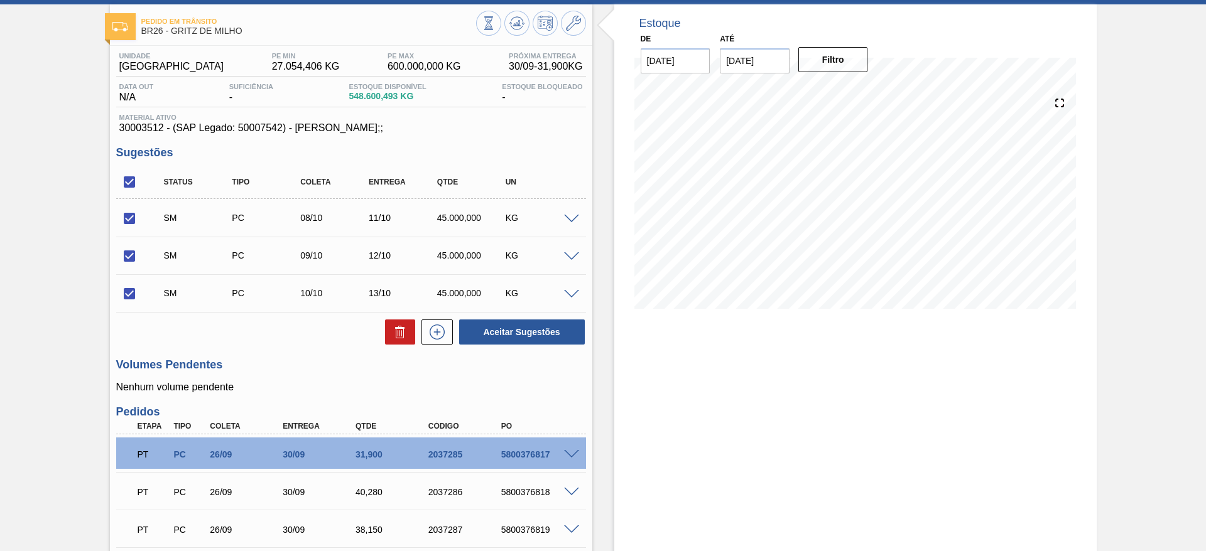
click at [507, 317] on div "Status Tipo Coleta Entrega Qtde UN SM PC 08/10 11/10 45.000,000 KG Material 300…" at bounding box center [351, 256] width 470 height 180
click at [503, 322] on button "Aceitar Sugestões" at bounding box center [522, 332] width 126 height 25
checkbox input "false"
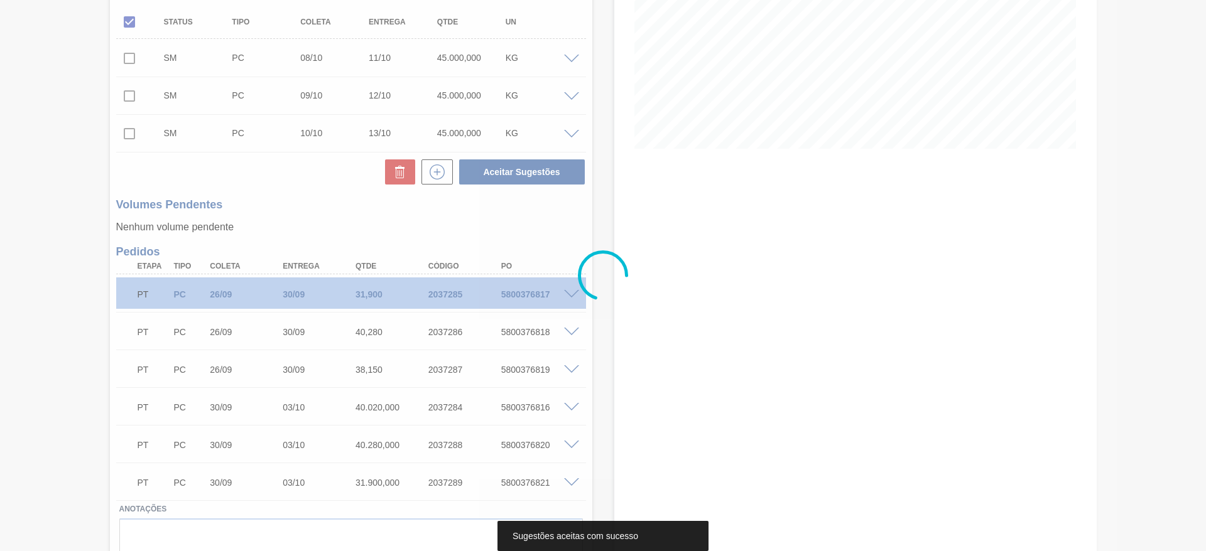
scroll to position [227, 0]
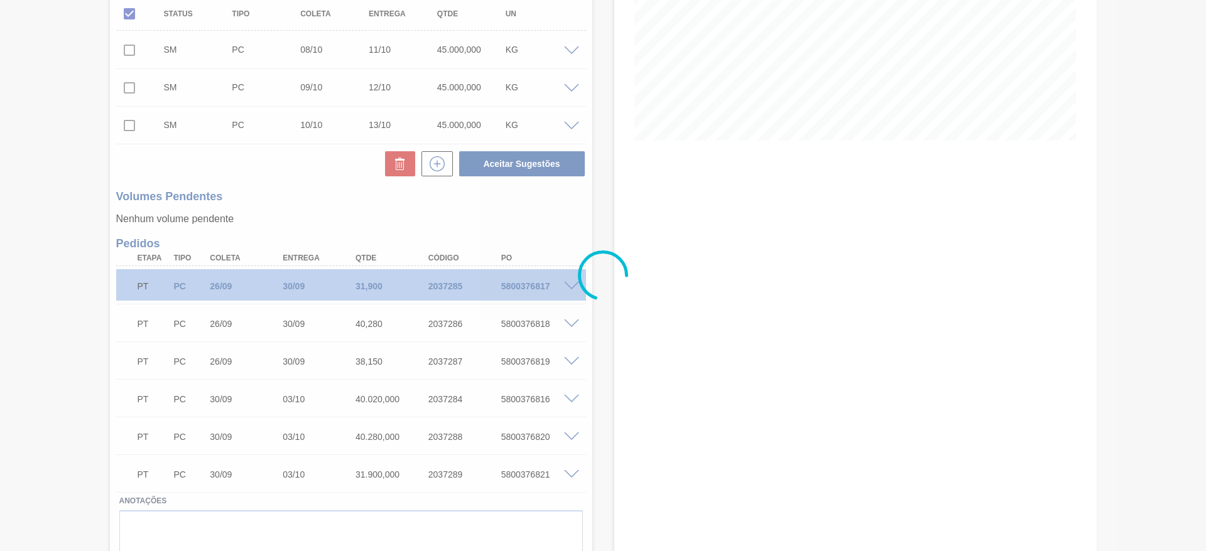
click at [1195, 335] on div at bounding box center [603, 275] width 1206 height 551
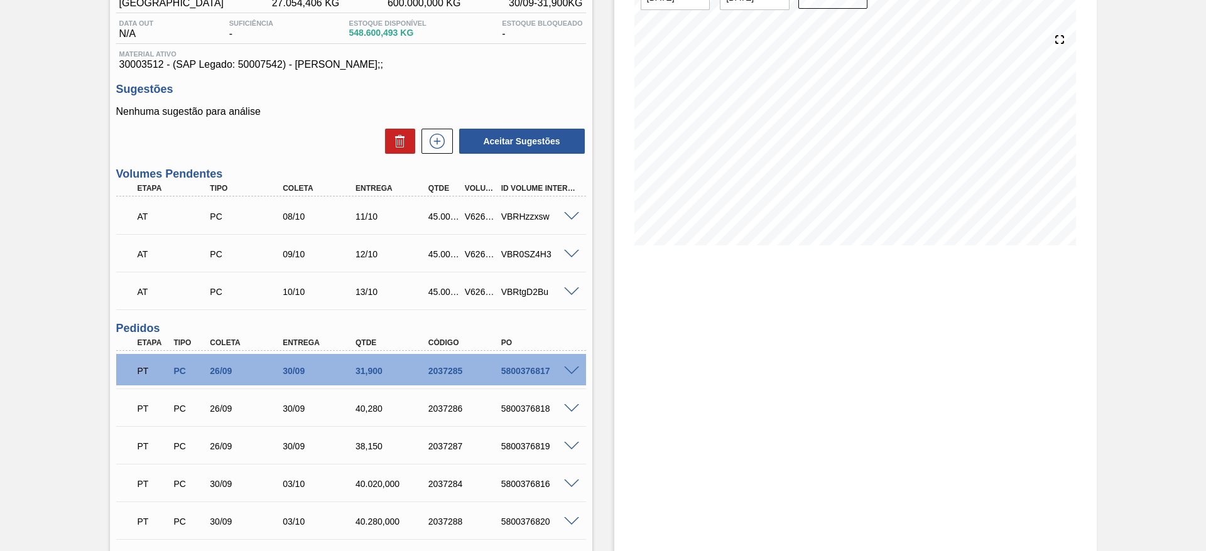
scroll to position [9, 0]
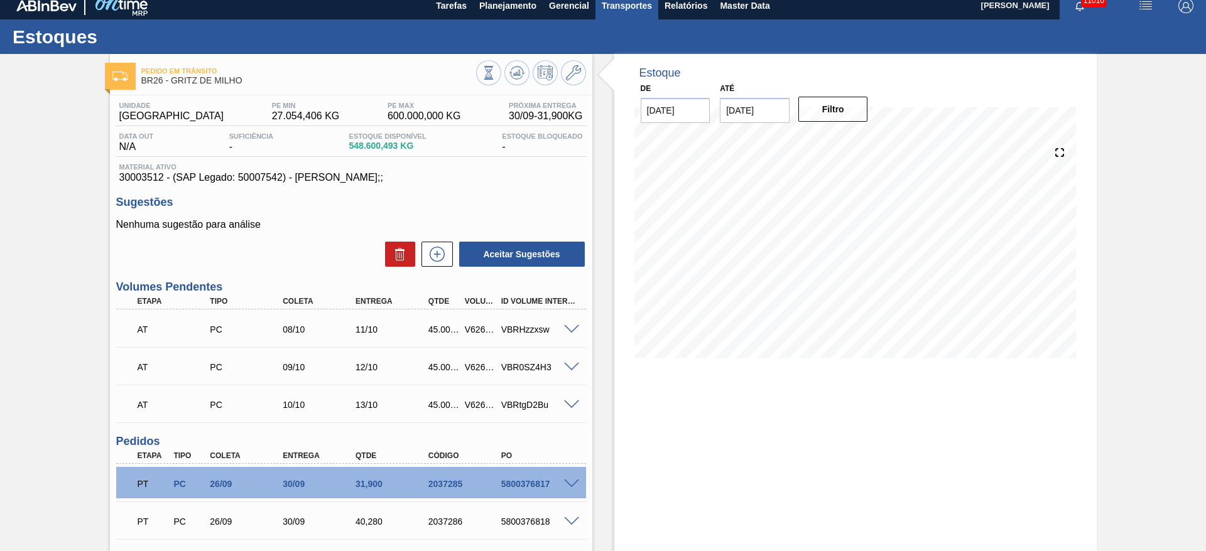
click at [632, 10] on span "Transportes" at bounding box center [627, 5] width 50 height 15
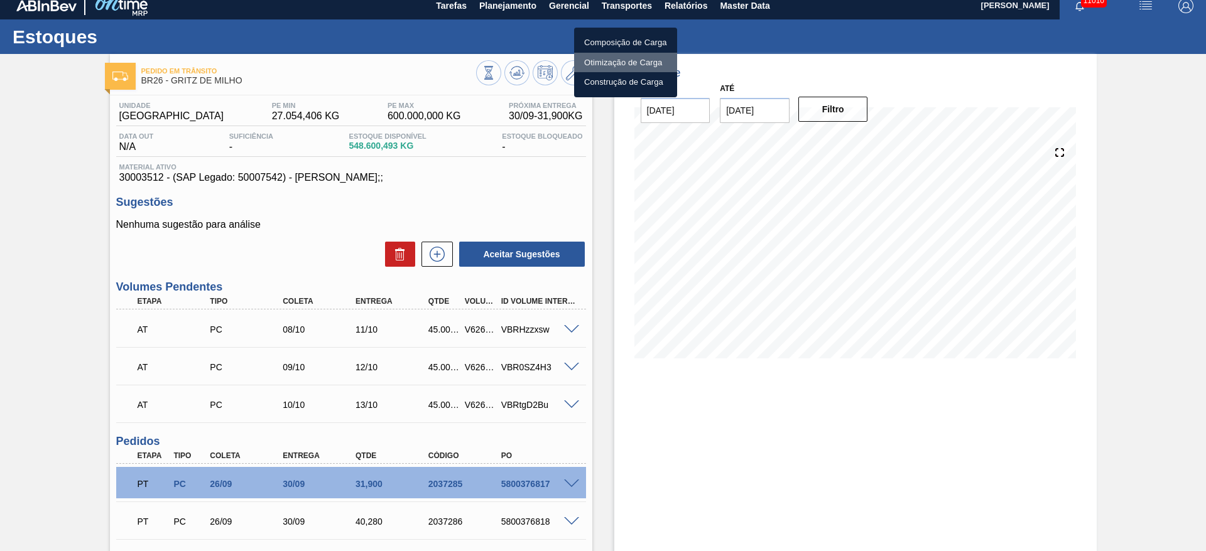
click at [606, 53] on li "Otimização de Carga" at bounding box center [625, 63] width 103 height 20
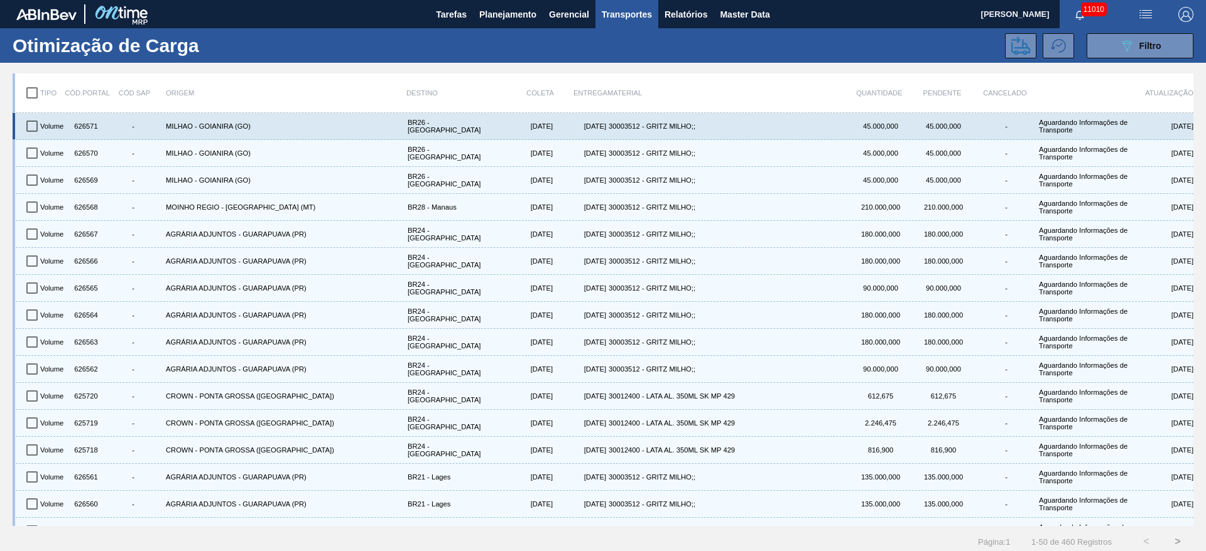
click at [32, 125] on input "checkbox" at bounding box center [32, 126] width 26 height 26
checkbox input "true"
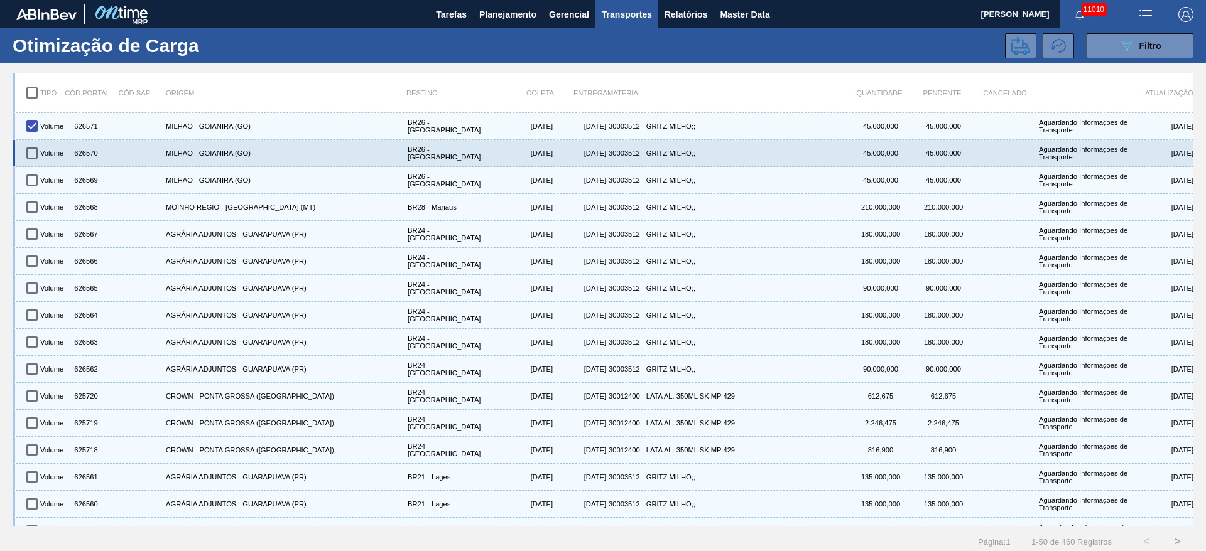
click at [36, 156] on input "checkbox" at bounding box center [32, 153] width 26 height 26
checkbox input "true"
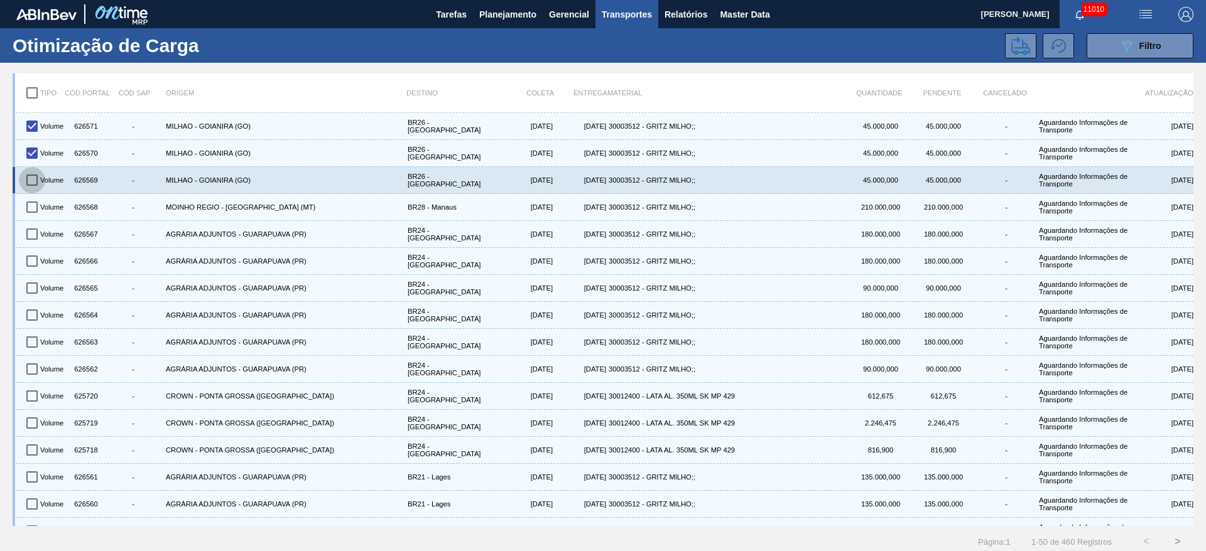
drag, startPoint x: 33, startPoint y: 178, endPoint x: 31, endPoint y: 188, distance: 10.8
click at [28, 181] on input "checkbox" at bounding box center [32, 180] width 26 height 26
checkbox input "true"
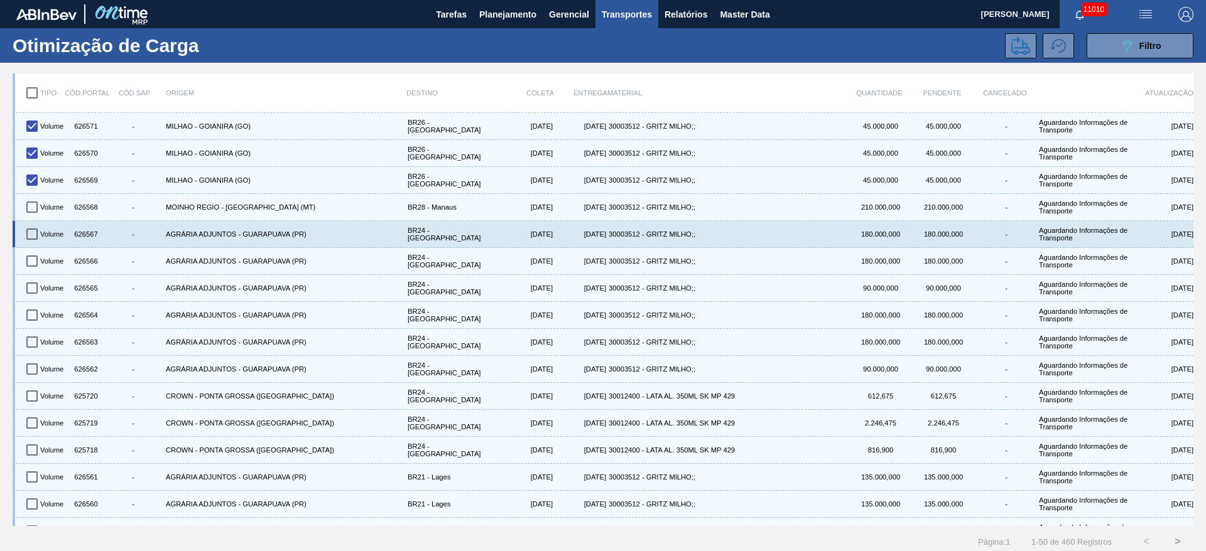
click at [35, 223] on input "checkbox" at bounding box center [32, 234] width 26 height 26
checkbox input "true"
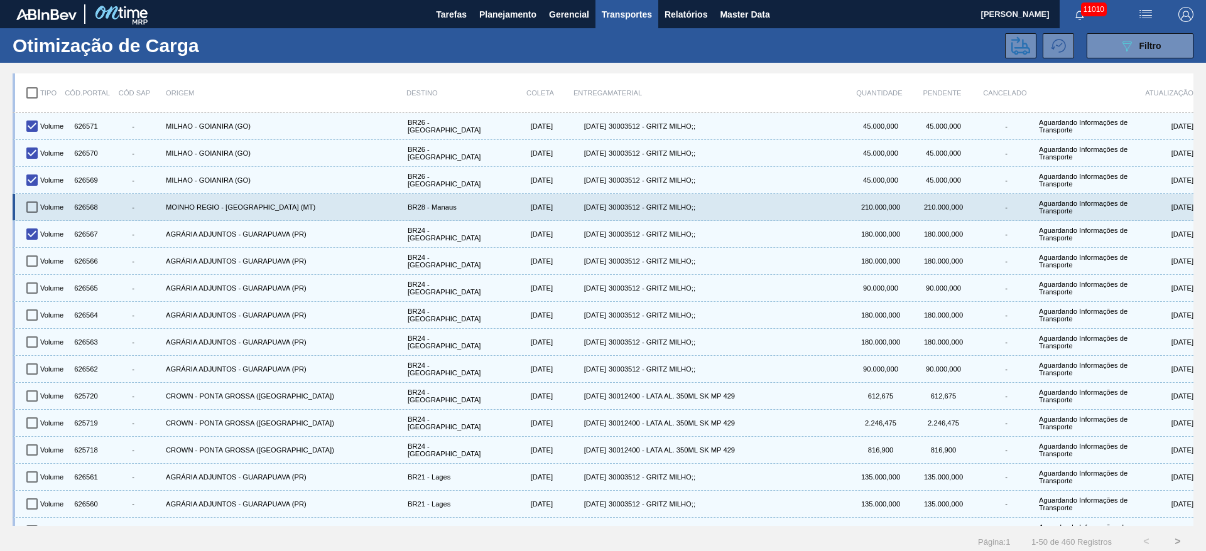
click at [33, 210] on input "checkbox" at bounding box center [32, 207] width 26 height 26
checkbox input "true"
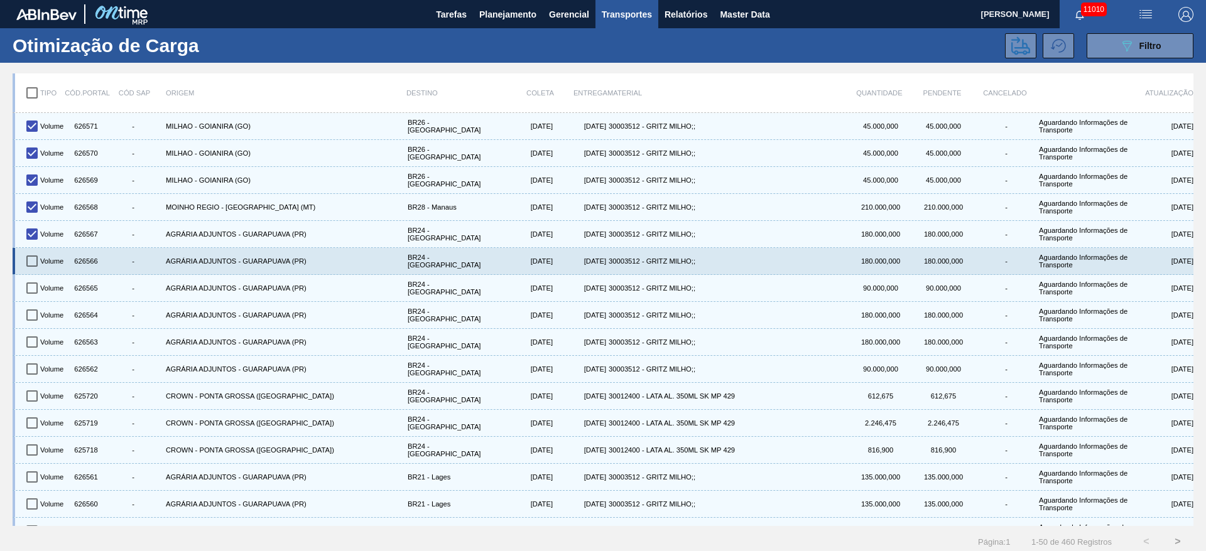
click at [31, 273] on input "checkbox" at bounding box center [32, 261] width 26 height 26
checkbox input "true"
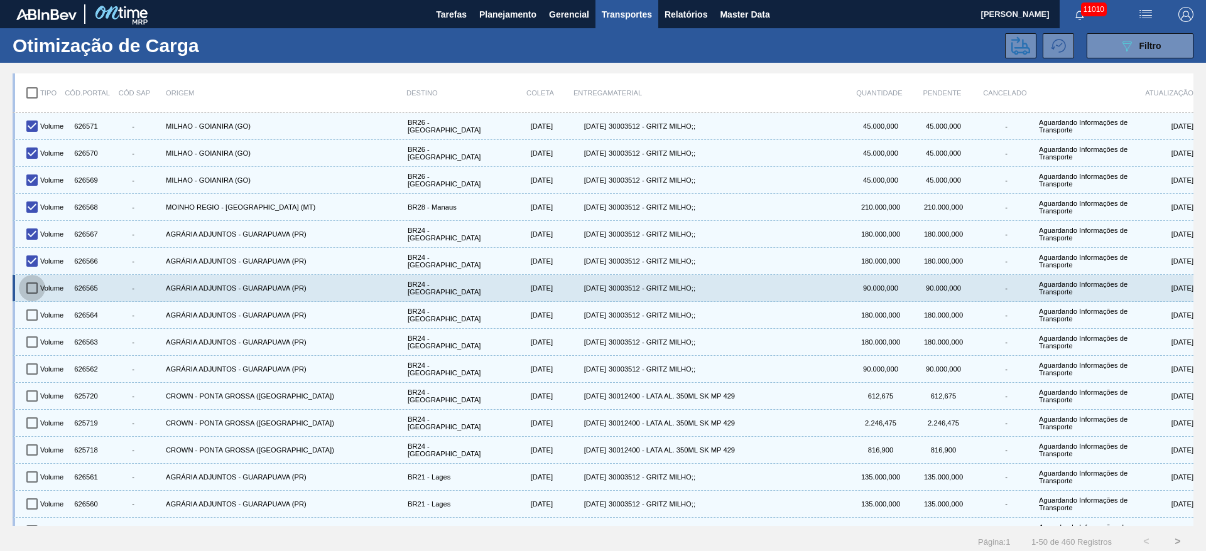
click at [29, 295] on input "checkbox" at bounding box center [32, 288] width 26 height 26
checkbox input "true"
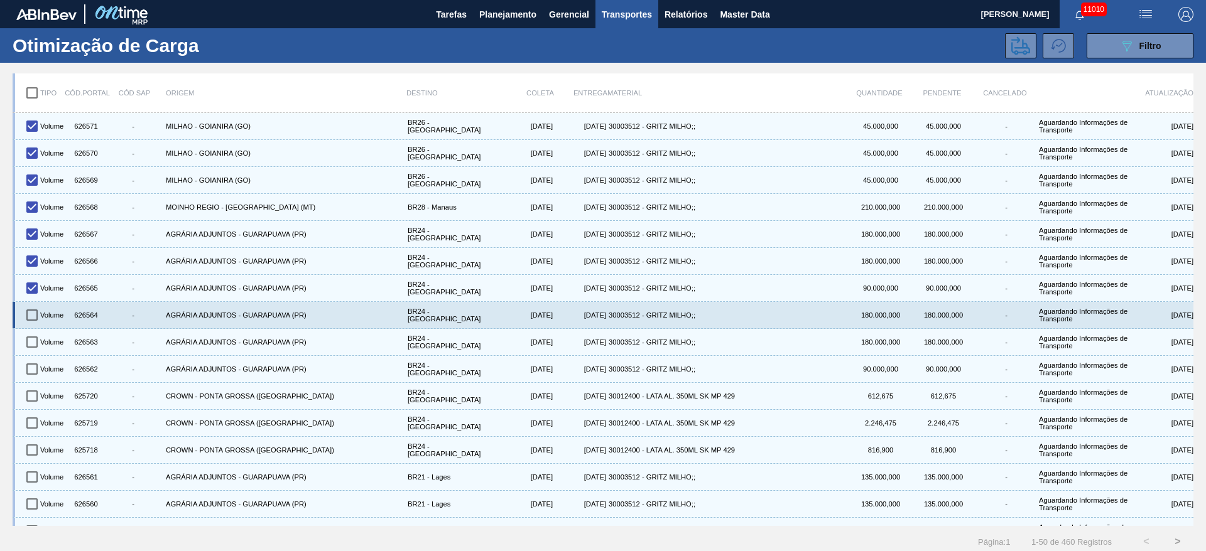
click at [28, 324] on input "checkbox" at bounding box center [32, 315] width 26 height 26
checkbox input "true"
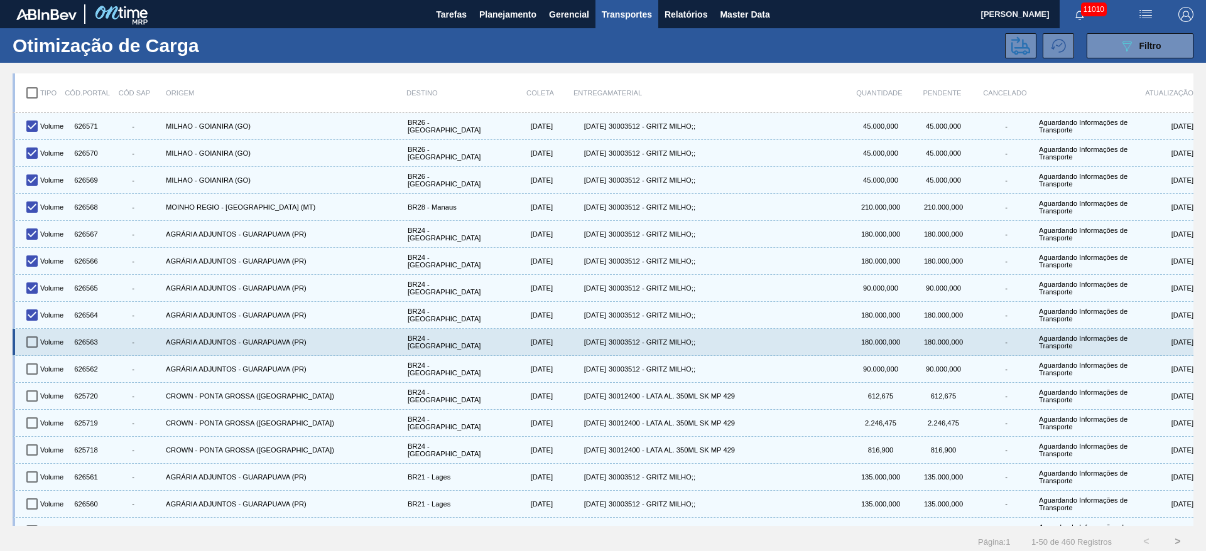
click at [33, 349] on input "checkbox" at bounding box center [32, 342] width 26 height 26
checkbox input "true"
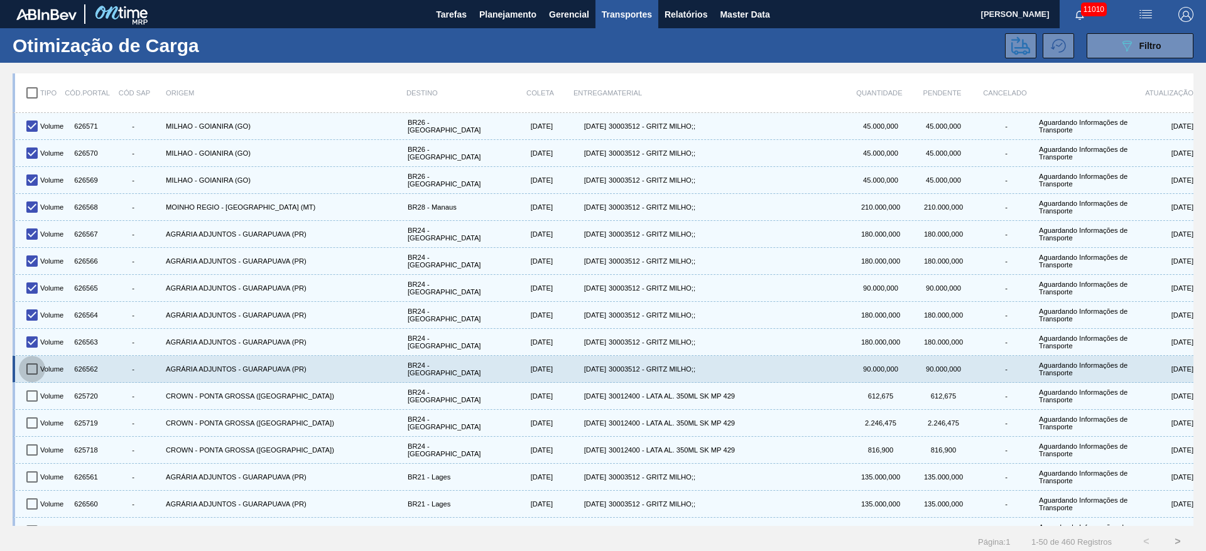
click at [32, 366] on input "checkbox" at bounding box center [32, 369] width 26 height 26
checkbox input "true"
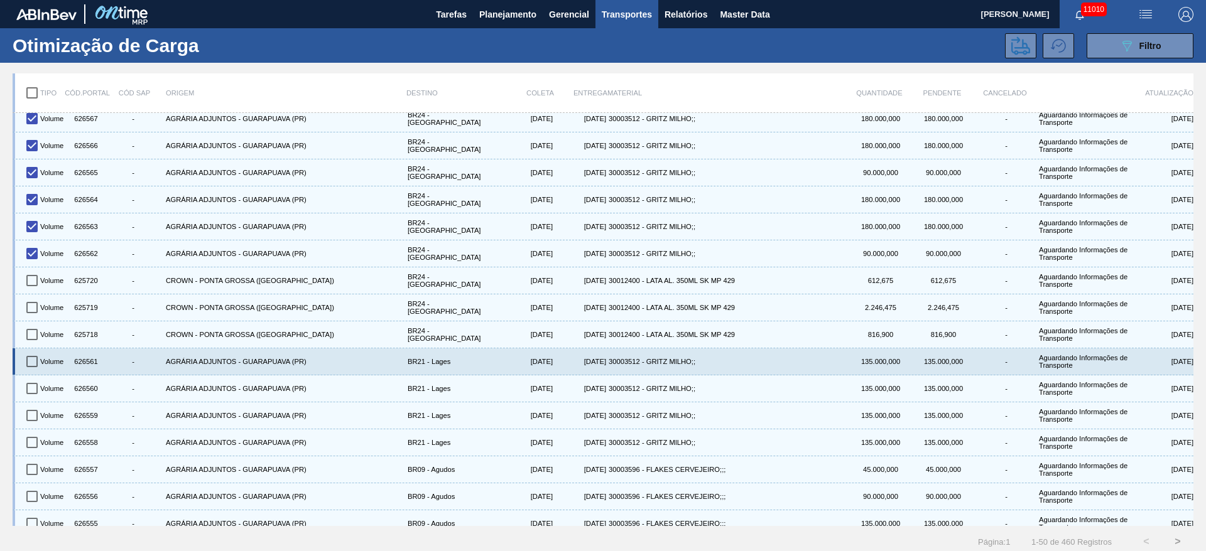
scroll to position [188, 0]
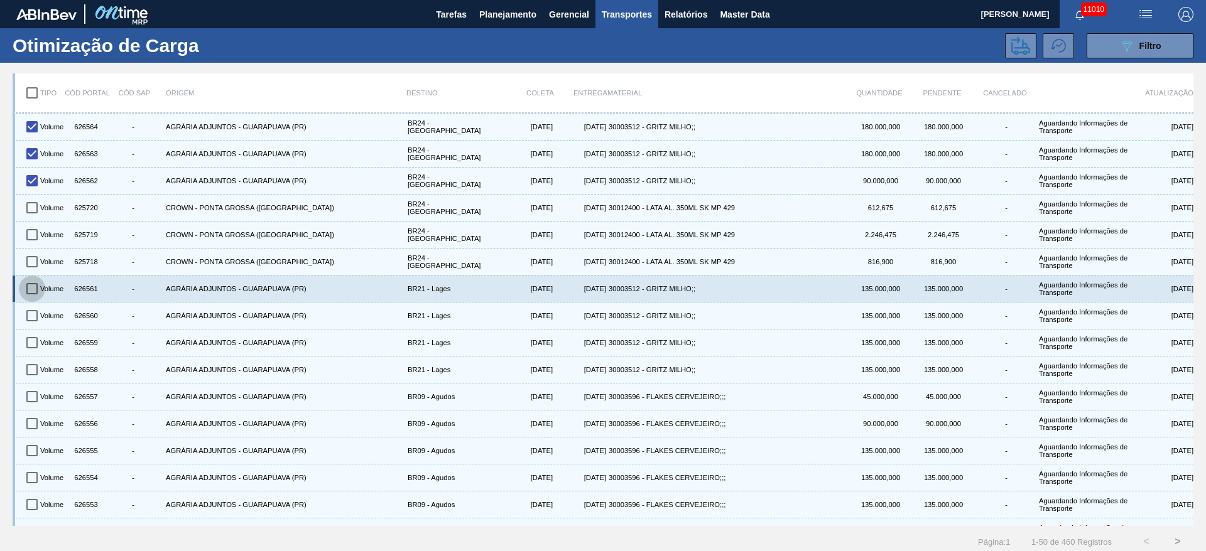
click at [35, 287] on input "checkbox" at bounding box center [32, 289] width 26 height 26
checkbox input "true"
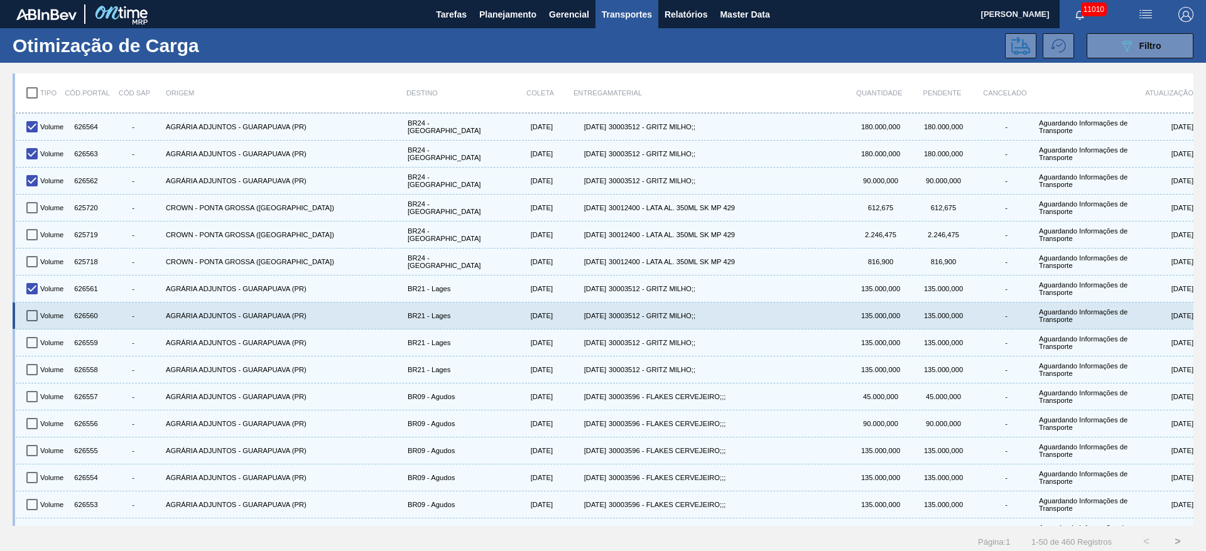
click at [36, 322] on input "checkbox" at bounding box center [32, 316] width 26 height 26
checkbox input "true"
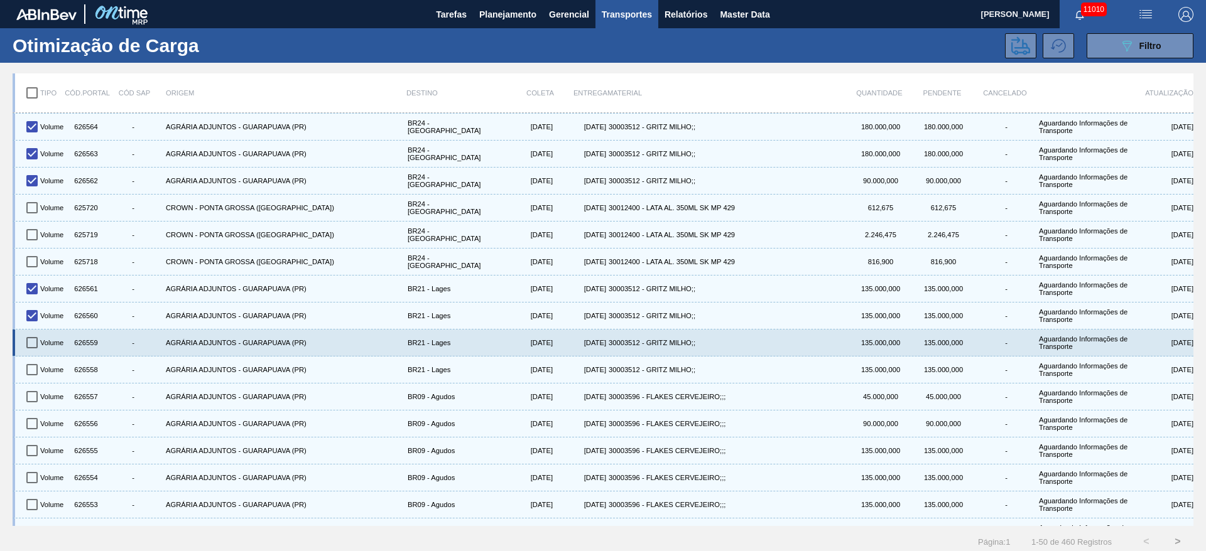
click at [32, 352] on input "checkbox" at bounding box center [32, 343] width 26 height 26
checkbox input "true"
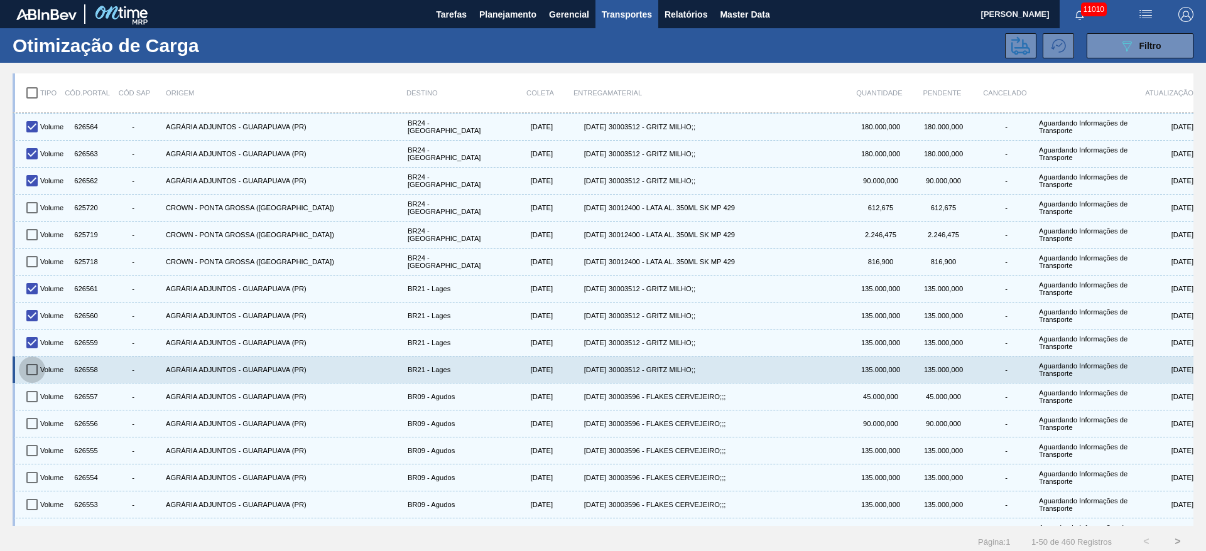
click at [31, 373] on input "checkbox" at bounding box center [32, 370] width 26 height 26
checkbox input "true"
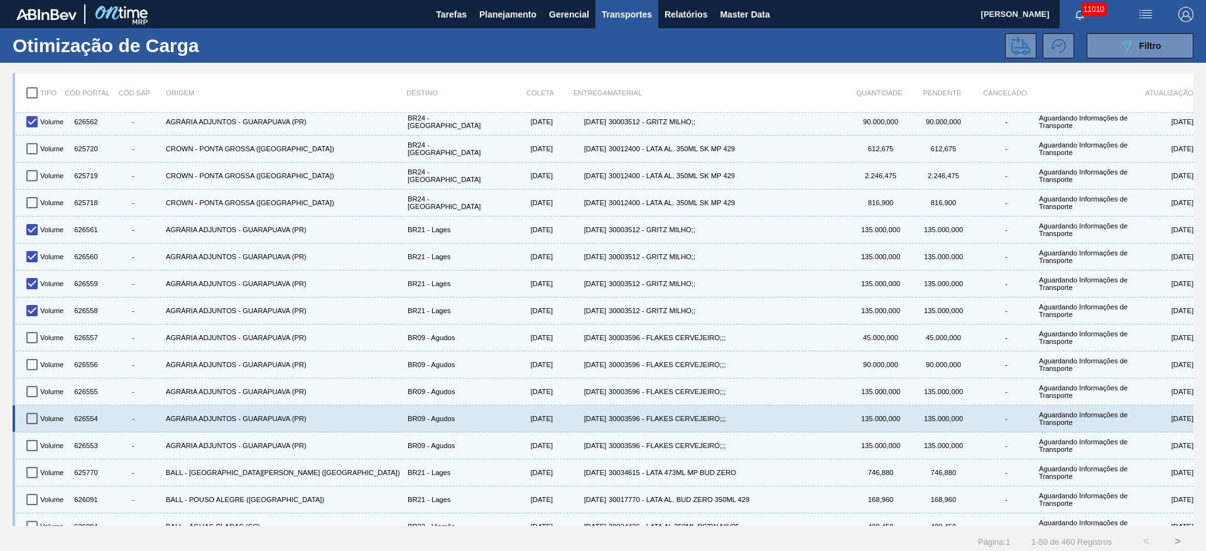
scroll to position [283, 0]
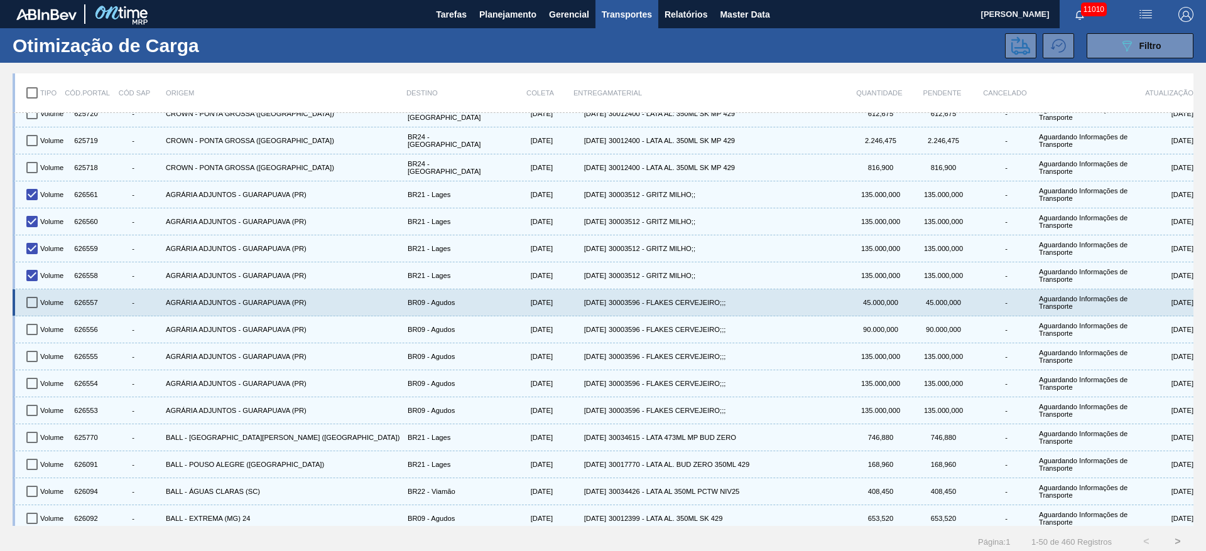
click at [33, 301] on input "checkbox" at bounding box center [32, 303] width 26 height 26
checkbox input "true"
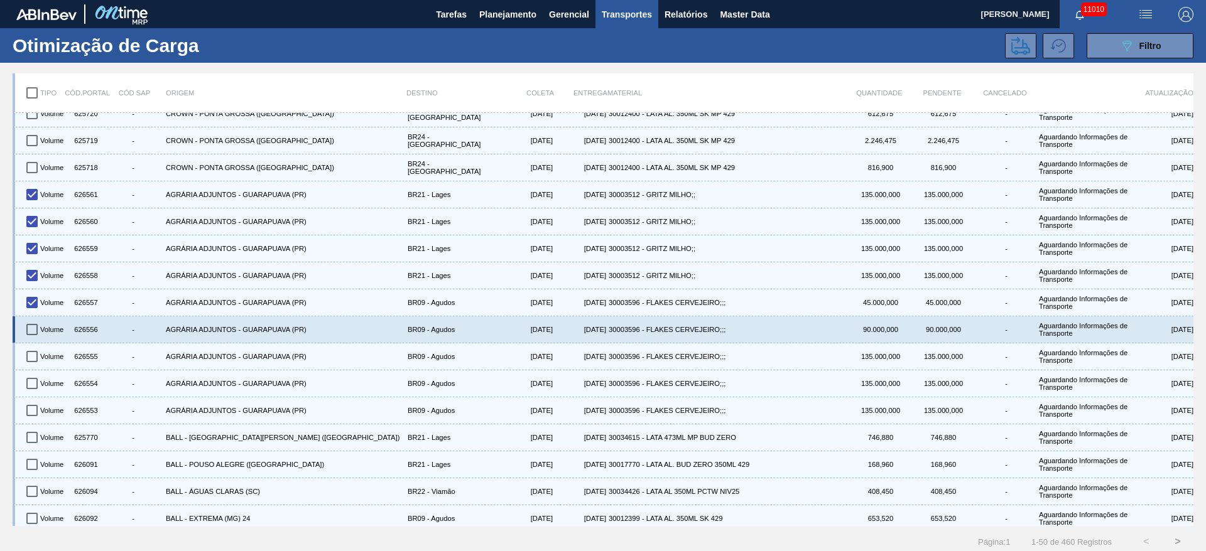
click at [39, 332] on input "checkbox" at bounding box center [32, 330] width 26 height 26
checkbox input "true"
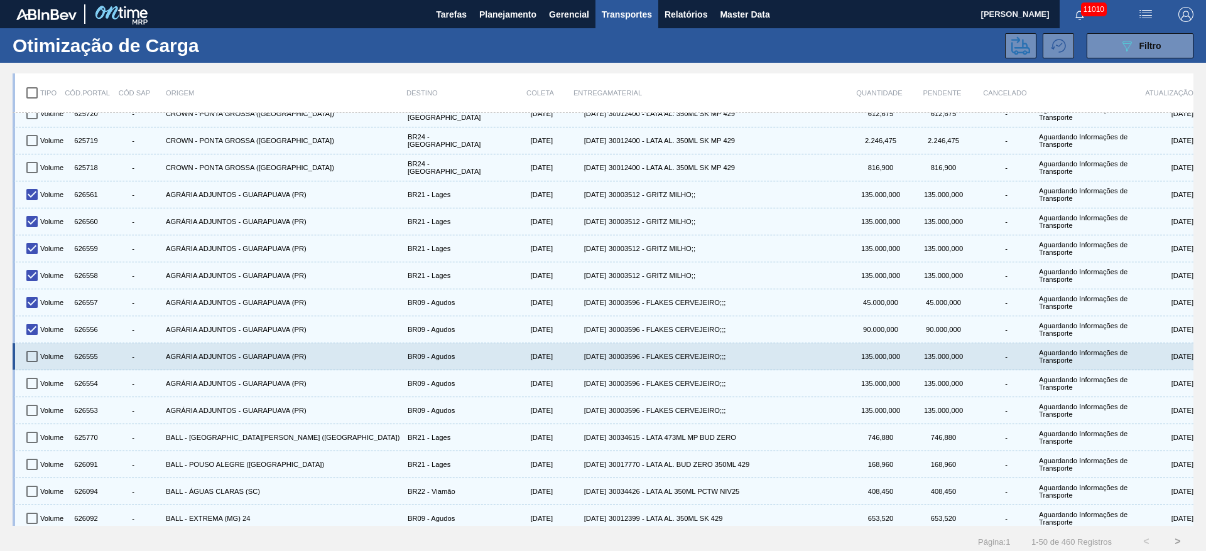
click at [42, 356] on input "checkbox" at bounding box center [32, 357] width 26 height 26
checkbox input "true"
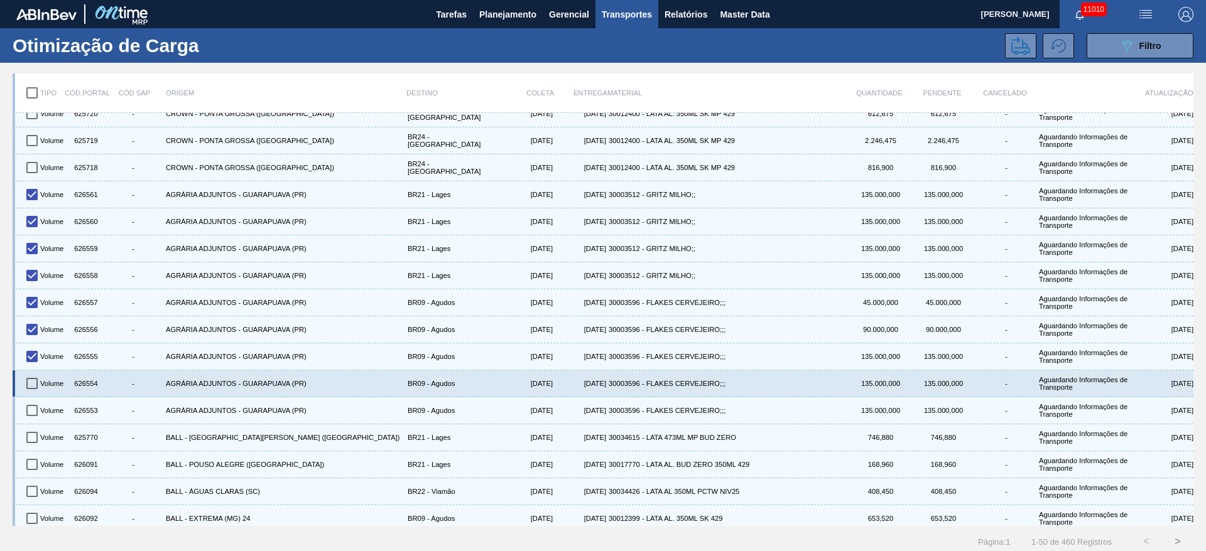
click at [35, 389] on input "checkbox" at bounding box center [32, 384] width 26 height 26
checkbox input "true"
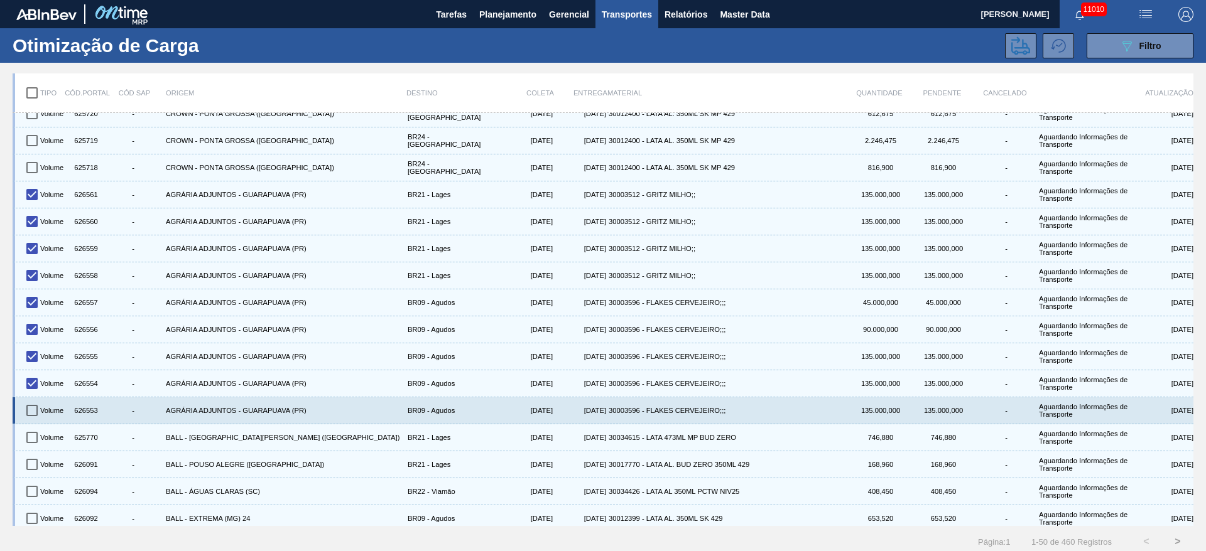
click at [31, 408] on input "checkbox" at bounding box center [32, 411] width 26 height 26
checkbox input "true"
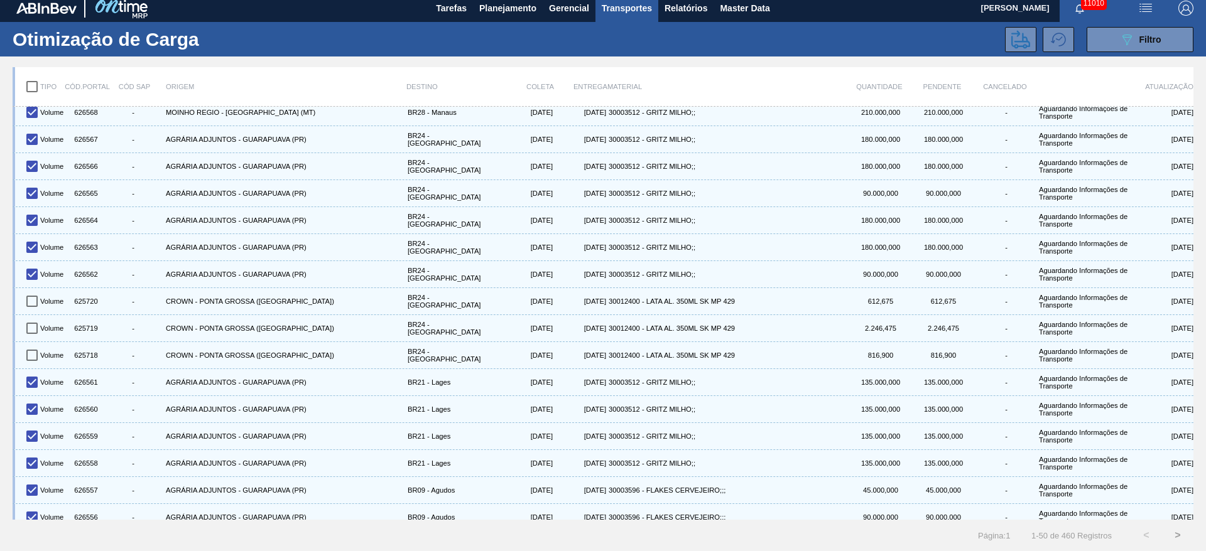
scroll to position [0, 0]
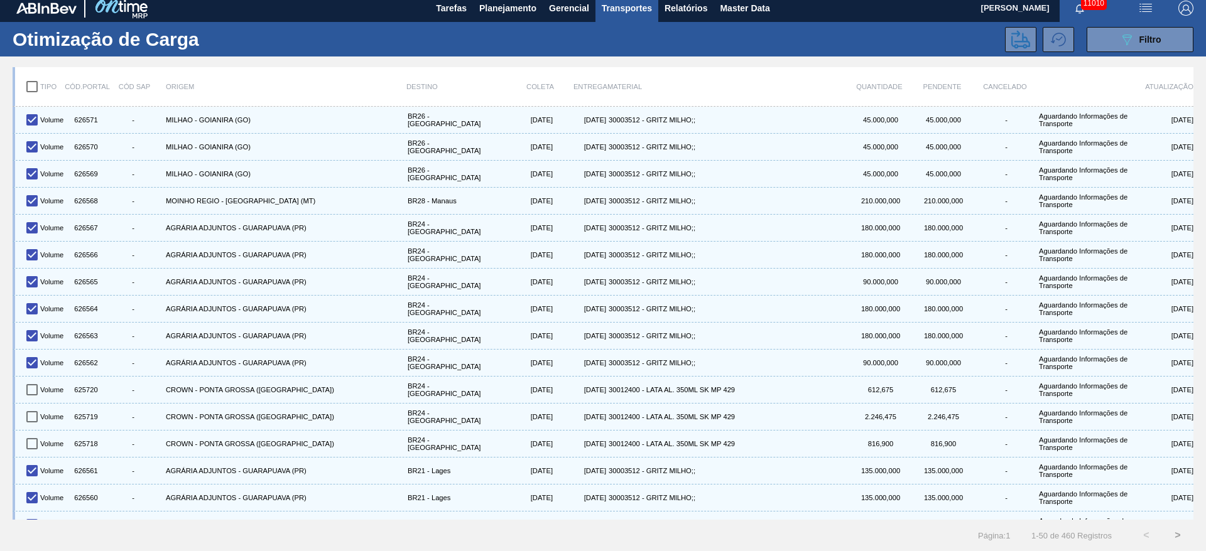
click at [1028, 26] on div "Otimização de Carga 089F7B8B-B2A5-4AFE-B5C0-19BA573D28AC Filtro" at bounding box center [603, 39] width 1206 height 35
click at [1013, 41] on icon at bounding box center [1020, 39] width 19 height 18
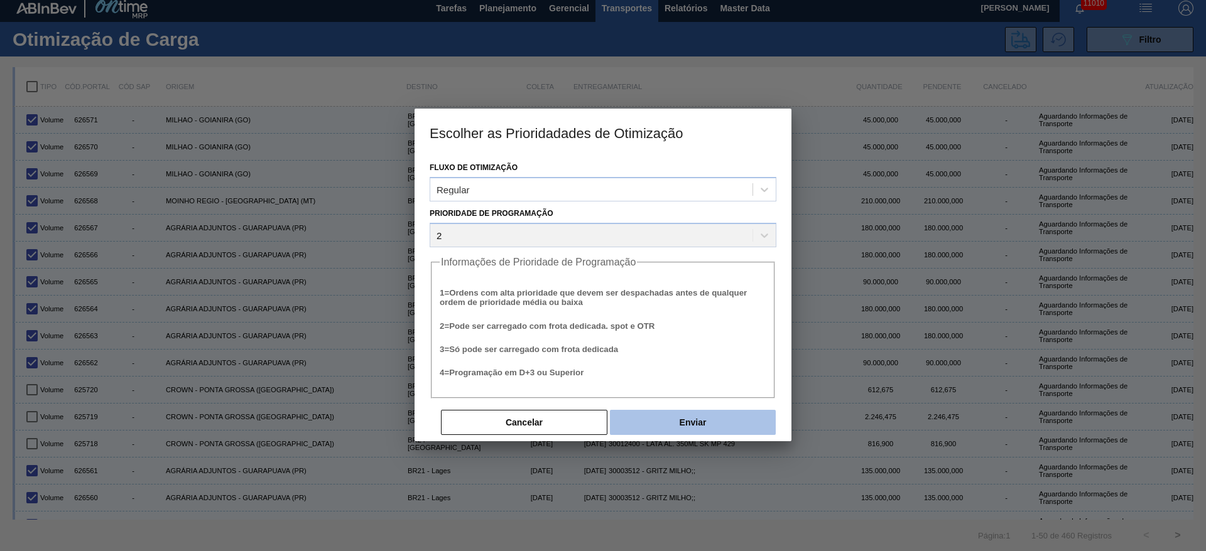
click at [710, 423] on button "Enviar" at bounding box center [693, 422] width 166 height 25
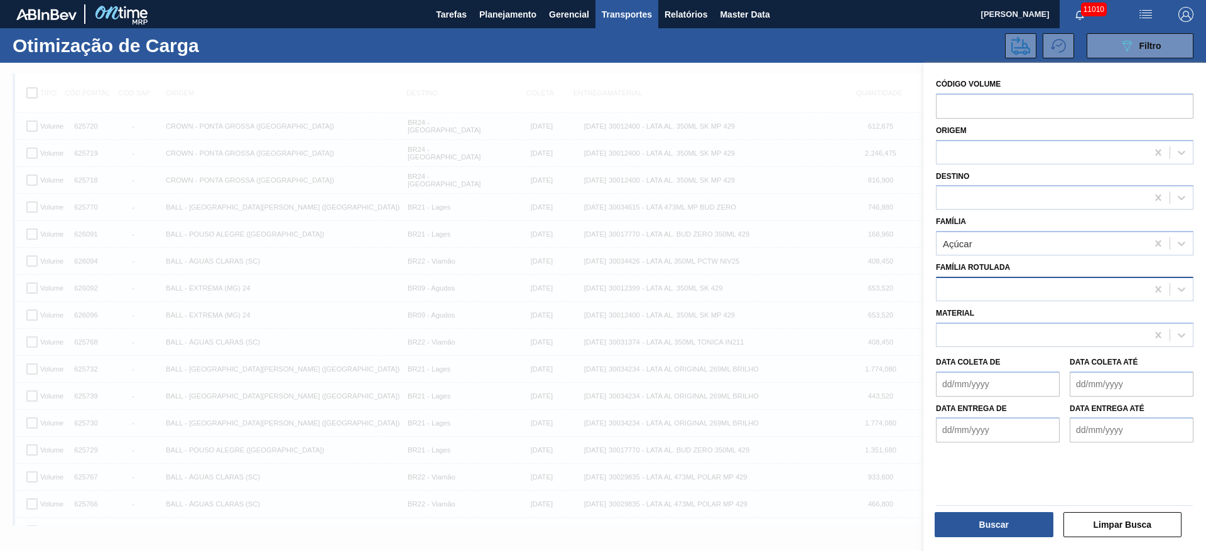
drag, startPoint x: 1158, startPoint y: 237, endPoint x: 1133, endPoint y: 293, distance: 61.9
click at [1158, 238] on icon at bounding box center [1158, 243] width 13 height 13
click at [1025, 517] on button "Buscar" at bounding box center [994, 525] width 119 height 25
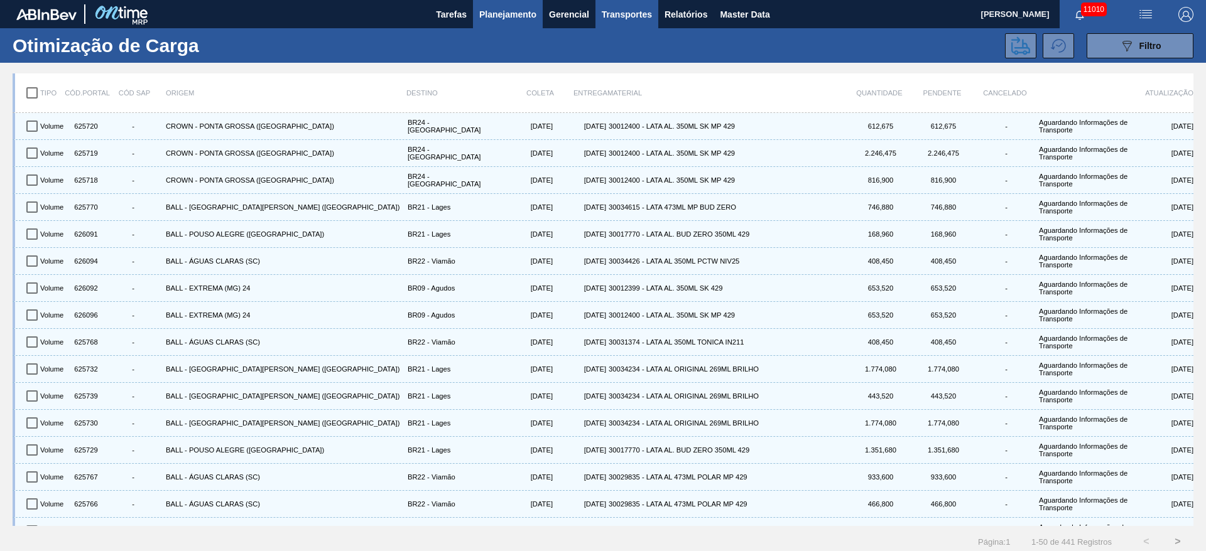
click at [482, 16] on span "Planejamento" at bounding box center [507, 14] width 57 height 15
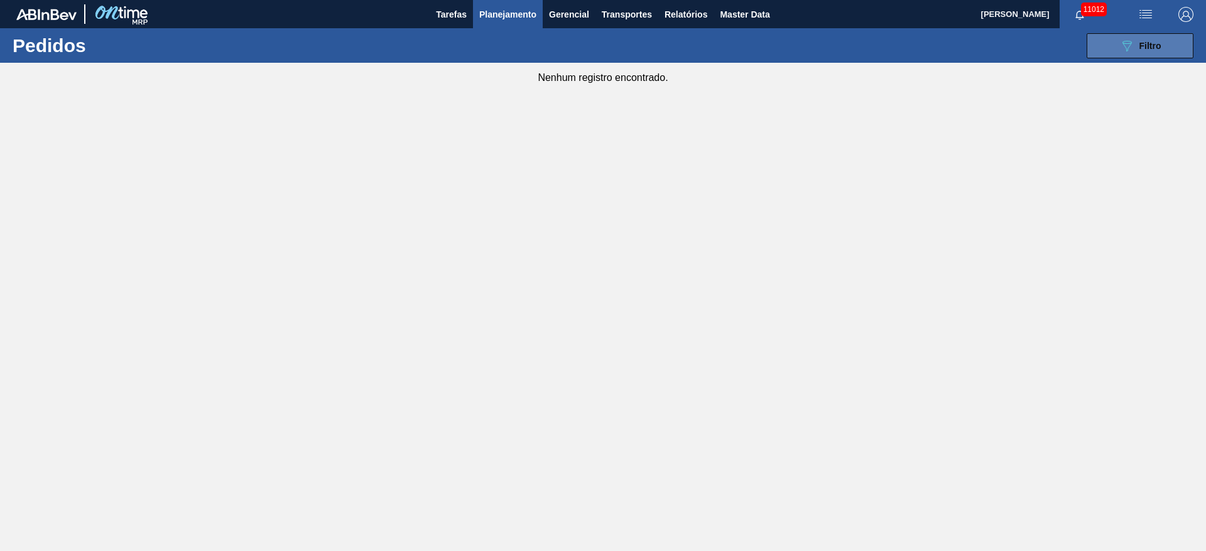
click at [1148, 52] on div "089F7B8B-B2A5-4AFE-B5C0-19BA573D28AC Filtro" at bounding box center [1140, 45] width 42 height 15
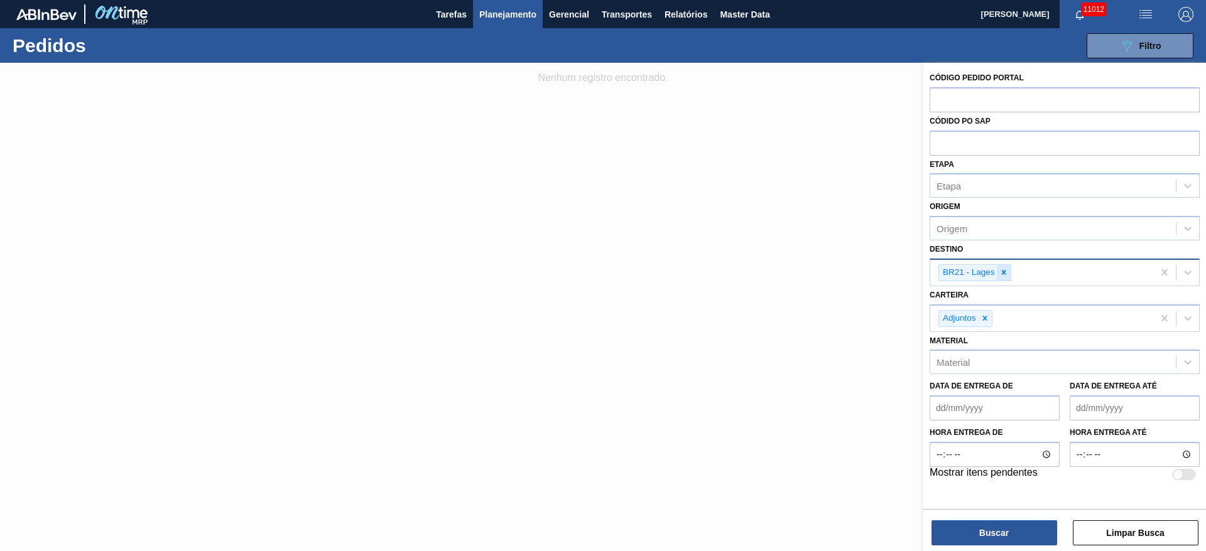
click at [1004, 274] on icon at bounding box center [1003, 272] width 9 height 9
click at [992, 317] on div "Adjuntos" at bounding box center [1041, 316] width 223 height 26
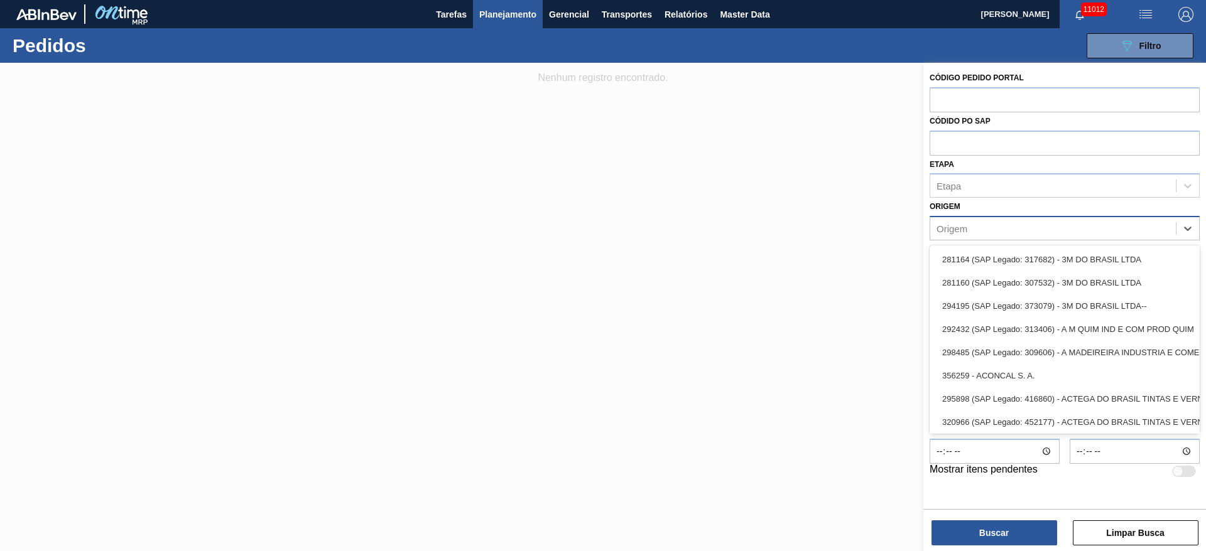
click at [978, 240] on div "Origem" at bounding box center [1065, 228] width 270 height 24
type input "gol"
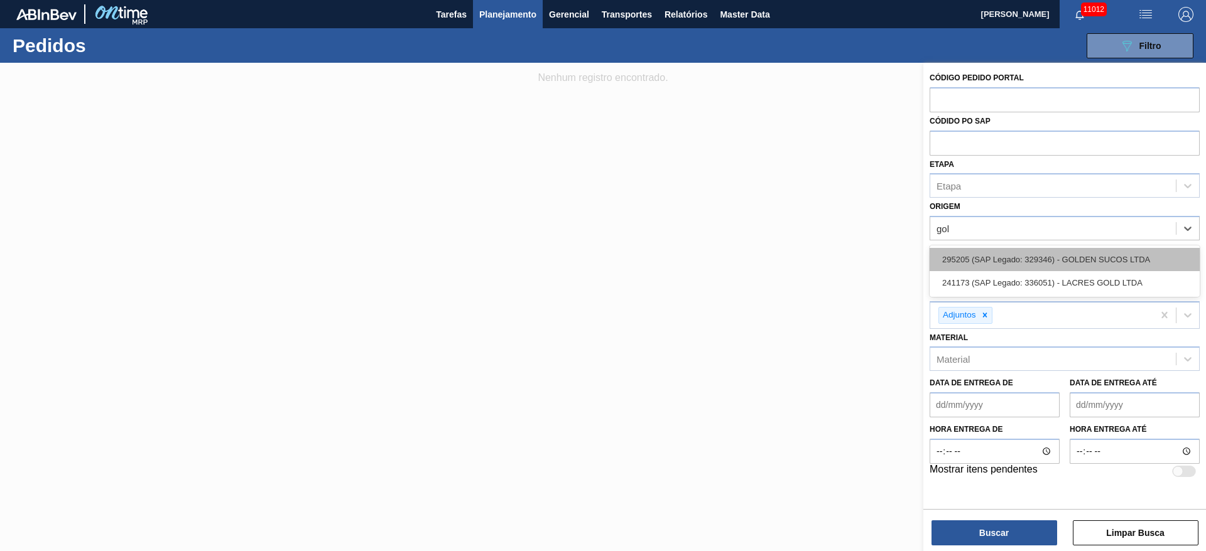
click at [976, 254] on div "295205 (SAP Legado: 329346) - GOLDEN SUCOS LTDA" at bounding box center [1065, 259] width 270 height 23
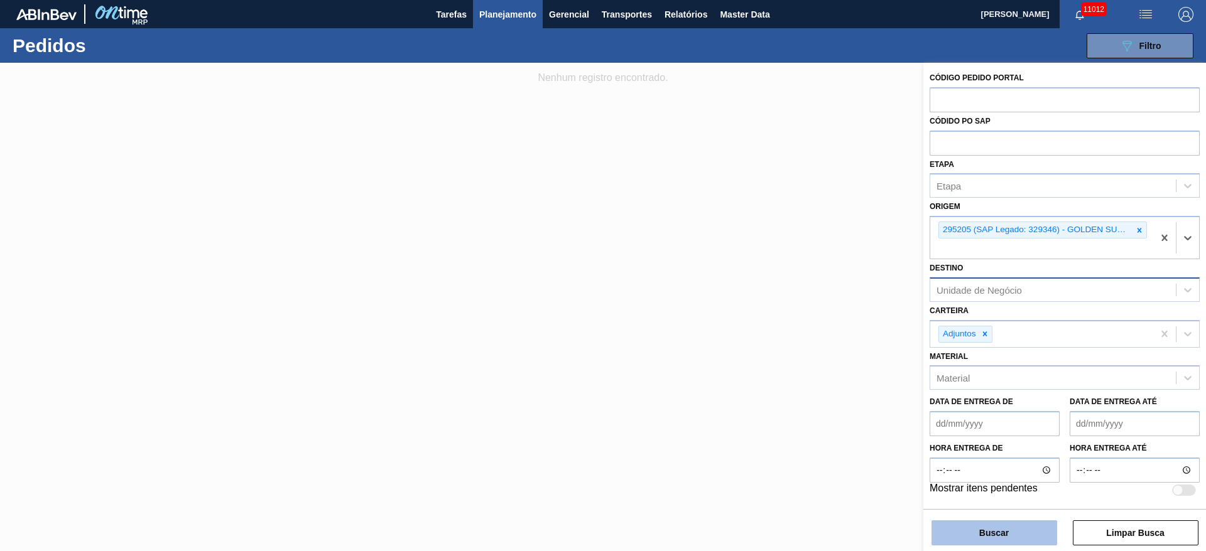
click at [987, 528] on button "Buscar" at bounding box center [994, 533] width 126 height 25
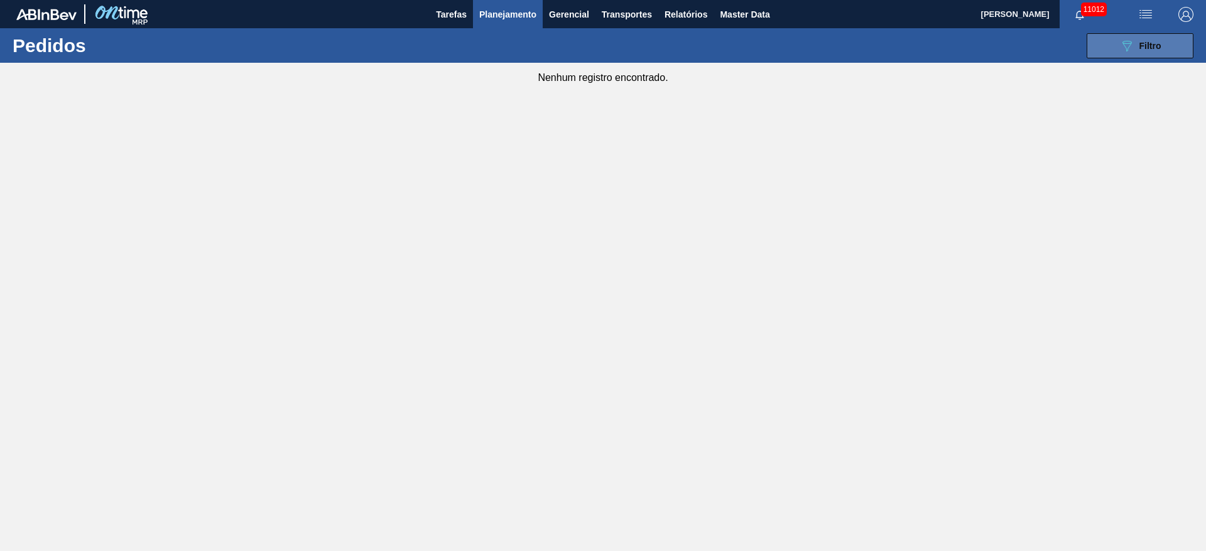
click at [1145, 36] on button "089F7B8B-B2A5-4AFE-B5C0-19BA573D28AC Filtro" at bounding box center [1140, 45] width 107 height 25
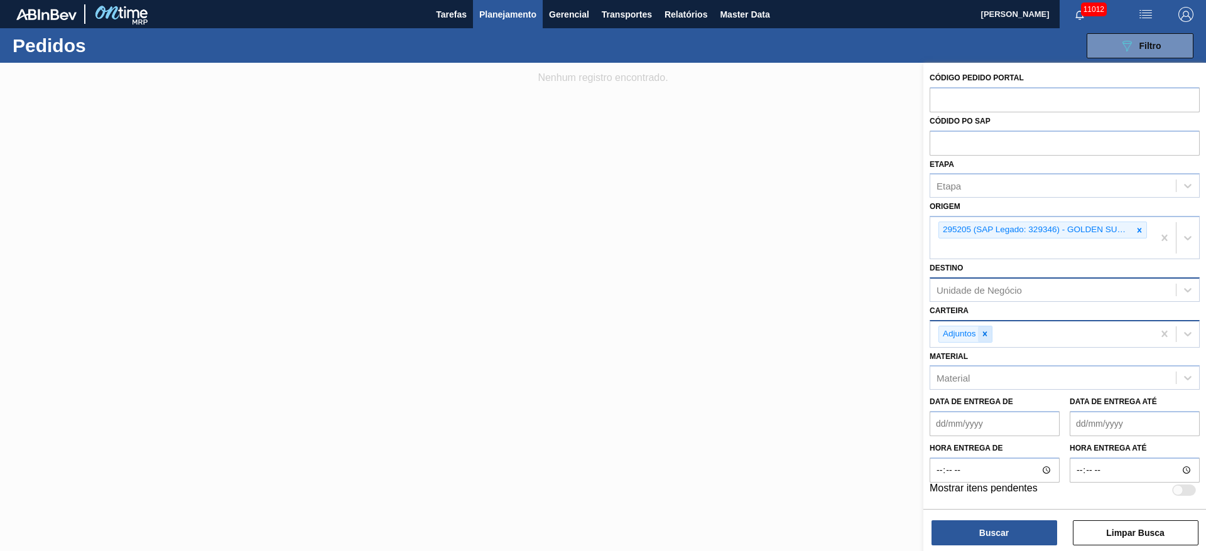
click at [984, 332] on icon at bounding box center [984, 334] width 4 height 4
click at [974, 519] on div "Buscar Limpar Busca" at bounding box center [1064, 526] width 283 height 35
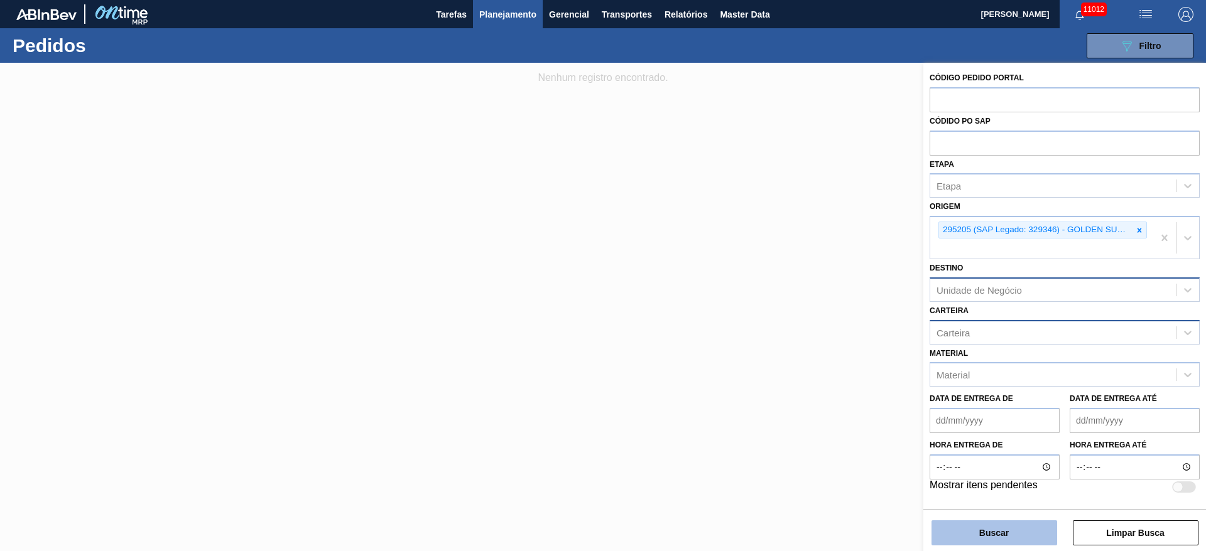
click at [980, 540] on button "Buscar" at bounding box center [994, 533] width 126 height 25
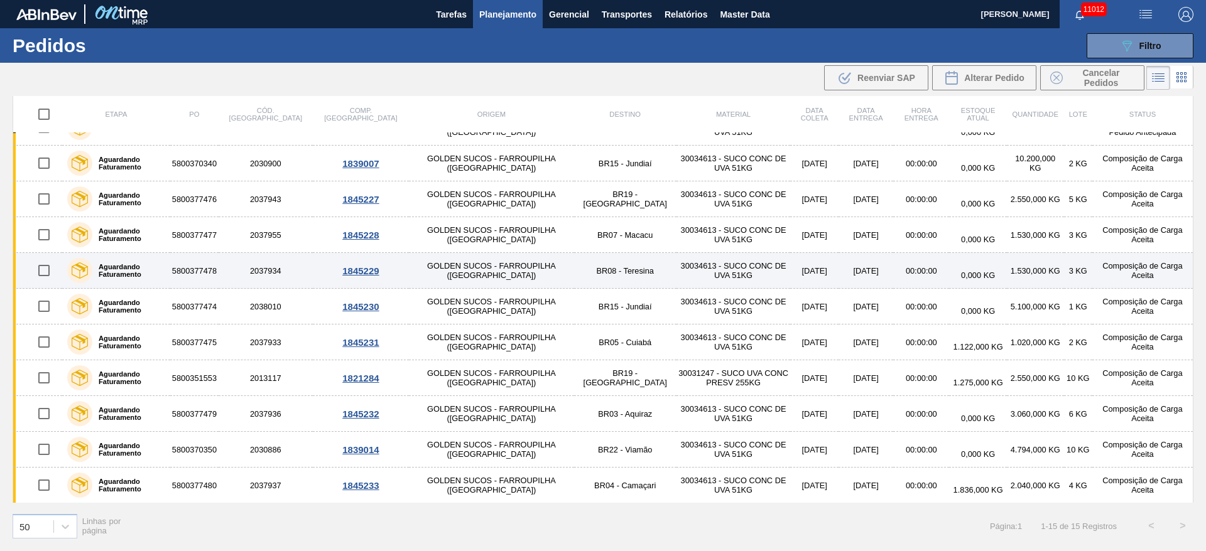
scroll to position [168, 0]
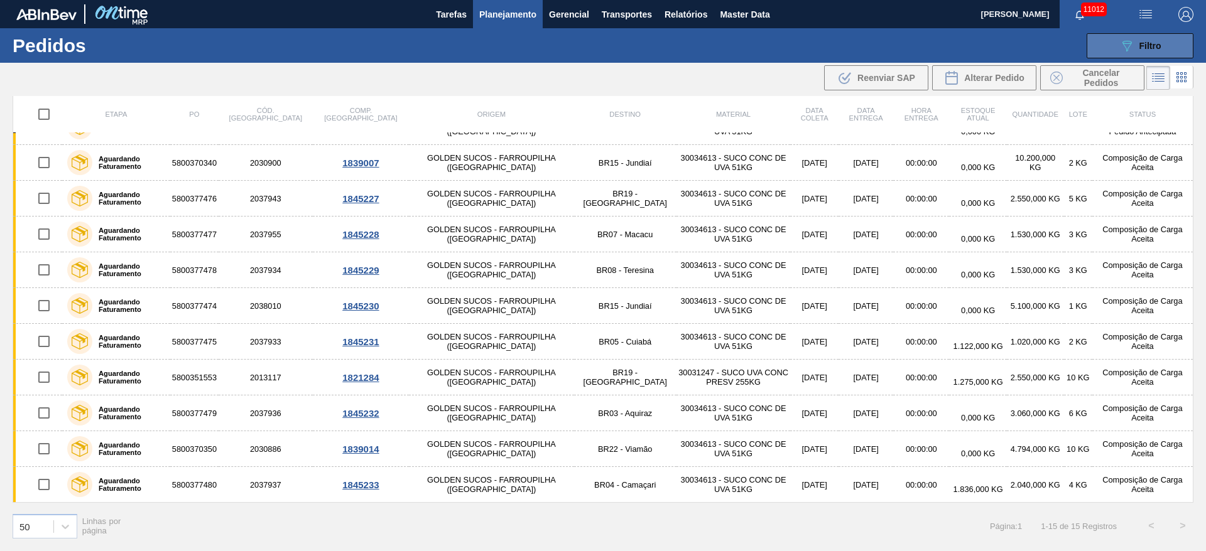
click at [1103, 54] on button "089F7B8B-B2A5-4AFE-B5C0-19BA573D28AC Filtro" at bounding box center [1140, 45] width 107 height 25
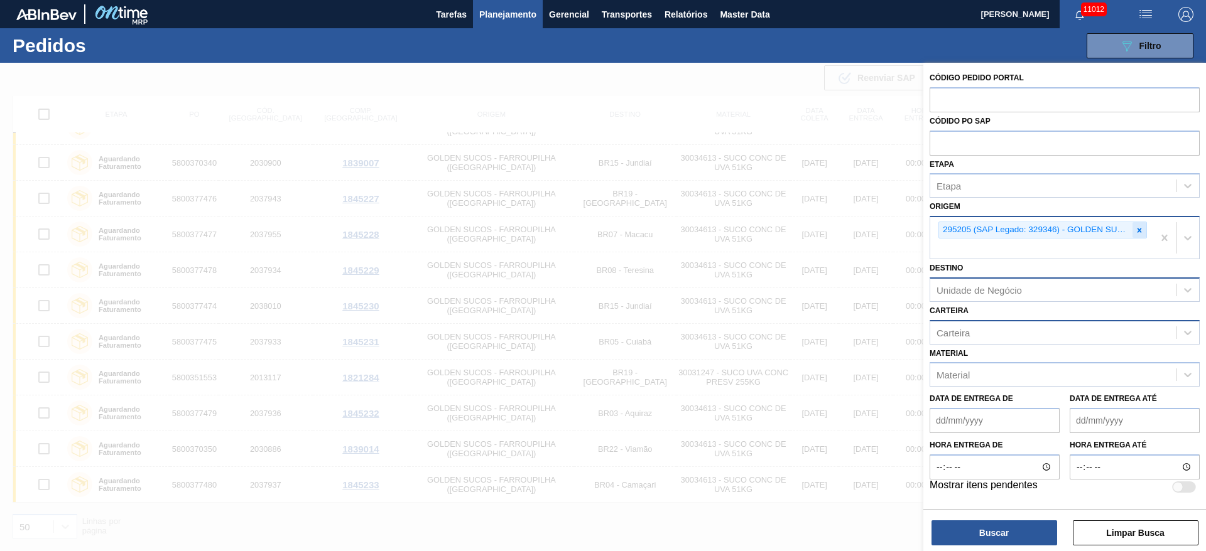
click at [1136, 228] on icon at bounding box center [1139, 230] width 9 height 9
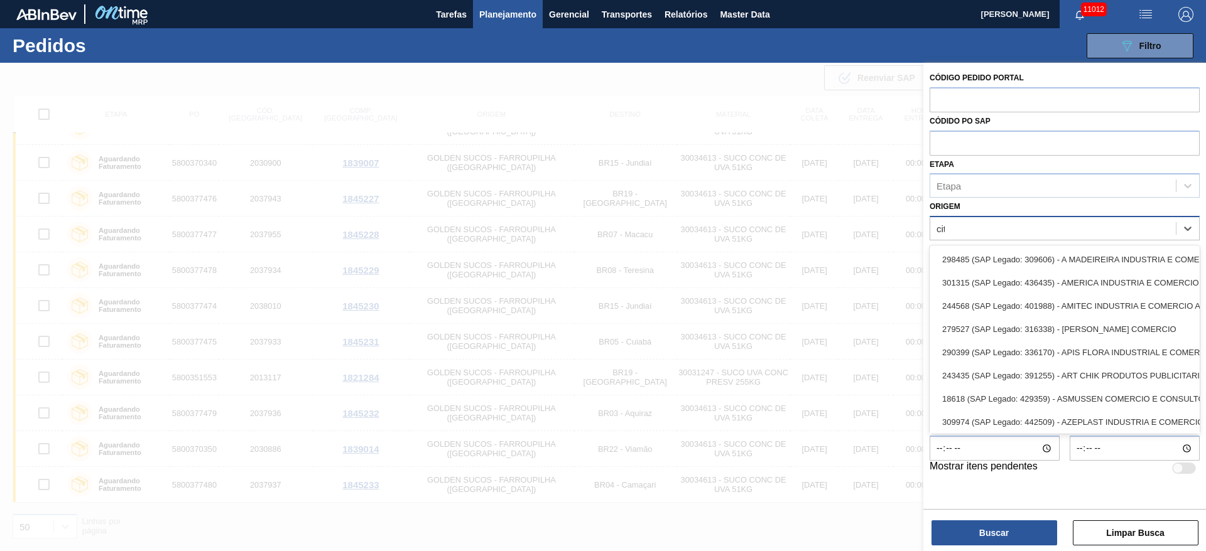
type input "citr"
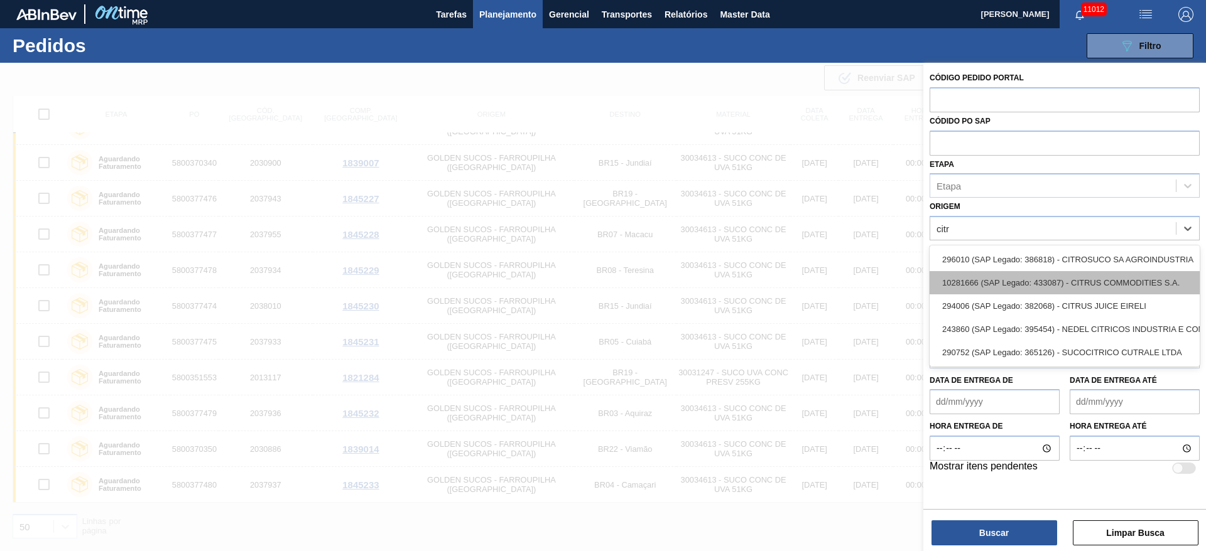
click at [1079, 278] on div "10281666 (SAP Legado: 433087) - CITRUS COMMODITIES S.A." at bounding box center [1065, 282] width 270 height 23
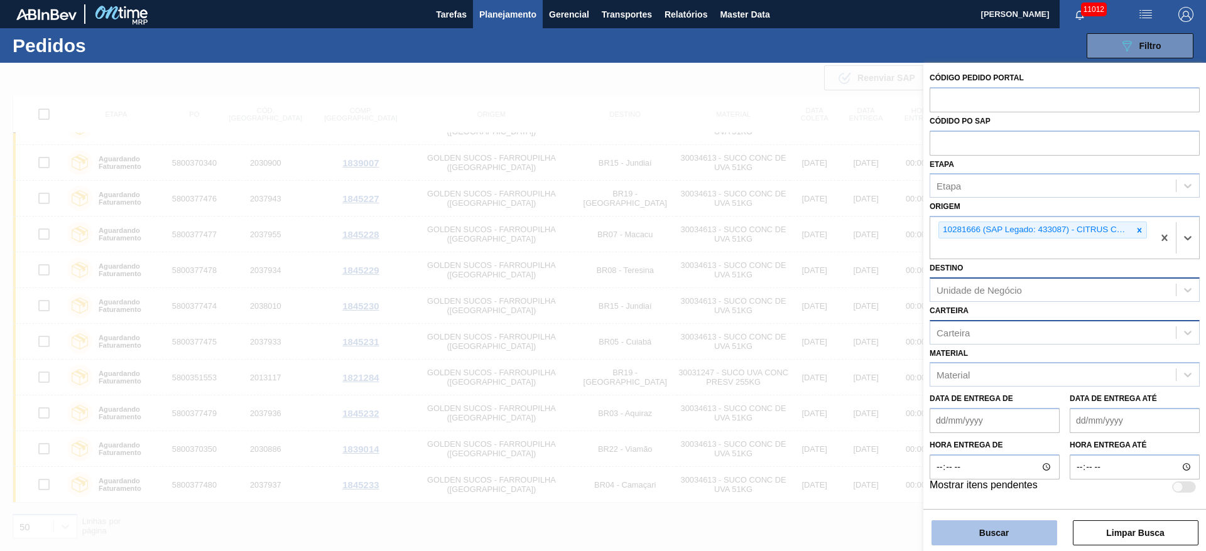
click at [1022, 538] on button "Buscar" at bounding box center [994, 533] width 126 height 25
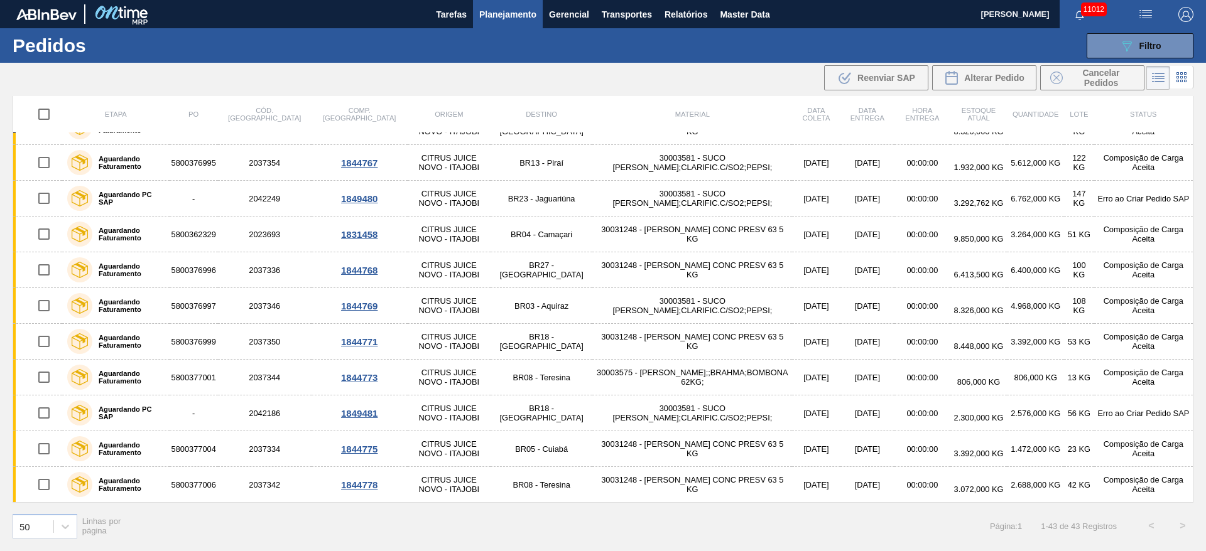
scroll to position [982, 0]
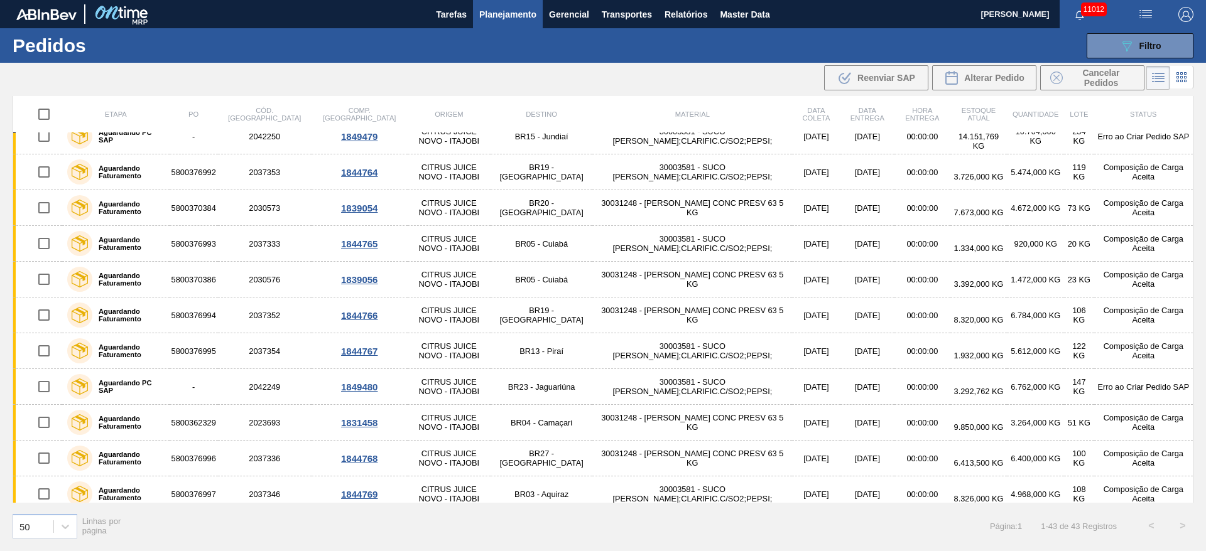
checkbox input "true"
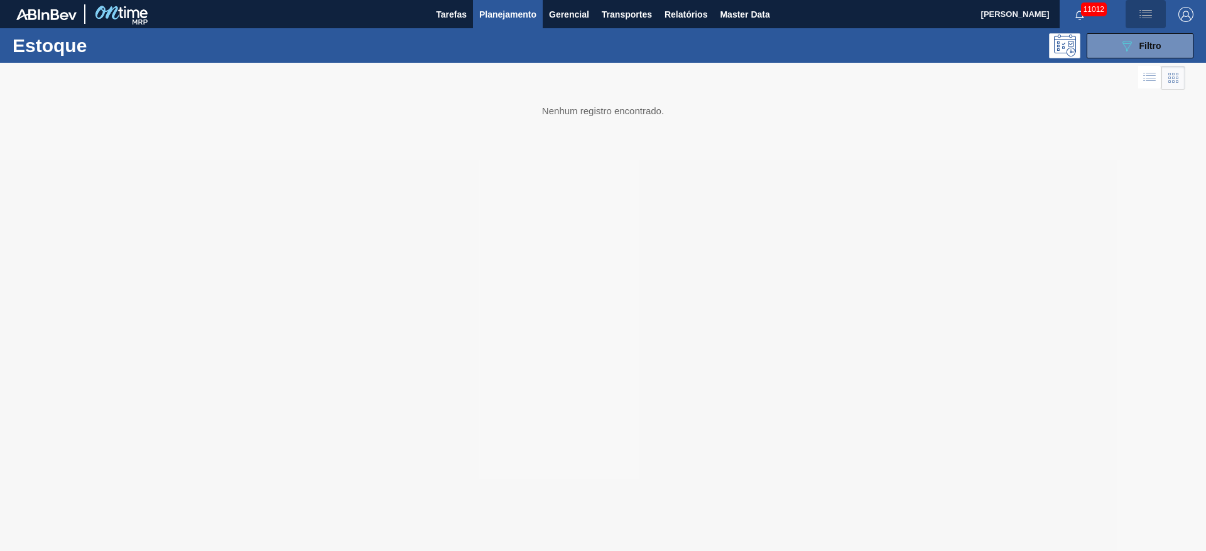
click at [1149, 6] on button "button" at bounding box center [1146, 14] width 40 height 28
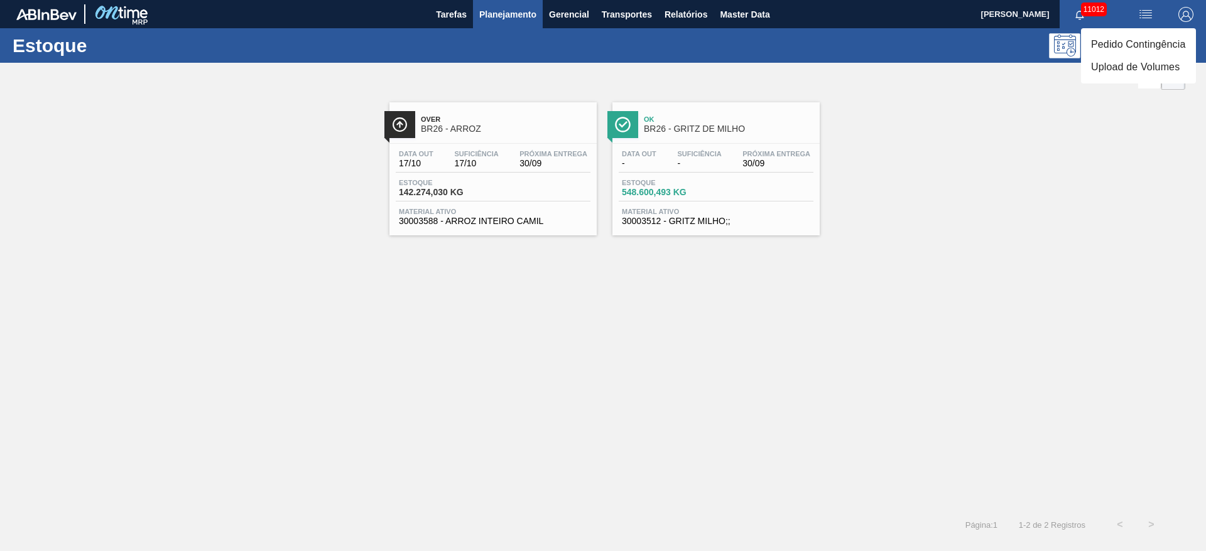
click at [1135, 43] on li "Pedido Contingência" at bounding box center [1138, 44] width 115 height 23
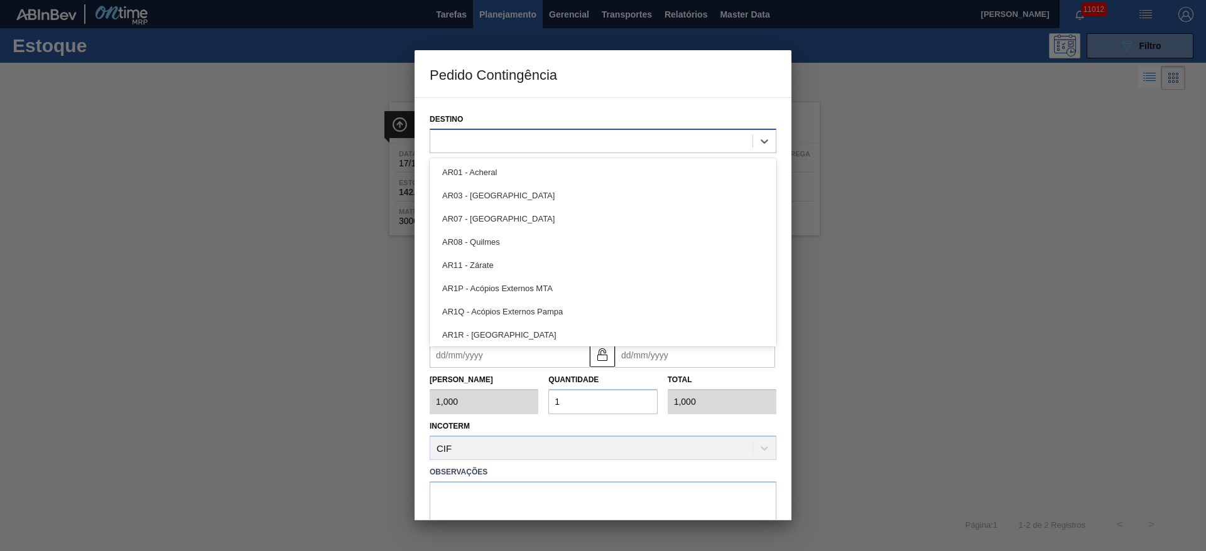
click at [638, 134] on div at bounding box center [591, 141] width 322 height 18
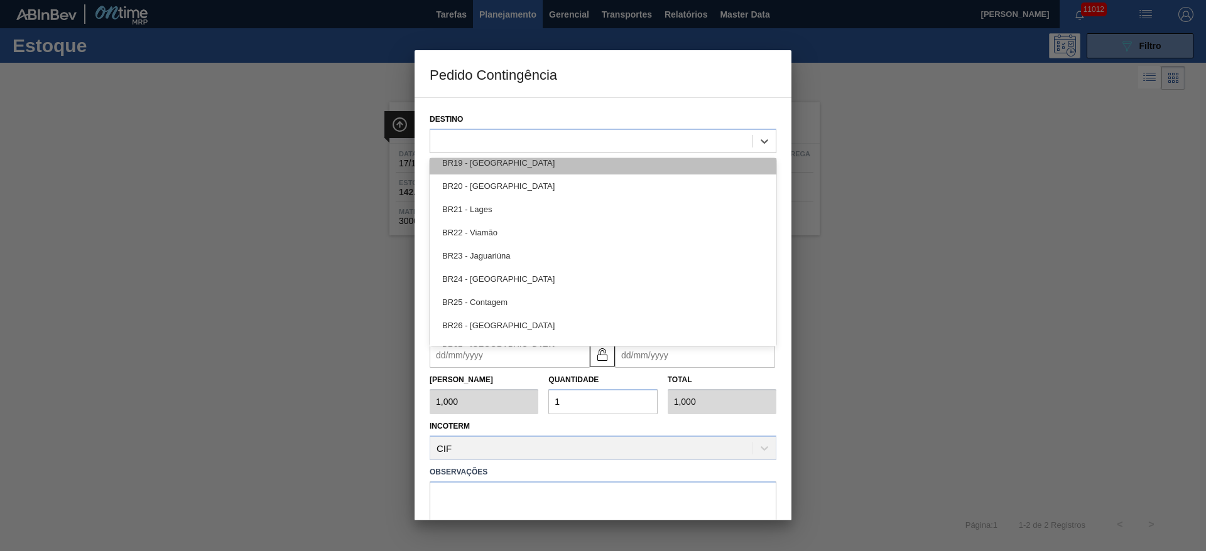
scroll to position [942, 0]
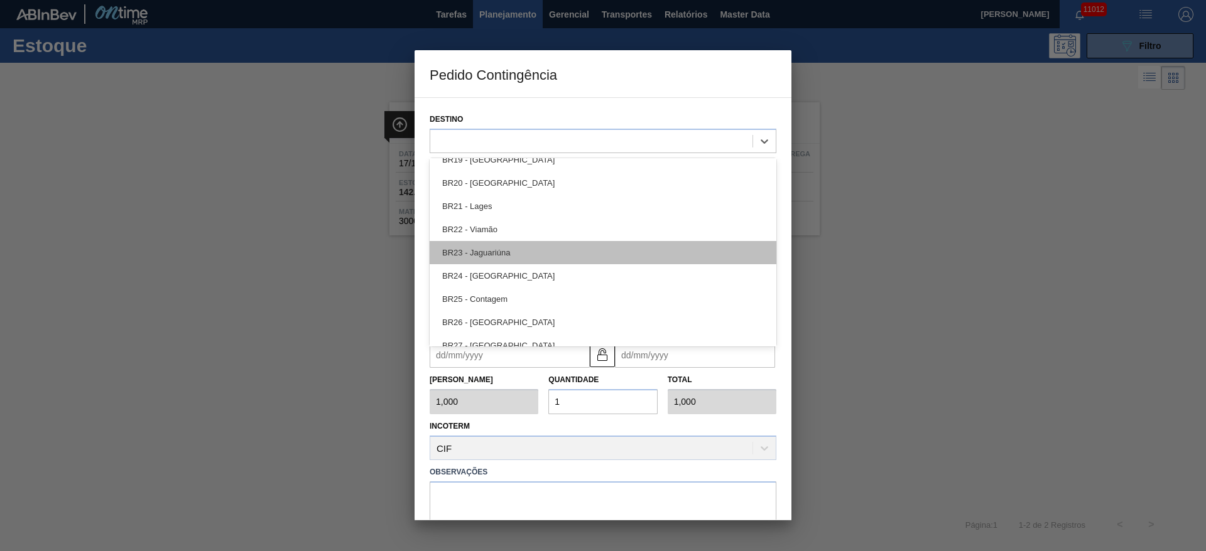
click at [560, 251] on div "BR23 - Jaguariúna" at bounding box center [603, 252] width 347 height 23
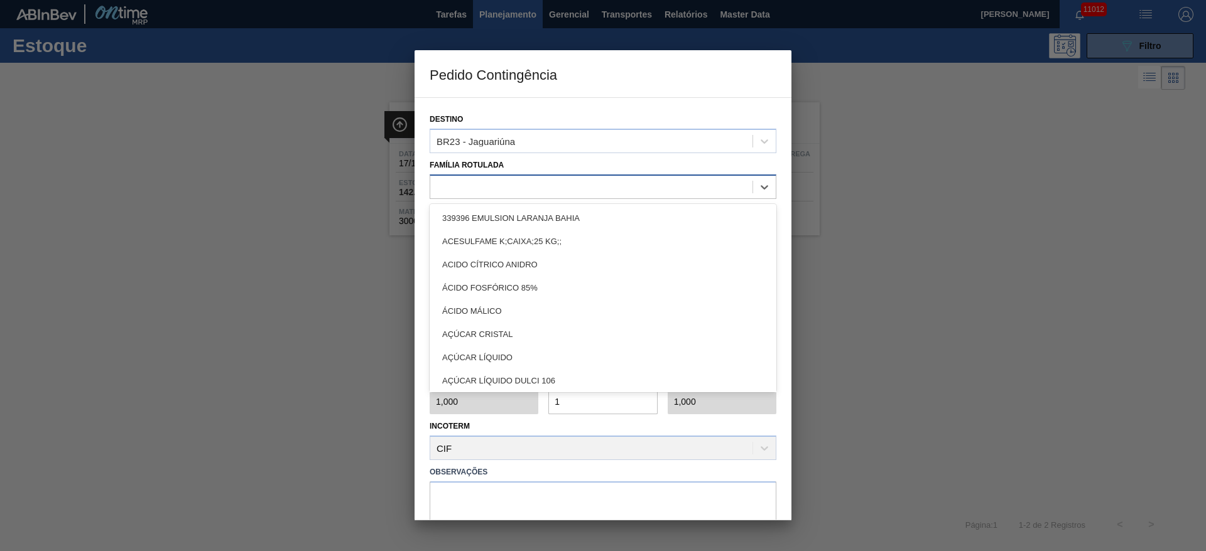
click at [524, 193] on div at bounding box center [591, 187] width 322 height 18
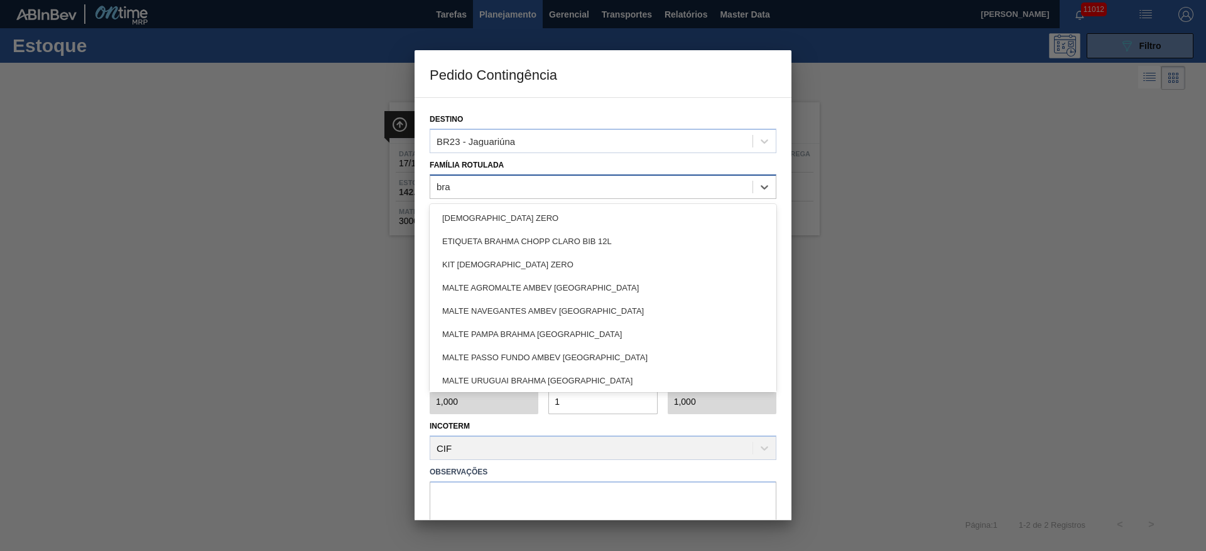
type Rotulada "brah"
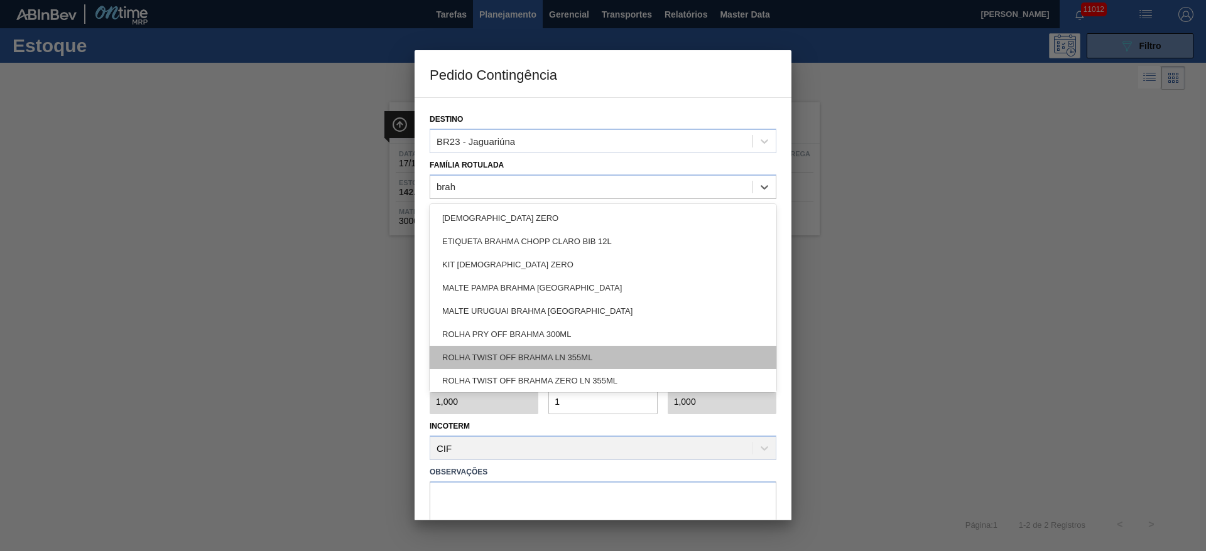
scroll to position [72, 0]
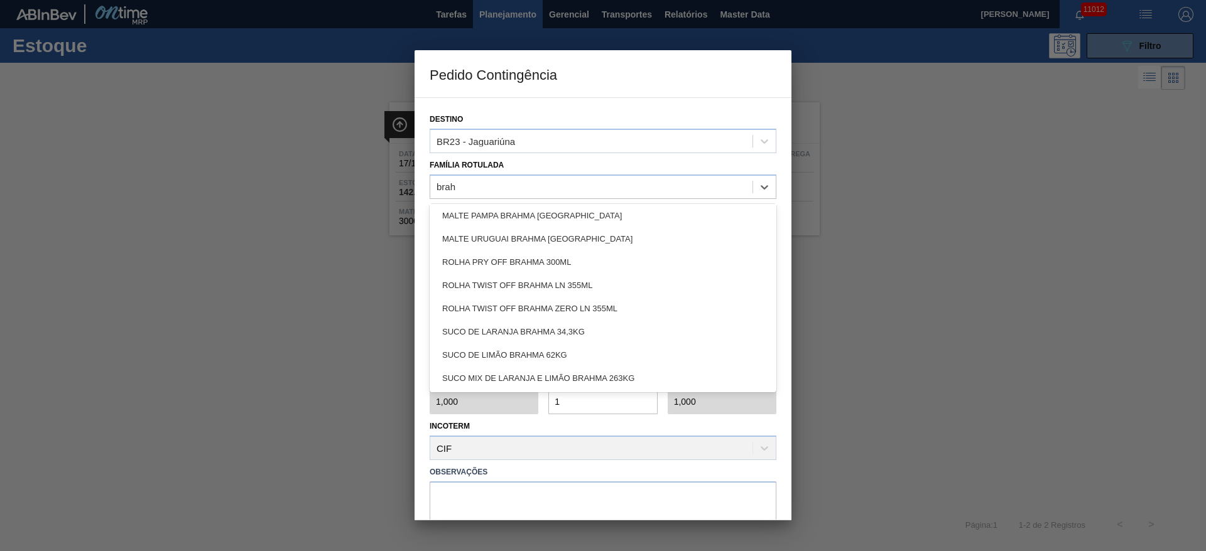
drag, startPoint x: 597, startPoint y: 351, endPoint x: 573, endPoint y: 332, distance: 29.9
click at [595, 351] on div "SUCO DE LIMÃO BRAHMA 62KG" at bounding box center [603, 355] width 347 height 23
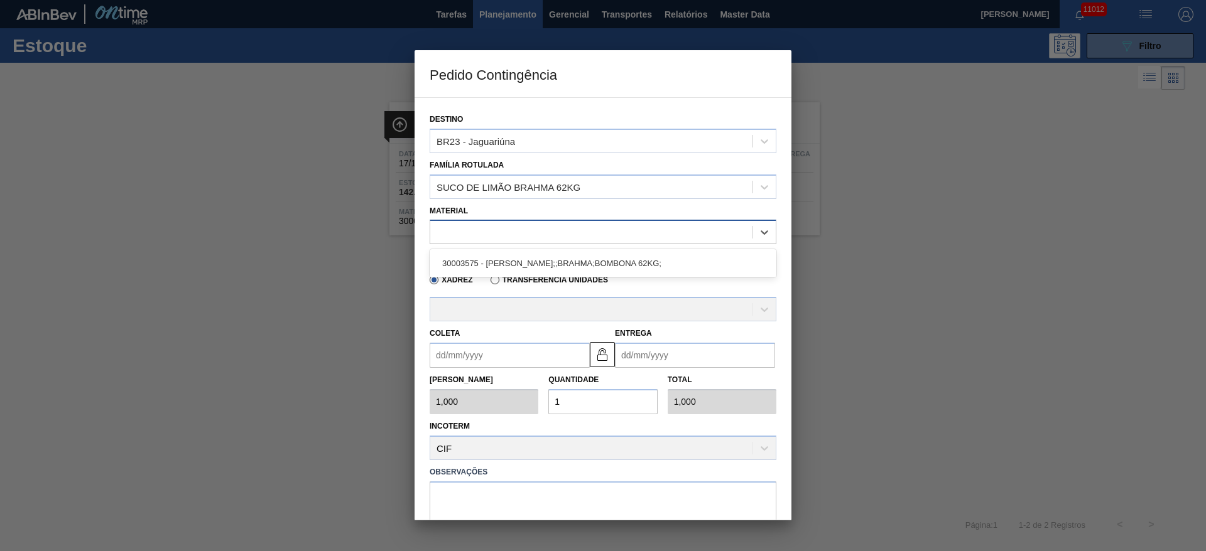
click at [511, 229] on div at bounding box center [591, 233] width 322 height 18
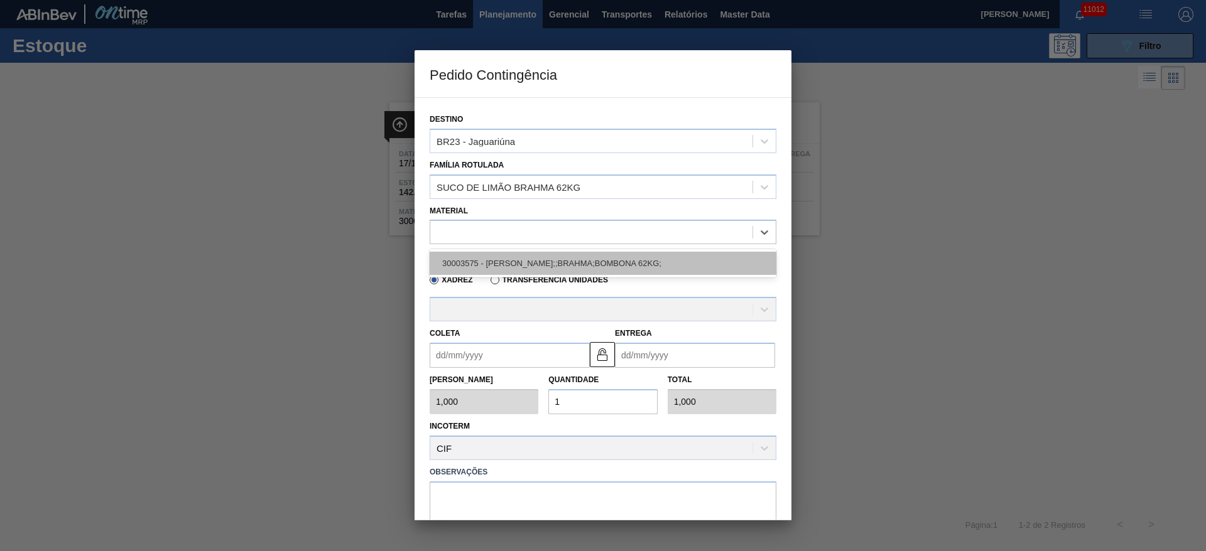
click at [515, 259] on div "30003575 - [PERSON_NAME];;BRAHMA;BOMBONA 62KG;" at bounding box center [603, 263] width 347 height 23
type input "62,000"
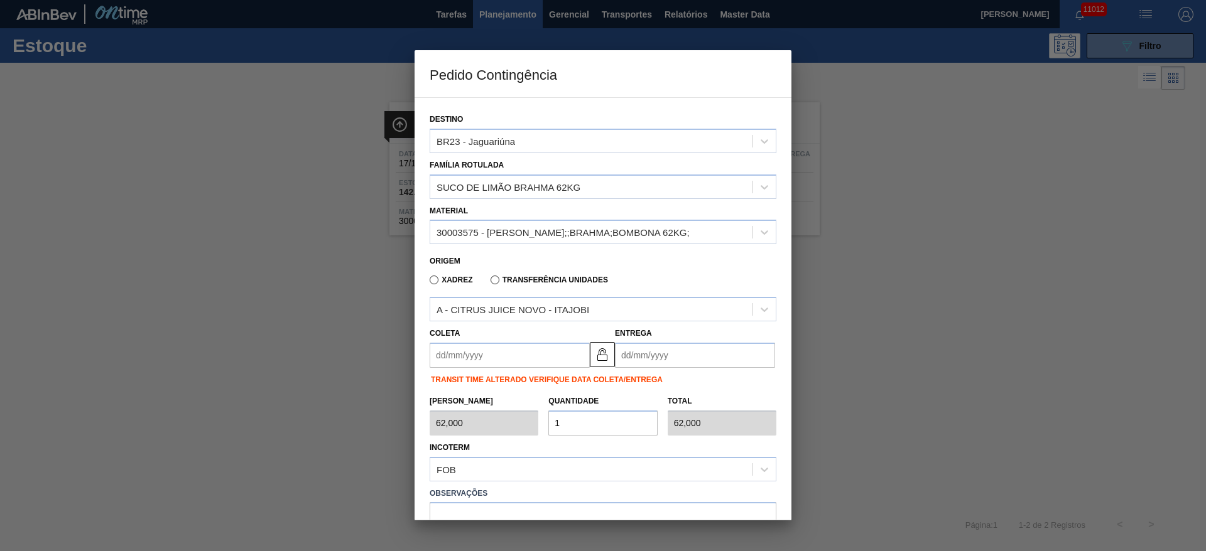
click at [564, 425] on input "1" at bounding box center [602, 423] width 109 height 25
type input "18"
type input "1.116,000"
type input "18"
click at [483, 356] on input "Coleta" at bounding box center [510, 355] width 160 height 25
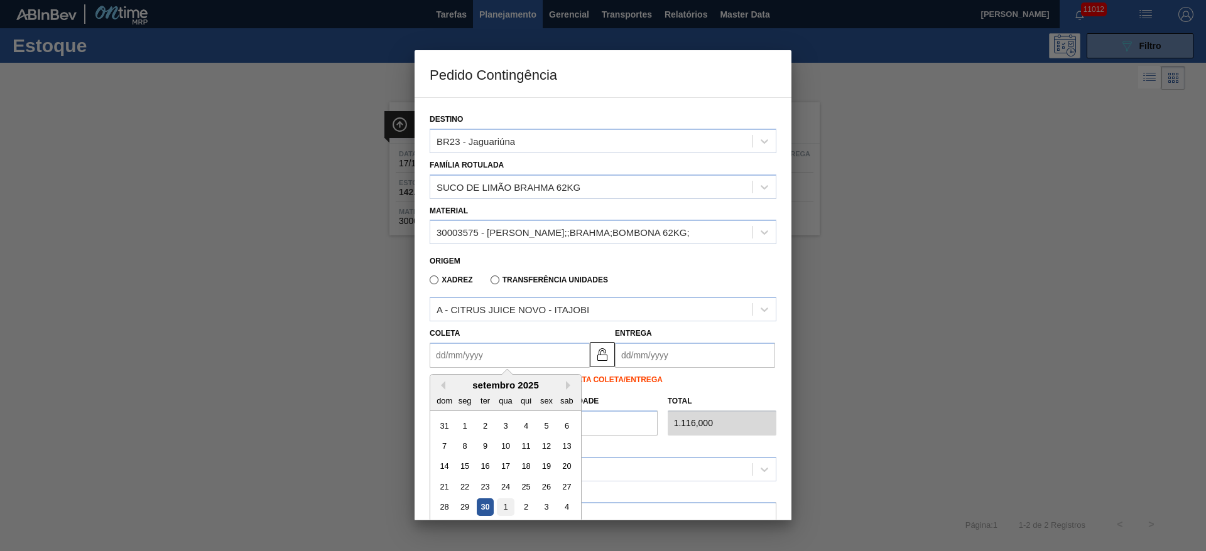
click at [511, 504] on div "1" at bounding box center [505, 507] width 17 height 17
type input "[DATE]"
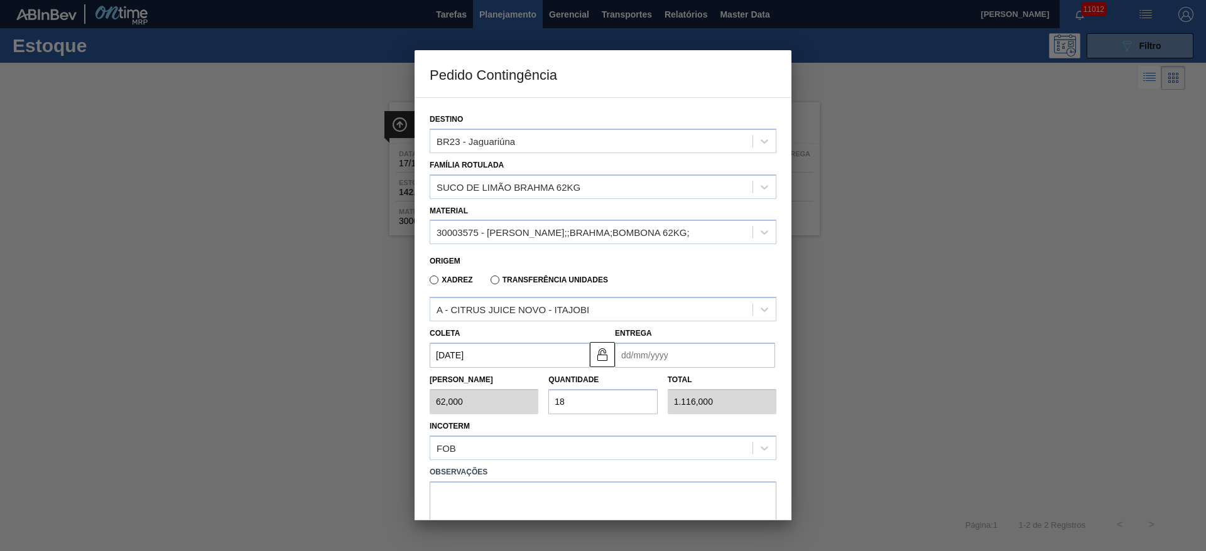
click at [631, 349] on input "Entrega" at bounding box center [695, 355] width 160 height 25
click at [707, 509] on div "2" at bounding box center [711, 507] width 17 height 17
type input "[DATE]"
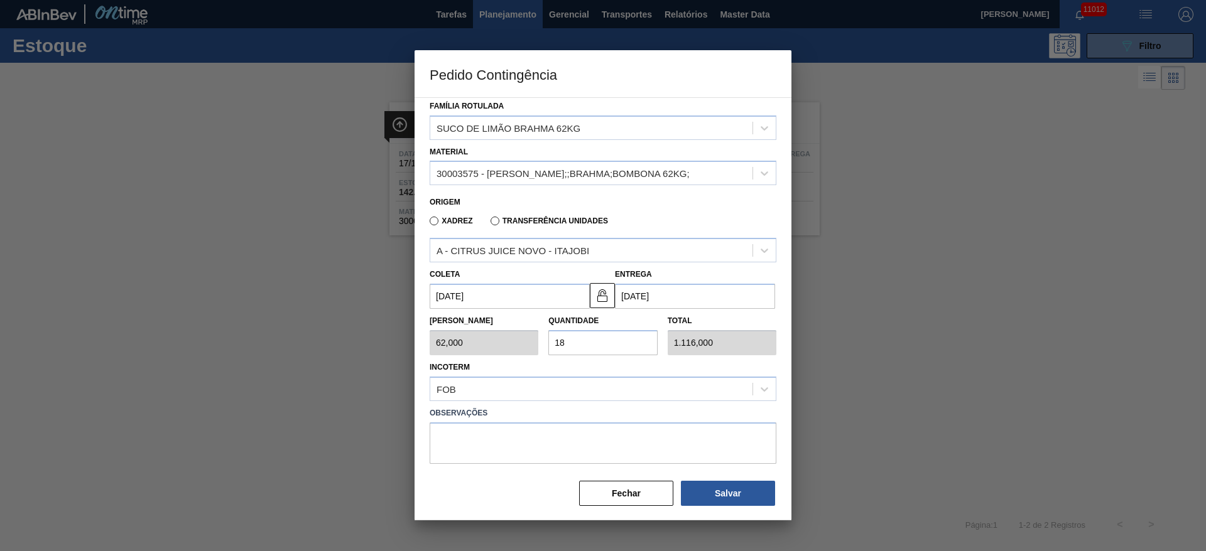
scroll to position [65, 0]
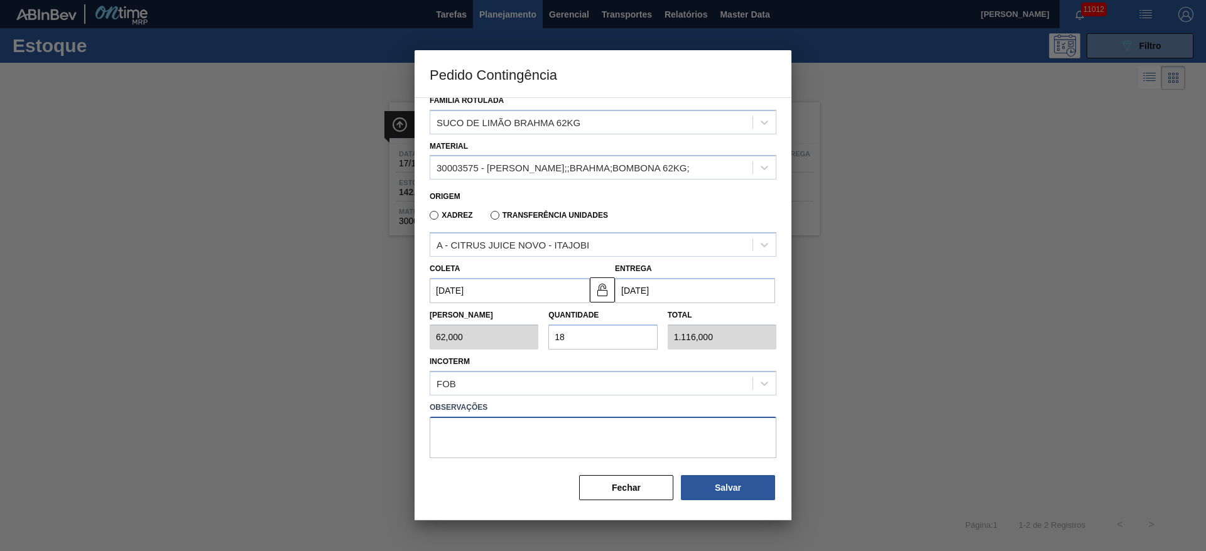
click at [640, 430] on textarea at bounding box center [603, 437] width 347 height 41
type textarea "."
click at [716, 501] on div "Salvar" at bounding box center [726, 488] width 102 height 28
click at [715, 482] on button "Salvar" at bounding box center [728, 487] width 94 height 25
type input "1,000"
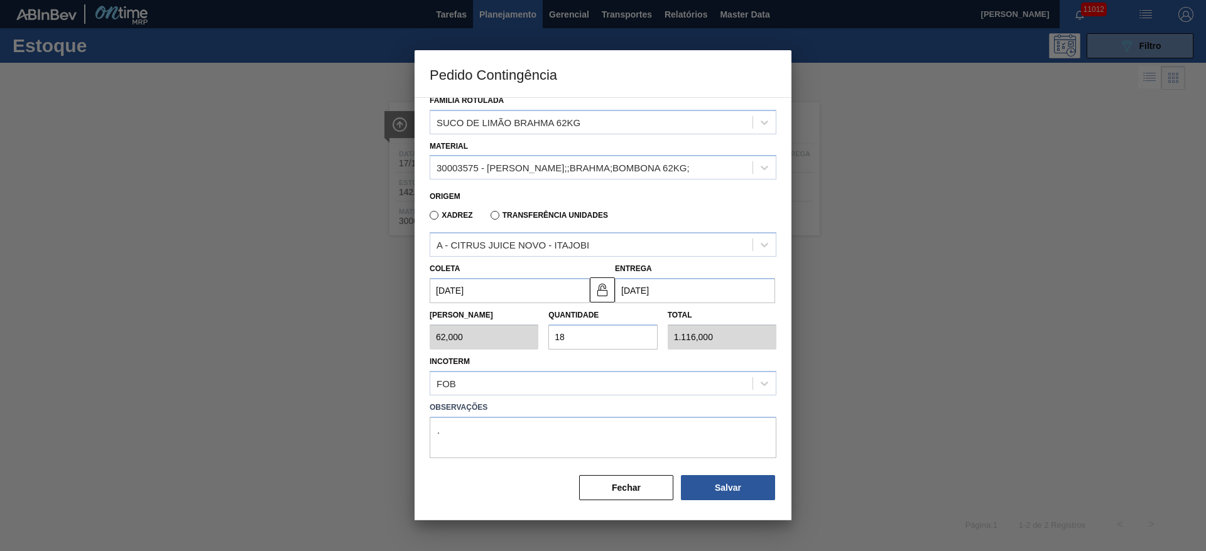
type input "1"
type input "1,000"
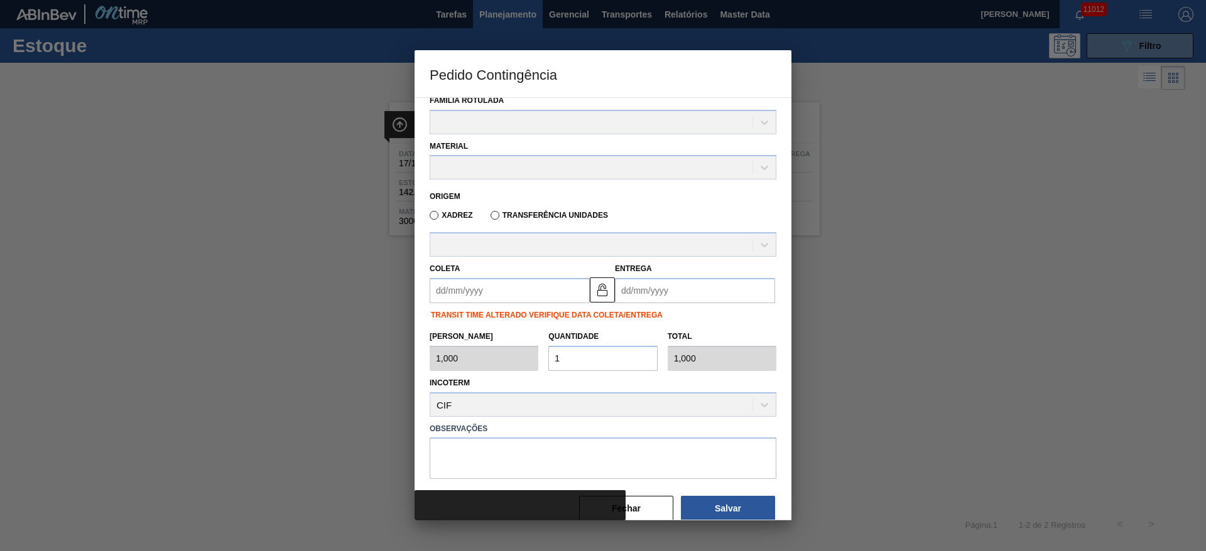
click at [663, 507] on div at bounding box center [603, 506] width 377 height 30
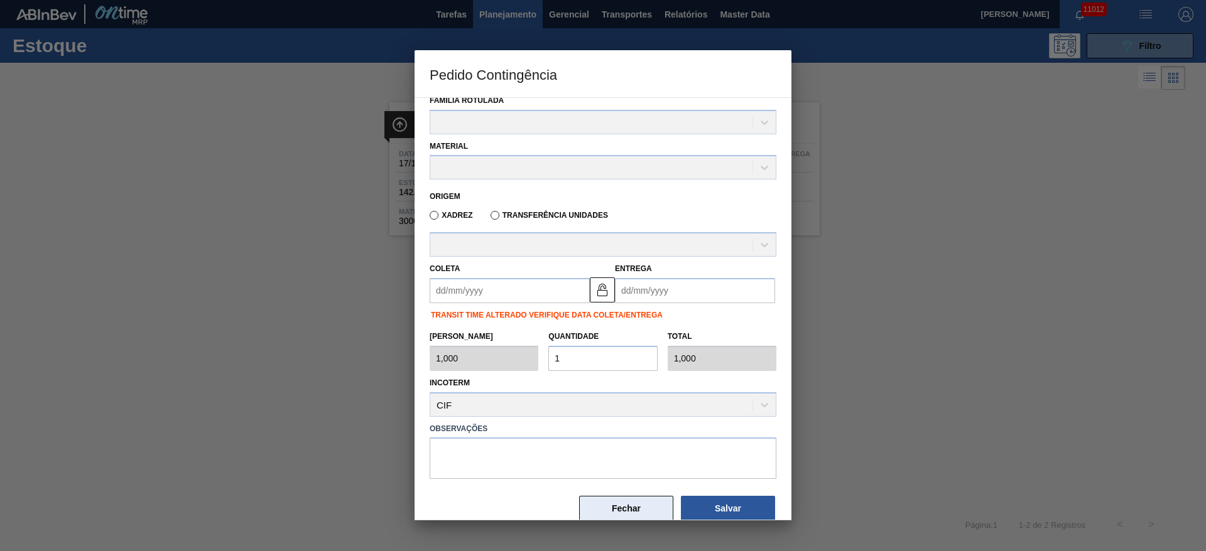
click at [612, 497] on button "Fechar" at bounding box center [626, 508] width 94 height 25
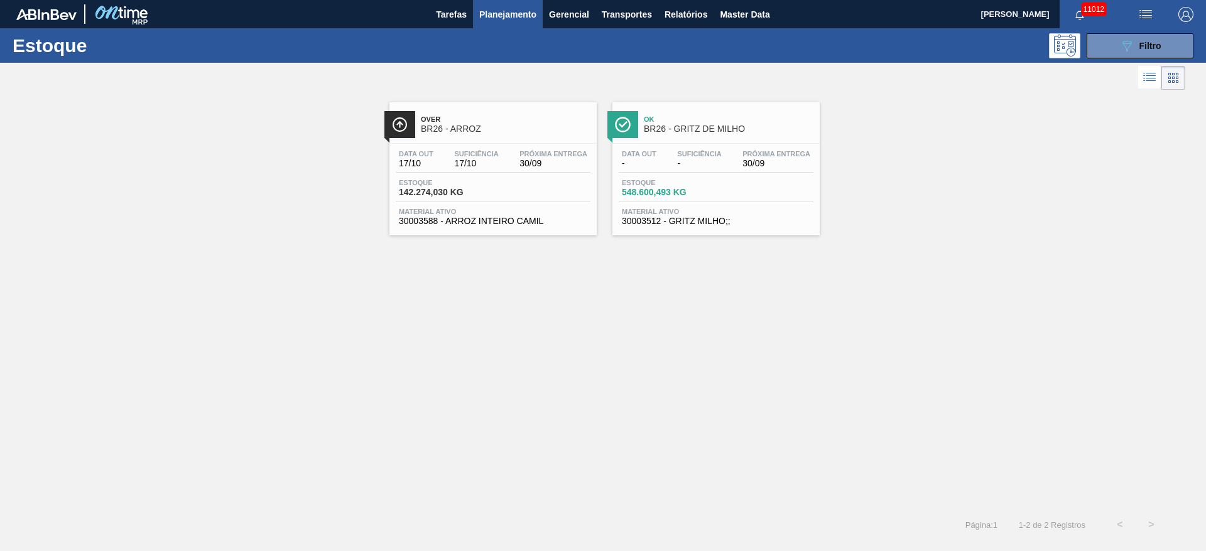
click at [486, 14] on span "Planejamento" at bounding box center [507, 14] width 57 height 15
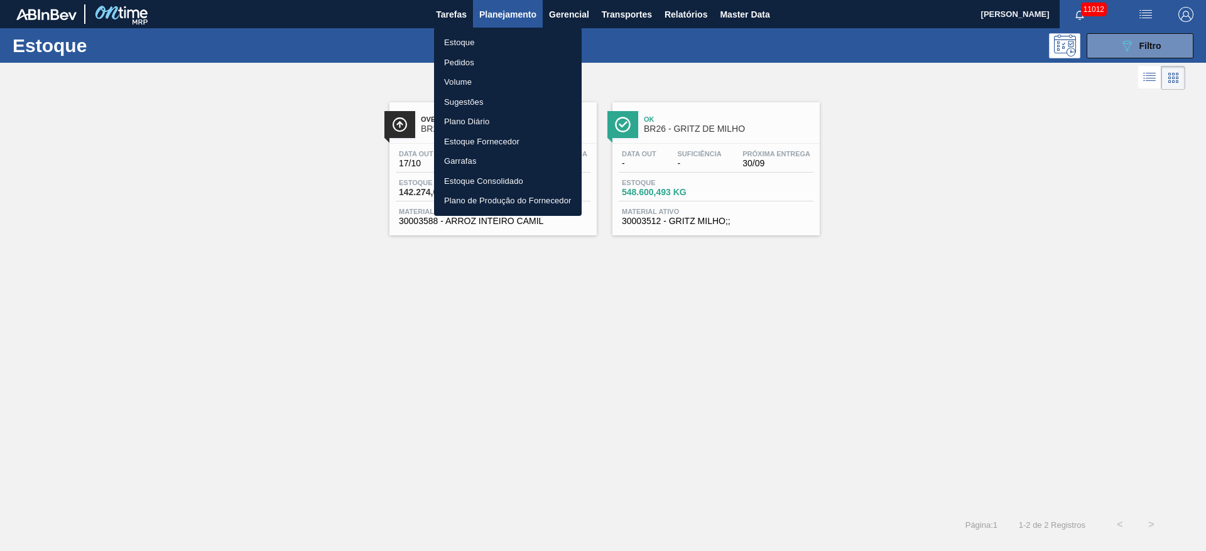
click at [1113, 57] on div at bounding box center [603, 275] width 1206 height 551
click at [1117, 56] on div "Estoque Pedidos Volume Sugestões Plano Diário Estoque Fornecedor Garrafas Estoq…" at bounding box center [603, 275] width 1206 height 551
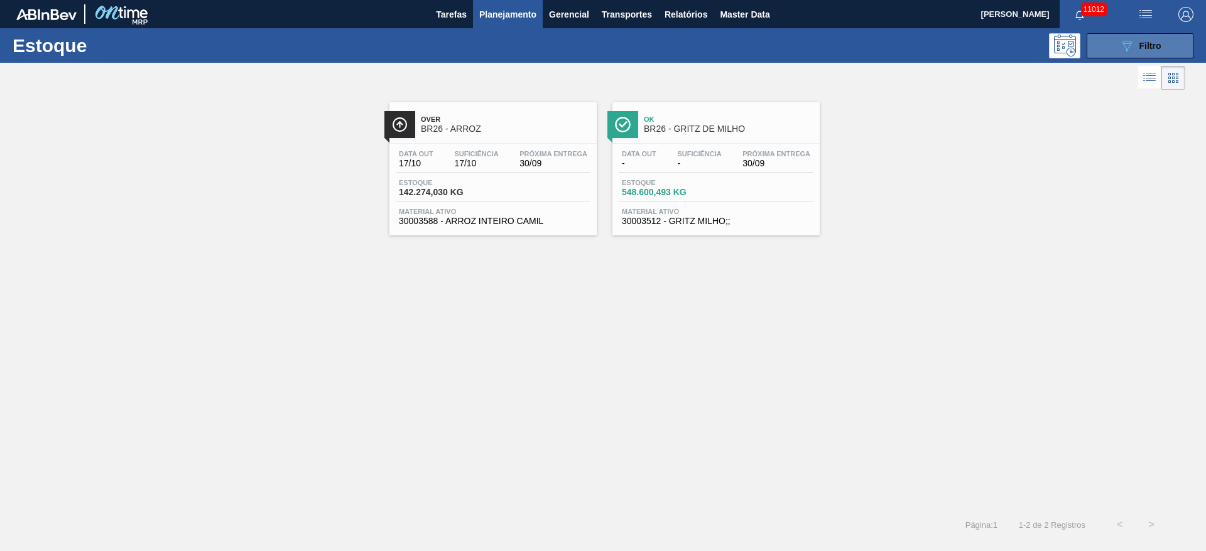
click at [1117, 55] on button "089F7B8B-B2A5-4AFE-B5C0-19BA573D28AC Filtro" at bounding box center [1140, 45] width 107 height 25
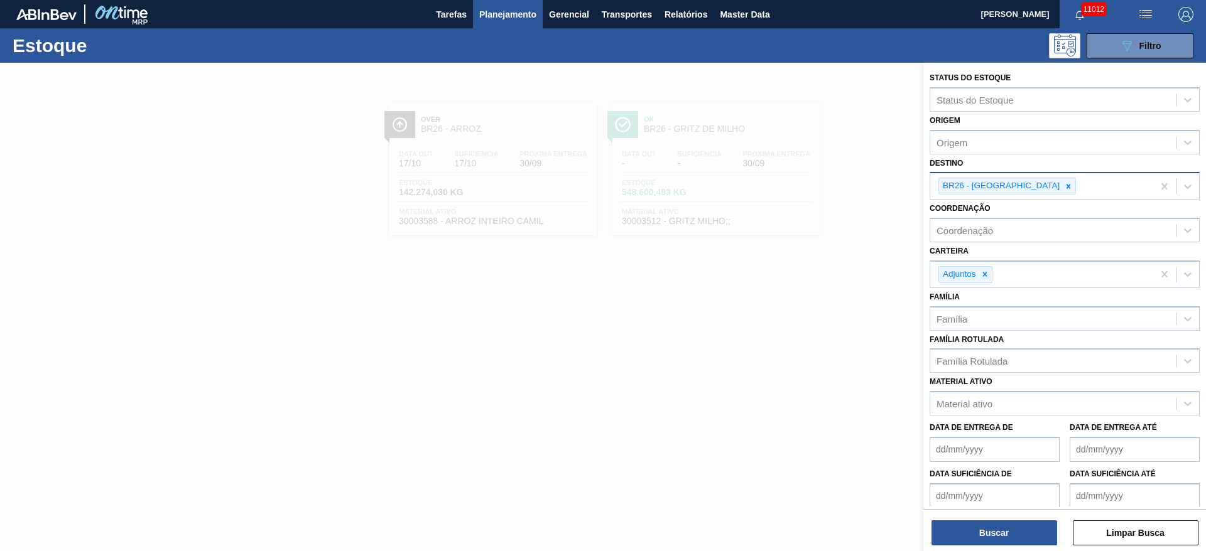
click at [1031, 189] on div "BR26 - [GEOGRAPHIC_DATA]" at bounding box center [1041, 186] width 223 height 26
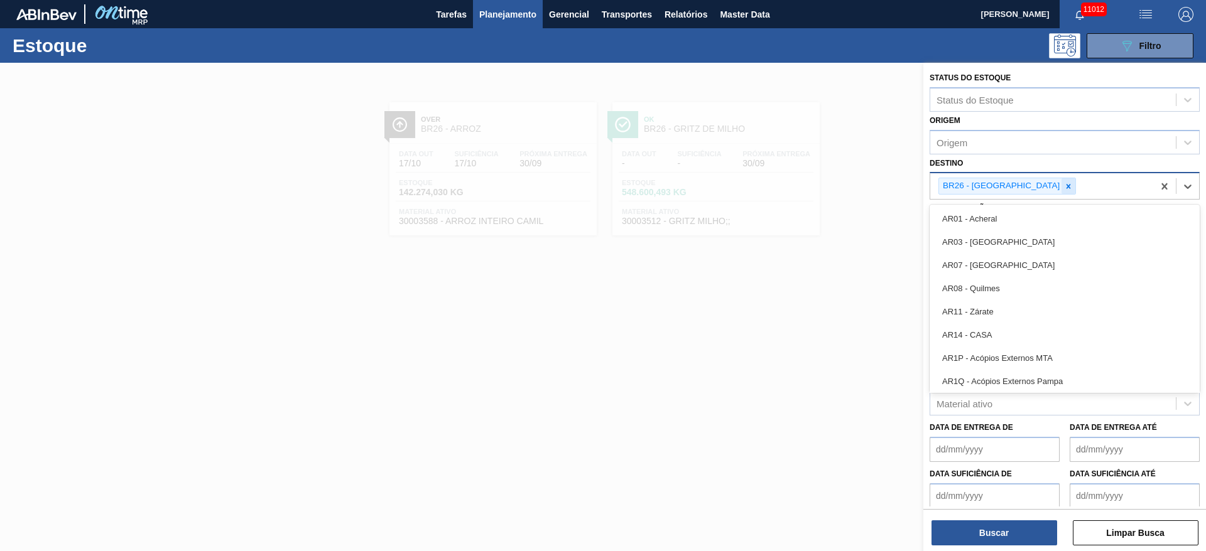
click at [1064, 186] on icon at bounding box center [1068, 186] width 9 height 9
click at [1025, 186] on div "Destino" at bounding box center [1053, 185] width 246 height 18
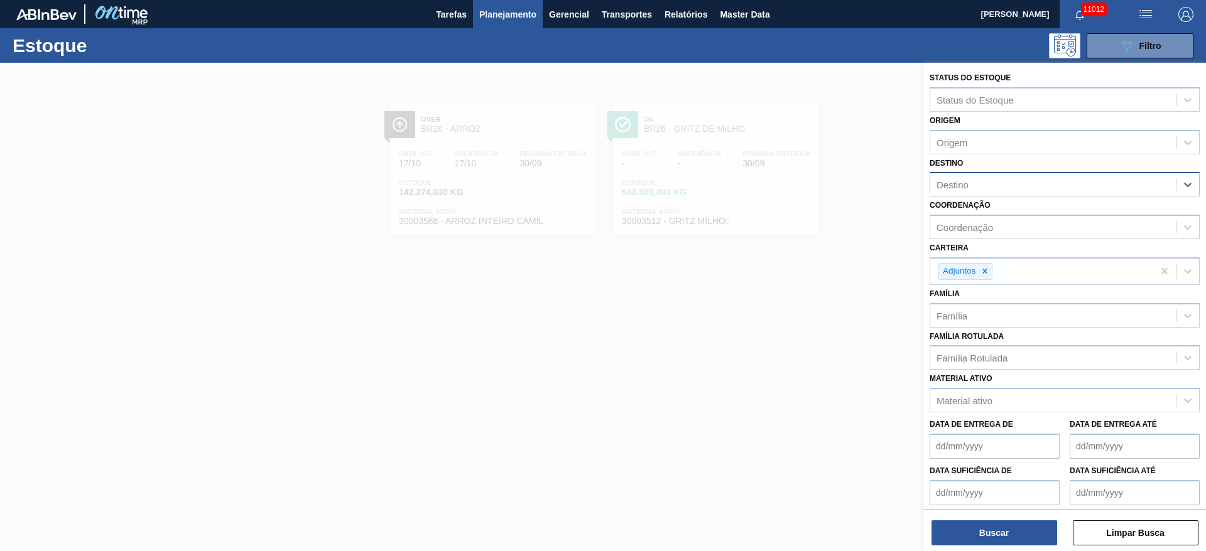
click at [1007, 198] on div "Coordenação Coordenação" at bounding box center [1065, 218] width 270 height 43
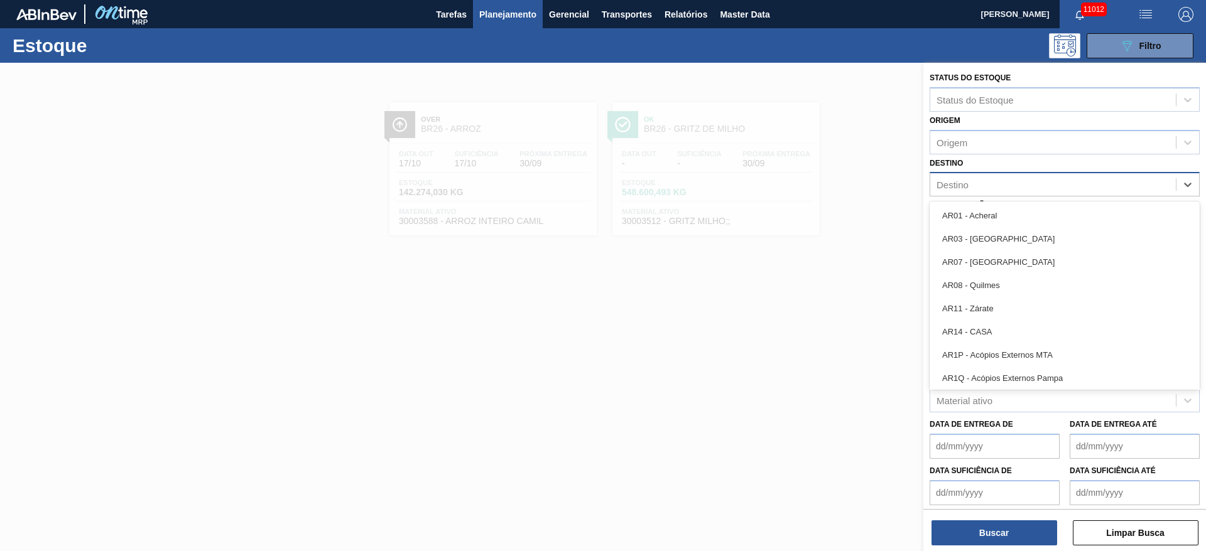
click at [993, 180] on div "Destino" at bounding box center [1053, 185] width 246 height 18
click at [1180, 16] on img "button" at bounding box center [1185, 14] width 15 height 15
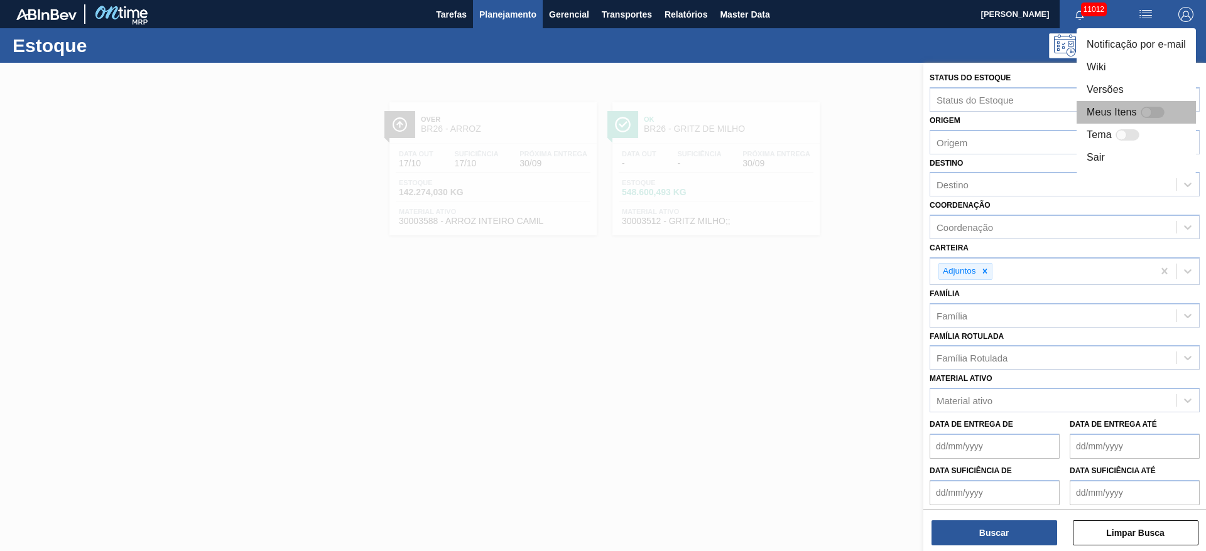
click at [1149, 112] on div at bounding box center [1146, 112] width 11 height 11
checkbox input "false"
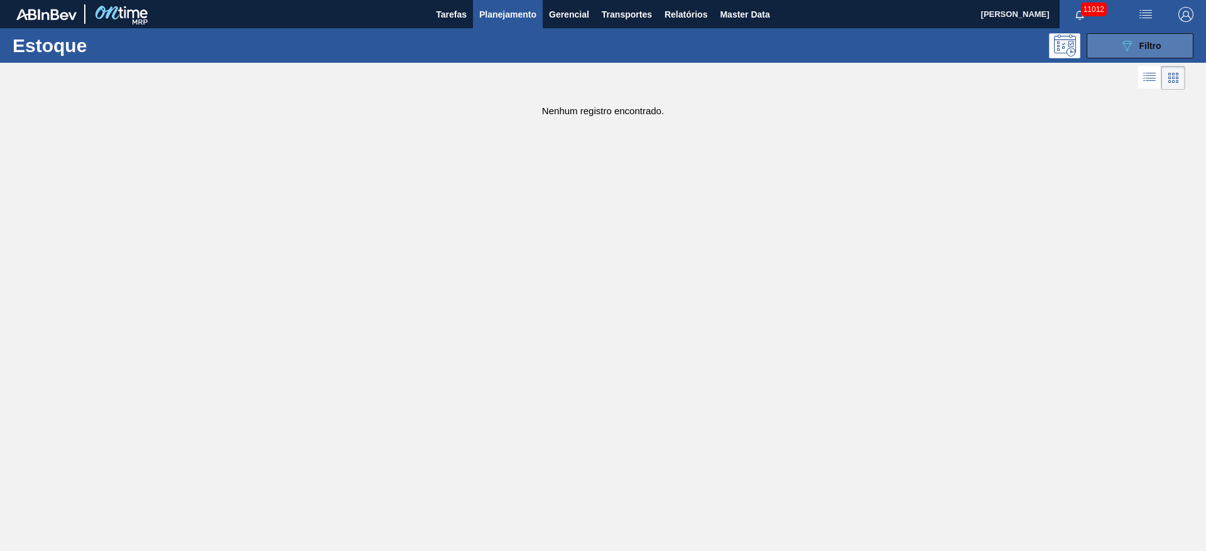
click at [1149, 52] on div "089F7B8B-B2A5-4AFE-B5C0-19BA573D28AC Filtro" at bounding box center [1140, 45] width 42 height 15
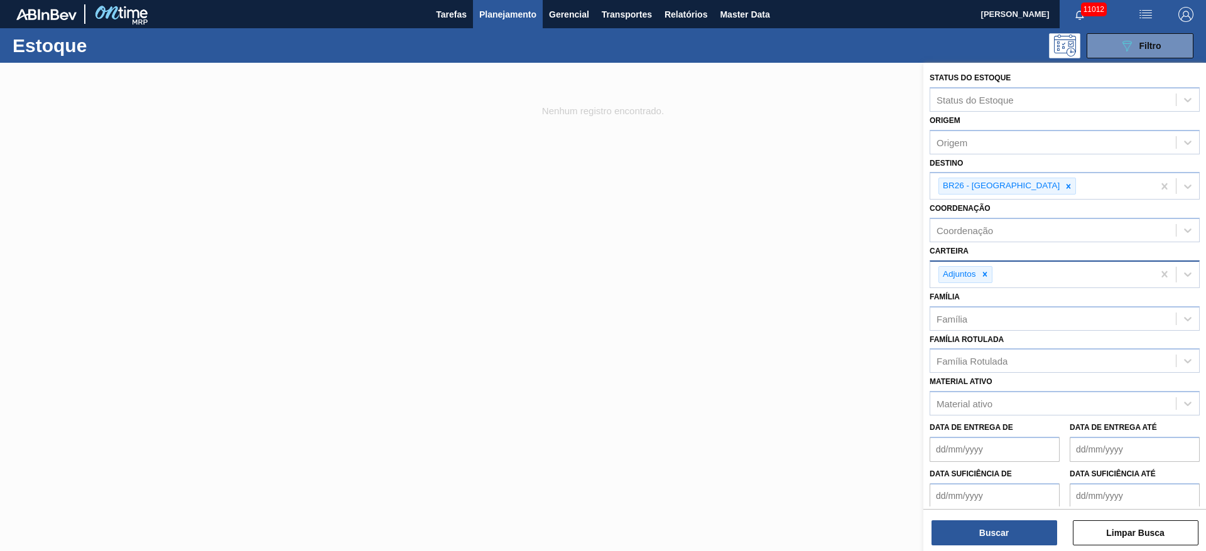
click at [973, 278] on div "Adjuntos" at bounding box center [958, 275] width 39 height 16
click at [980, 274] on icon at bounding box center [984, 274] width 9 height 9
click at [980, 274] on div "Carteira" at bounding box center [1053, 273] width 246 height 18
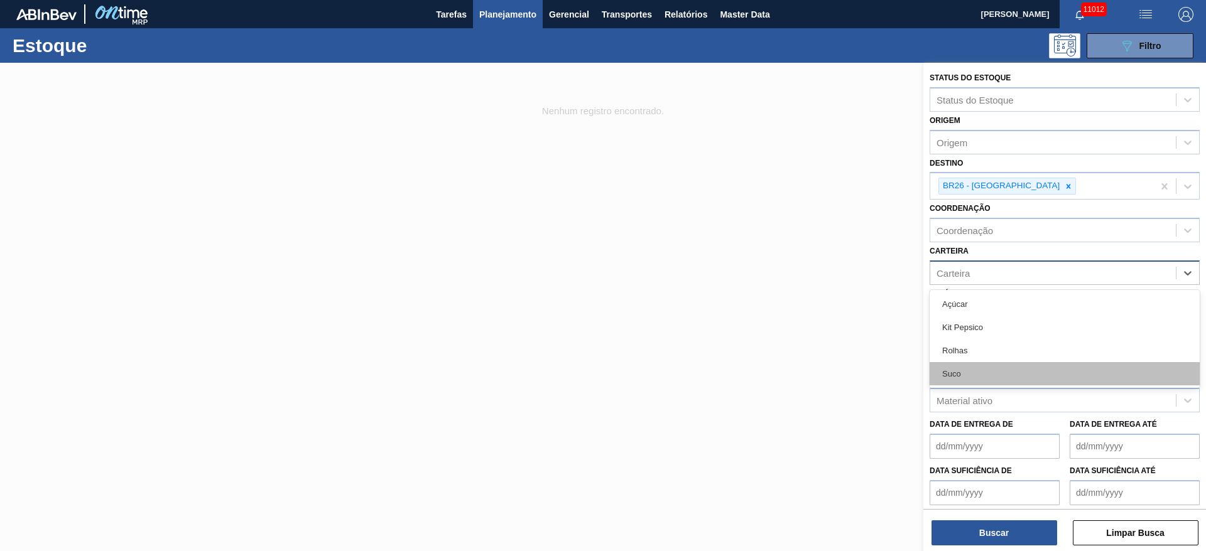
click at [987, 374] on div "Suco" at bounding box center [1065, 373] width 270 height 23
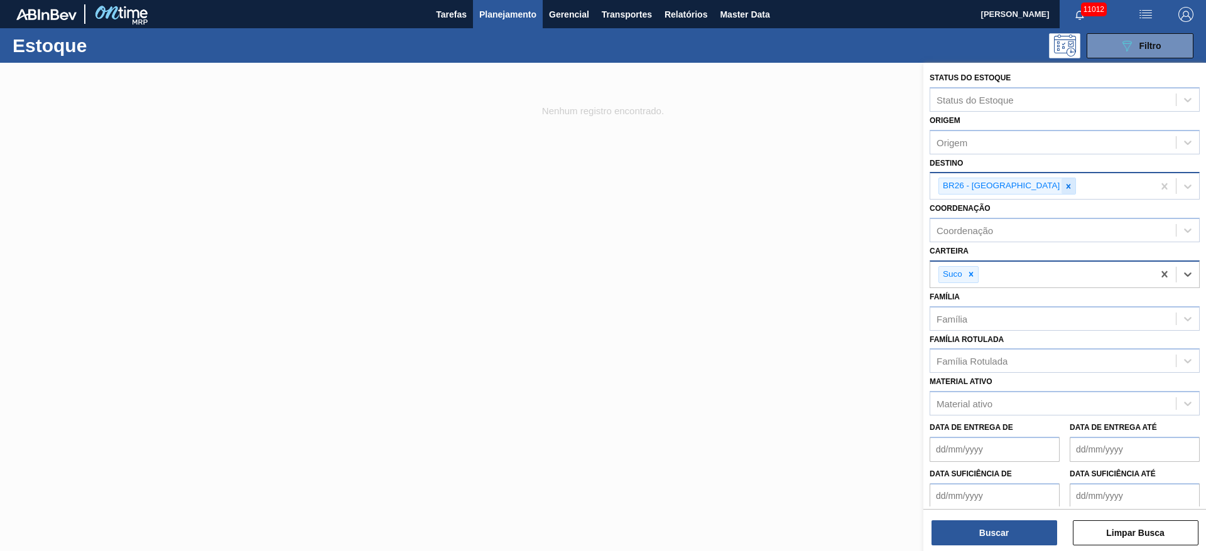
click at [1062, 191] on div at bounding box center [1069, 186] width 14 height 16
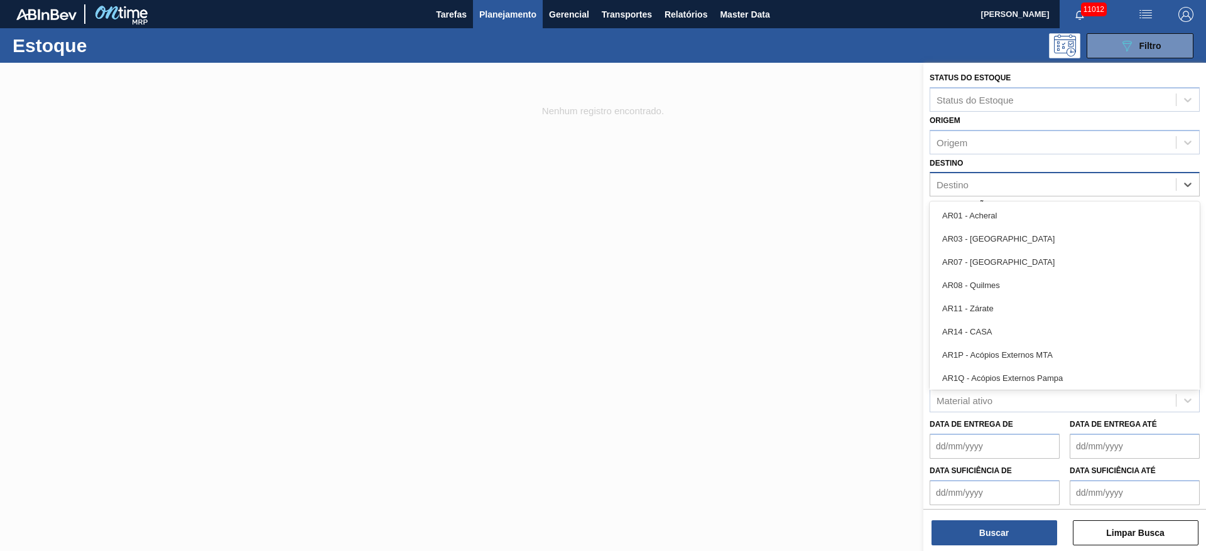
click at [1019, 191] on div "Destino" at bounding box center [1053, 185] width 246 height 18
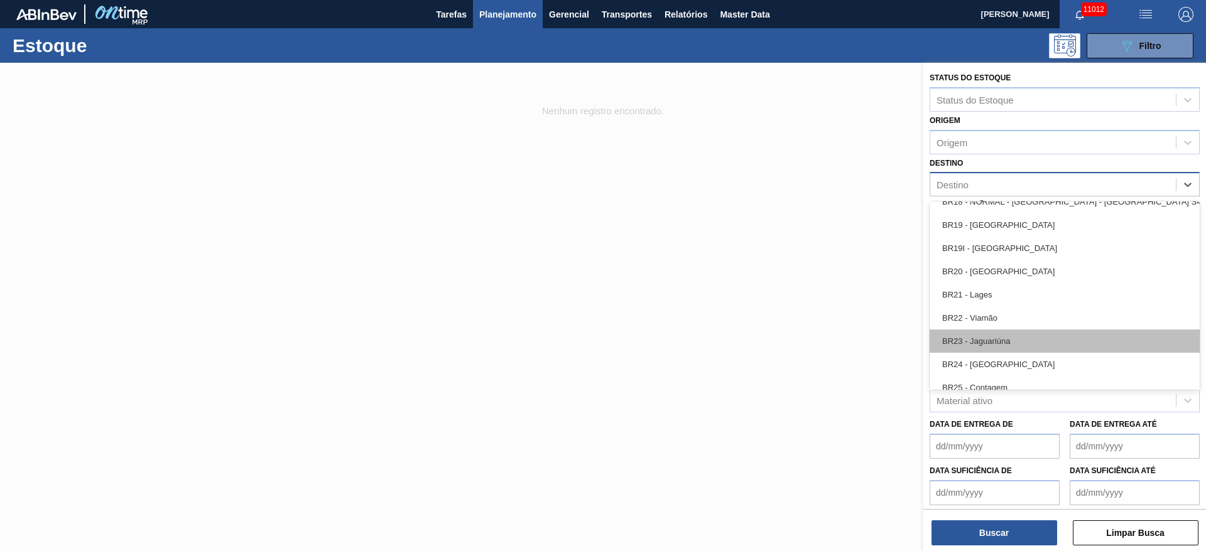
click at [998, 341] on div "BR23 - Jaguariúna" at bounding box center [1065, 341] width 270 height 23
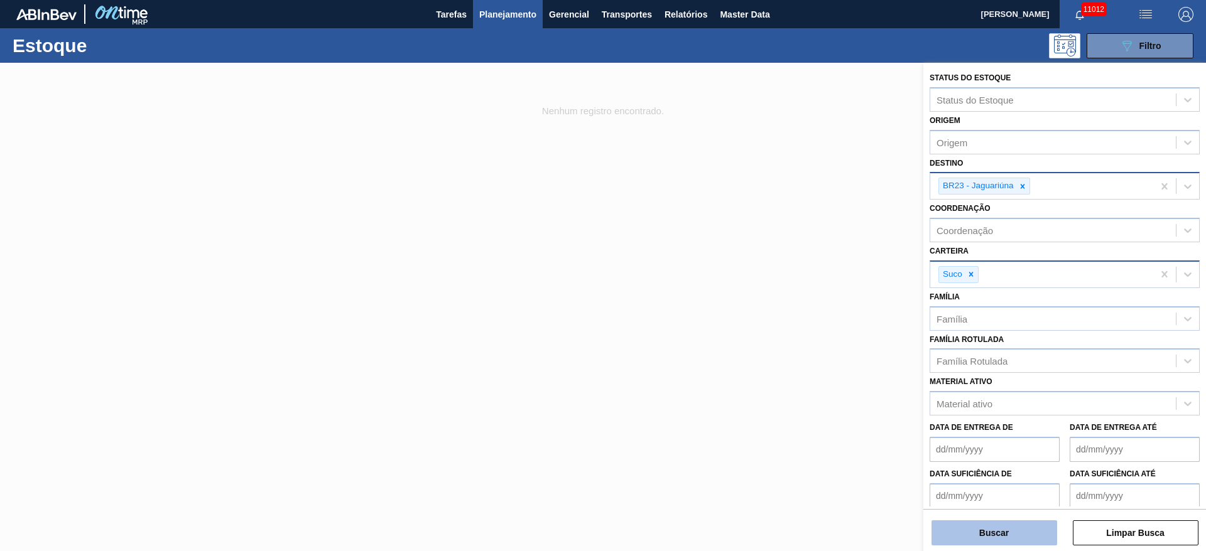
click at [991, 521] on button "Buscar" at bounding box center [994, 533] width 126 height 25
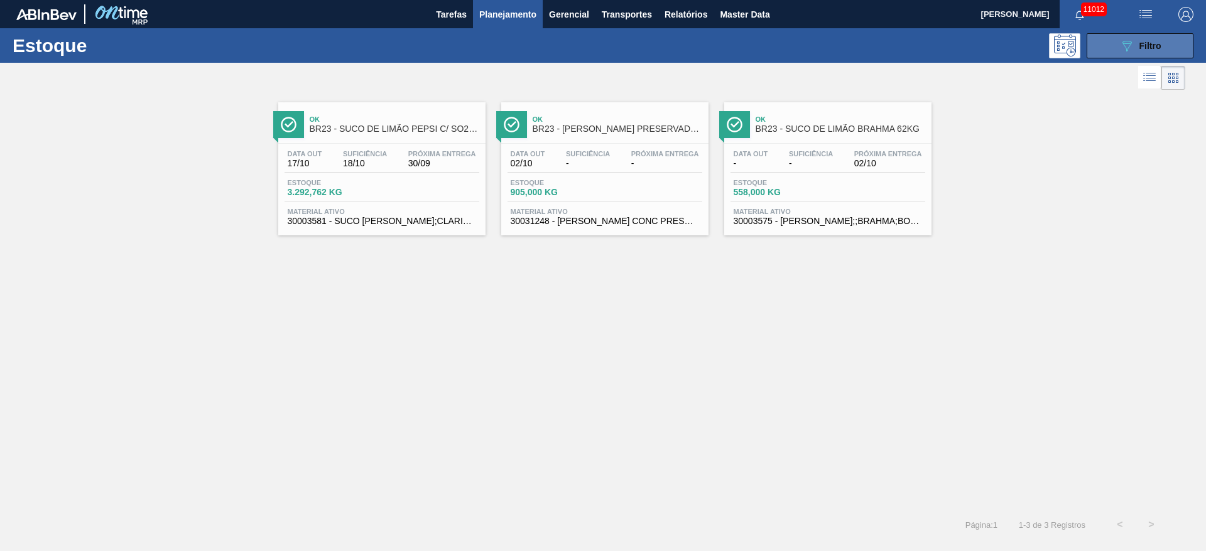
drag, startPoint x: 1109, startPoint y: 41, endPoint x: 1104, endPoint y: 52, distance: 11.8
click at [1109, 43] on button "089F7B8B-B2A5-4AFE-B5C0-19BA573D28AC Filtro" at bounding box center [1140, 45] width 107 height 25
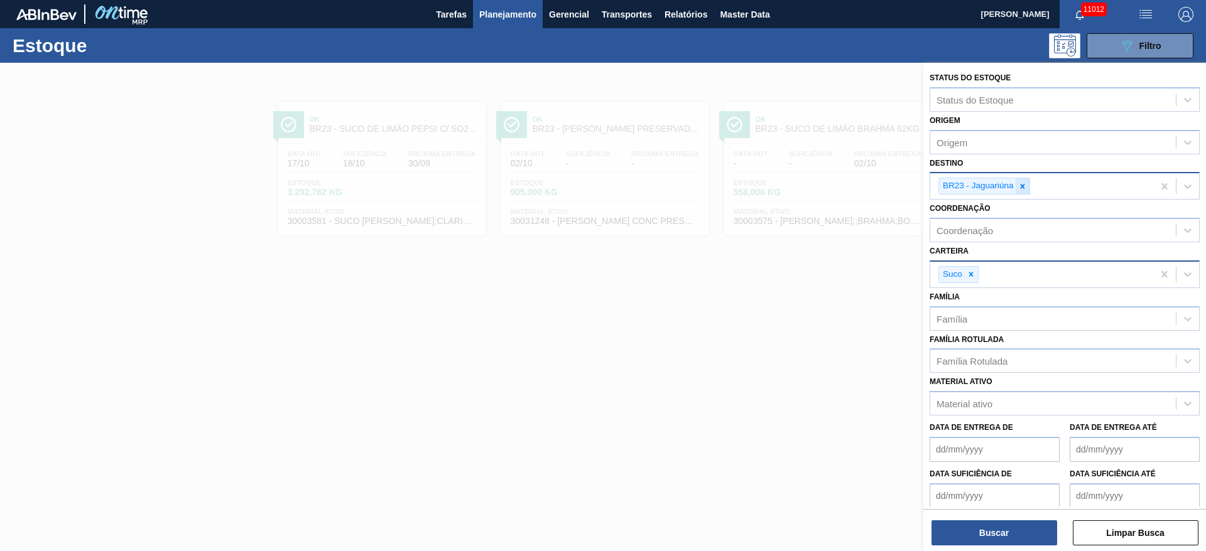
click at [1021, 185] on icon at bounding box center [1022, 186] width 4 height 4
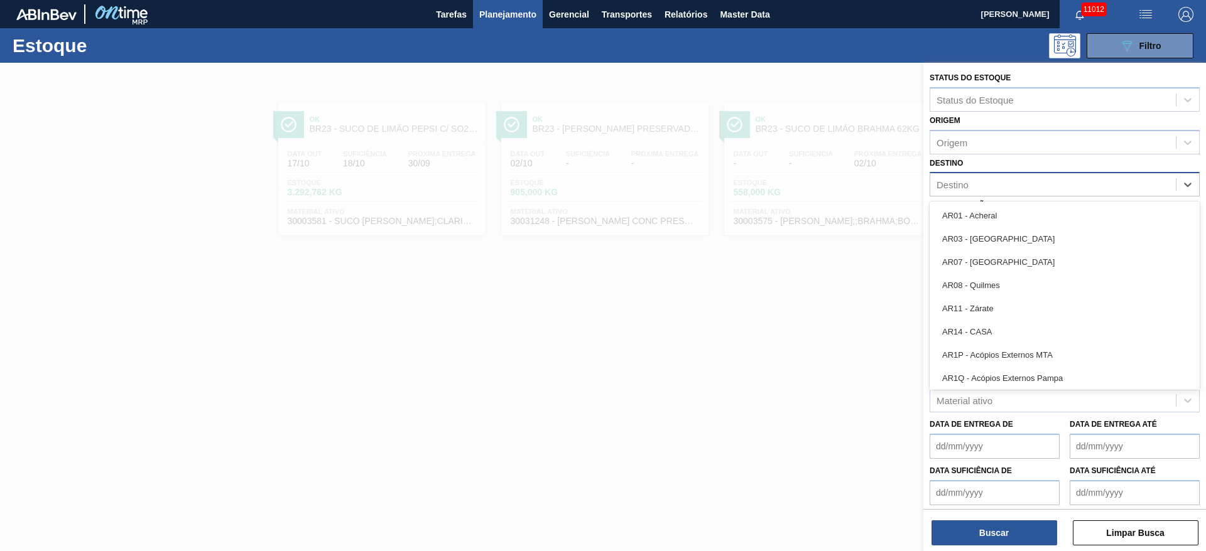
click at [1021, 185] on div "Destino" at bounding box center [1053, 185] width 246 height 18
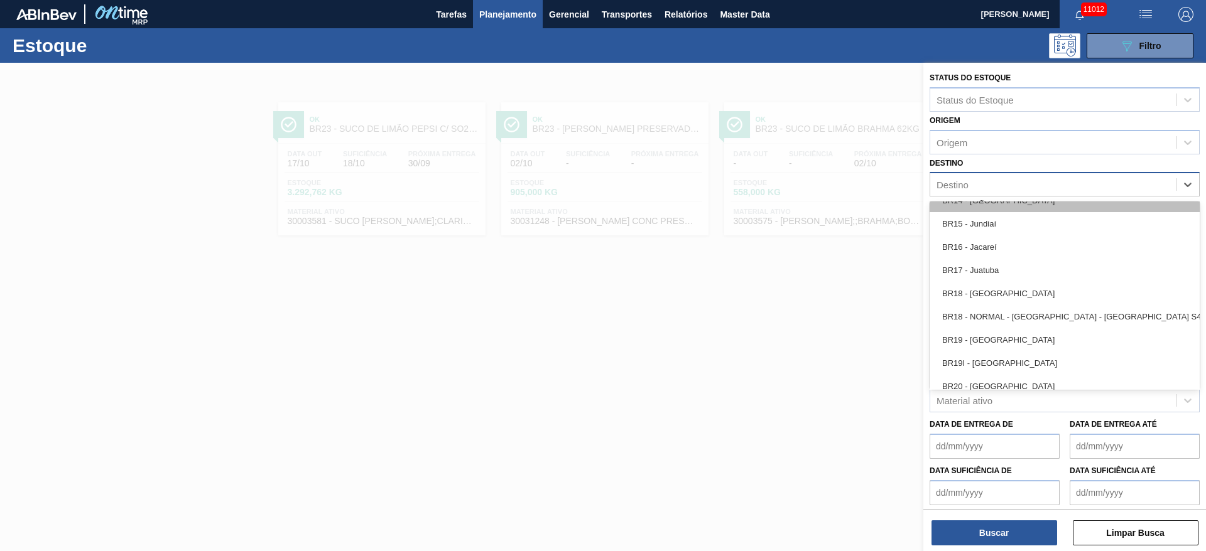
scroll to position [942, 0]
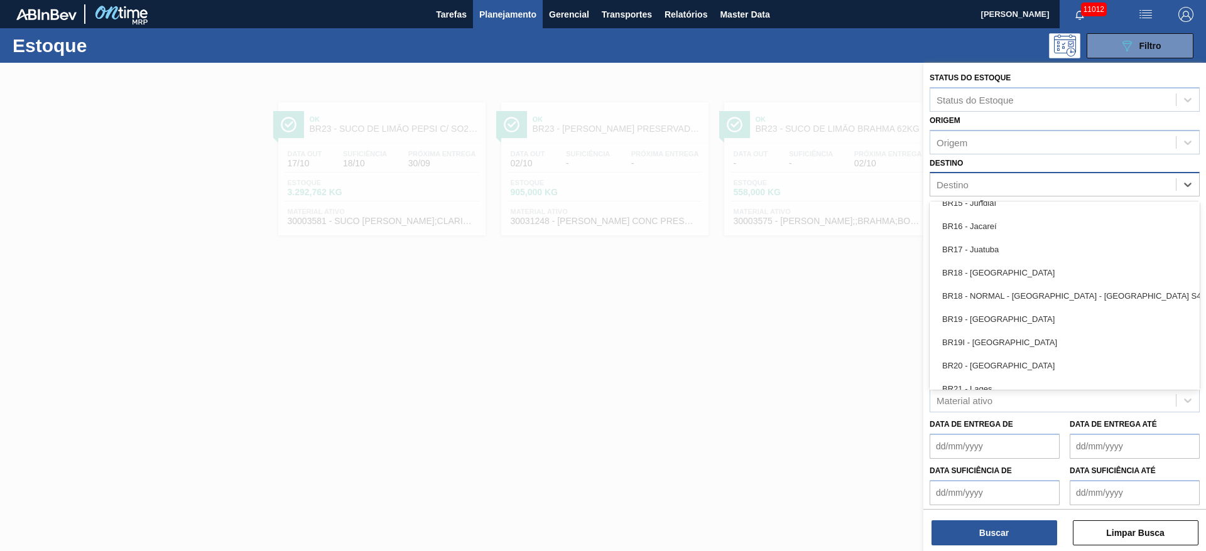
click at [1022, 264] on div "BR18 - [GEOGRAPHIC_DATA]" at bounding box center [1065, 272] width 270 height 23
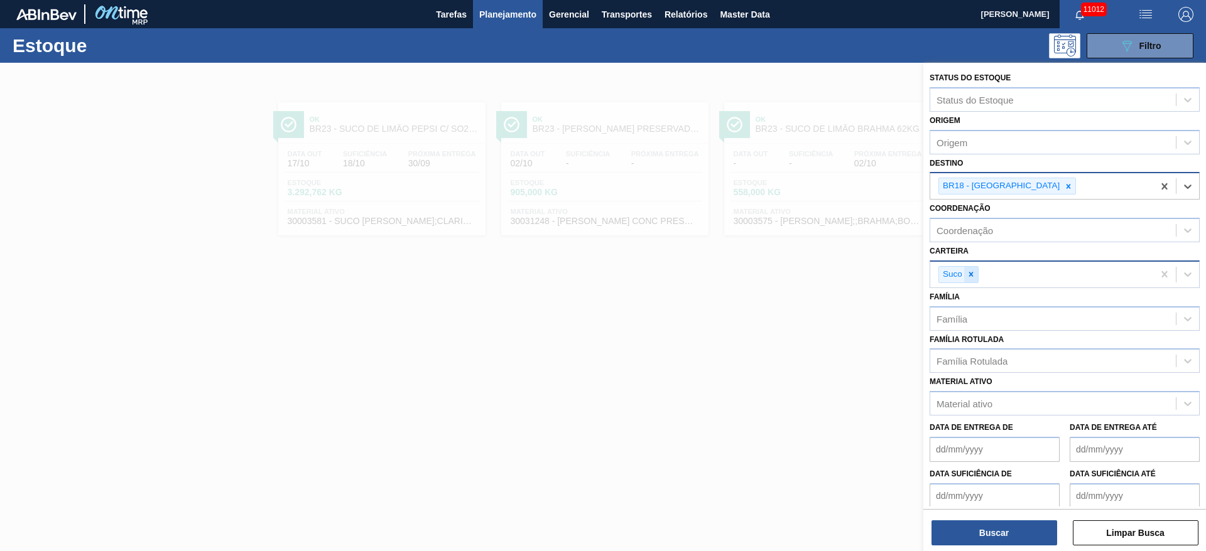
click at [969, 278] on icon at bounding box center [971, 274] width 9 height 9
click at [969, 278] on div "Suco" at bounding box center [1041, 275] width 223 height 26
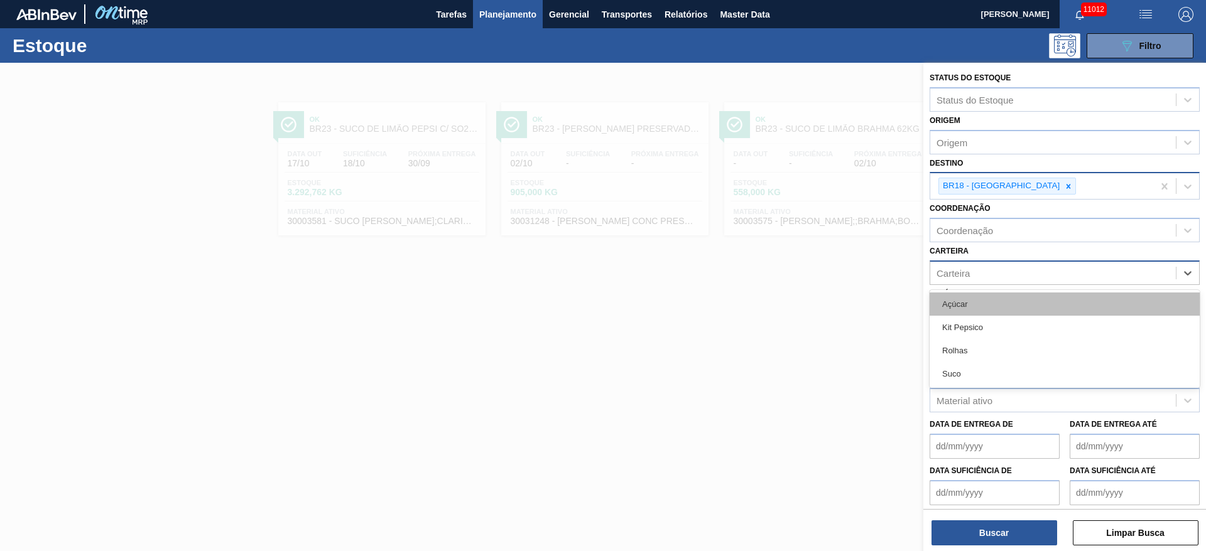
click at [977, 304] on div "Açúcar" at bounding box center [1065, 304] width 270 height 23
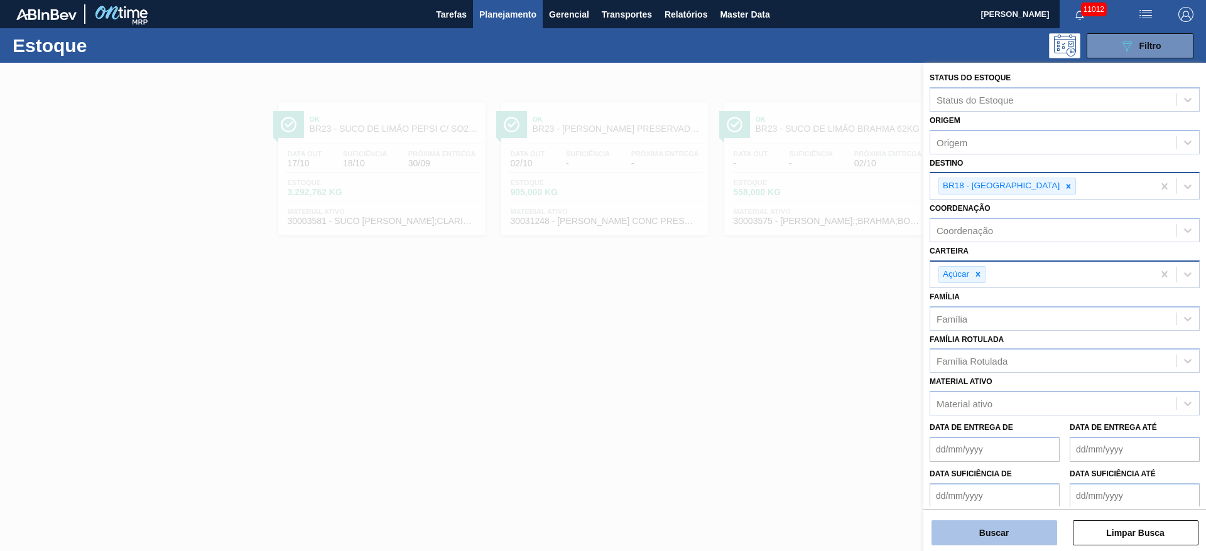
click at [994, 528] on button "Buscar" at bounding box center [994, 533] width 126 height 25
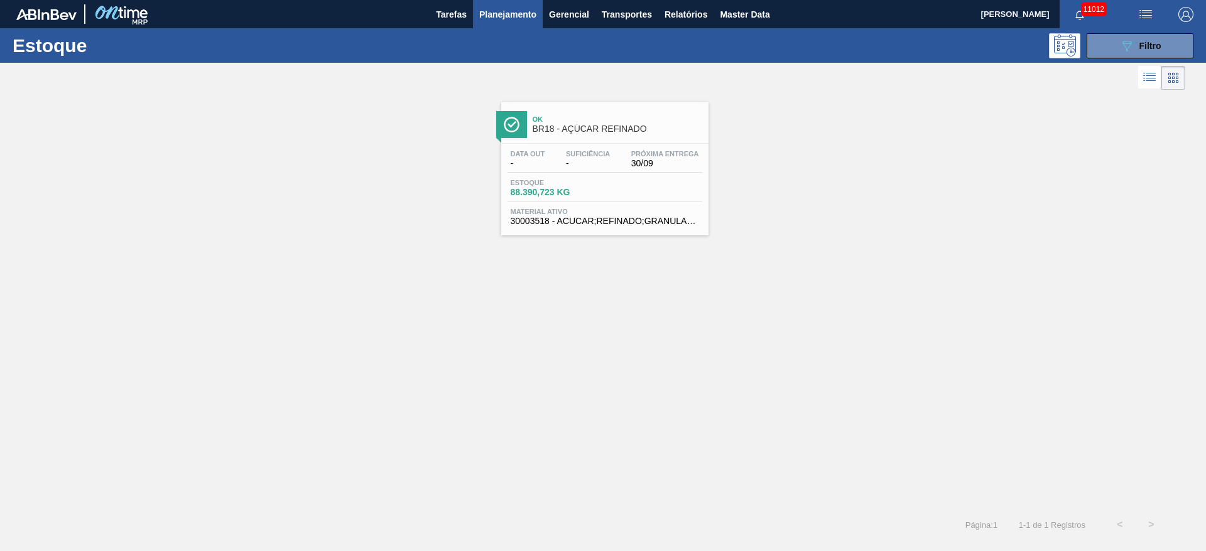
click at [1152, 18] on img "button" at bounding box center [1145, 14] width 15 height 15
click at [1127, 50] on li "Pedido Contingência" at bounding box center [1138, 44] width 115 height 23
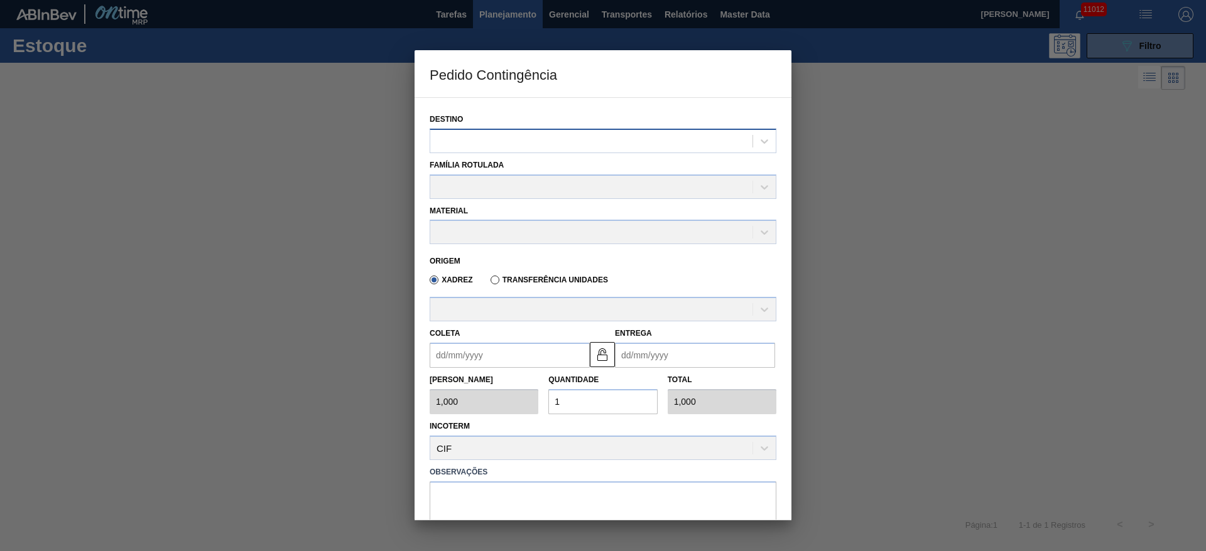
click at [504, 135] on div at bounding box center [591, 141] width 322 height 18
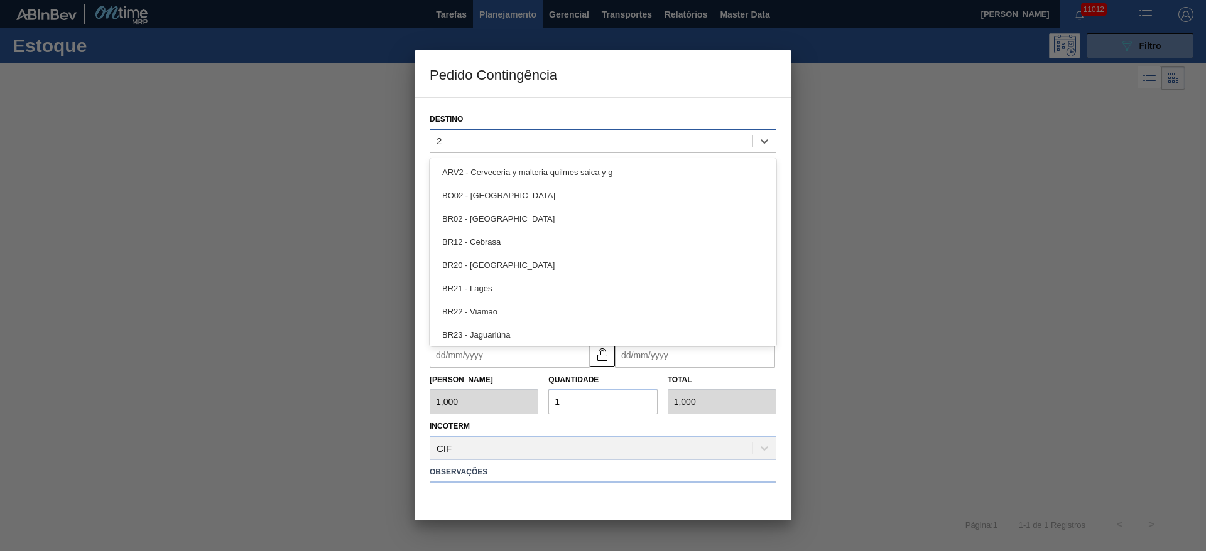
type input "22"
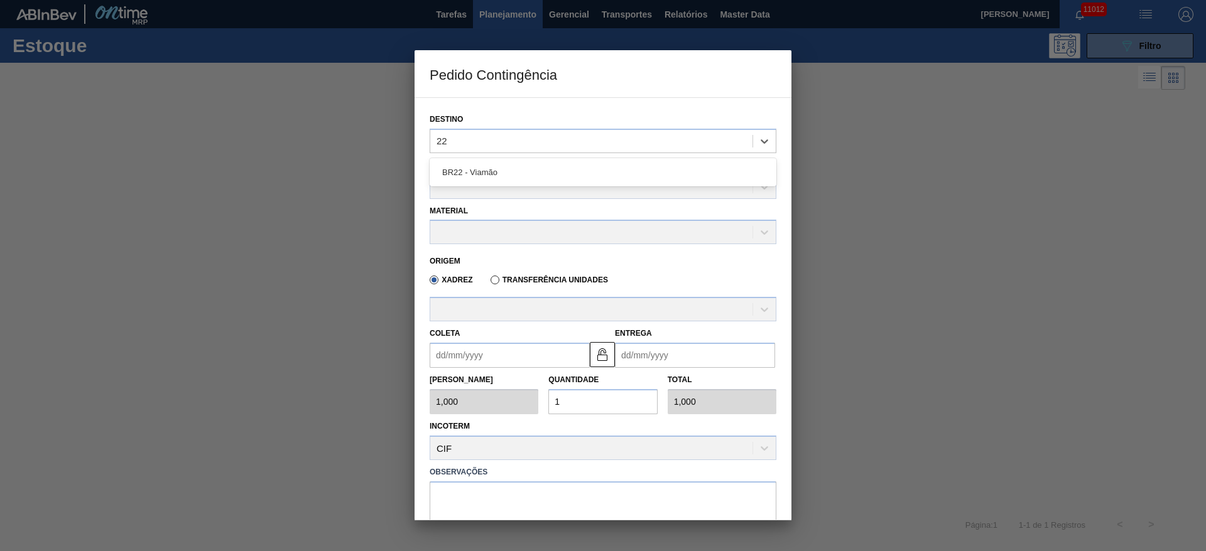
drag, startPoint x: 520, startPoint y: 165, endPoint x: 508, endPoint y: 178, distance: 17.3
click at [516, 168] on div "BR22 - Viamão" at bounding box center [603, 172] width 347 height 23
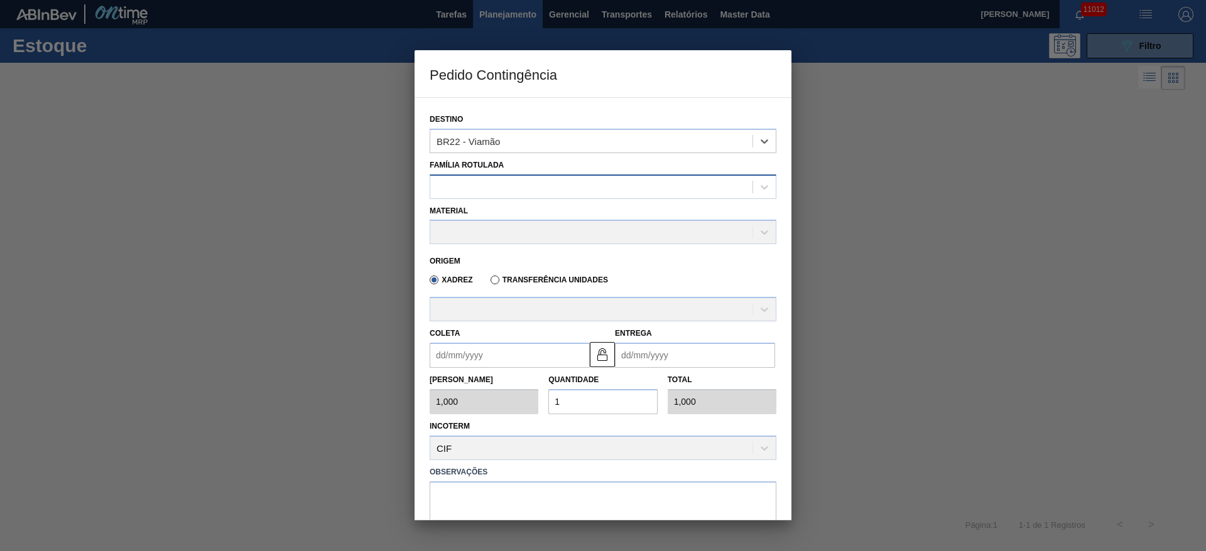
click at [491, 187] on div at bounding box center [591, 187] width 322 height 18
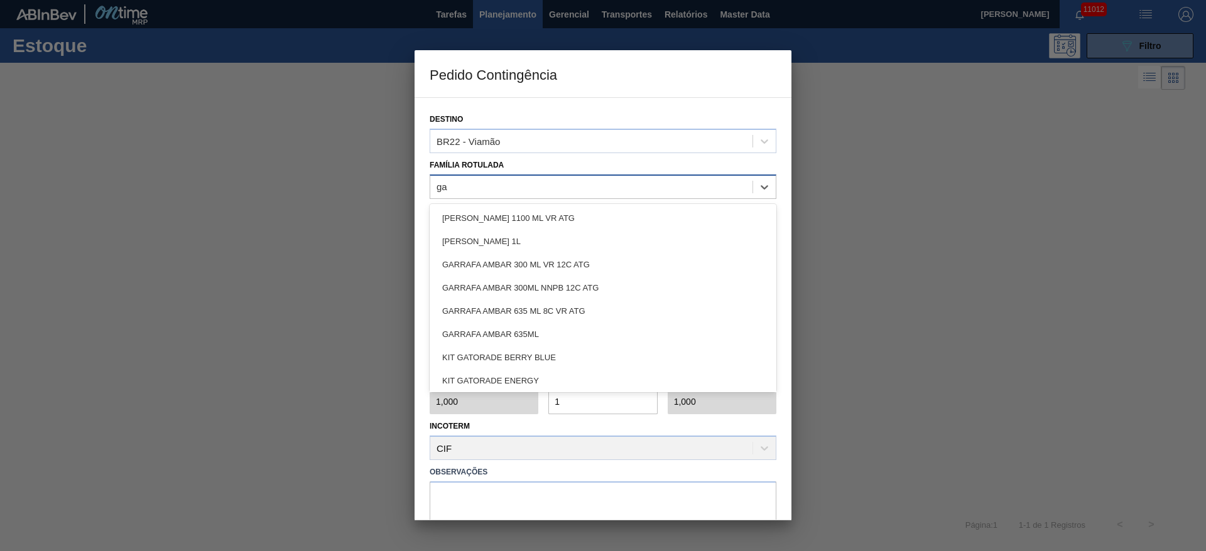
type Rotulada "gat"
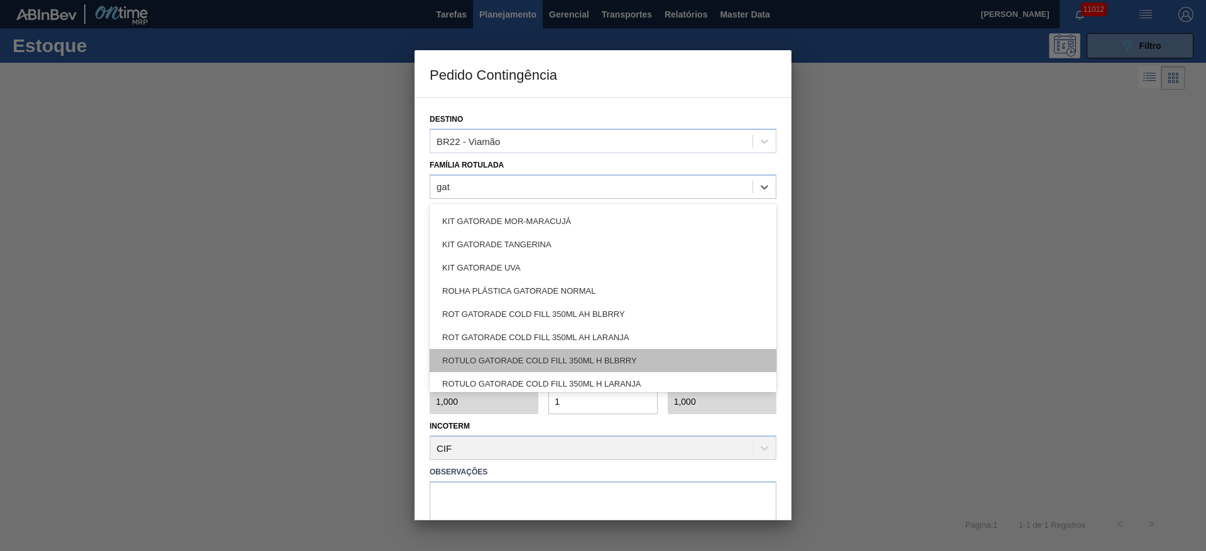
scroll to position [94, 0]
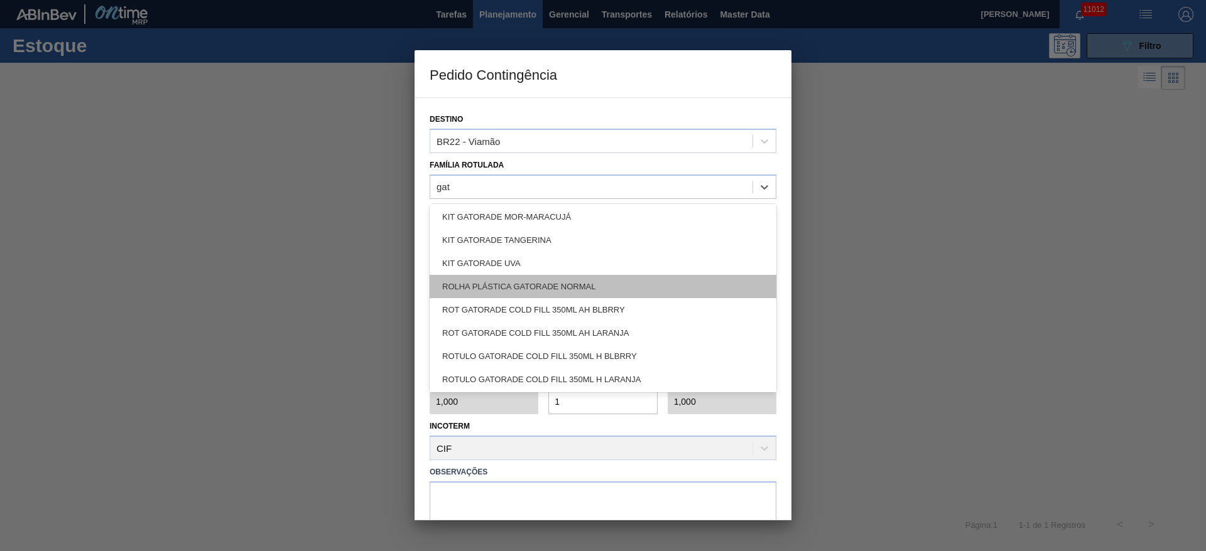
click at [581, 284] on div "ROLHA PLÁSTICA GATORADE NORMAL" at bounding box center [603, 286] width 347 height 23
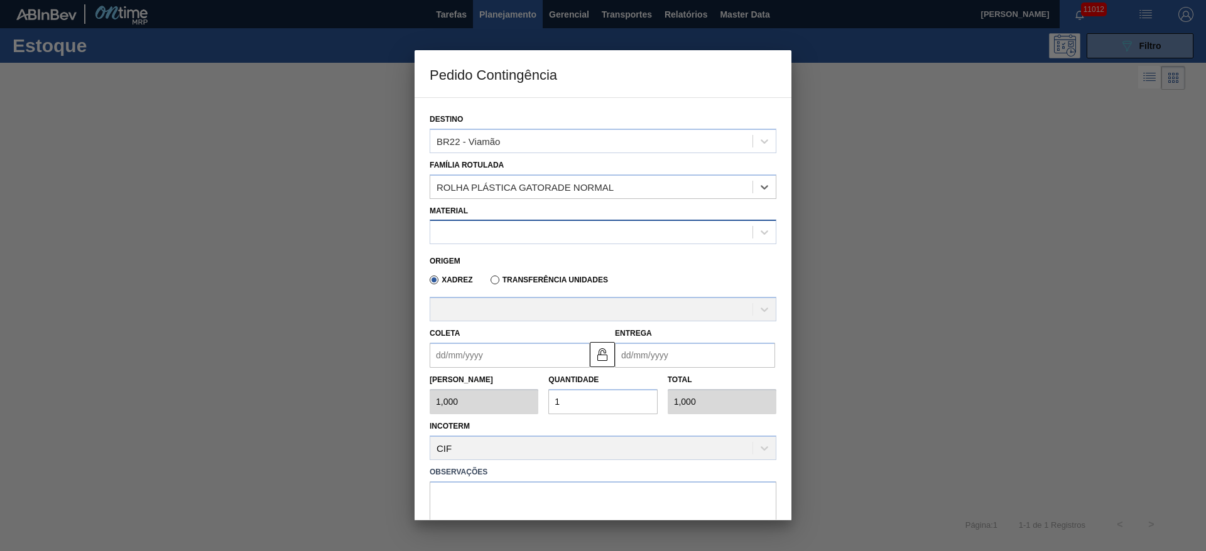
click at [499, 237] on div at bounding box center [591, 233] width 322 height 18
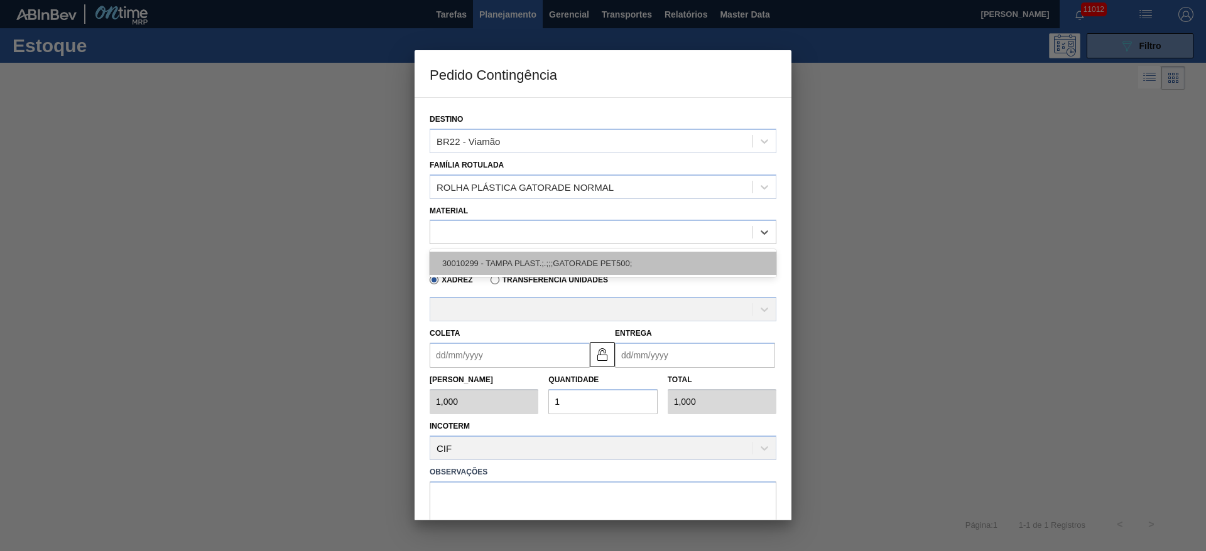
click at [514, 262] on div "30010299 - TAMPA PLAST.;.;;;GATORADE PET500;" at bounding box center [603, 263] width 347 height 23
type input "945,000"
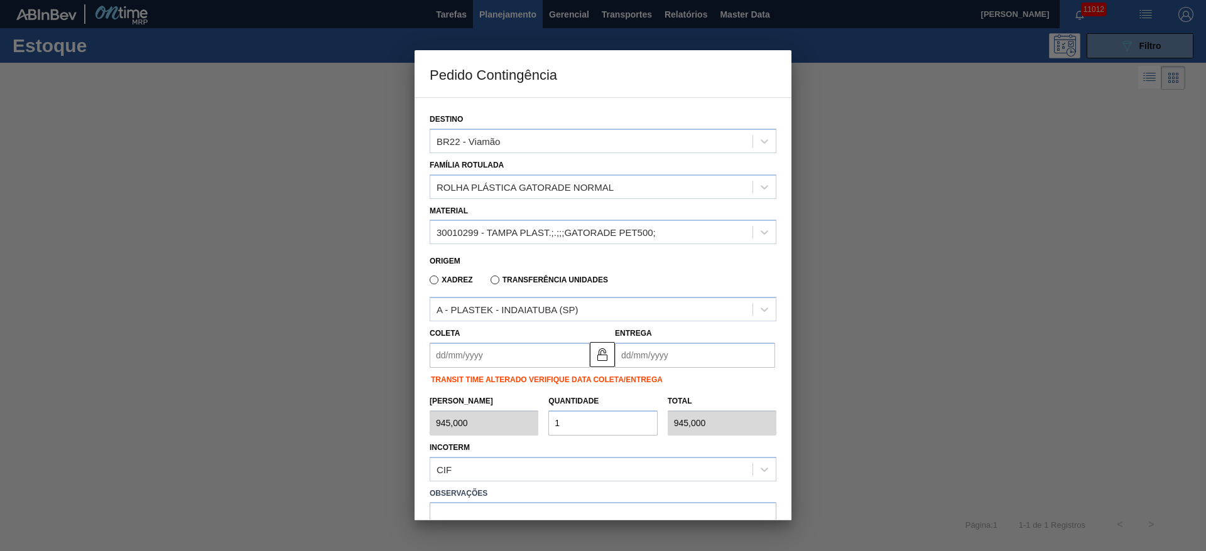
click at [459, 368] on div "TRANSIT TIME ALTERADO VERIFIQUE DATA COLETA/ENTREGA" at bounding box center [603, 378] width 357 height 21
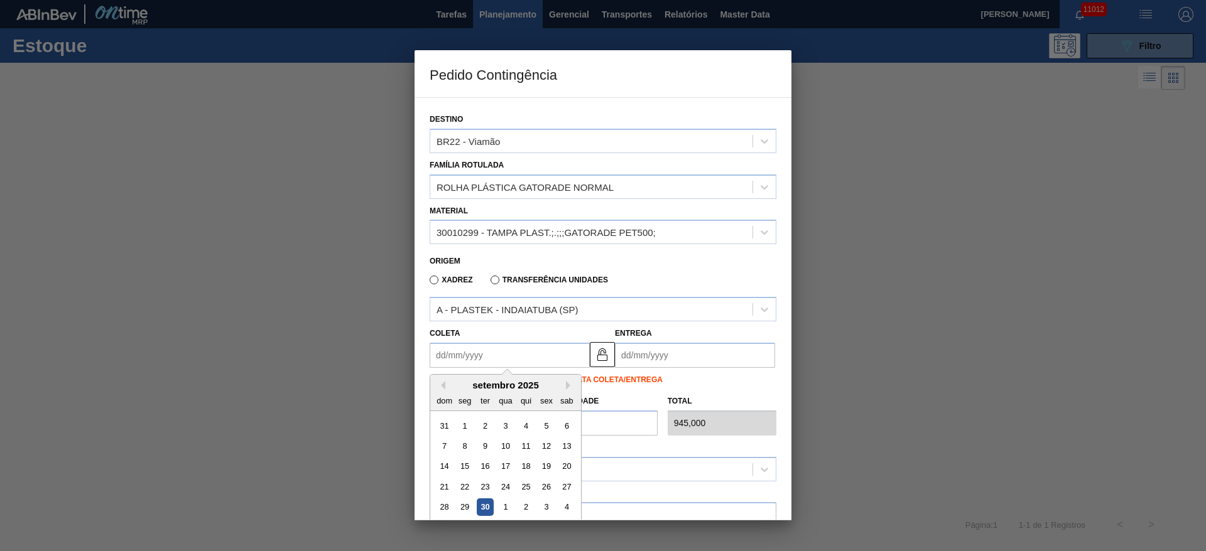
click at [459, 361] on input "Coleta" at bounding box center [510, 355] width 160 height 25
click at [508, 507] on div "1" at bounding box center [505, 507] width 17 height 17
type input "[DATE]"
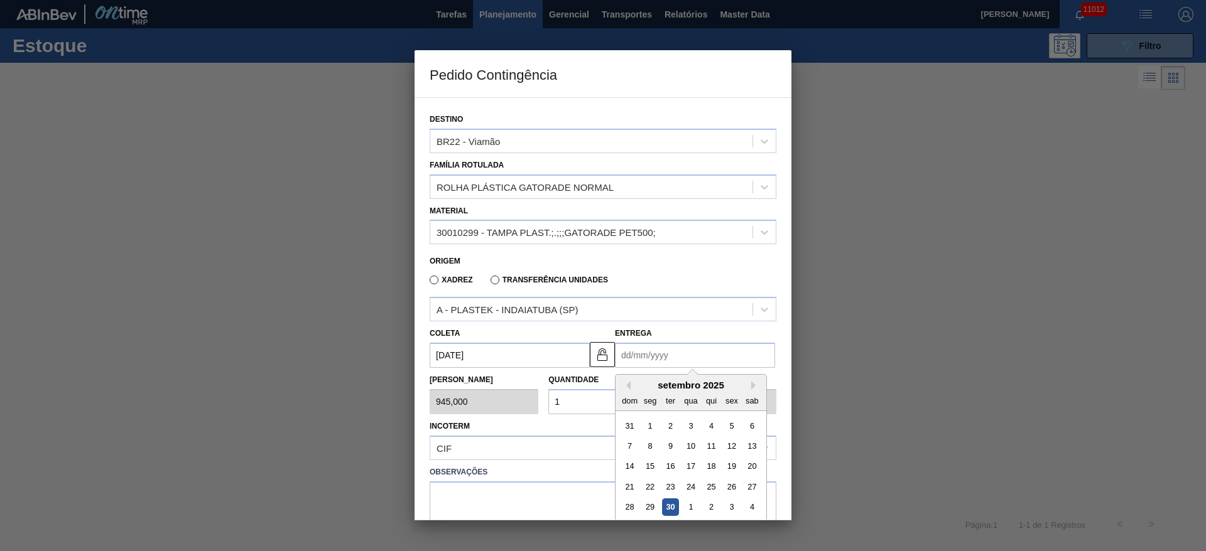
click at [642, 345] on input "Entrega" at bounding box center [695, 355] width 160 height 25
click at [687, 500] on div "1" at bounding box center [690, 507] width 17 height 17
type input "[DATE]"
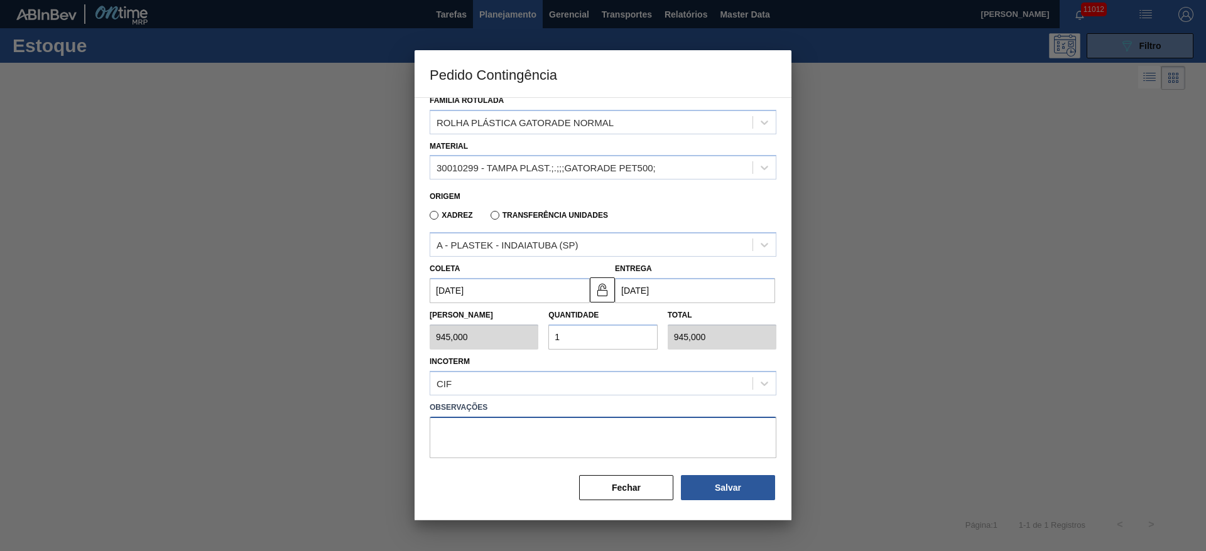
click at [613, 427] on textarea at bounding box center [603, 437] width 347 height 41
type textarea "."
click at [727, 478] on button "Salvar" at bounding box center [728, 487] width 94 height 25
type input "1,000"
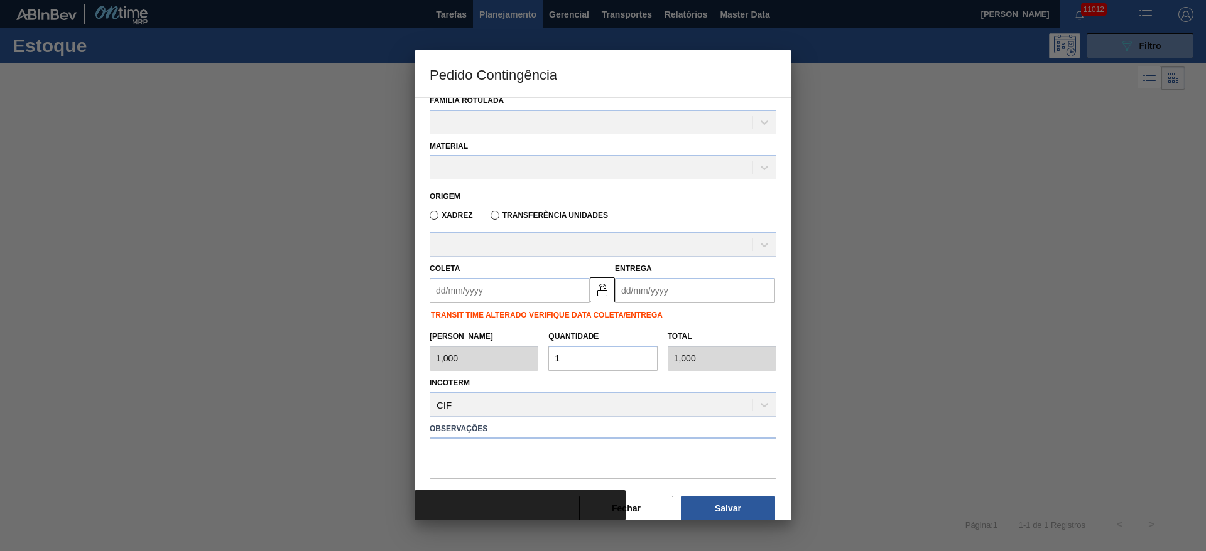
drag, startPoint x: 1105, startPoint y: 49, endPoint x: 1099, endPoint y: 58, distance: 11.0
click at [1105, 48] on div at bounding box center [603, 275] width 1206 height 551
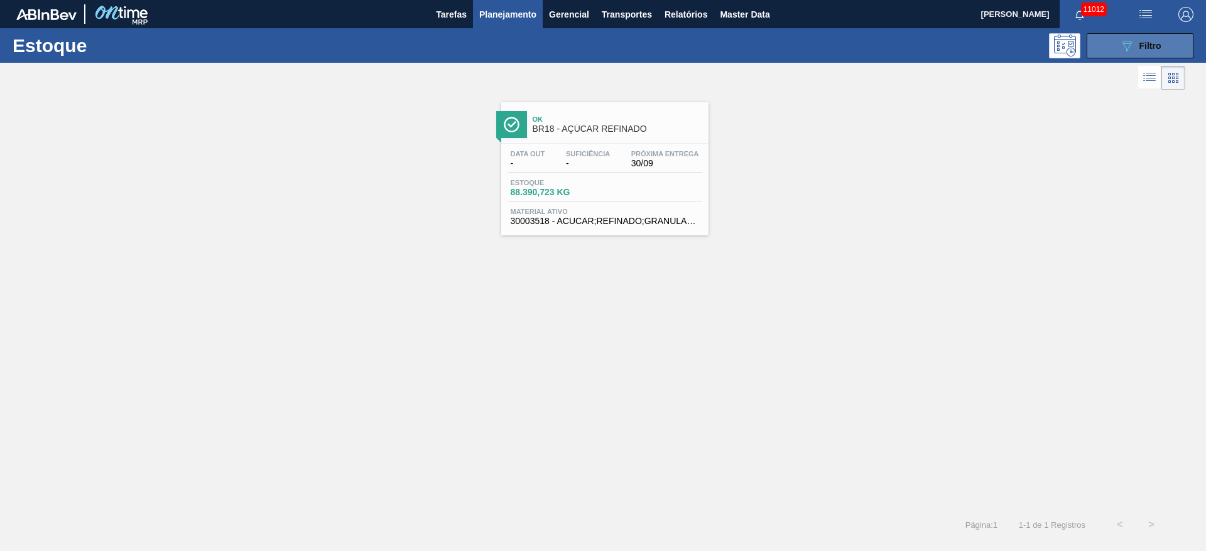
click at [1124, 45] on icon at bounding box center [1126, 46] width 9 height 11
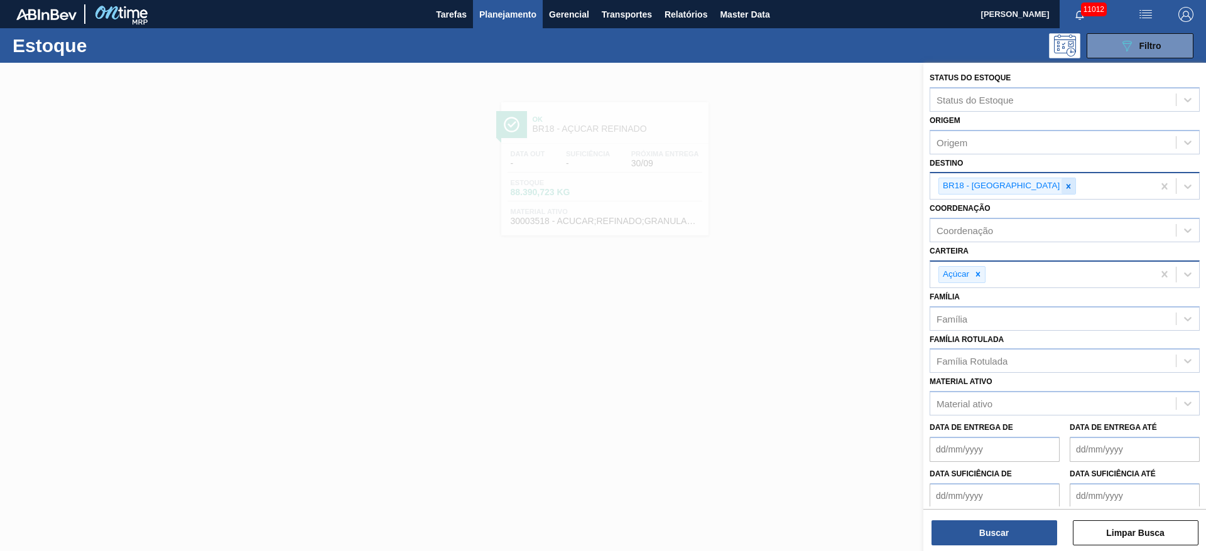
click at [1064, 190] on icon at bounding box center [1068, 186] width 9 height 9
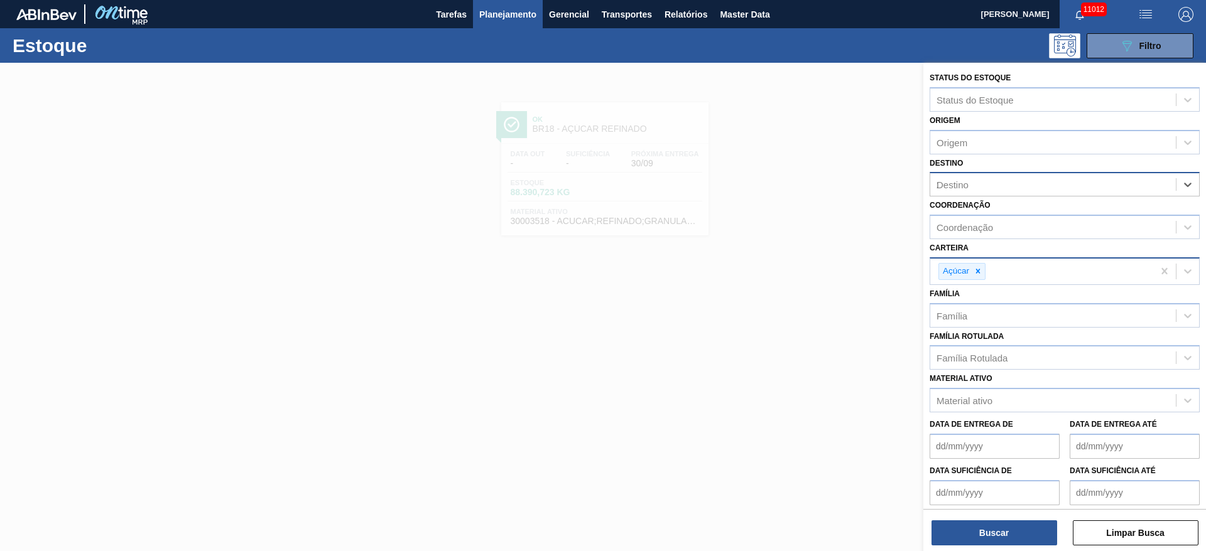
type input "22"
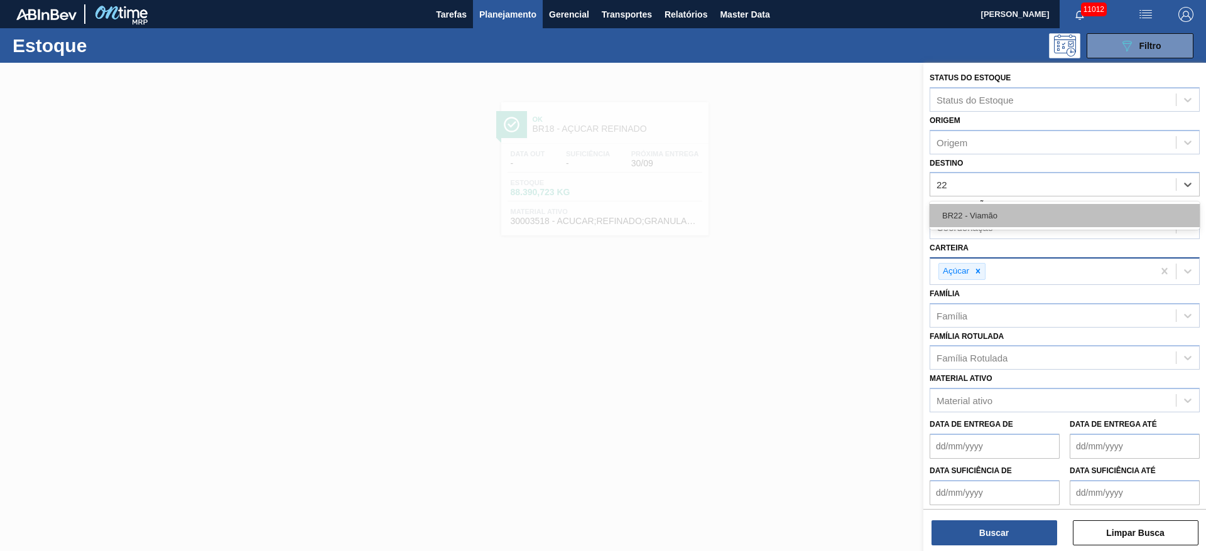
click at [1009, 220] on div "BR22 - Viamão" at bounding box center [1065, 215] width 270 height 23
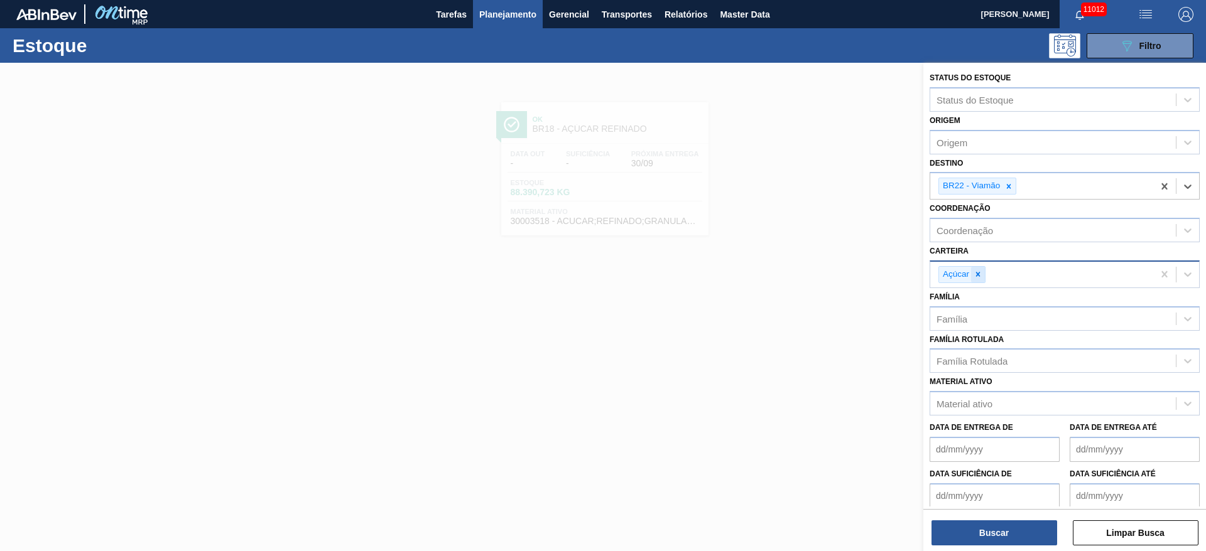
click at [980, 276] on icon at bounding box center [978, 274] width 9 height 9
click at [980, 276] on div "Carteira" at bounding box center [1053, 273] width 246 height 18
drag, startPoint x: 973, startPoint y: 349, endPoint x: 970, endPoint y: 365, distance: 16.6
click at [970, 350] on div "Rolhas" at bounding box center [1065, 350] width 270 height 23
click at [981, 524] on button "Buscar" at bounding box center [994, 533] width 126 height 25
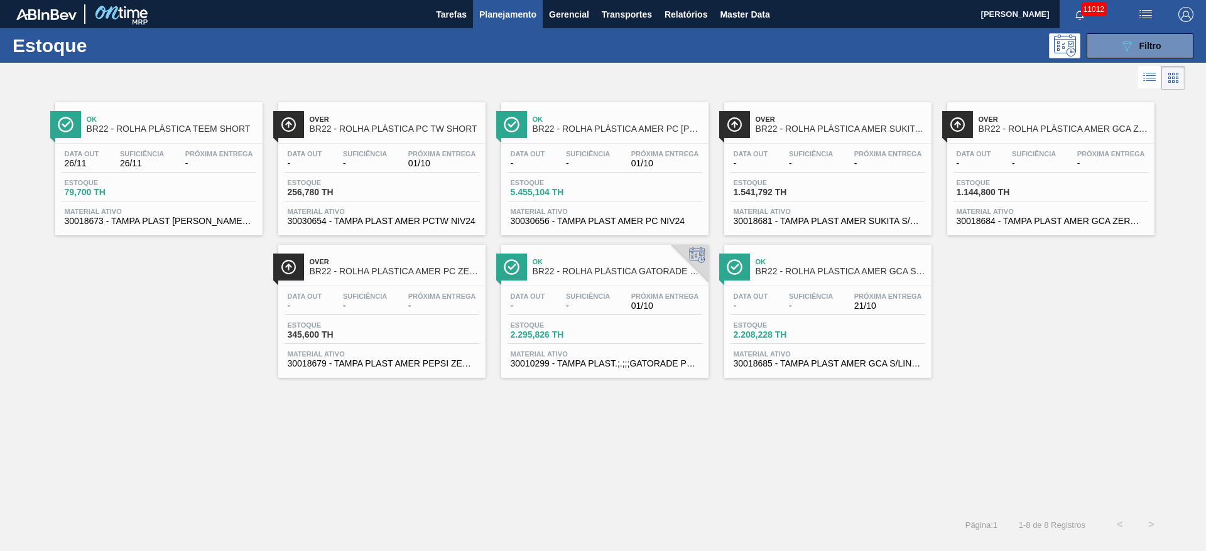
click at [1148, 4] on button "button" at bounding box center [1146, 14] width 40 height 28
click at [1132, 38] on li "Pedido Contingência" at bounding box center [1138, 44] width 115 height 23
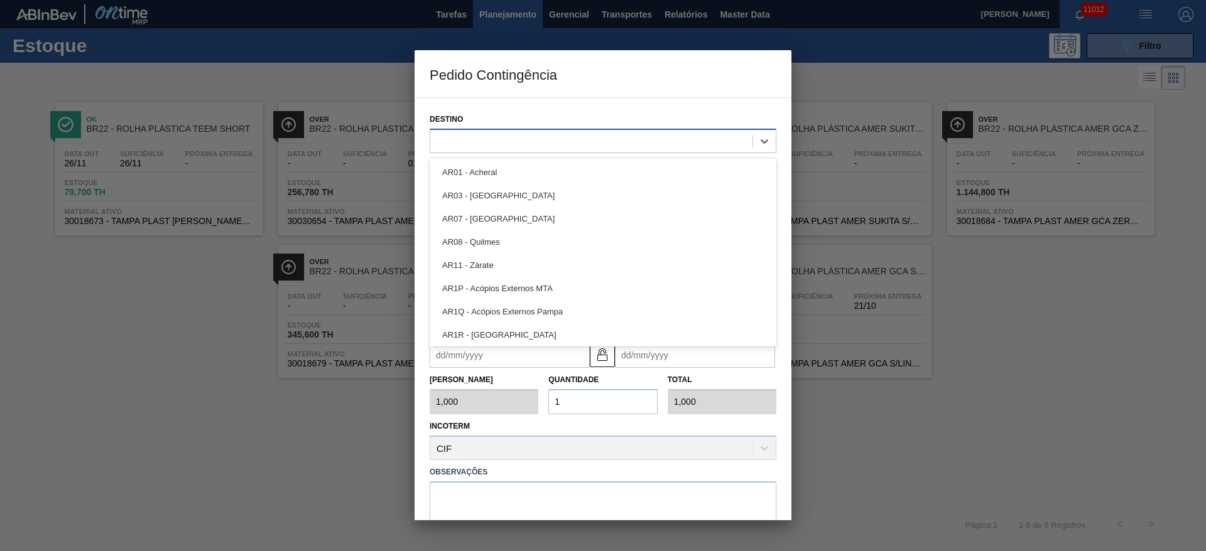
click at [511, 136] on div at bounding box center [591, 141] width 322 height 18
type input "18"
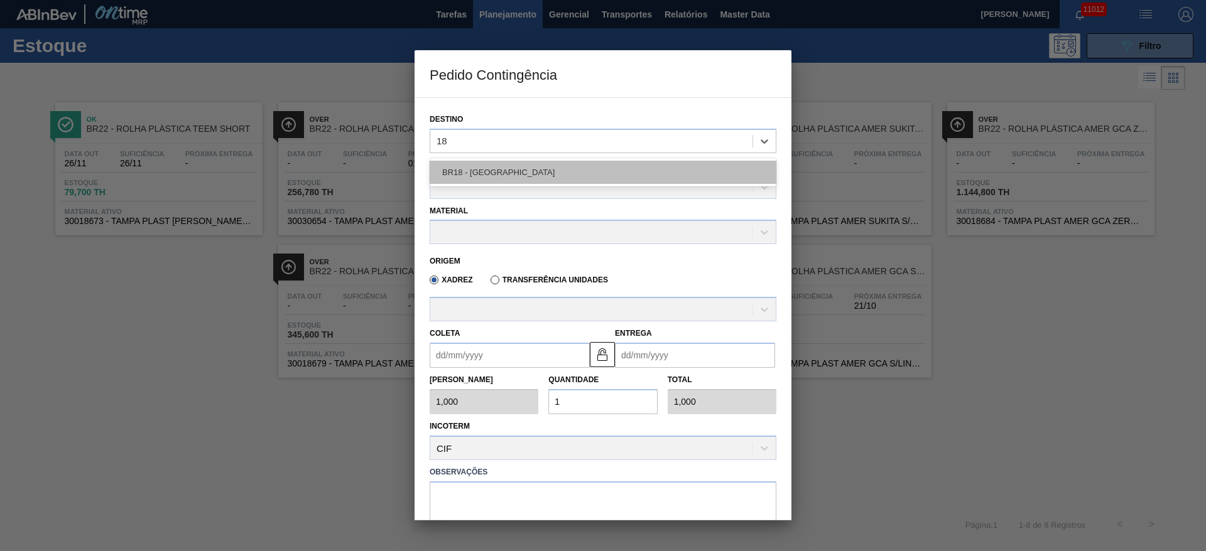
click at [509, 169] on div "BR18 - [GEOGRAPHIC_DATA]" at bounding box center [603, 172] width 347 height 23
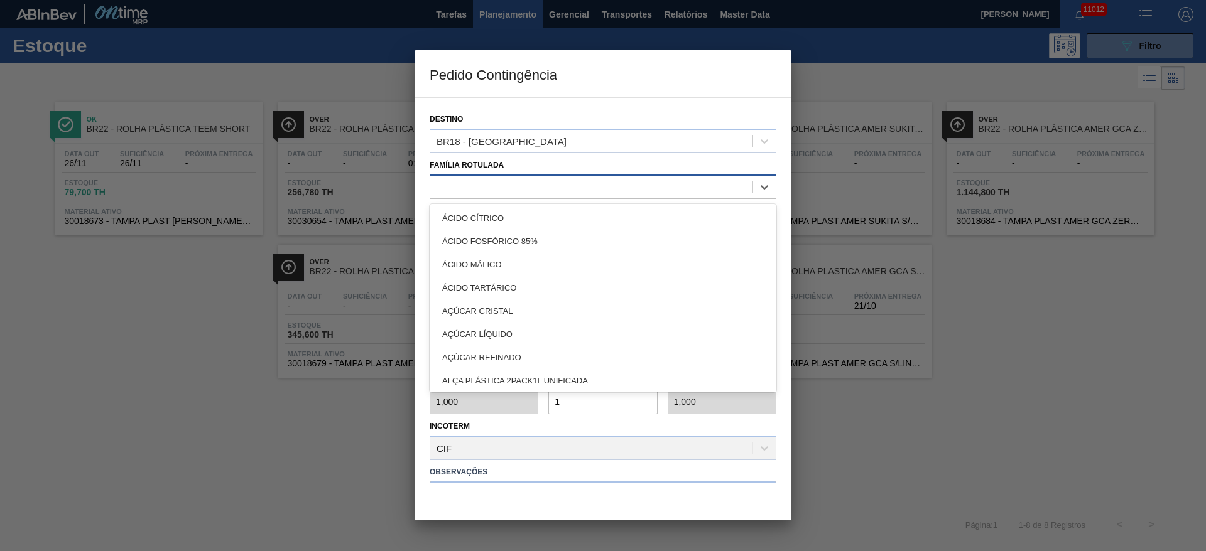
click at [512, 194] on div at bounding box center [591, 187] width 322 height 18
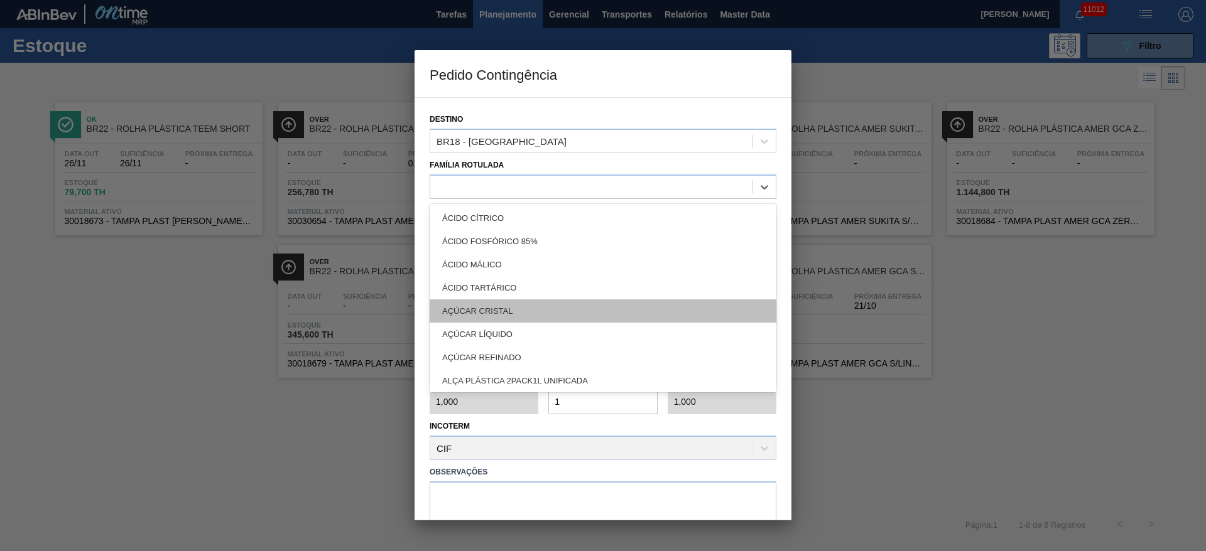
click at [527, 307] on div "AÇÚCAR CRISTAL" at bounding box center [603, 311] width 347 height 23
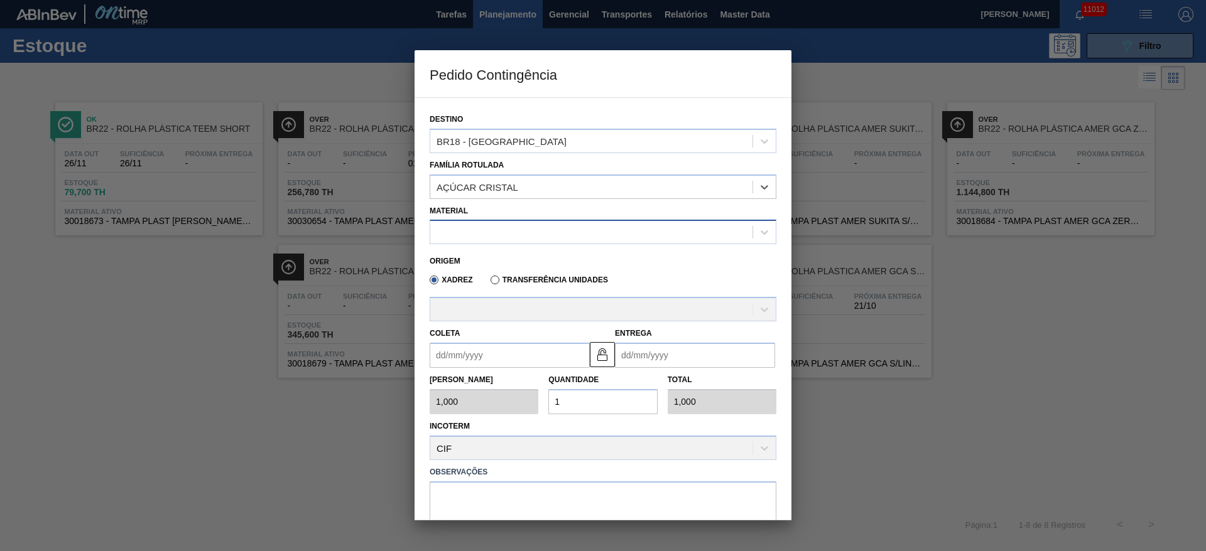
click at [510, 232] on div at bounding box center [591, 233] width 322 height 18
click at [545, 191] on div "AÇÚCAR CRISTAL" at bounding box center [591, 187] width 322 height 18
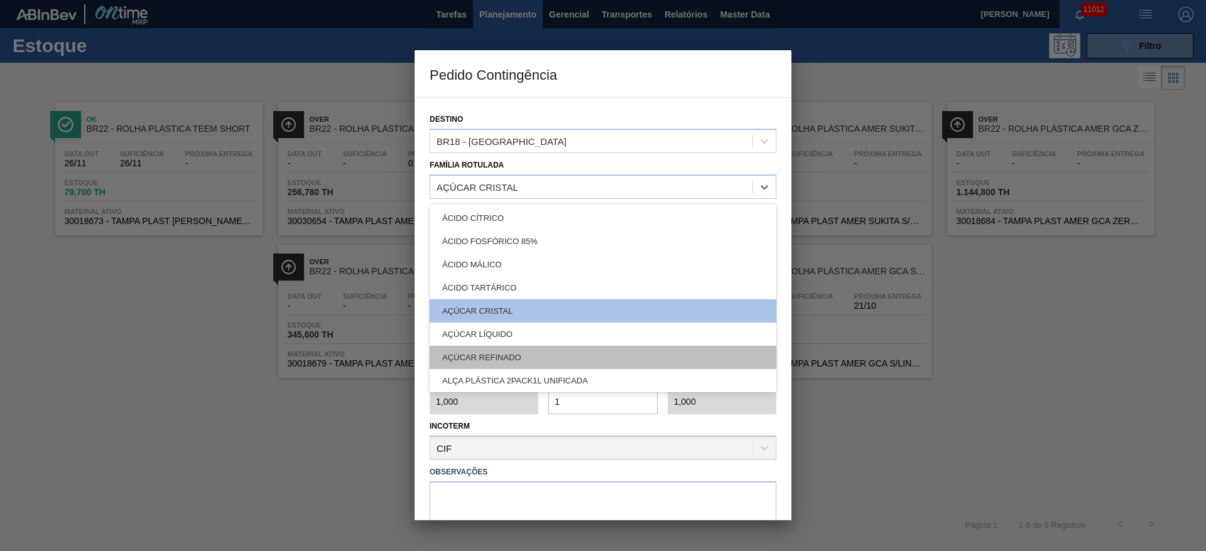
click at [528, 349] on div "AÇÚCAR REFINADO" at bounding box center [603, 357] width 347 height 23
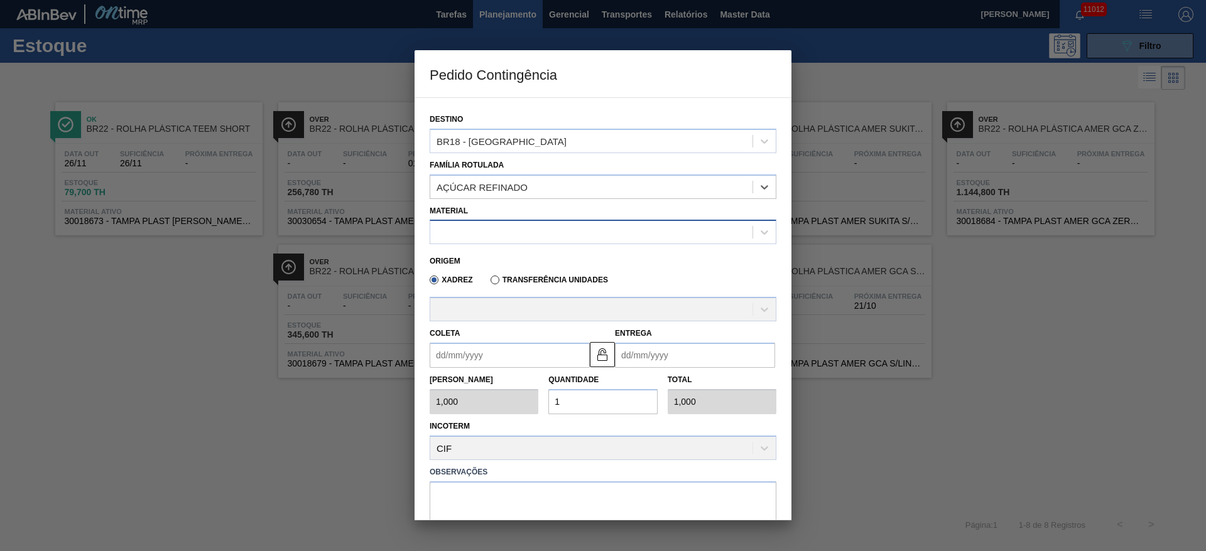
click at [519, 239] on div at bounding box center [591, 233] width 322 height 18
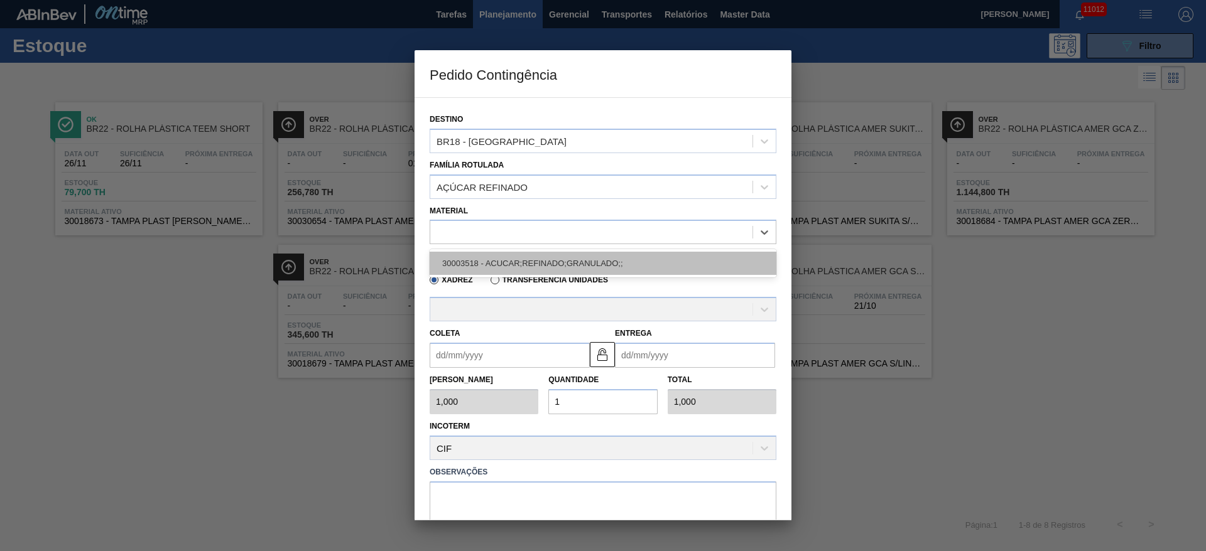
click at [519, 261] on div "30003518 - ACUCAR;REFINADO;GRANULADO;;" at bounding box center [603, 263] width 347 height 23
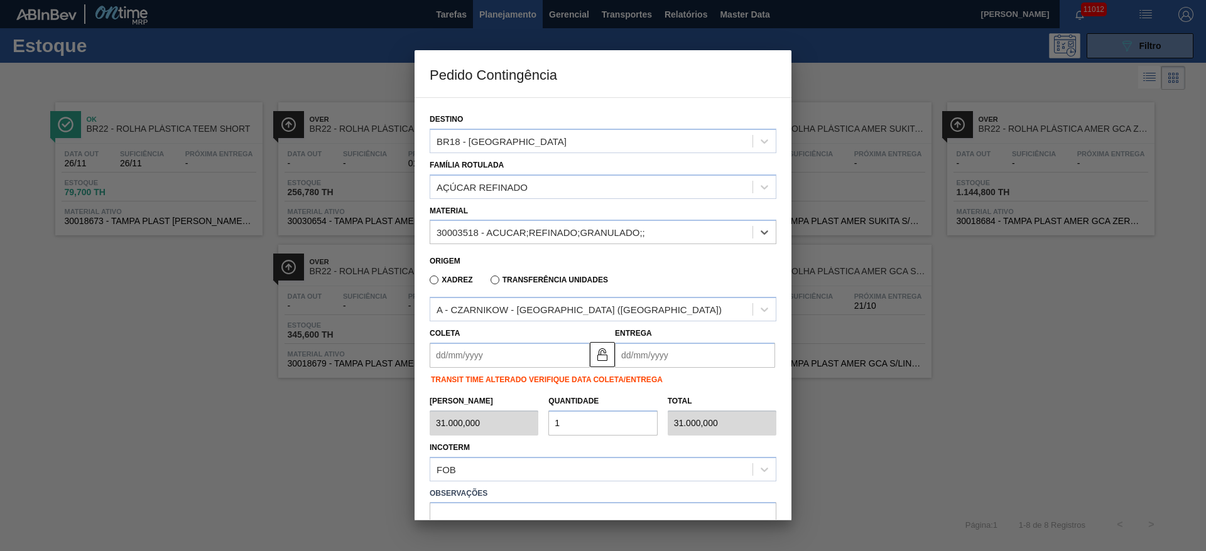
type input "31.000,000"
click at [474, 353] on input "Coleta" at bounding box center [510, 355] width 160 height 25
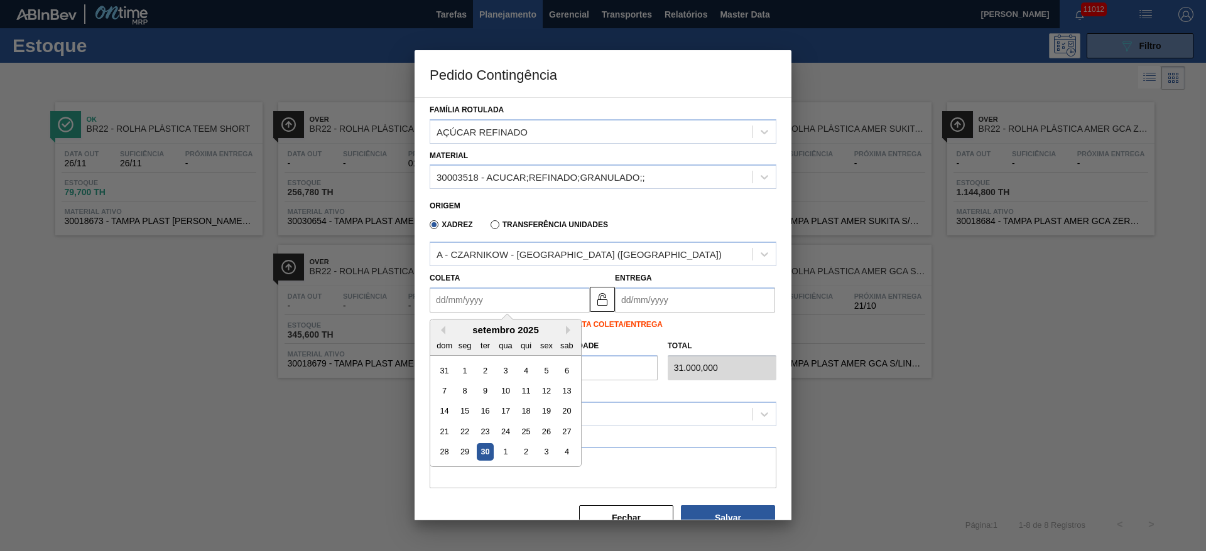
scroll to position [85, 0]
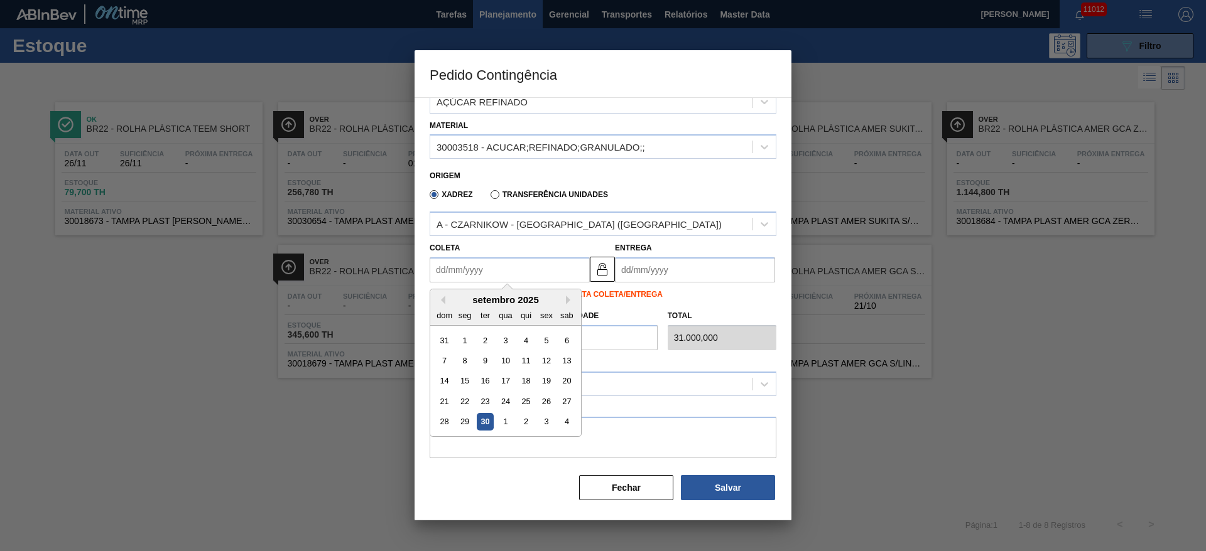
click at [456, 303] on div "setembro 2025" at bounding box center [505, 300] width 151 height 11
click at [569, 300] on button "Next Month" at bounding box center [570, 300] width 9 height 9
click at [548, 360] on div "10" at bounding box center [546, 360] width 17 height 17
type input "[DATE]"
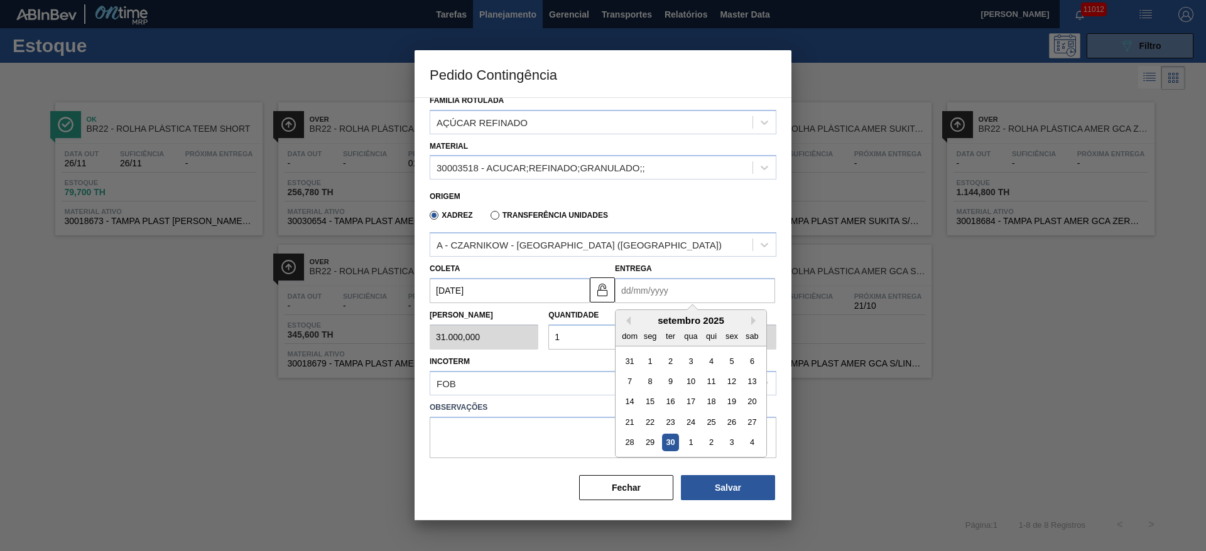
click at [639, 298] on input "Entrega" at bounding box center [695, 290] width 160 height 25
click at [641, 323] on div "setembro 2025" at bounding box center [691, 320] width 151 height 11
click at [754, 320] on button "Next Month" at bounding box center [755, 321] width 9 height 9
click at [732, 376] on div "10" at bounding box center [731, 381] width 17 height 17
type input "[DATE]"
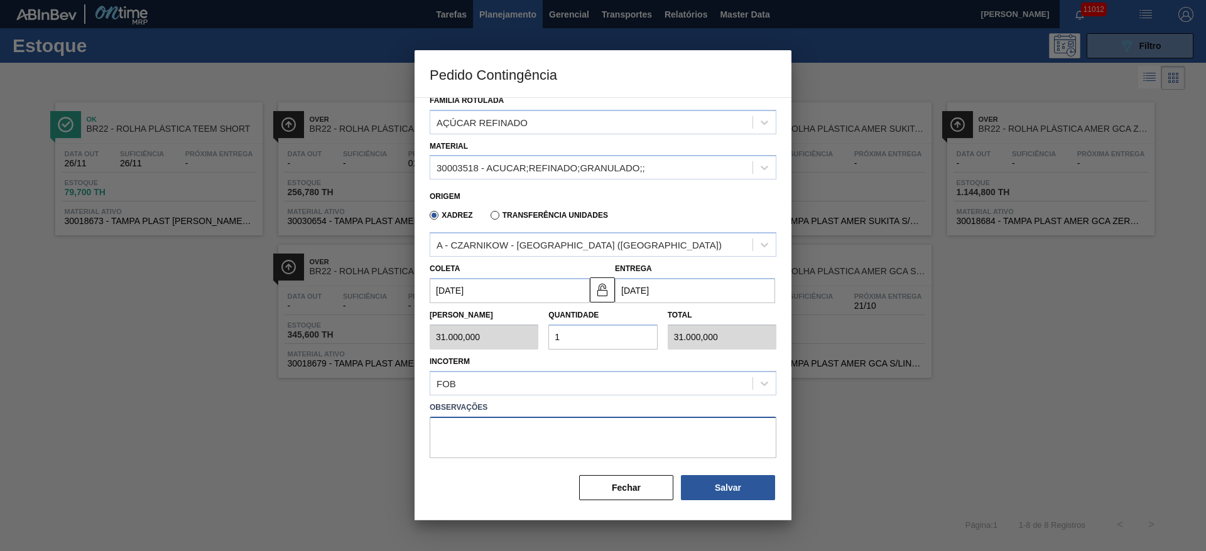
click at [622, 422] on textarea at bounding box center [603, 437] width 347 height 41
type textarea "."
click at [738, 494] on button "Salvar" at bounding box center [728, 487] width 94 height 25
type input "1,000"
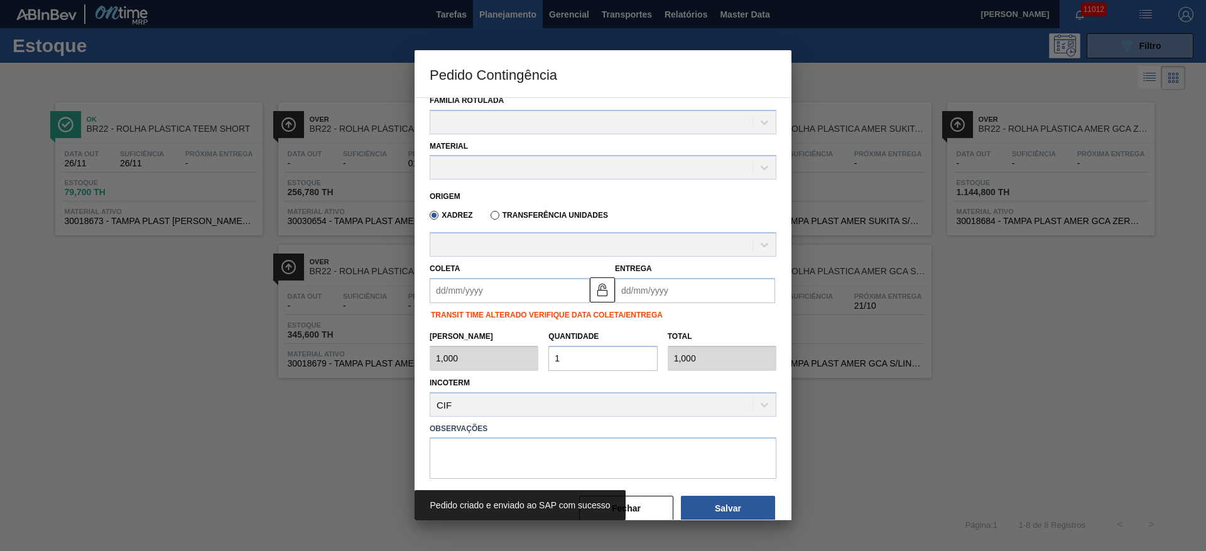
click at [644, 494] on div "Pedido criado e enviado ao SAP com sucesso" at bounding box center [603, 506] width 377 height 30
click at [646, 502] on div "Pedido criado e enviado ao SAP com sucesso" at bounding box center [603, 506] width 377 height 30
click at [646, 509] on div "Pedido criado e enviado ao SAP com sucesso" at bounding box center [603, 506] width 377 height 30
click at [627, 503] on div "Pedido criado e enviado ao SAP com sucesso" at bounding box center [603, 506] width 377 height 30
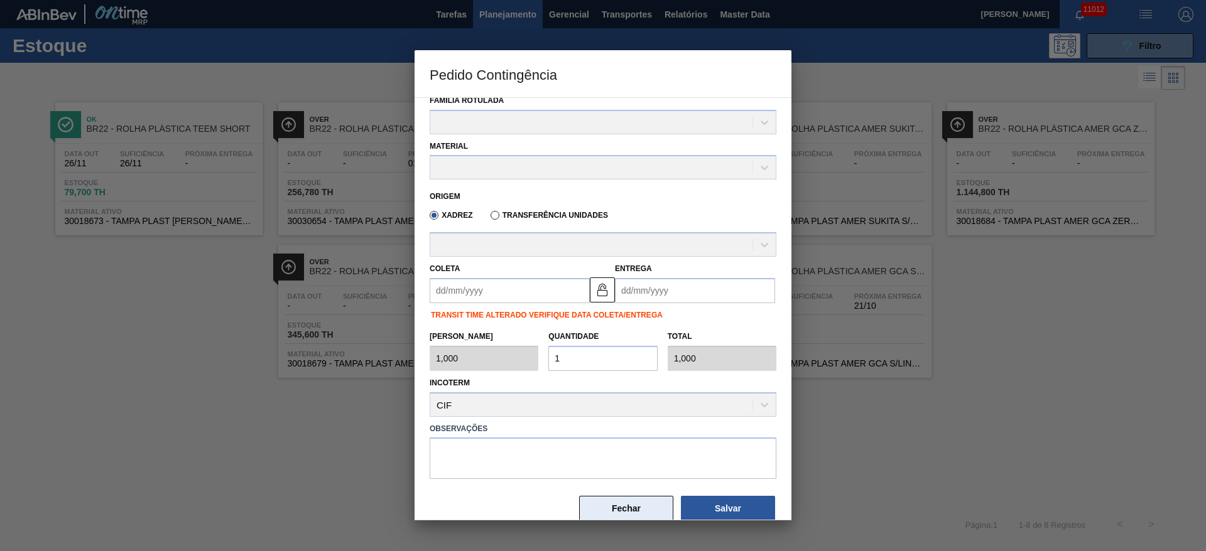
click at [638, 497] on button "Fechar" at bounding box center [626, 508] width 94 height 25
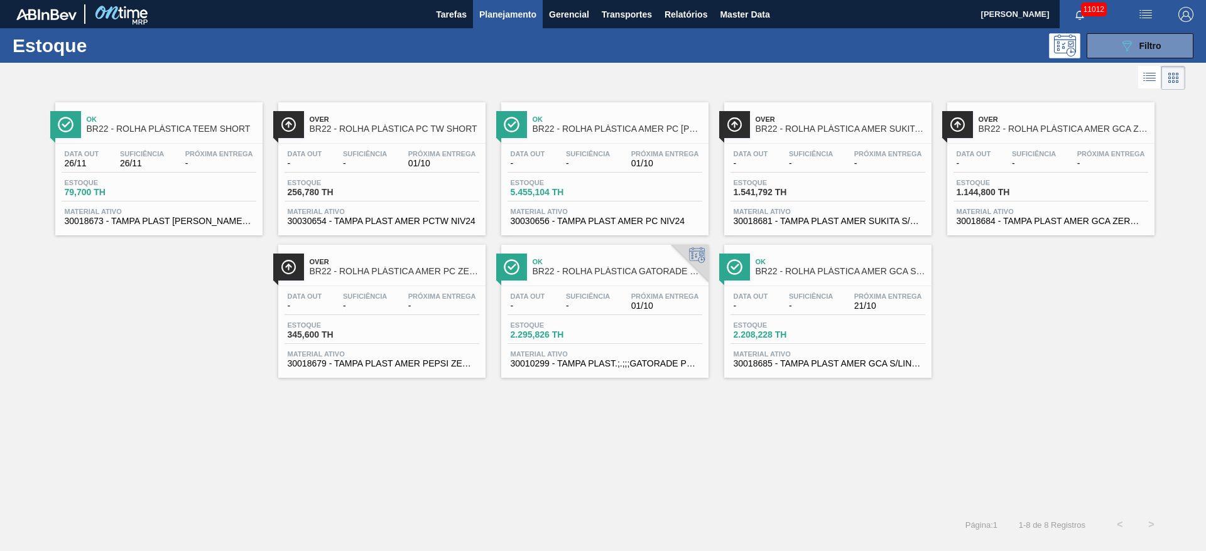
click at [1141, 6] on button "button" at bounding box center [1146, 14] width 40 height 28
click at [1116, 36] on li "Pedido Contingência" at bounding box center [1138, 44] width 115 height 23
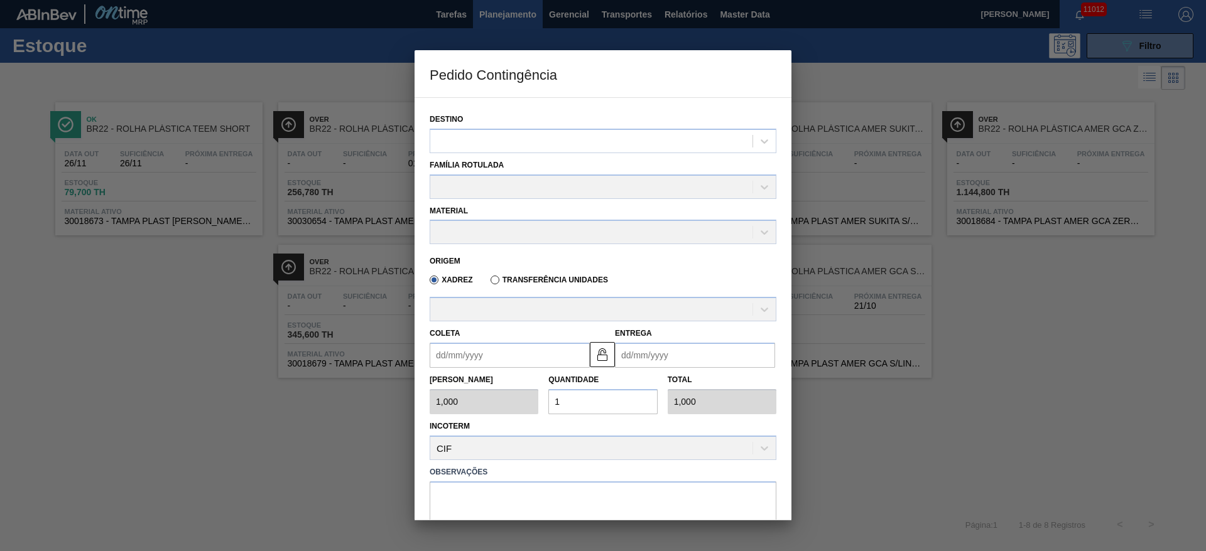
click at [533, 124] on div "Destino" at bounding box center [603, 132] width 347 height 43
click at [527, 127] on div "Destino" at bounding box center [603, 132] width 347 height 43
click at [521, 131] on div at bounding box center [603, 141] width 347 height 24
type input "13"
click at [515, 119] on div "Destino option BR13 - Piraí focused, 1 of 1. 1 result available for search term…" at bounding box center [603, 132] width 347 height 43
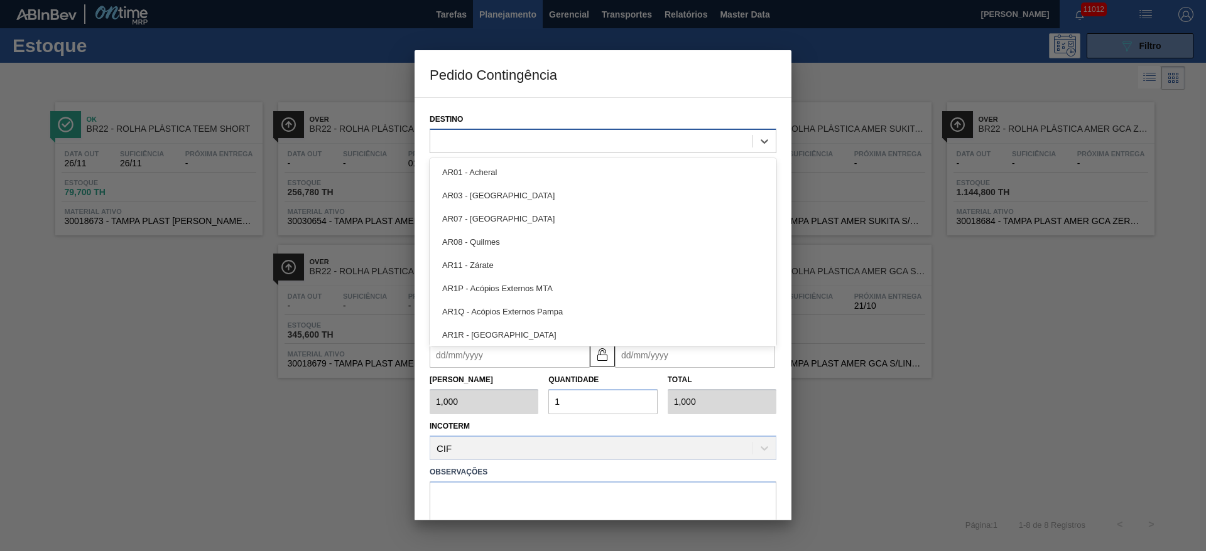
click at [496, 136] on div at bounding box center [591, 141] width 322 height 18
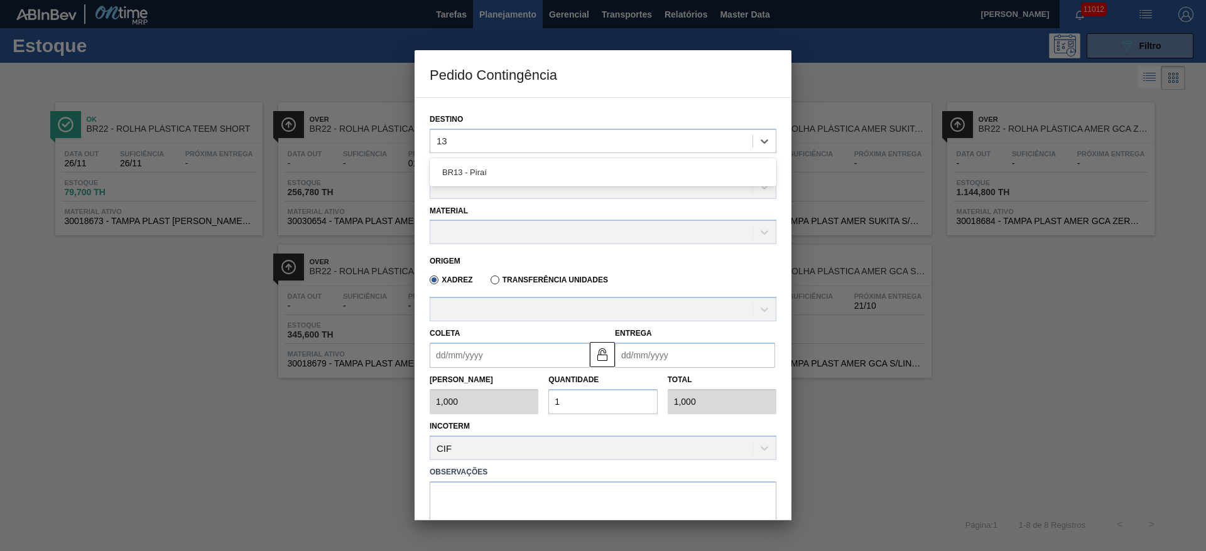
type input "13"
click at [496, 122] on div "Destino" at bounding box center [603, 132] width 347 height 43
click at [495, 151] on div at bounding box center [603, 141] width 347 height 24
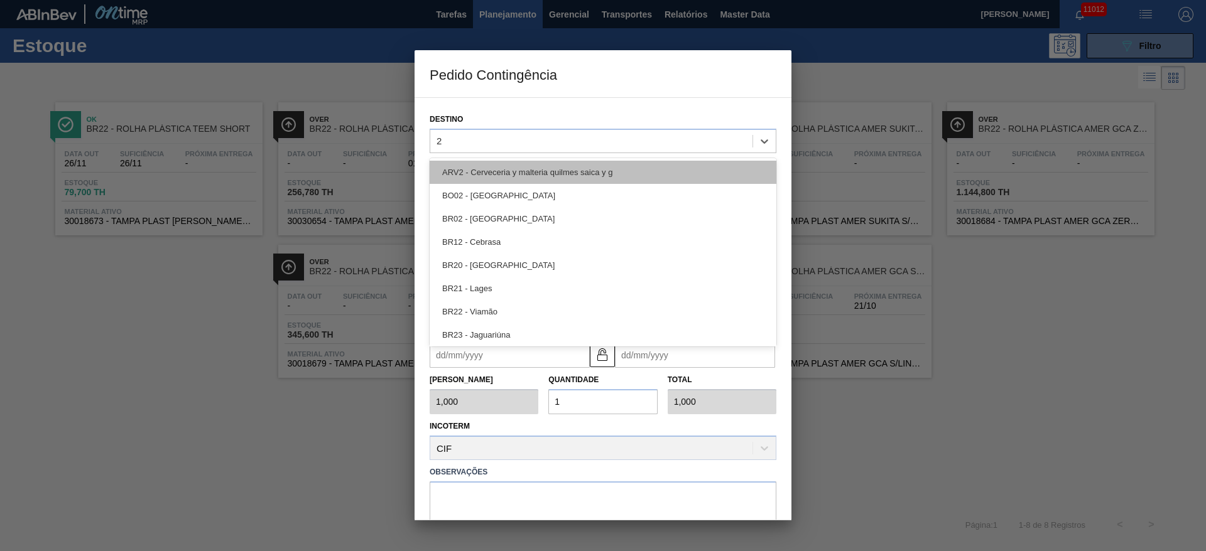
type input "22"
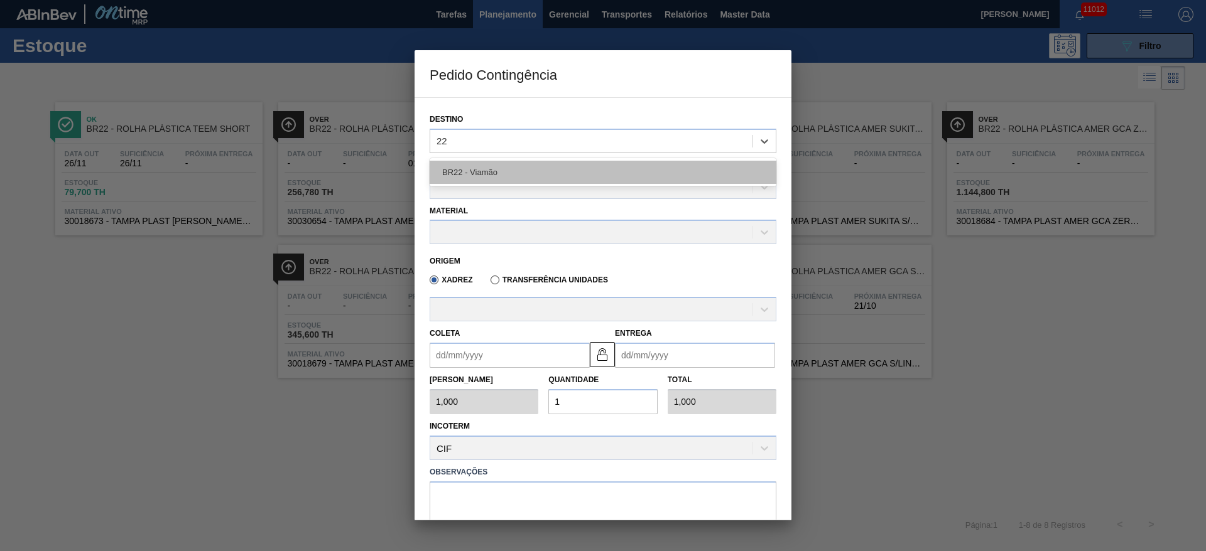
click at [495, 172] on div "BR22 - Viamão" at bounding box center [603, 172] width 347 height 23
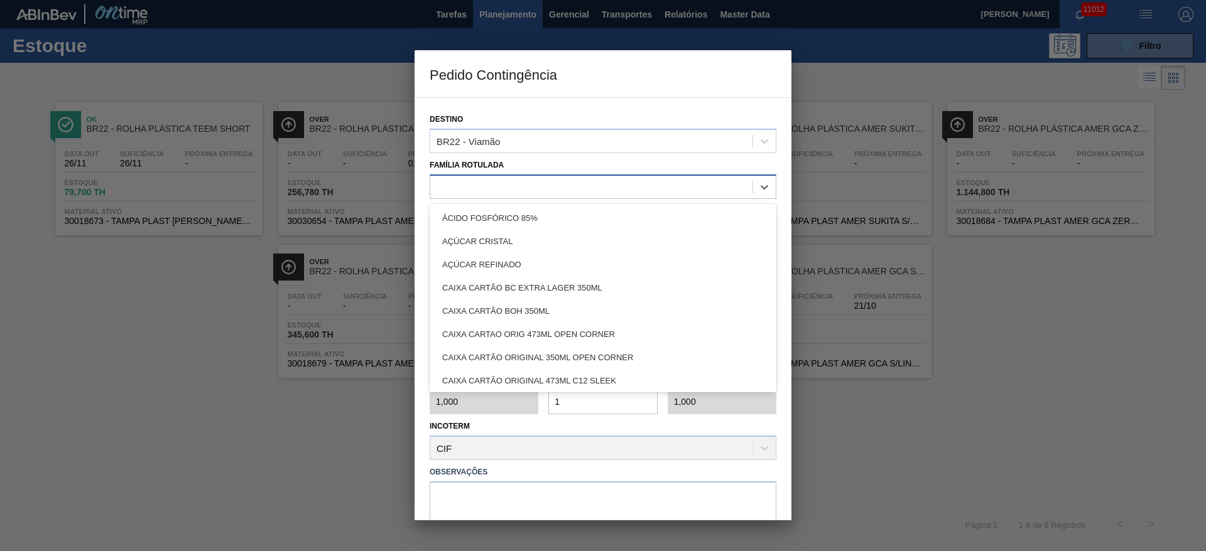
click at [484, 192] on div at bounding box center [591, 187] width 322 height 18
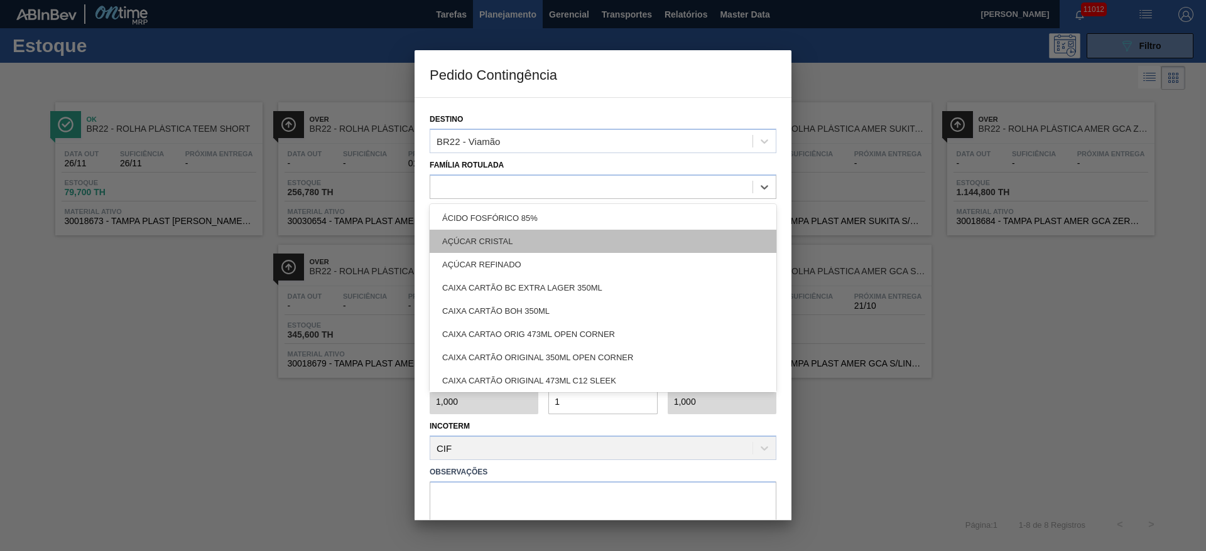
click at [494, 246] on div "AÇÚCAR CRISTAL" at bounding box center [603, 241] width 347 height 23
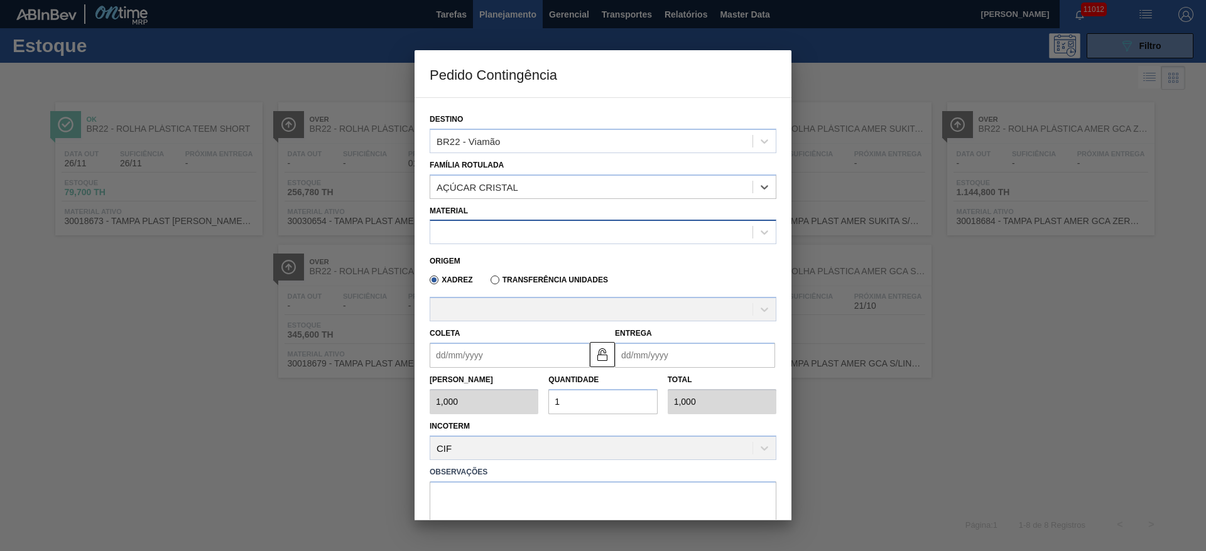
click at [486, 222] on div at bounding box center [603, 232] width 347 height 24
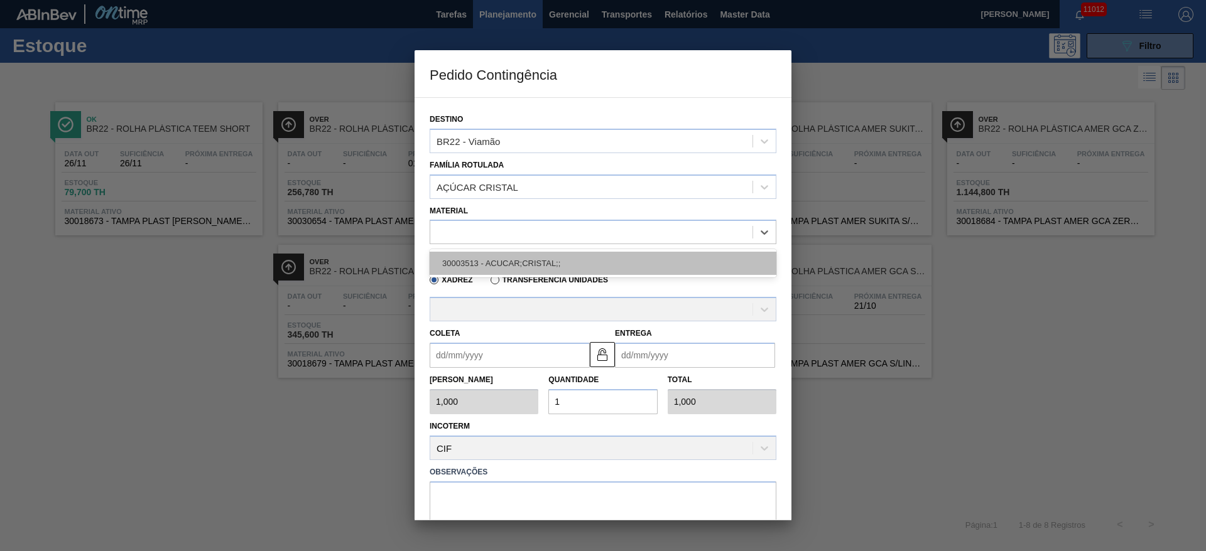
click at [492, 260] on div "30003513 - ACUCAR;CRISTAL;;" at bounding box center [603, 263] width 347 height 23
type input "31.000,000"
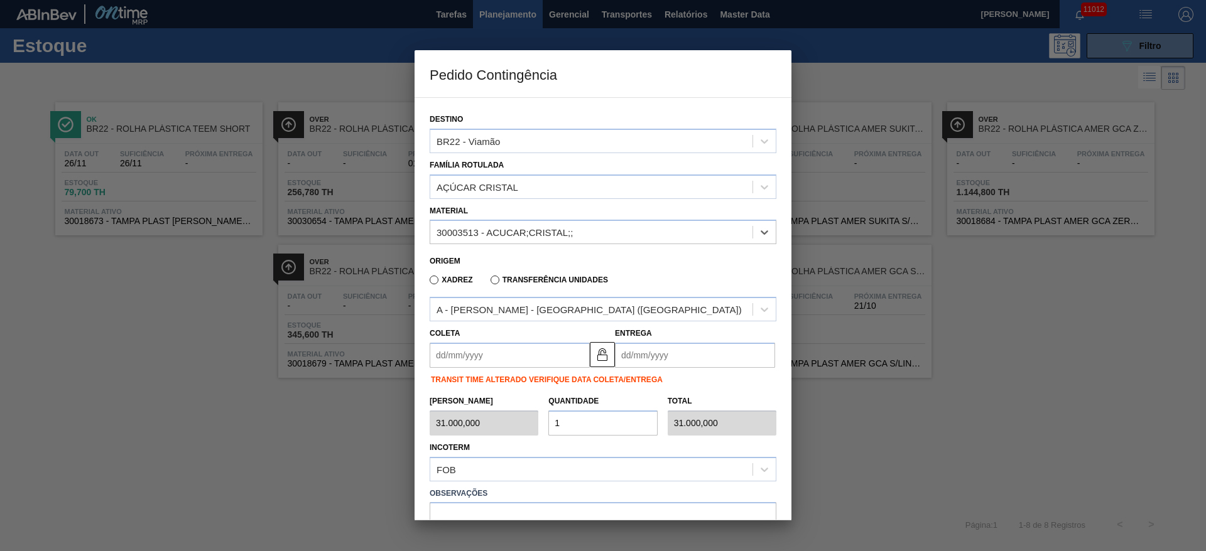
click at [469, 351] on input "Coleta" at bounding box center [510, 355] width 160 height 25
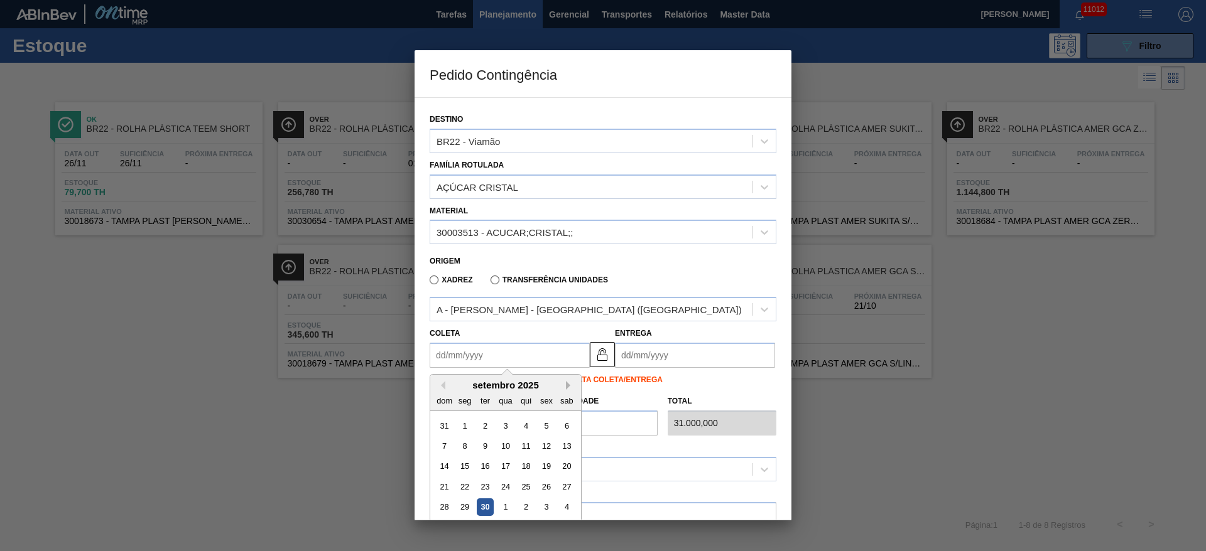
click at [573, 382] on button "Next Month" at bounding box center [570, 385] width 9 height 9
click at [529, 444] on div "9" at bounding box center [526, 446] width 17 height 17
type input "[DATE]"
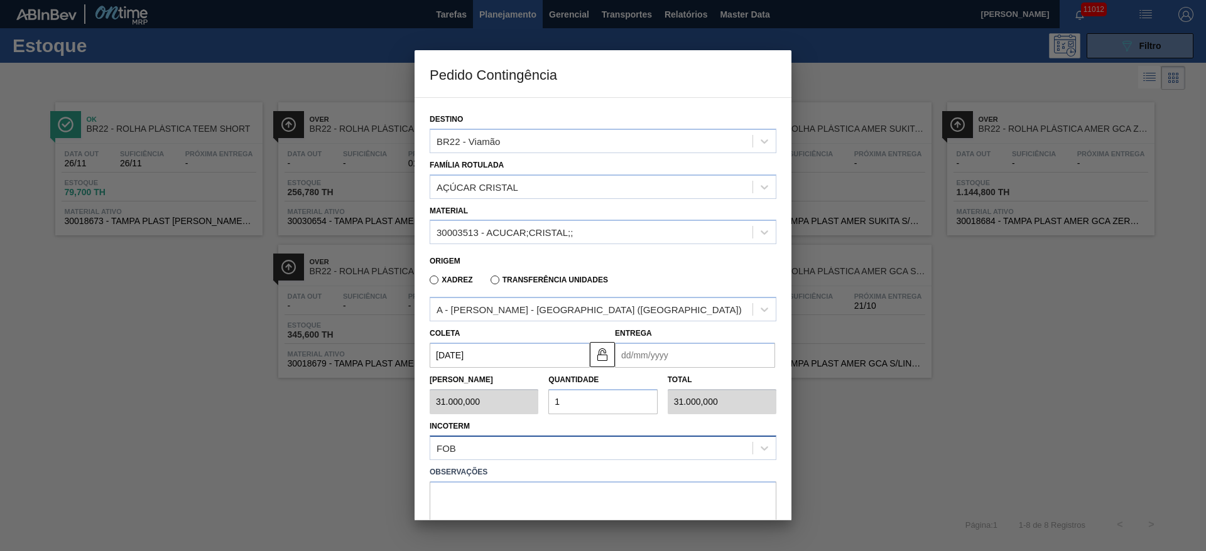
click at [590, 443] on div "FOB" at bounding box center [591, 448] width 322 height 18
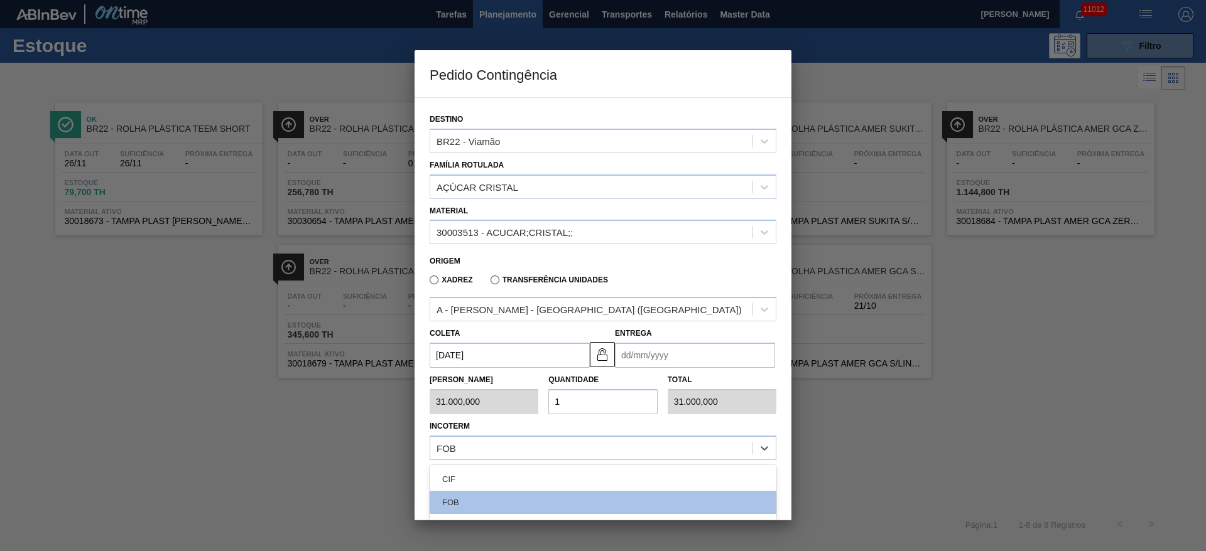
click at [723, 273] on div "Xadrez Transferência Unidades" at bounding box center [598, 278] width 336 height 24
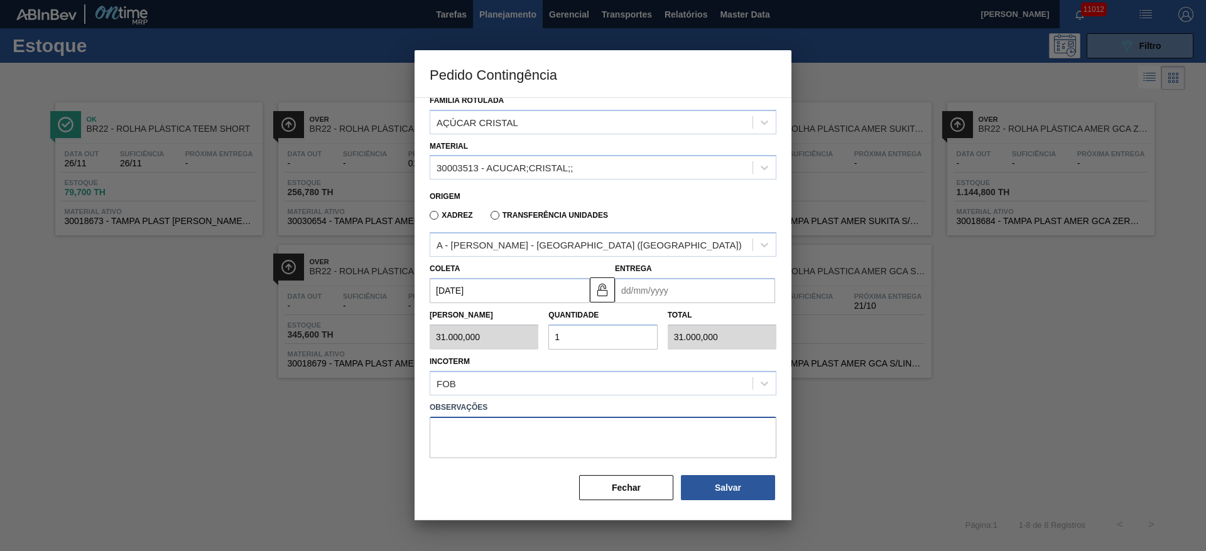
click at [604, 423] on textarea at bounding box center [603, 437] width 347 height 41
type textarea "."
click at [717, 494] on button "Salvar" at bounding box center [728, 487] width 94 height 25
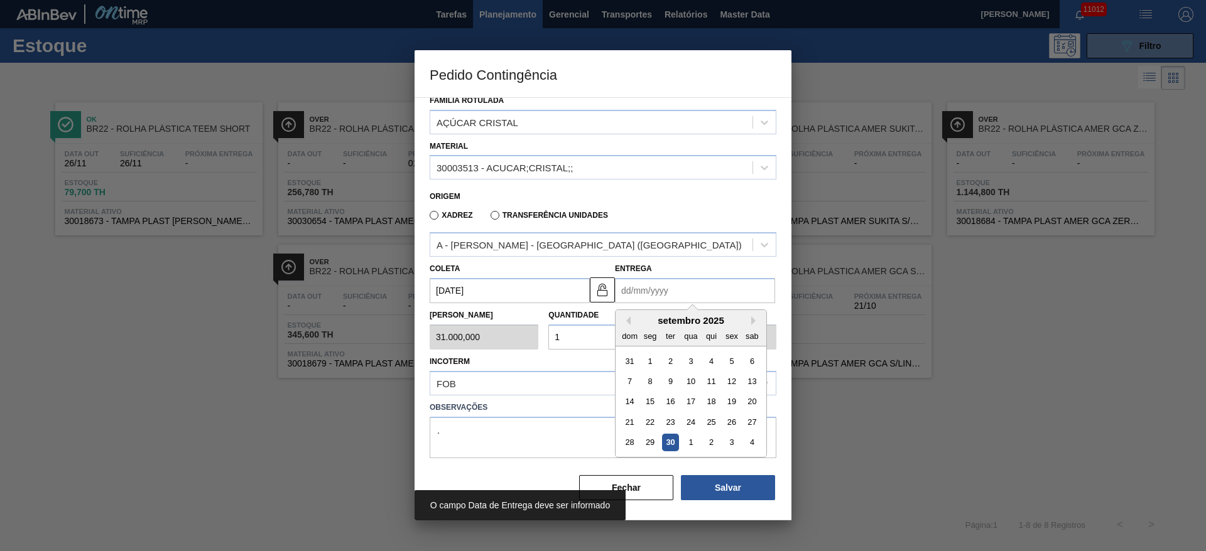
click at [650, 292] on input "Entrega" at bounding box center [695, 290] width 160 height 25
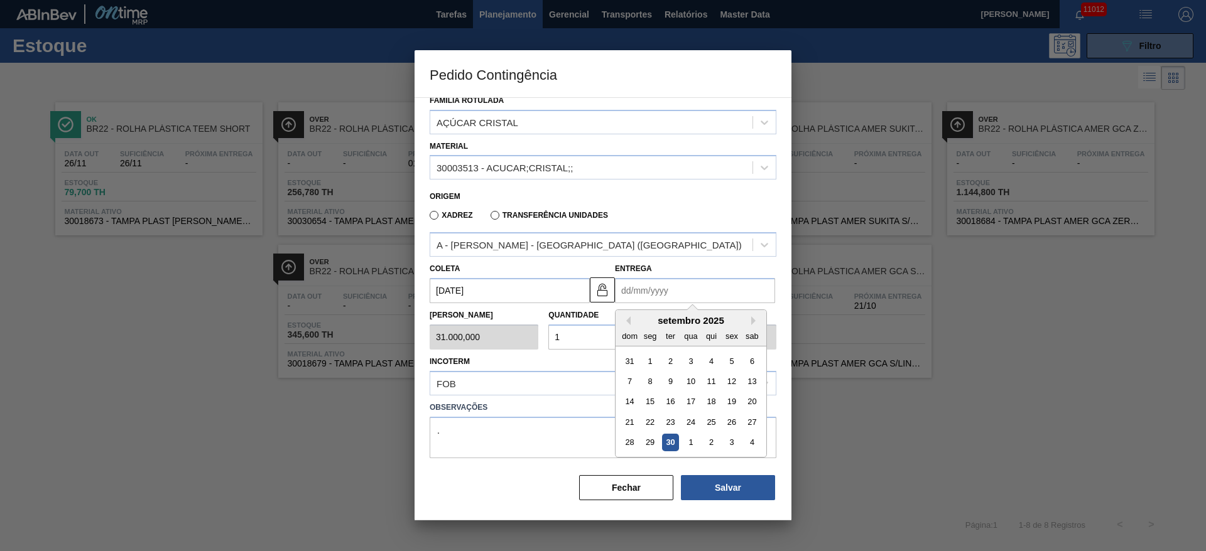
click at [666, 313] on div "setembro 2025 dom seg ter qua qui sex sab" at bounding box center [691, 328] width 151 height 36
click at [756, 323] on button "Next Month" at bounding box center [755, 321] width 9 height 9
click at [715, 383] on div "9" at bounding box center [711, 381] width 17 height 17
type input "[DATE]"
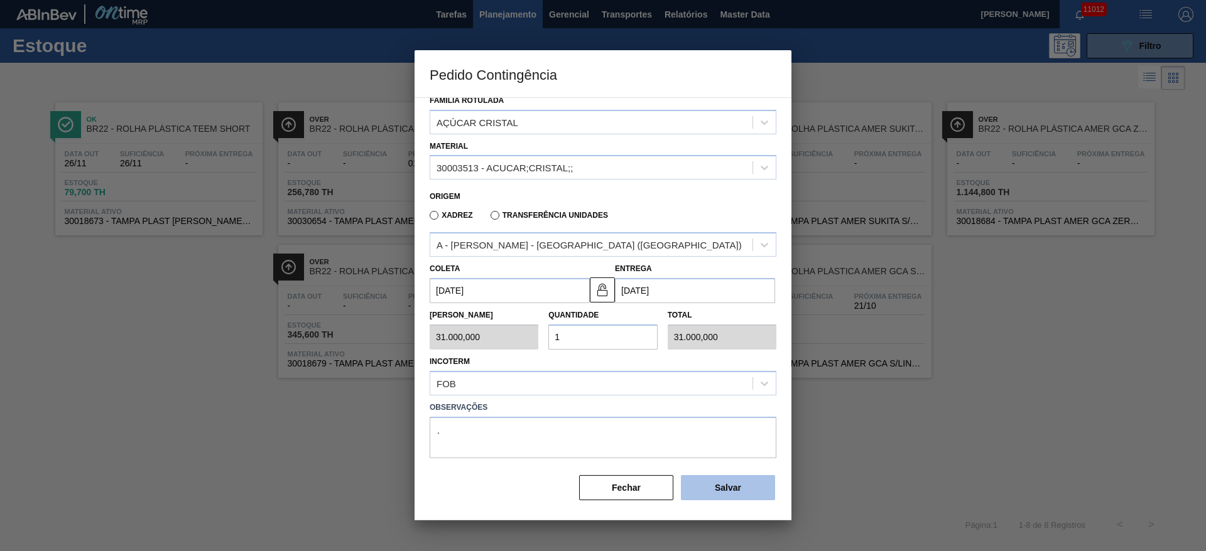
click at [722, 481] on button "Salvar" at bounding box center [728, 487] width 94 height 25
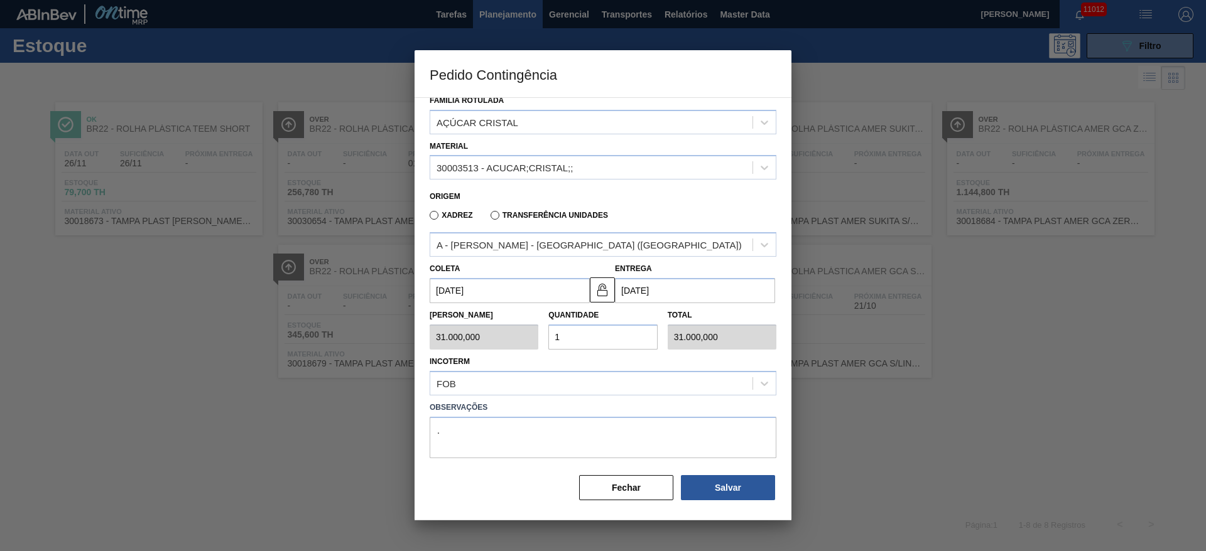
type input "1,000"
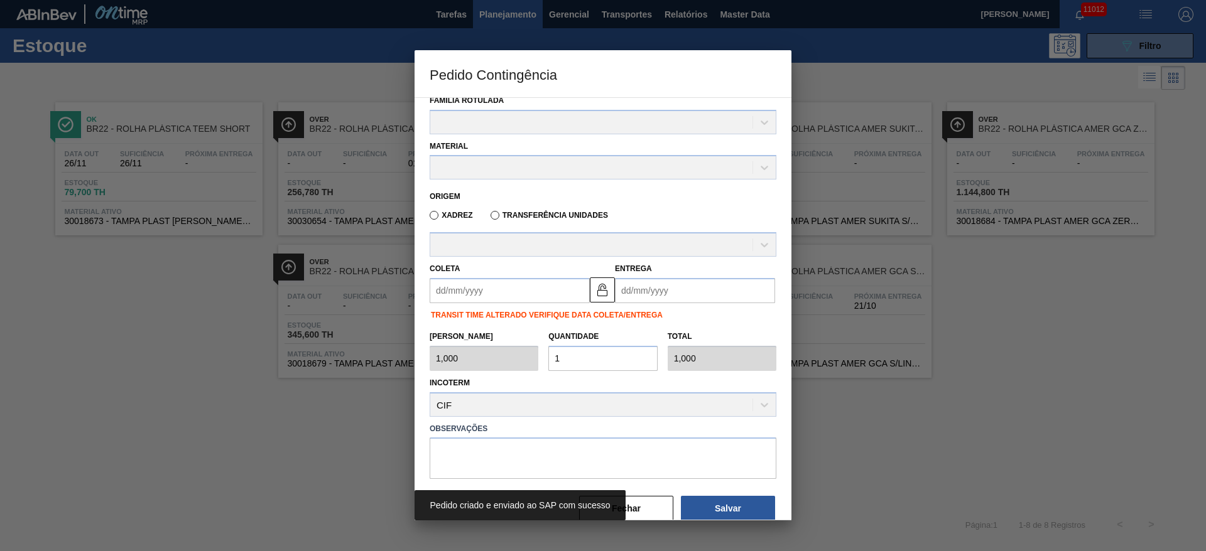
click at [1108, 49] on div at bounding box center [603, 275] width 1206 height 551
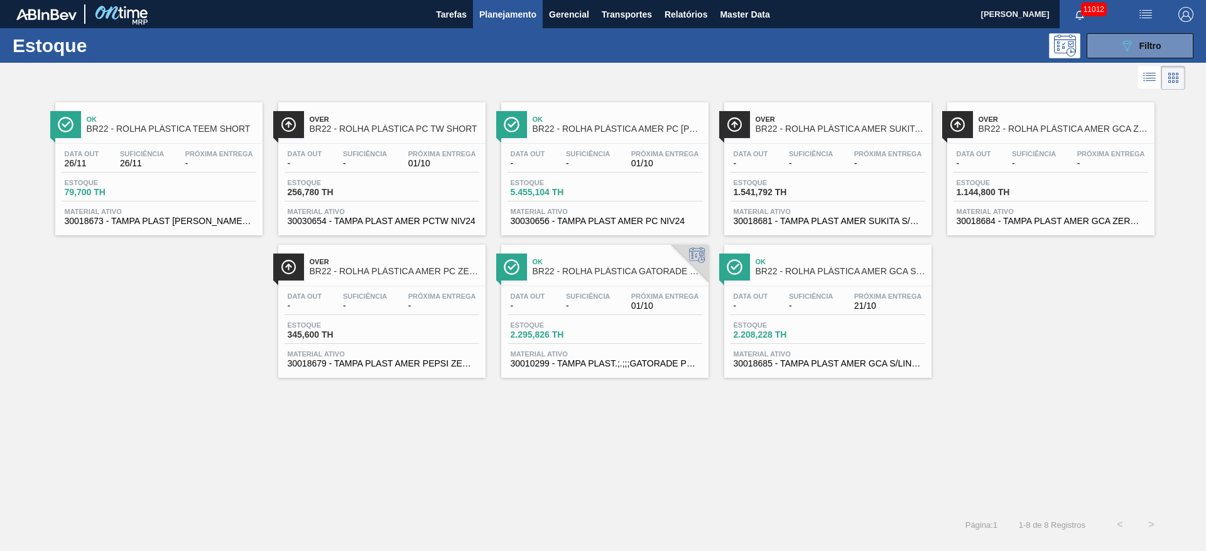
click at [1099, 59] on div "Estoque 089F7B8B-B2A5-4AFE-B5C0-19BA573D28AC Filtro" at bounding box center [603, 45] width 1206 height 35
click at [1102, 57] on button "089F7B8B-B2A5-4AFE-B5C0-19BA573D28AC Filtro" at bounding box center [1140, 45] width 107 height 25
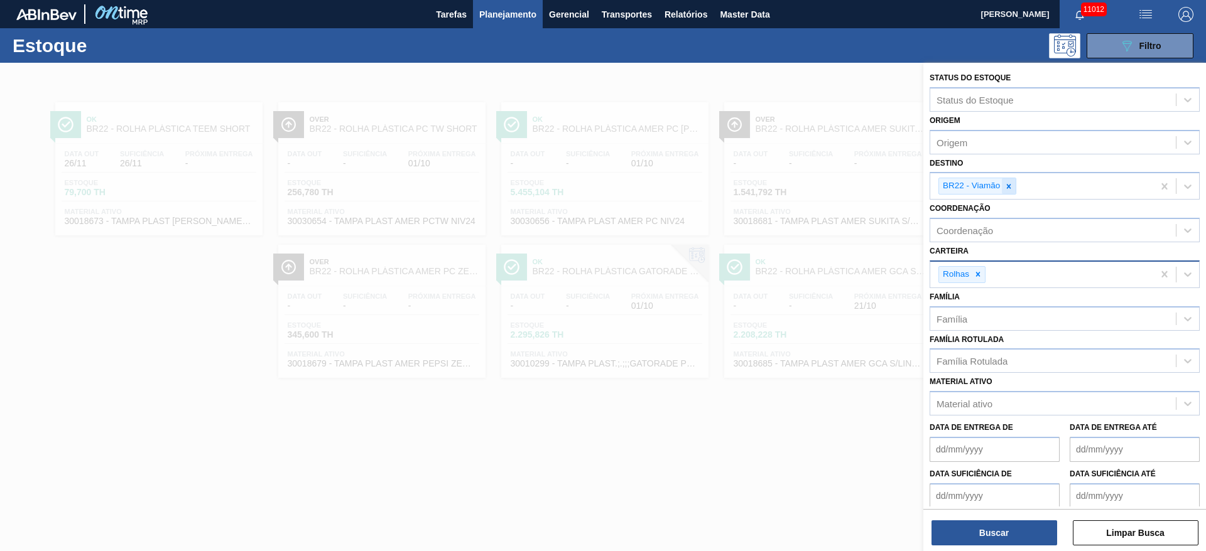
click at [1006, 187] on icon at bounding box center [1008, 186] width 9 height 9
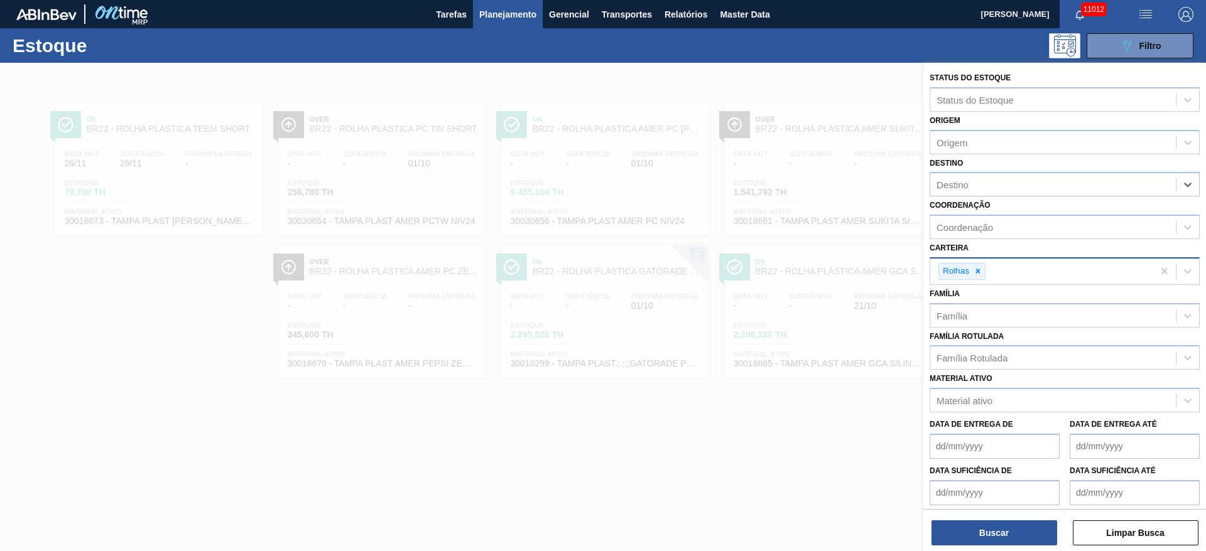
type input "22"
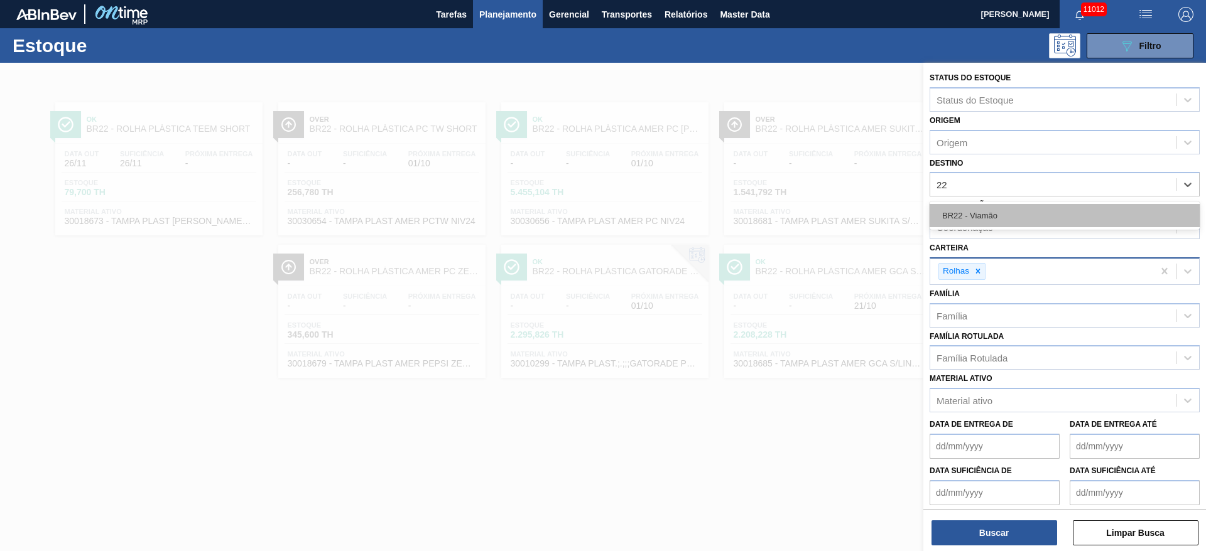
click at [991, 217] on div "BR22 - Viamão" at bounding box center [1065, 215] width 270 height 23
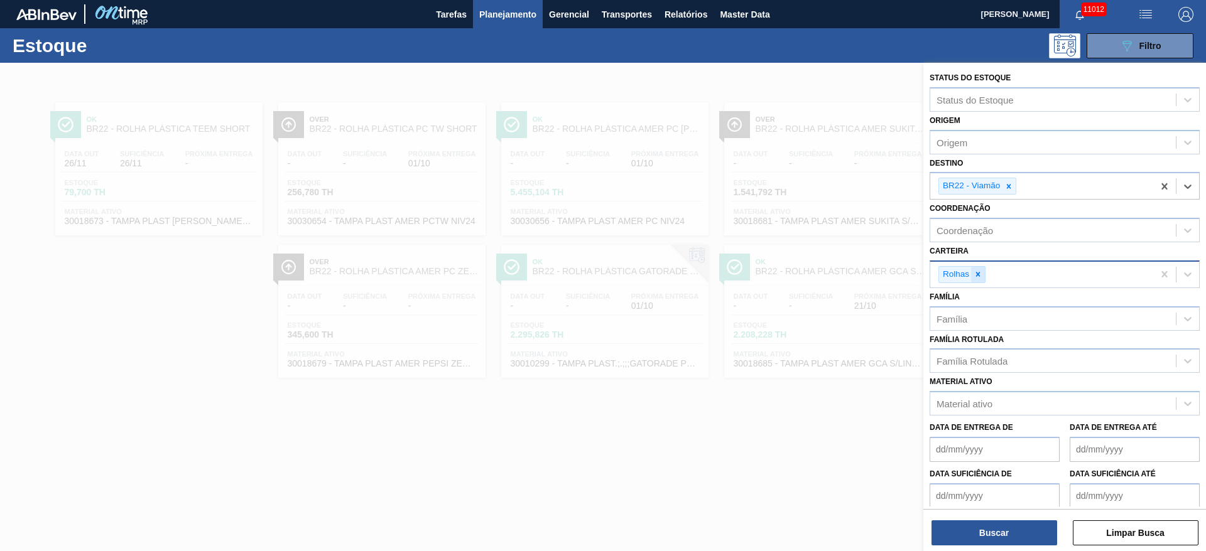
click at [978, 280] on div at bounding box center [978, 275] width 14 height 16
drag, startPoint x: 978, startPoint y: 280, endPoint x: 972, endPoint y: 278, distance: 6.8
click at [978, 279] on div "Carteira" at bounding box center [1053, 273] width 246 height 18
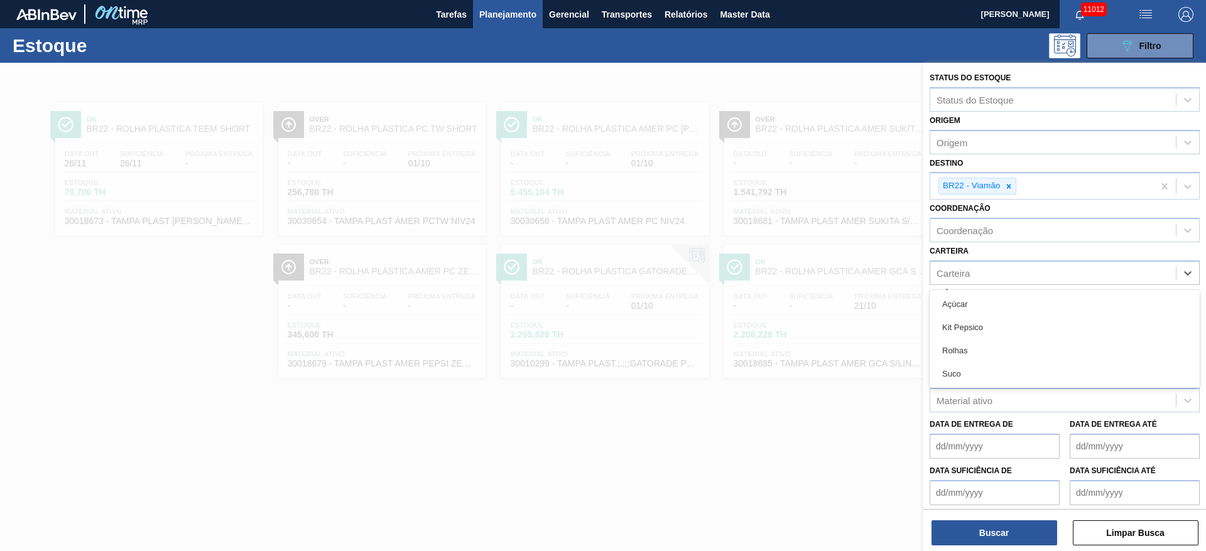
drag, startPoint x: 967, startPoint y: 302, endPoint x: 972, endPoint y: 442, distance: 139.5
click at [964, 305] on div "Açúcar" at bounding box center [1065, 304] width 270 height 23
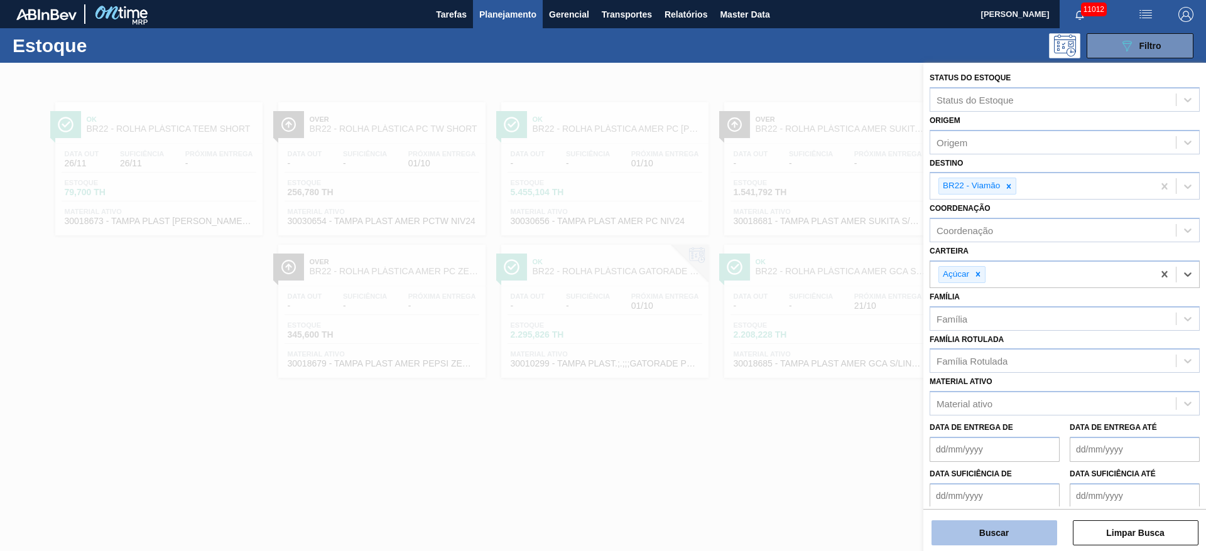
click at [999, 530] on button "Buscar" at bounding box center [994, 533] width 126 height 25
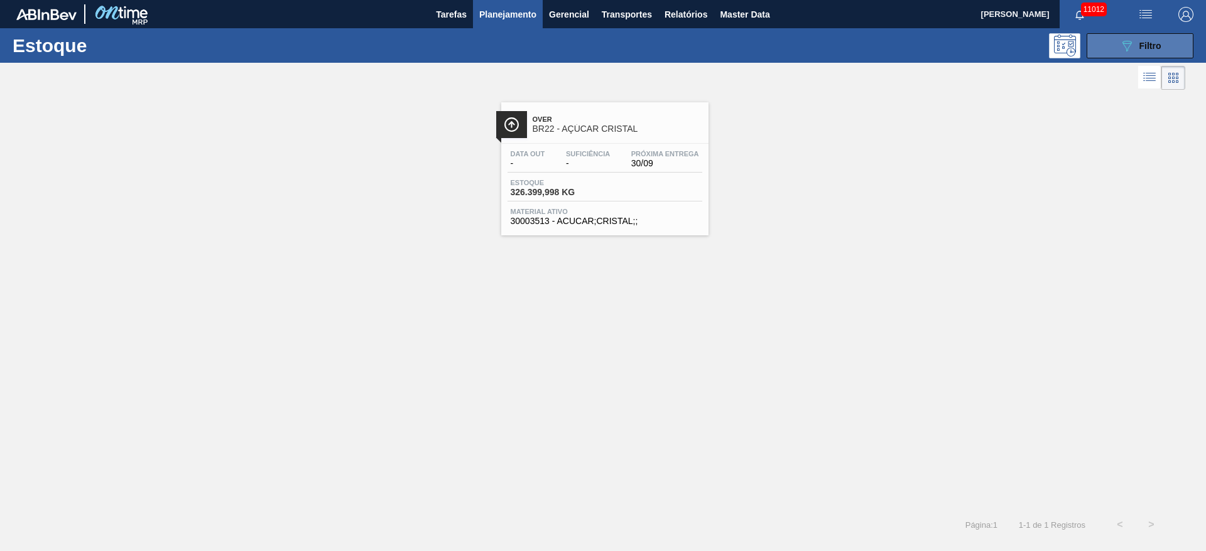
click at [1117, 48] on button "089F7B8B-B2A5-4AFE-B5C0-19BA573D28AC Filtro" at bounding box center [1140, 45] width 107 height 25
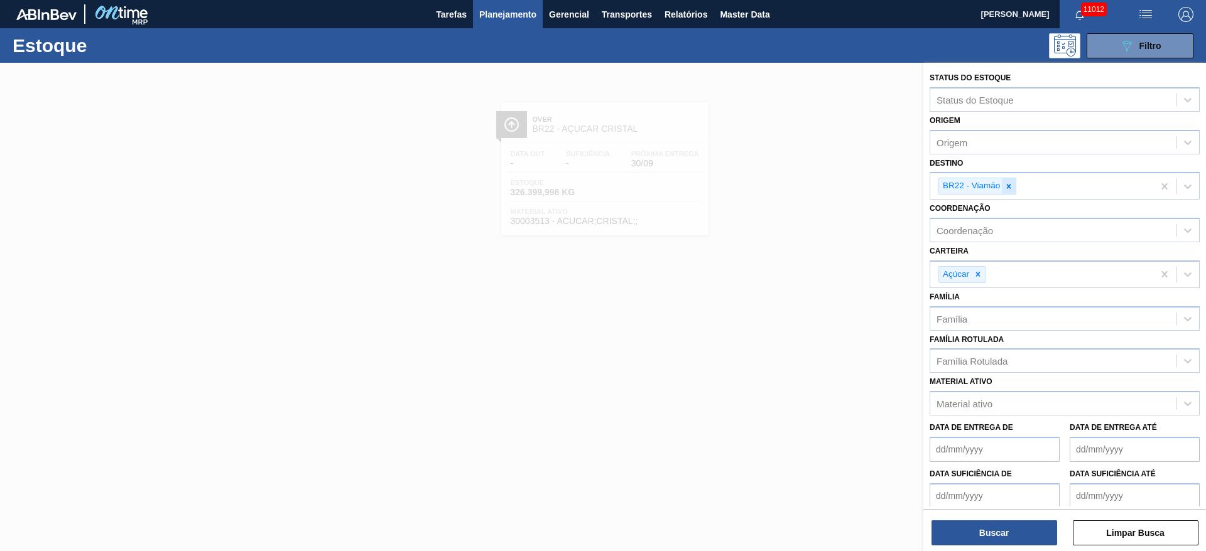
click at [1013, 178] on div at bounding box center [1009, 186] width 14 height 16
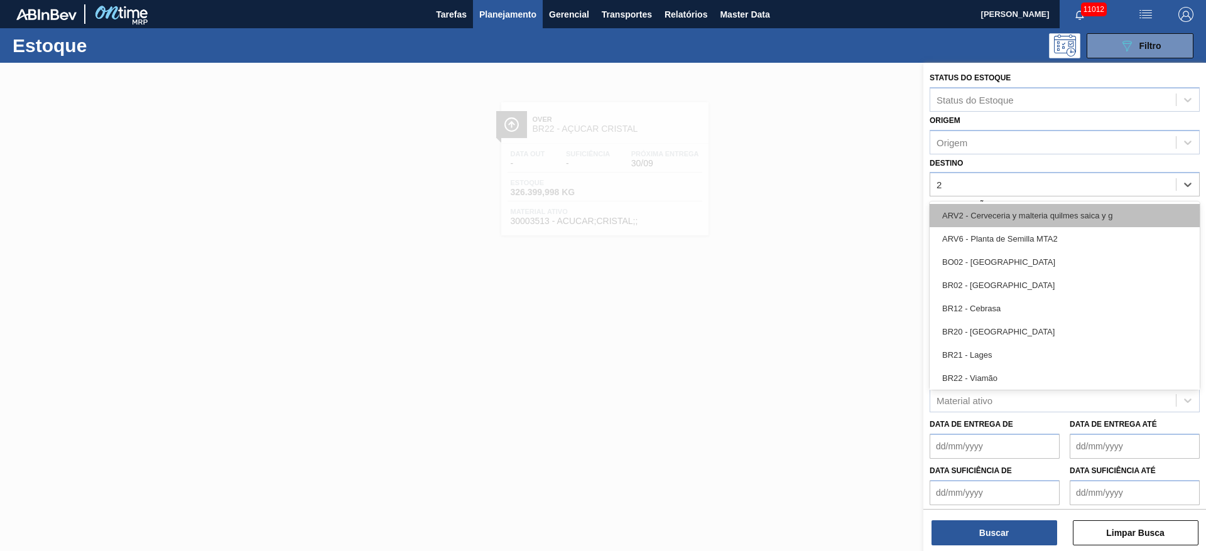
type input "27"
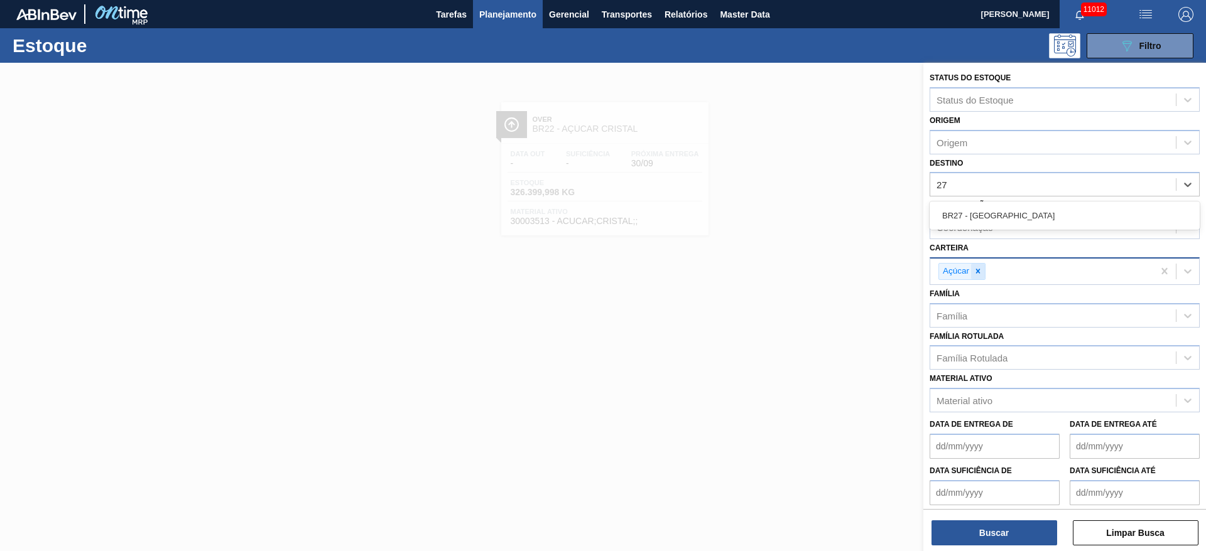
drag, startPoint x: 1011, startPoint y: 224, endPoint x: 979, endPoint y: 271, distance: 56.5
click at [1009, 223] on div "BR27 - [GEOGRAPHIC_DATA]" at bounding box center [1065, 215] width 270 height 23
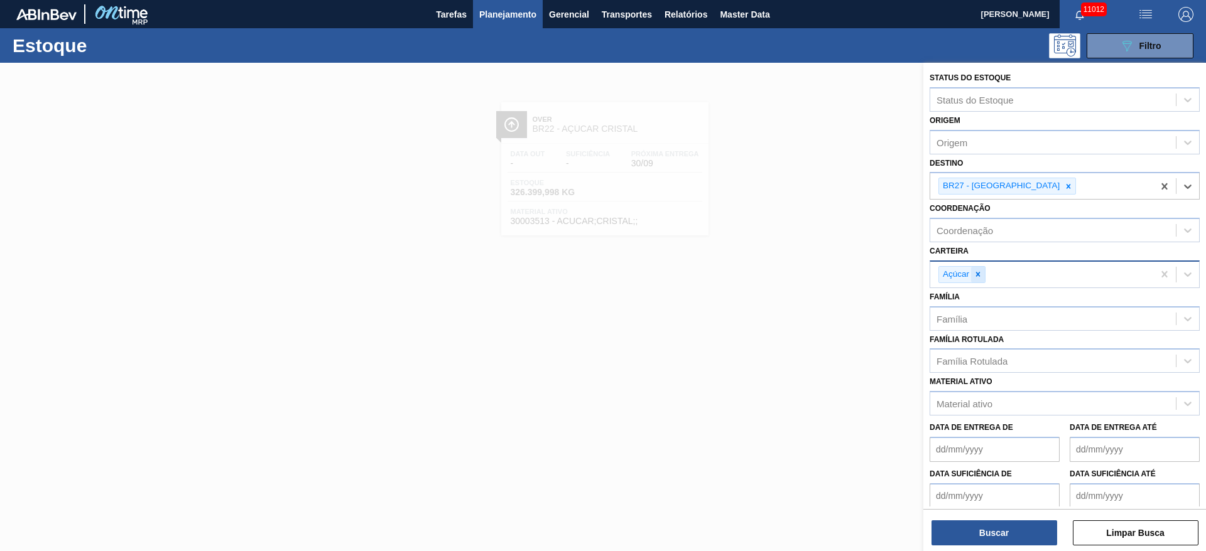
click at [977, 274] on icon at bounding box center [978, 275] width 4 height 4
click at [977, 274] on div "Açúcar" at bounding box center [1041, 275] width 223 height 26
drag, startPoint x: 979, startPoint y: 322, endPoint x: 979, endPoint y: 438, distance: 116.8
click at [979, 322] on div "Kit Pepsico" at bounding box center [1065, 327] width 270 height 23
click at [1005, 532] on button "Buscar" at bounding box center [994, 533] width 126 height 25
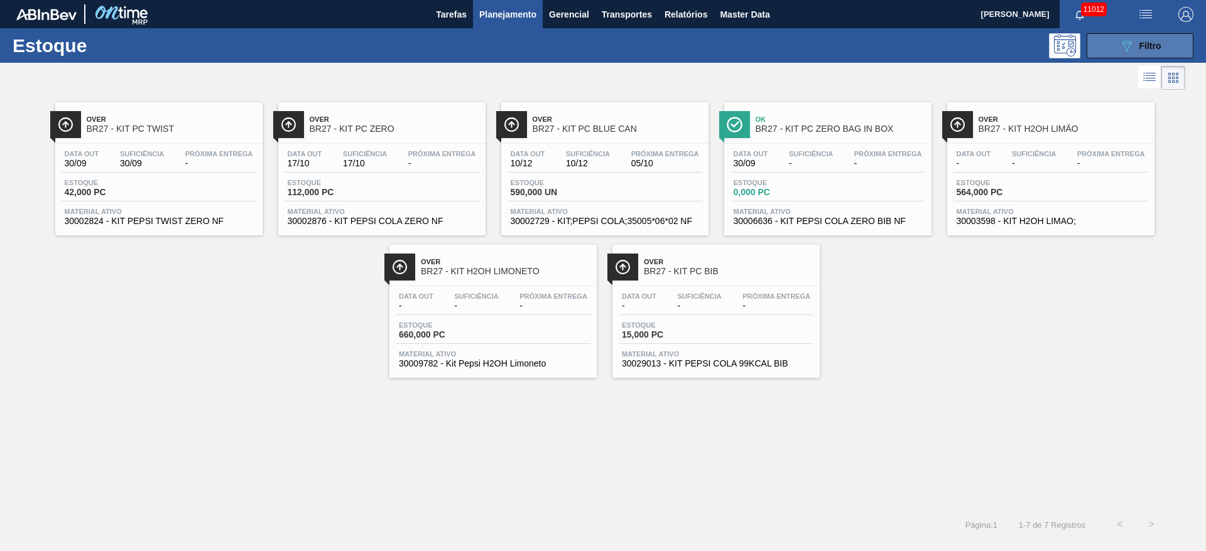
click at [1153, 33] on button "089F7B8B-B2A5-4AFE-B5C0-19BA573D28AC Filtro" at bounding box center [1140, 45] width 107 height 25
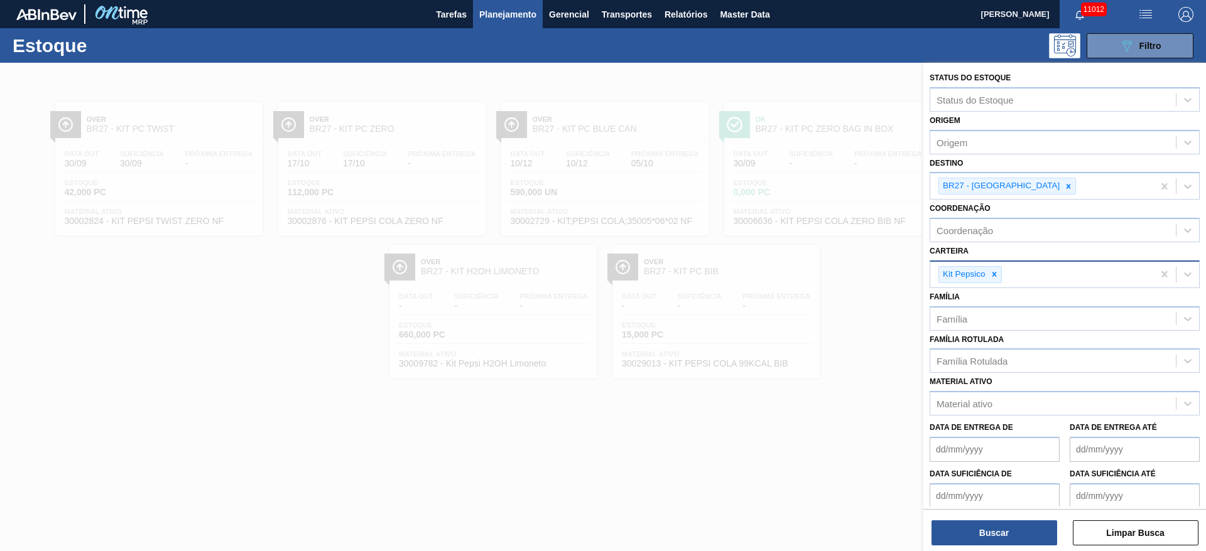
click at [1062, 188] on div at bounding box center [1069, 186] width 14 height 16
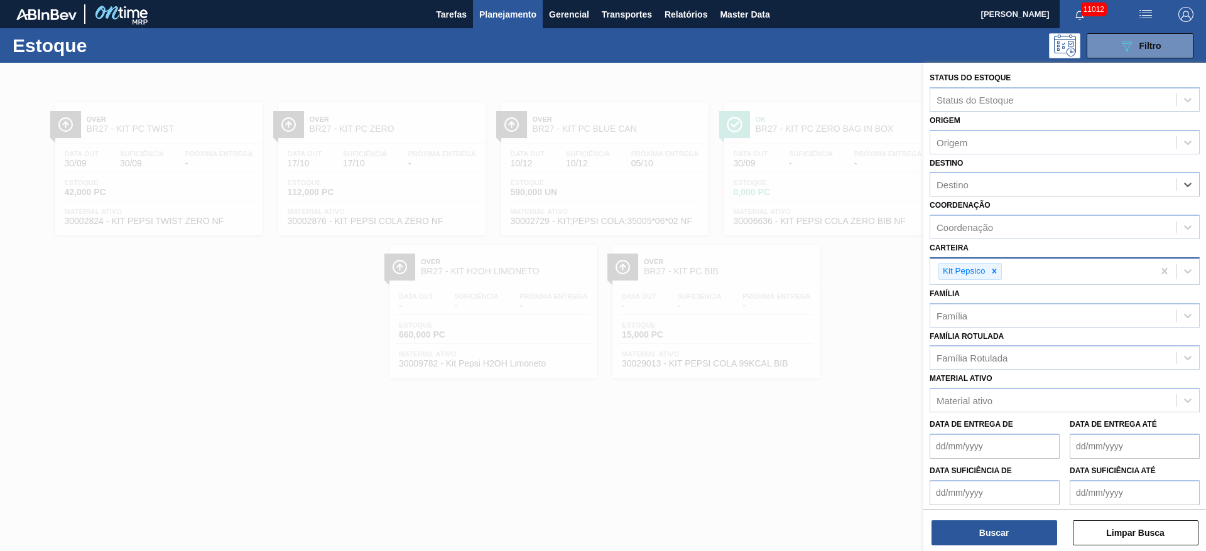
type input "8"
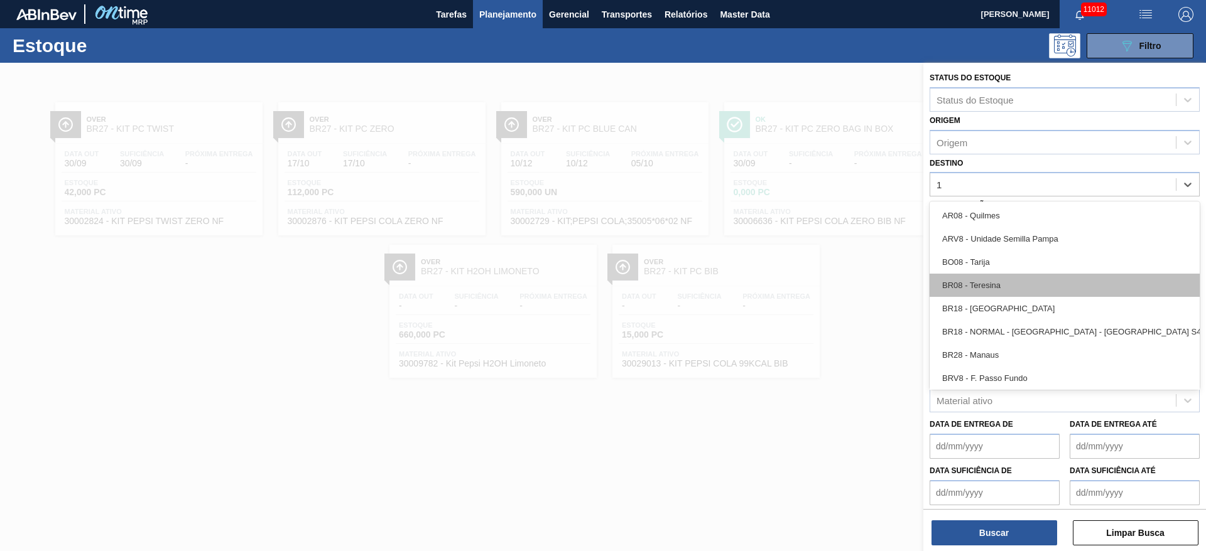
type input "18"
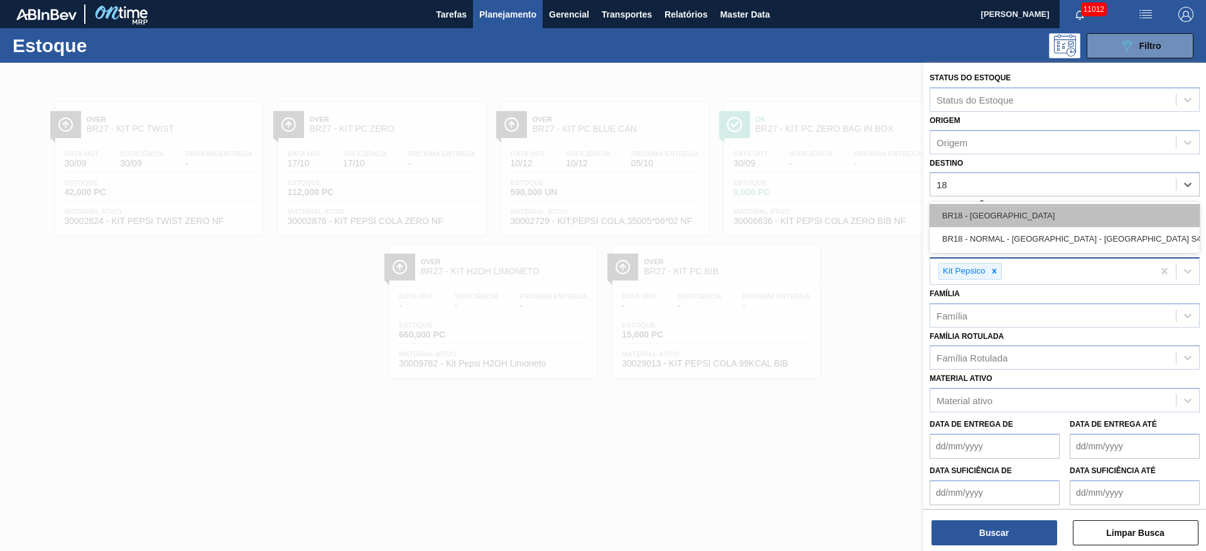
click at [1002, 207] on div "BR18 - [GEOGRAPHIC_DATA]" at bounding box center [1065, 215] width 270 height 23
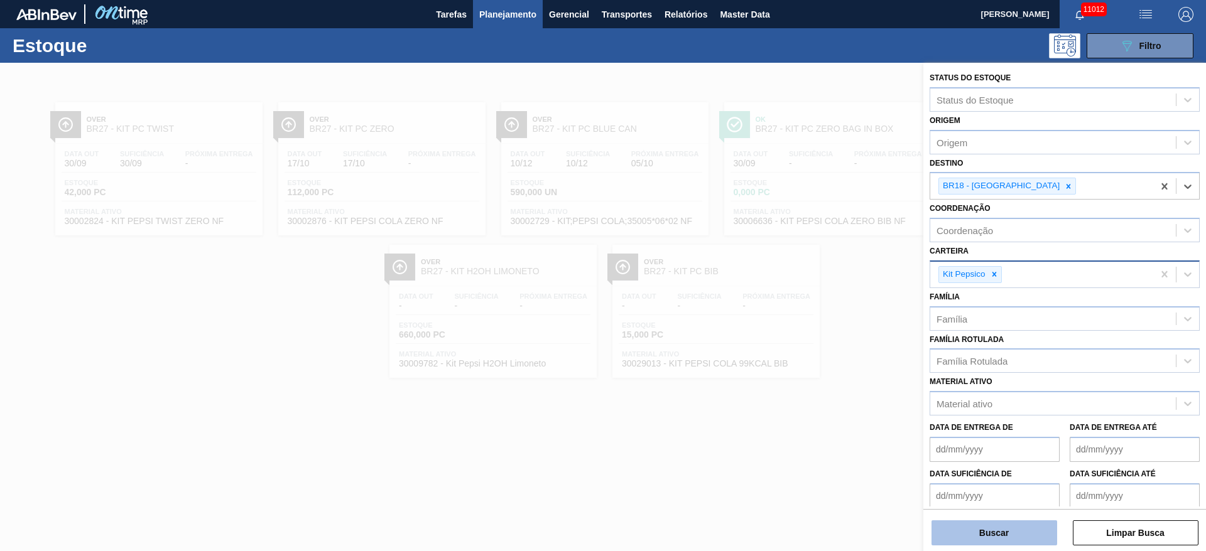
click at [994, 533] on button "Buscar" at bounding box center [994, 533] width 126 height 25
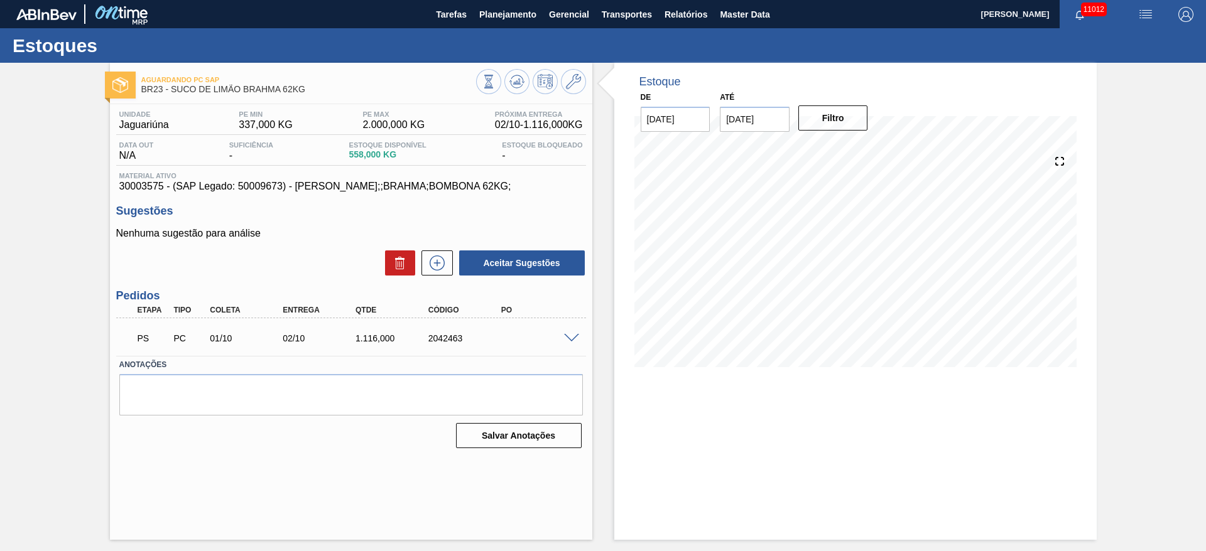
click at [577, 335] on span at bounding box center [571, 338] width 15 height 9
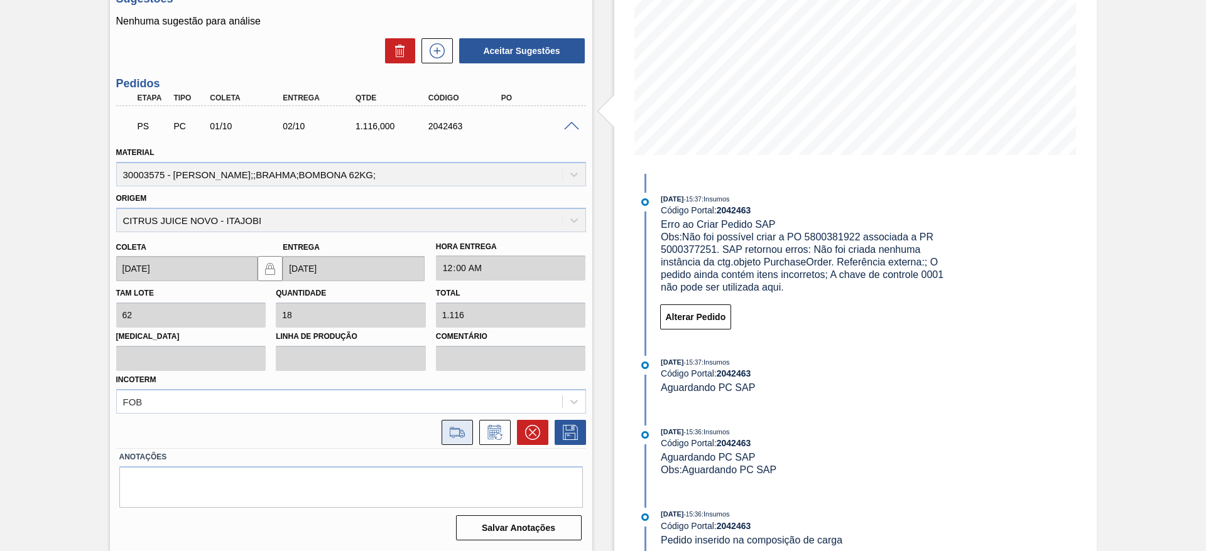
click at [464, 431] on icon at bounding box center [457, 432] width 20 height 15
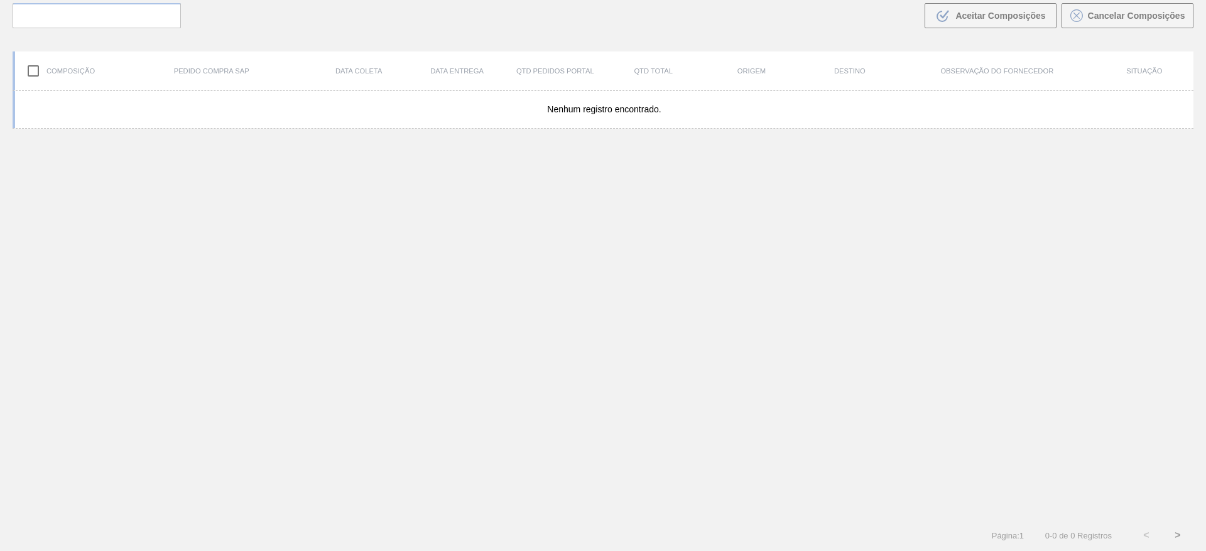
scroll to position [90, 0]
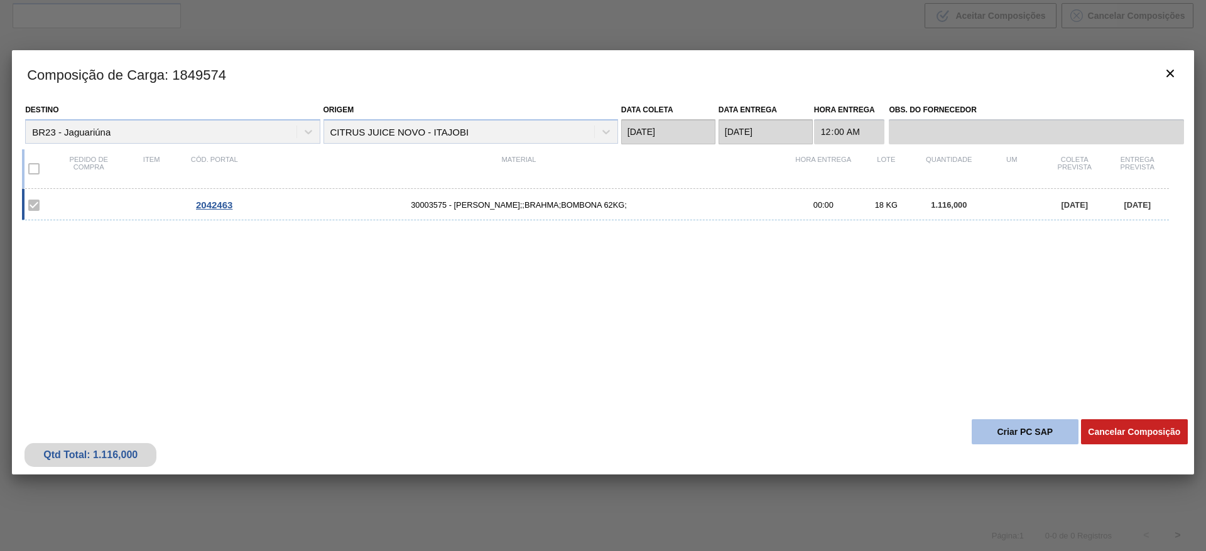
click at [994, 429] on button "Criar PC SAP" at bounding box center [1025, 432] width 107 height 25
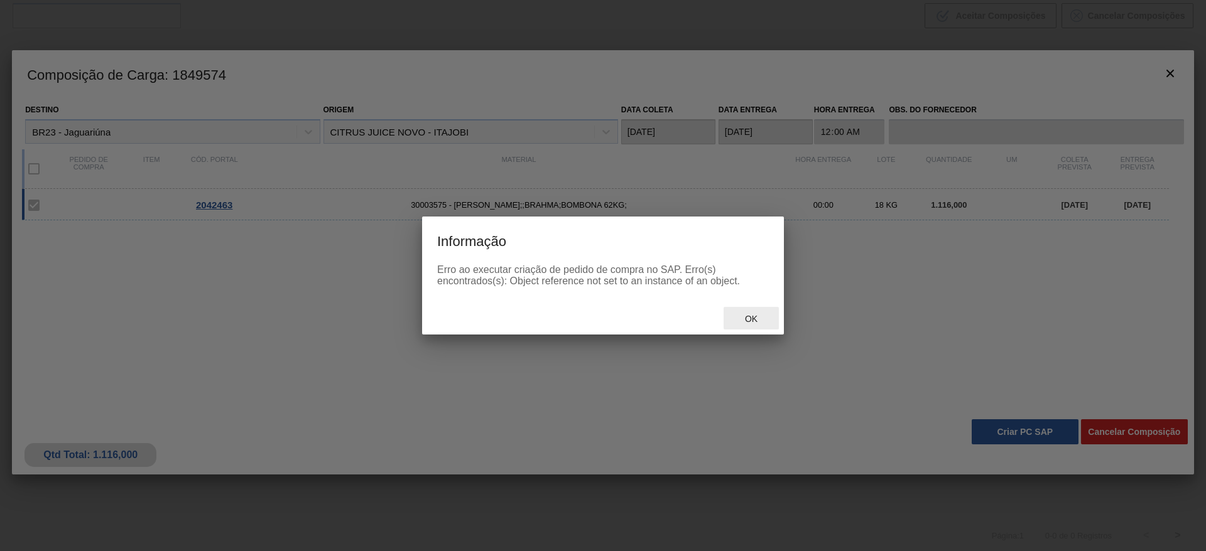
click at [753, 308] on div "Ok" at bounding box center [751, 318] width 55 height 23
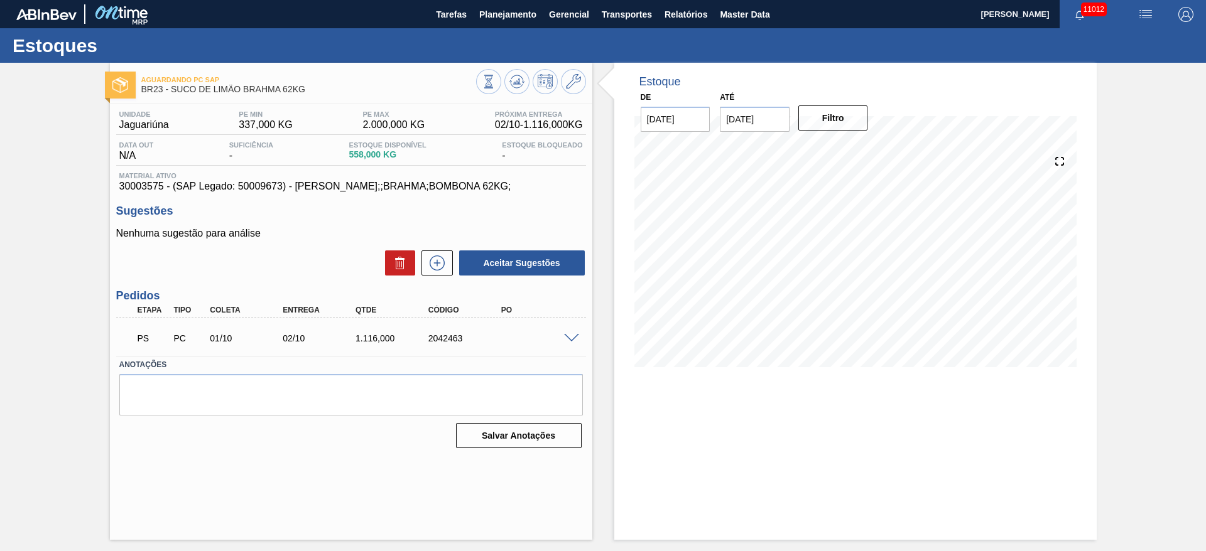
click at [575, 339] on span at bounding box center [571, 338] width 15 height 9
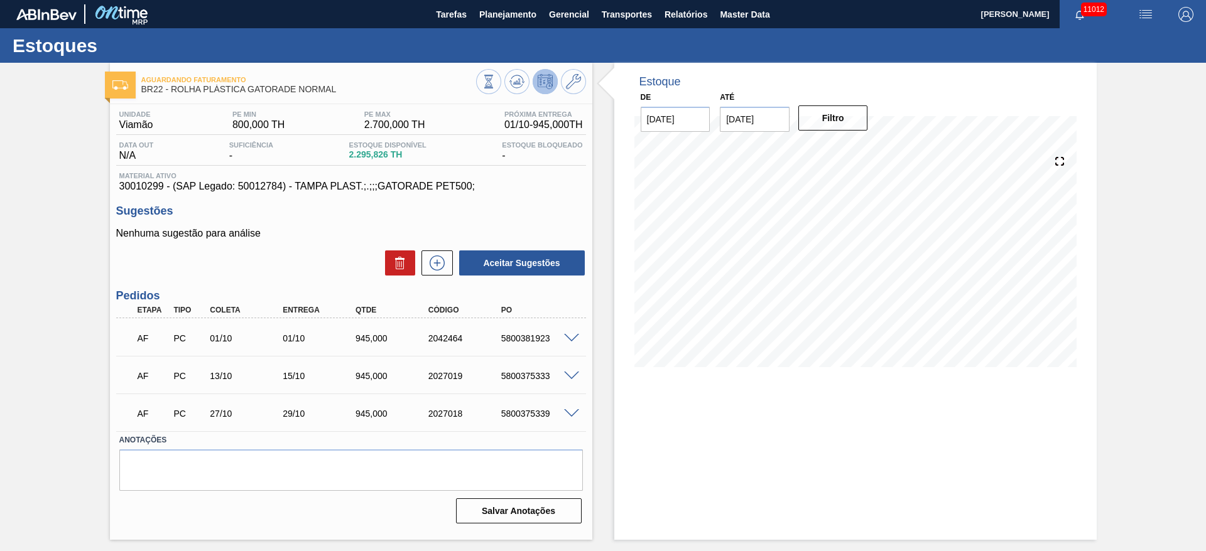
click at [578, 340] on span at bounding box center [571, 338] width 15 height 9
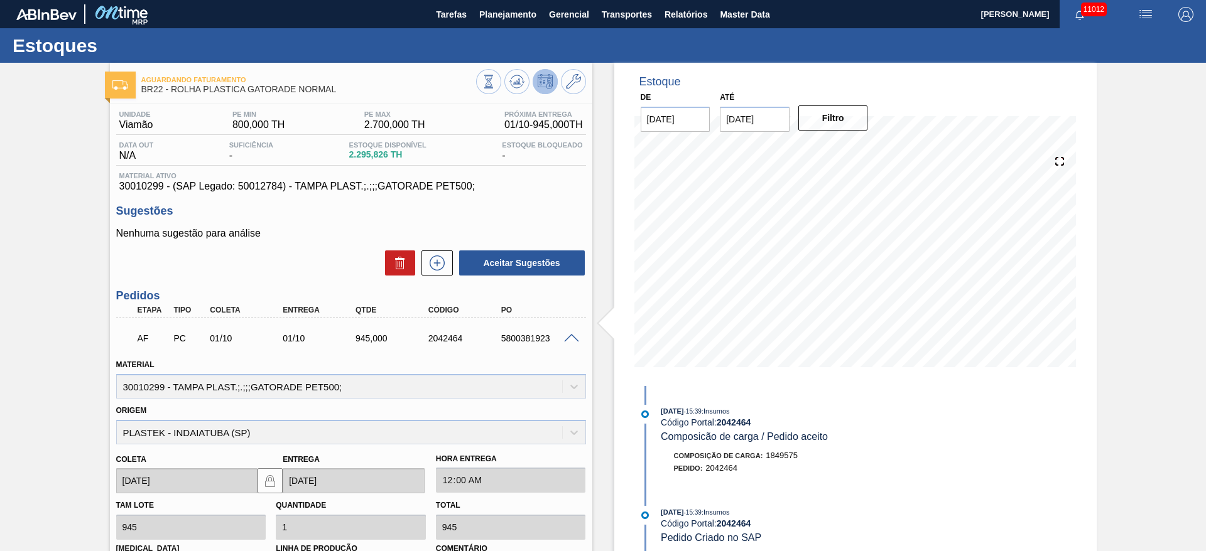
scroll to position [288, 0]
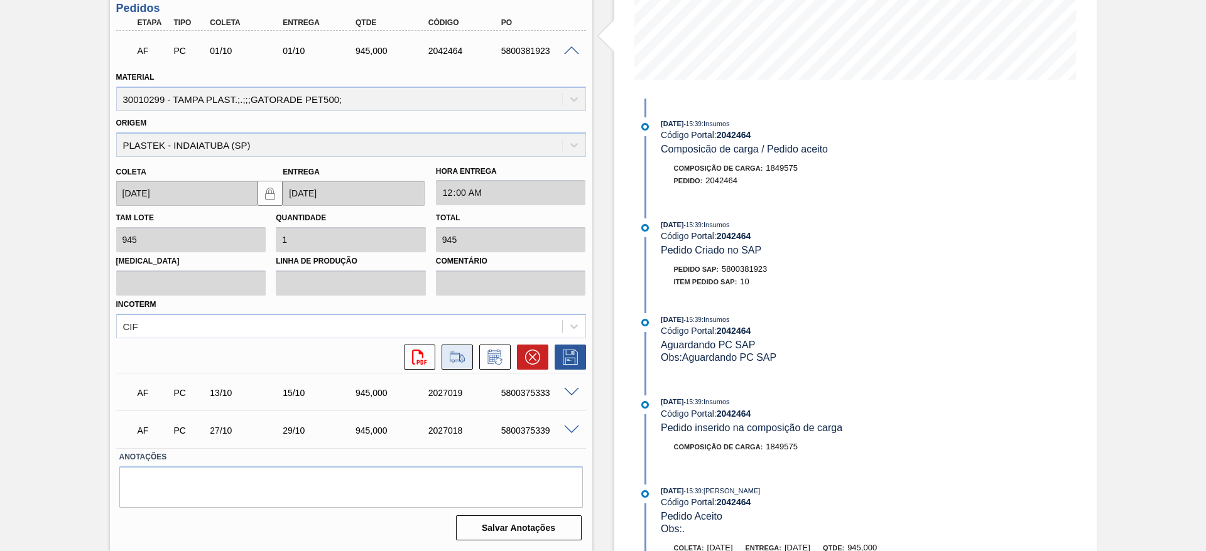
click at [445, 359] on button at bounding box center [457, 357] width 31 height 25
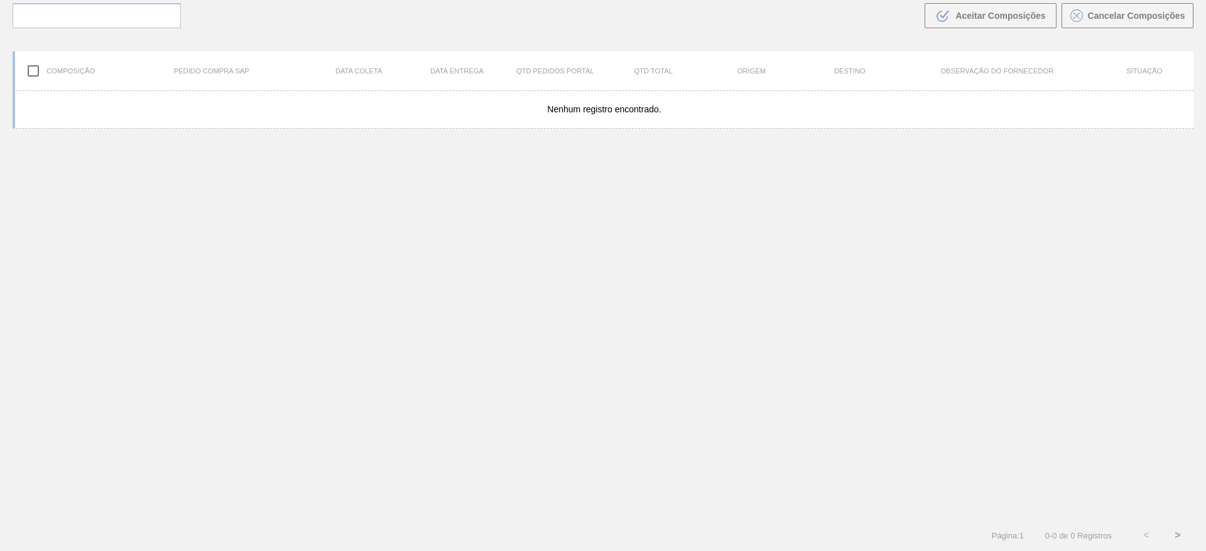
scroll to position [90, 0]
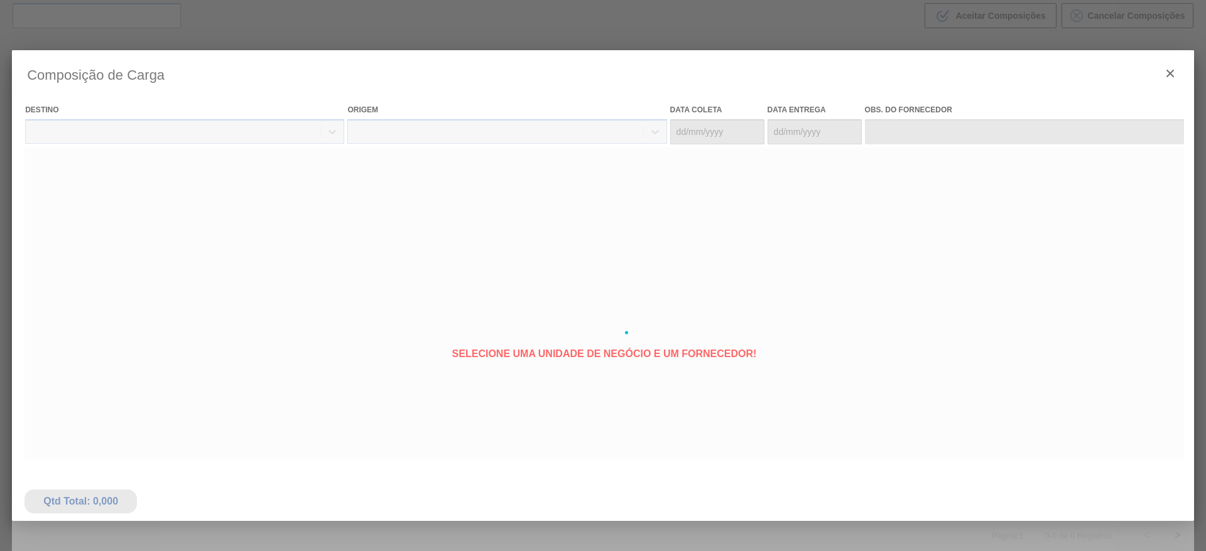
type coleta "[DATE]"
type entrega "[DATE]"
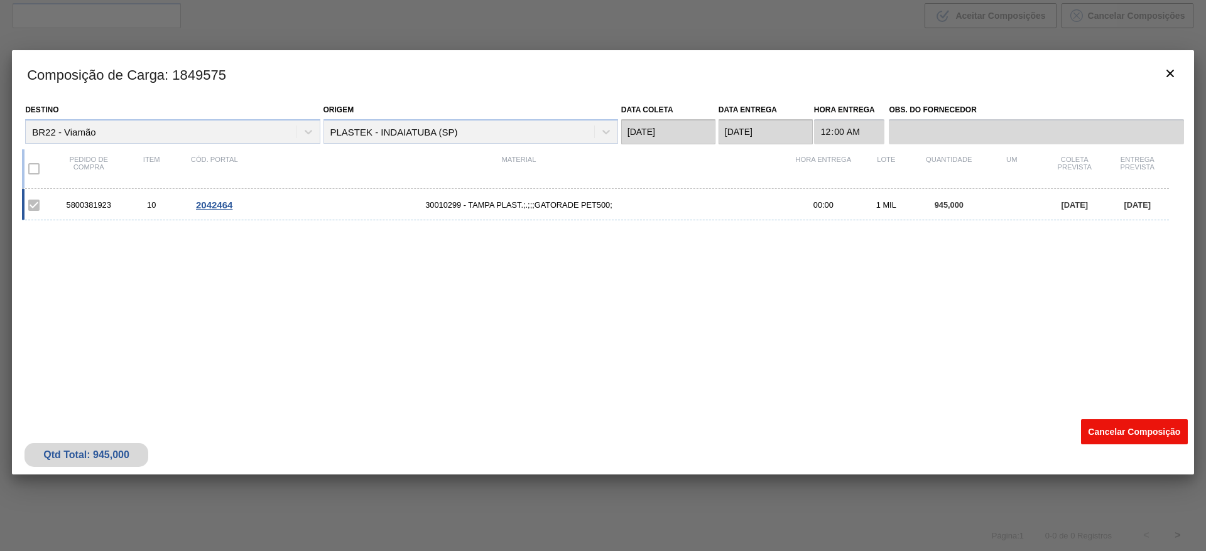
click at [1118, 433] on button "Cancelar Composição" at bounding box center [1134, 432] width 107 height 25
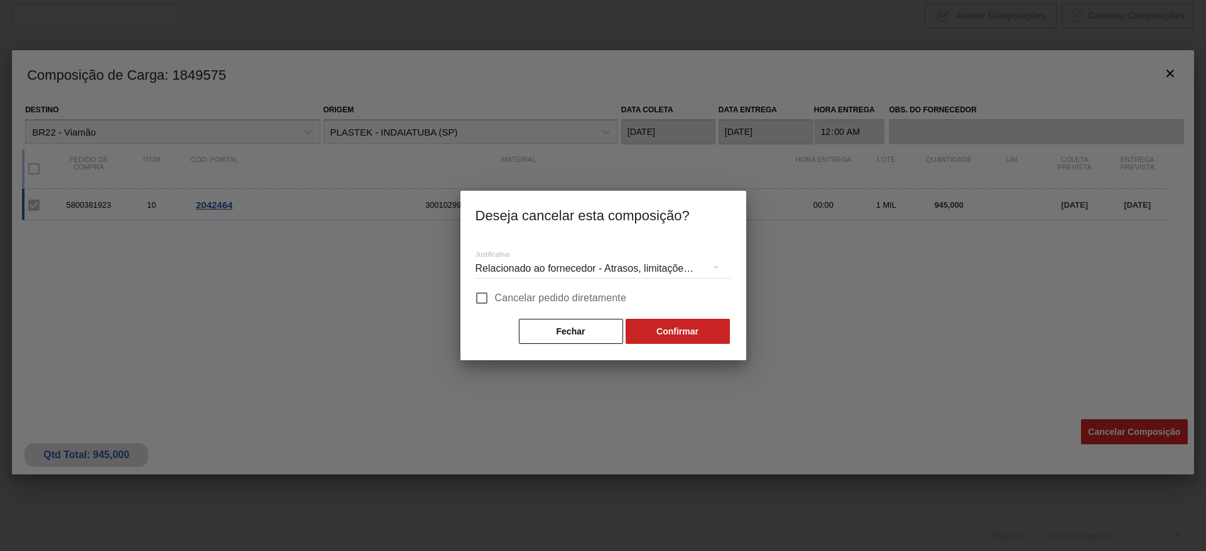
click at [570, 304] on span "Cancelar pedido diretamente" at bounding box center [561, 298] width 132 height 15
click at [495, 304] on input "Cancelar pedido diretamente" at bounding box center [482, 298] width 26 height 26
checkbox input "true"
click at [718, 329] on button "Confirmar" at bounding box center [678, 331] width 104 height 25
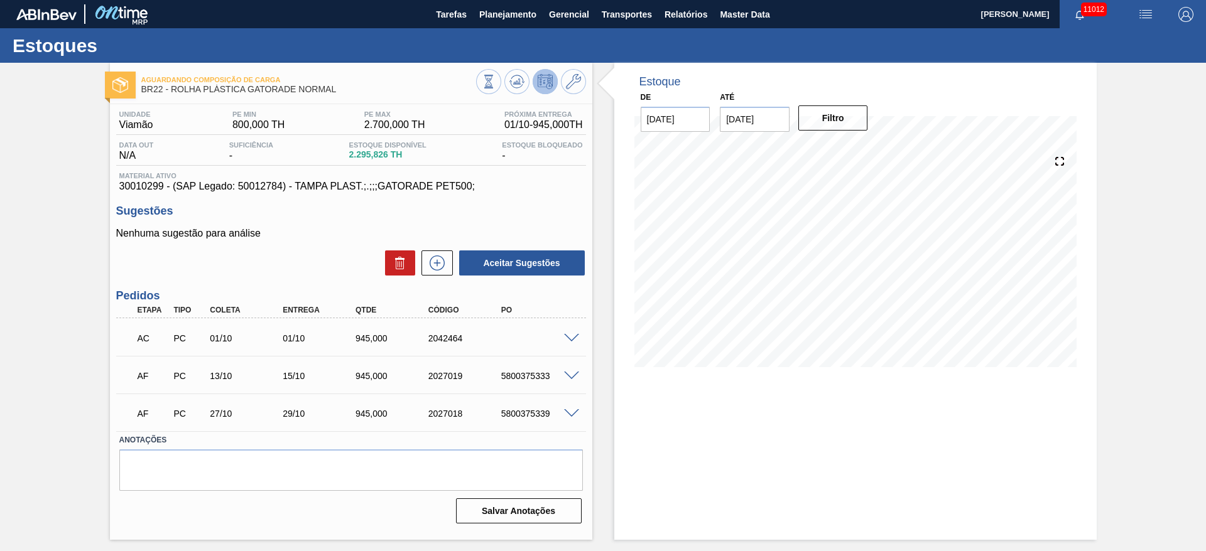
click at [577, 337] on span at bounding box center [571, 338] width 15 height 9
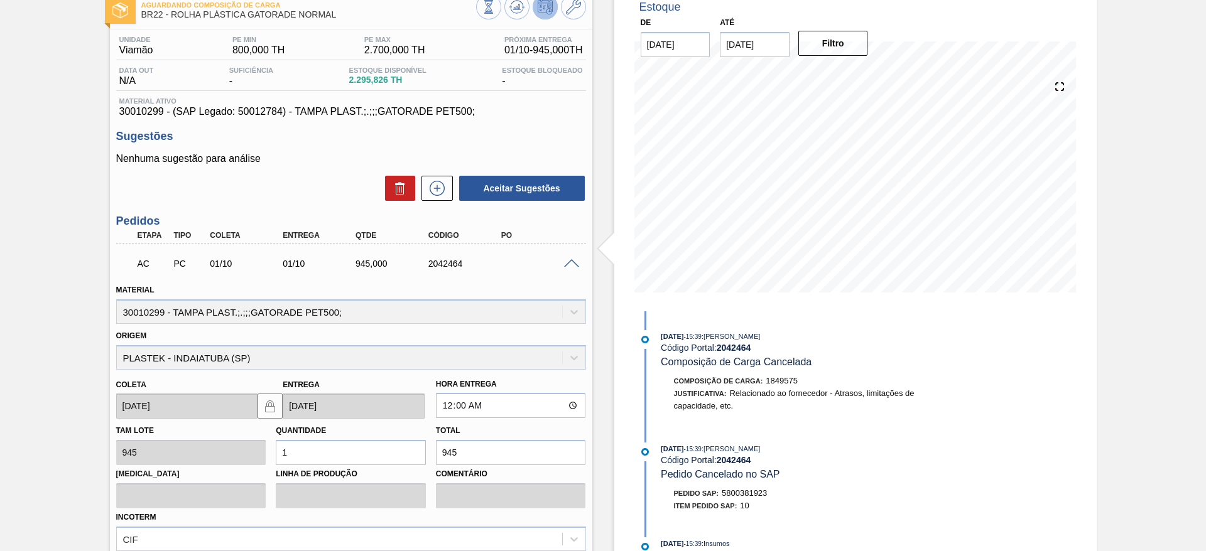
scroll to position [288, 0]
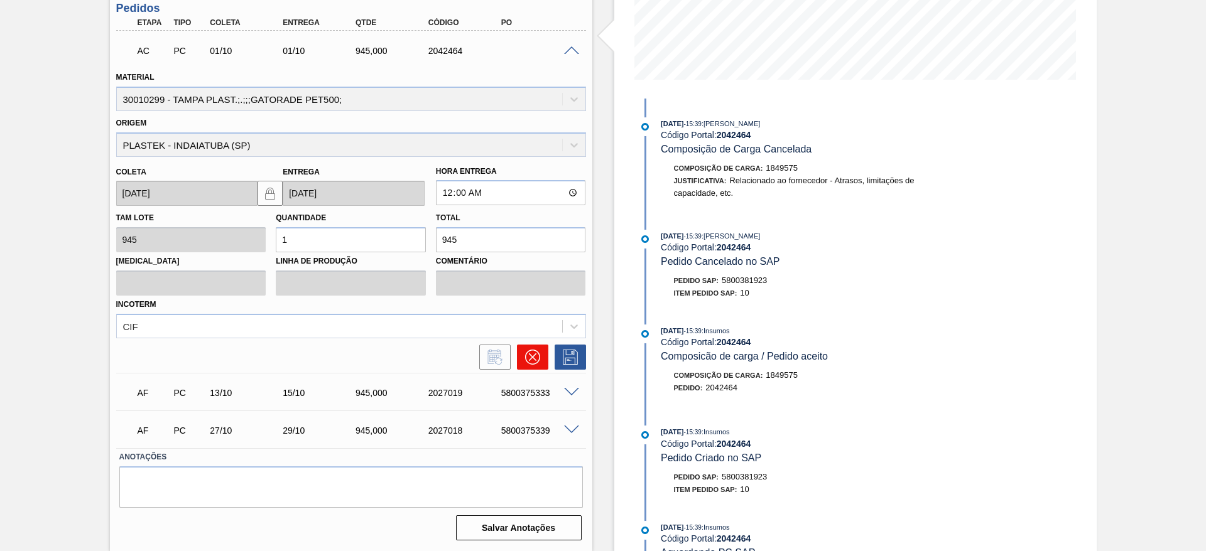
click at [527, 368] on button at bounding box center [532, 357] width 31 height 25
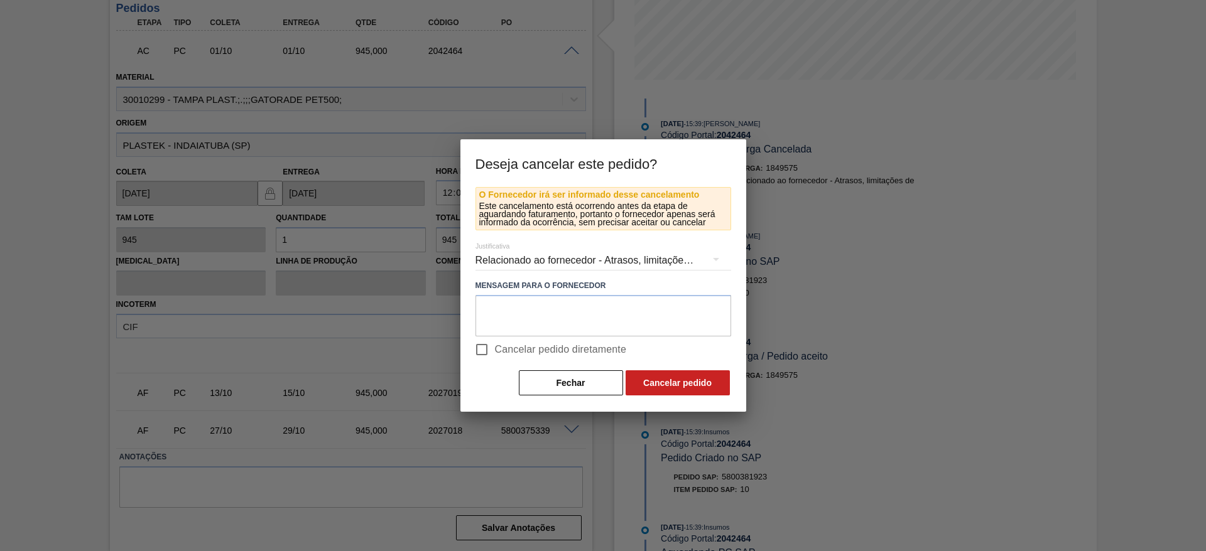
click at [619, 352] on span "Cancelar pedido diretamente" at bounding box center [561, 349] width 132 height 15
click at [495, 352] on input "Cancelar pedido diretamente" at bounding box center [482, 350] width 26 height 26
checkbox input "true"
click at [661, 386] on button "Cancelar pedido" at bounding box center [678, 383] width 104 height 25
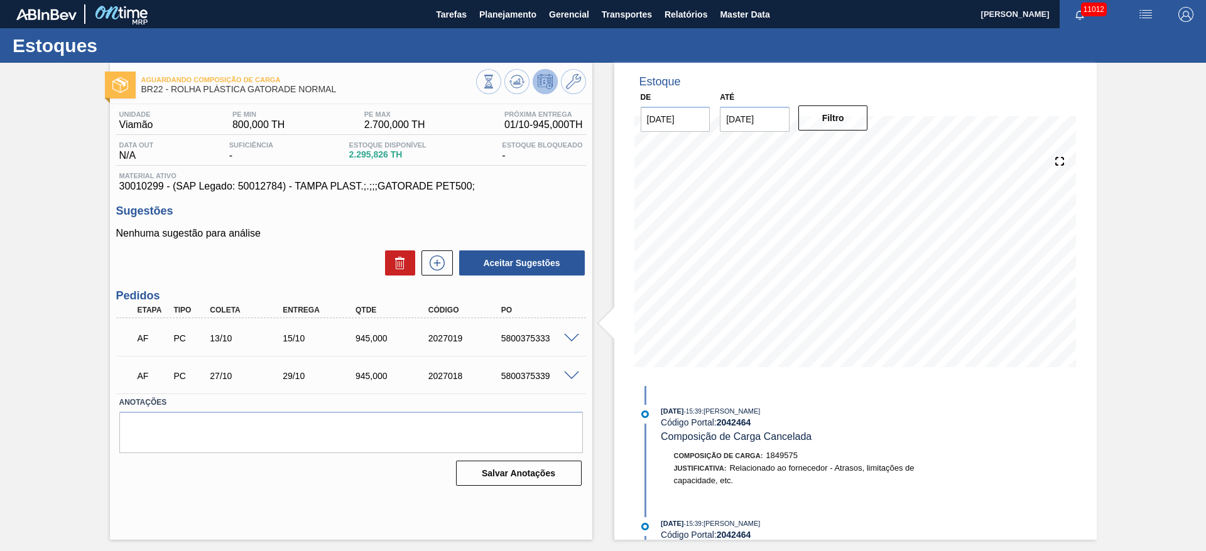
scroll to position [0, 0]
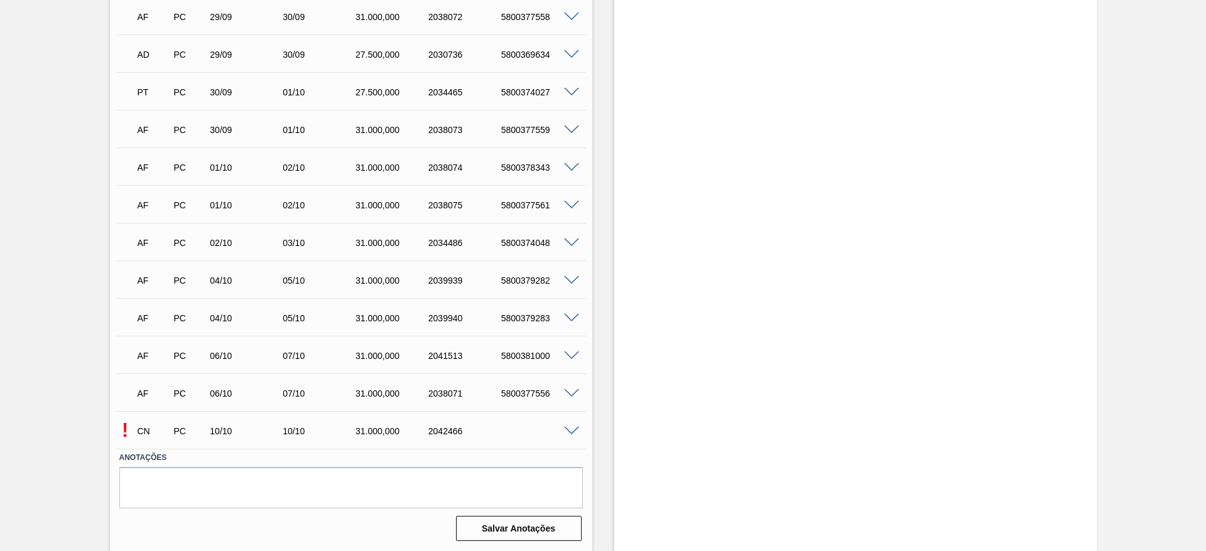
scroll to position [514, 0]
click at [577, 428] on span at bounding box center [571, 430] width 15 height 9
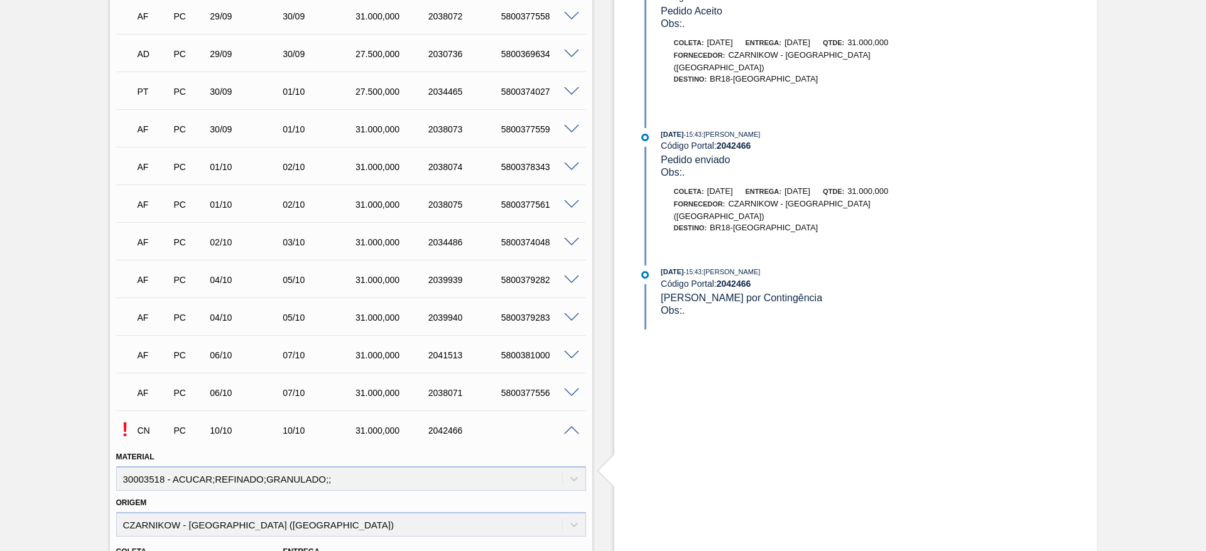
scroll to position [32, 0]
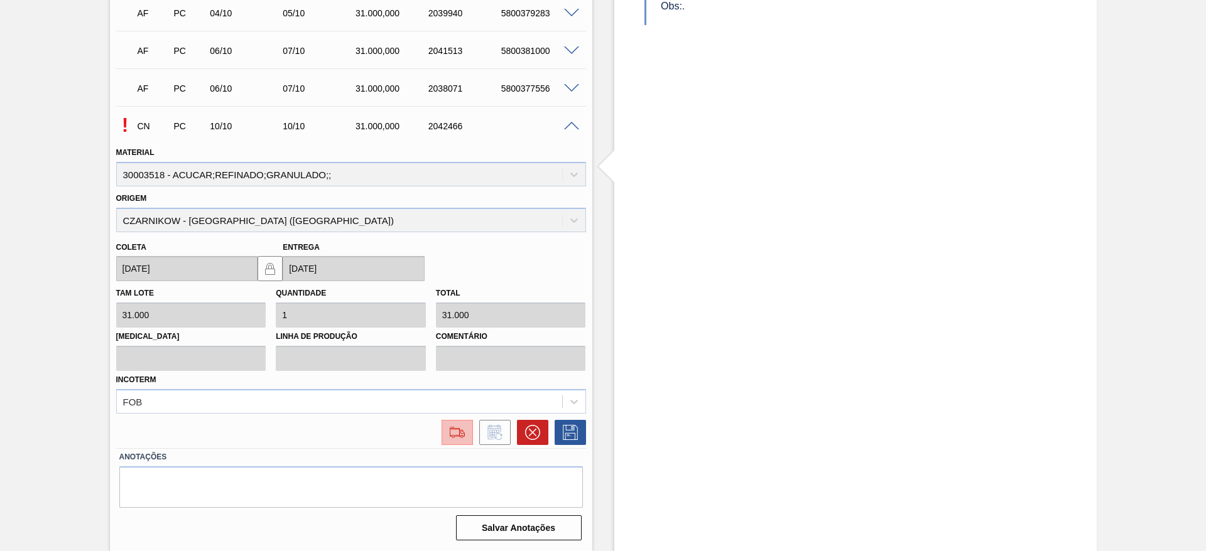
click at [448, 431] on img at bounding box center [457, 432] width 20 height 15
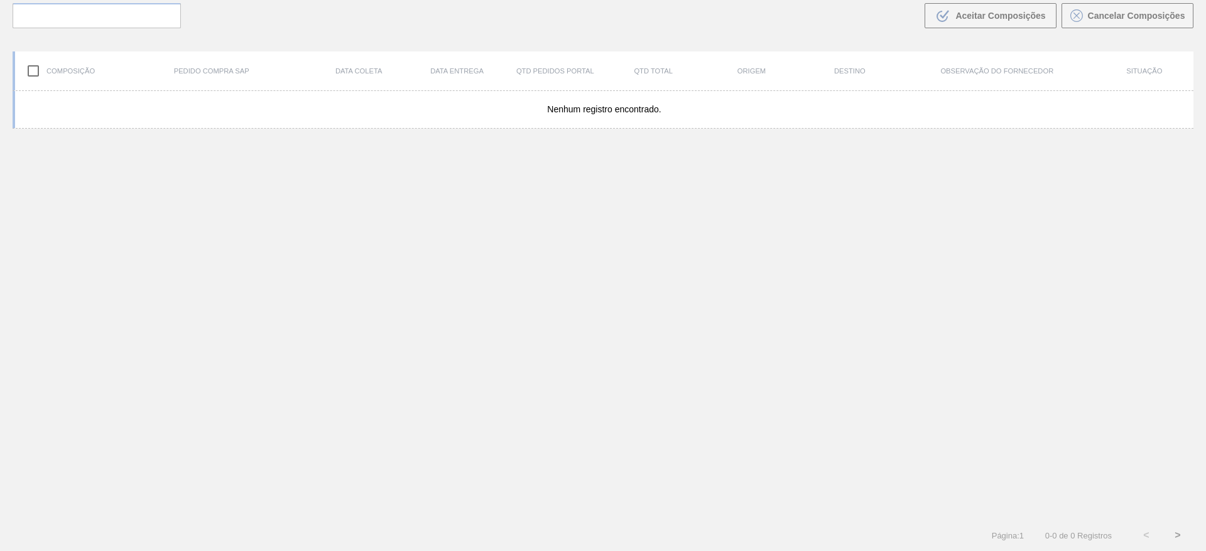
scroll to position [90, 0]
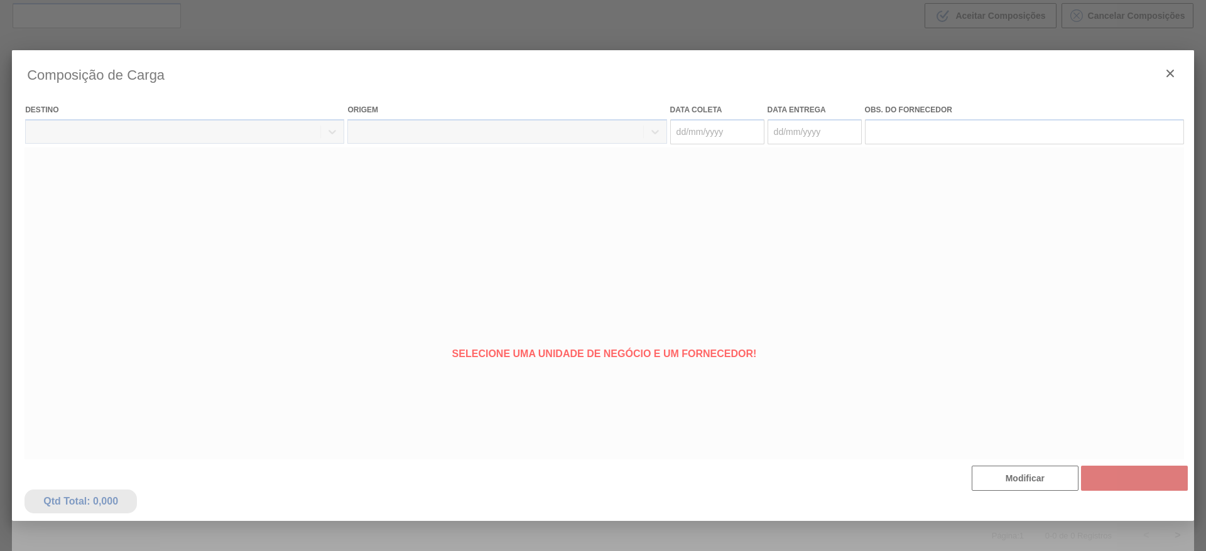
type coleta "[DATE]"
type entrega "[DATE]"
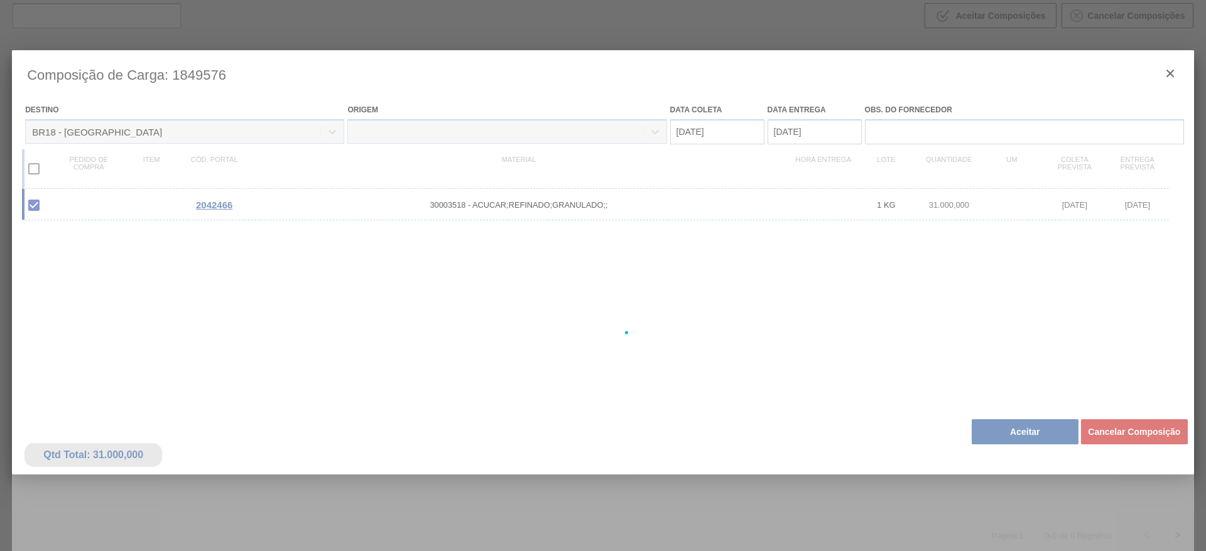
click at [1014, 425] on div at bounding box center [603, 332] width 1182 height 565
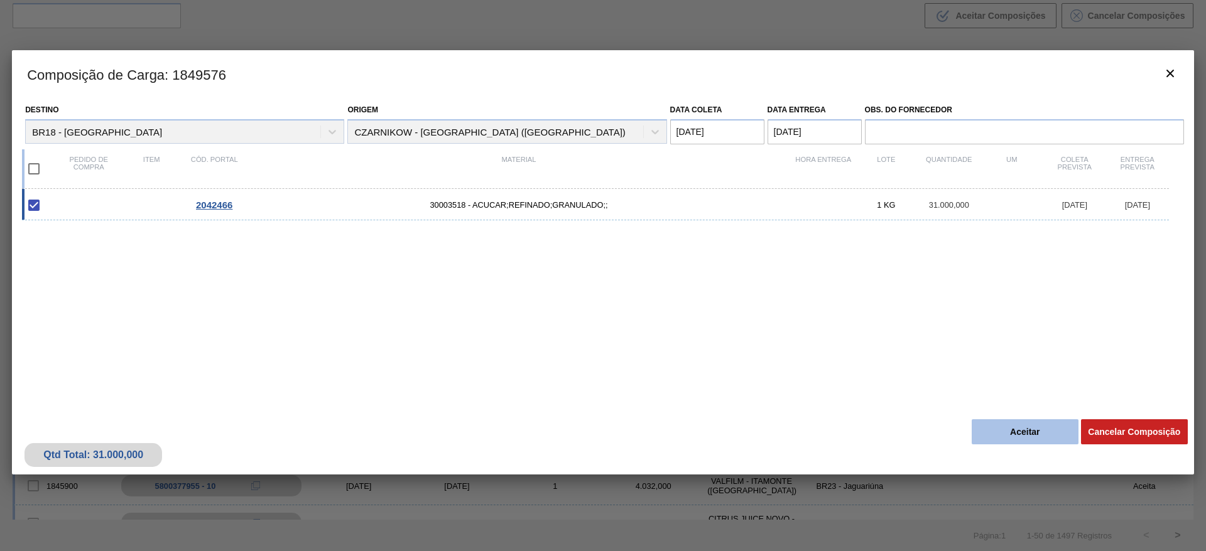
click at [1041, 434] on button "Aceitar" at bounding box center [1025, 432] width 107 height 25
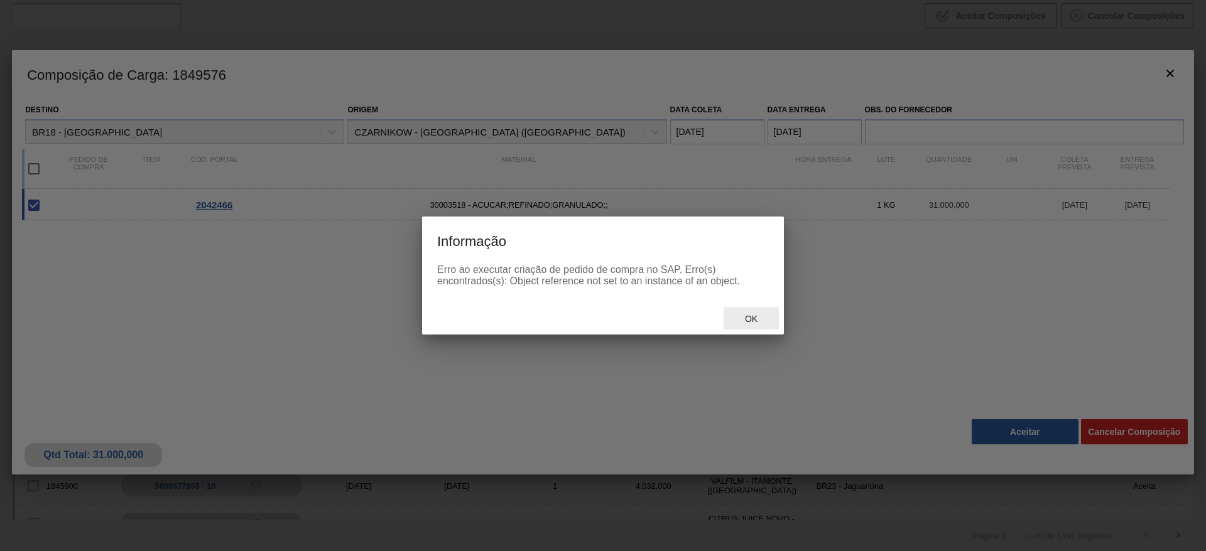
click at [751, 312] on div "Ok" at bounding box center [751, 318] width 55 height 23
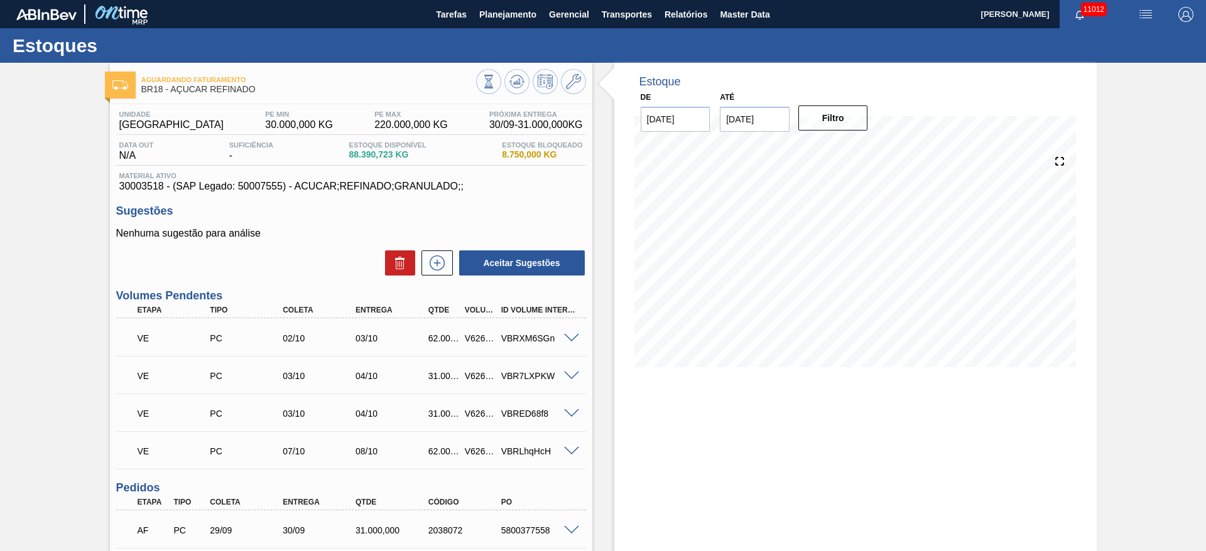
scroll to position [482, 0]
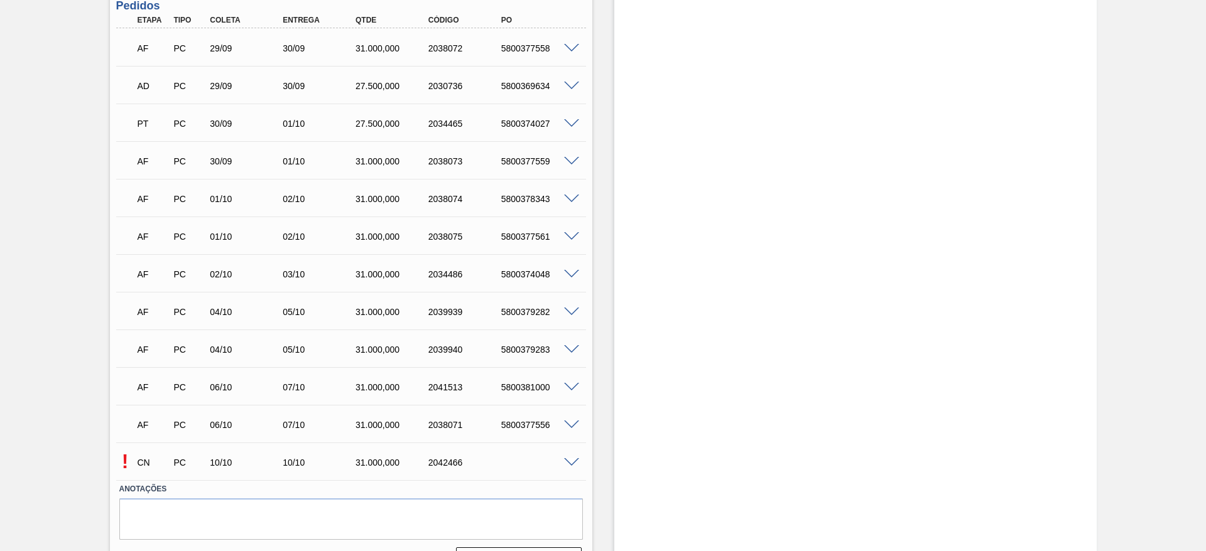
click at [574, 467] on div "! CN PC 10/10 10/10 31.000,000 2042466" at bounding box center [351, 461] width 470 height 31
click at [567, 466] on div "! CN PC 10/10 10/10 31.000,000 2042466" at bounding box center [351, 461] width 470 height 31
click at [569, 462] on span at bounding box center [571, 463] width 15 height 9
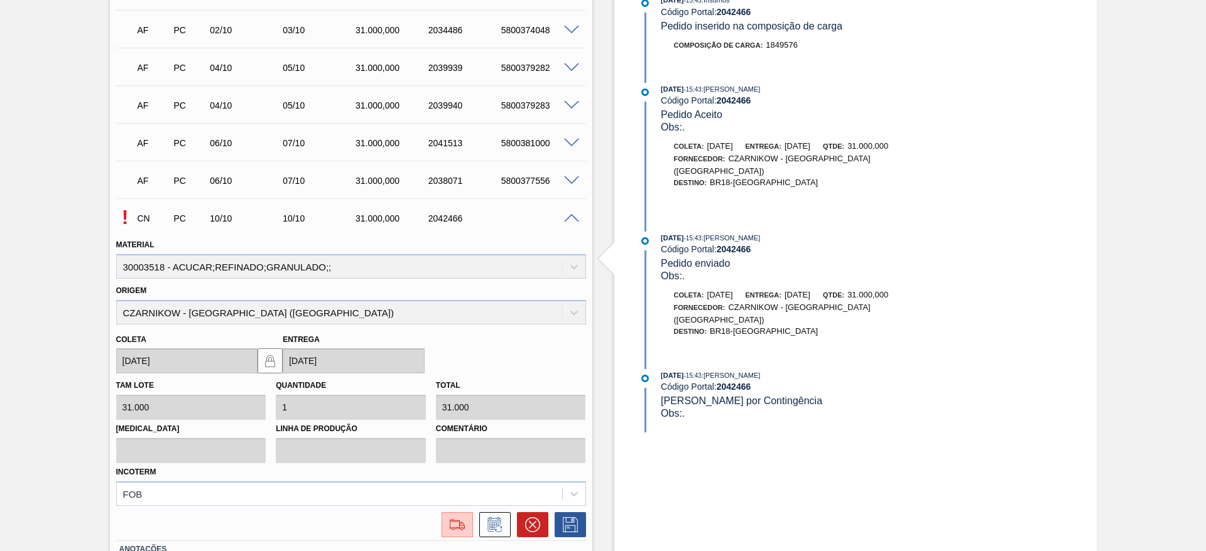
scroll to position [819, 0]
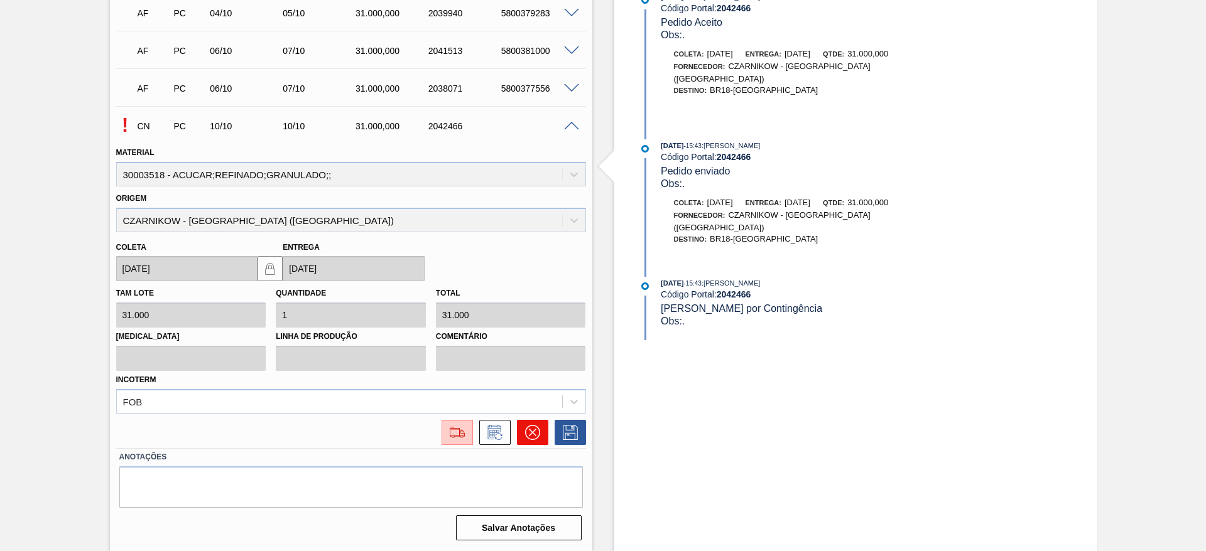
click at [529, 438] on icon at bounding box center [532, 432] width 15 height 15
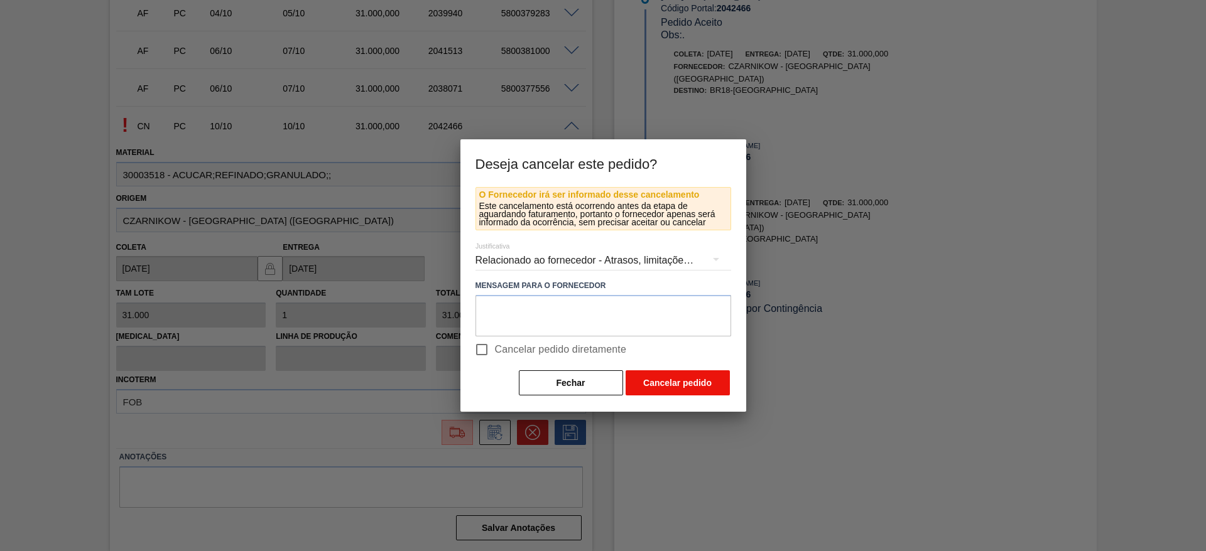
click at [667, 376] on button "Cancelar pedido" at bounding box center [678, 383] width 104 height 25
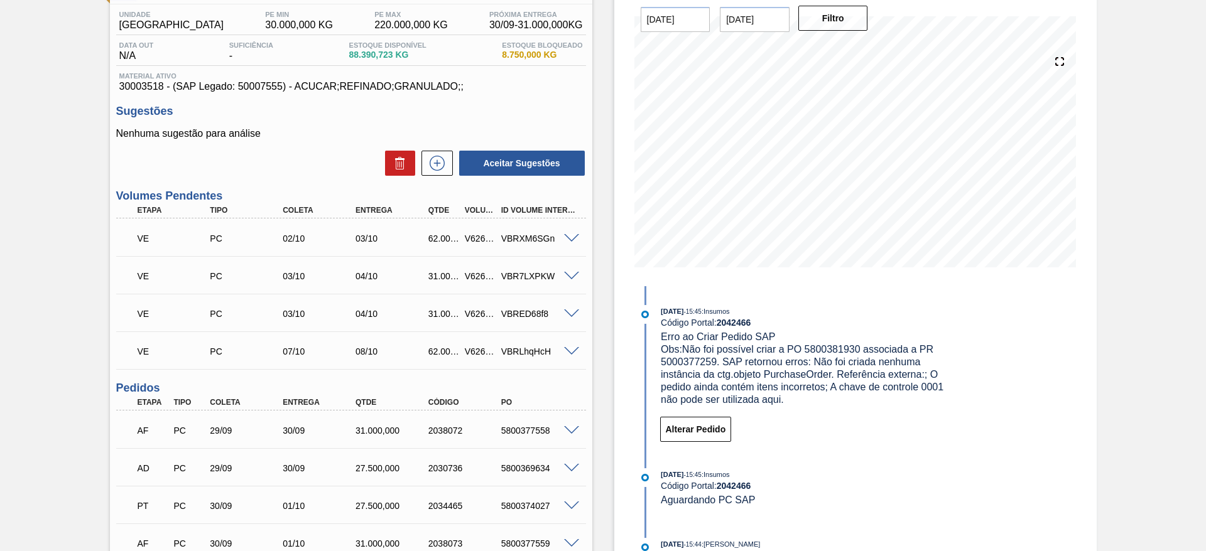
scroll to position [0, 0]
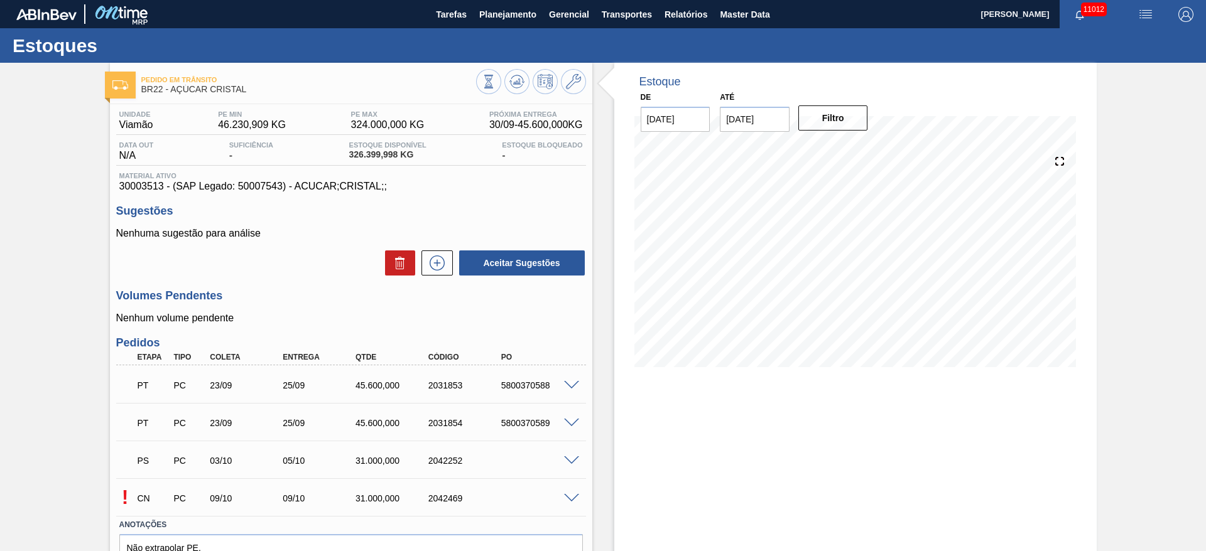
click at [564, 494] on span at bounding box center [571, 498] width 15 height 9
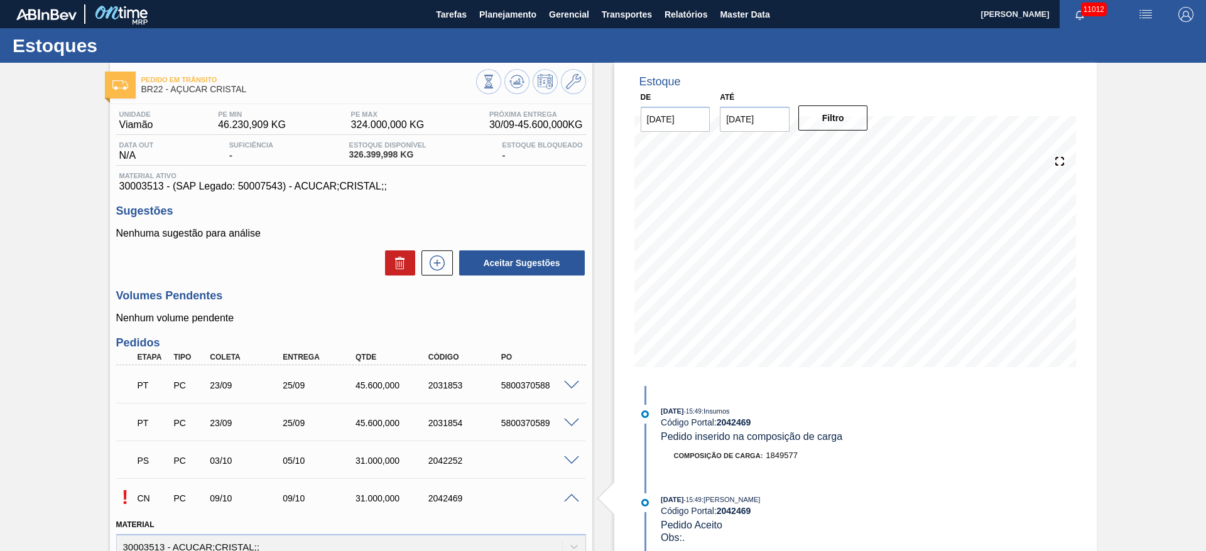
click at [575, 462] on span at bounding box center [571, 461] width 15 height 9
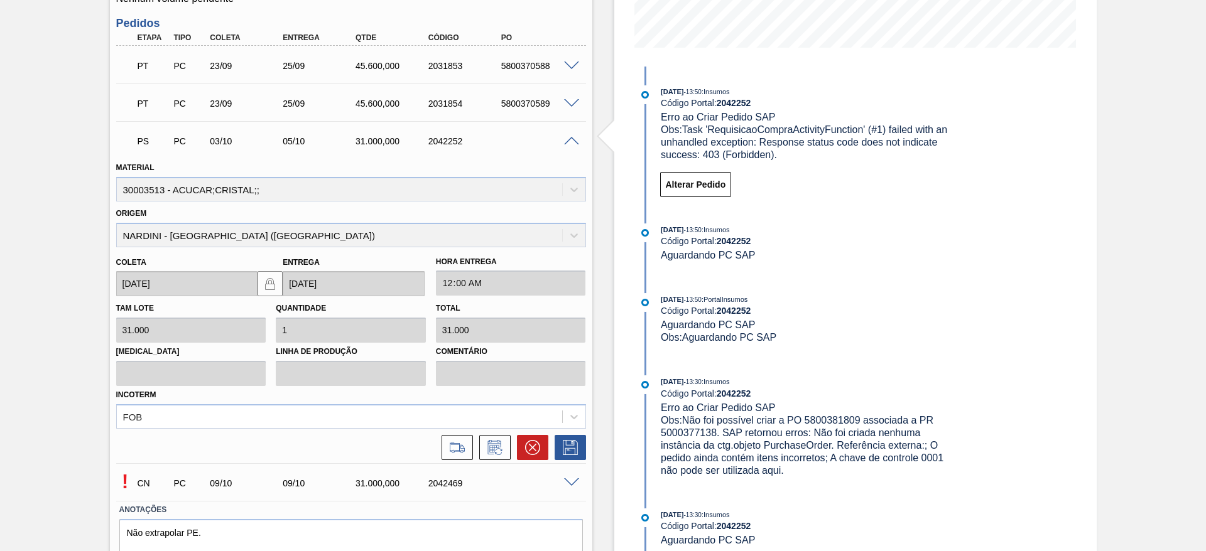
scroll to position [660, 0]
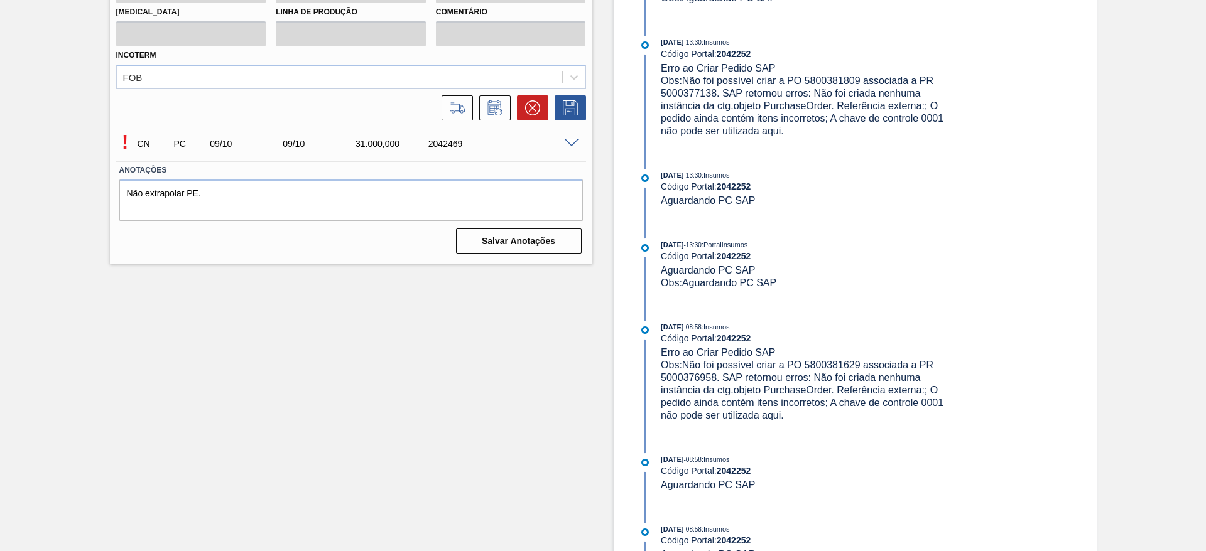
drag, startPoint x: 562, startPoint y: 134, endPoint x: 565, endPoint y: 160, distance: 26.6
click at [563, 149] on div "CN PC 09/10 09/10 31.000,000 2042469" at bounding box center [347, 142] width 437 height 25
click at [568, 134] on div "! CN PC 09/10 09/10 31.000,000 2042469" at bounding box center [351, 142] width 470 height 31
click at [571, 143] on span at bounding box center [571, 143] width 15 height 9
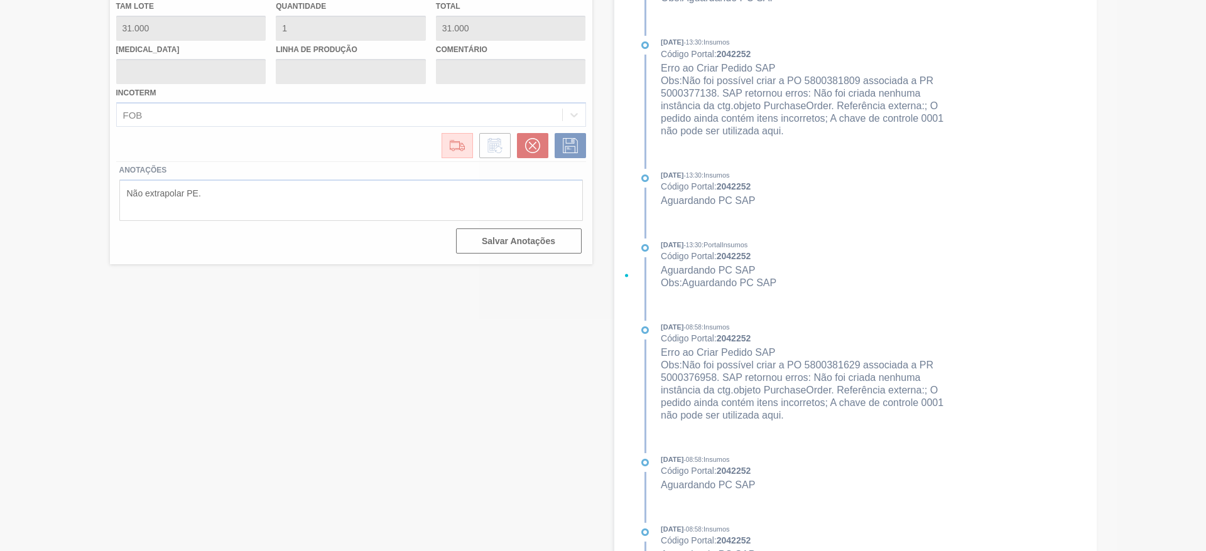
scroll to position [372, 0]
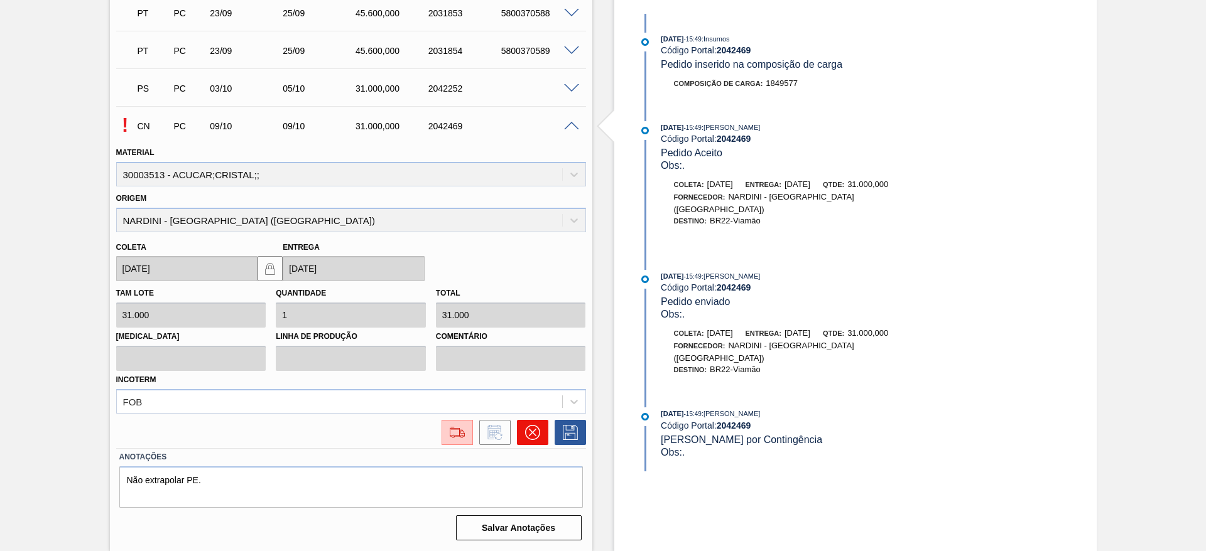
click at [525, 435] on icon at bounding box center [532, 432] width 15 height 15
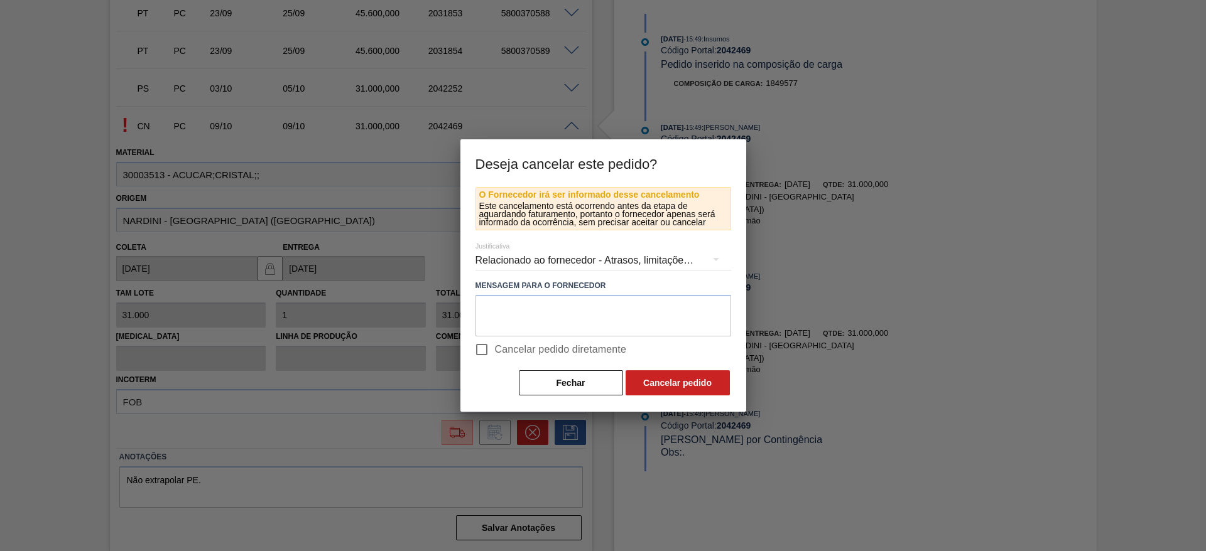
click at [518, 339] on label "Cancelar pedido diretamente" at bounding box center [548, 350] width 158 height 26
click at [495, 339] on input "Cancelar pedido diretamente" at bounding box center [482, 350] width 26 height 26
checkbox input "true"
click at [658, 379] on button "Cancelar pedido" at bounding box center [678, 383] width 104 height 25
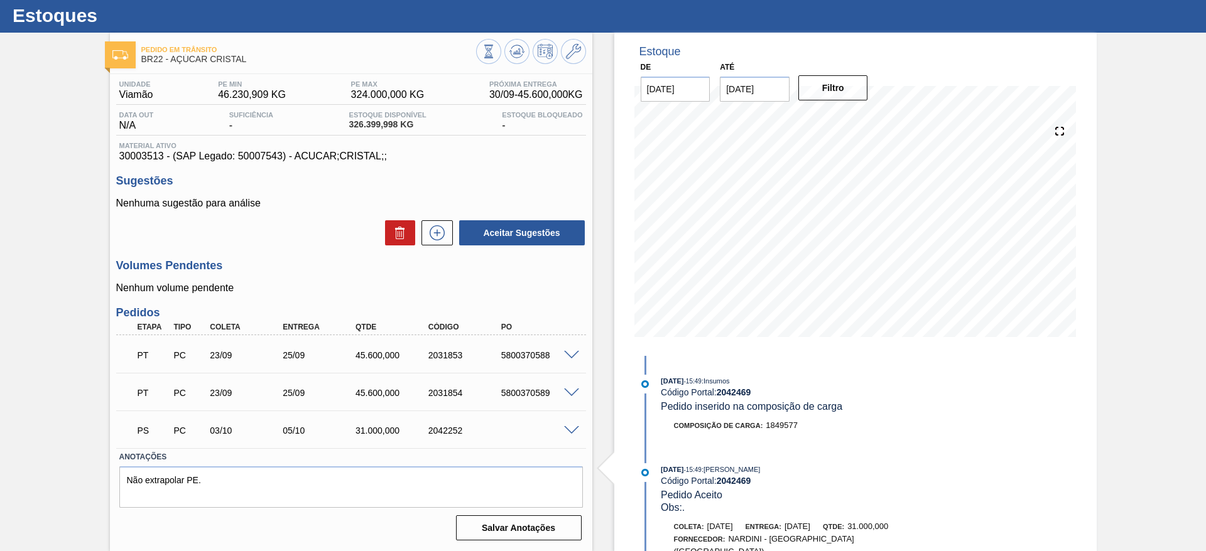
scroll to position [30, 0]
click at [565, 426] on span at bounding box center [571, 430] width 15 height 9
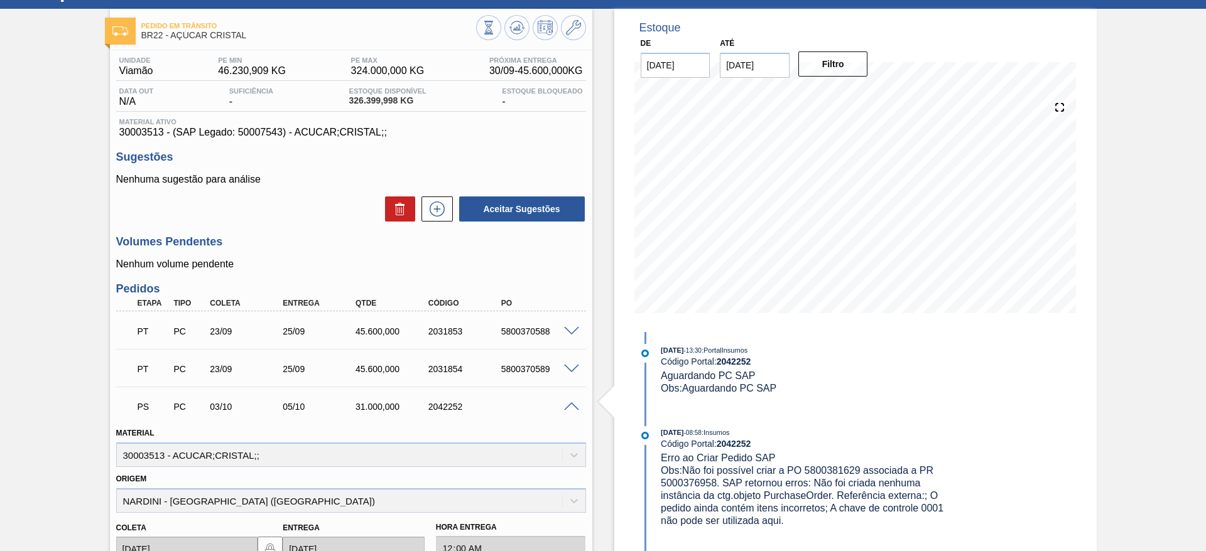
scroll to position [52, 0]
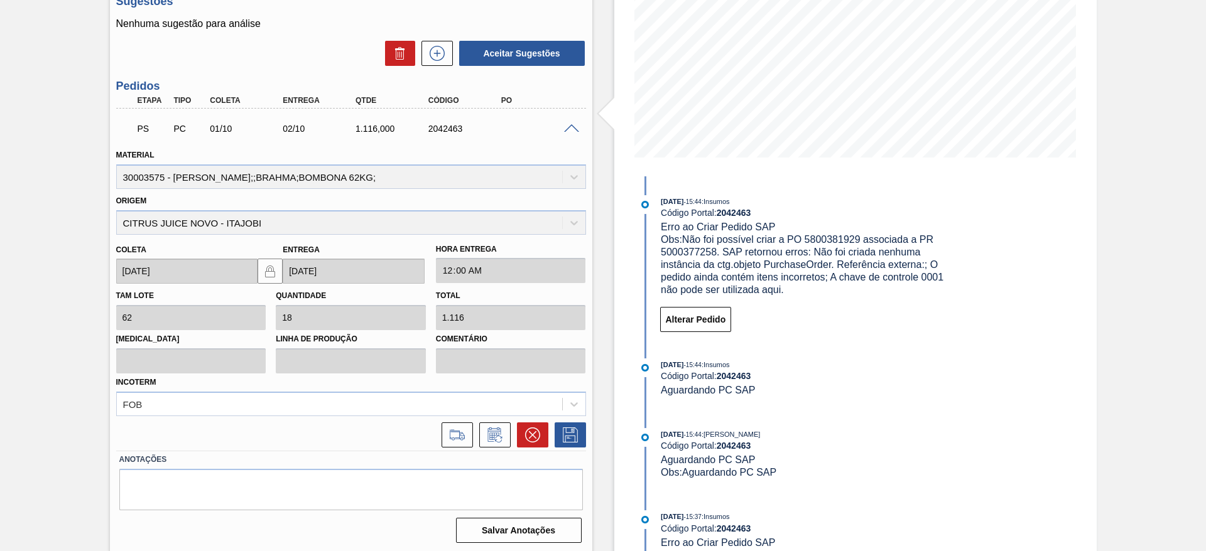
scroll to position [212, 0]
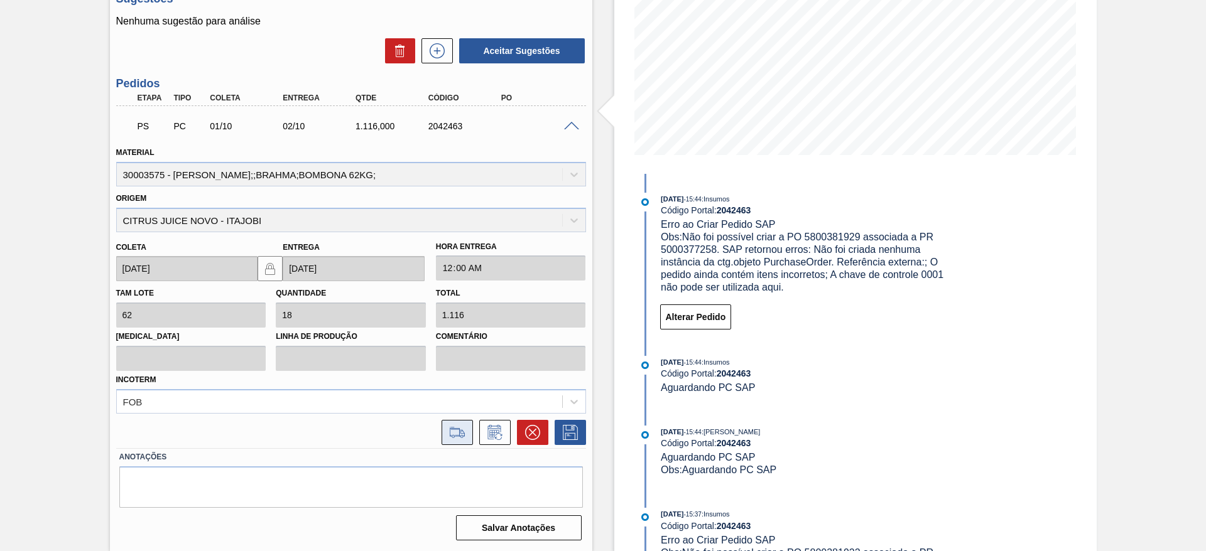
click at [455, 431] on icon at bounding box center [457, 432] width 20 height 15
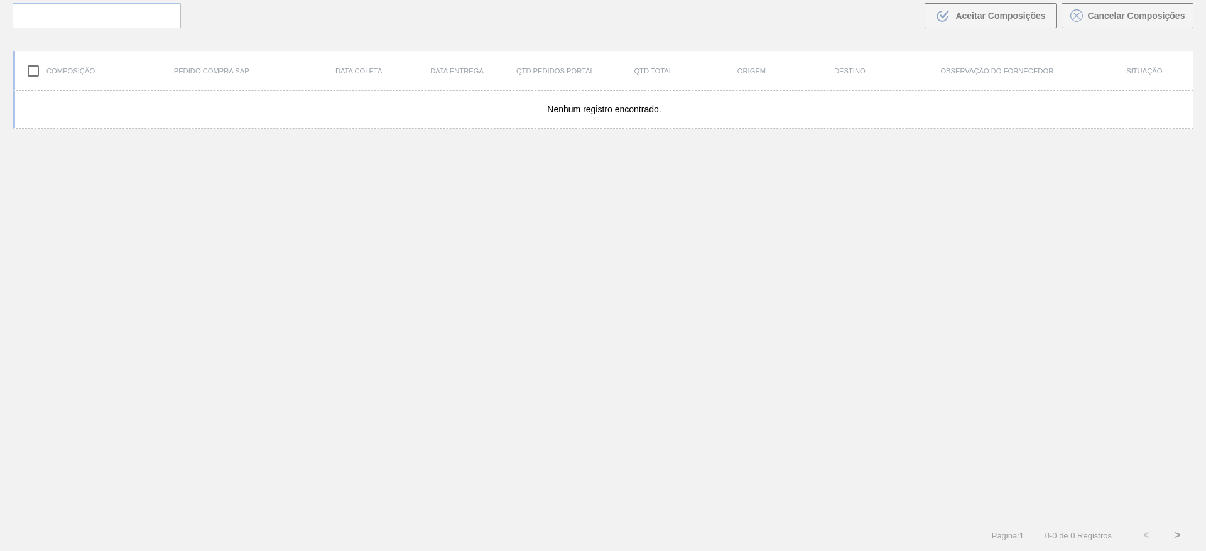
scroll to position [90, 0]
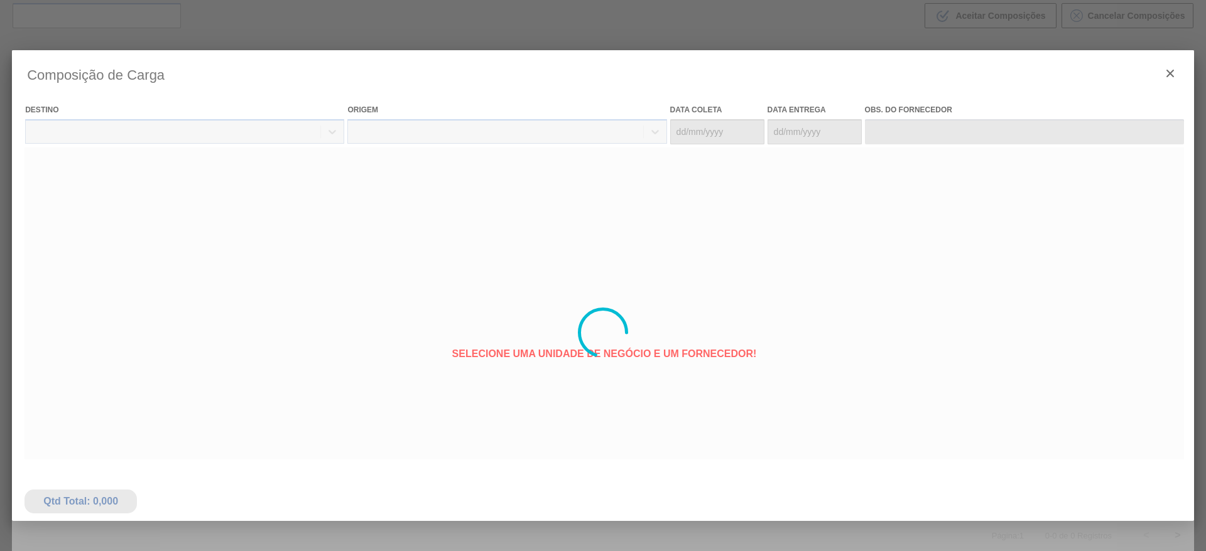
type coleta "[DATE]"
type entrega "[DATE]"
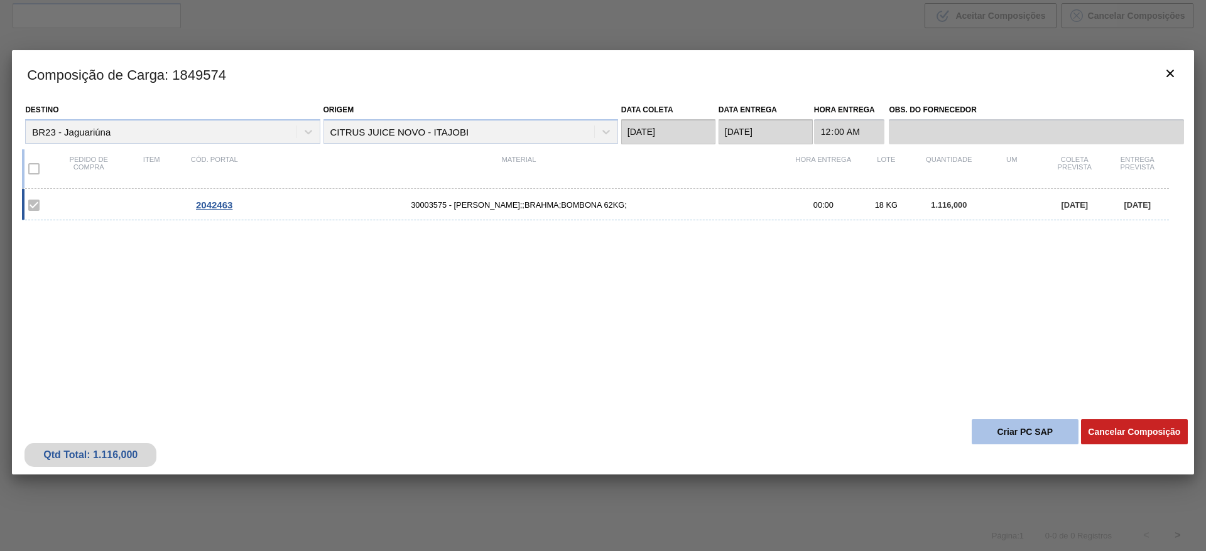
click at [1010, 427] on button "Criar PC SAP" at bounding box center [1025, 432] width 107 height 25
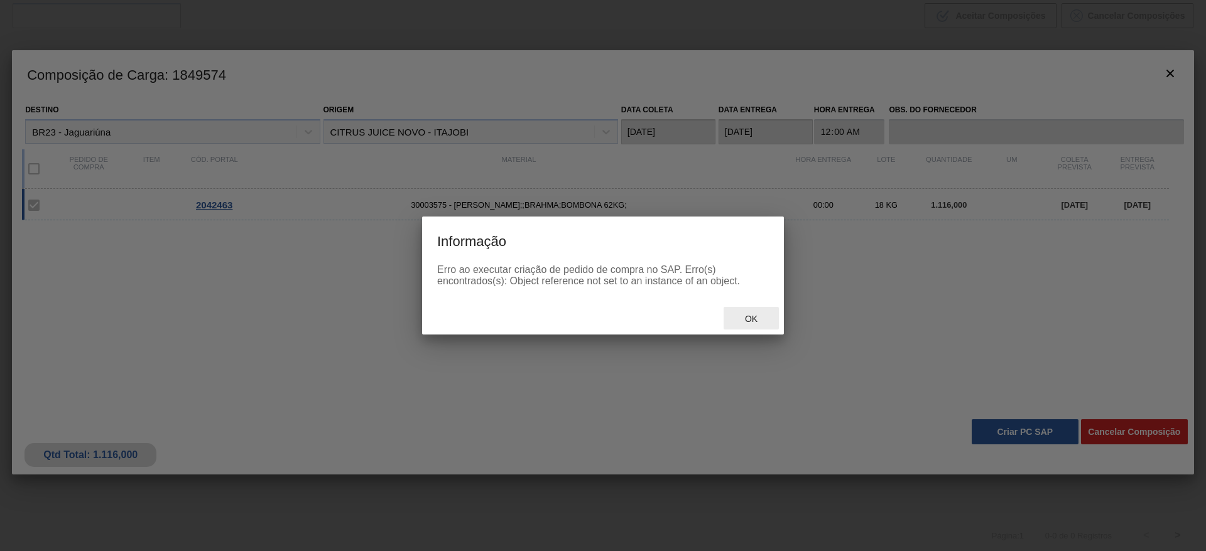
click at [735, 320] on span "Ok" at bounding box center [751, 319] width 33 height 10
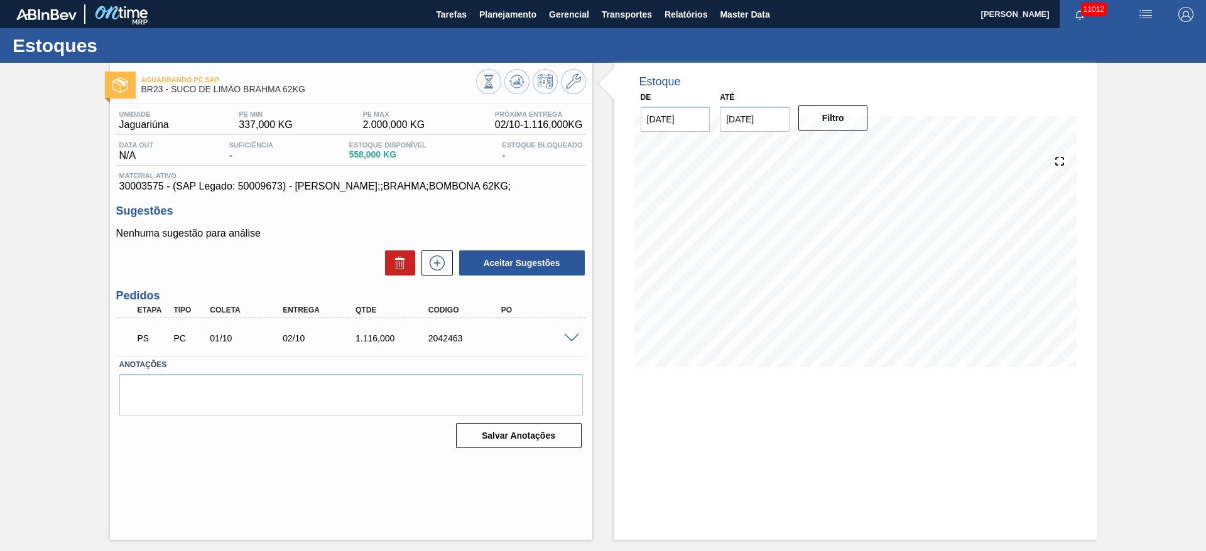
click at [568, 345] on div "PS PC 01/10 02/10 1.116,000 2042463" at bounding box center [351, 337] width 470 height 31
click at [570, 340] on span at bounding box center [571, 338] width 15 height 9
